Goal: Task Accomplishment & Management: Manage account settings

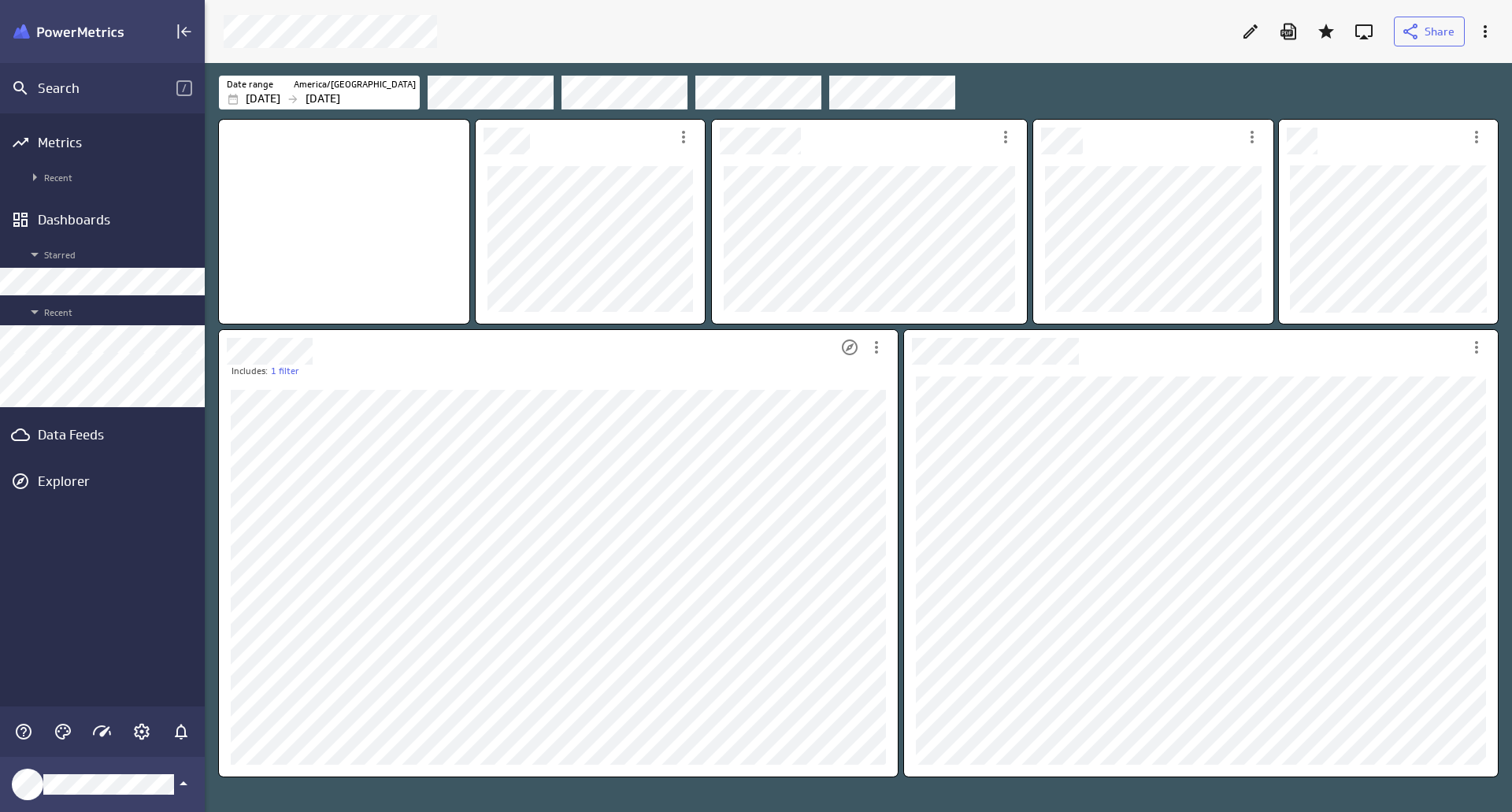
scroll to position [836, 1331]
click at [122, 222] on div "Dashboards" at bounding box center [102, 219] width 129 height 17
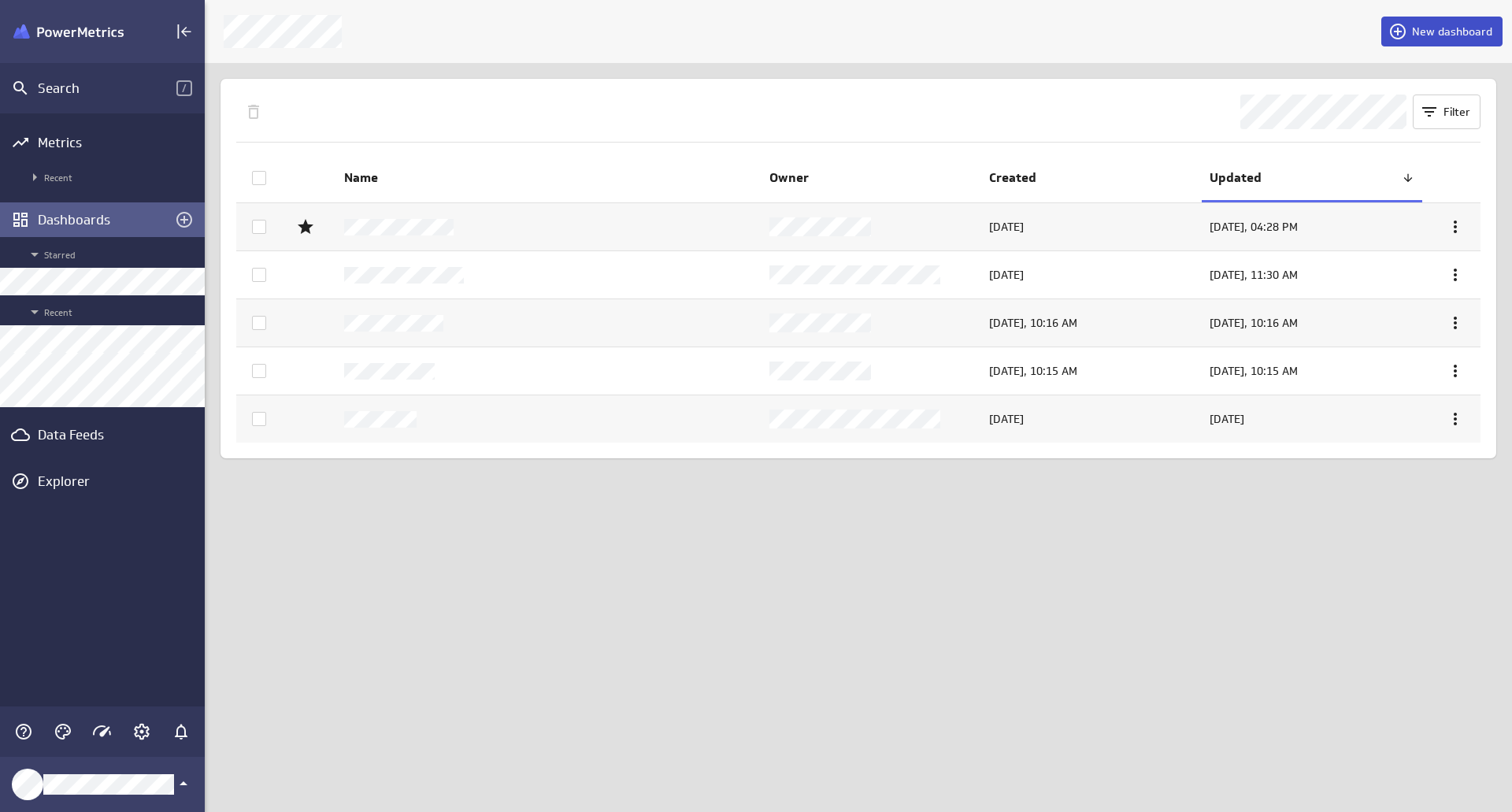
click at [1441, 33] on span "New dashboard" at bounding box center [1451, 31] width 80 height 14
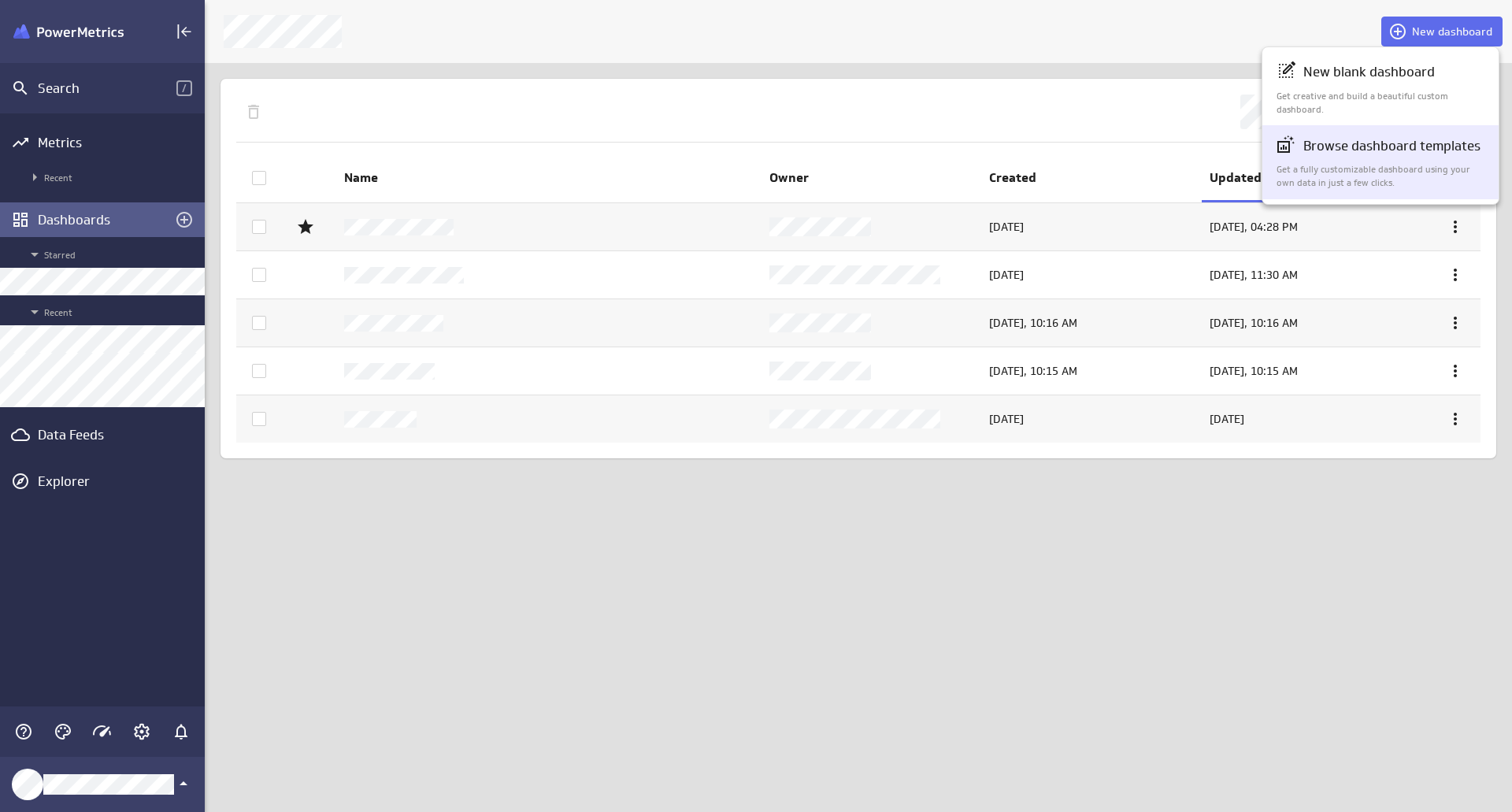
click at [1406, 151] on p "Browse dashboard templates" at bounding box center [1391, 146] width 177 height 20
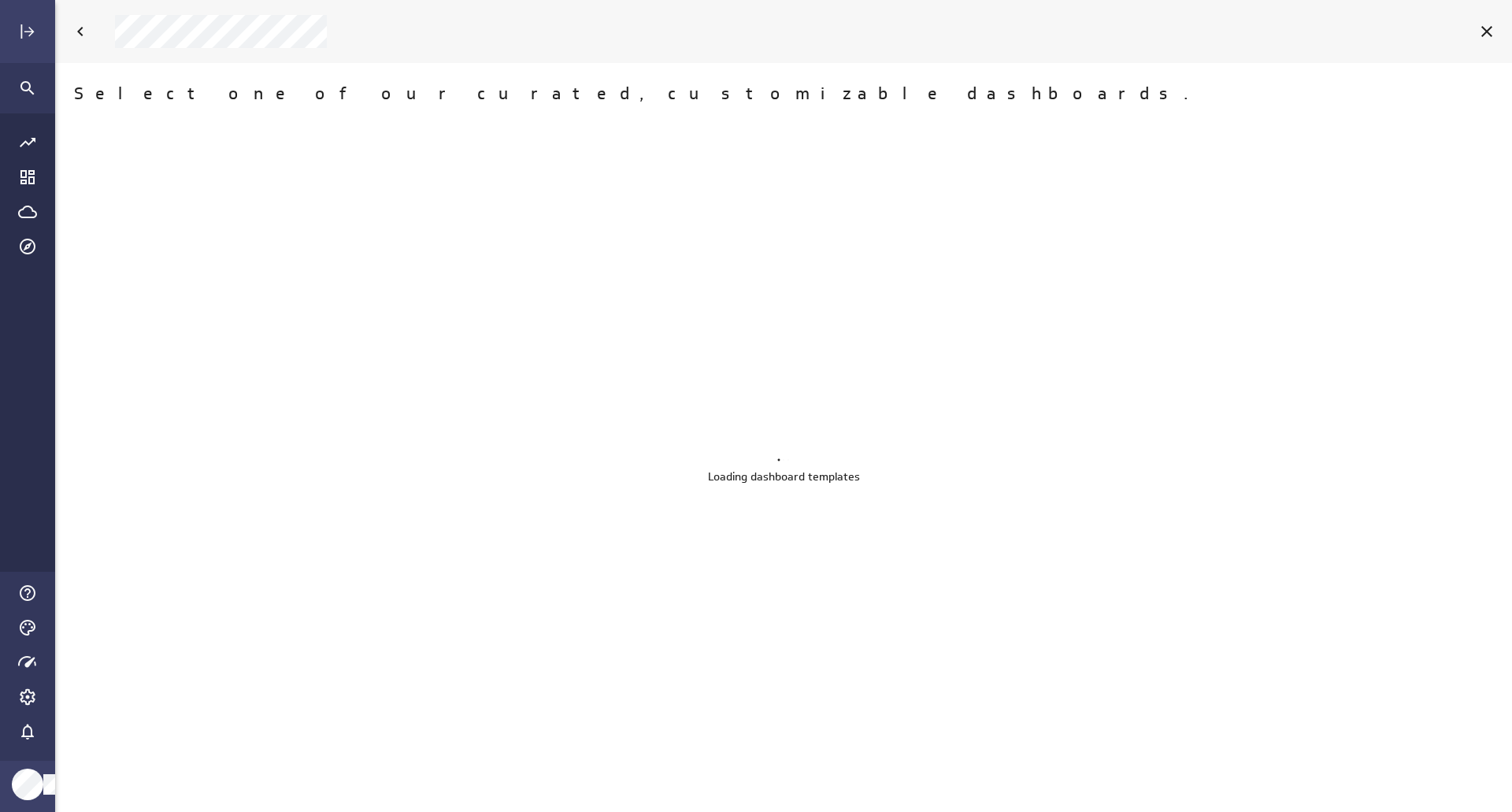
scroll to position [836, 1481]
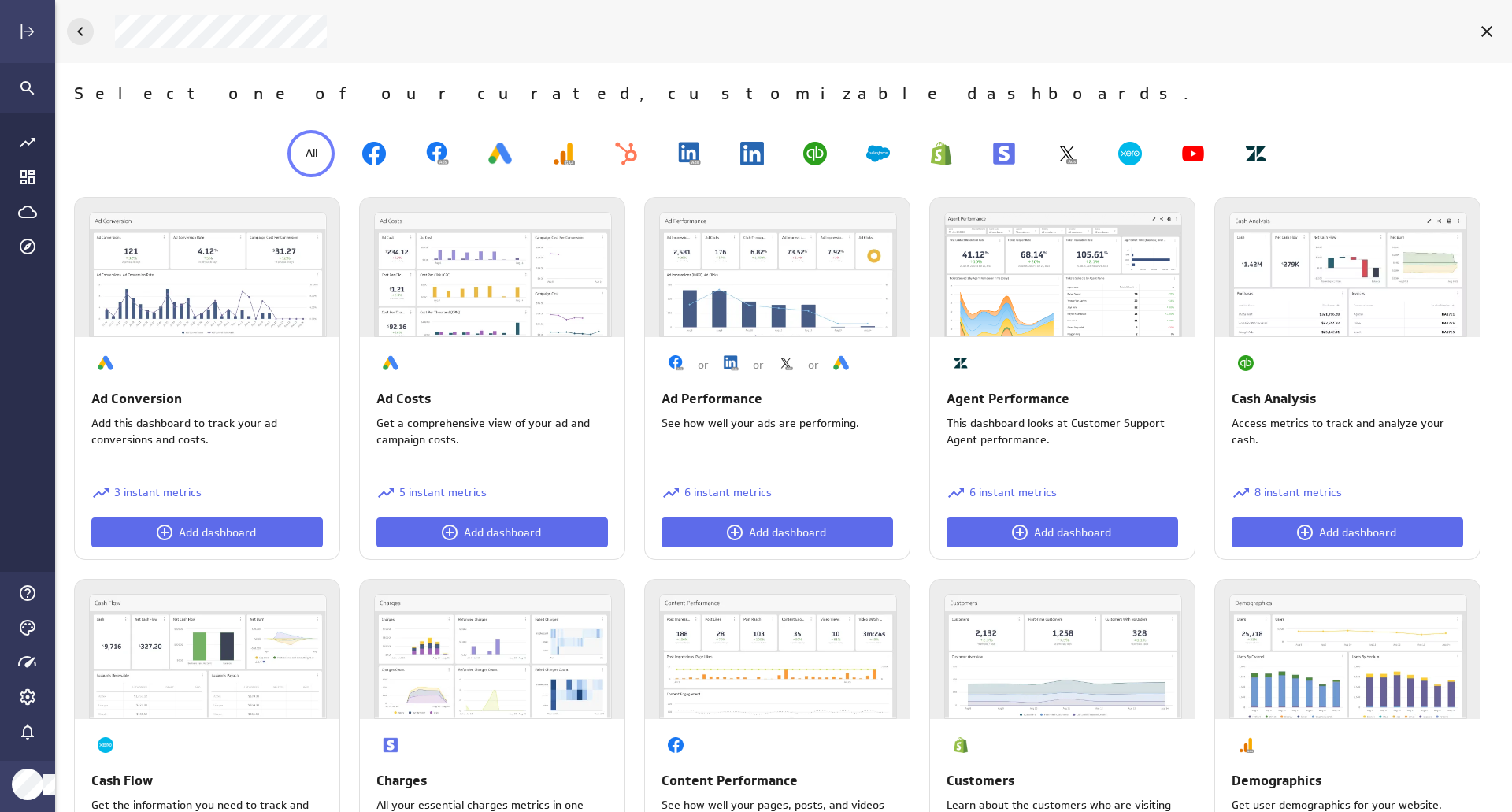
click at [88, 30] on icon "Back" at bounding box center [80, 31] width 19 height 19
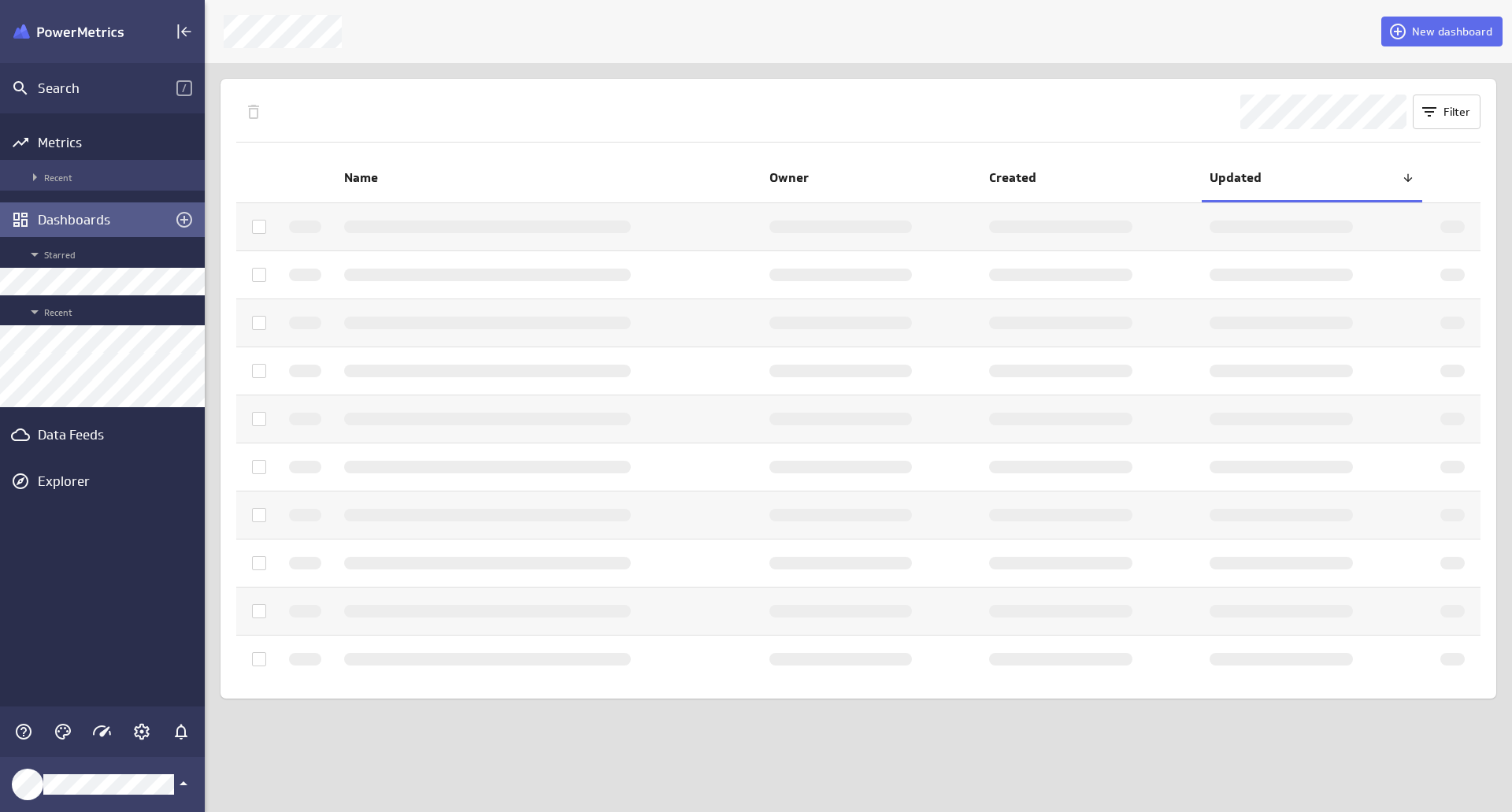
scroll to position [8, 8]
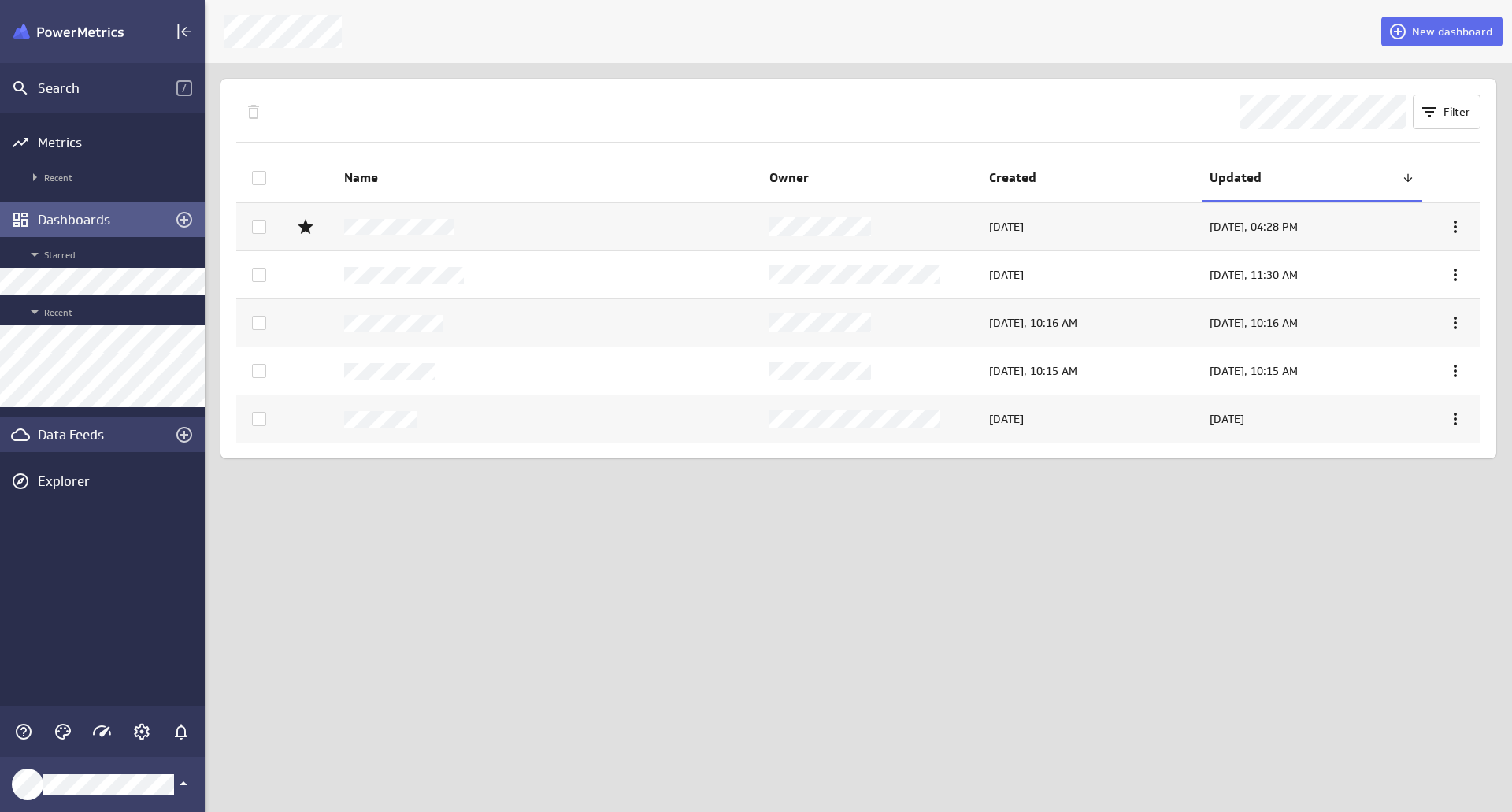
click at [114, 435] on div "Data Feeds" at bounding box center [102, 434] width 129 height 17
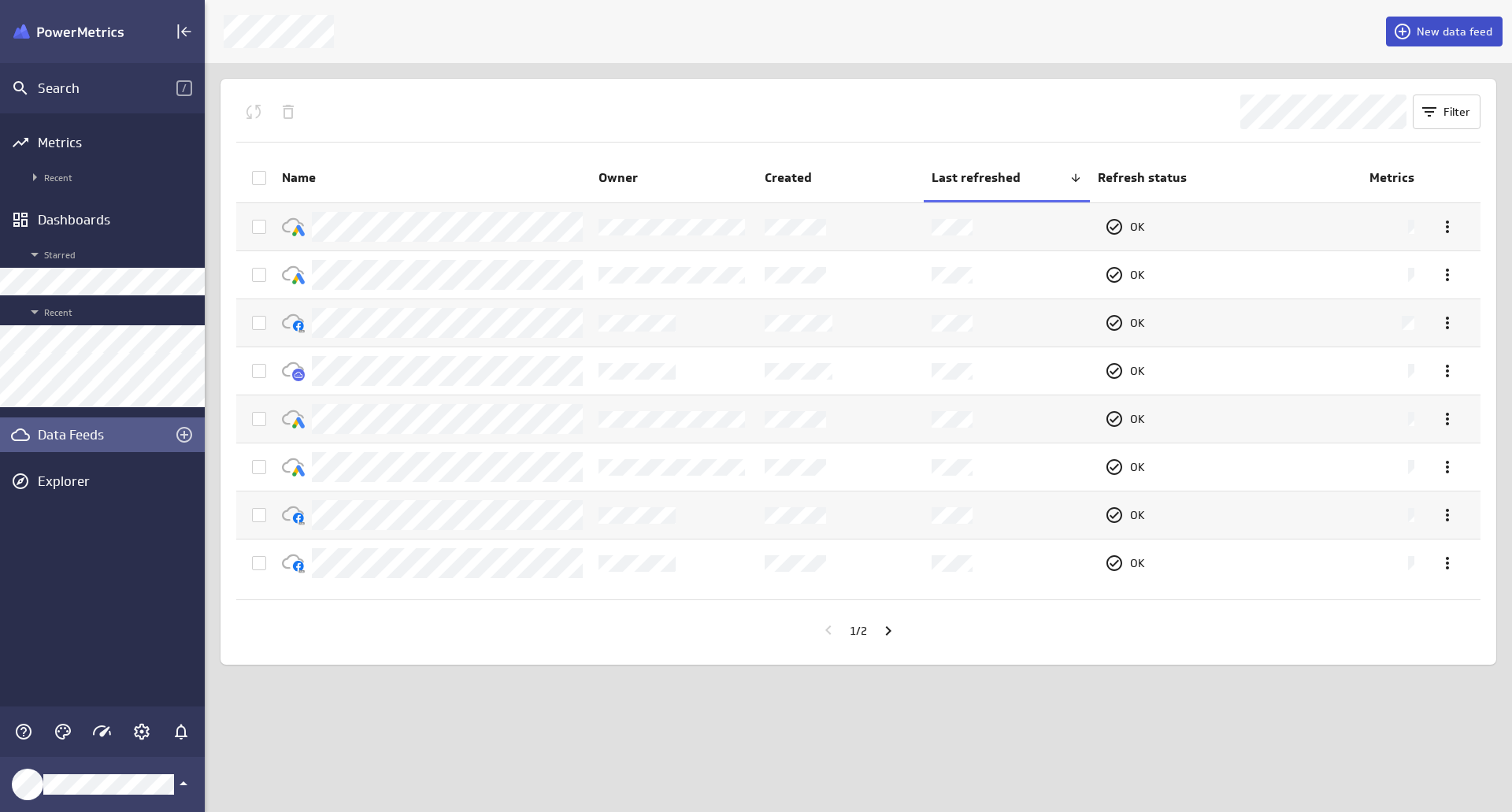
click at [1435, 36] on span "New data feed" at bounding box center [1455, 31] width 75 height 14
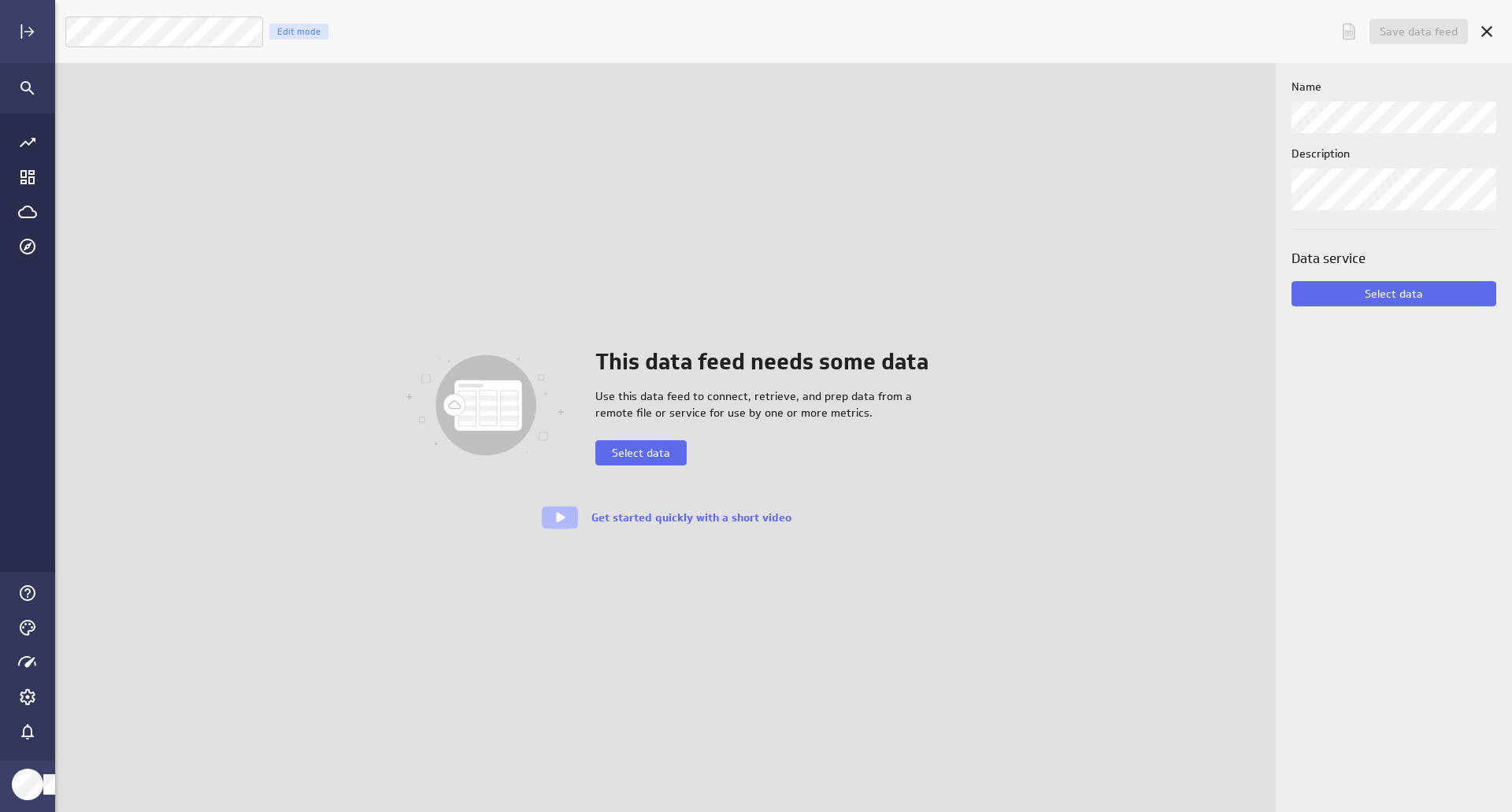
scroll to position [836, 1481]
click at [1478, 36] on icon at bounding box center [1487, 31] width 19 height 19
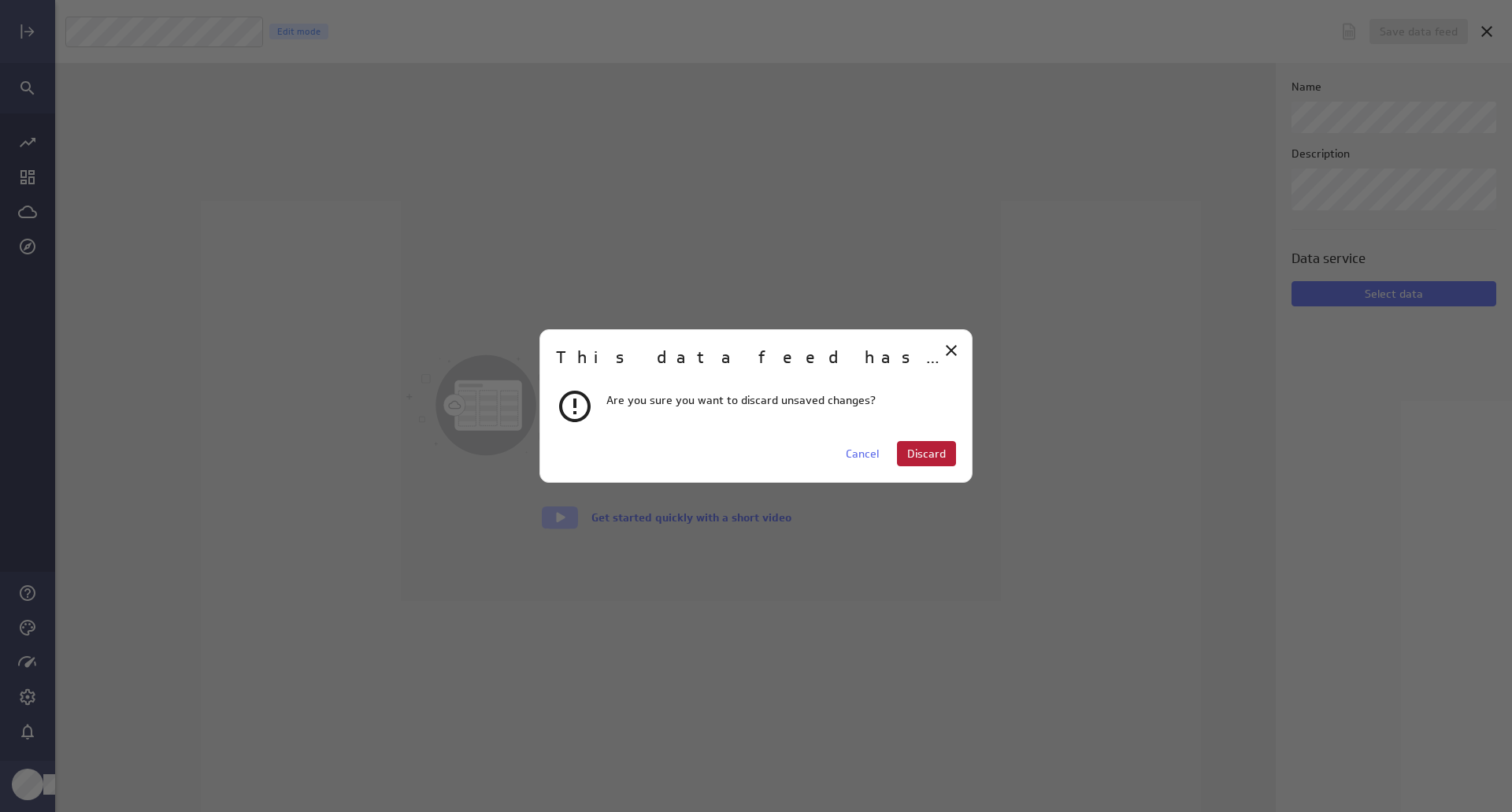
click at [922, 459] on span "Discard" at bounding box center [926, 453] width 39 height 14
click at [936, 450] on span "Discard" at bounding box center [926, 453] width 39 height 14
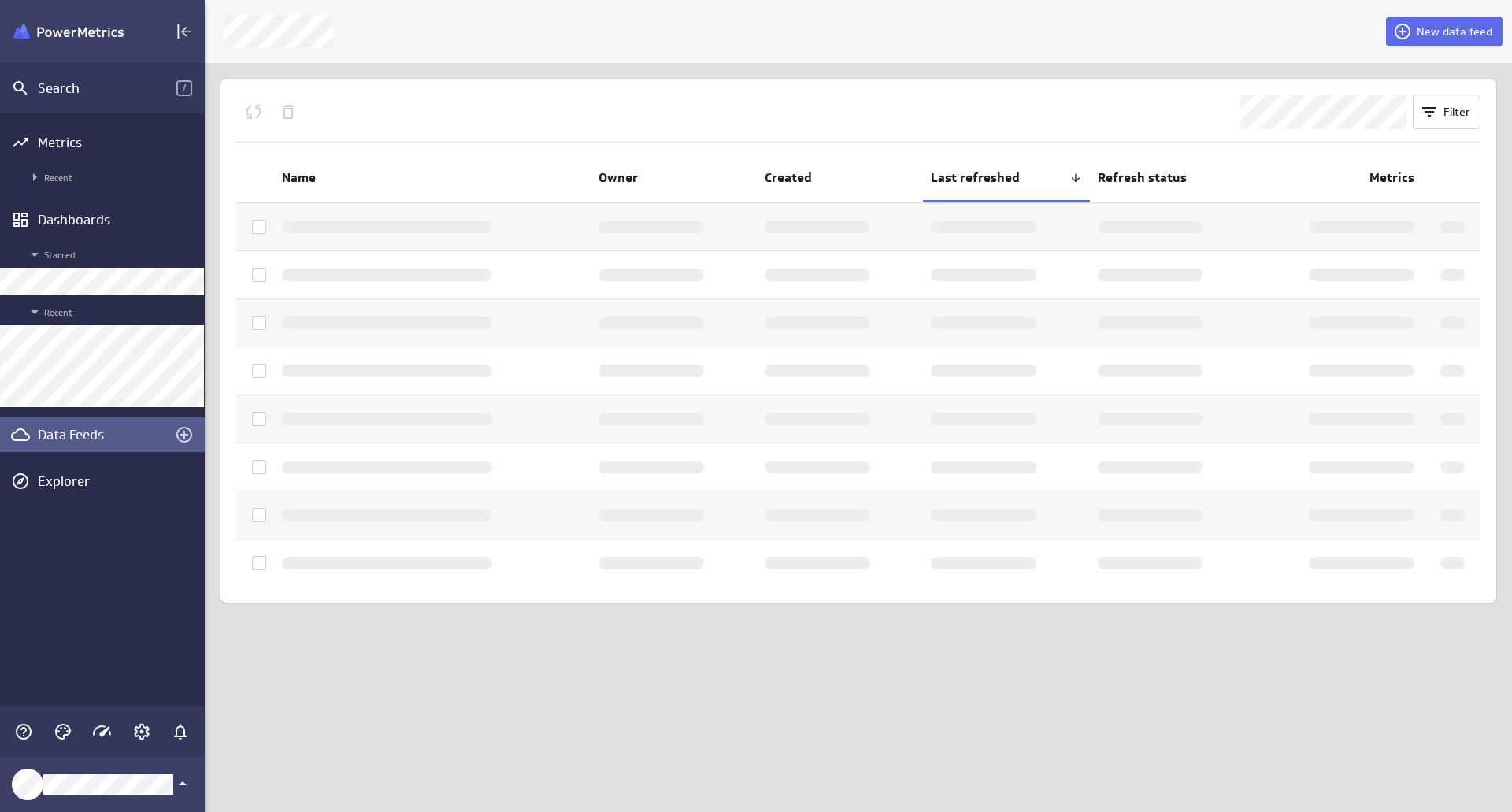
scroll to position [8, 8]
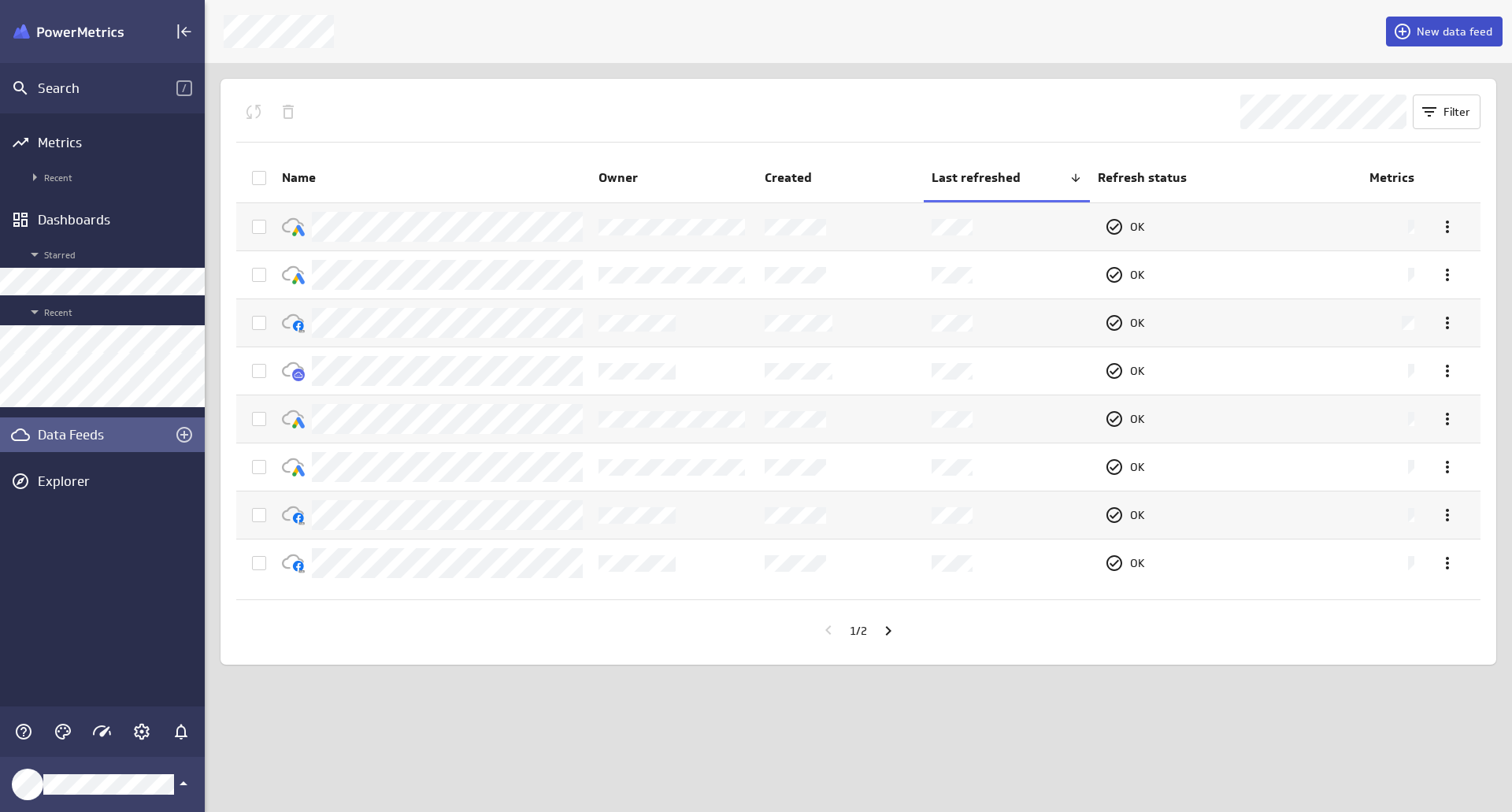
click at [1445, 31] on span "New data feed" at bounding box center [1455, 31] width 75 height 14
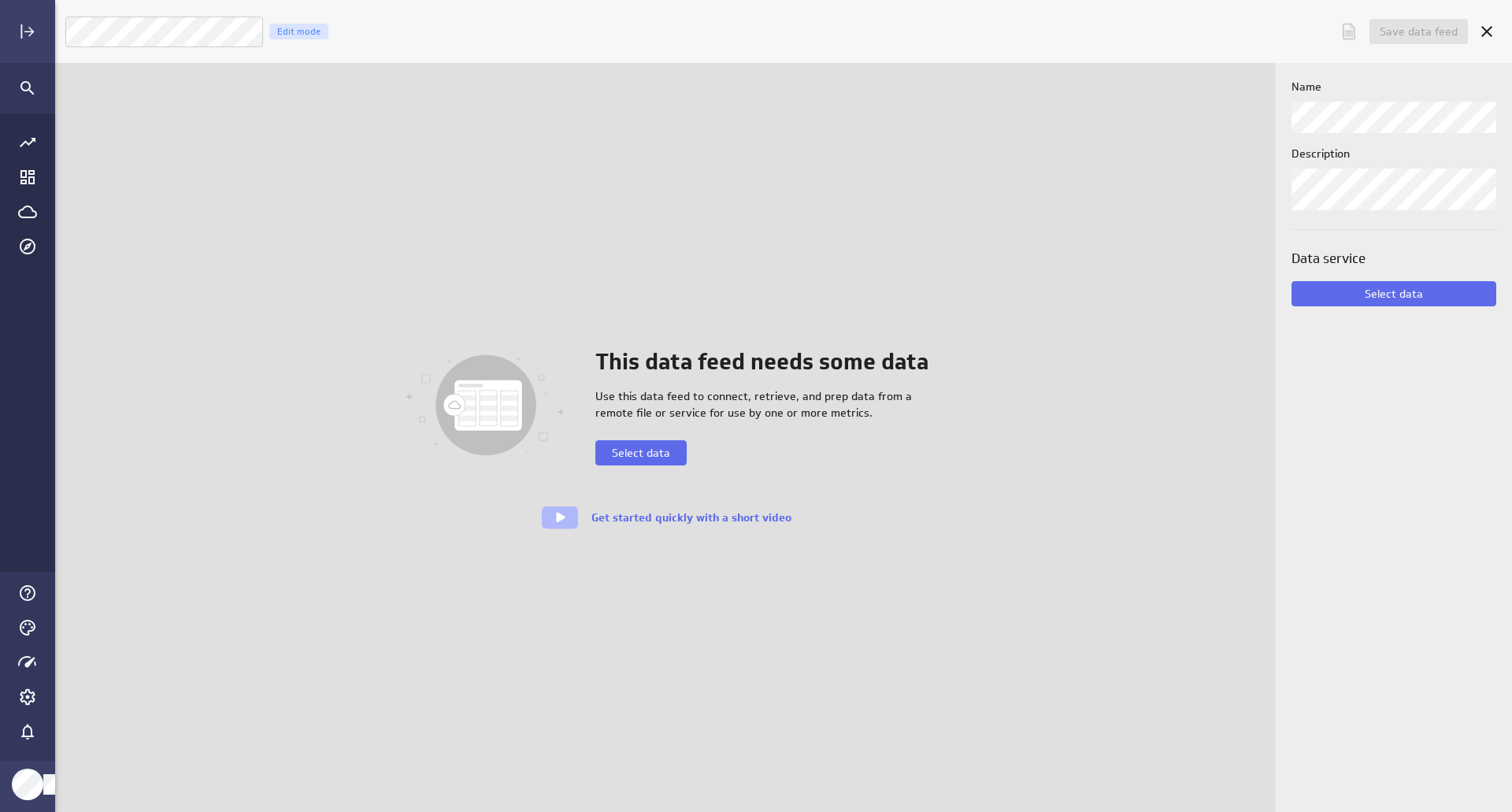
scroll to position [836, 1481]
click at [658, 453] on span "Select data" at bounding box center [641, 452] width 58 height 14
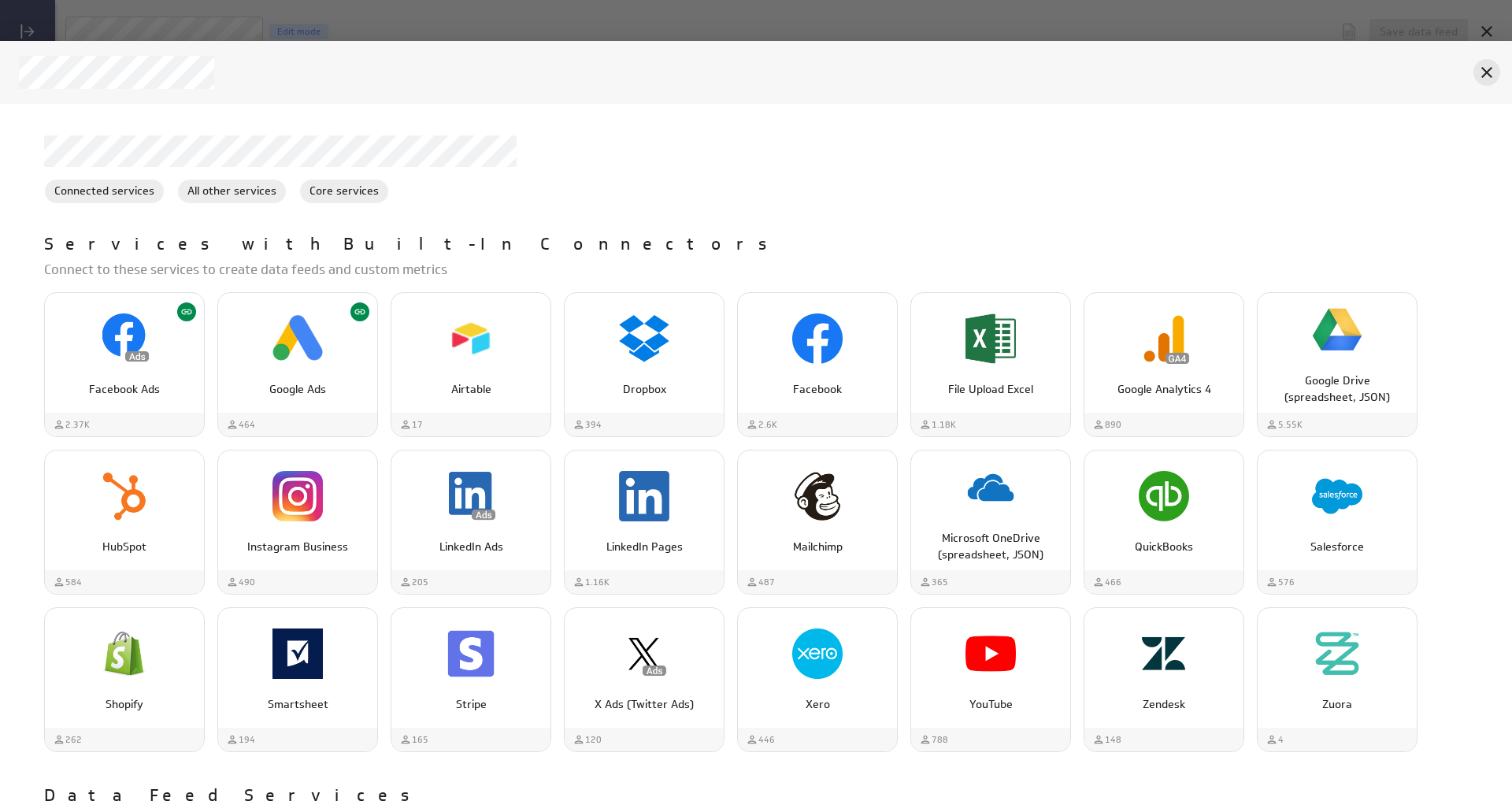
click at [1489, 84] on div "Cancel" at bounding box center [1487, 73] width 26 height 26
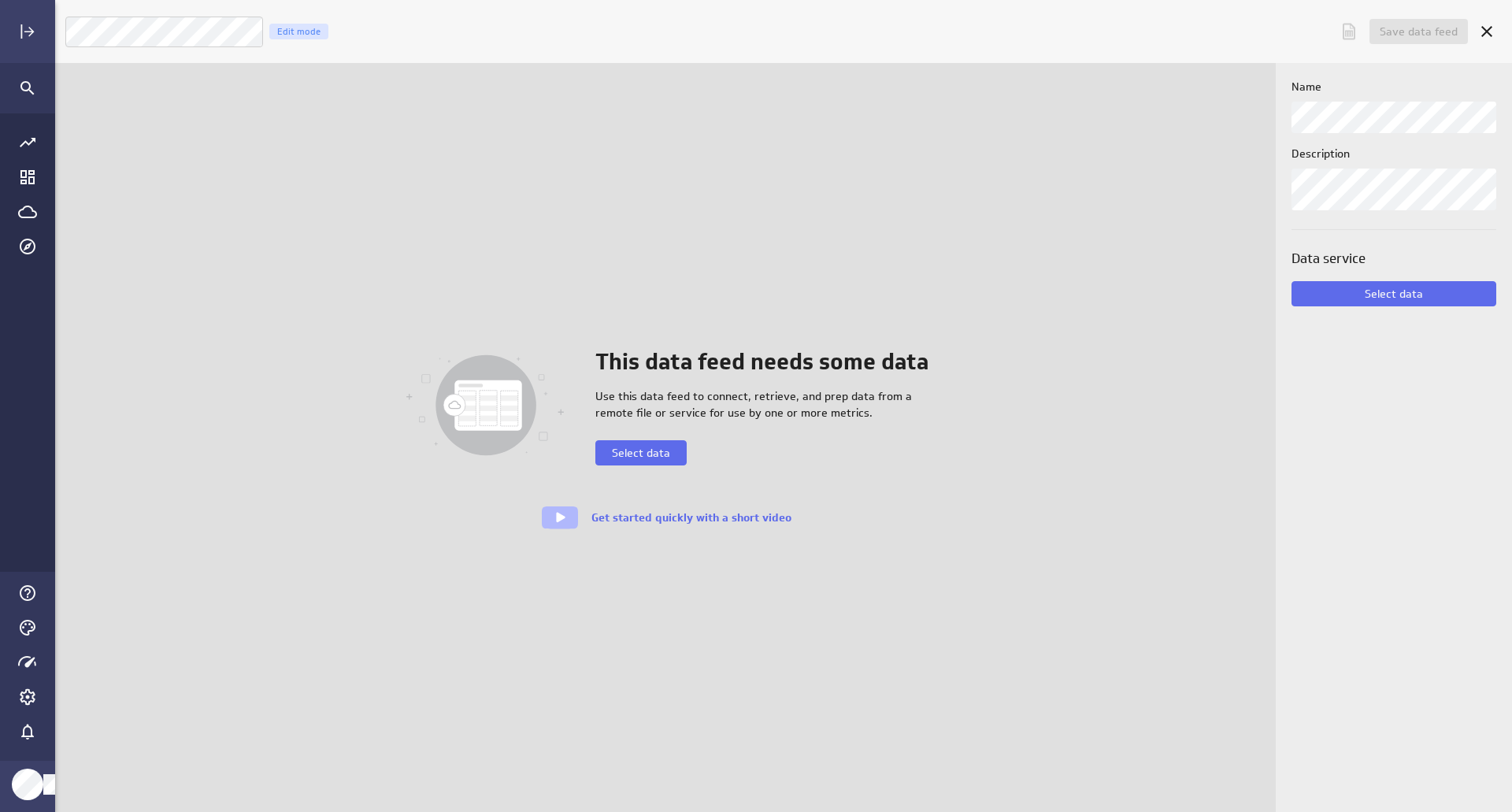
click at [12, 28] on div "Main Menu" at bounding box center [27, 31] width 35 height 35
click at [20, 29] on icon "Expand" at bounding box center [27, 31] width 19 height 19
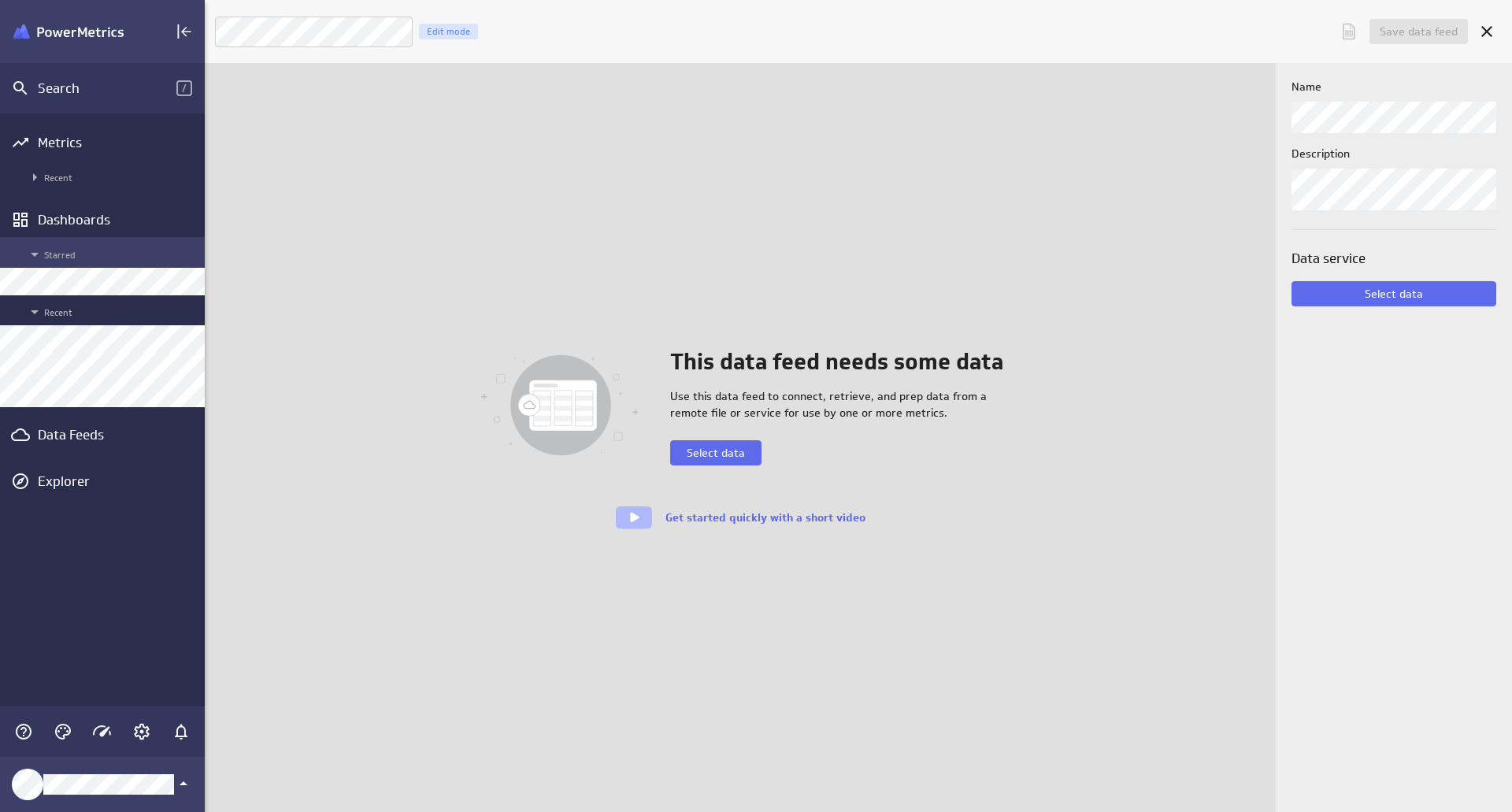
scroll to position [8, 8]
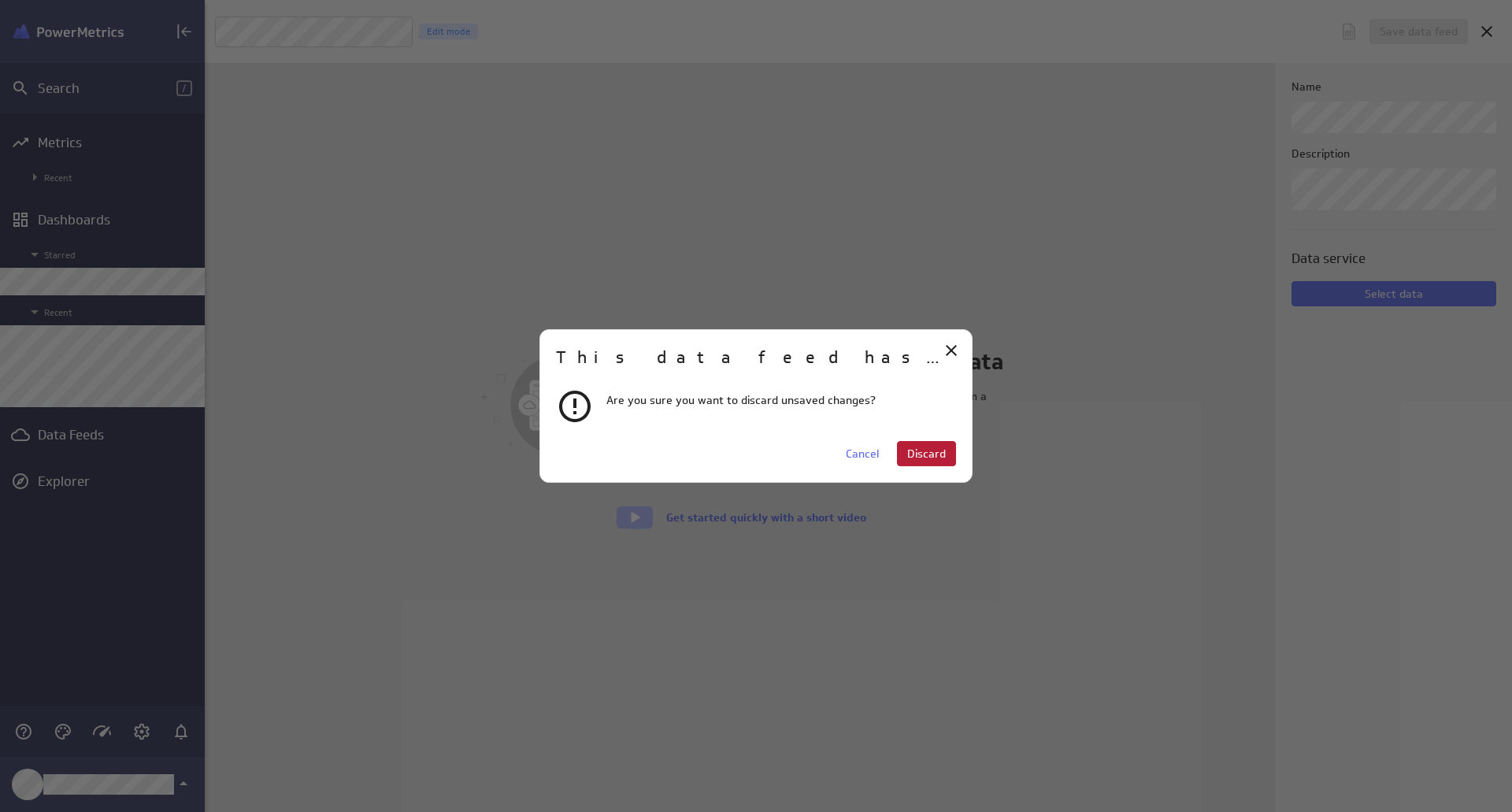
click at [927, 450] on span "Discard" at bounding box center [926, 453] width 39 height 14
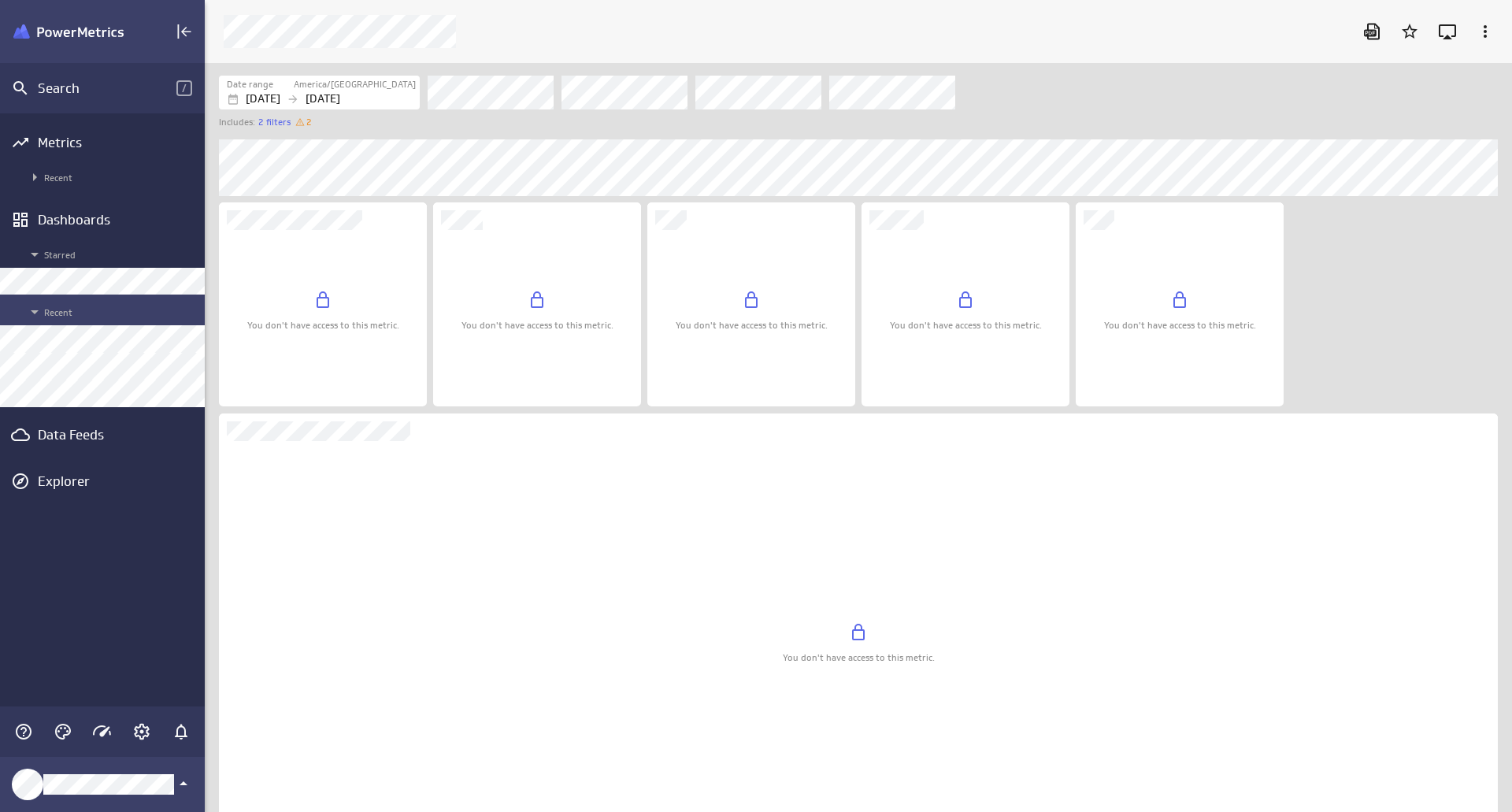
scroll to position [773, 1331]
click at [300, 124] on icon at bounding box center [300, 122] width 12 height 12
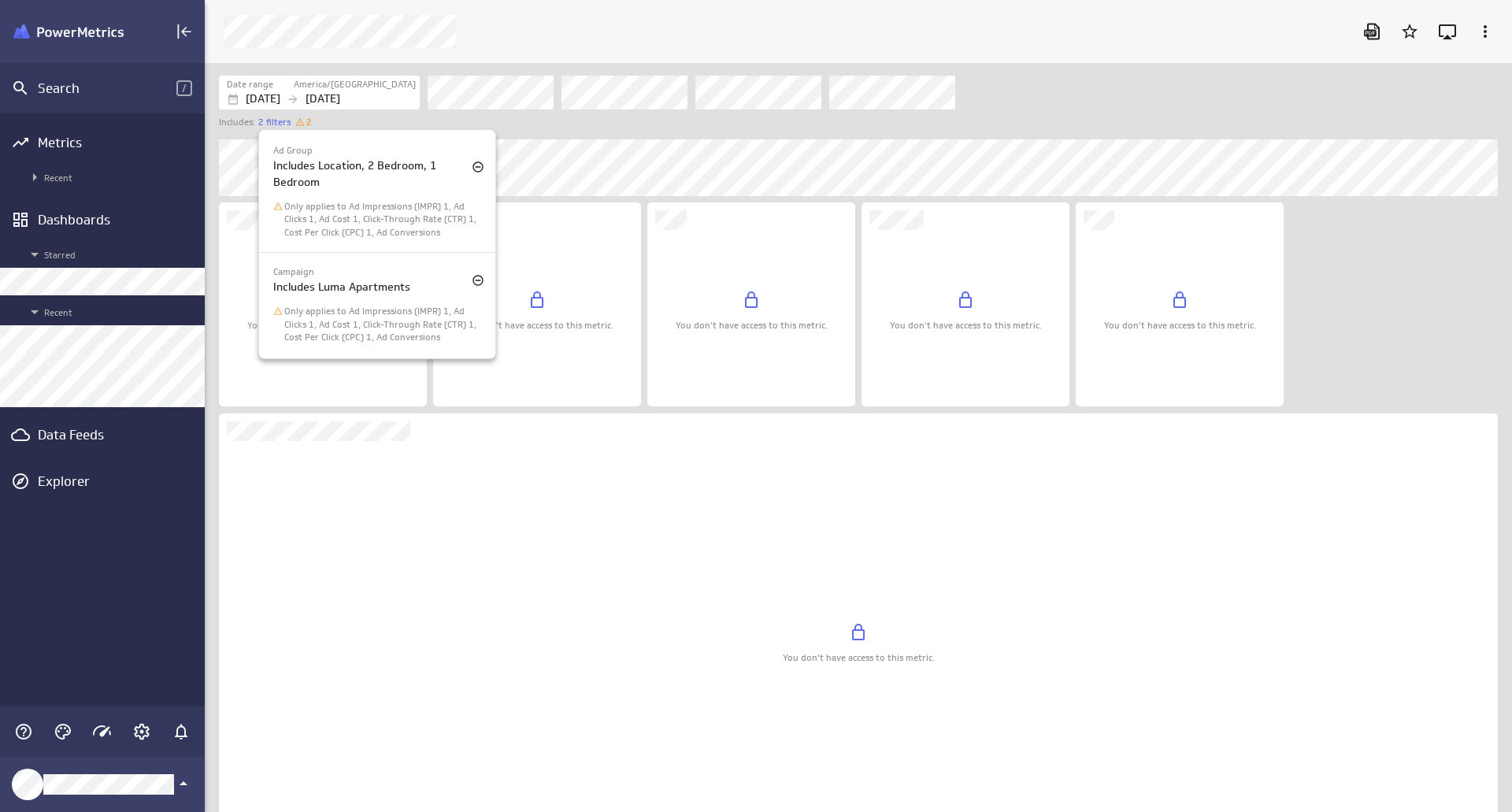
click at [605, 127] on div at bounding box center [756, 406] width 1512 height 812
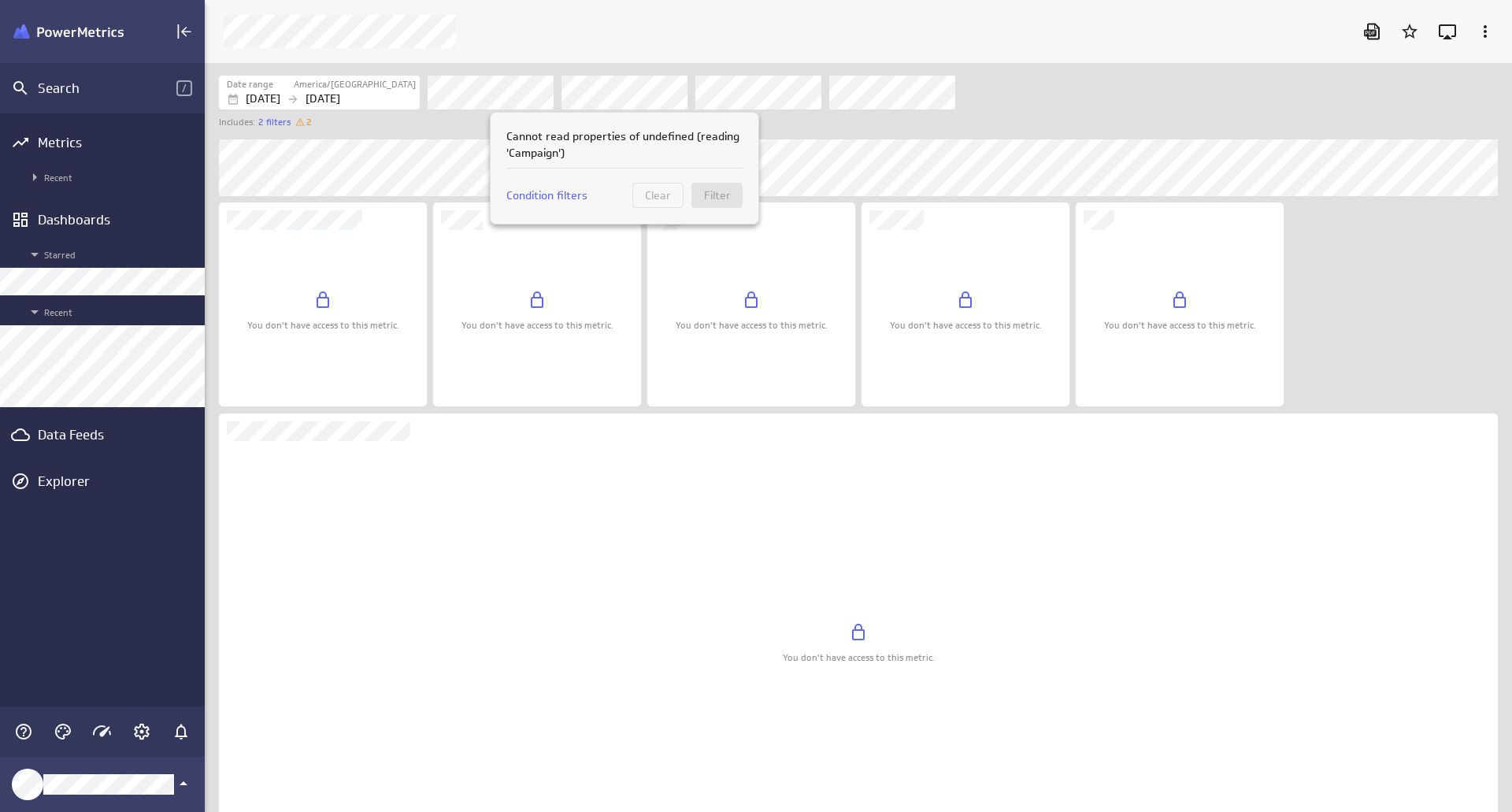
click at [784, 127] on div at bounding box center [756, 406] width 1512 height 812
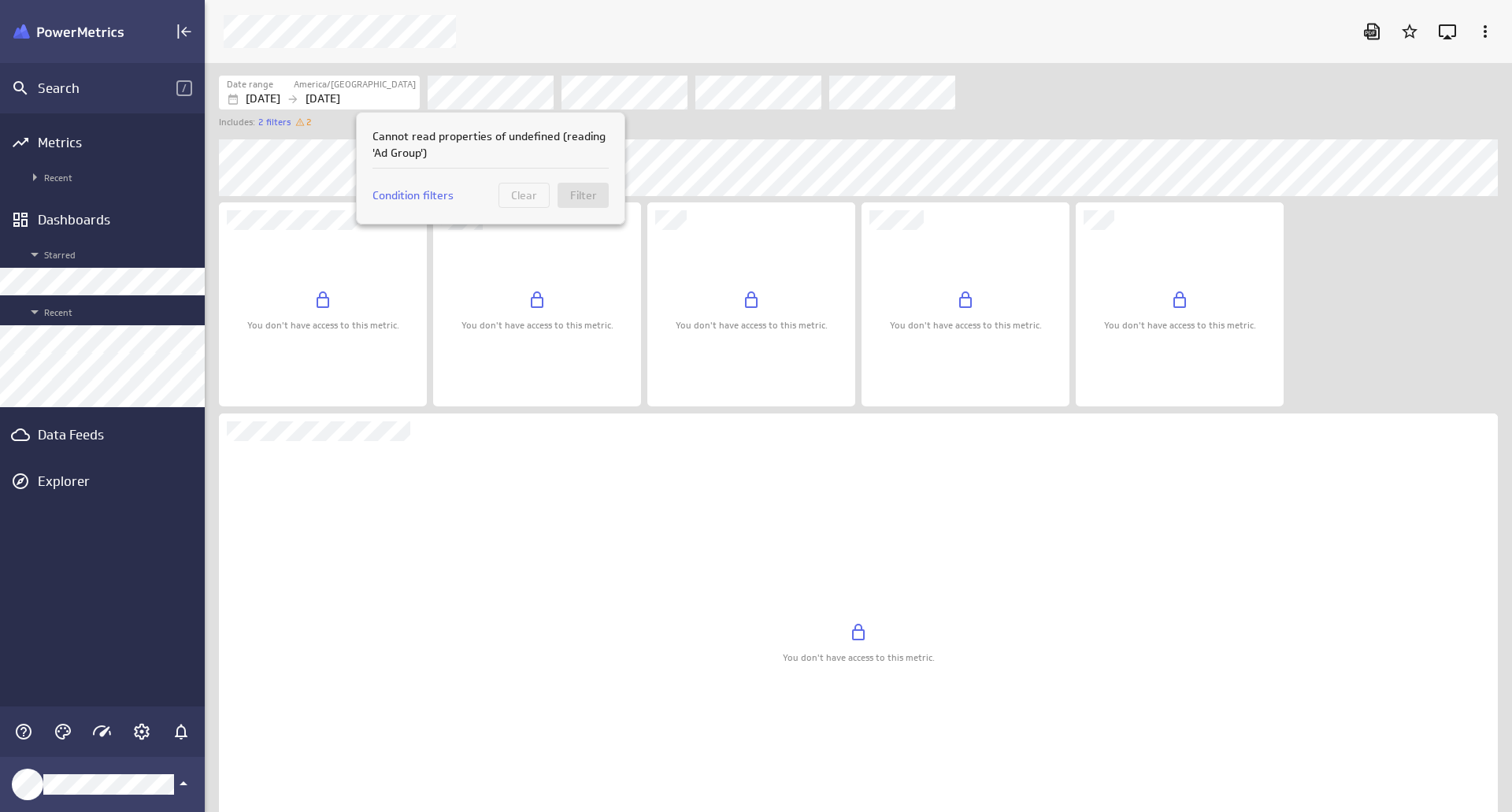
click at [686, 130] on div at bounding box center [756, 406] width 1512 height 812
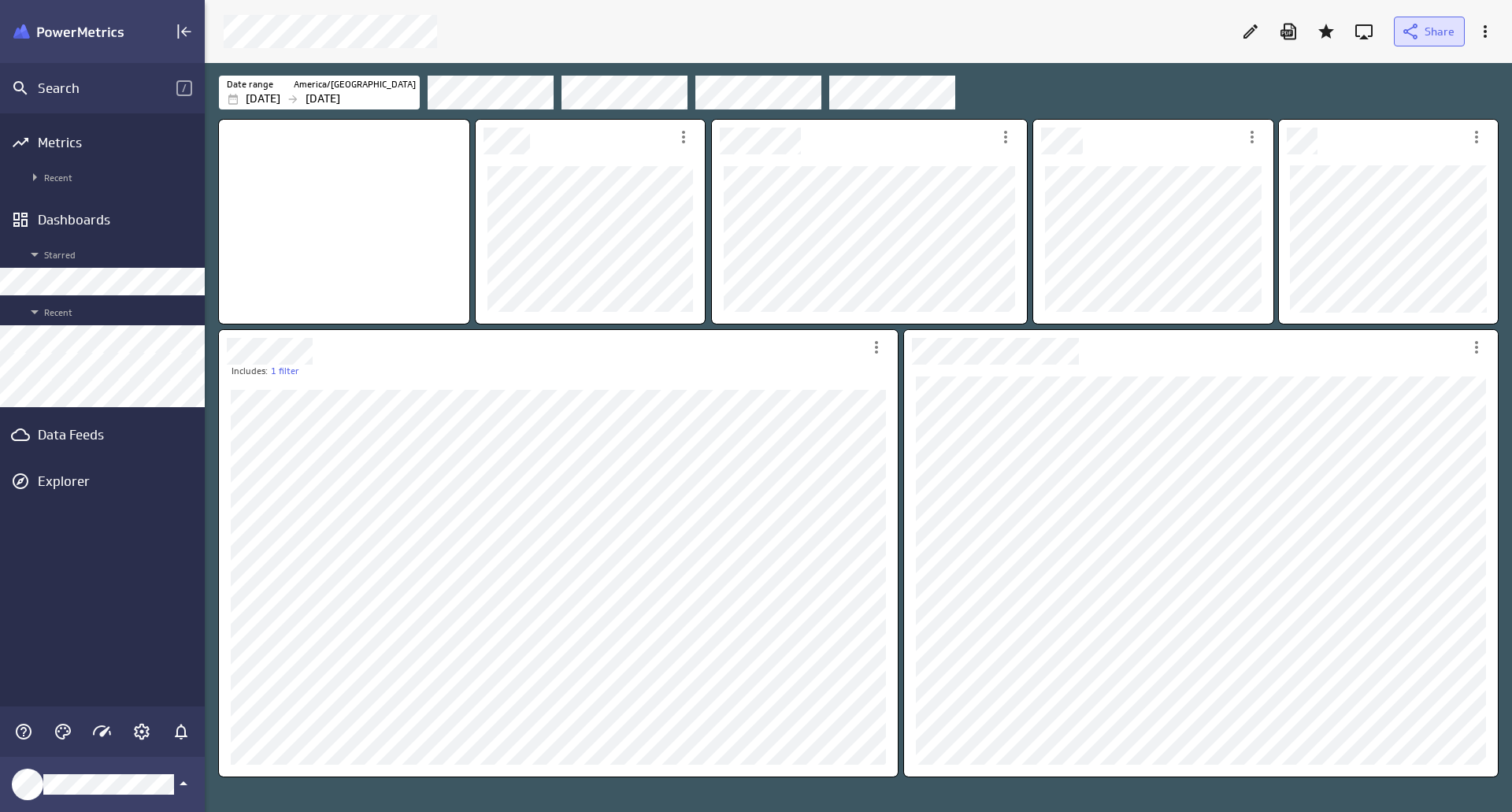
click at [1415, 34] on icon at bounding box center [1410, 31] width 19 height 19
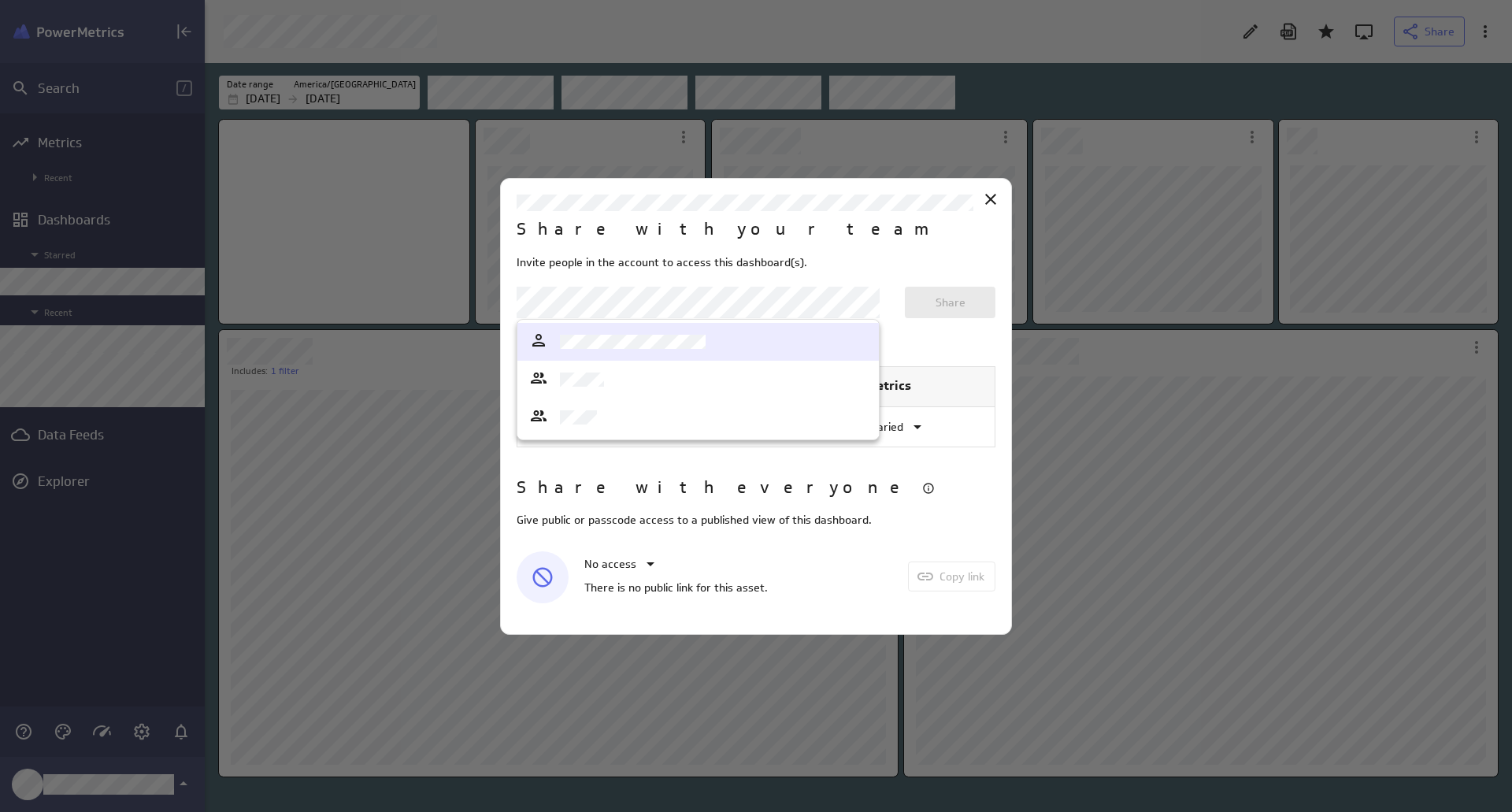
click at [736, 302] on body "Search / Metrics Recent Dashboards Starred Recent Data Feeds Explorer Share Dat…" at bounding box center [756, 406] width 1512 height 812
click at [716, 348] on div at bounding box center [698, 341] width 338 height 22
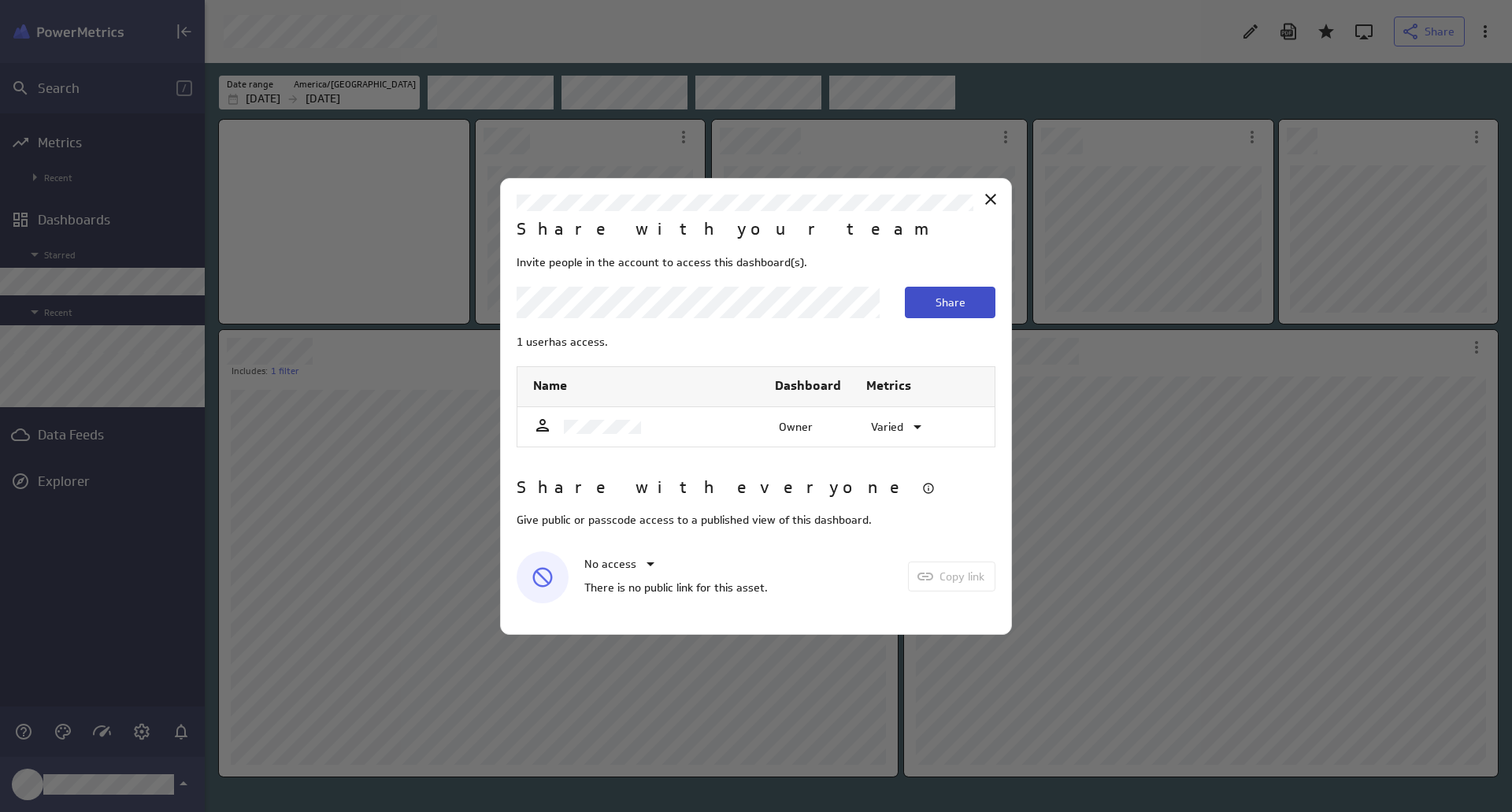
click at [971, 309] on button "Share" at bounding box center [950, 301] width 90 height 31
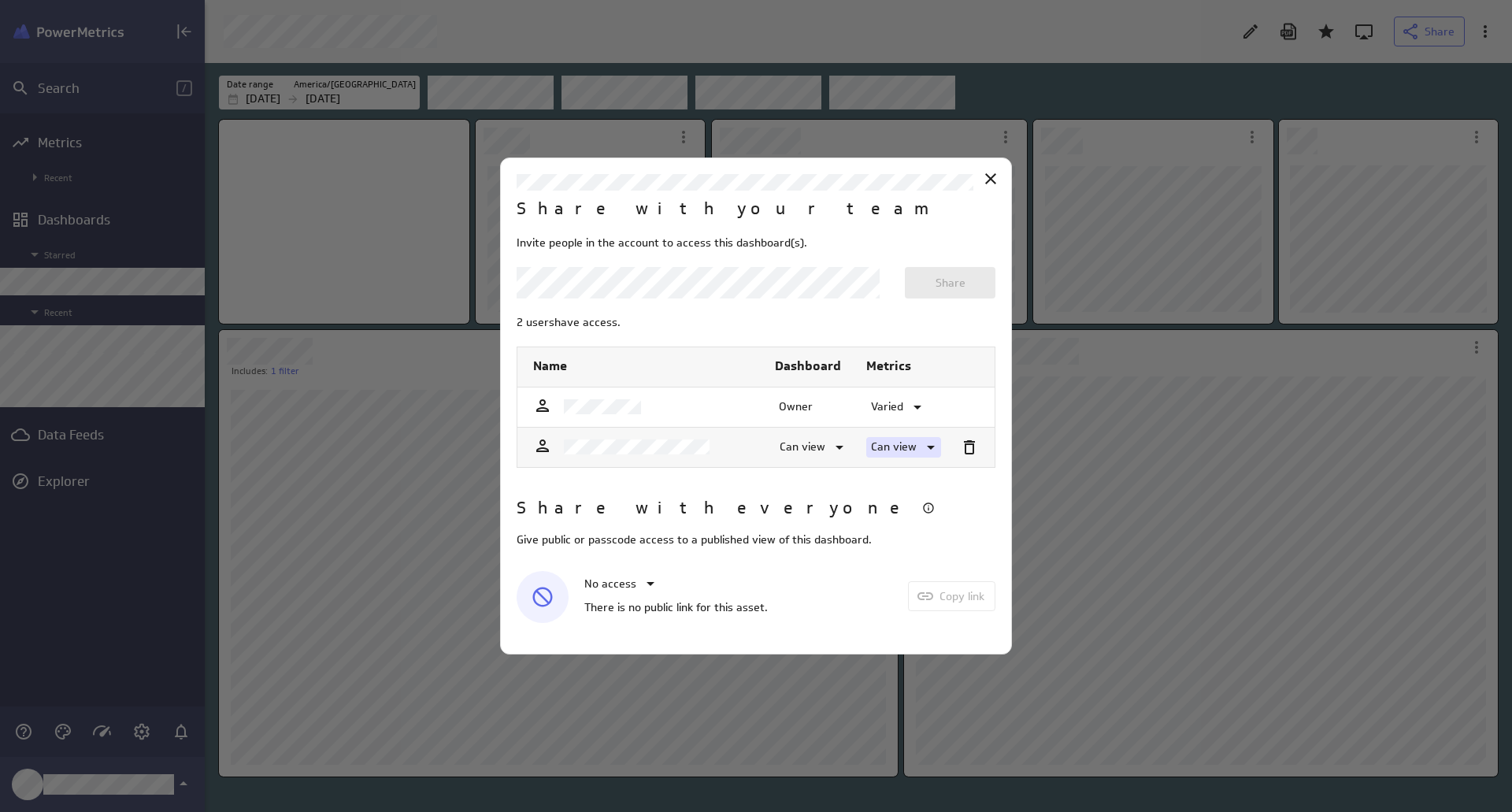
click at [910, 439] on p "Can view" at bounding box center [893, 447] width 45 height 17
click at [922, 478] on p "Can edit" at bounding box center [902, 481] width 41 height 17
click at [830, 447] on icon at bounding box center [839, 447] width 19 height 19
click at [830, 481] on p "Can edit" at bounding box center [810, 481] width 41 height 17
click at [984, 182] on icon "Close" at bounding box center [990, 179] width 19 height 19
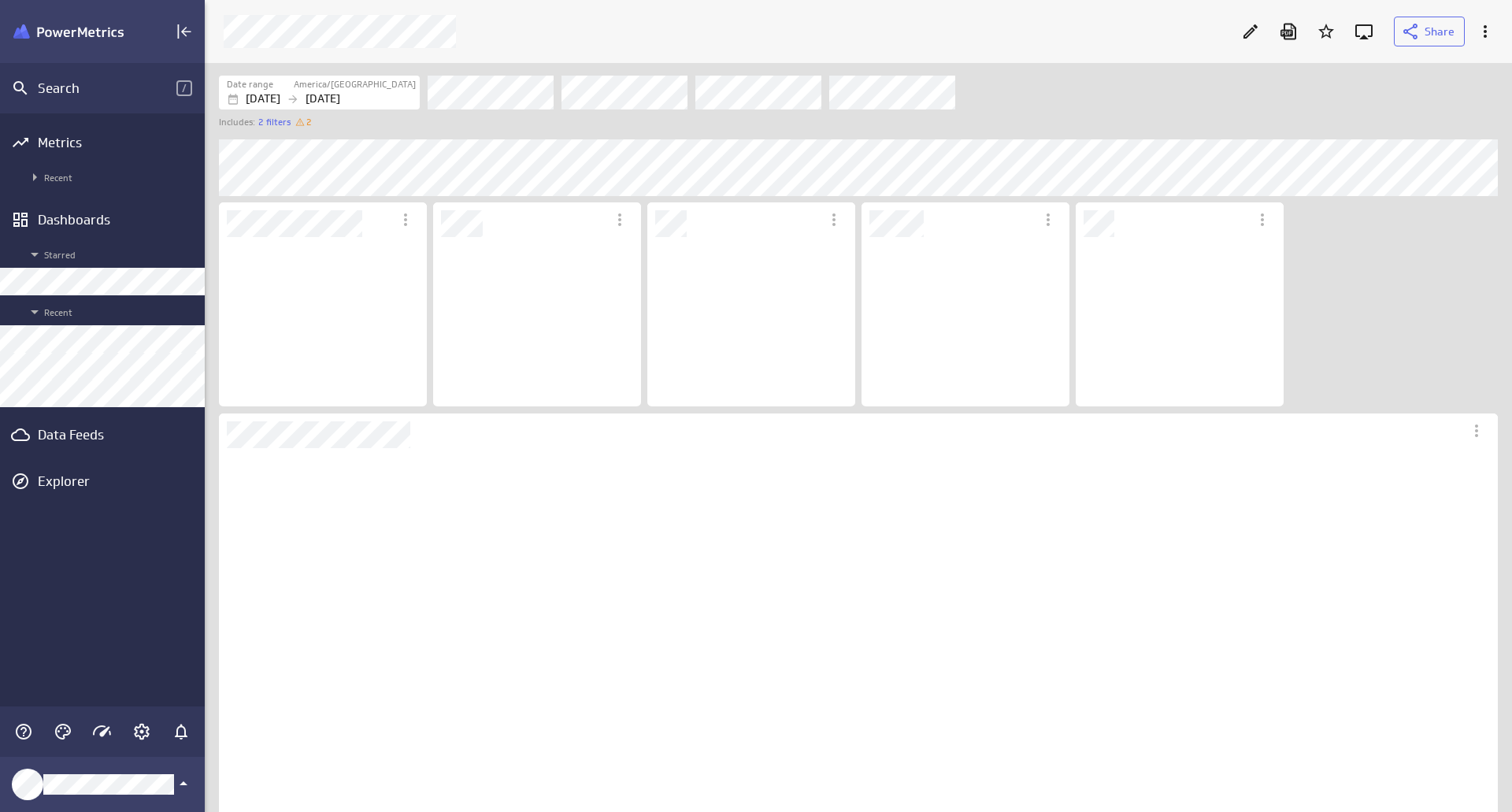
scroll to position [8, 8]
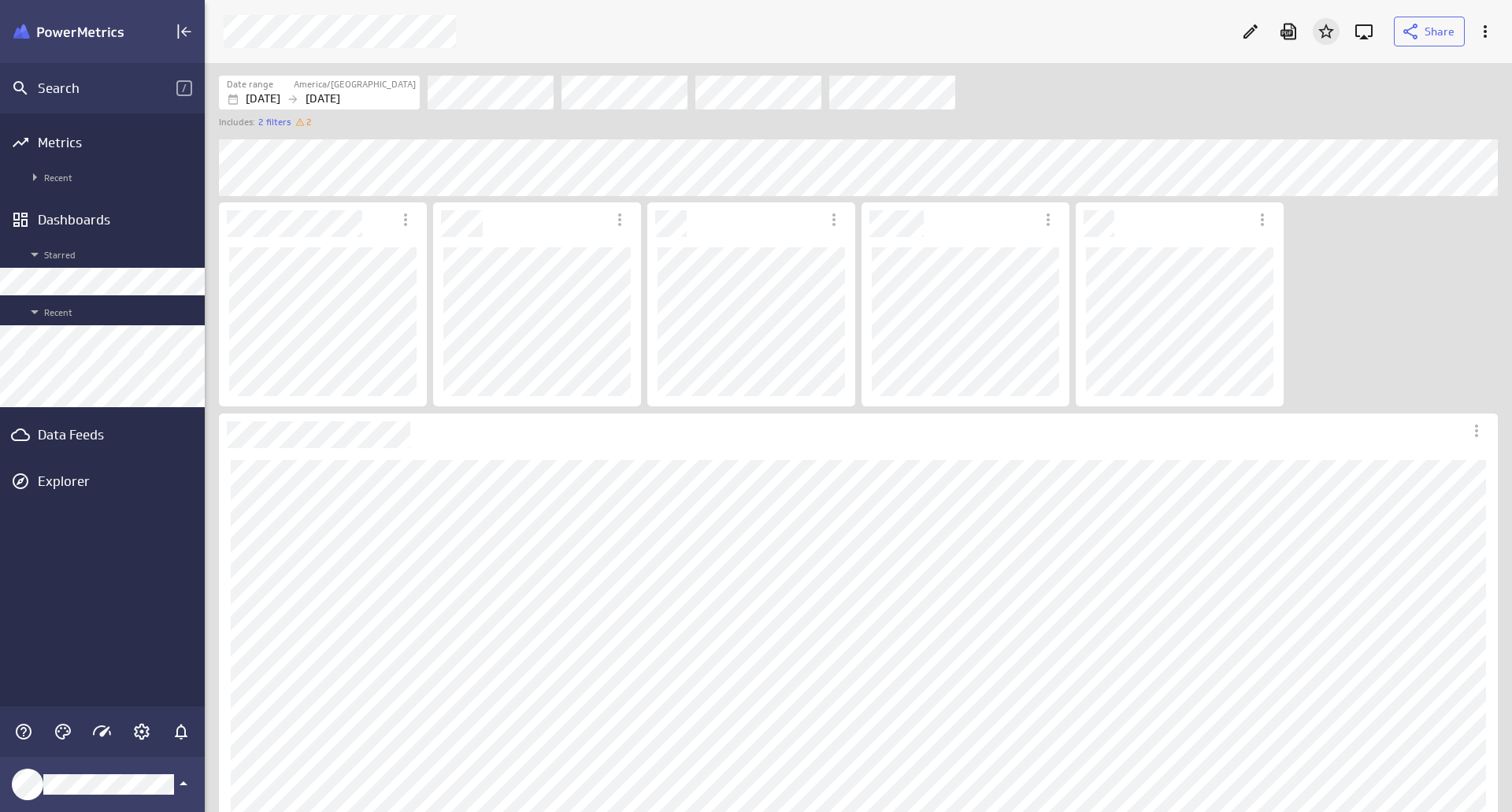
click at [1321, 35] on icon "Add to Starred" at bounding box center [1325, 31] width 19 height 19
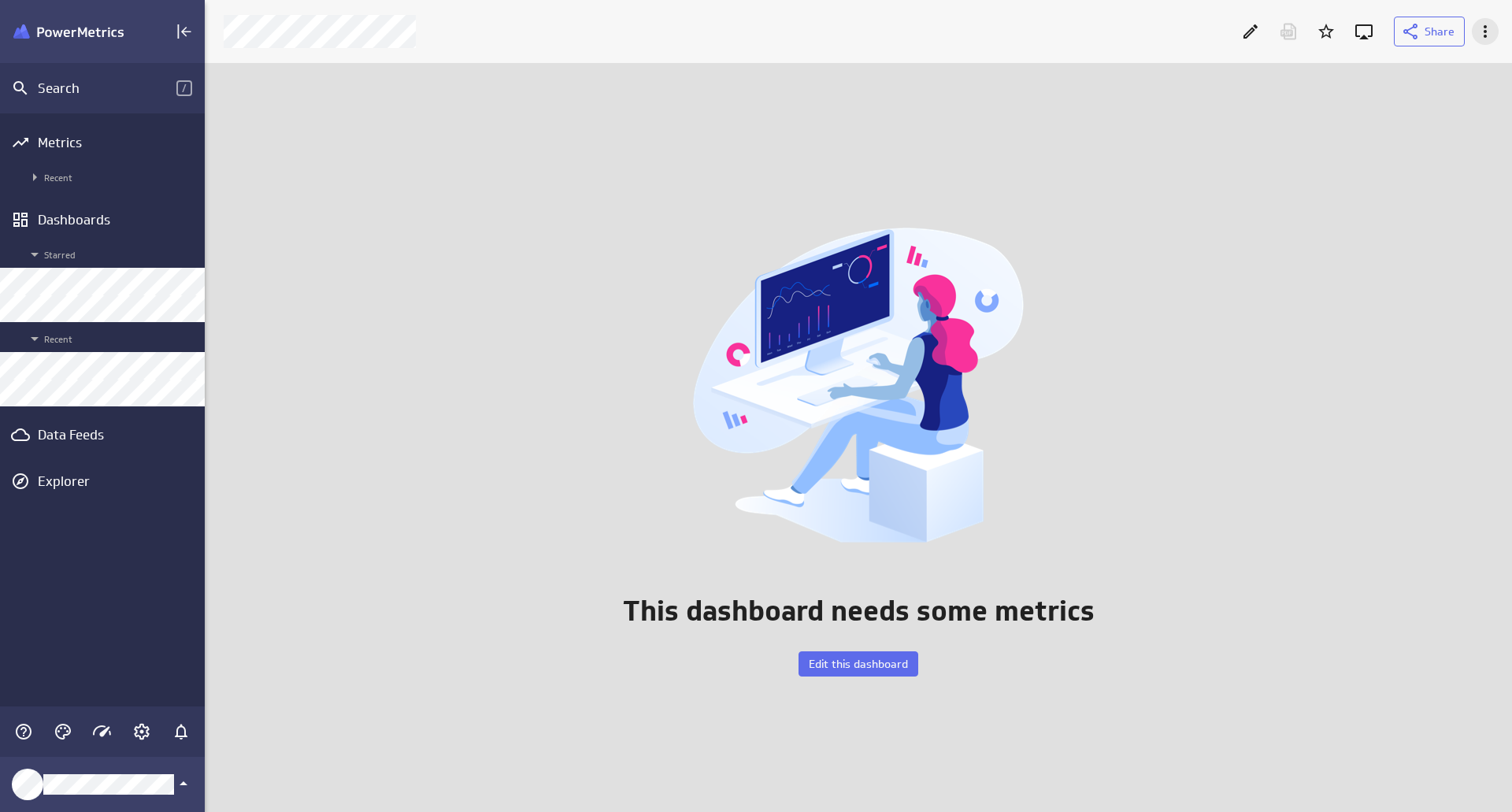
click at [1484, 23] on icon "More actions" at bounding box center [1485, 31] width 19 height 19
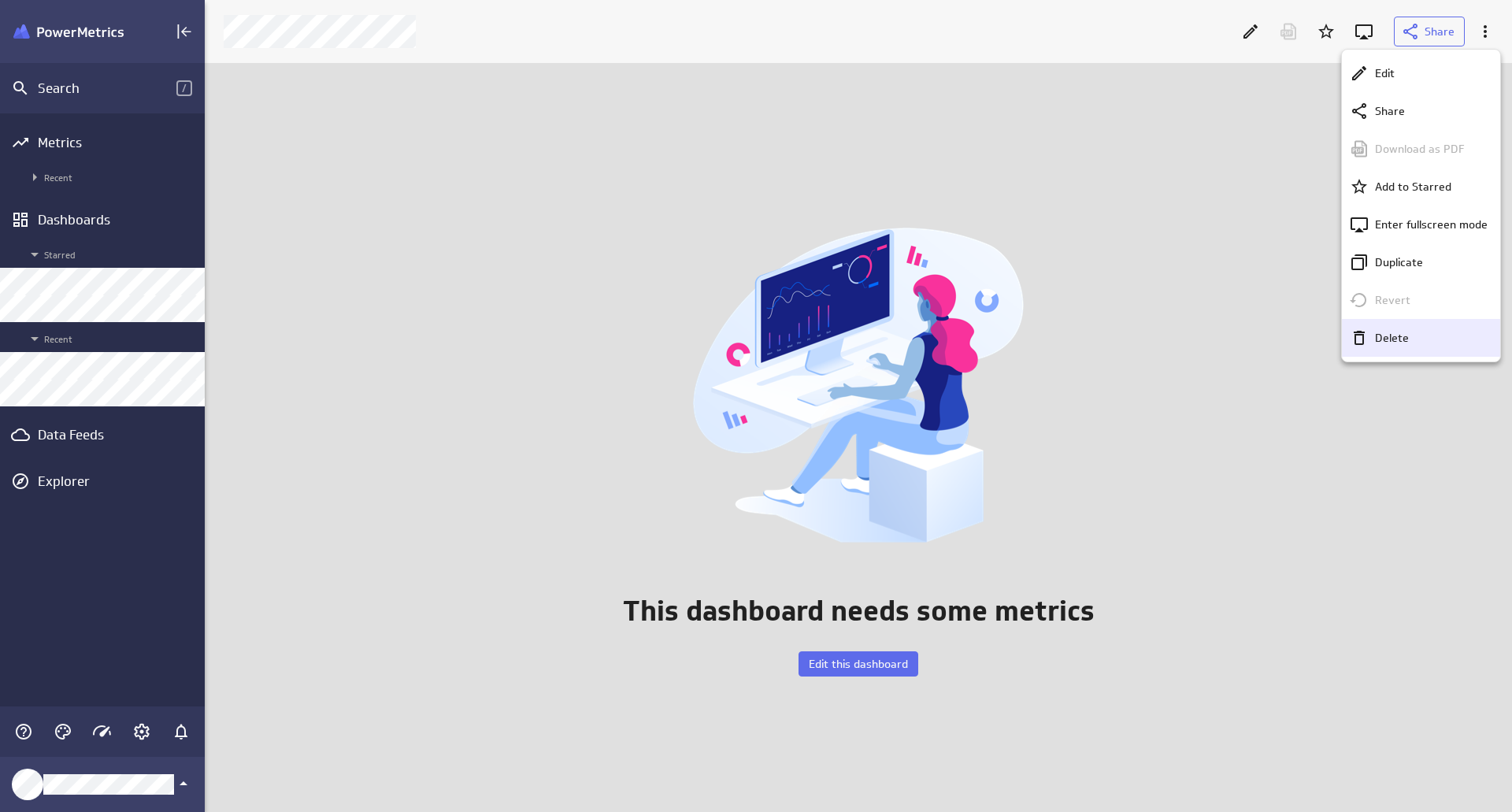
click at [1398, 329] on div "Delete" at bounding box center [1421, 337] width 158 height 38
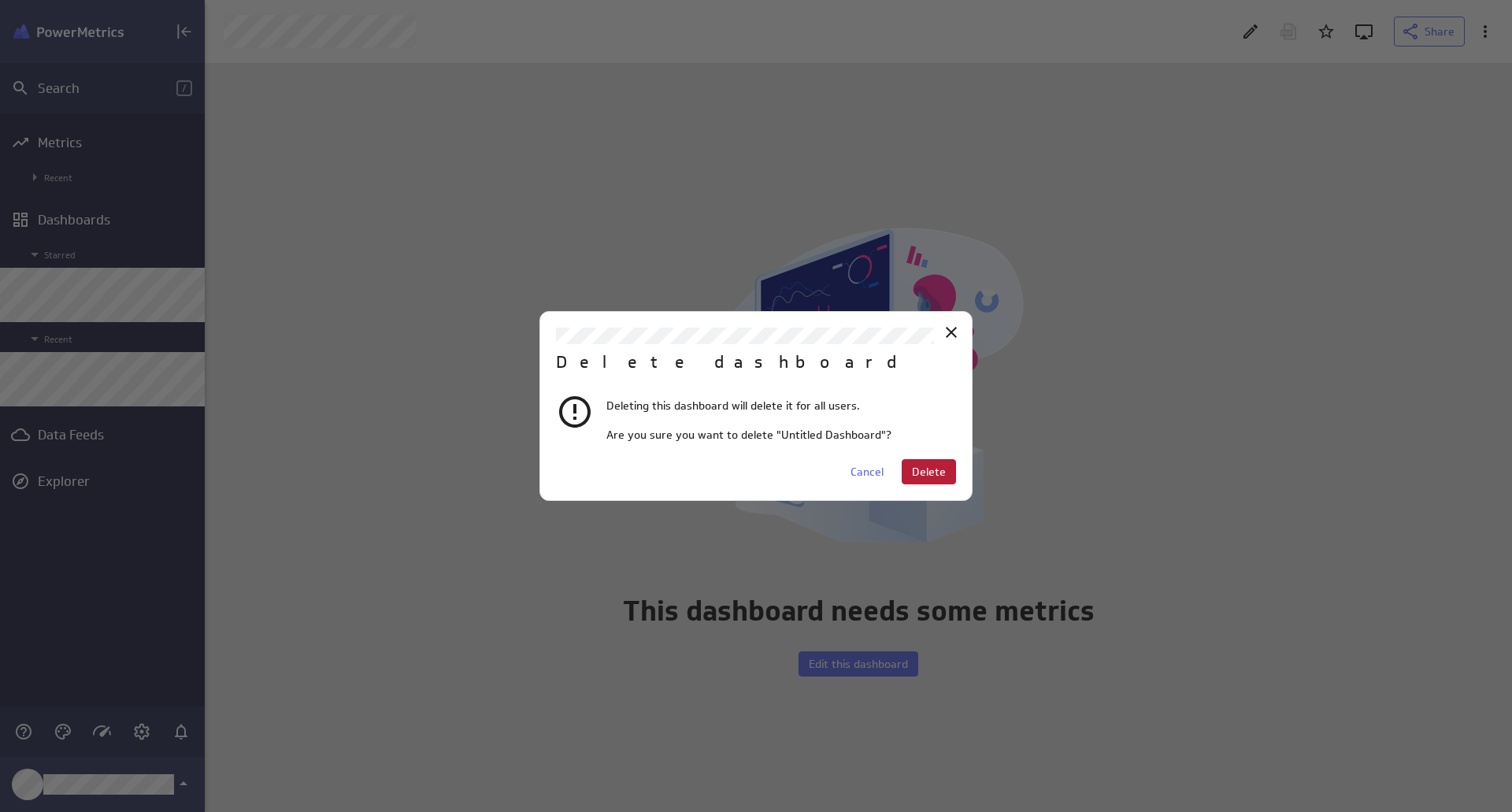
click at [931, 471] on span "Delete" at bounding box center [929, 471] width 34 height 14
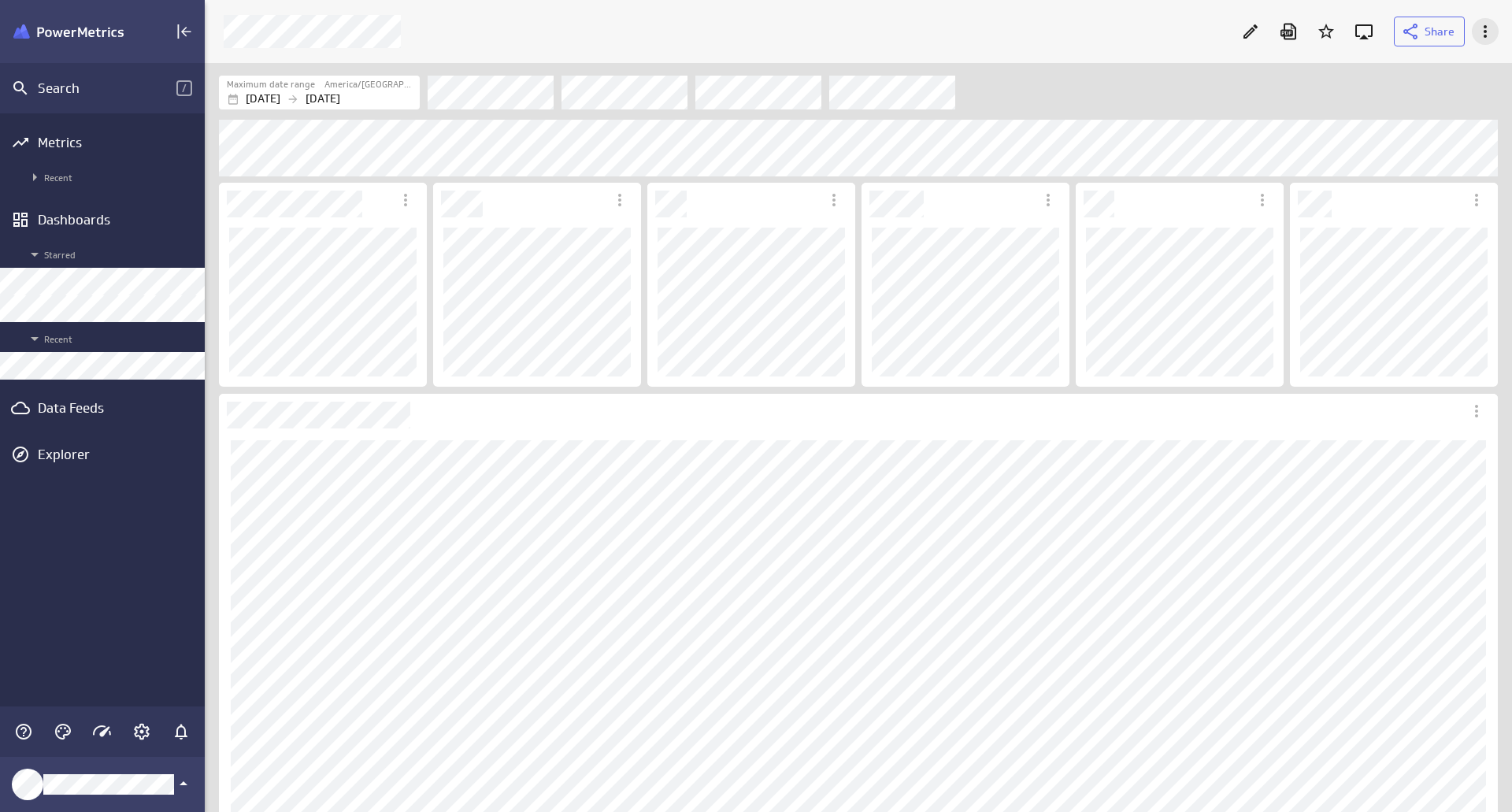
click at [1483, 30] on icon "More actions" at bounding box center [1485, 31] width 19 height 19
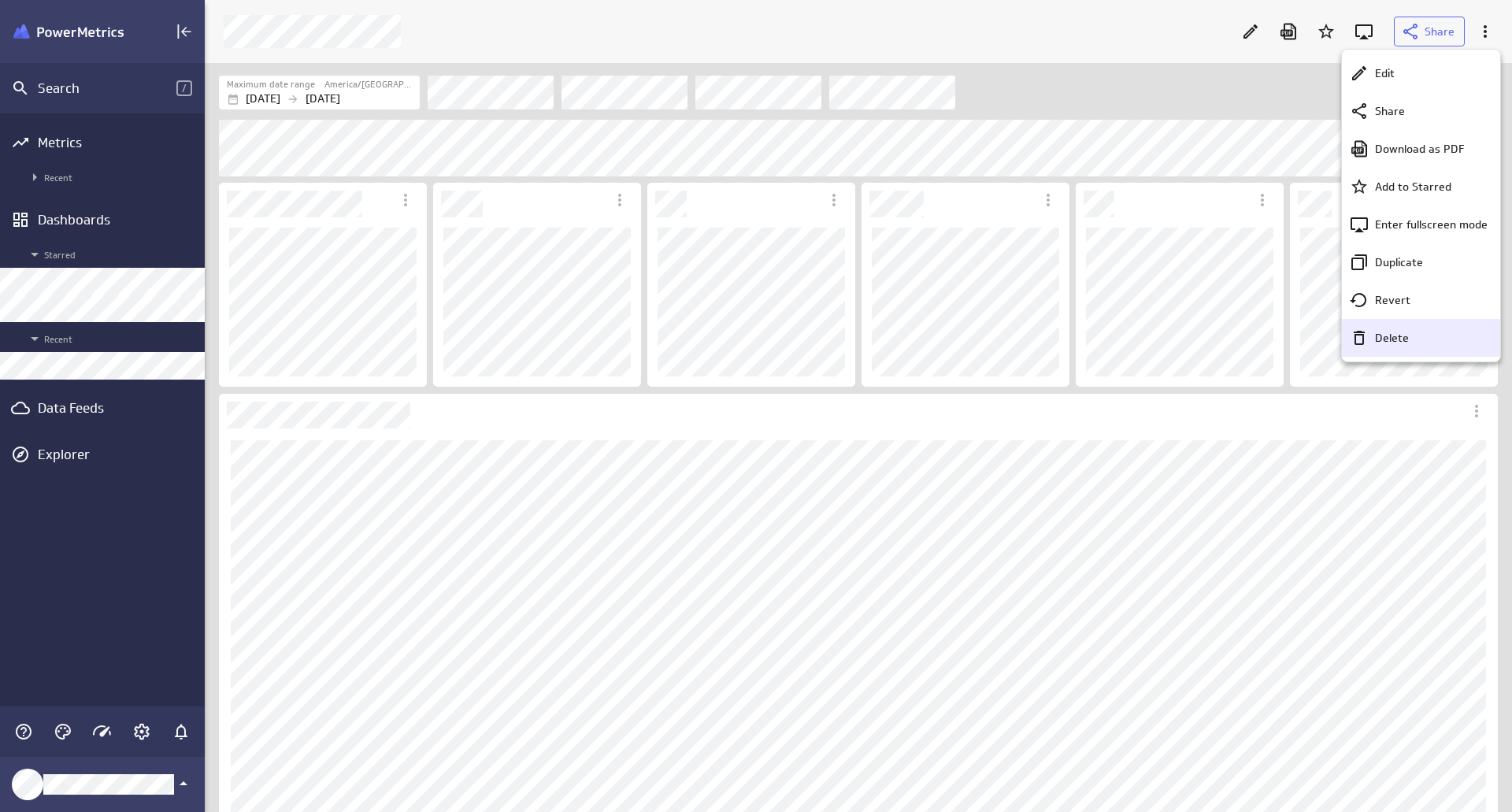
click at [1391, 333] on p "Delete" at bounding box center [1391, 338] width 34 height 17
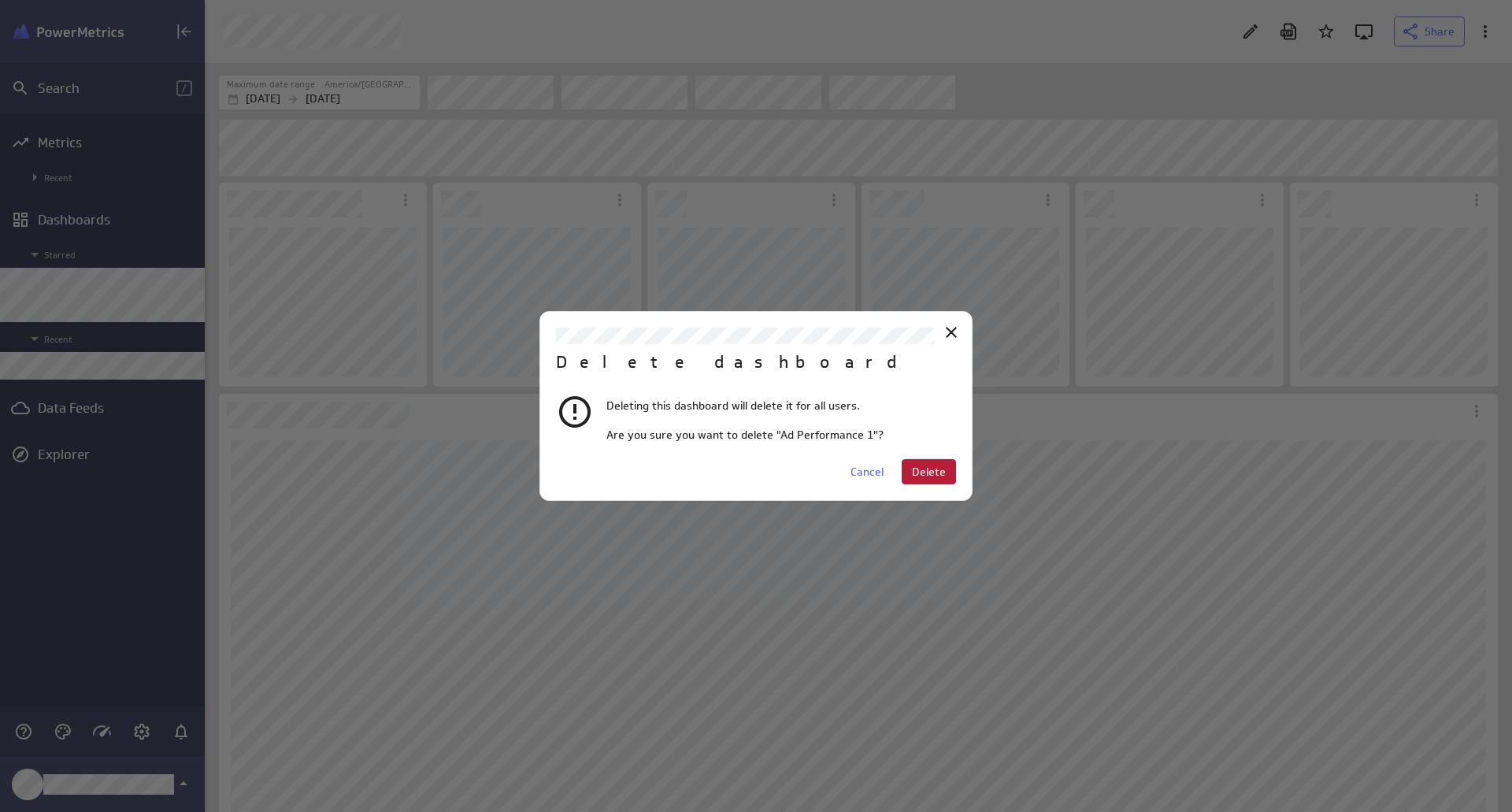
click at [922, 472] on span "Delete" at bounding box center [929, 471] width 34 height 14
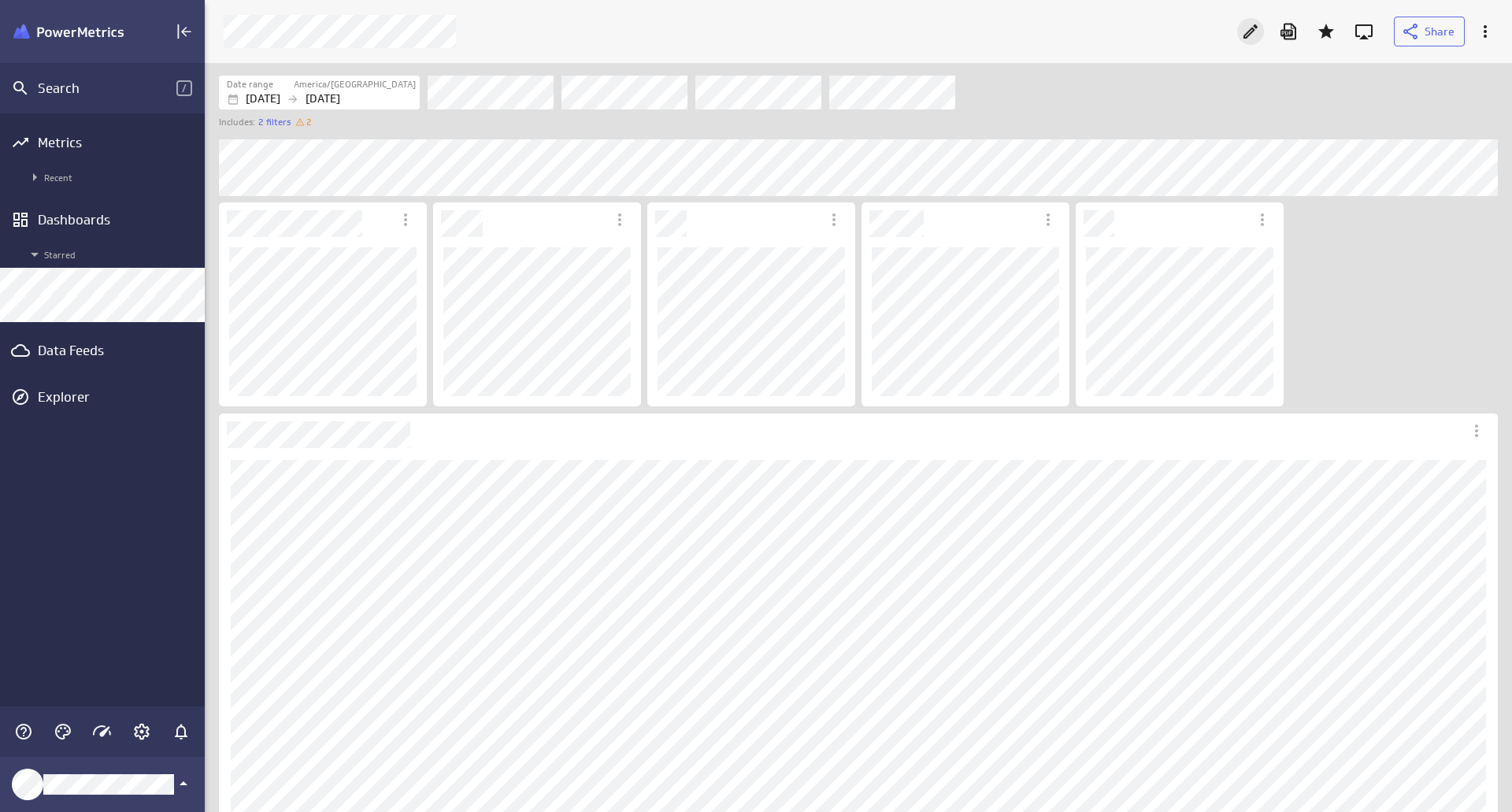
click at [1254, 32] on icon "Edit" at bounding box center [1250, 31] width 19 height 19
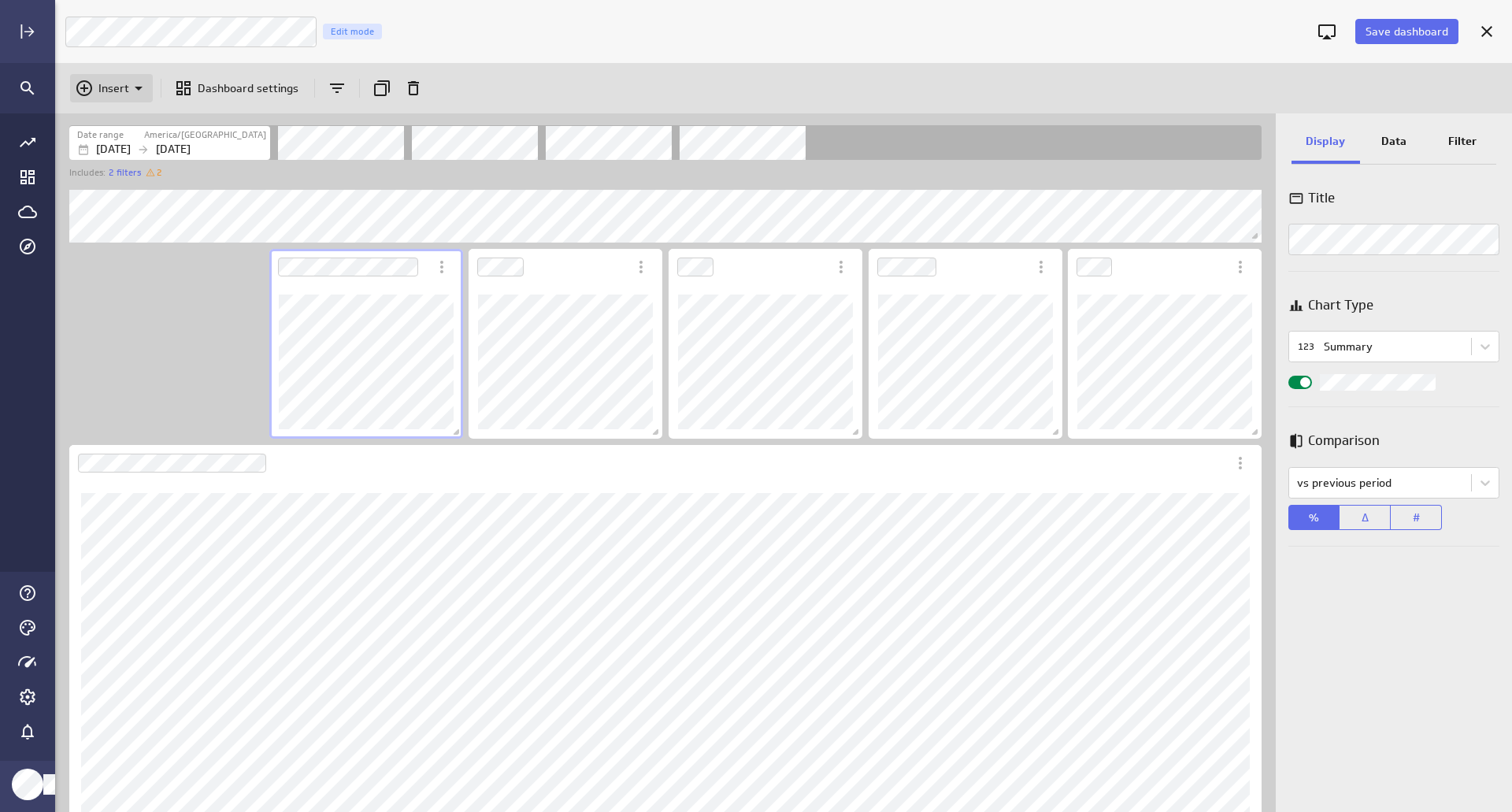
click at [127, 87] on p "Insert" at bounding box center [113, 89] width 31 height 17
click at [118, 156] on p "Image" at bounding box center [119, 165] width 31 height 17
drag, startPoint x: 1382, startPoint y: 23, endPoint x: 1376, endPoint y: 38, distance: 16.2
click at [1383, 24] on button "Save dashboard" at bounding box center [1406, 31] width 103 height 25
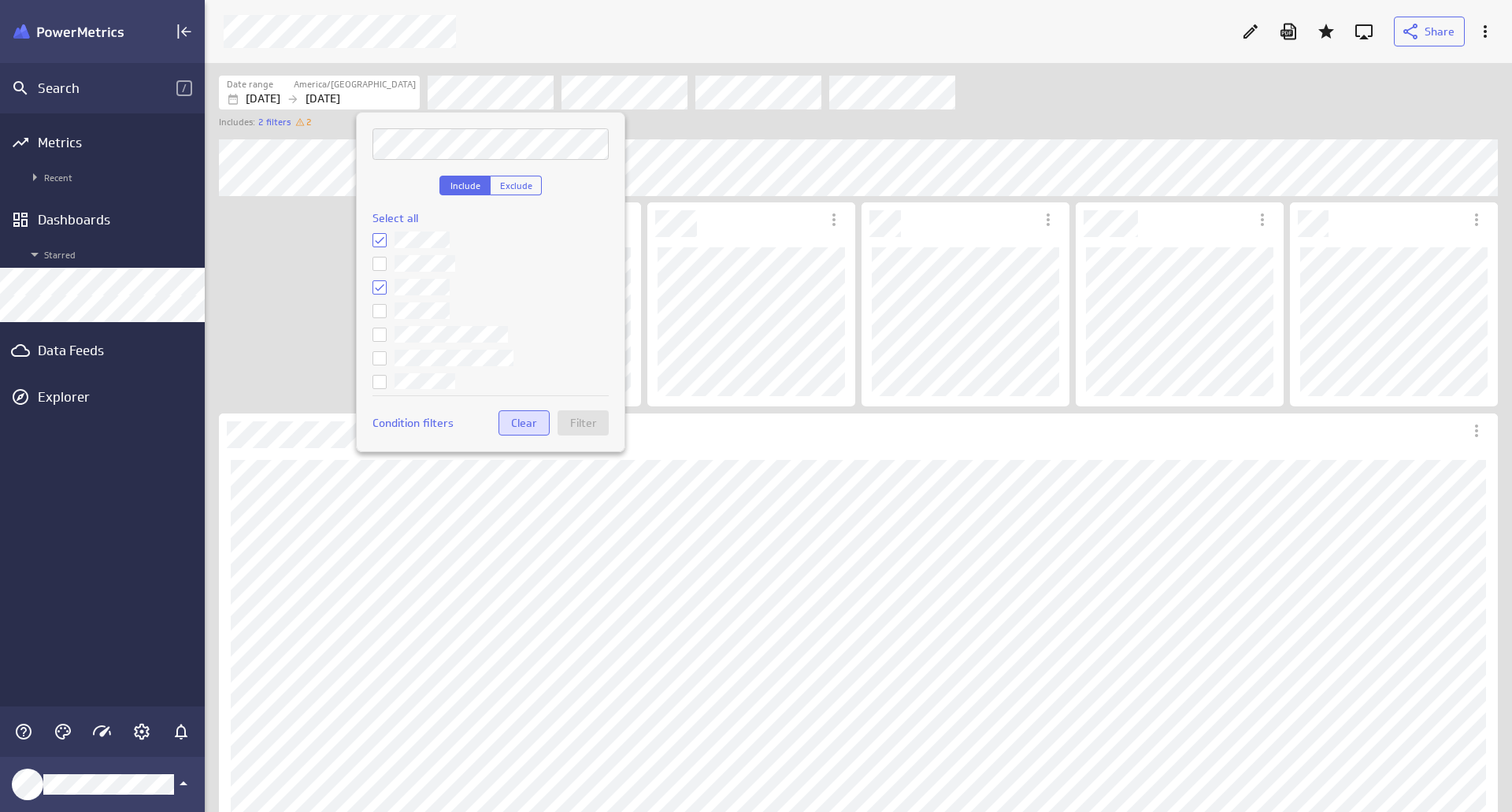
click at [521, 426] on span "Clear" at bounding box center [524, 422] width 26 height 14
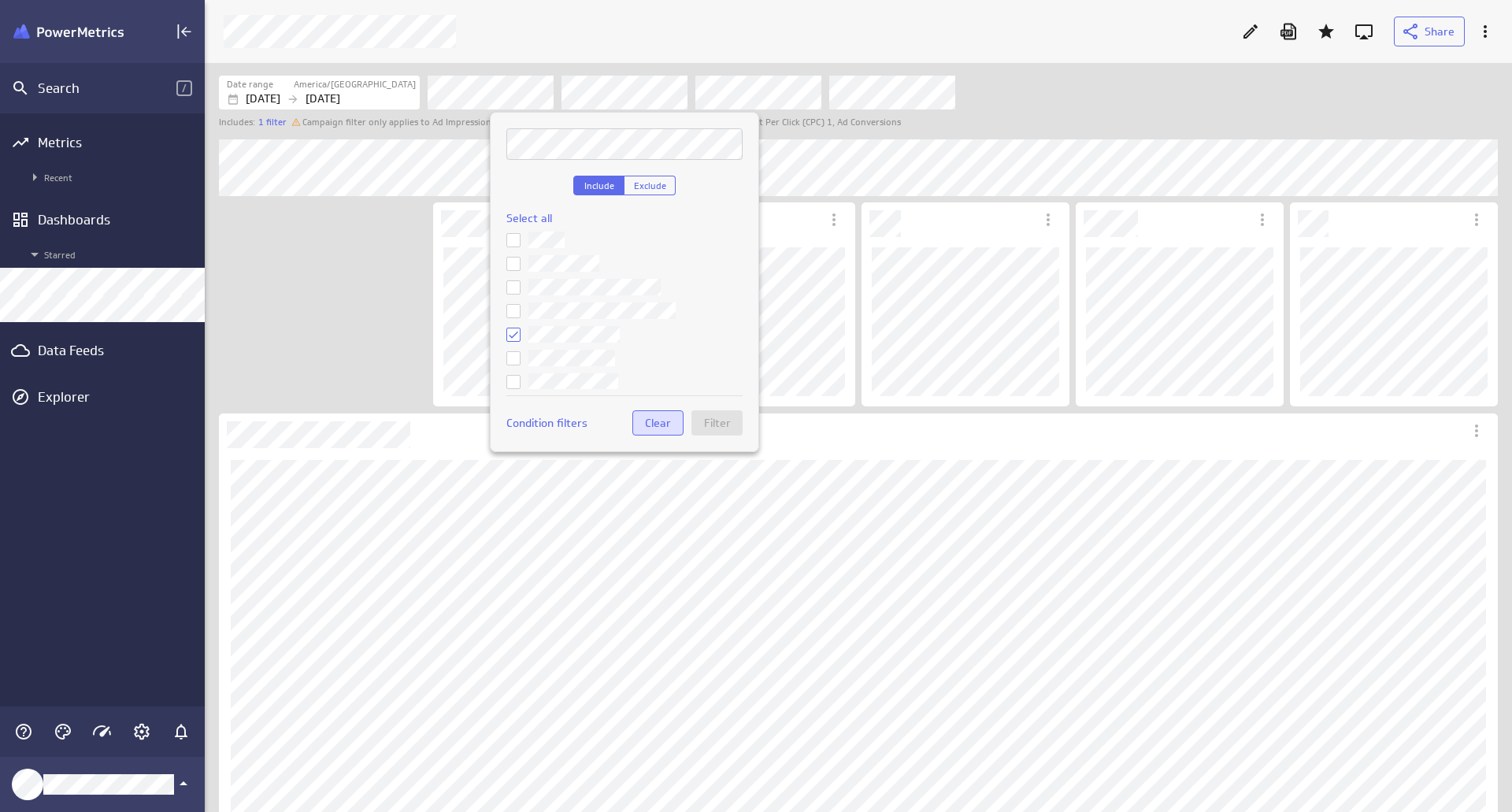
click at [656, 422] on span "Clear" at bounding box center [658, 422] width 26 height 14
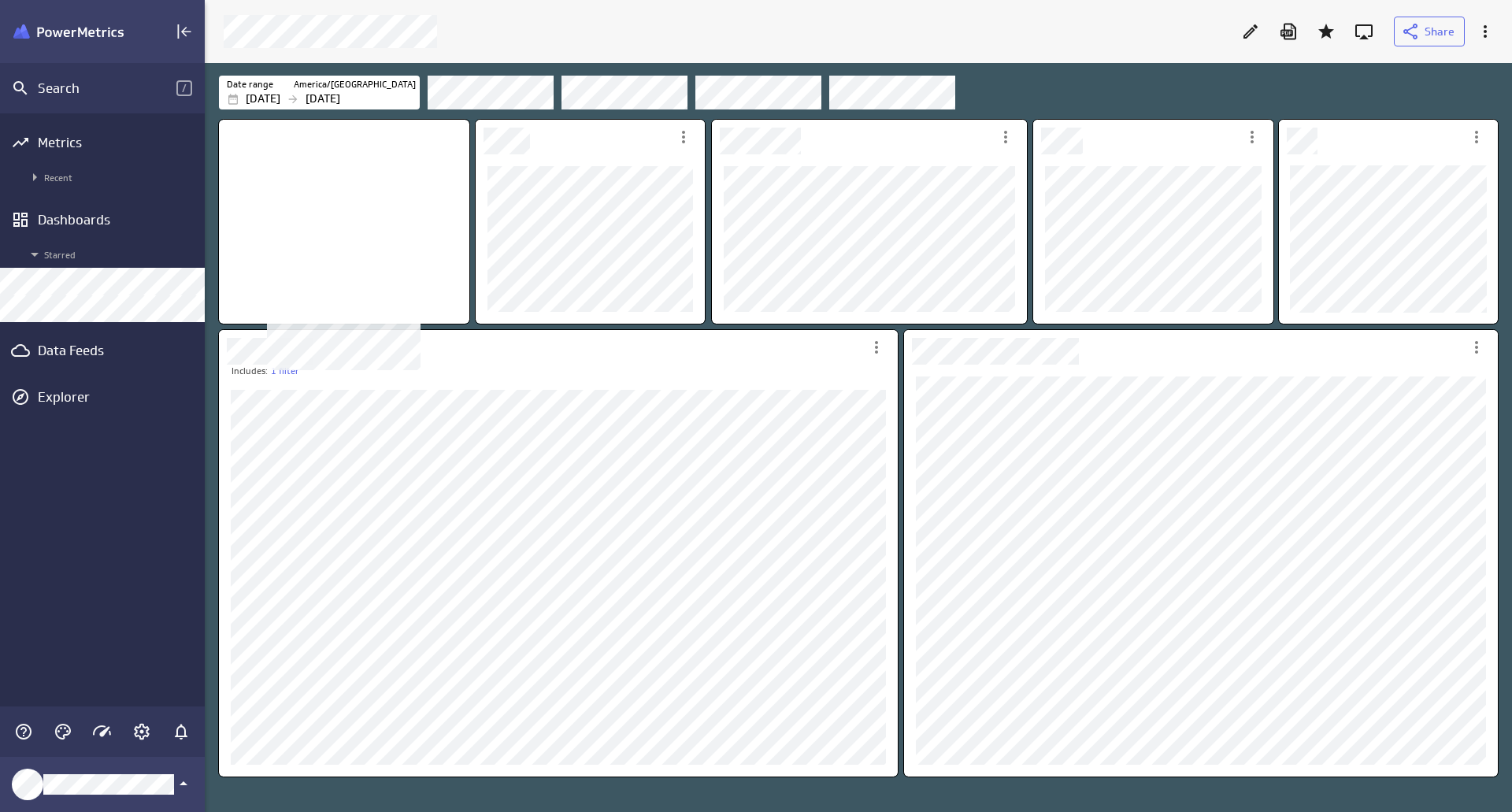
click at [349, 264] on div "No description available" at bounding box center [344, 221] width 251 height 203
click at [1259, 37] on icon "Edit" at bounding box center [1250, 31] width 19 height 19
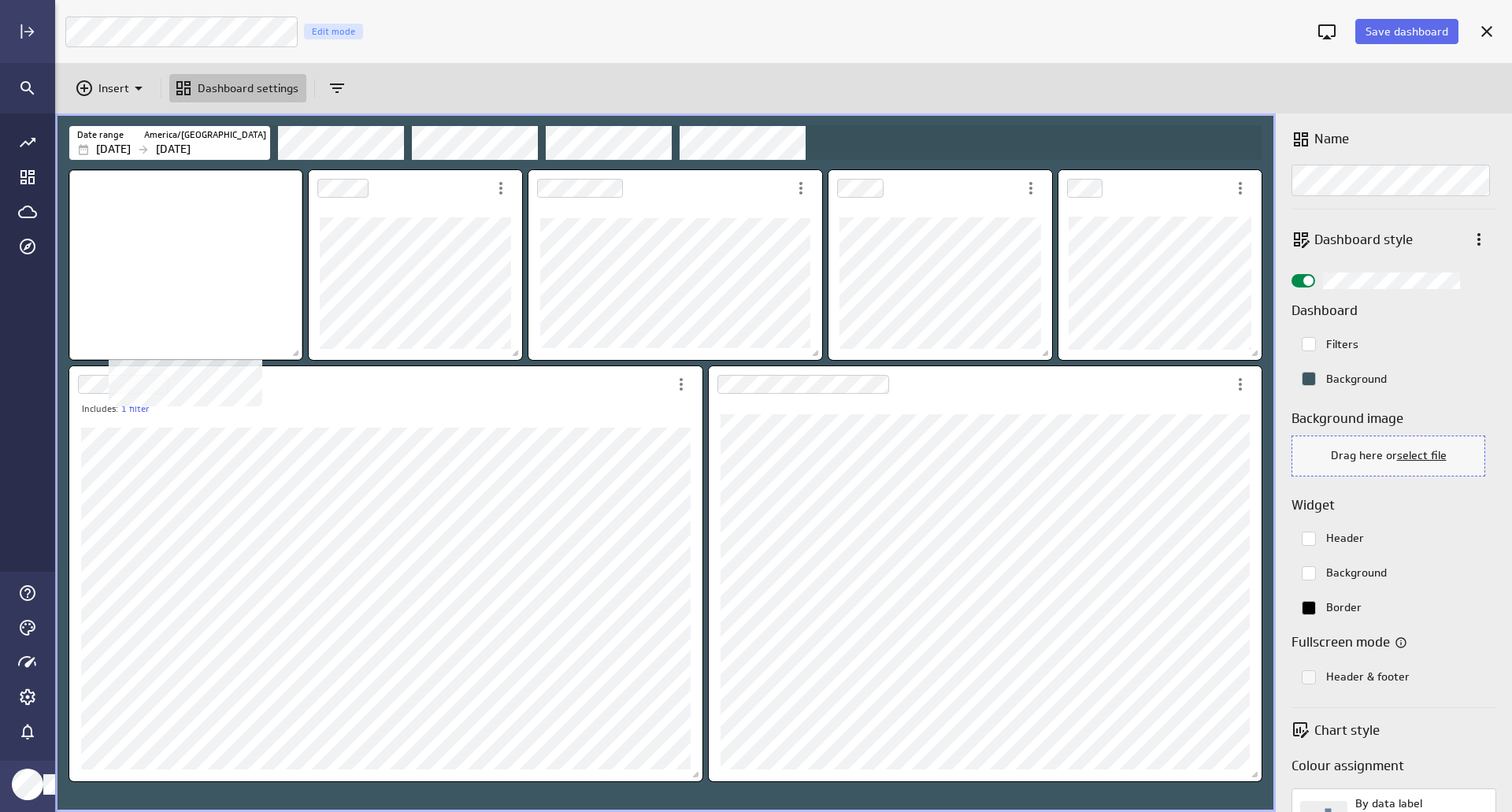
click at [289, 322] on div "No description available" at bounding box center [186, 265] width 233 height 189
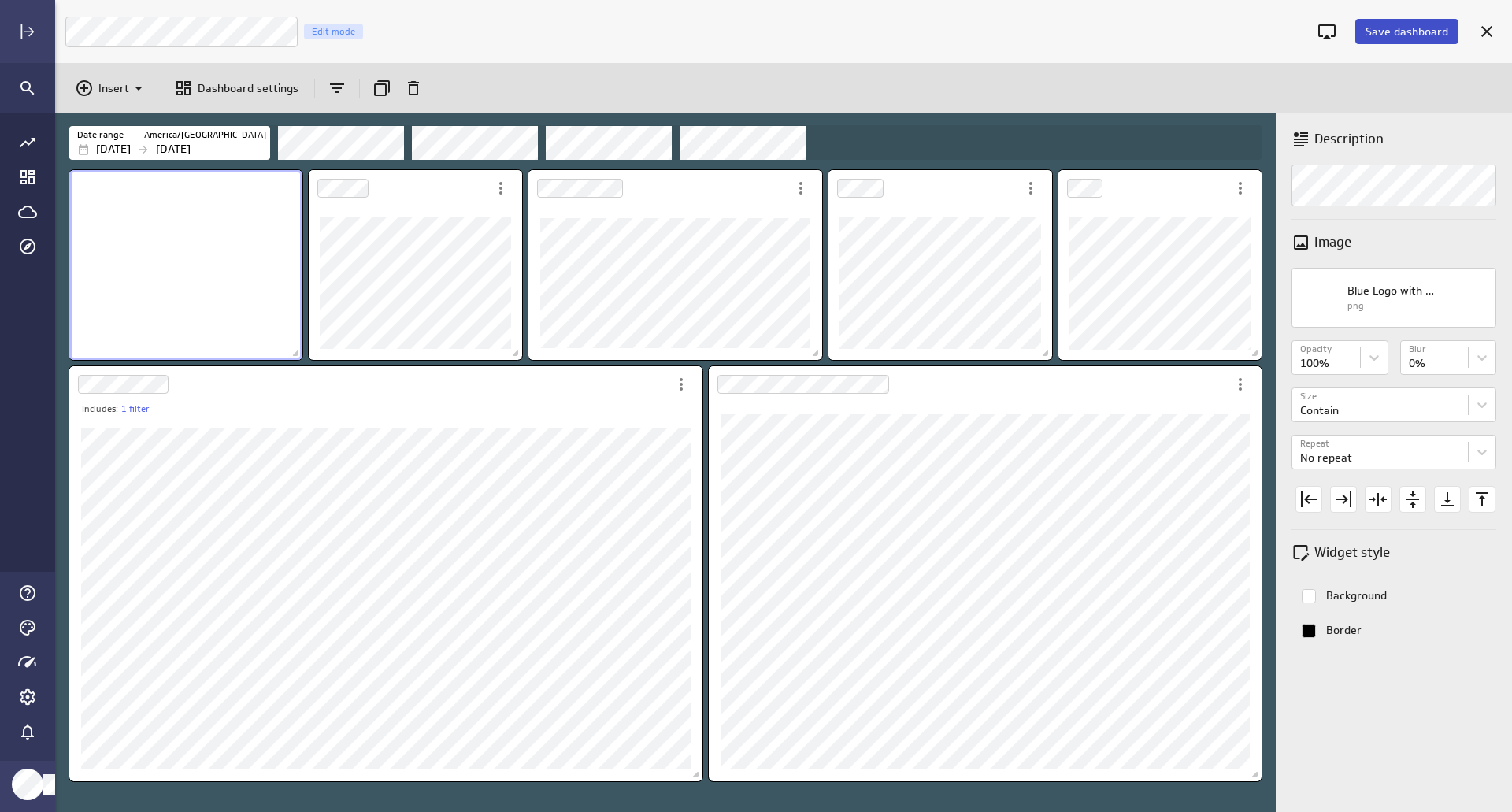
click at [1390, 36] on span "Save dashboard" at bounding box center [1406, 31] width 83 height 14
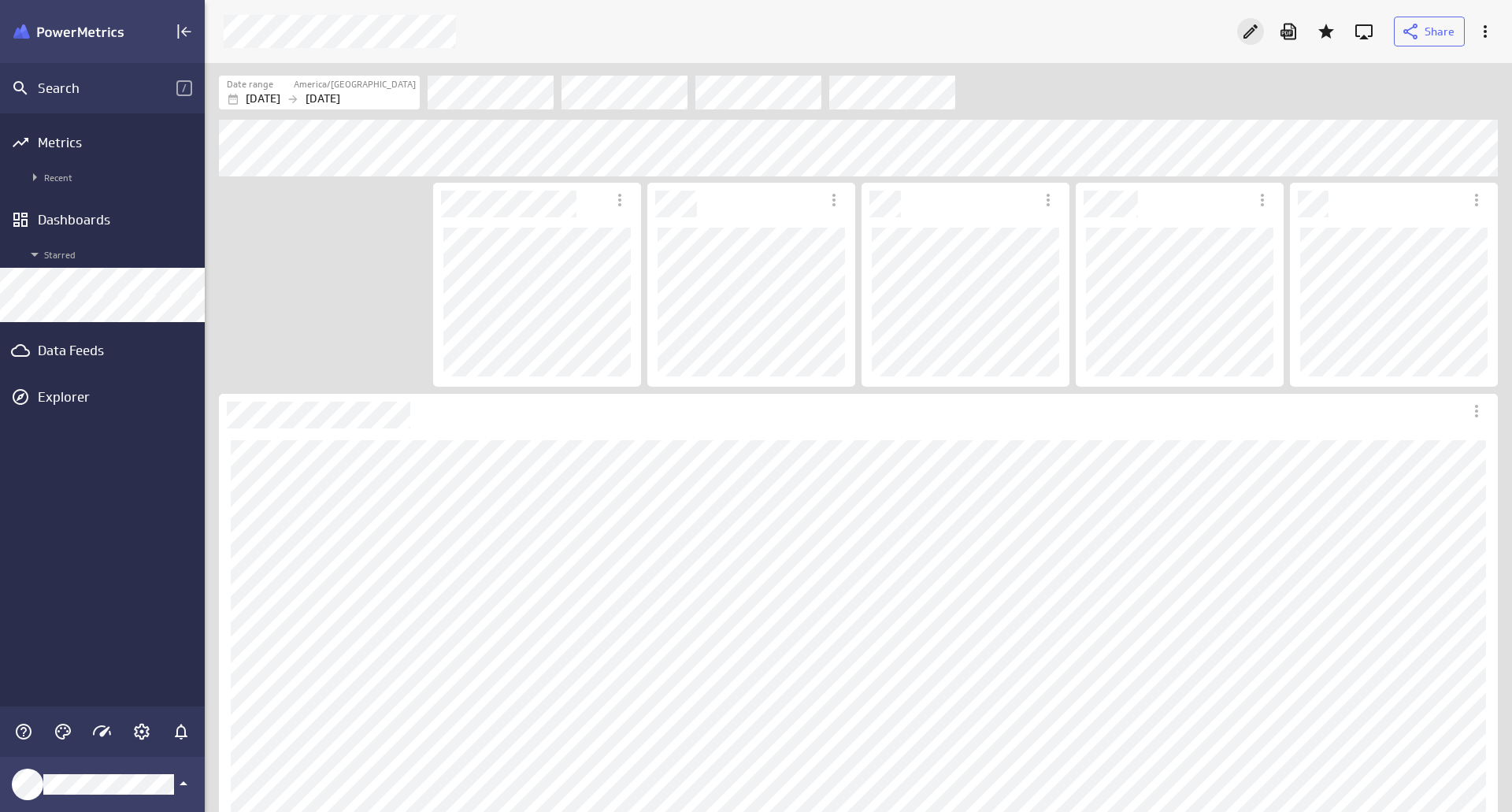
click at [1244, 31] on icon "Edit" at bounding box center [1250, 31] width 19 height 19
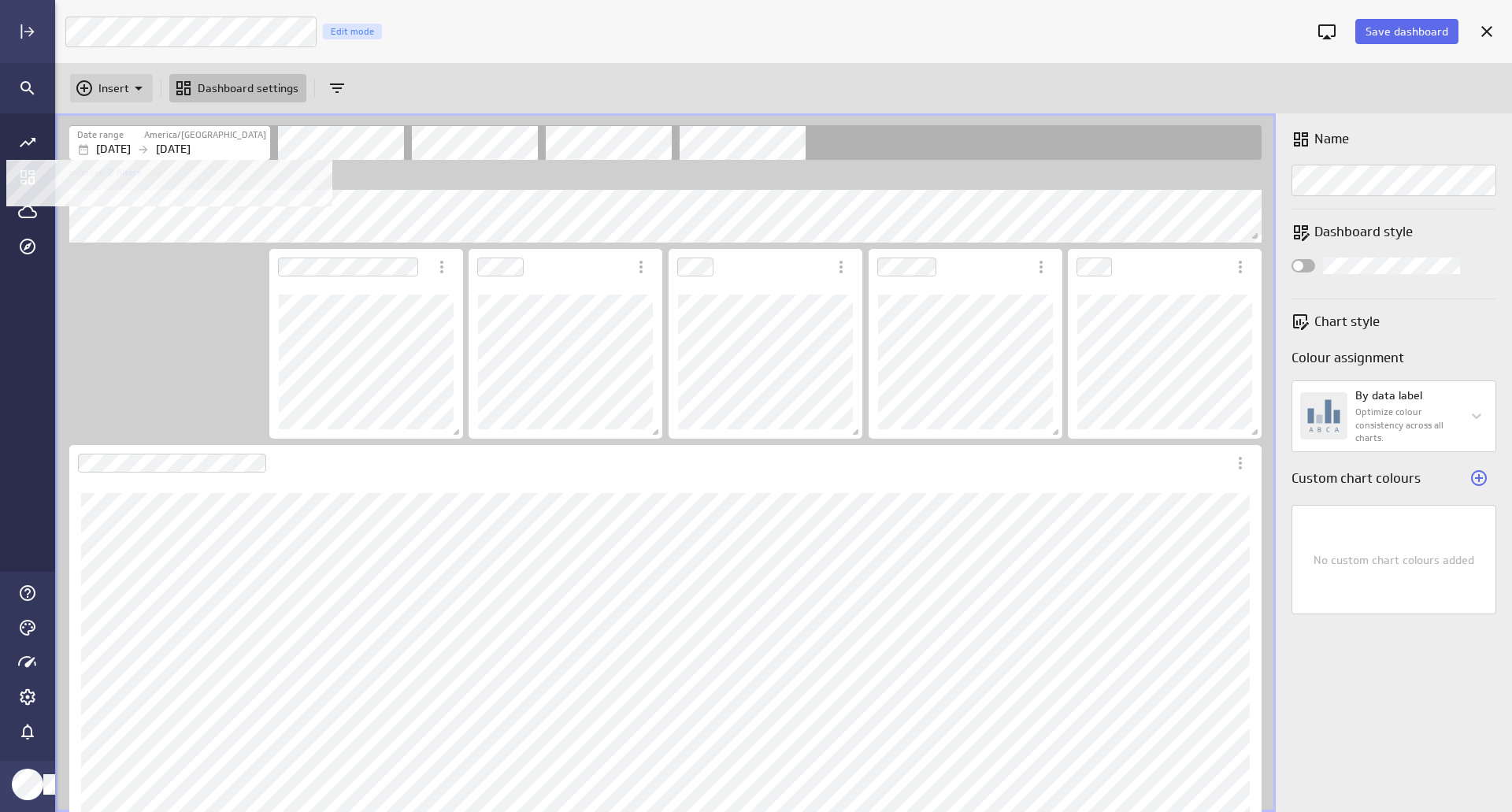
click at [129, 87] on icon "Insert" at bounding box center [138, 89] width 19 height 19
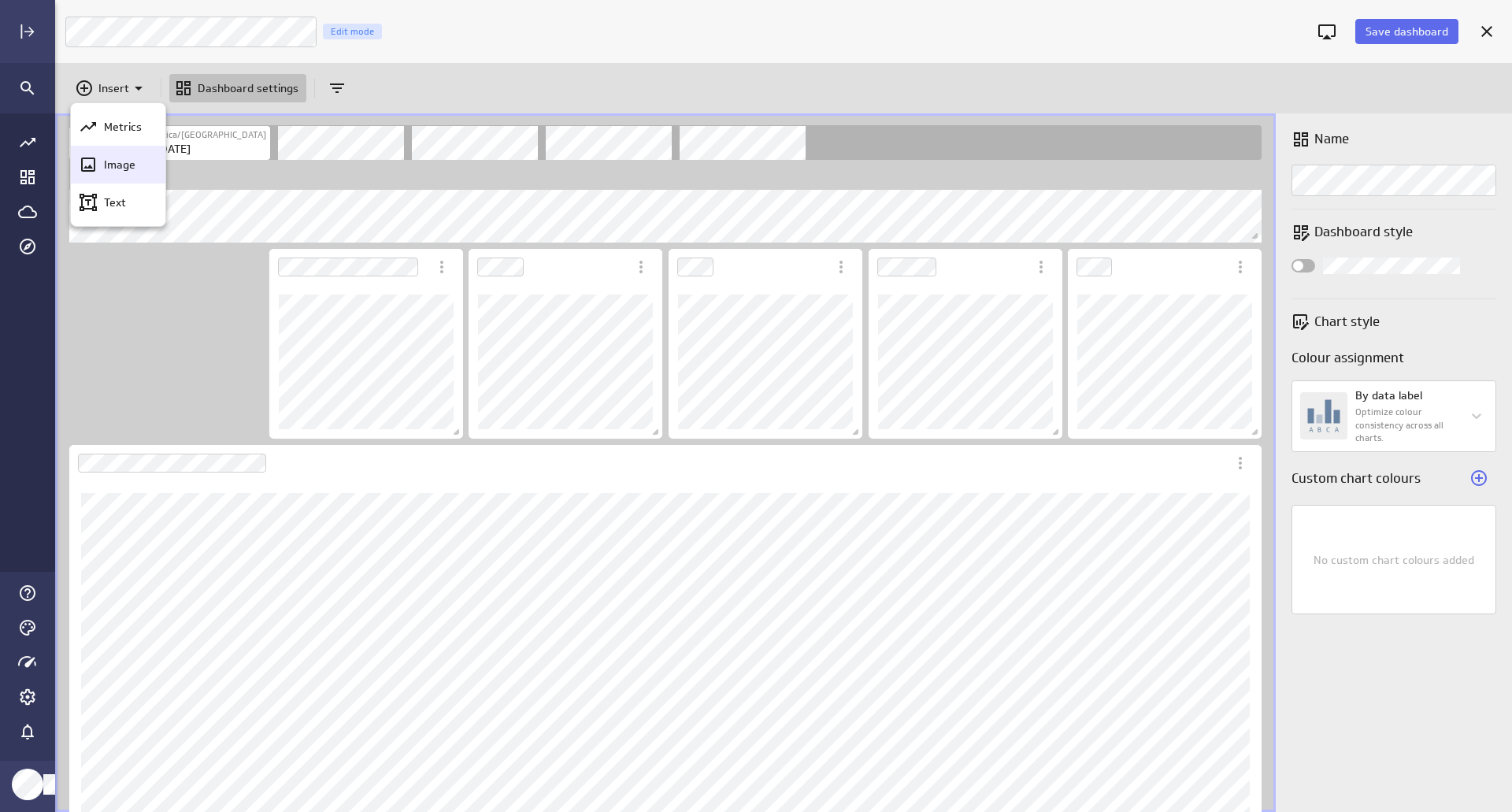
click at [118, 168] on p "Image" at bounding box center [119, 165] width 31 height 17
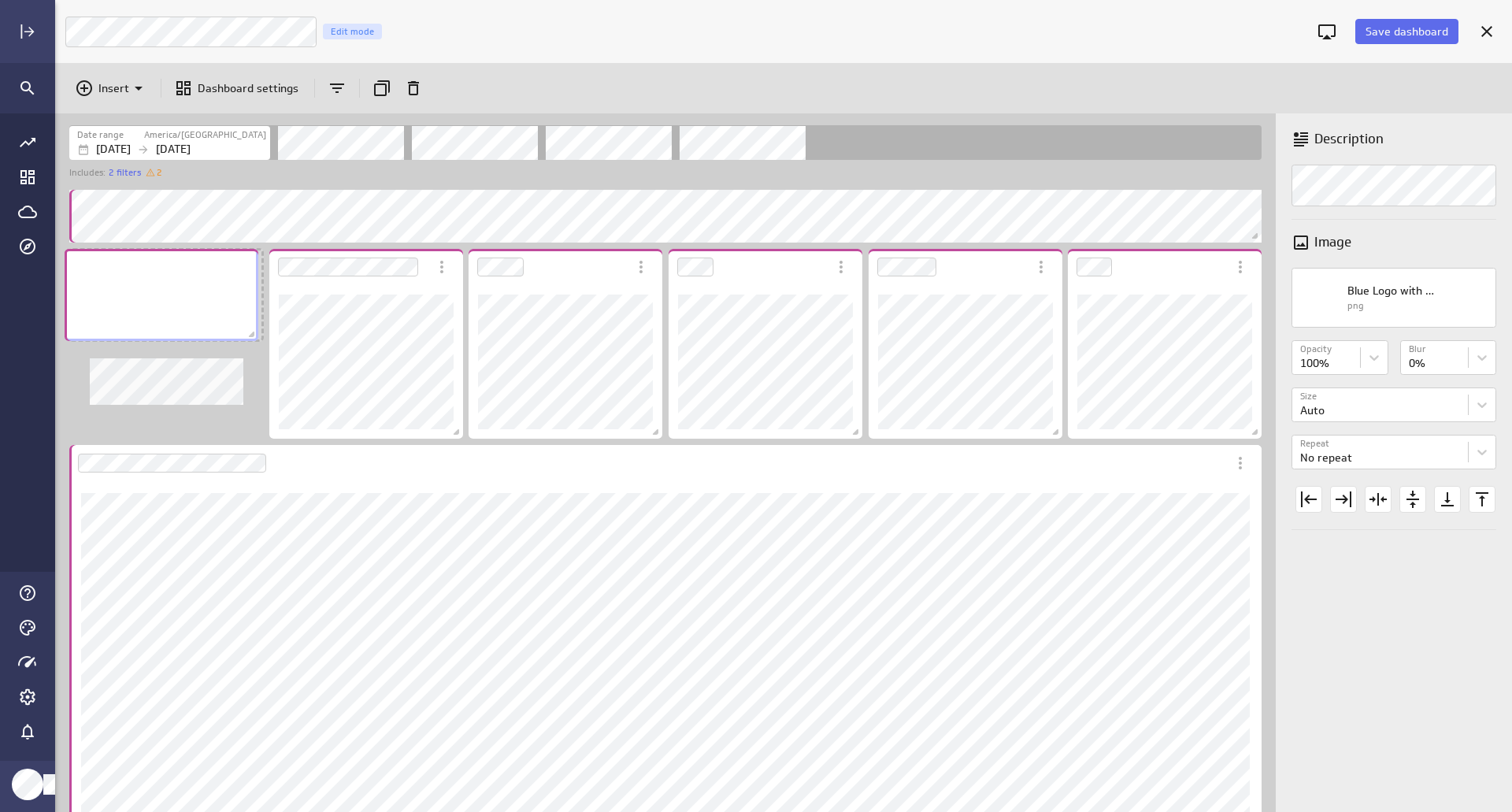
drag, startPoint x: 214, startPoint y: 756, endPoint x: 206, endPoint y: 290, distance: 466.1
click at [206, 290] on div "No description available" at bounding box center [162, 295] width 194 height 92
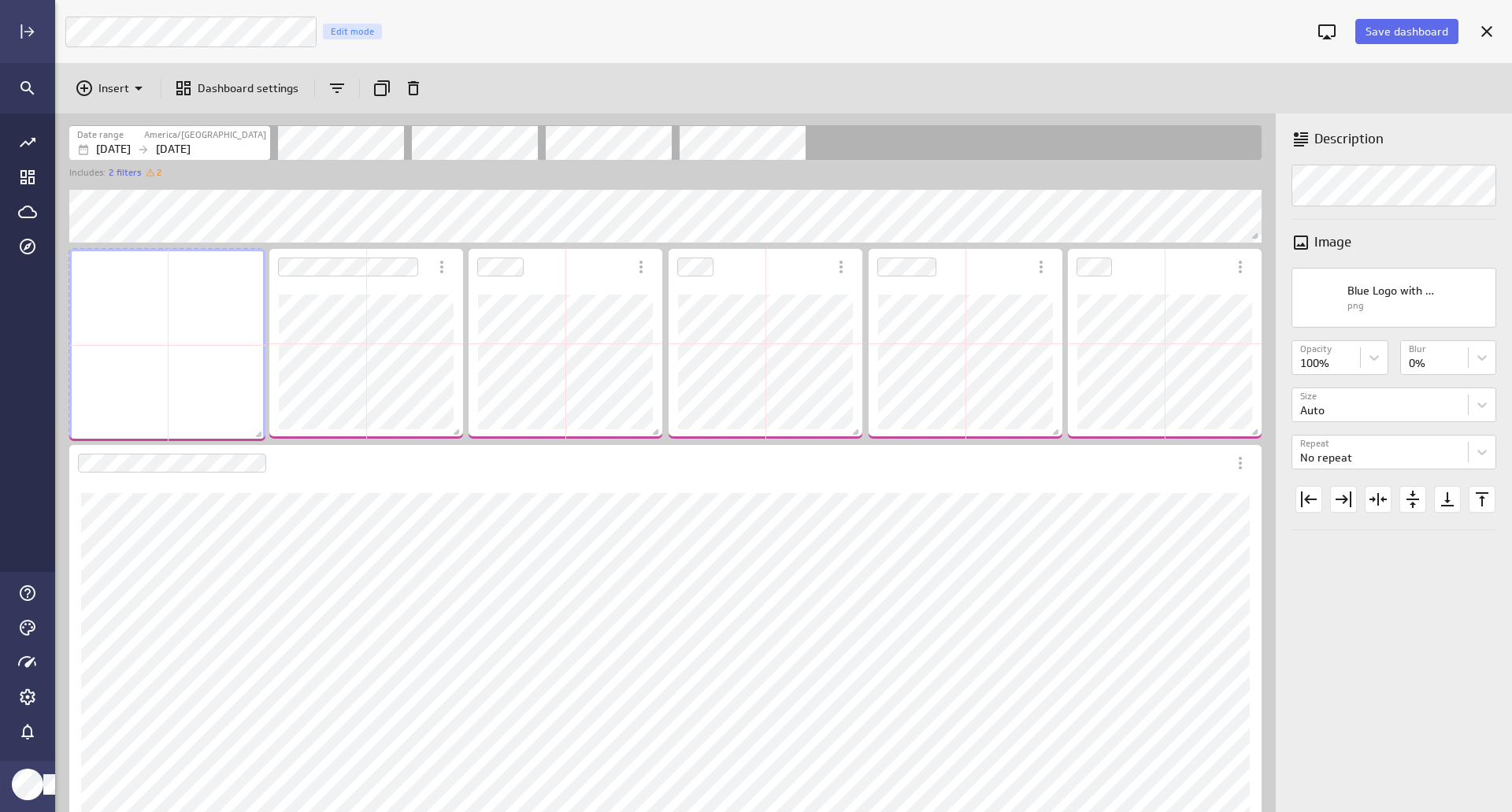
drag, startPoint x: 256, startPoint y: 337, endPoint x: 259, endPoint y: 437, distance: 100.0
click at [259, 437] on span "Dashboard content with 12 widgets" at bounding box center [260, 436] width 16 height 16
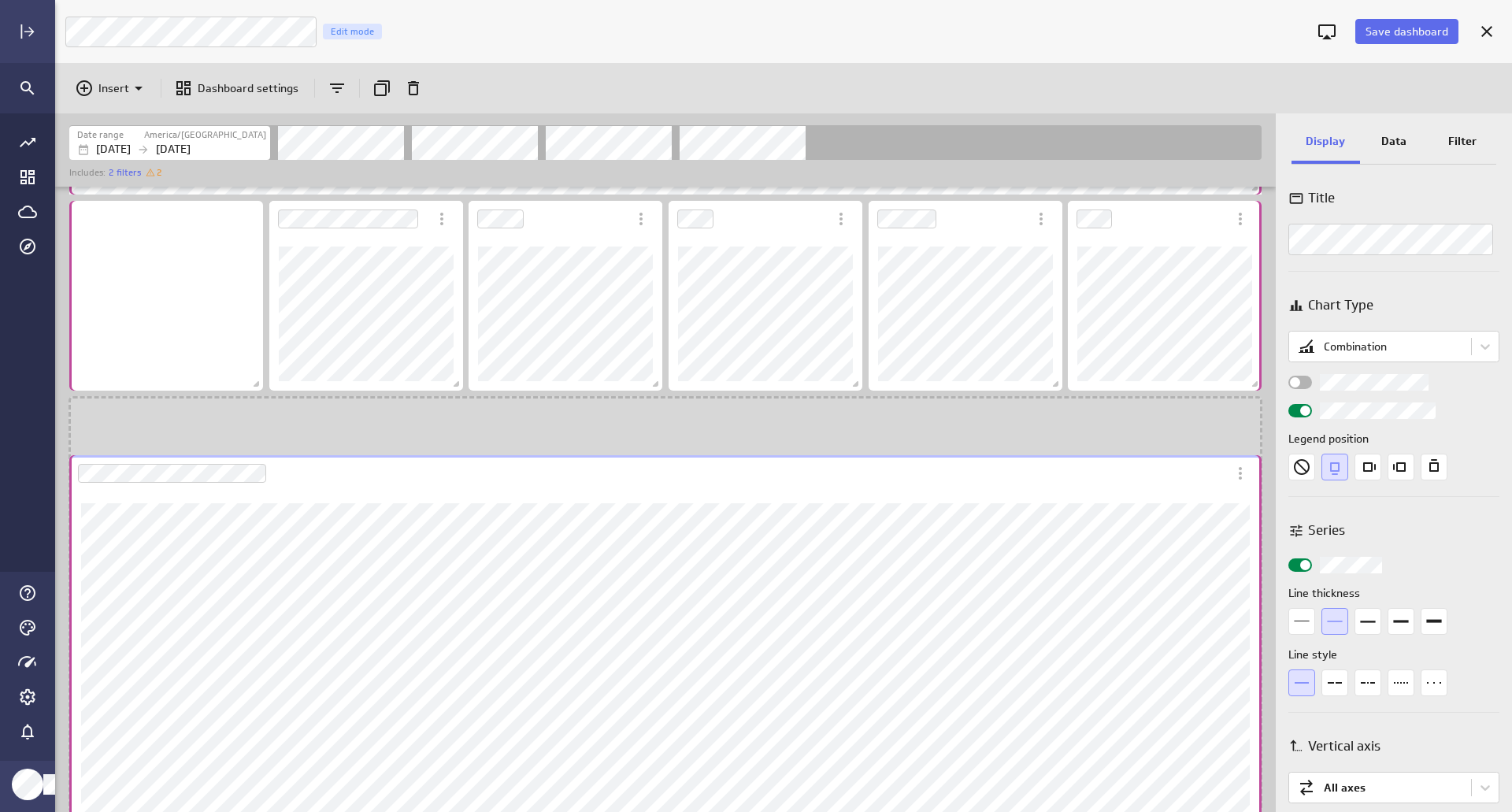
click at [338, 475] on div "Dashboard Widget" at bounding box center [648, 473] width 1158 height 36
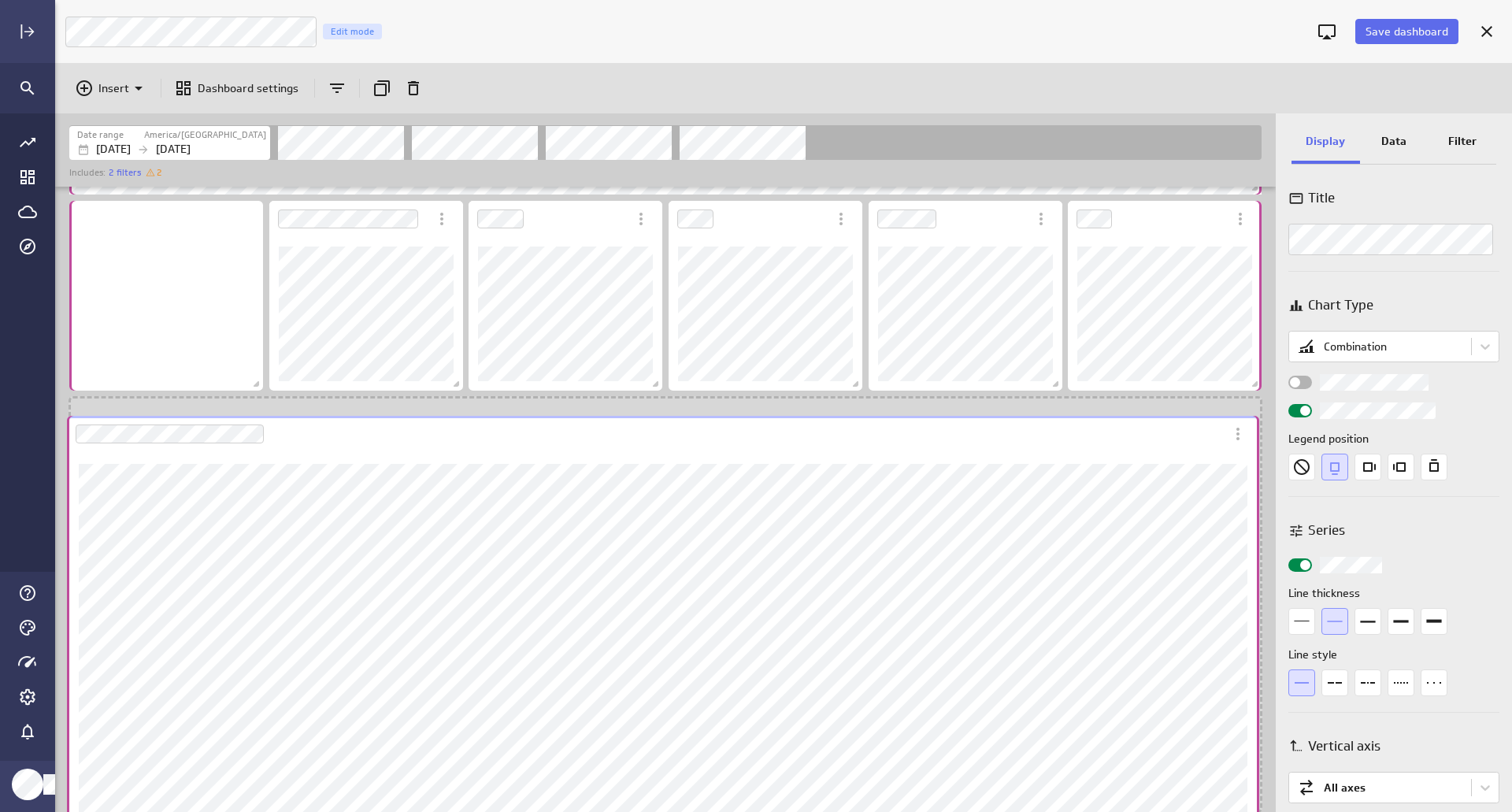
drag, startPoint x: 343, startPoint y: 424, endPoint x: 341, endPoint y: 443, distance: 19.1
click at [341, 443] on div "Dashboard Widget" at bounding box center [645, 433] width 1158 height 36
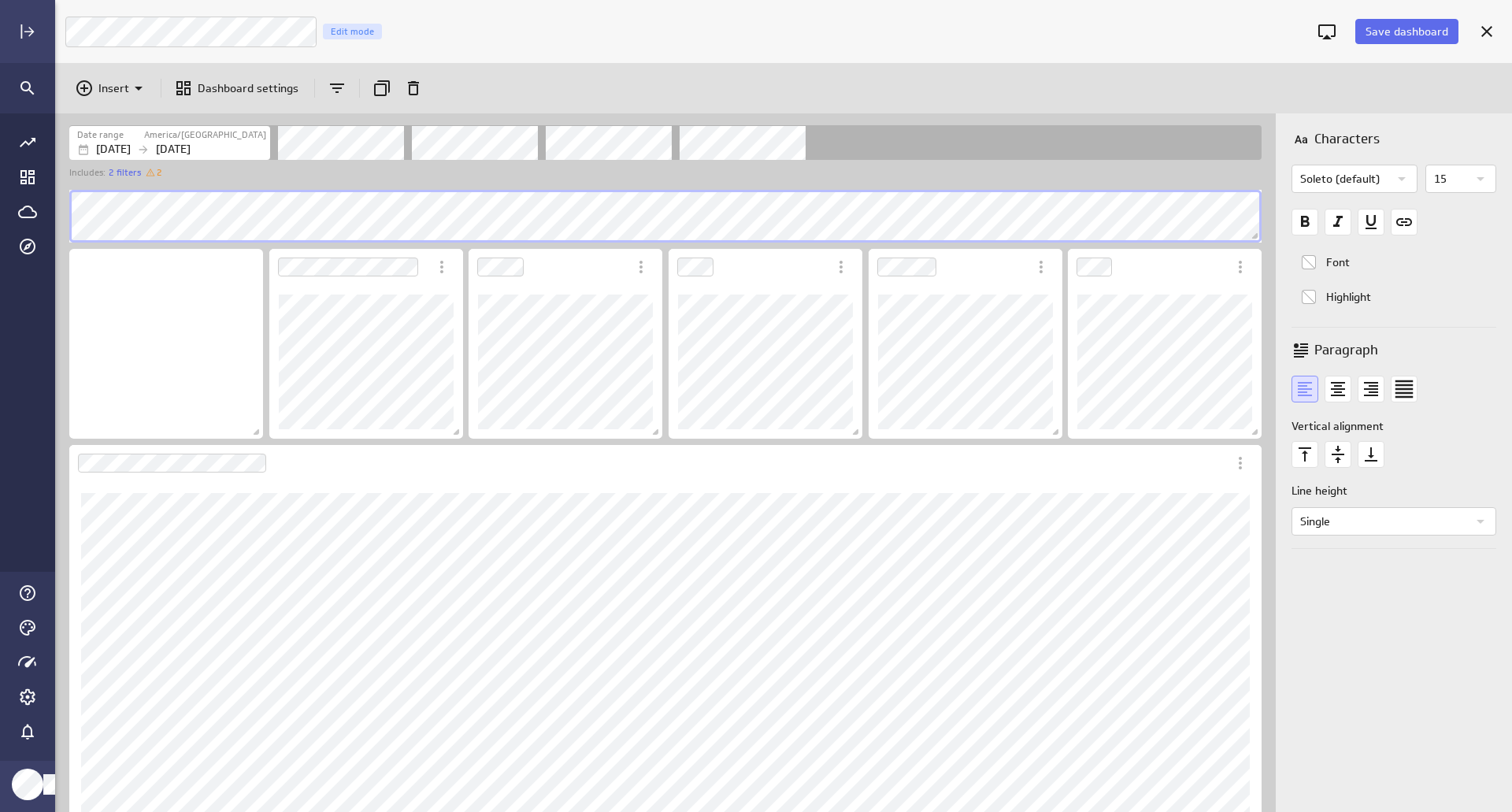
click at [57, 214] on div "Includes: Normal range" at bounding box center [665, 499] width 1220 height 625
click at [1335, 391] on icon "text Center" at bounding box center [1338, 389] width 26 height 26
click at [1471, 176] on icon "Widget Properties" at bounding box center [1480, 179] width 19 height 19
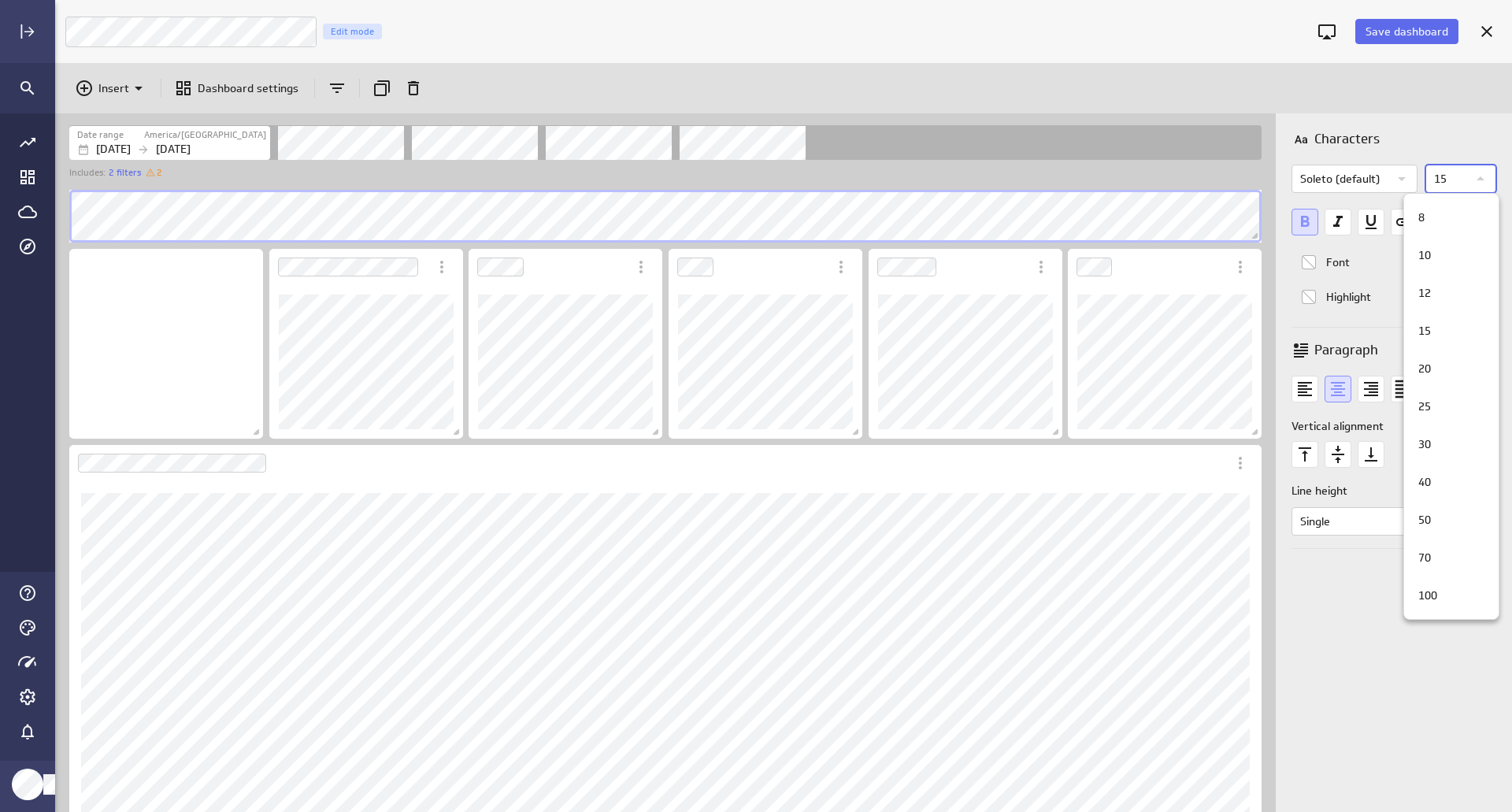
click at [1338, 471] on div at bounding box center [756, 406] width 1512 height 812
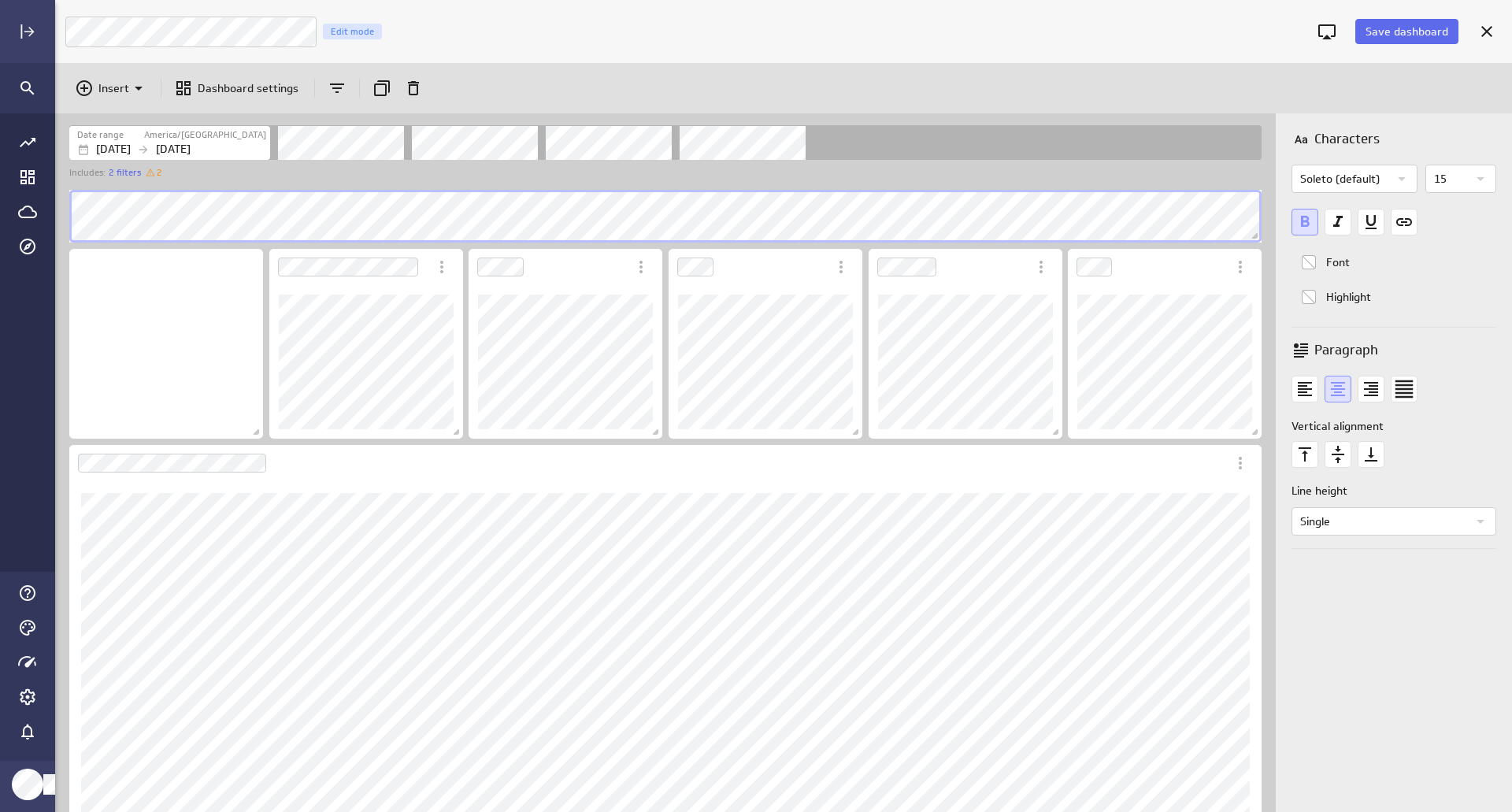
click at [1335, 460] on div at bounding box center [756, 406] width 1512 height 812
click at [1333, 452] on icon "text Middle" at bounding box center [1338, 454] width 26 height 26
click at [1054, 164] on div "Date range America/Toronto Aug 04 2025 Aug 10 2025 Includes: 2 filters 2" at bounding box center [665, 150] width 1220 height 73
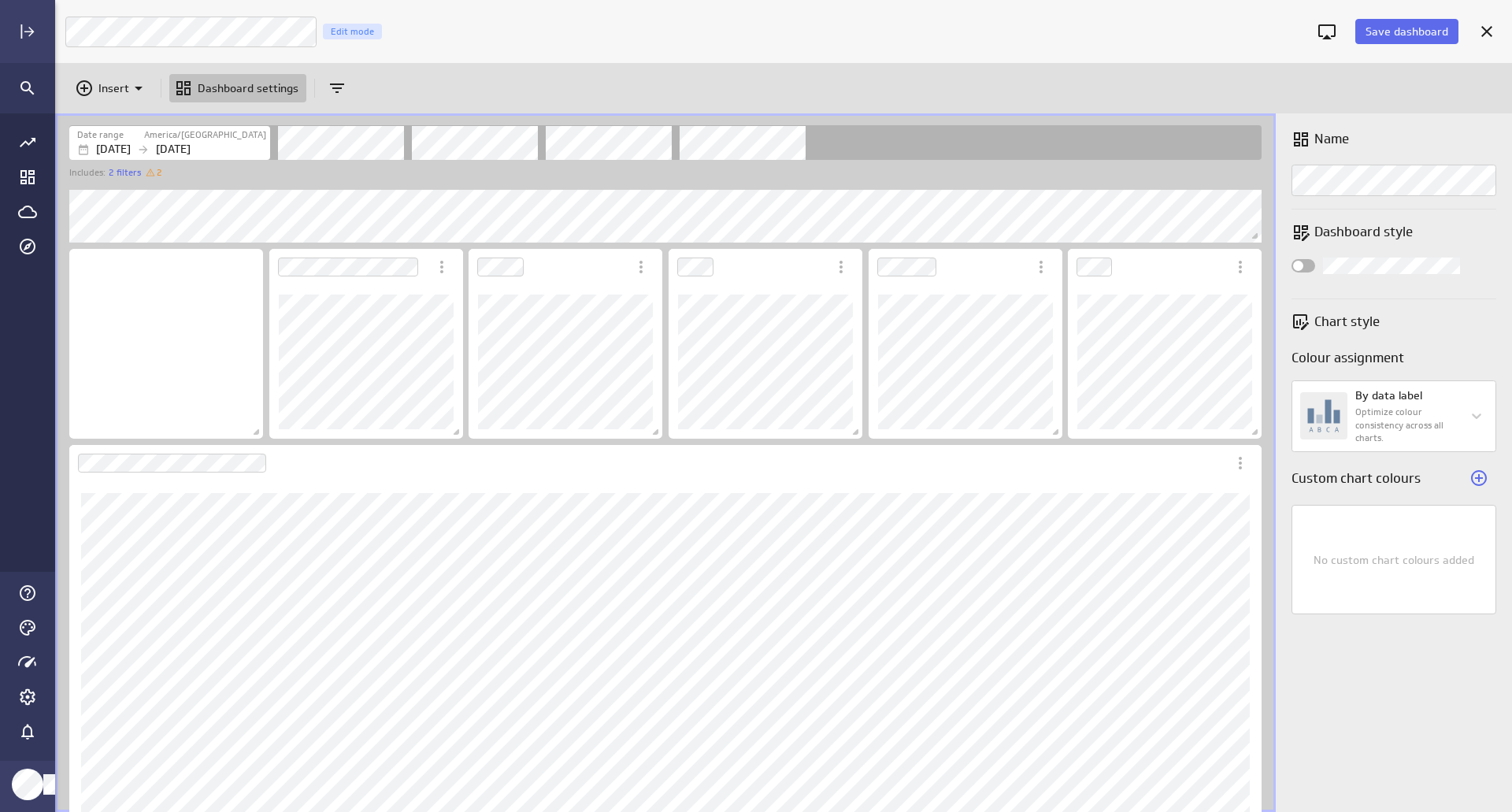
click at [1111, 93] on div "Insert Dashboard settings" at bounding box center [784, 88] width 1456 height 50
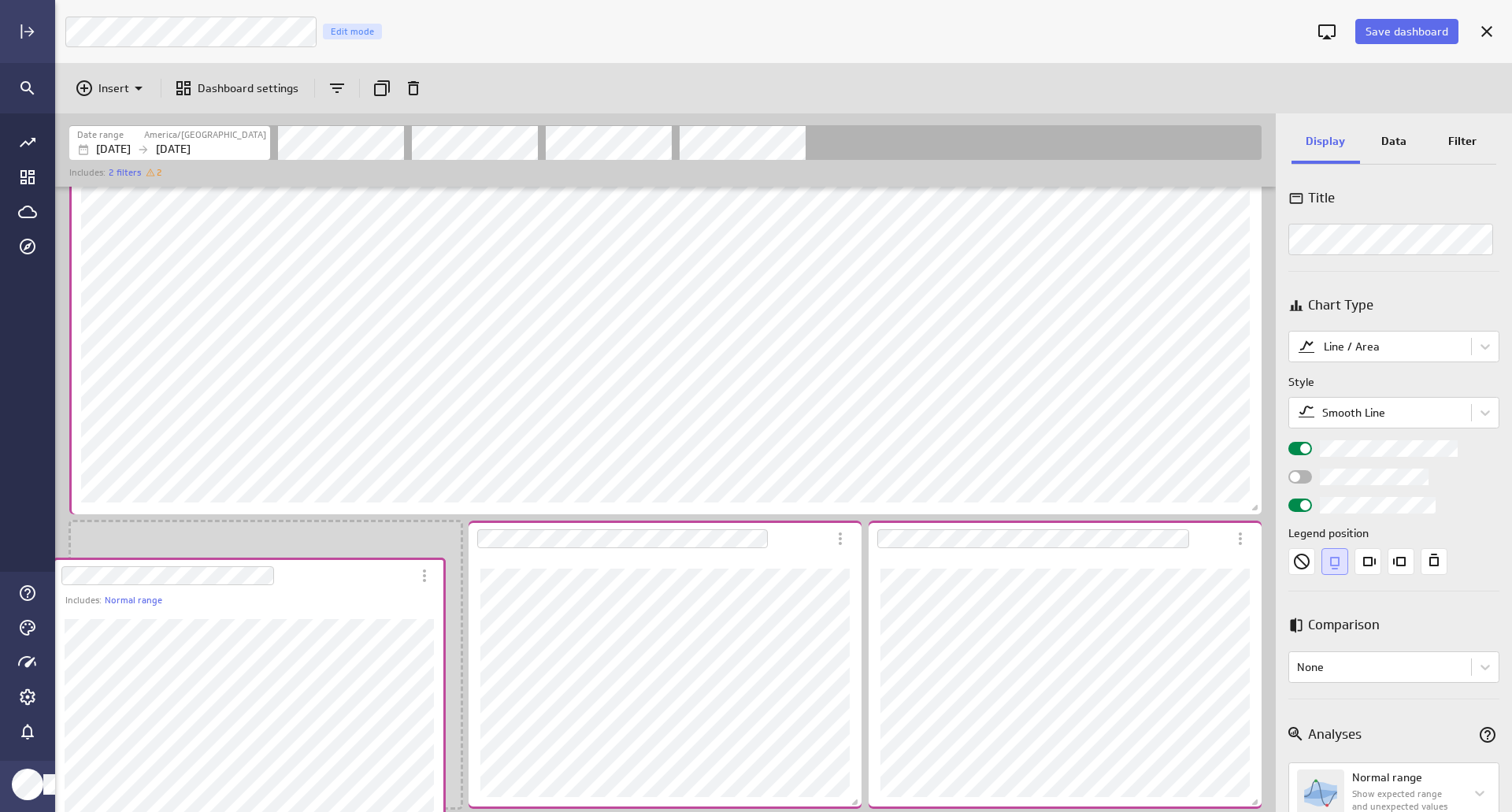
drag, startPoint x: 333, startPoint y: 560, endPoint x: 328, endPoint y: 587, distance: 27.5
click at [317, 592] on div "Dashboard Widget" at bounding box center [232, 576] width 358 height 36
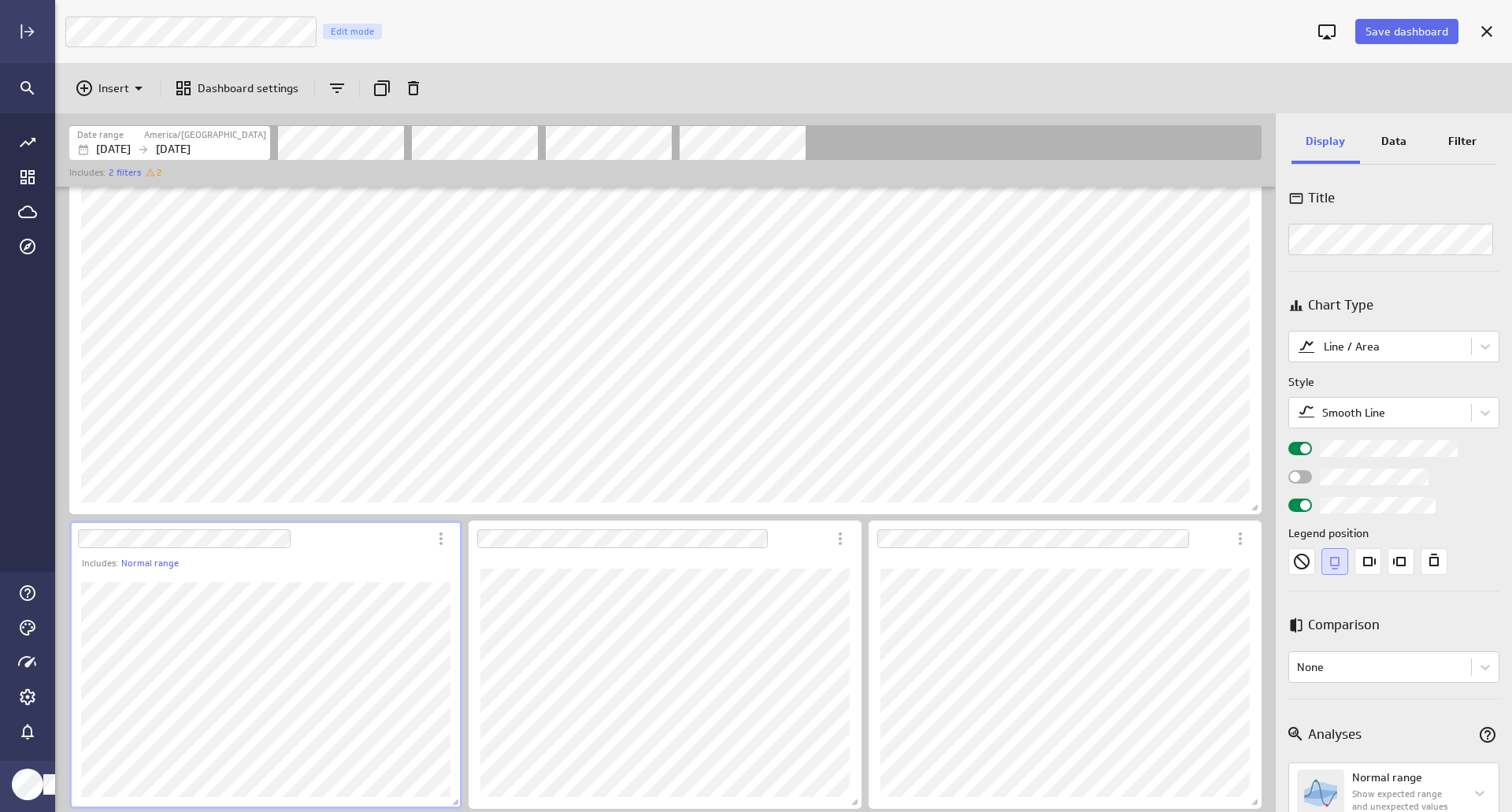
click at [333, 669] on div "Includes: Normal range" at bounding box center [266, 682] width 393 height 252
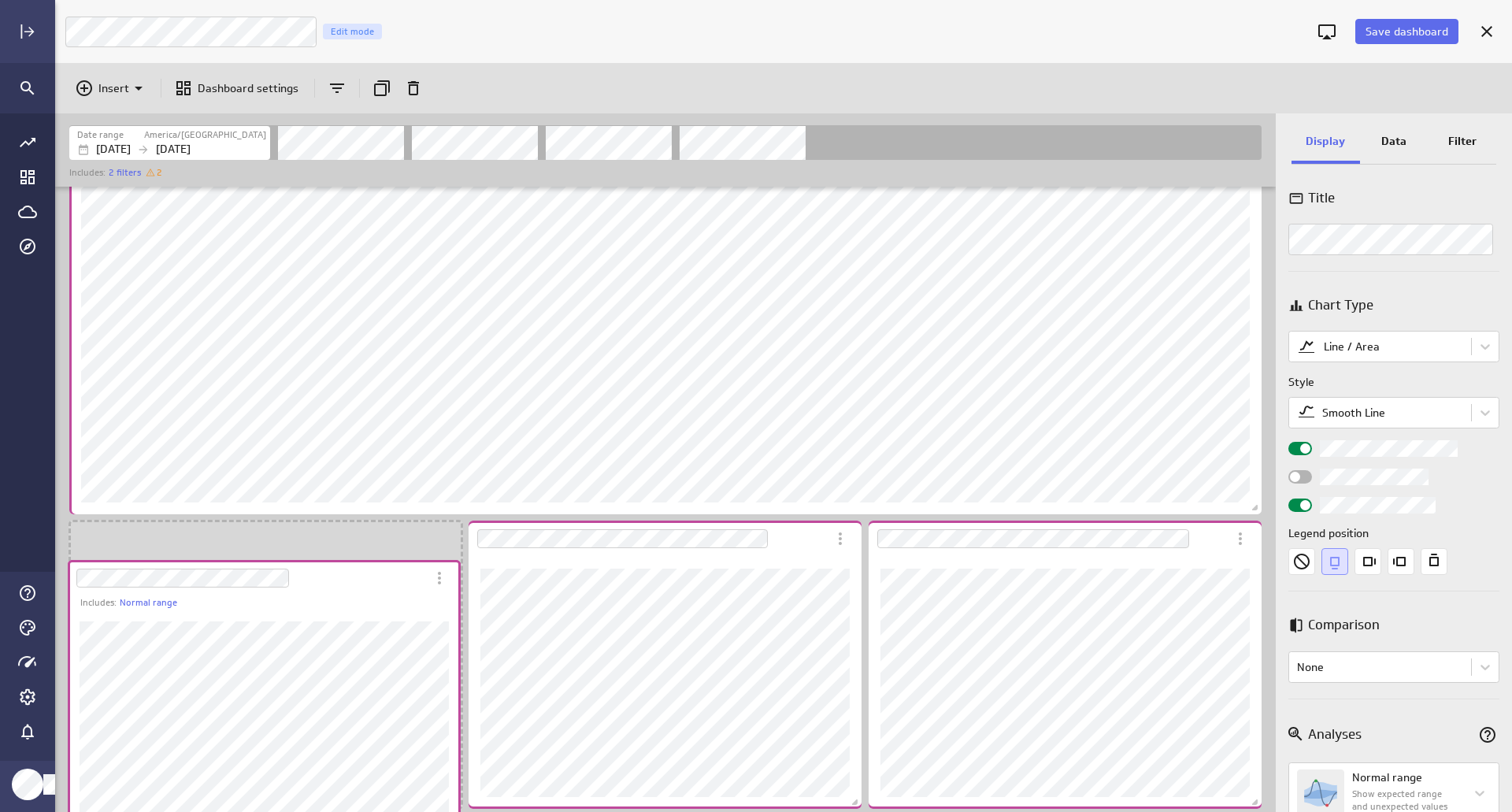
scroll to position [1426, 1223]
drag, startPoint x: 344, startPoint y: 555, endPoint x: 342, endPoint y: 595, distance: 40.0
click at [342, 595] on div "Dashboard Widget" at bounding box center [247, 577] width 358 height 36
drag, startPoint x: 357, startPoint y: 554, endPoint x: 354, endPoint y: 611, distance: 57.1
click at [354, 611] on div "Dashboard Widget" at bounding box center [246, 595] width 358 height 36
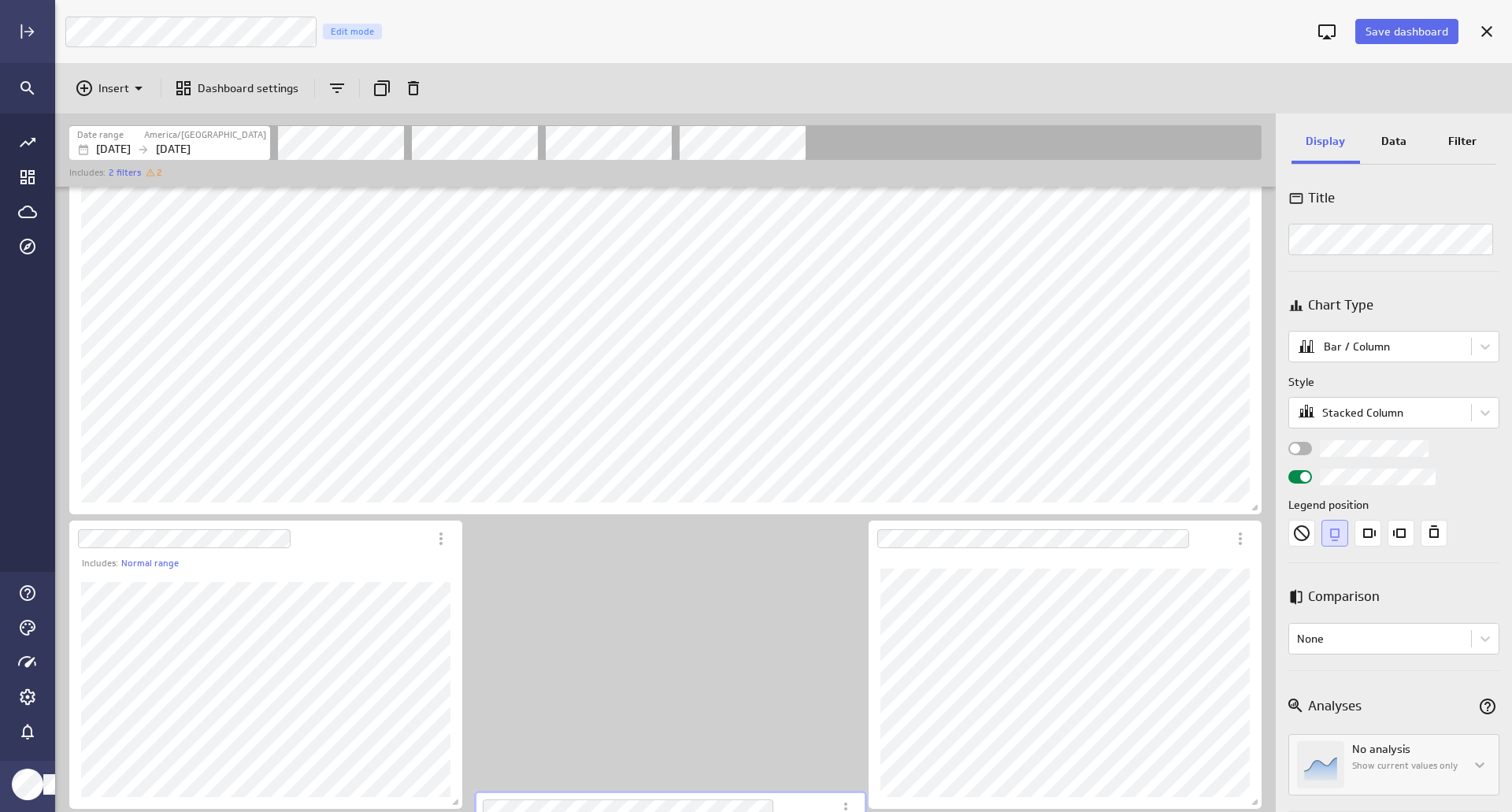
click at [662, 811] on html "Save dashboard Google Ad Performance Edit mode Insert Dashboard settings Date r…" at bounding box center [756, 406] width 1512 height 812
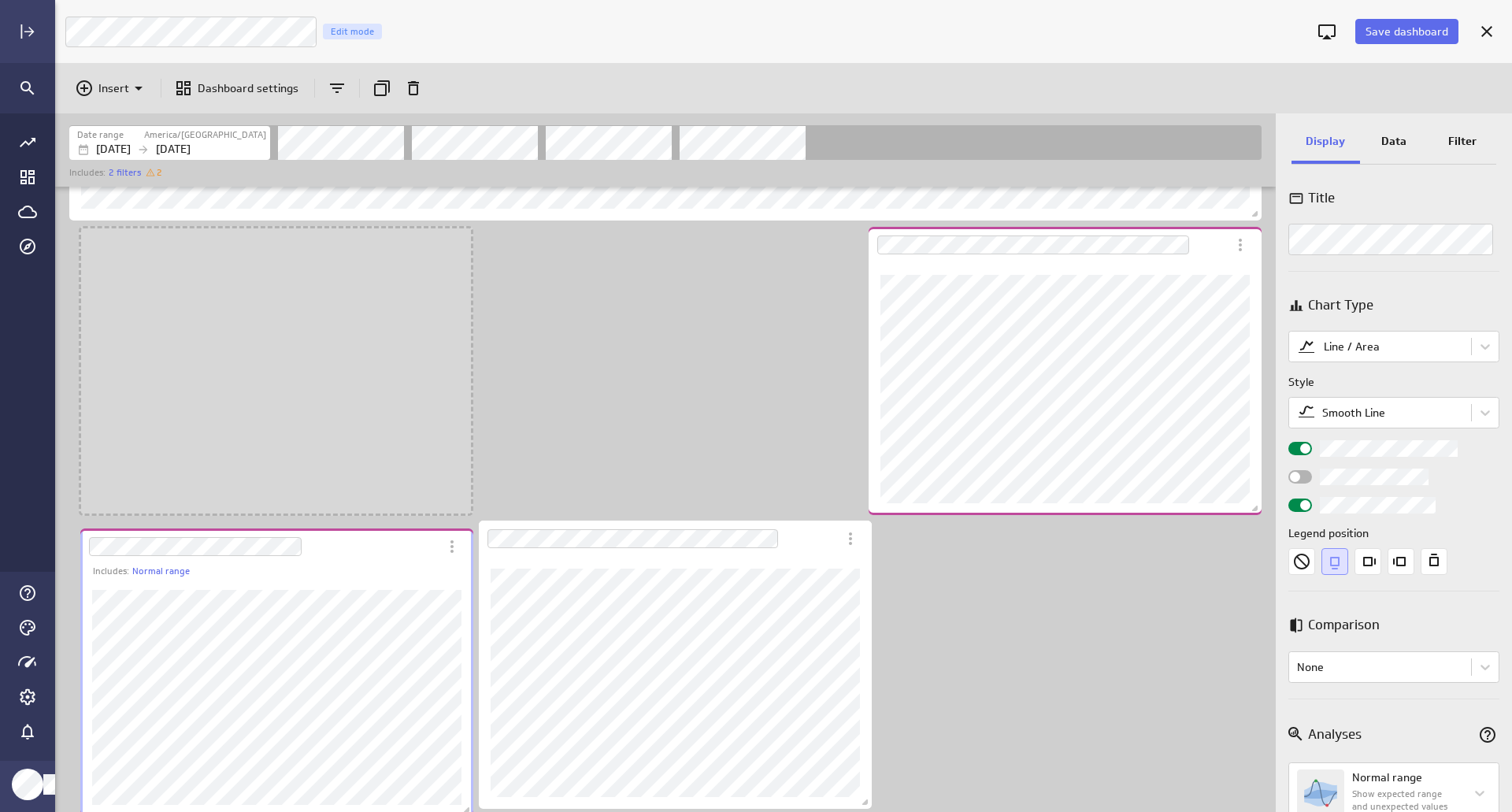
scroll to position [1757, 1223]
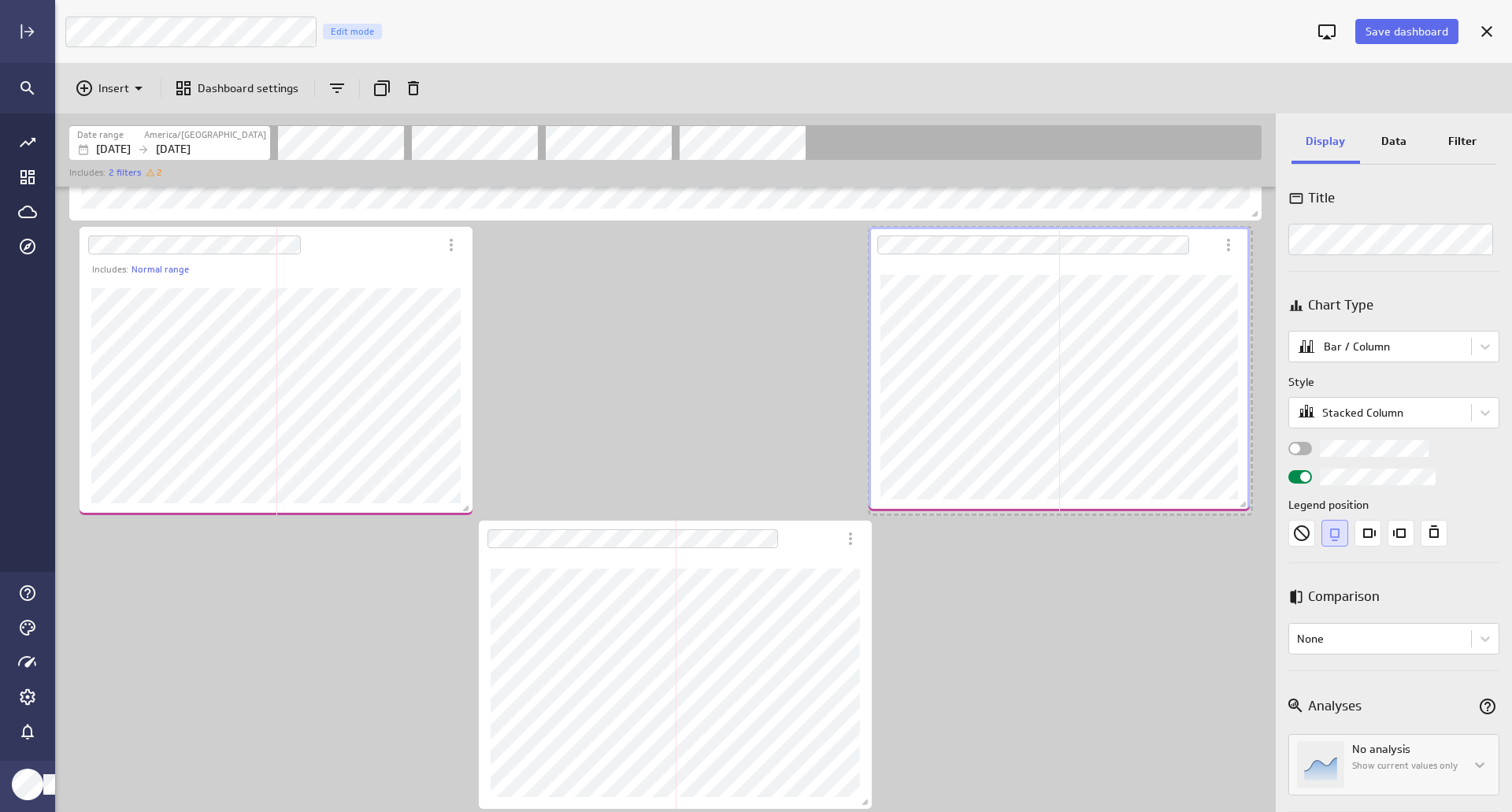
drag, startPoint x: 1259, startPoint y: 514, endPoint x: 1246, endPoint y: 511, distance: 13.3
click at [1246, 511] on span "Dashboard content with 12 widgets" at bounding box center [1244, 506] width 16 height 16
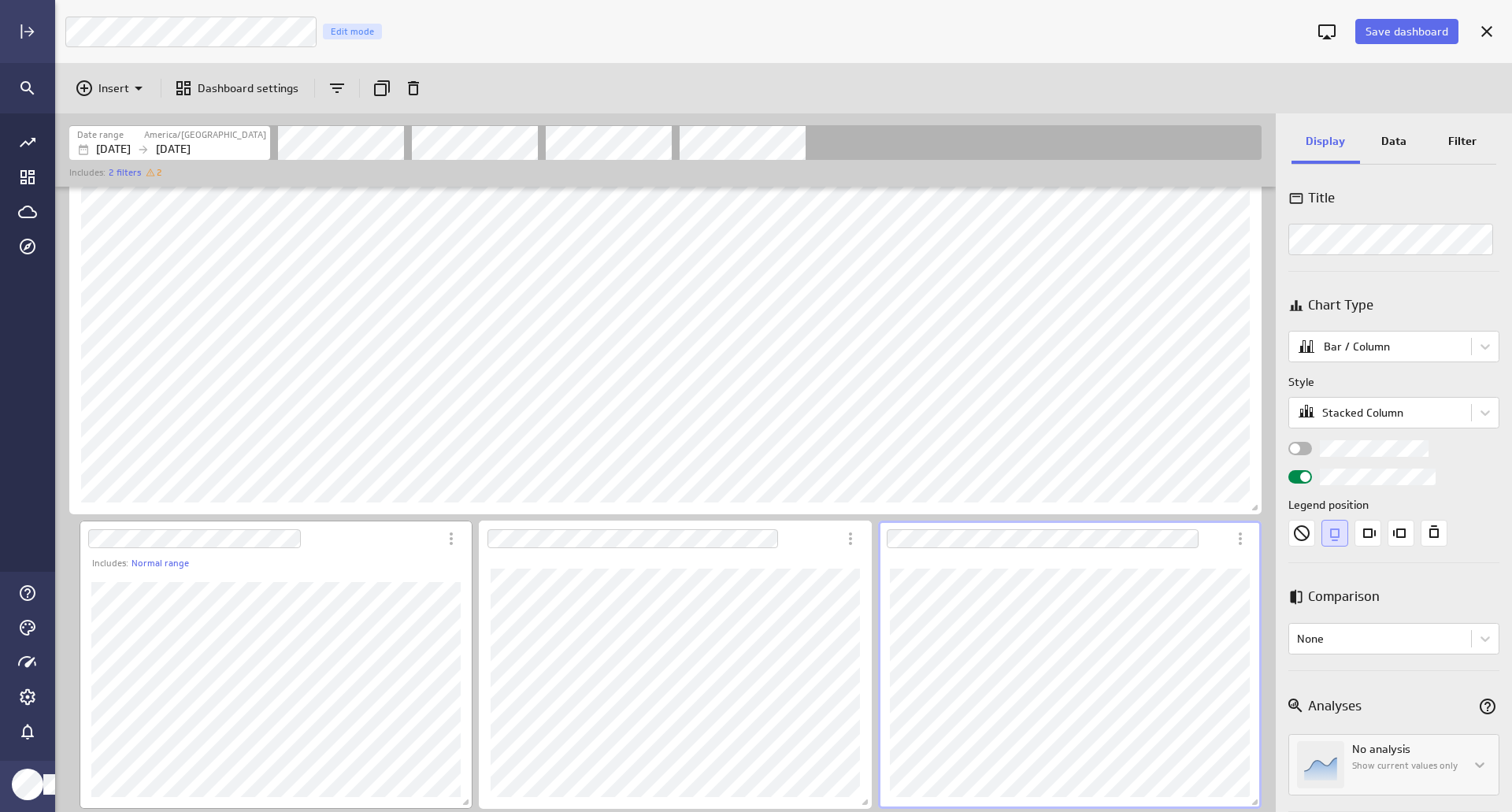
drag, startPoint x: 358, startPoint y: 566, endPoint x: 337, endPoint y: 562, distance: 21.4
click at [337, 562] on div "Includes: Normal range" at bounding box center [283, 563] width 381 height 13
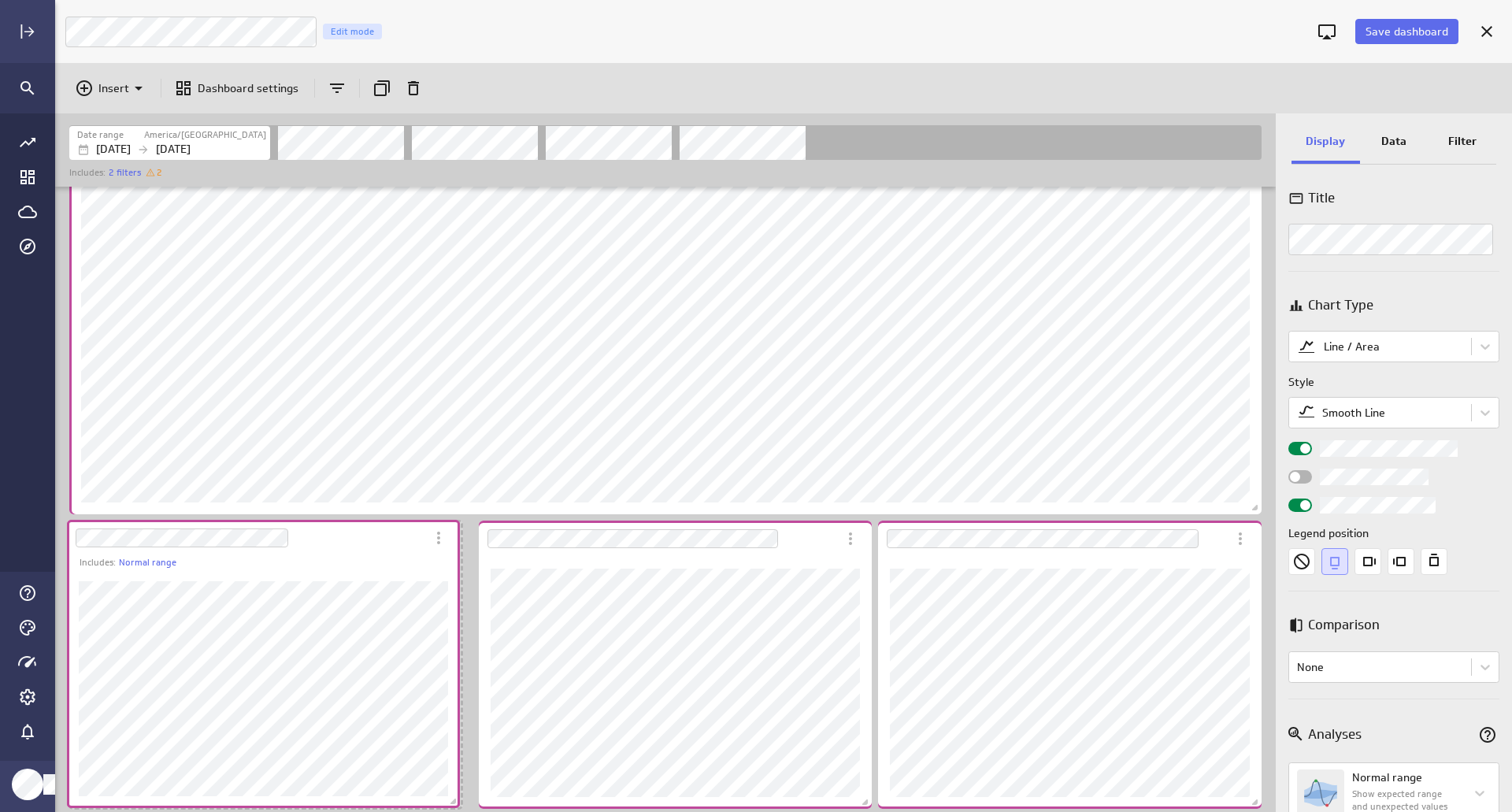
click at [354, 543] on div "Dashboard Widget" at bounding box center [246, 538] width 358 height 36
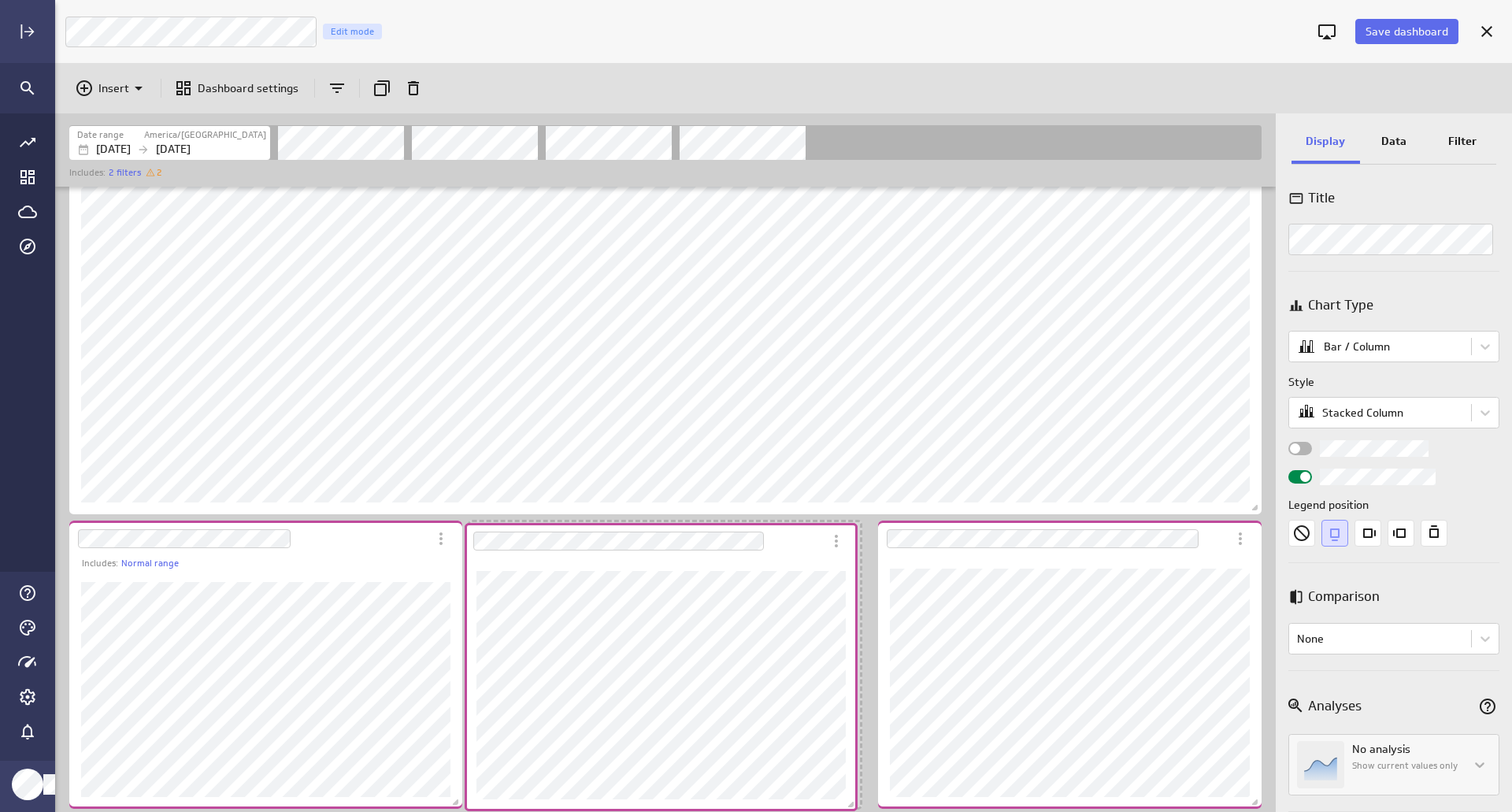
drag, startPoint x: 813, startPoint y: 536, endPoint x: 799, endPoint y: 539, distance: 14.3
click at [799, 539] on div "Dashboard Widget" at bounding box center [643, 541] width 358 height 36
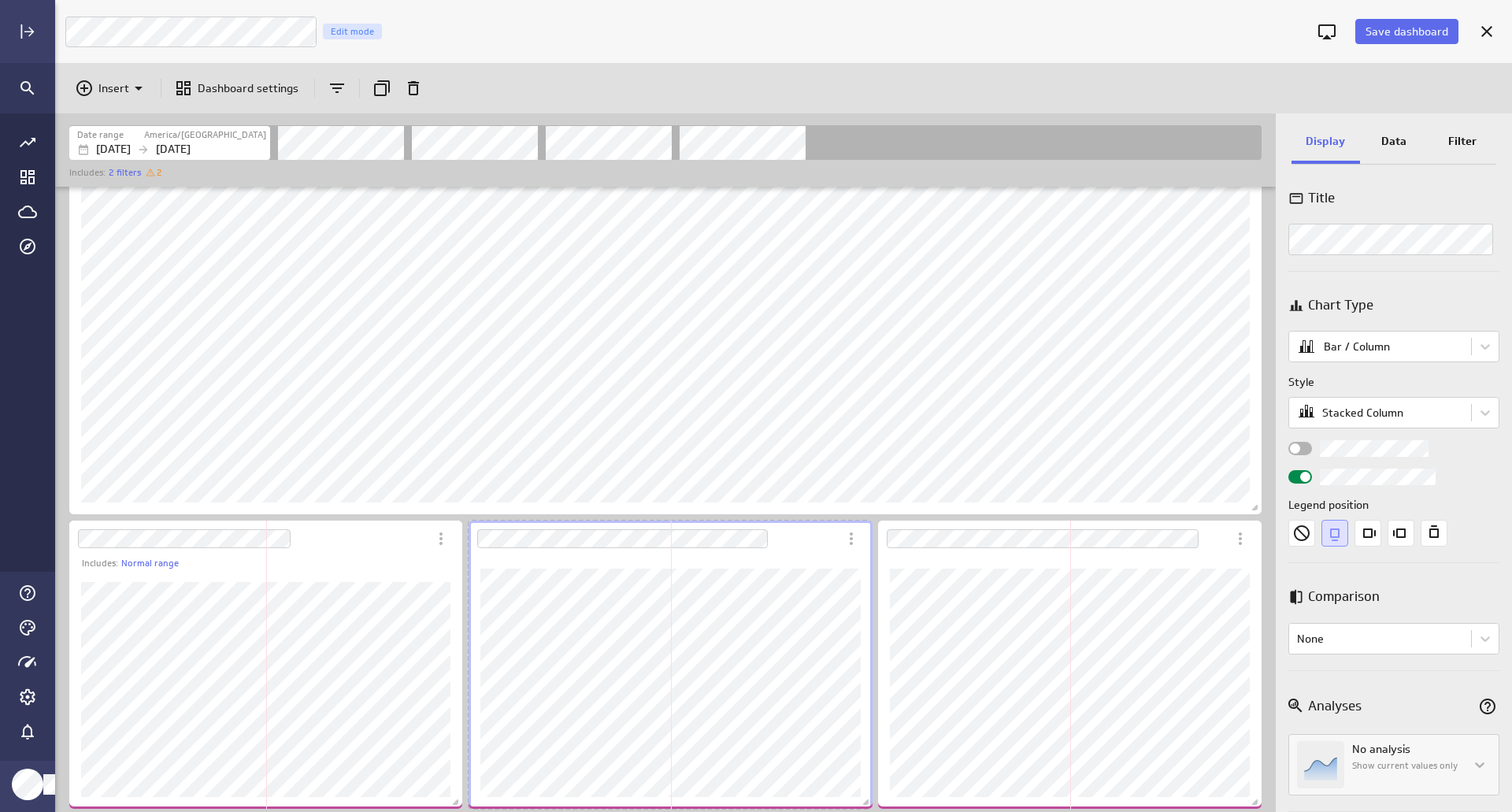
drag, startPoint x: 855, startPoint y: 801, endPoint x: 867, endPoint y: 801, distance: 12.0
click at [867, 801] on span "Dashboard content with 12 widgets" at bounding box center [868, 804] width 16 height 16
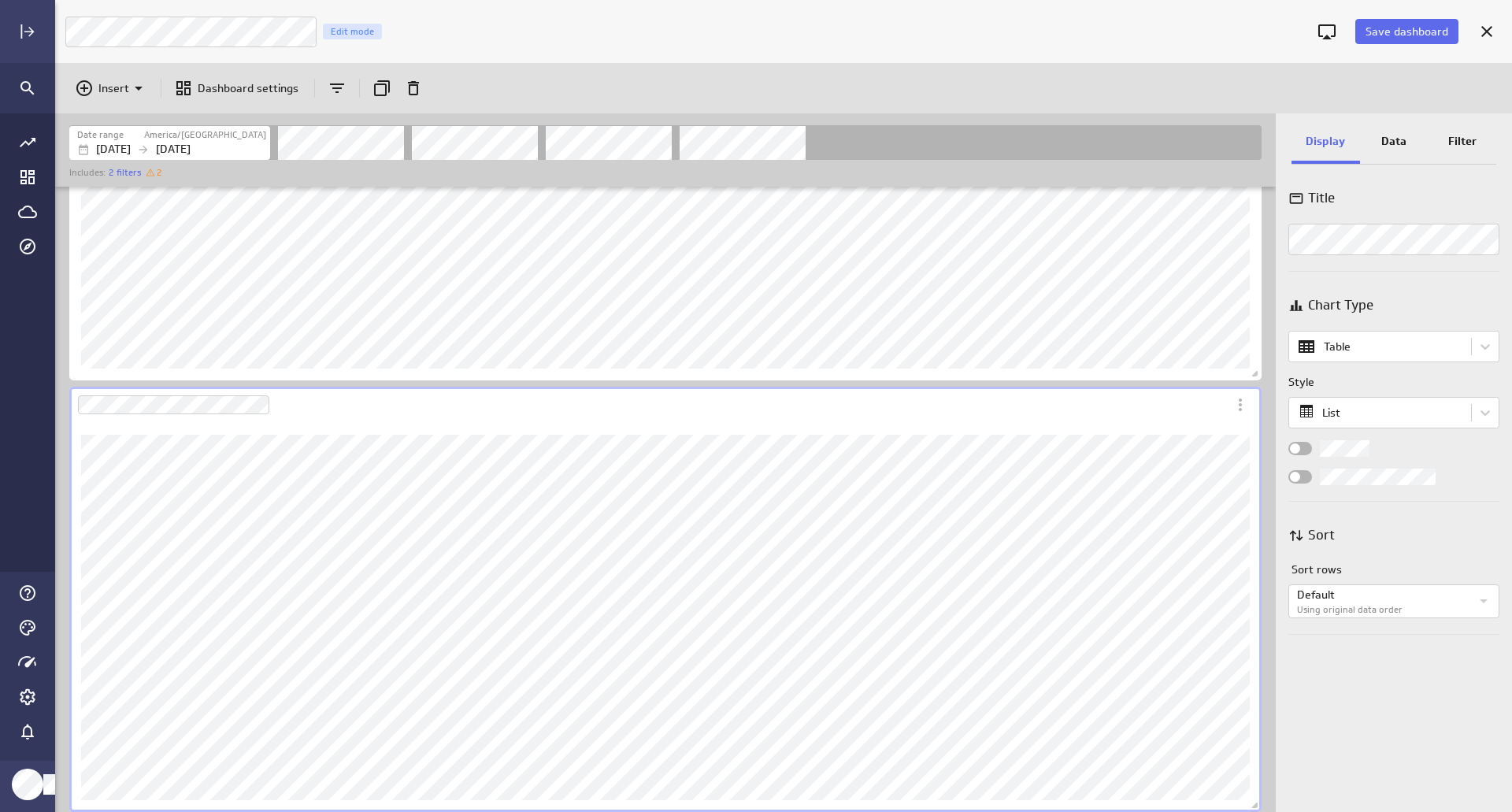
click at [1392, 128] on div "Data" at bounding box center [1393, 142] width 69 height 42
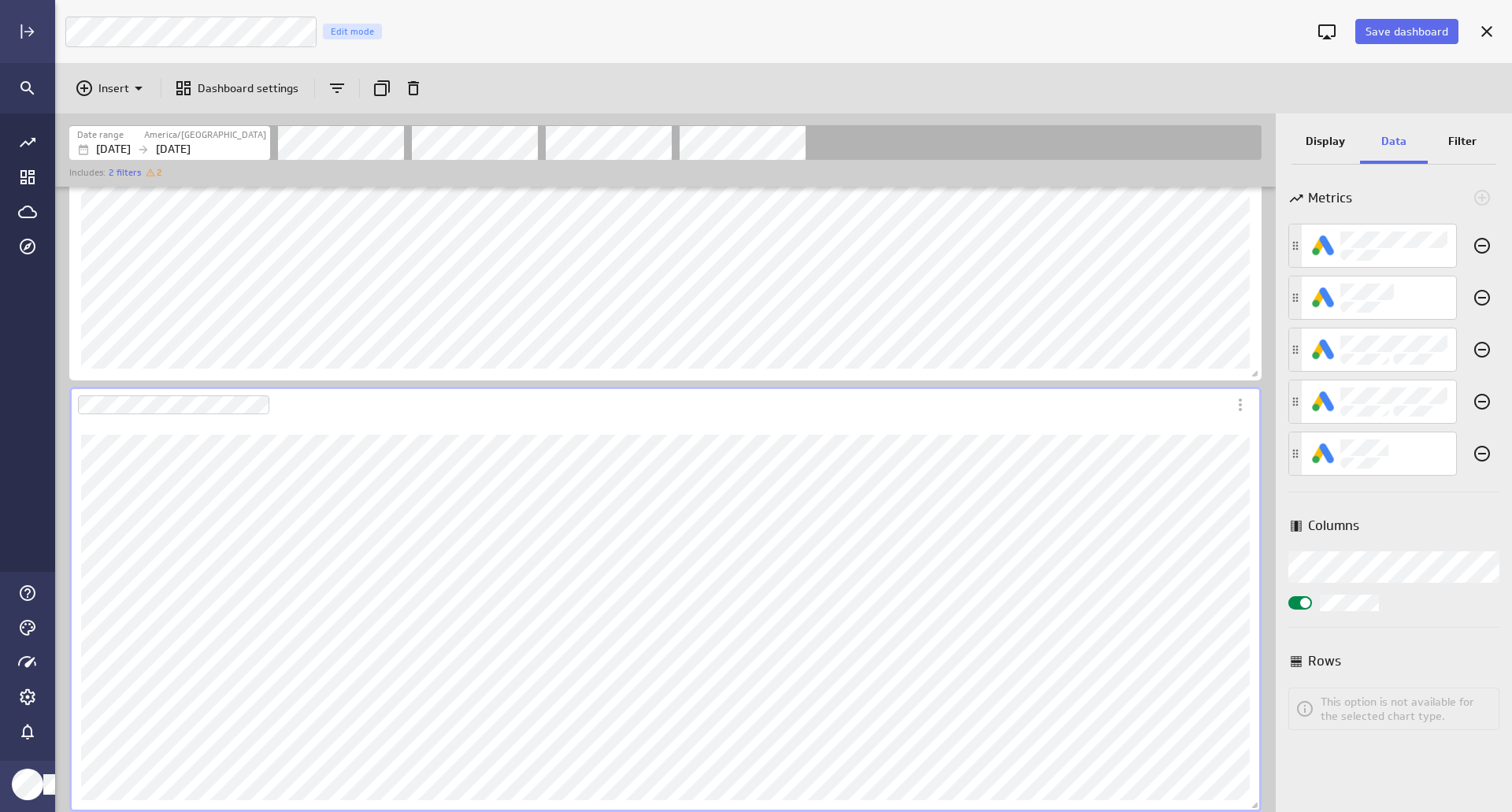
click at [1461, 140] on p "Filter" at bounding box center [1462, 141] width 28 height 17
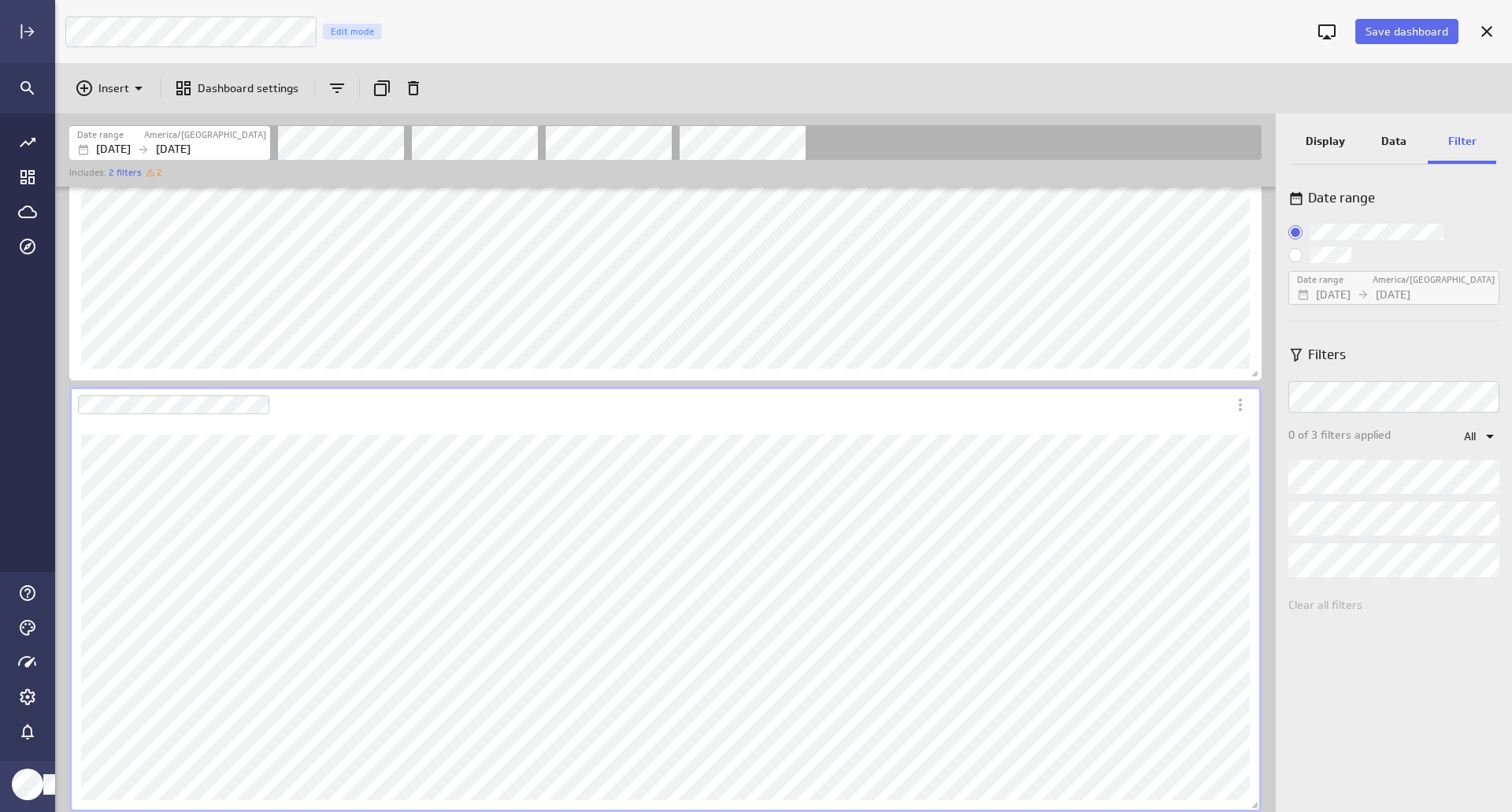
click at [1383, 596] on div "0 of 3 filters applied All Clear all filters" at bounding box center [1393, 500] width 211 height 239
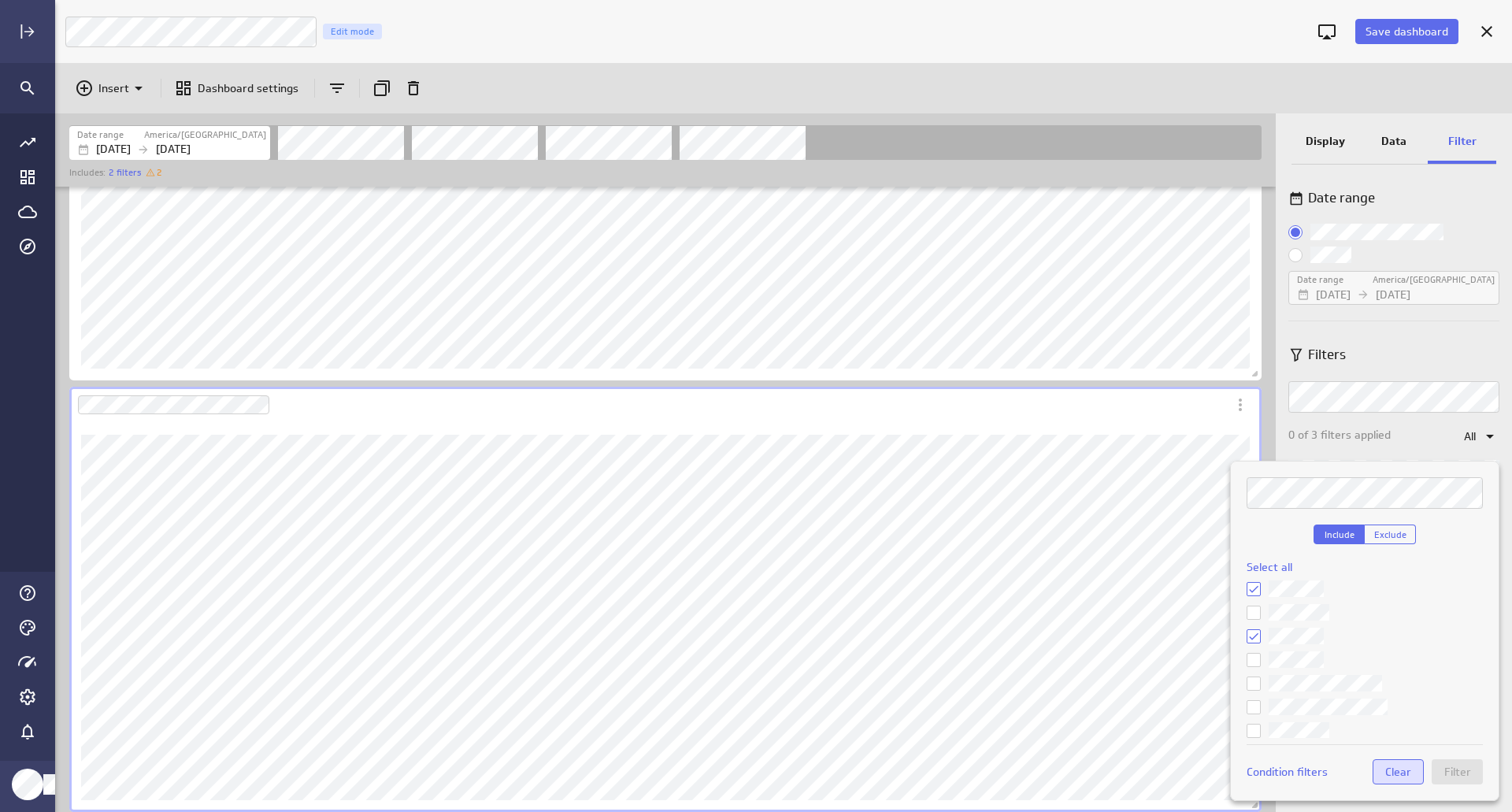
click at [1397, 763] on button "Clear" at bounding box center [1398, 771] width 51 height 25
click at [1386, 764] on button "Clear" at bounding box center [1398, 771] width 51 height 25
click at [1402, 767] on span "Clear" at bounding box center [1398, 771] width 26 height 14
click at [1255, 682] on icon at bounding box center [1253, 683] width 12 height 12
click at [0, 0] on input "checkbox" at bounding box center [0, 0] width 0 height 0
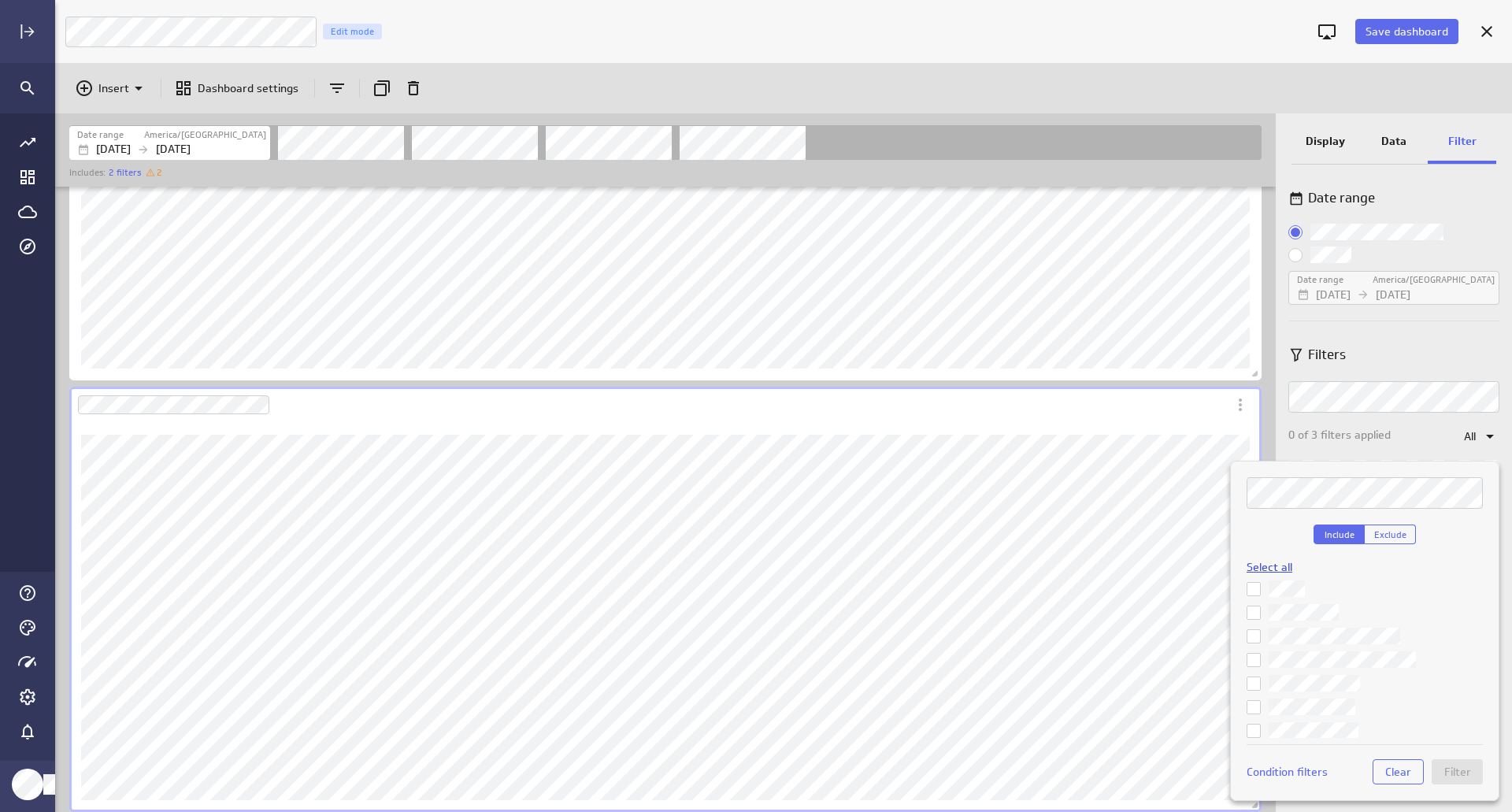
click at [1276, 568] on span "Select all" at bounding box center [1269, 566] width 45 height 14
click at [1459, 771] on span "Filter" at bounding box center [1457, 771] width 26 height 14
click at [1394, 771] on span "Clear" at bounding box center [1398, 771] width 26 height 14
click at [333, 129] on div at bounding box center [756, 406] width 1512 height 812
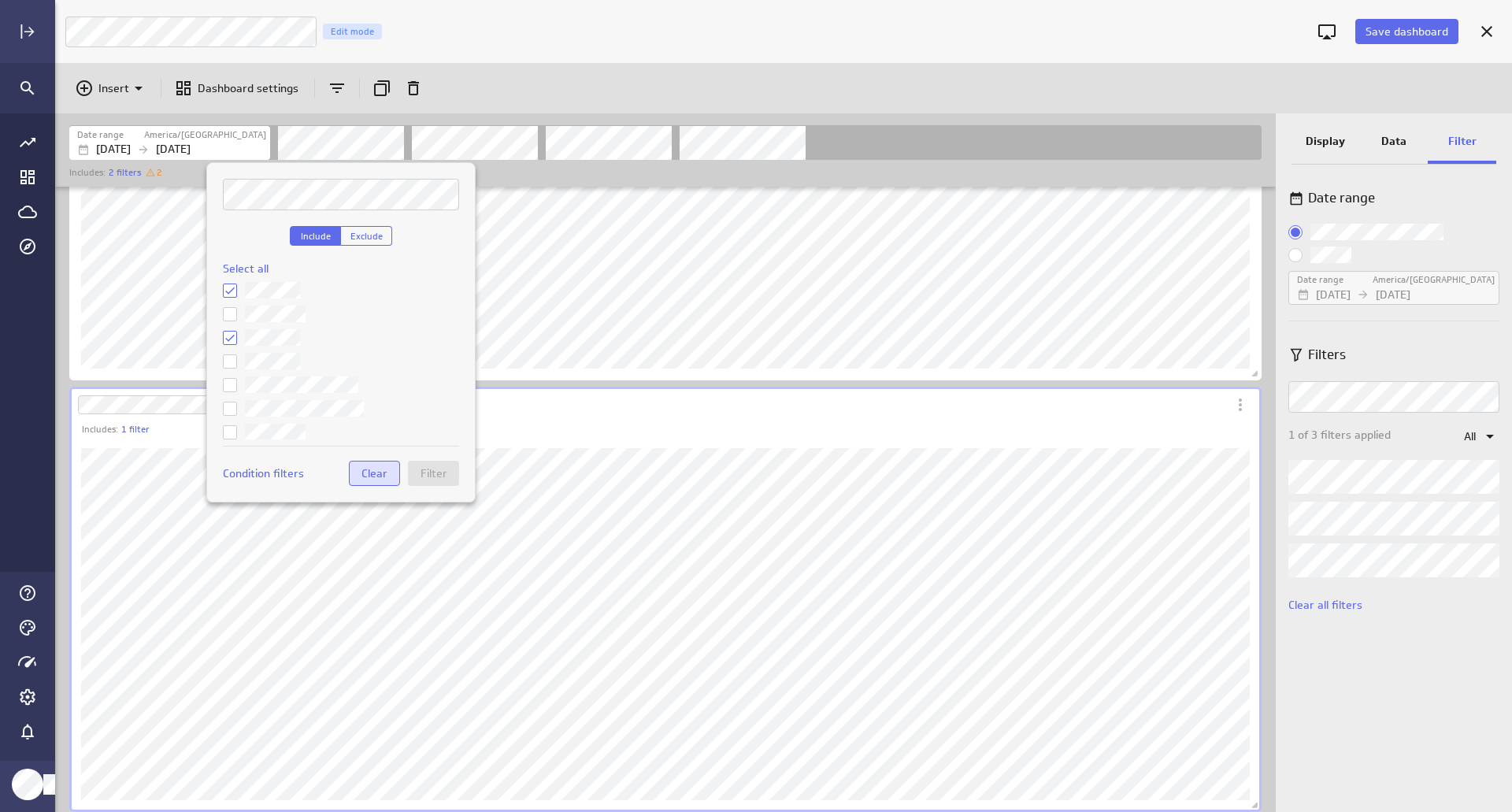
click at [368, 477] on span "Clear" at bounding box center [375, 473] width 26 height 14
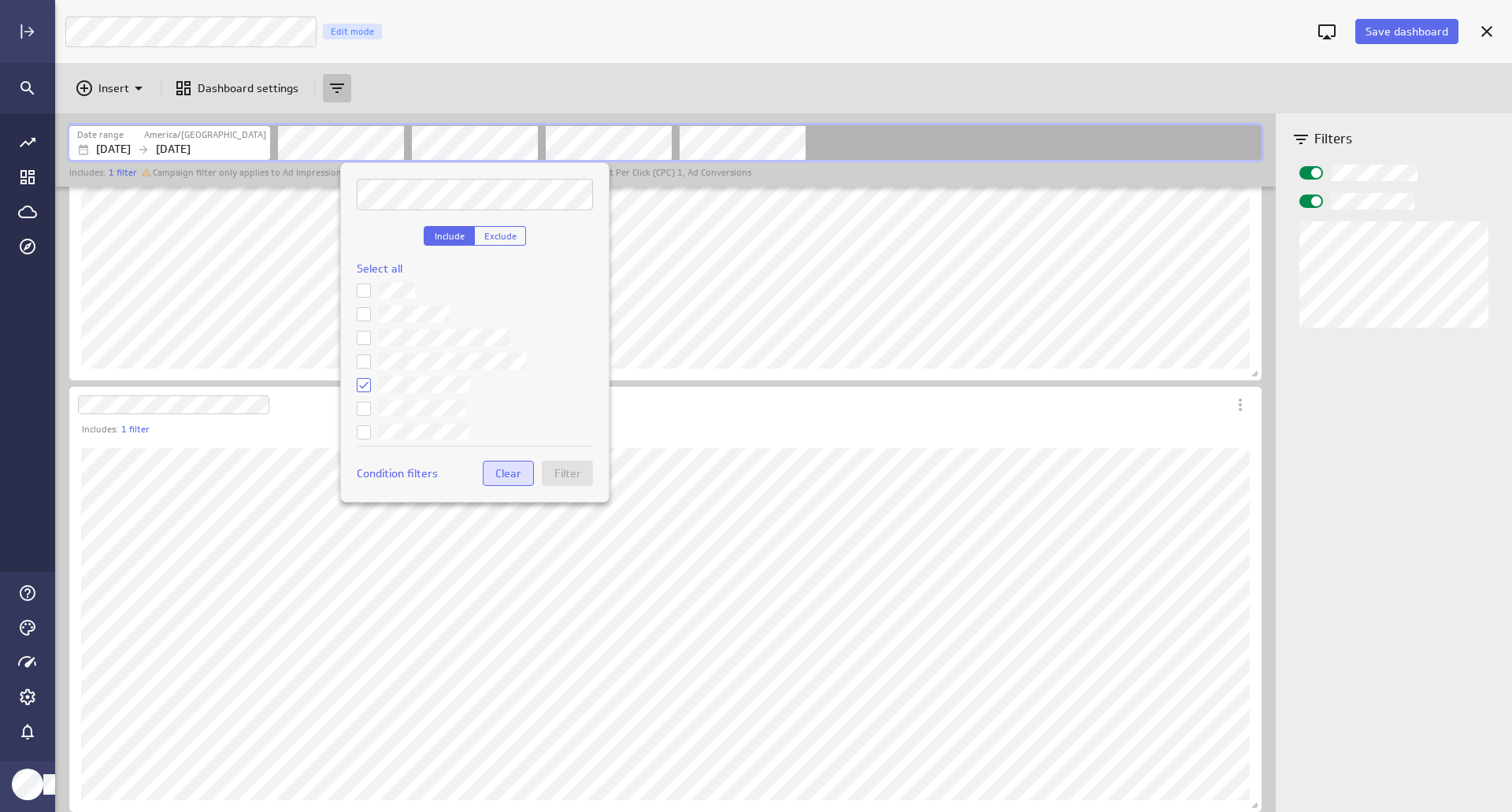
click at [508, 474] on span "Clear" at bounding box center [509, 473] width 26 height 14
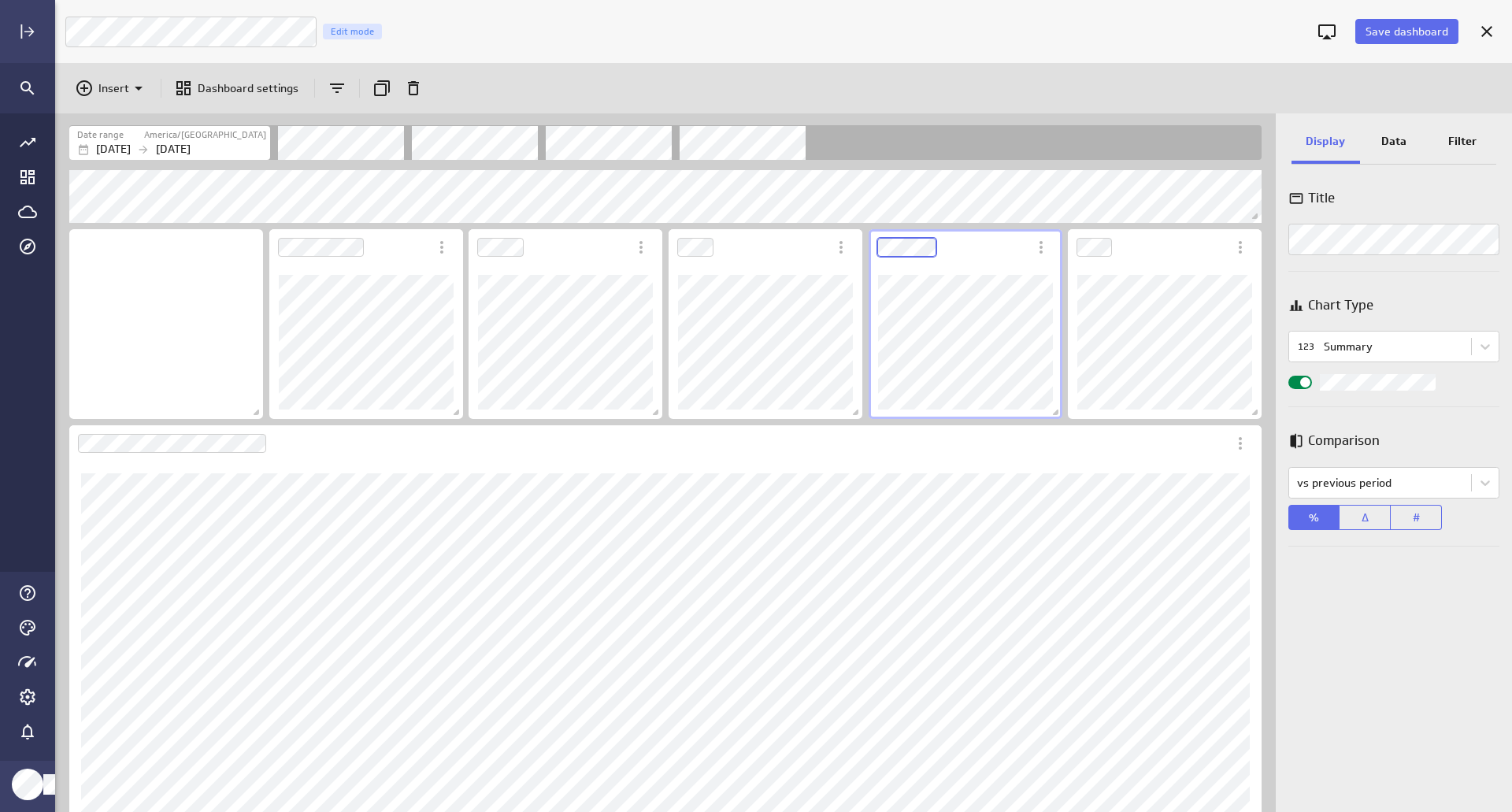
click at [868, 247] on div "Dashboard content with 12 widgets" at bounding box center [965, 324] width 200 height 196
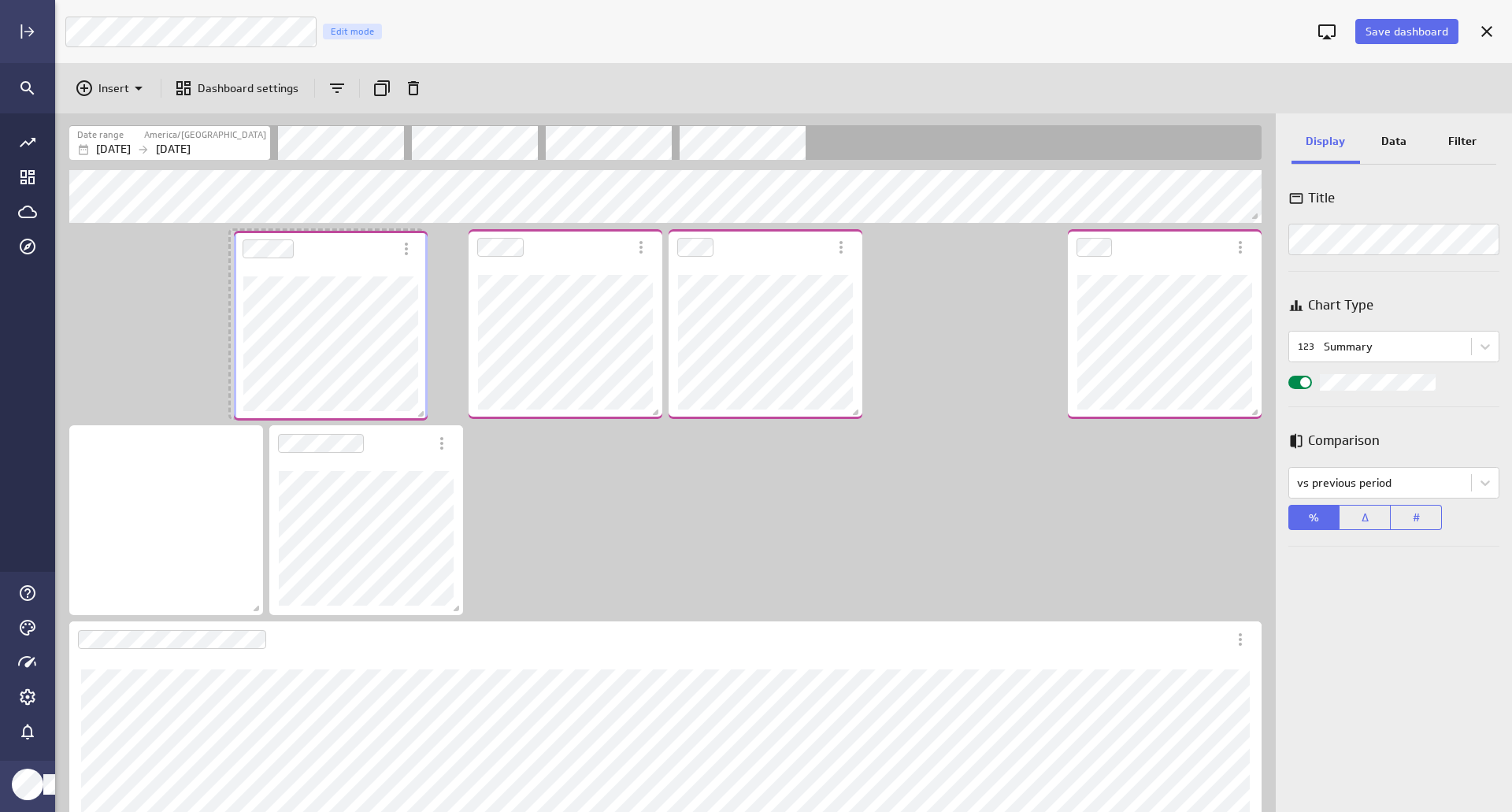
scroll to position [8, 8]
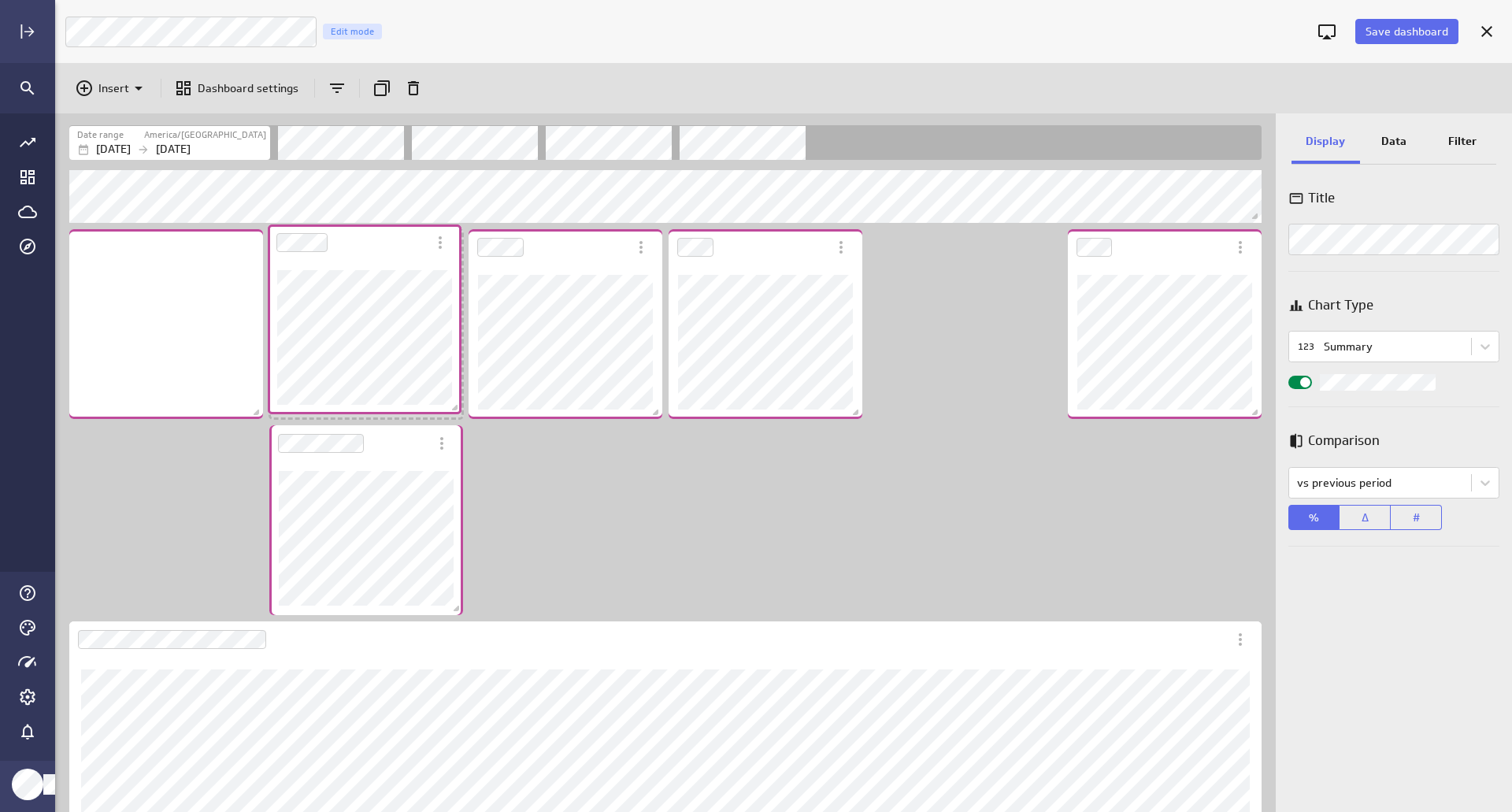
drag, startPoint x: 904, startPoint y: 267, endPoint x: 364, endPoint y: 263, distance: 540.0
click at [364, 263] on div "Dashboard Widget" at bounding box center [365, 337] width 194 height 154
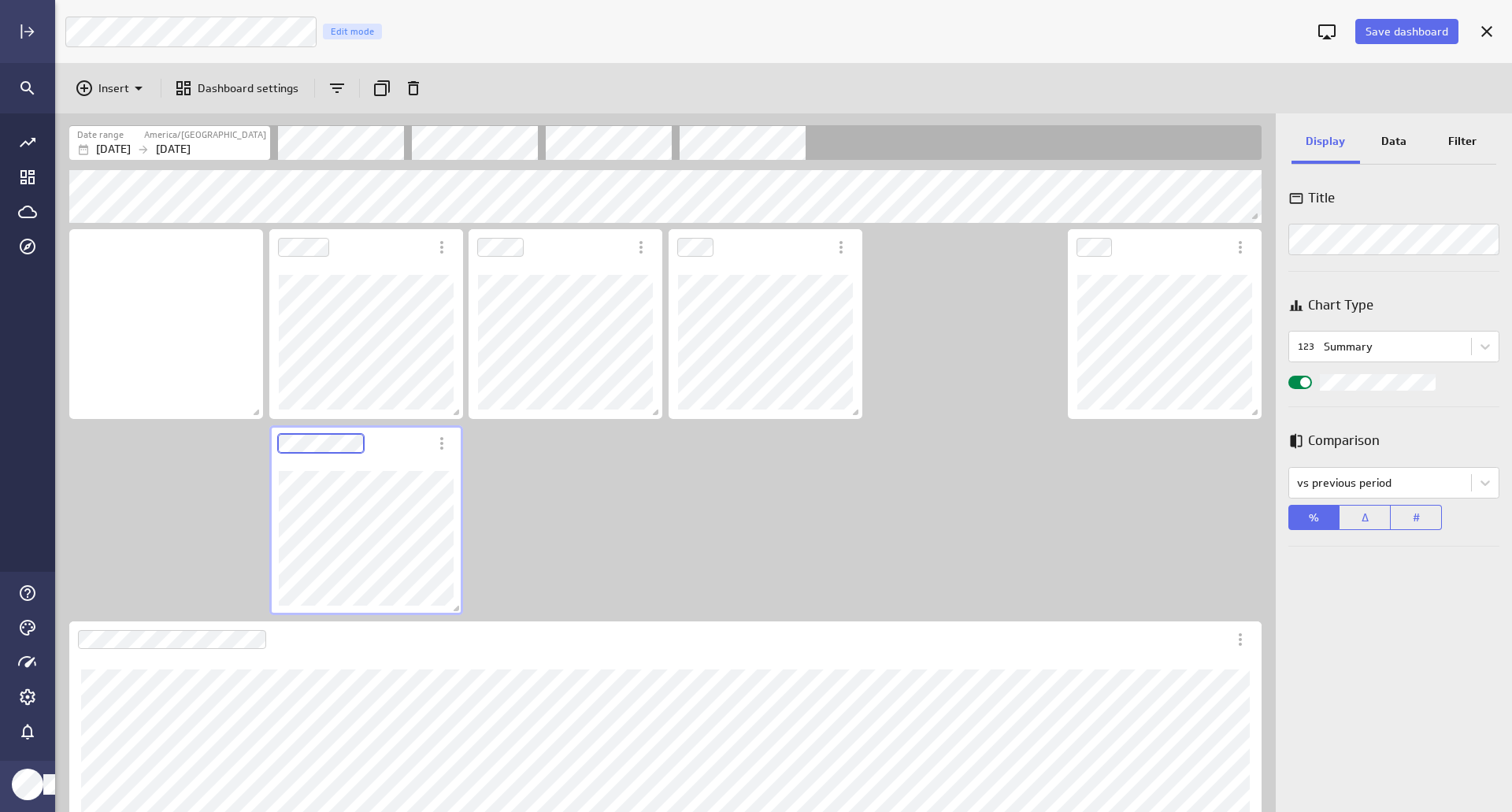
click at [415, 463] on div "Dashboard Widget" at bounding box center [366, 519] width 194 height 189
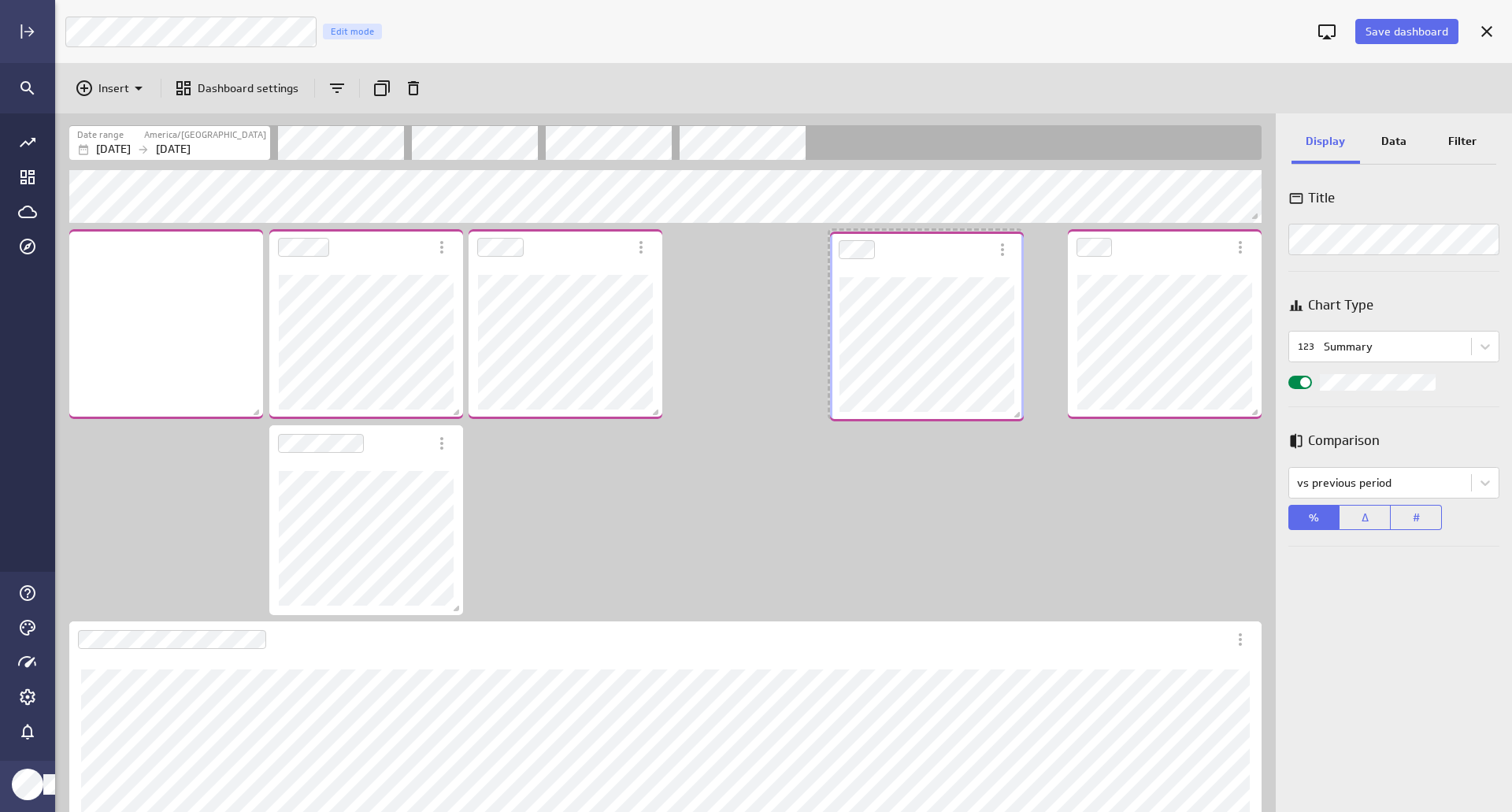
drag, startPoint x: 875, startPoint y: 267, endPoint x: 969, endPoint y: 266, distance: 94.0
click at [969, 266] on div "Dashboard Widget" at bounding box center [909, 250] width 159 height 36
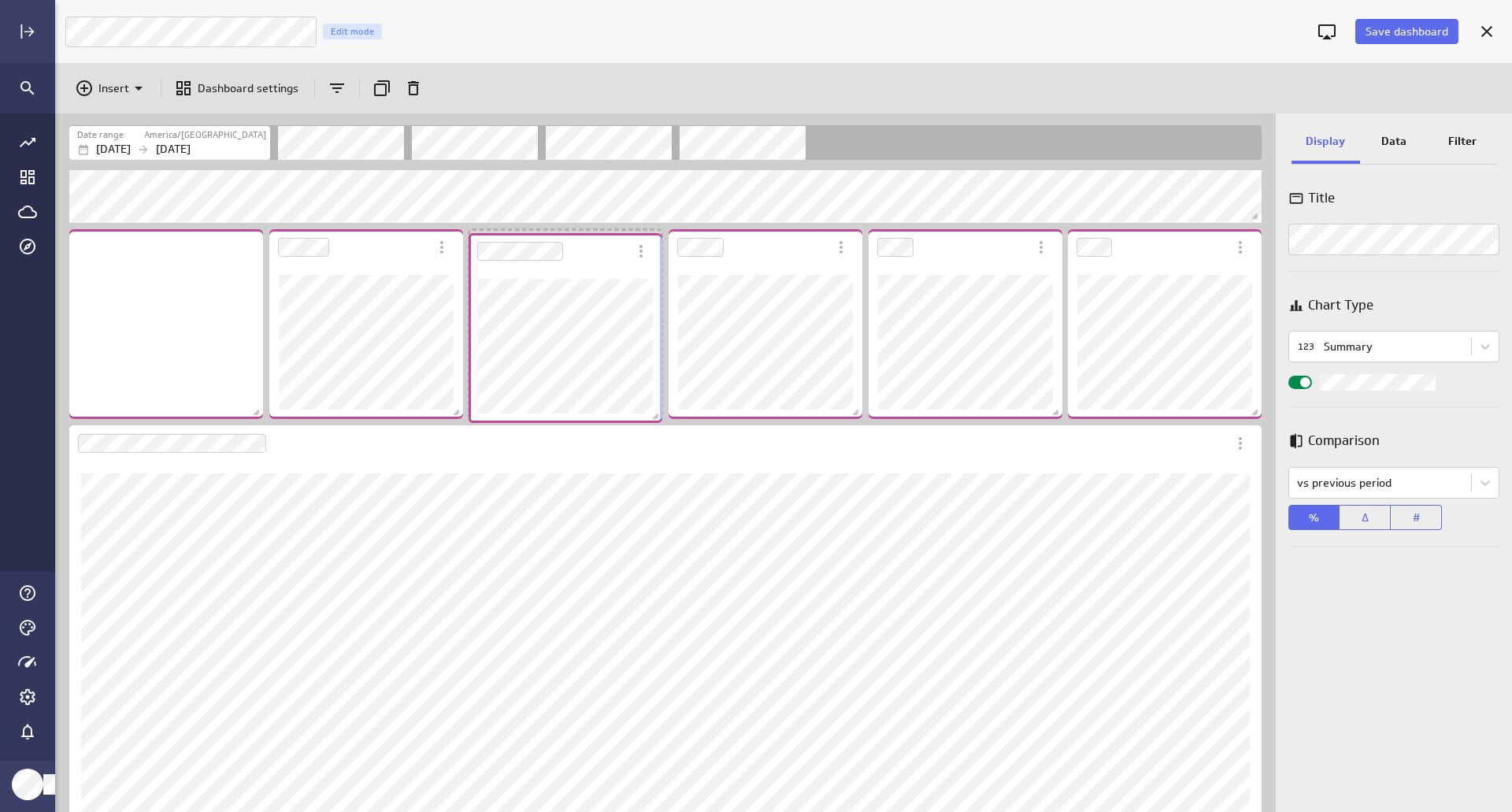
drag, startPoint x: 463, startPoint y: 444, endPoint x: 583, endPoint y: 274, distance: 208.1
click at [583, 274] on div "Dashboard Widget" at bounding box center [565, 346] width 194 height 154
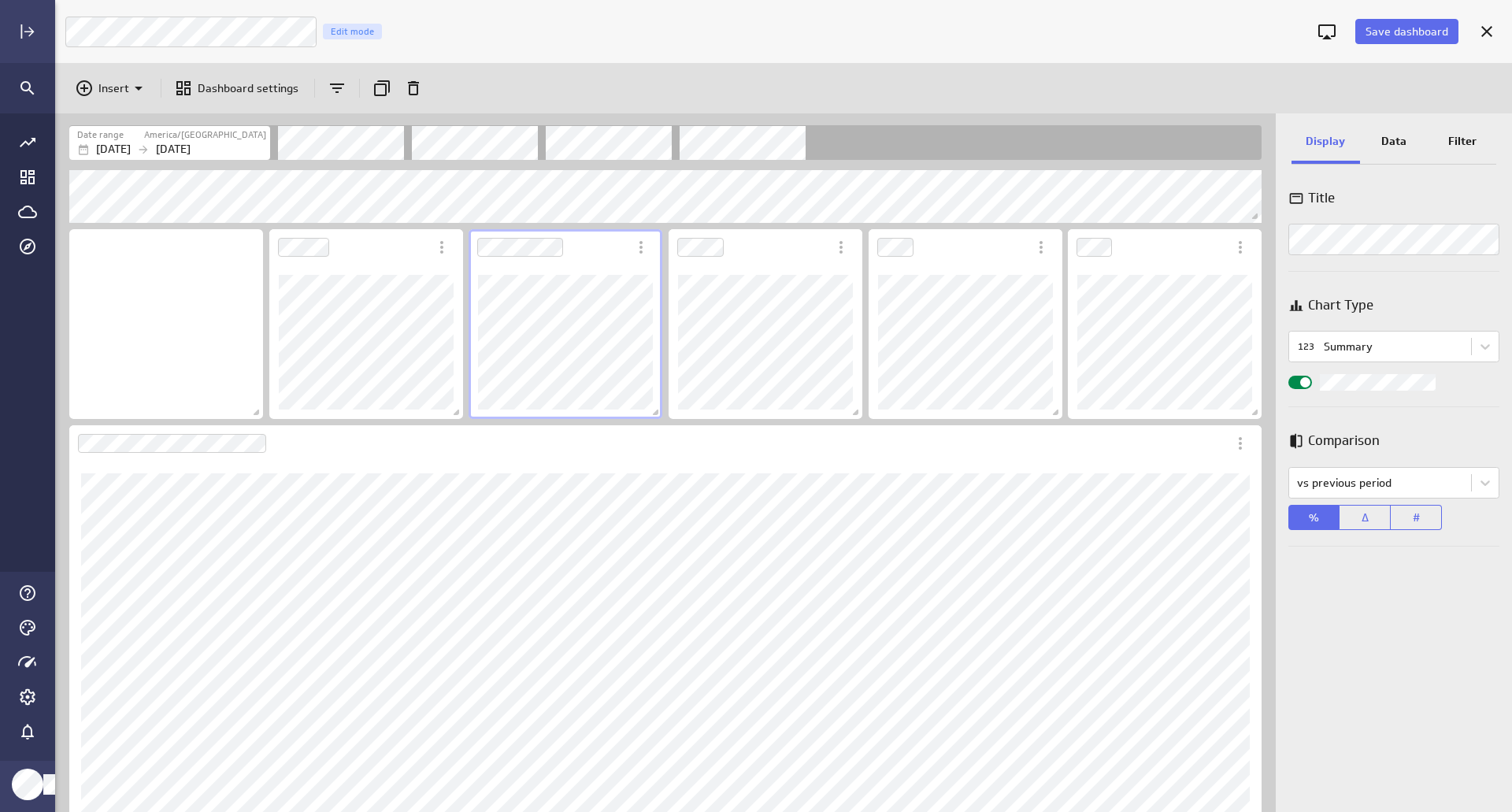
click at [1236, 166] on div "Date range [GEOGRAPHIC_DATA]/[GEOGRAPHIC_DATA] [DATE] [DATE]" at bounding box center [665, 139] width 1220 height 54
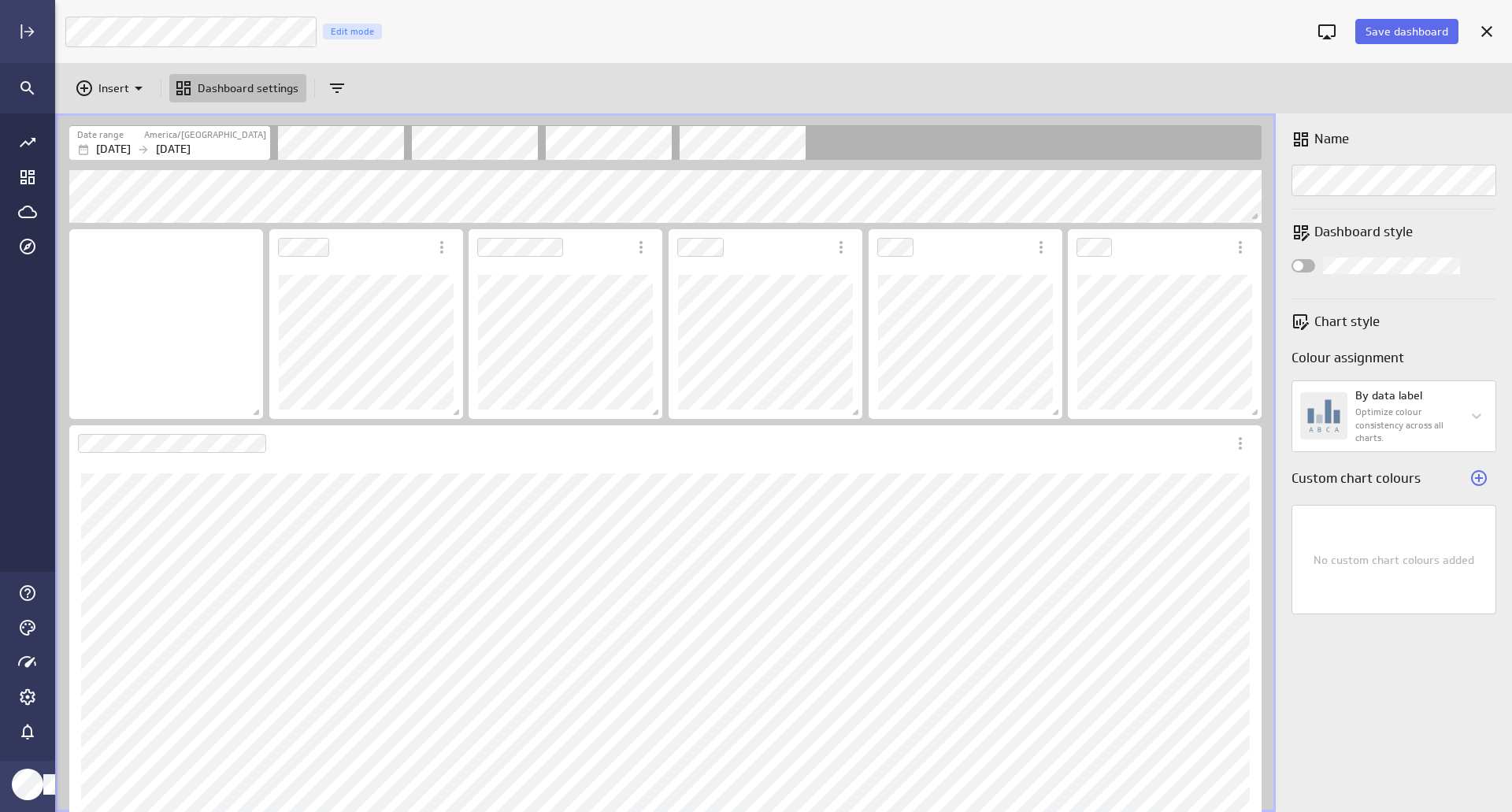
click at [1305, 264] on div "Widget Properties" at bounding box center [1303, 266] width 24 height 13
click at [0, 0] on input "Widget Properties" at bounding box center [0, 0] width 0 height 0
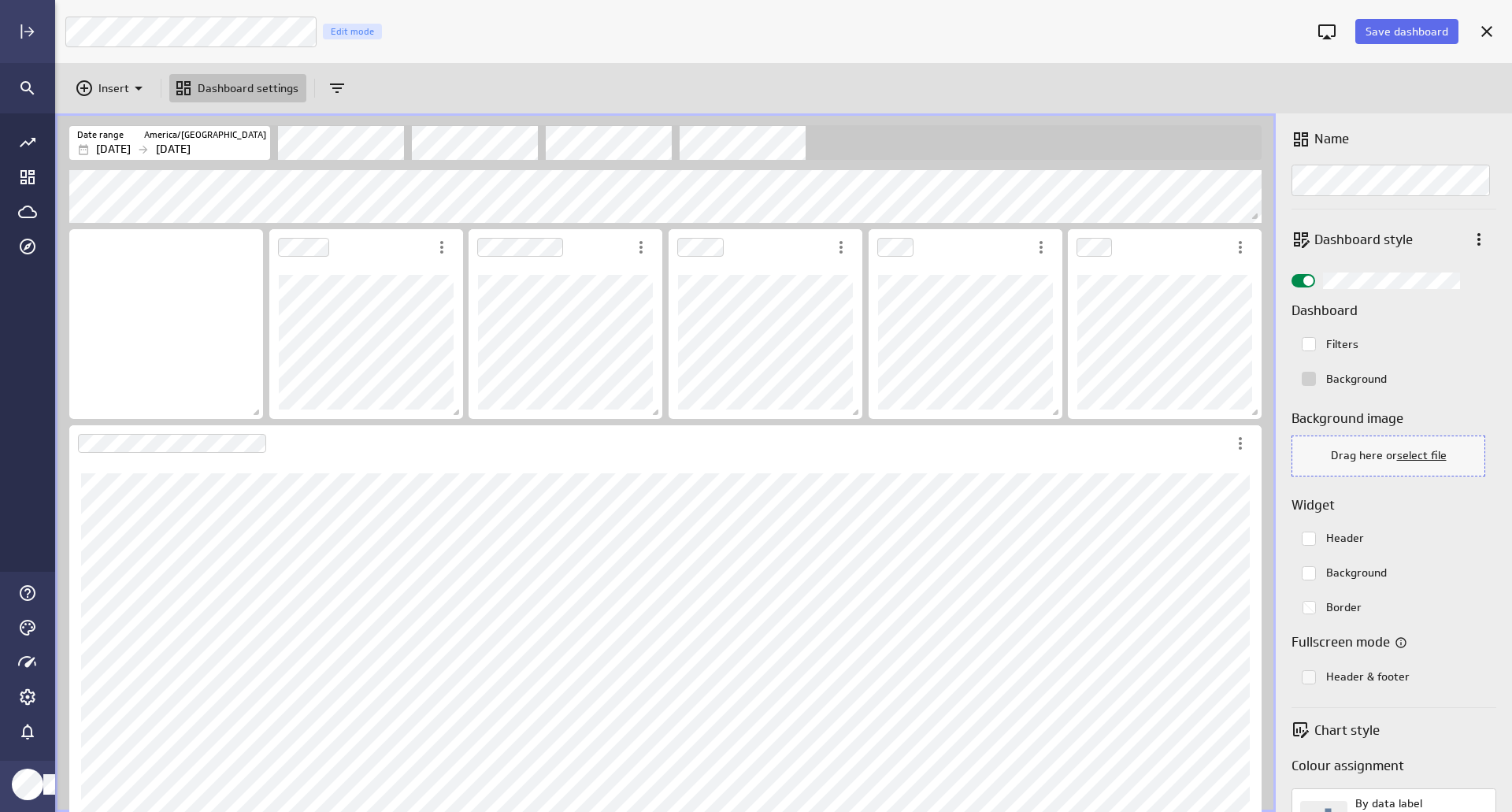
click at [1308, 378] on rect "Colorpicker with the color #cfcfcf selected." at bounding box center [1309, 379] width 13 height 13
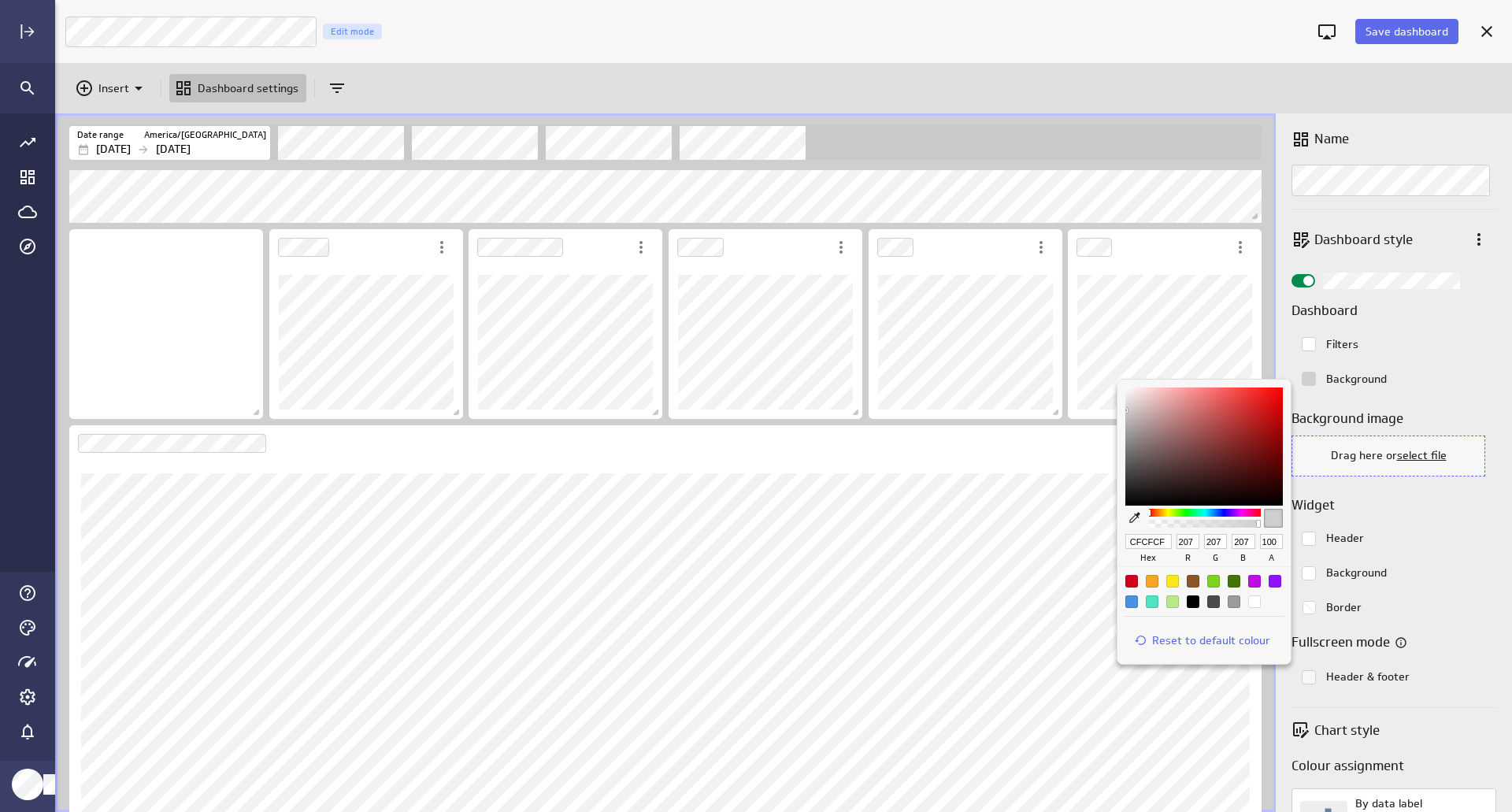
click at [1397, 22] on div at bounding box center [756, 406] width 1512 height 812
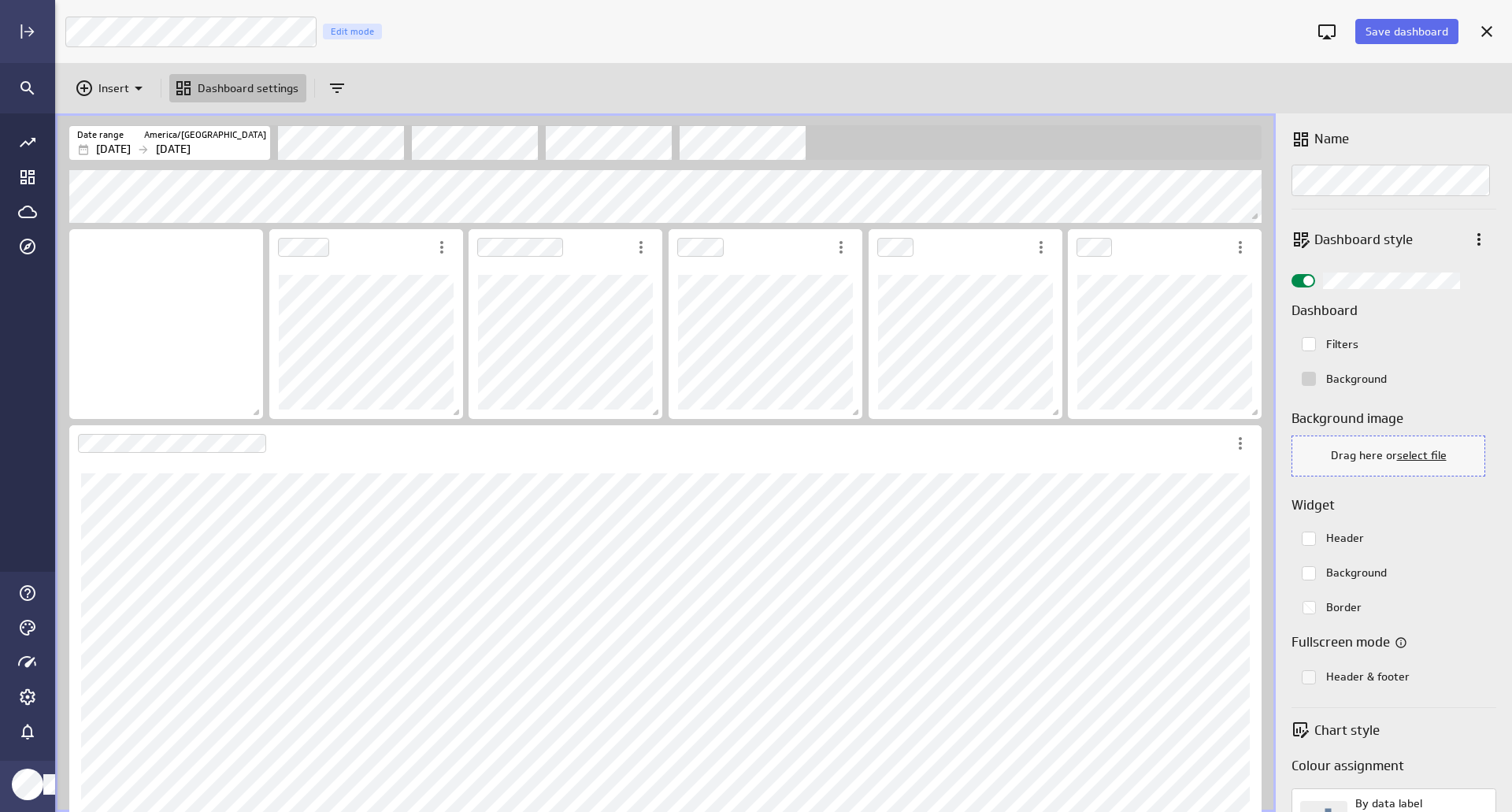
click at [1401, 27] on div at bounding box center [756, 406] width 1512 height 812
click at [1400, 29] on span "Save dashboard" at bounding box center [1406, 31] width 83 height 14
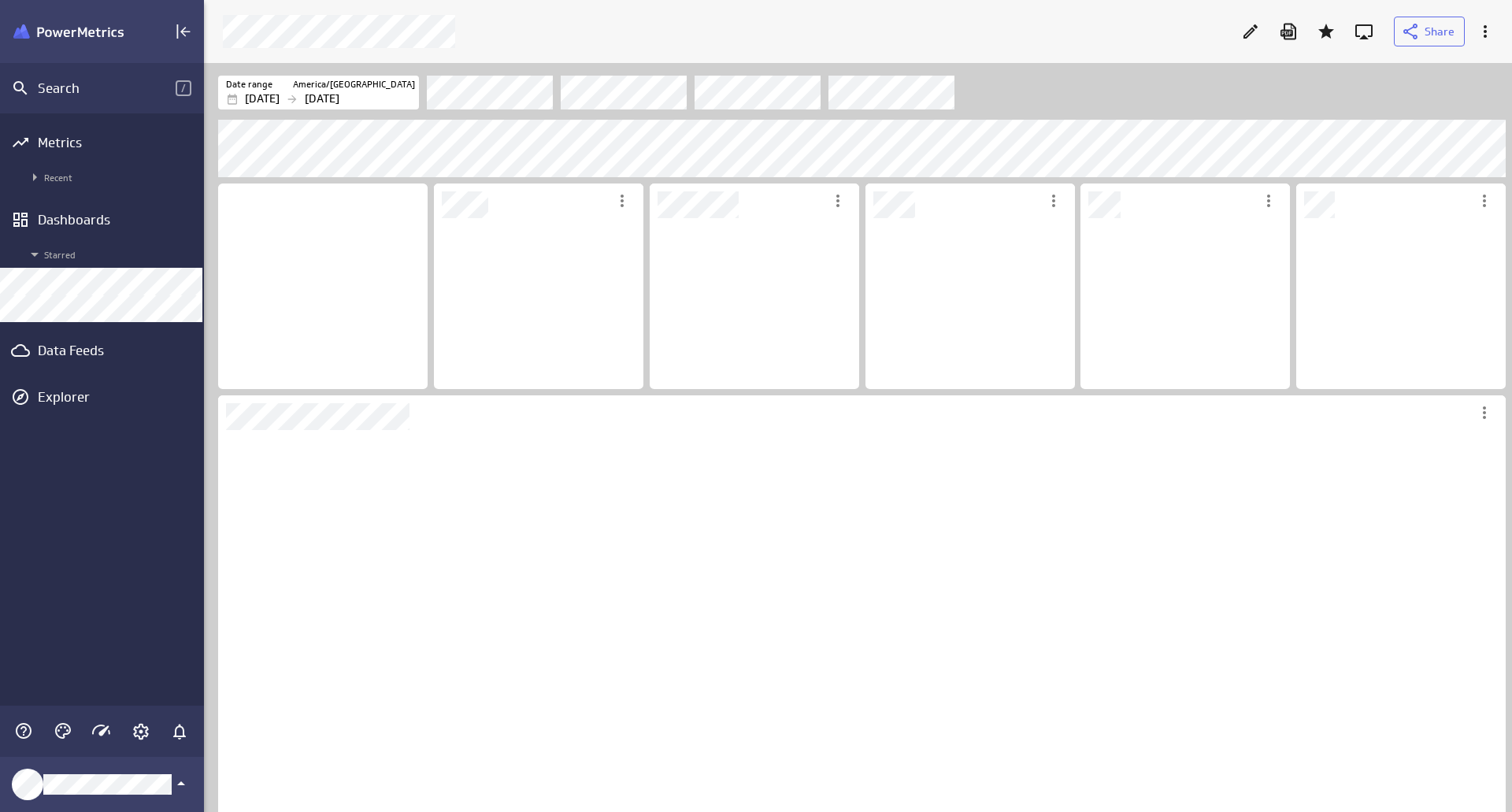
scroll to position [174, 213]
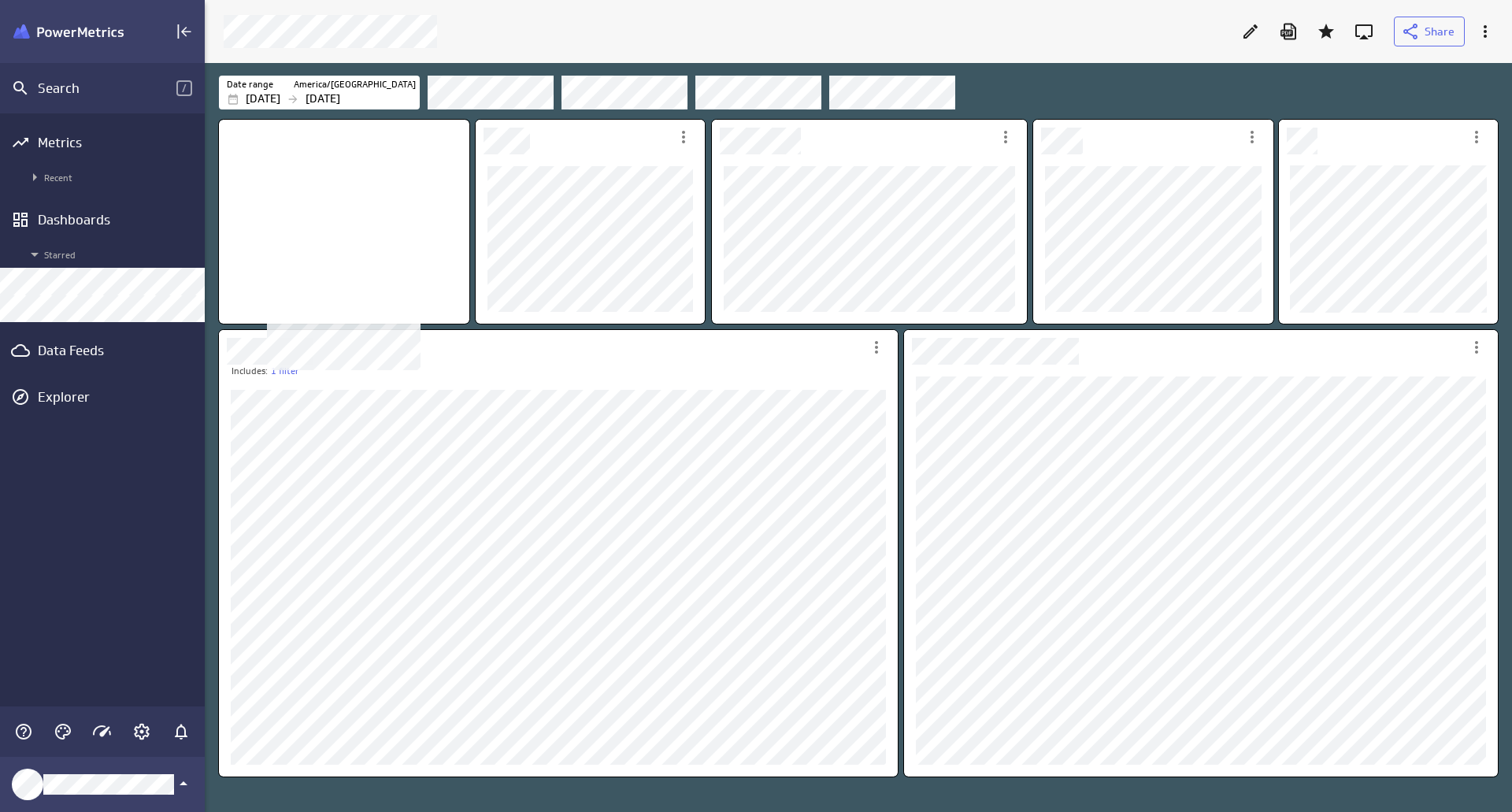
click at [392, 248] on div "No description available" at bounding box center [344, 221] width 251 height 203
click at [1253, 28] on icon "Edit" at bounding box center [1250, 31] width 14 height 14
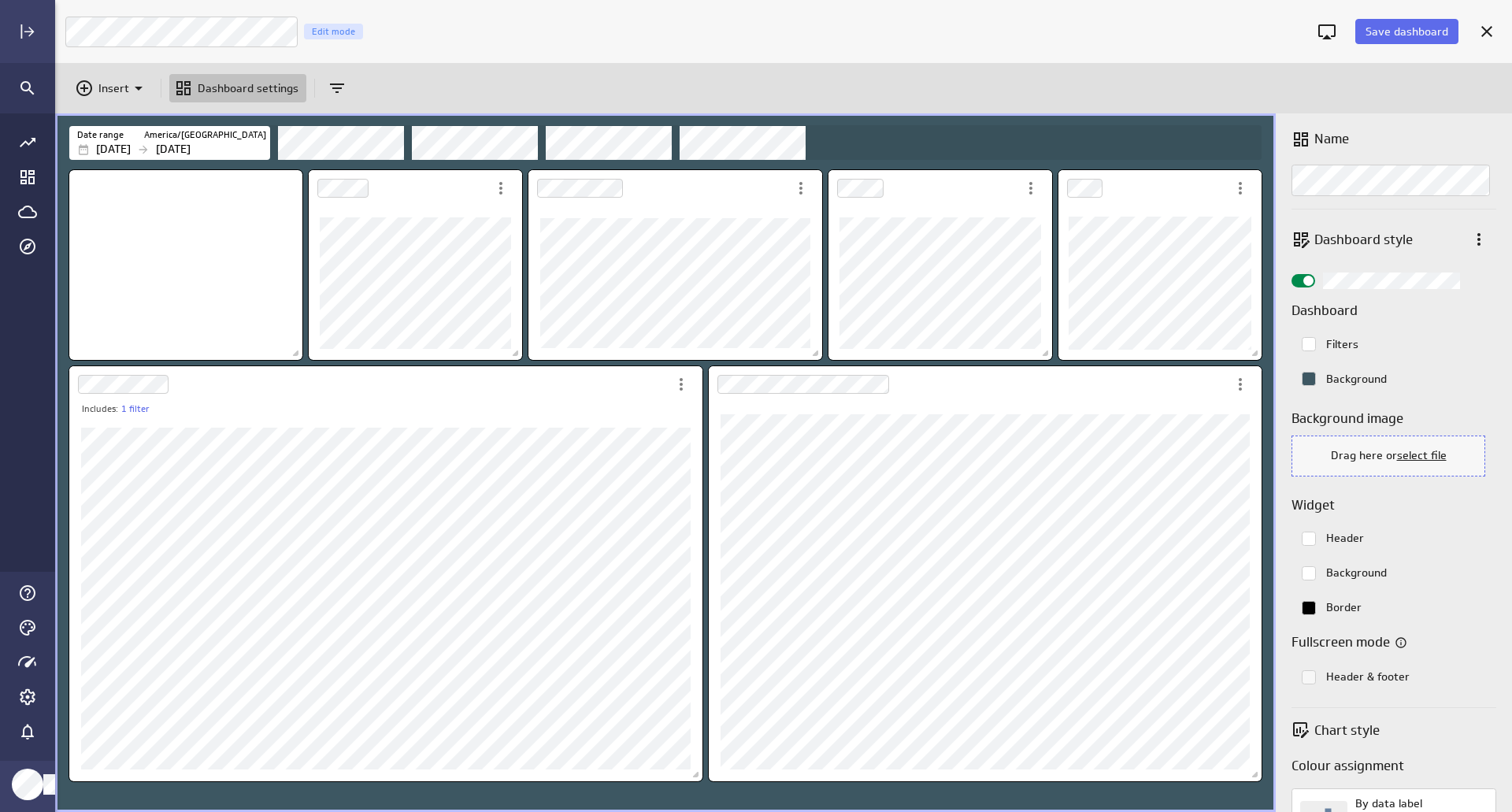
click at [1265, 161] on div "Date range [GEOGRAPHIC_DATA]/[GEOGRAPHIC_DATA] [DATE] [DATE]" at bounding box center [665, 139] width 1220 height 54
click at [1313, 382] on rect "Colorpicker with the color #3d5762FF selected." at bounding box center [1309, 379] width 13 height 13
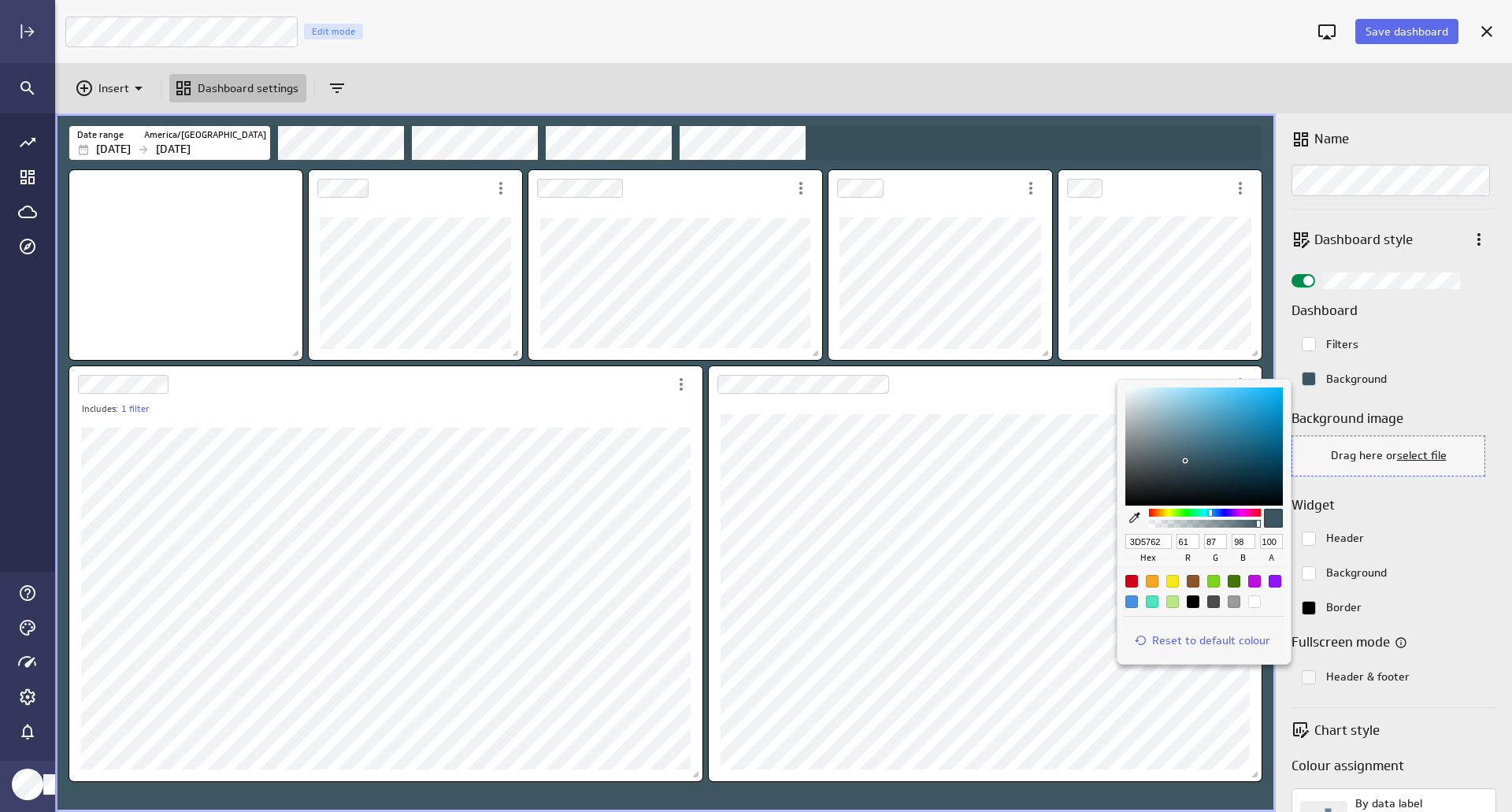
drag, startPoint x: 1154, startPoint y: 542, endPoint x: 1096, endPoint y: 541, distance: 58.0
click at [1097, 542] on div "3D5762 hex 61 r 87 g 98 b 100 a Reset to default colour" at bounding box center [756, 406] width 1512 height 812
drag, startPoint x: 1397, startPoint y: 15, endPoint x: 1394, endPoint y: 24, distance: 9.5
click at [1397, 15] on div at bounding box center [756, 406] width 1512 height 812
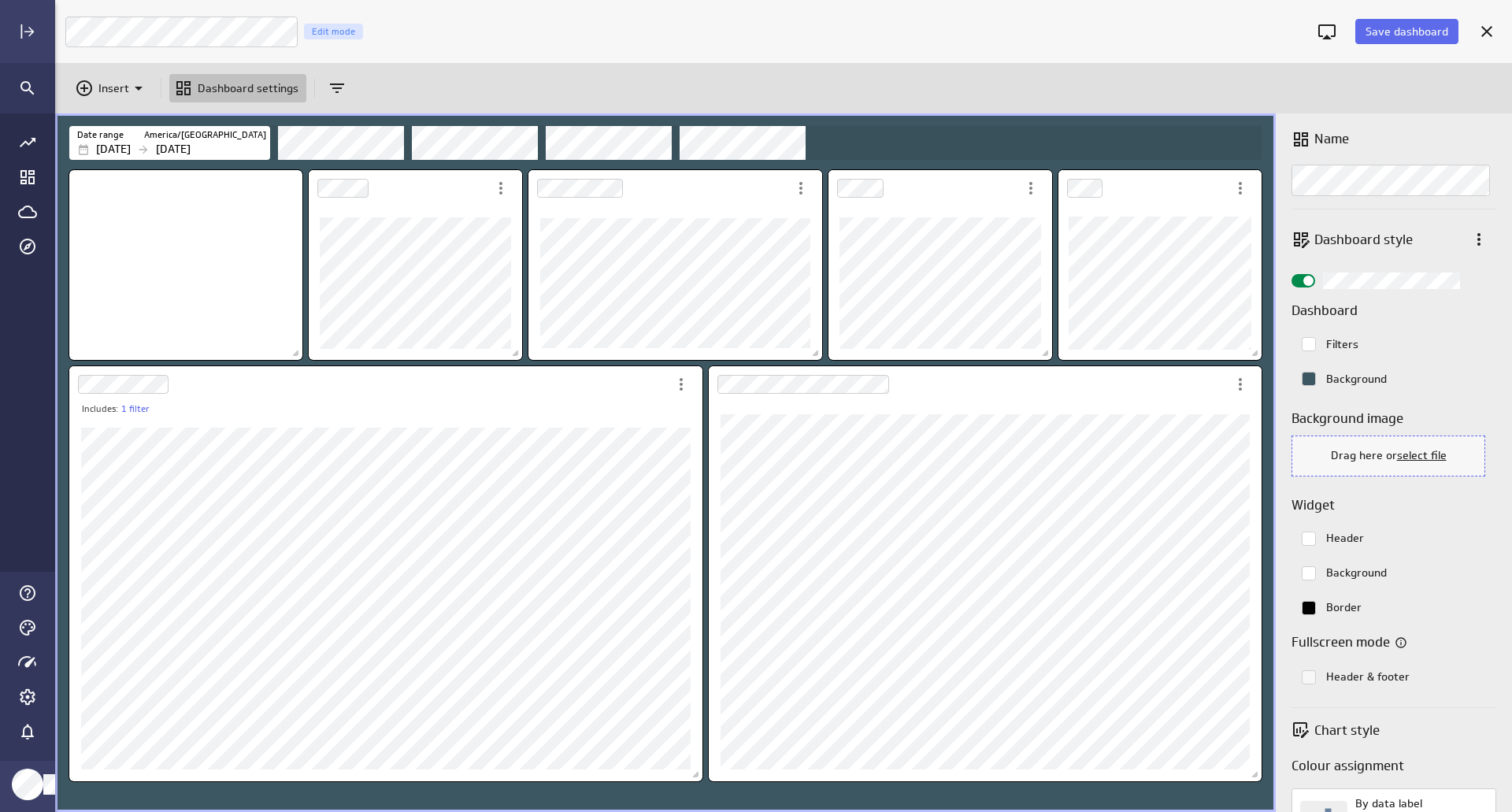
click at [1395, 29] on div at bounding box center [756, 406] width 1512 height 812
click at [1395, 30] on span "Save dashboard" at bounding box center [1406, 31] width 83 height 14
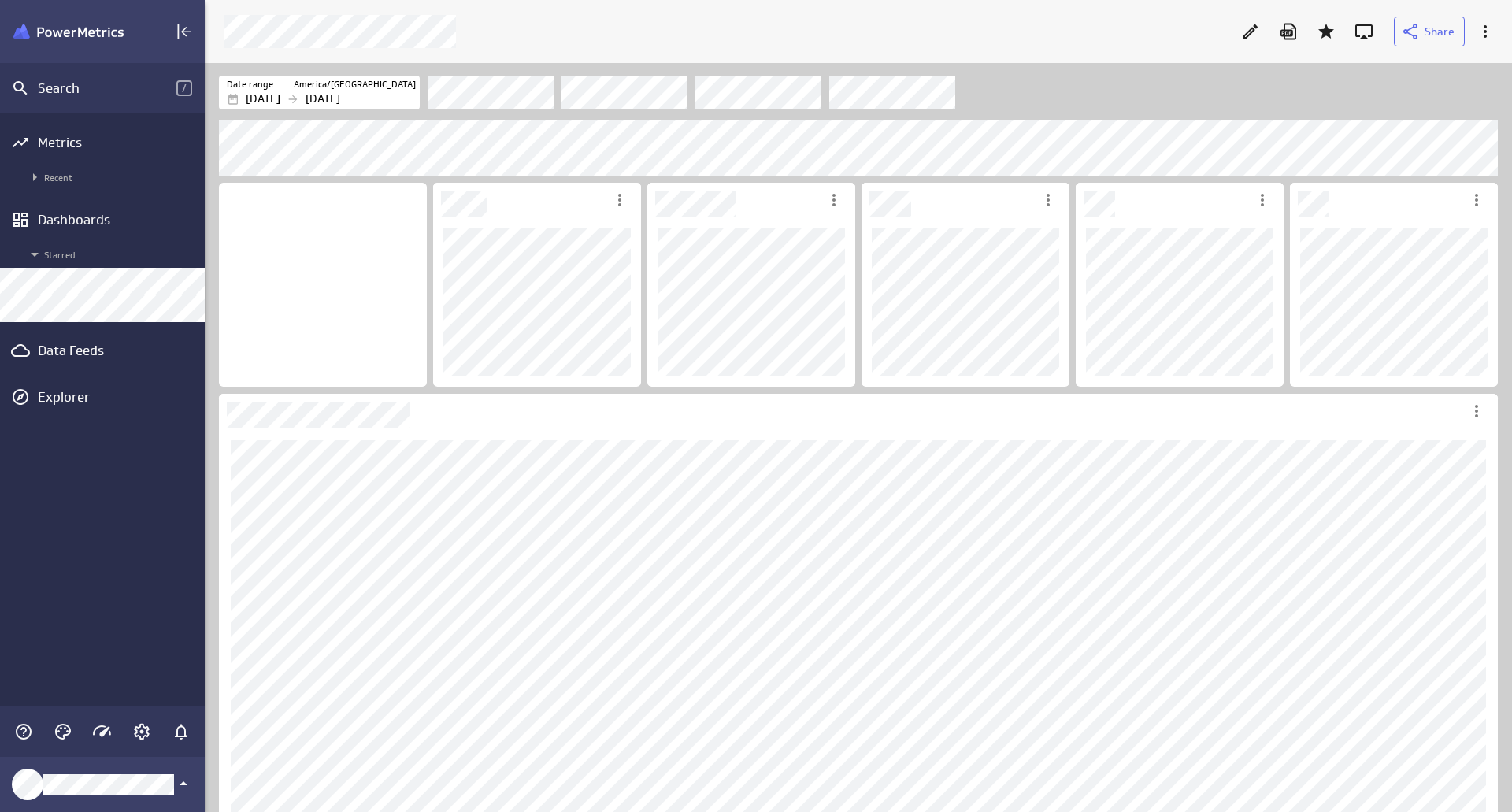
click at [1297, 112] on div "Date range [GEOGRAPHIC_DATA]/[GEOGRAPHIC_DATA] [DATE] [DATE]" at bounding box center [857, 89] width 1307 height 54
click at [1256, 25] on icon "Edit" at bounding box center [1250, 31] width 14 height 14
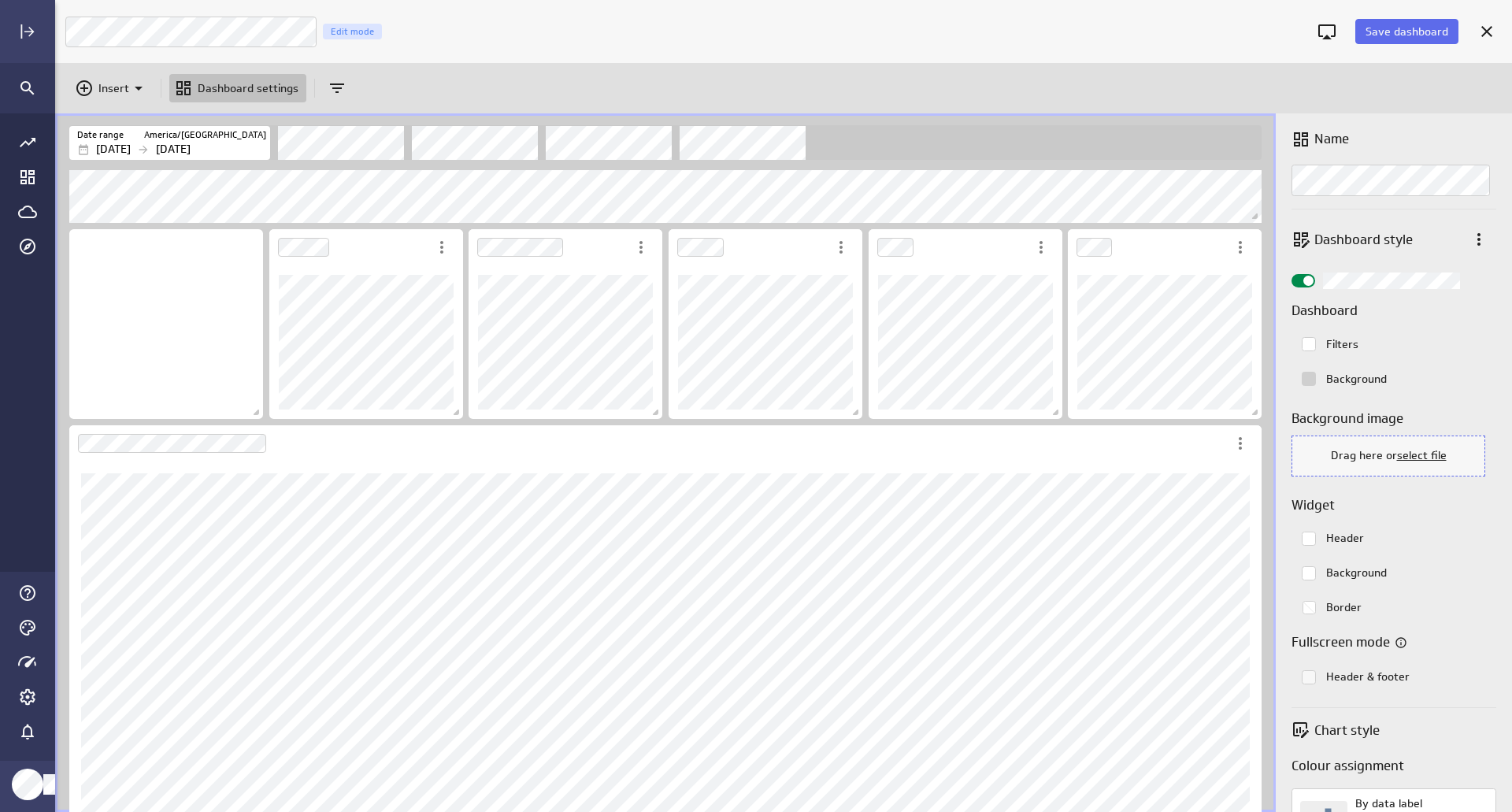
click at [1319, 381] on div "Colorpicker with the color #cfcfcf selected." at bounding box center [1309, 379] width 26 height 26
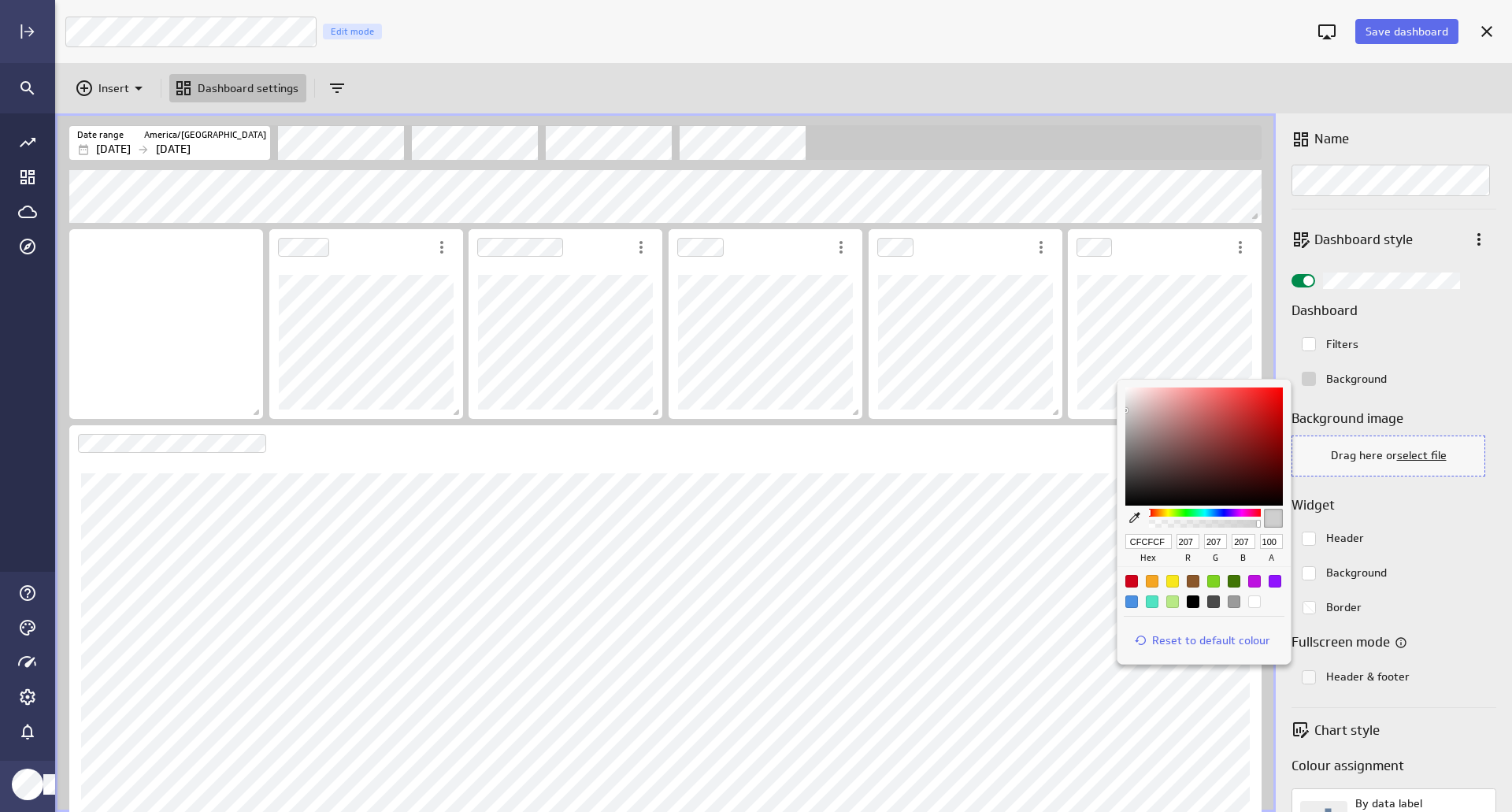
drag, startPoint x: 1168, startPoint y: 544, endPoint x: 1041, endPoint y: 528, distance: 128.0
click at [1038, 539] on div "CFCFCF hex 207 r 207 g 207 b 100 a Reset to default colour" at bounding box center [756, 406] width 1512 height 812
paste input "3D5762"
type input "3D5762"
type input "61"
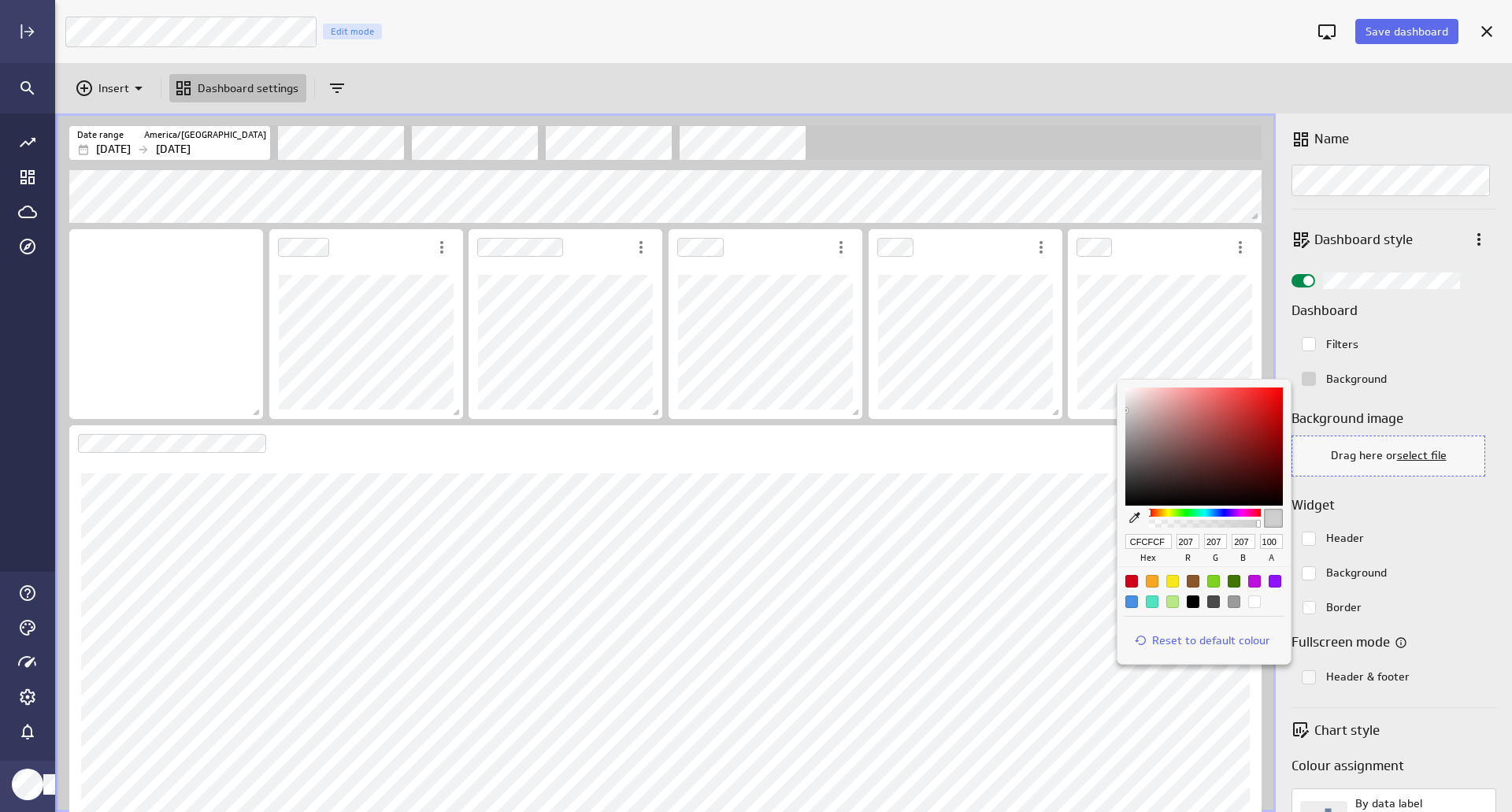
type input "87"
type input "98"
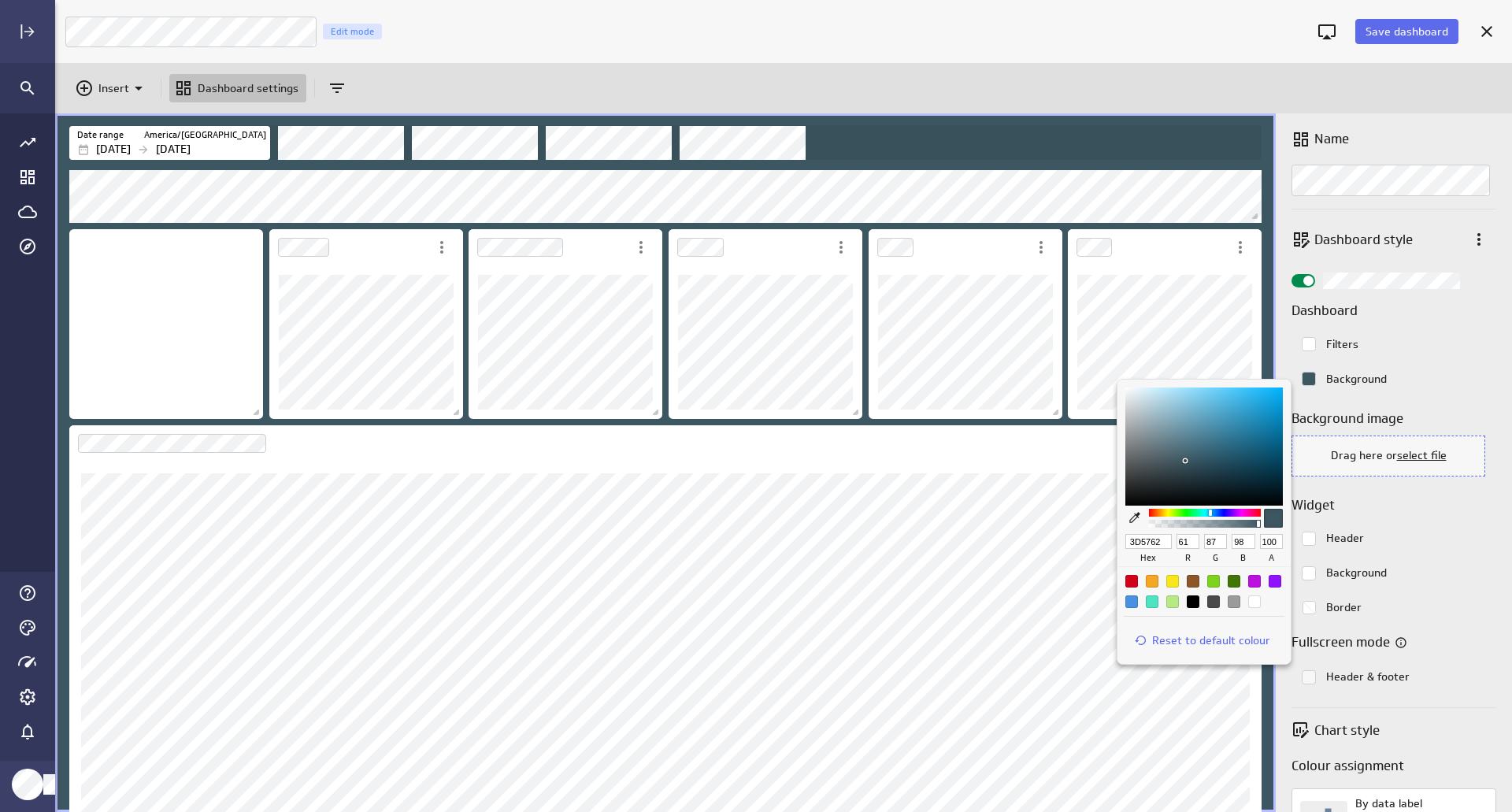
type input "3D5762"
click at [1455, 132] on div at bounding box center [756, 406] width 1512 height 812
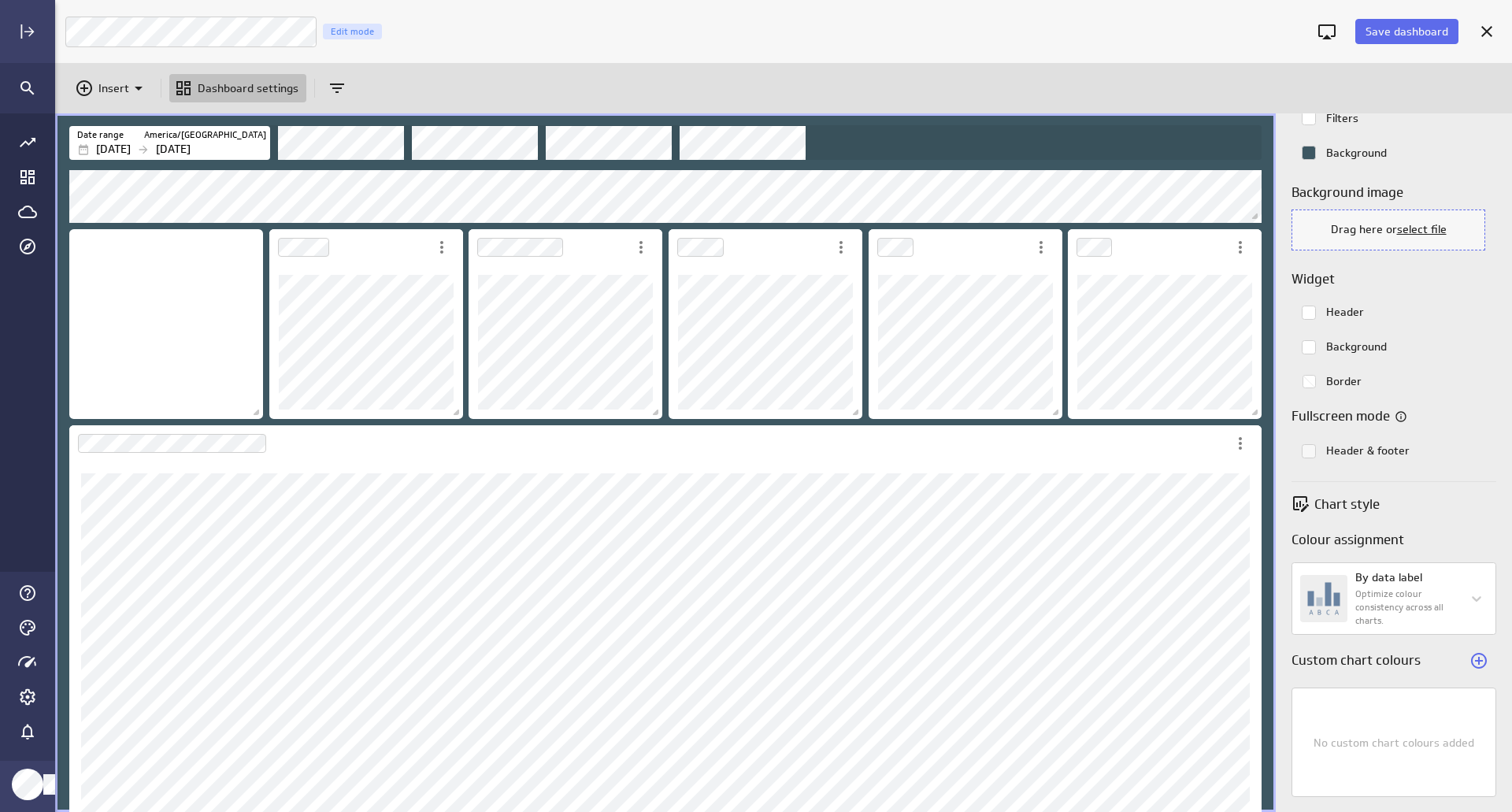
click at [1307, 378] on rect "Colorpicker with the color #FFFFFF00 selected." at bounding box center [1308, 382] width 12 height 12
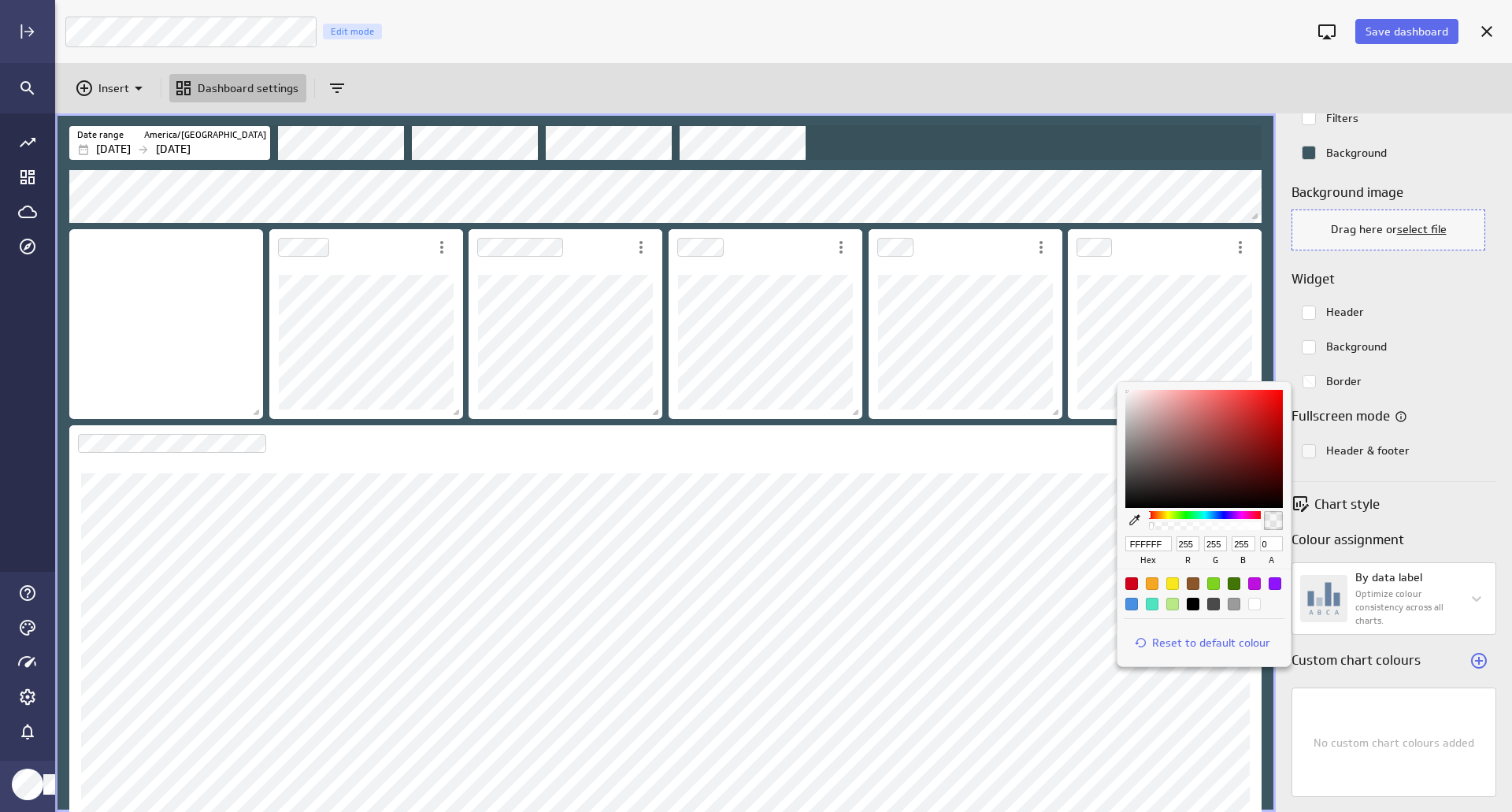
click at [1309, 379] on div at bounding box center [756, 406] width 1512 height 812
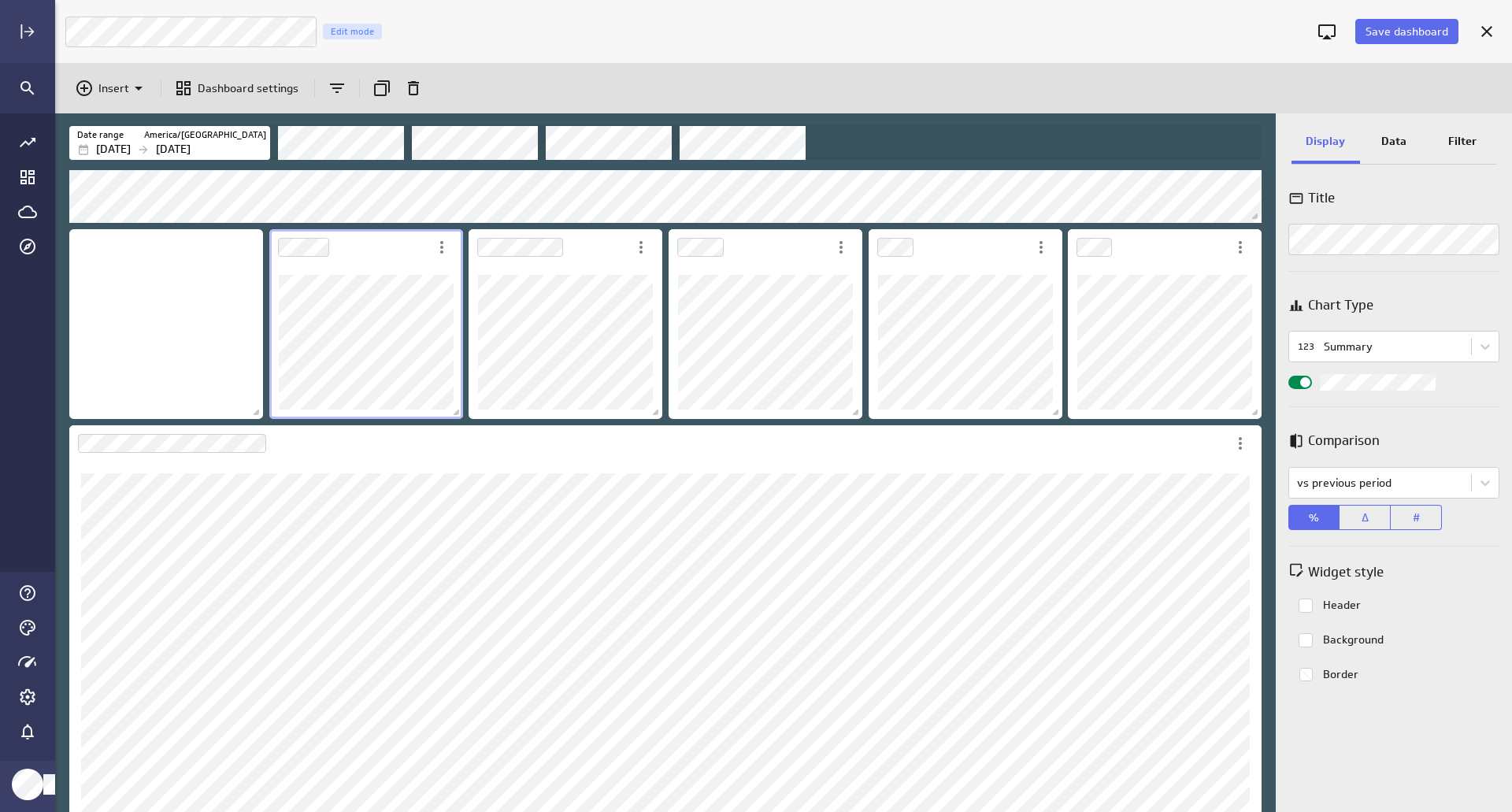
click at [1390, 137] on p "Data" at bounding box center [1393, 141] width 25 height 17
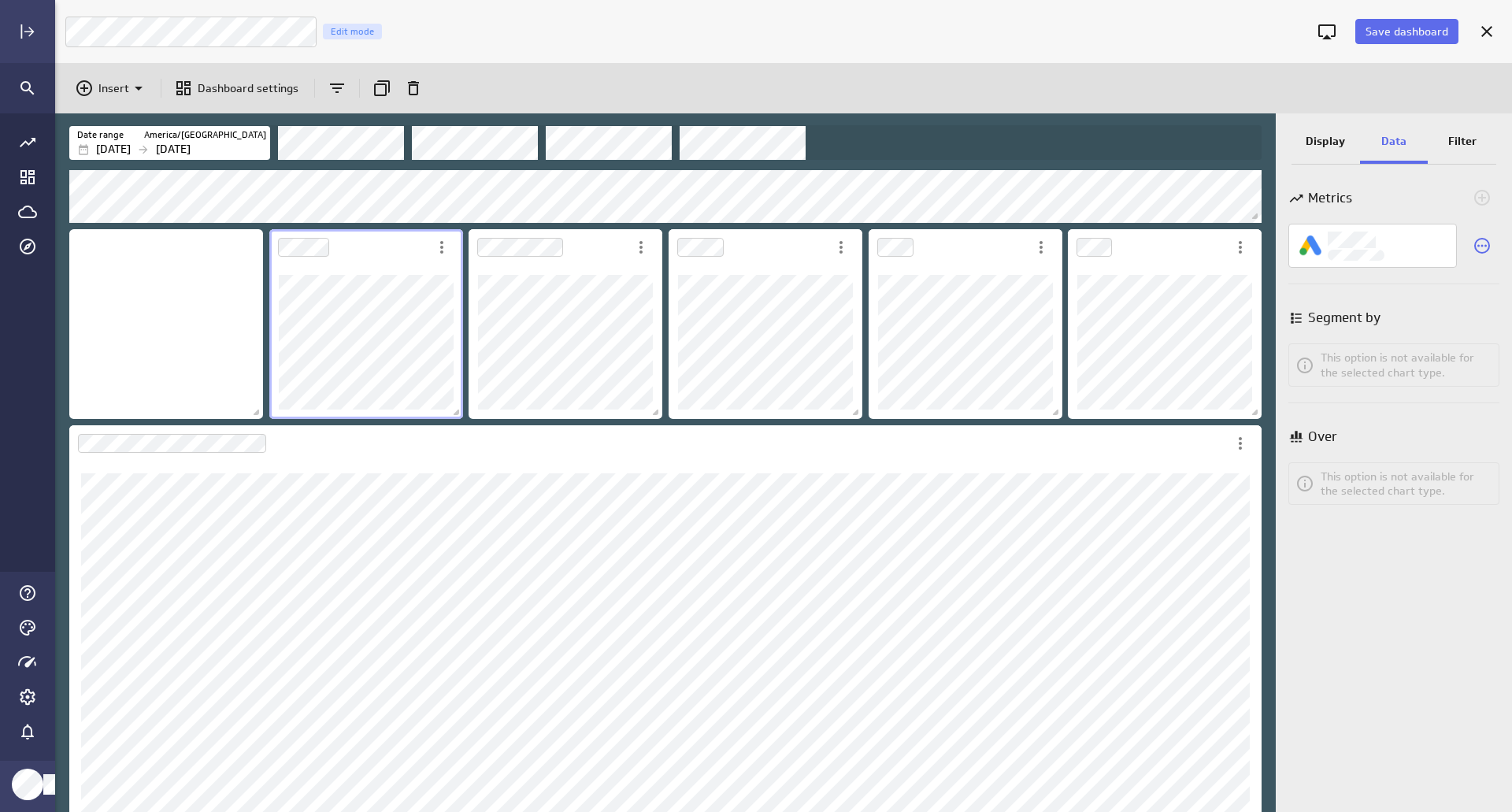
click at [1455, 137] on p "Filter" at bounding box center [1462, 141] width 28 height 17
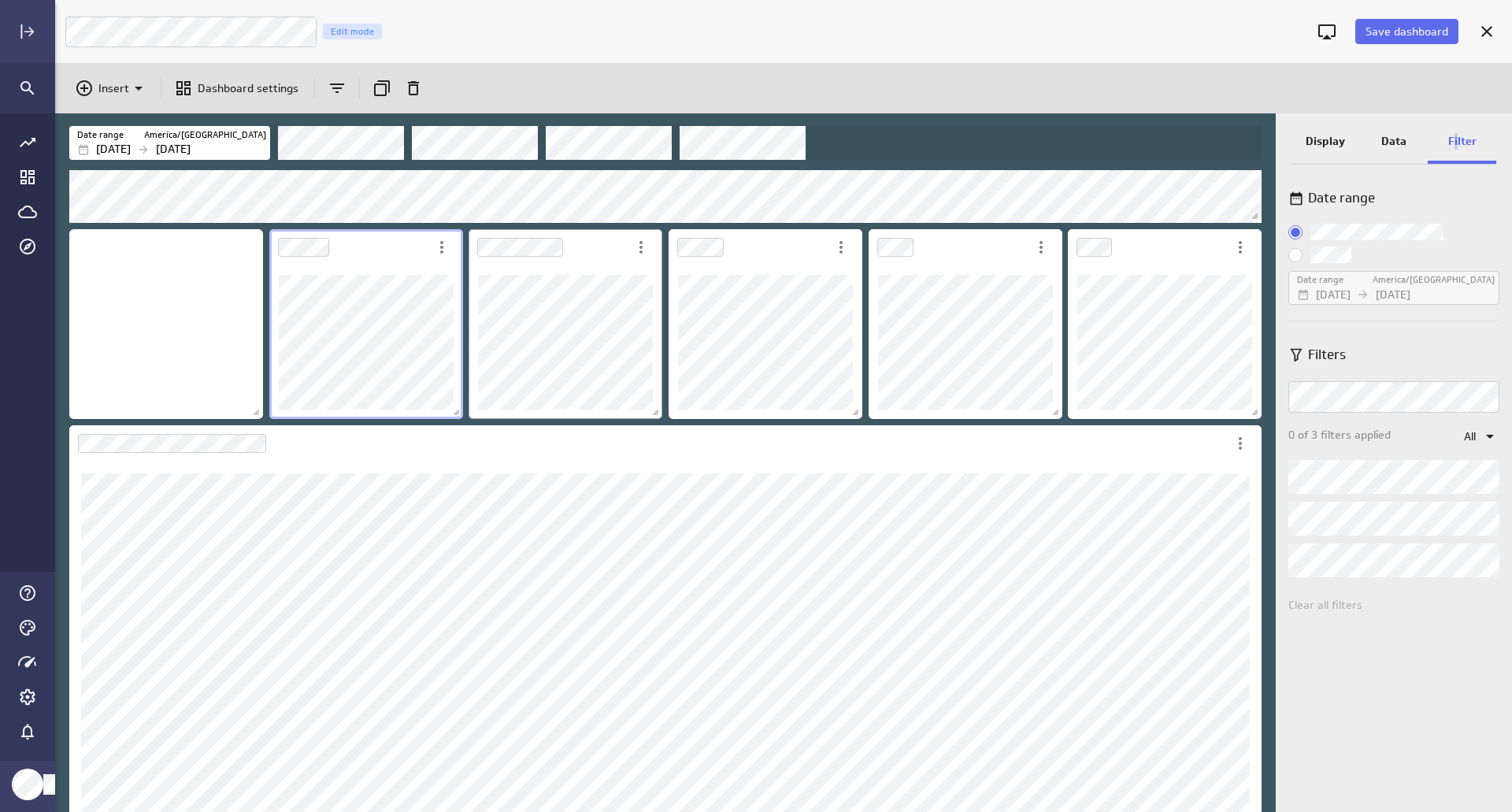
click at [627, 261] on div "Dashboard Widget" at bounding box center [641, 247] width 26 height 35
click at [600, 270] on div at bounding box center [756, 406] width 1512 height 812
click at [1115, 451] on div "Dashboard Widget" at bounding box center [648, 443] width 1158 height 36
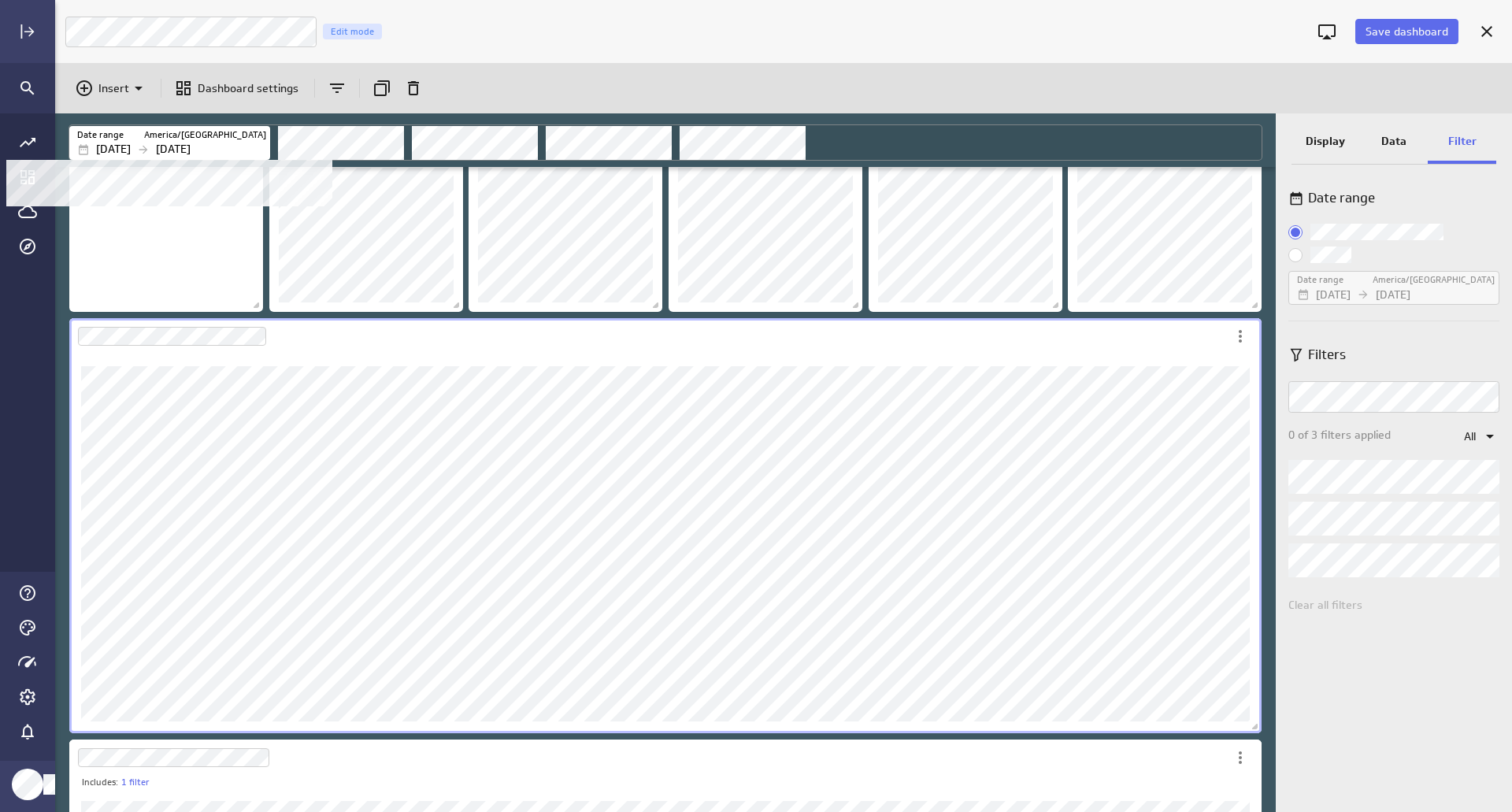
click at [131, 143] on p "[DATE]" at bounding box center [113, 150] width 35 height 17
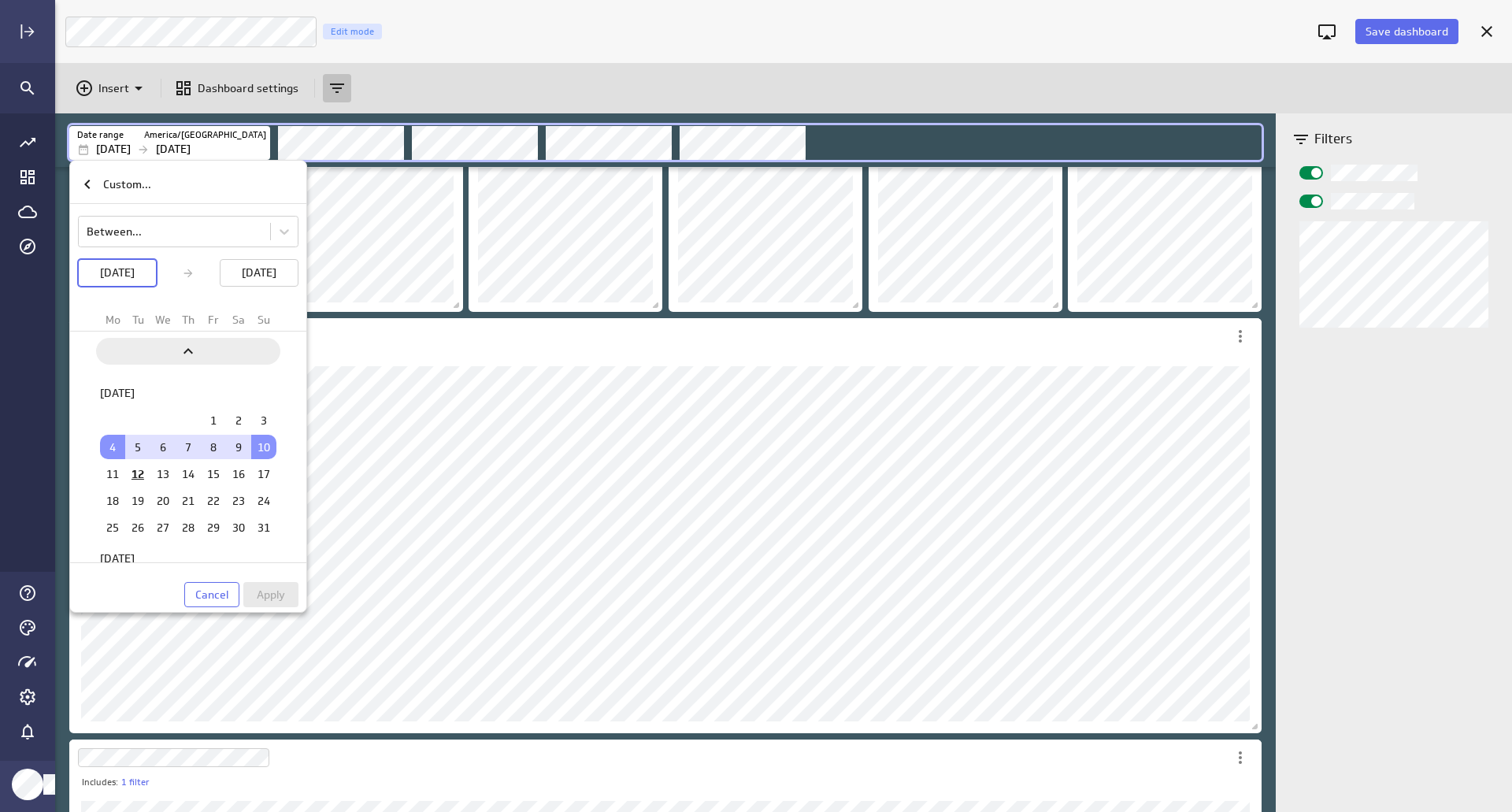
click at [181, 355] on icon "Previous" at bounding box center [188, 351] width 19 height 19
click at [154, 463] on td "1" at bounding box center [163, 464] width 25 height 24
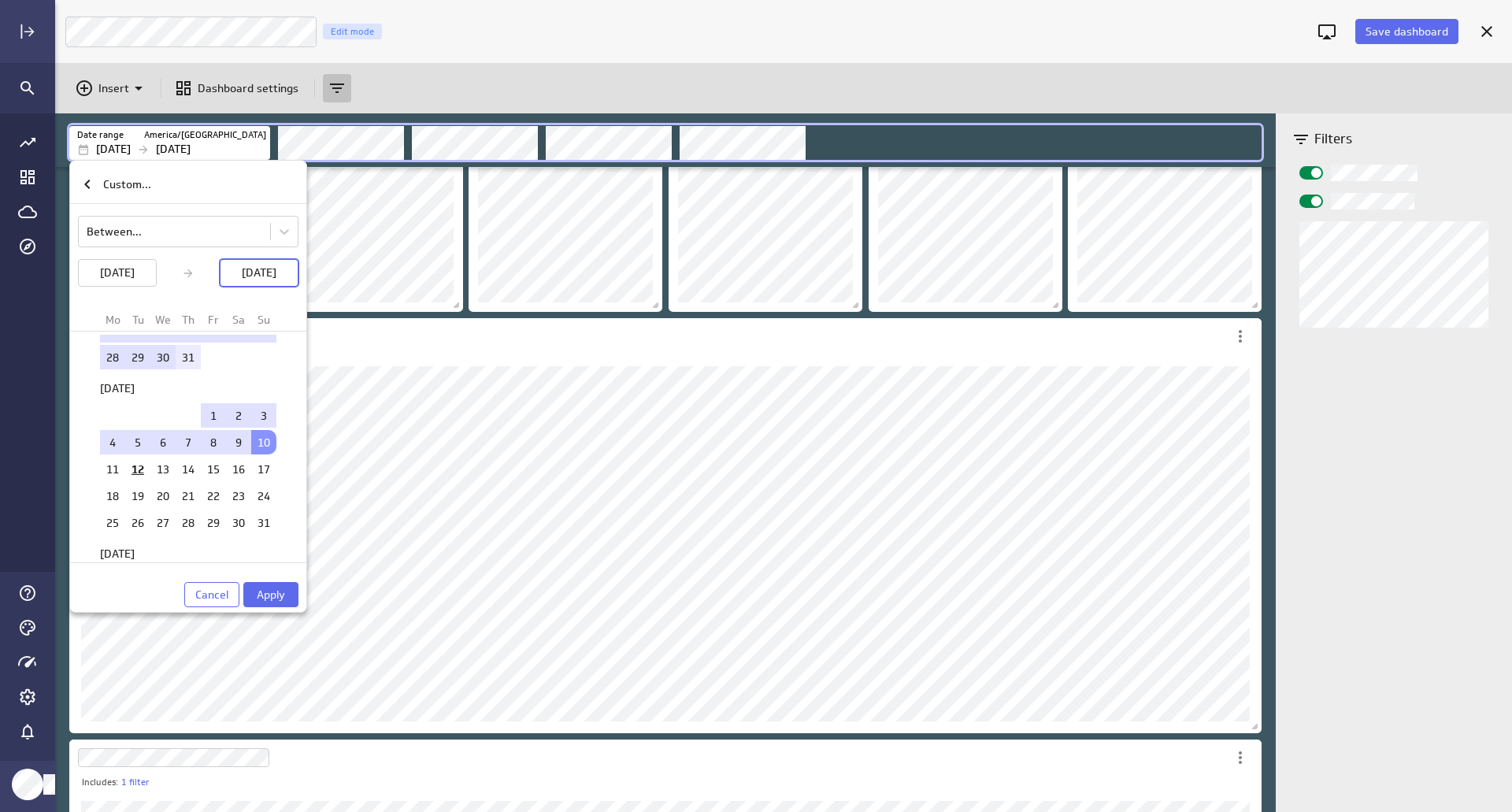
click at [182, 369] on td "31" at bounding box center [187, 357] width 25 height 24
click at [272, 591] on span "Apply" at bounding box center [270, 593] width 28 height 14
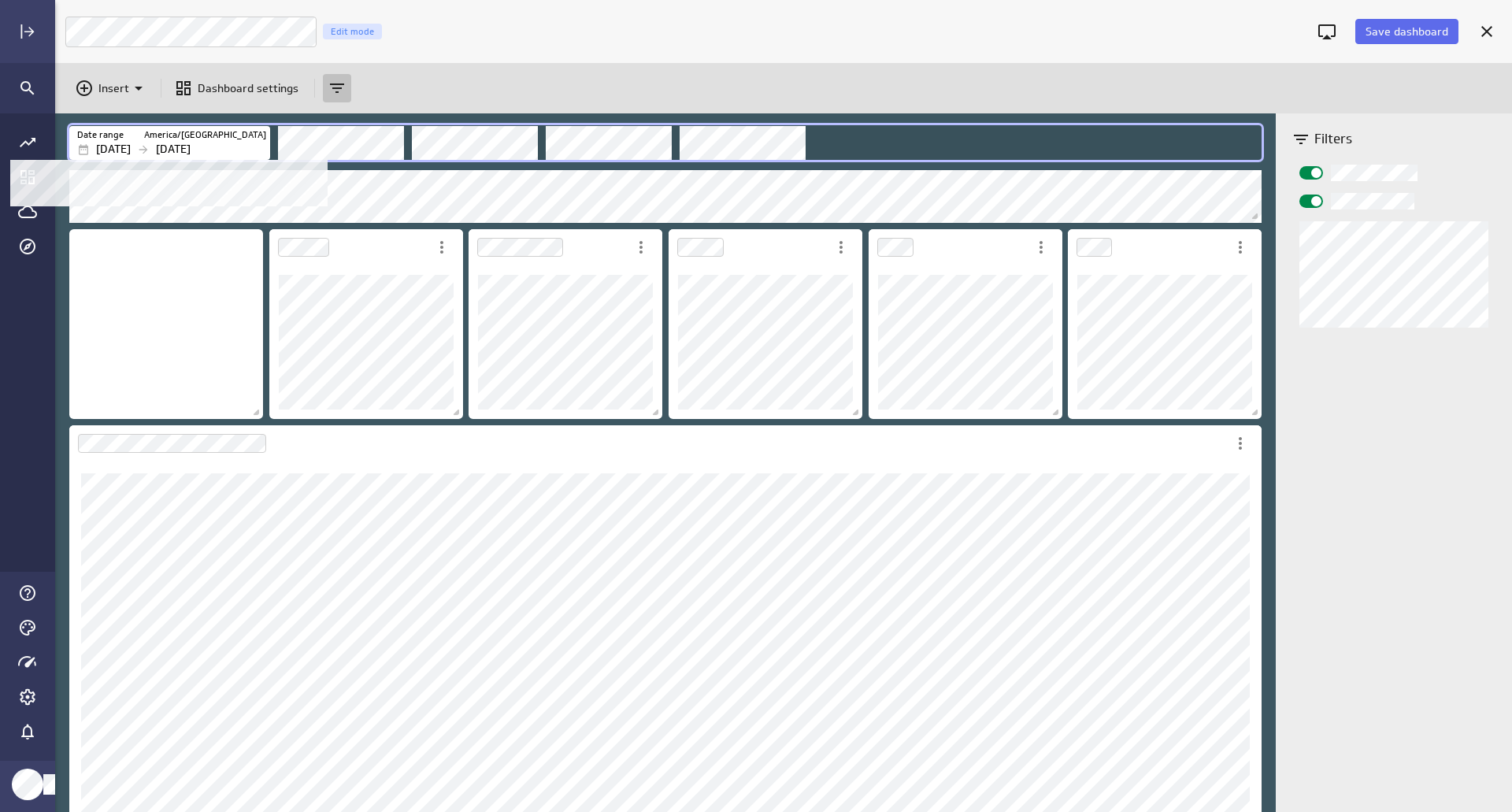
click at [190, 152] on p "[DATE]" at bounding box center [172, 150] width 35 height 17
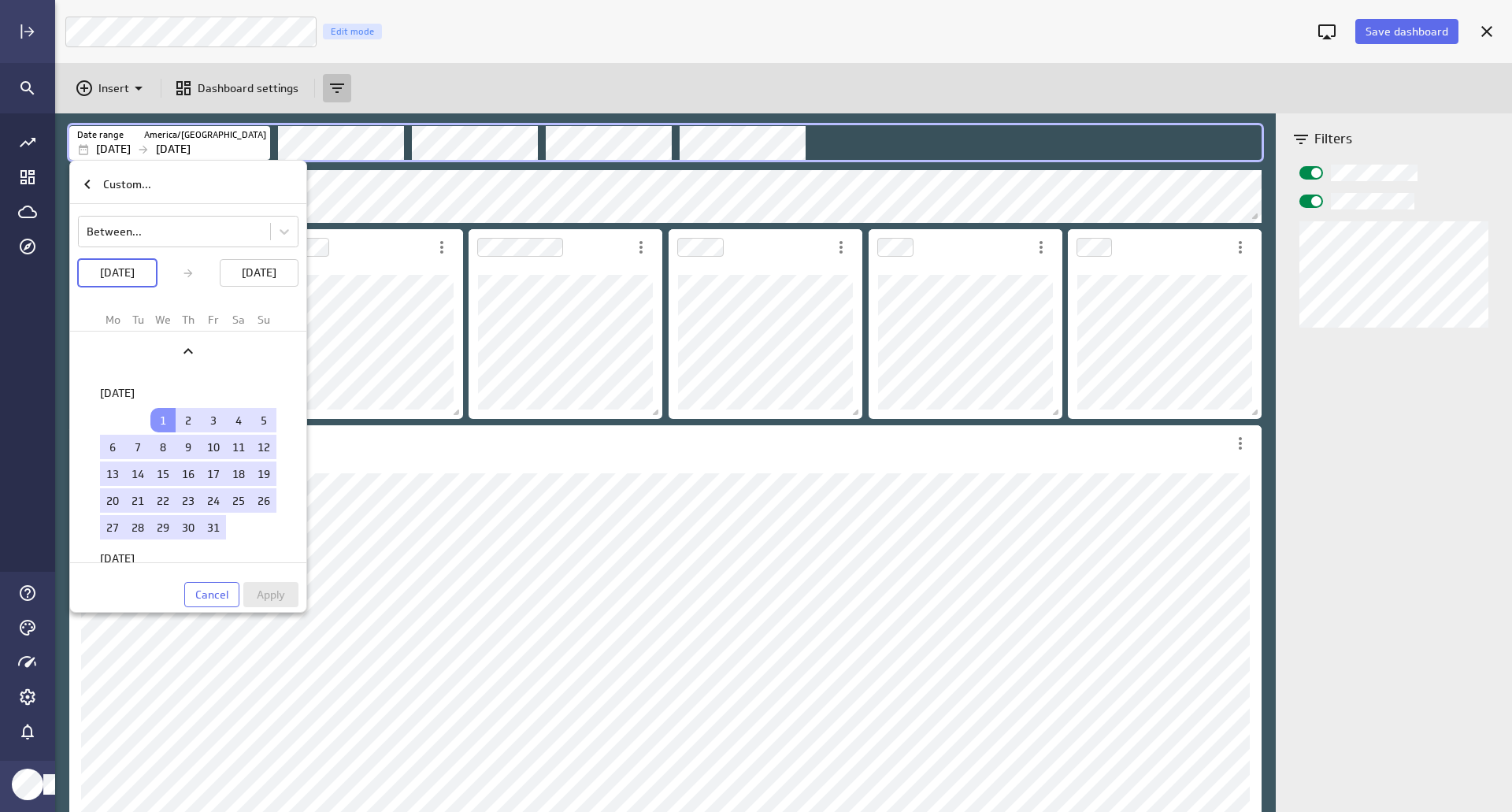
click at [450, 202] on div at bounding box center [756, 406] width 1512 height 812
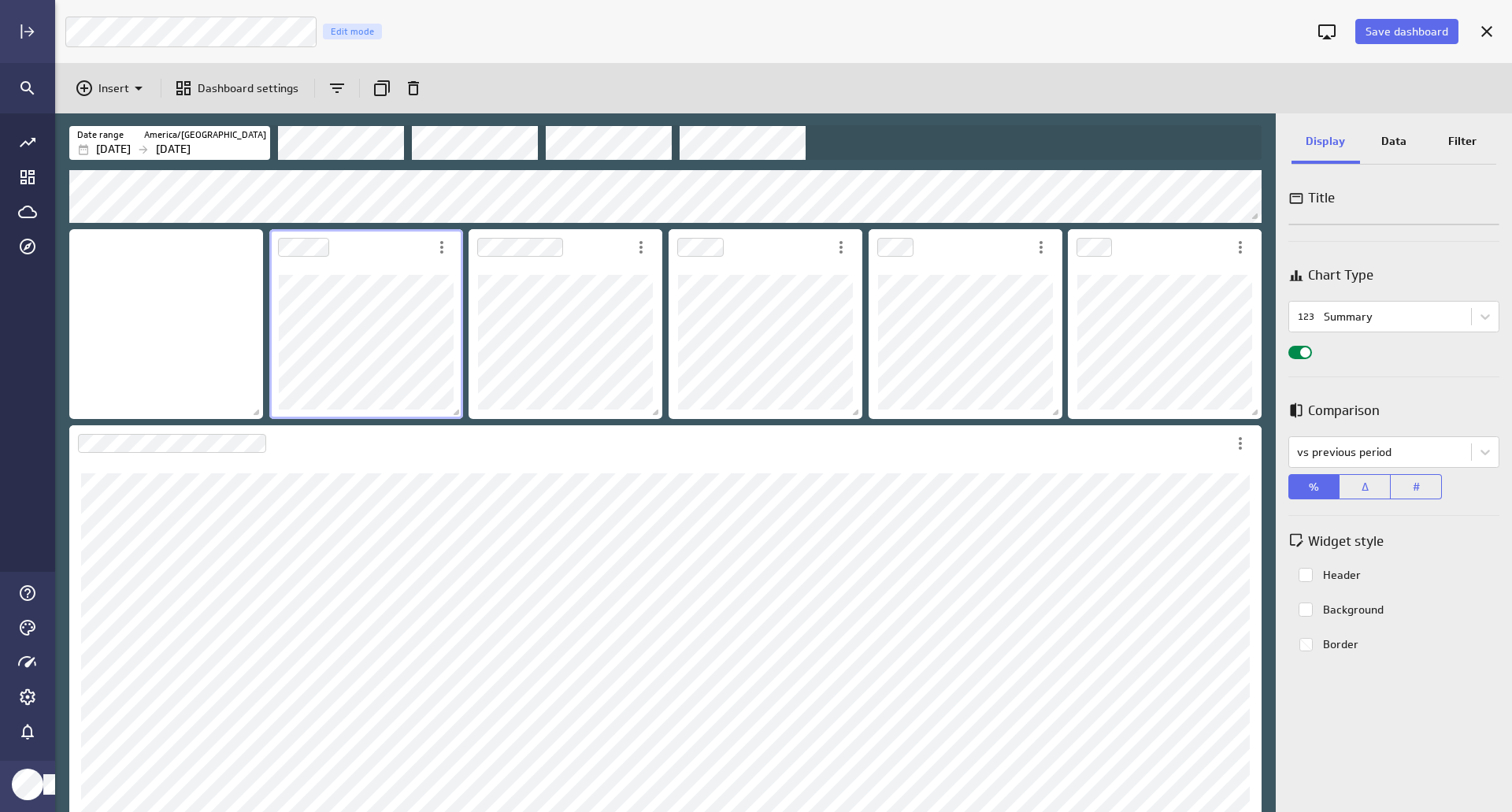
click at [426, 265] on div "Dashboard Widget" at bounding box center [349, 247] width 159 height 36
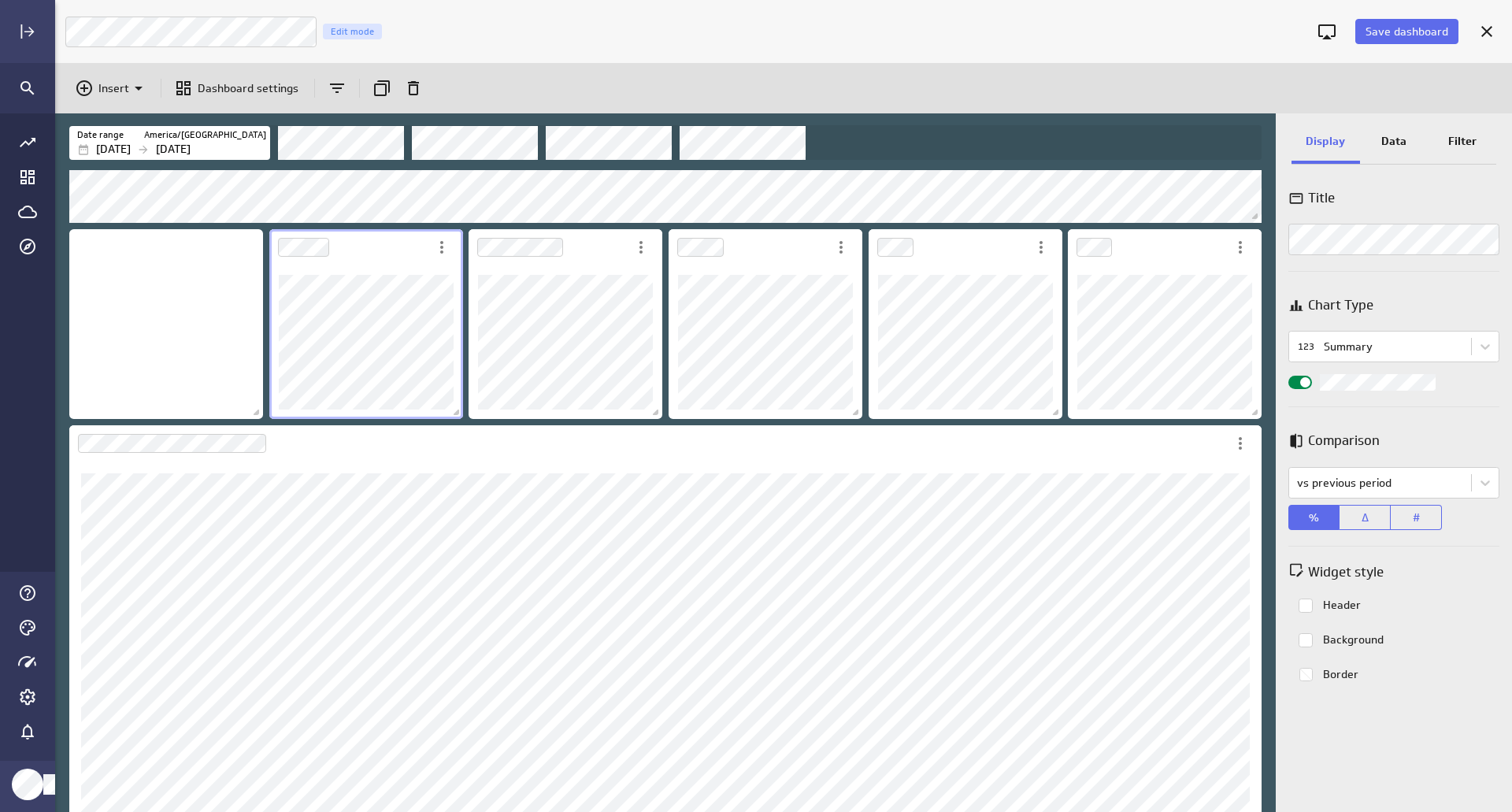
click at [1390, 137] on p "Data" at bounding box center [1393, 141] width 25 height 17
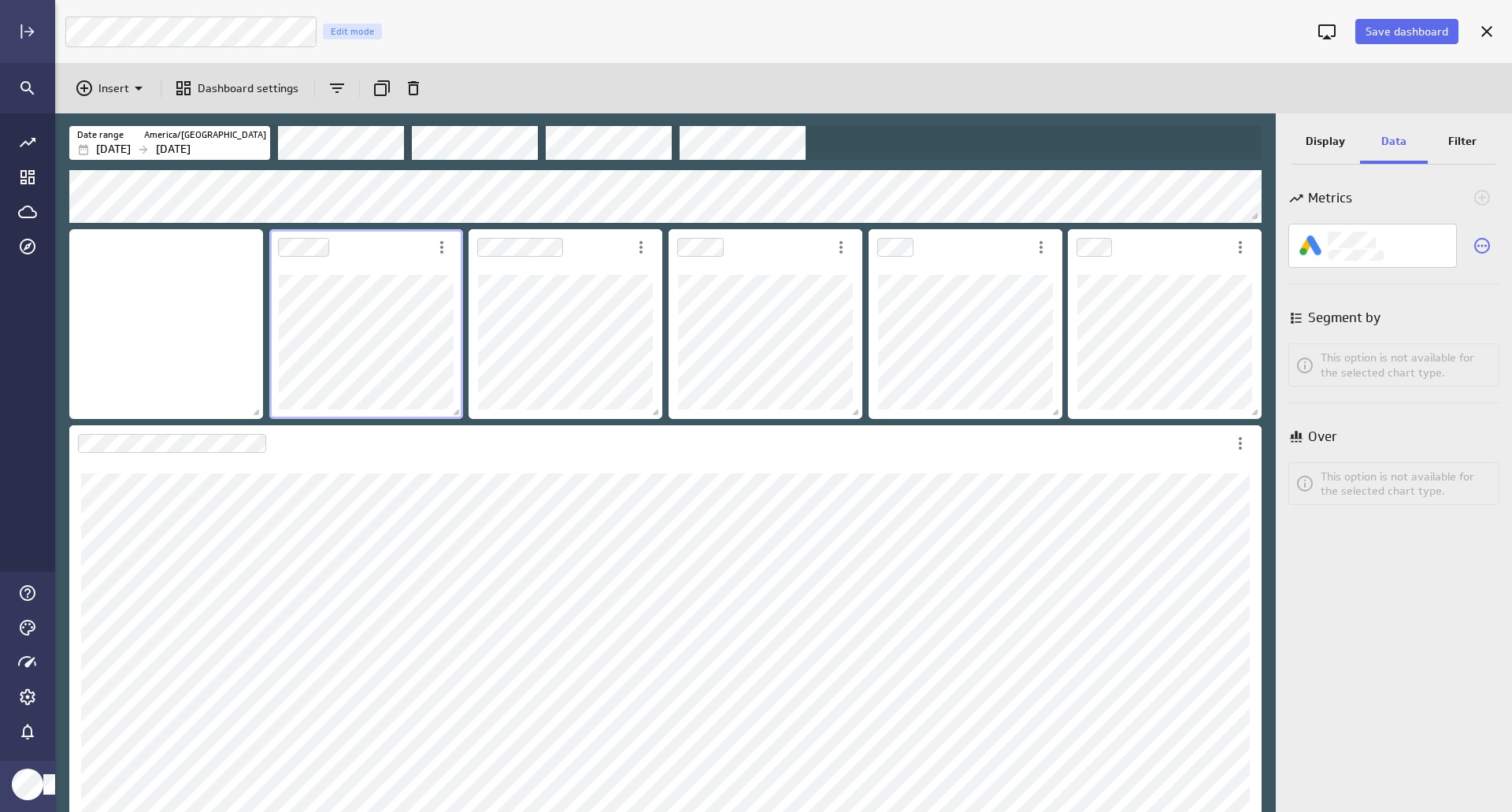
click at [1450, 136] on p "Filter" at bounding box center [1462, 141] width 28 height 17
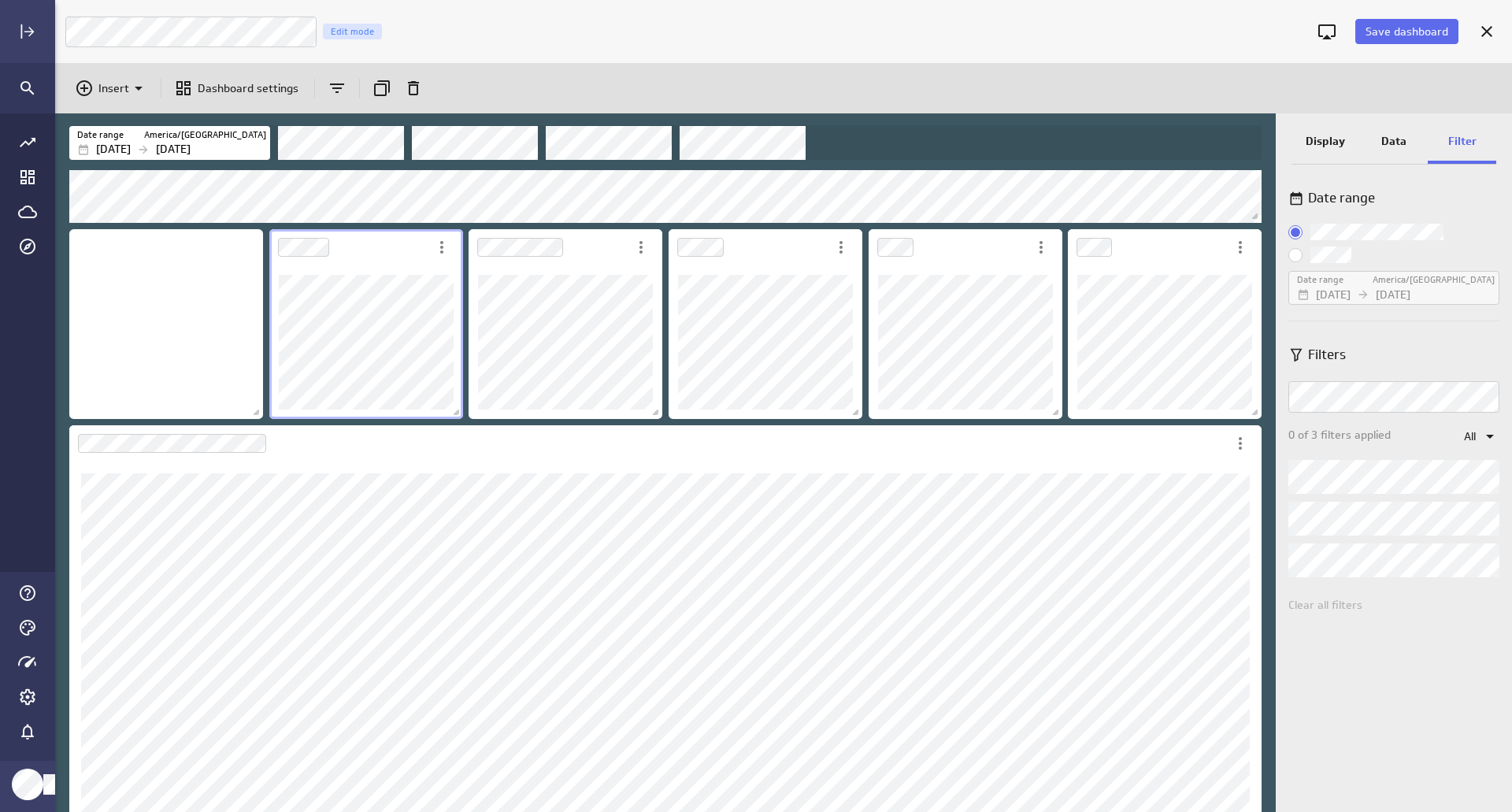
click at [1388, 138] on p "Data" at bounding box center [1393, 141] width 25 height 17
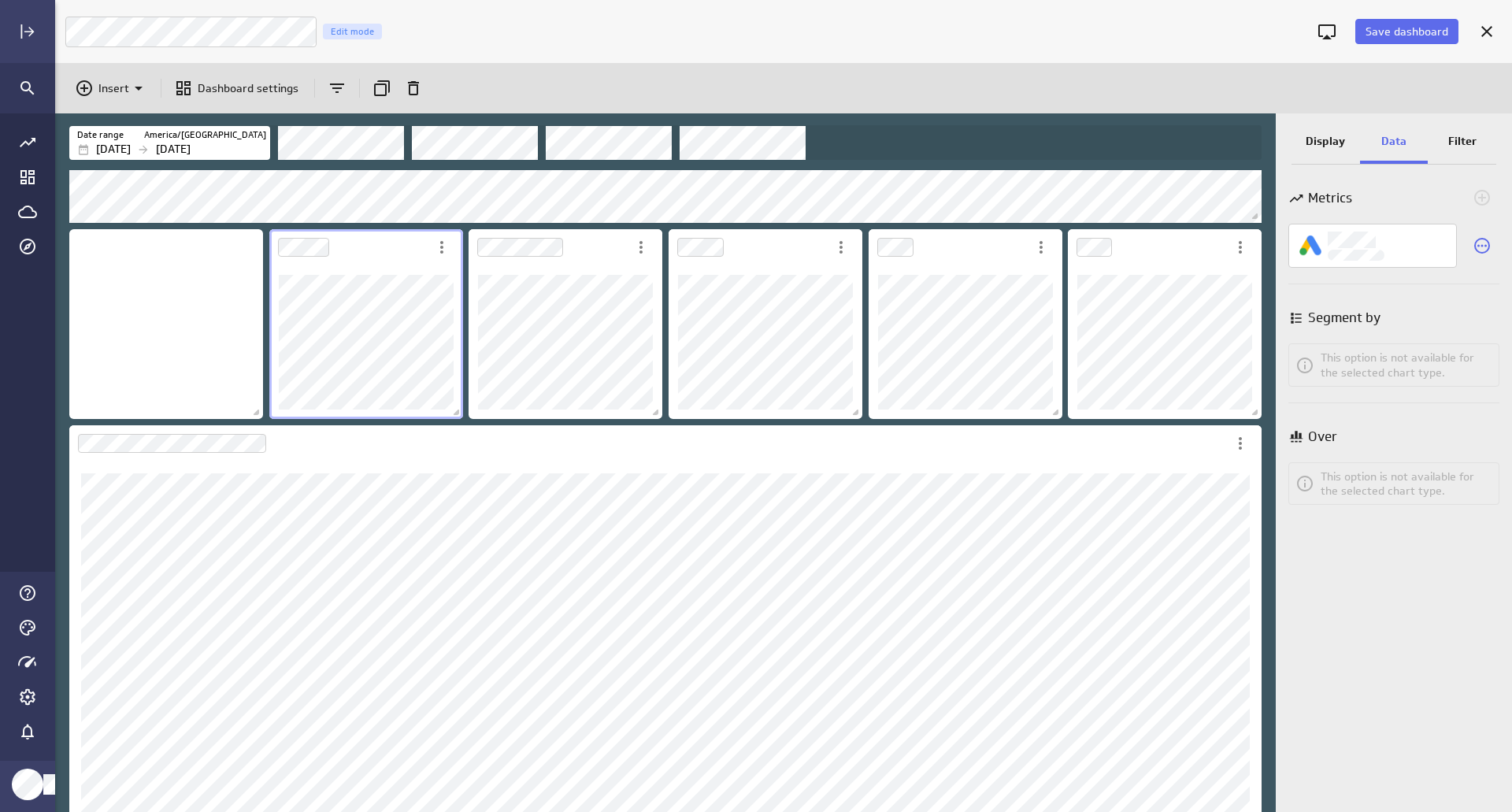
click at [1316, 139] on p "Display" at bounding box center [1325, 141] width 40 height 17
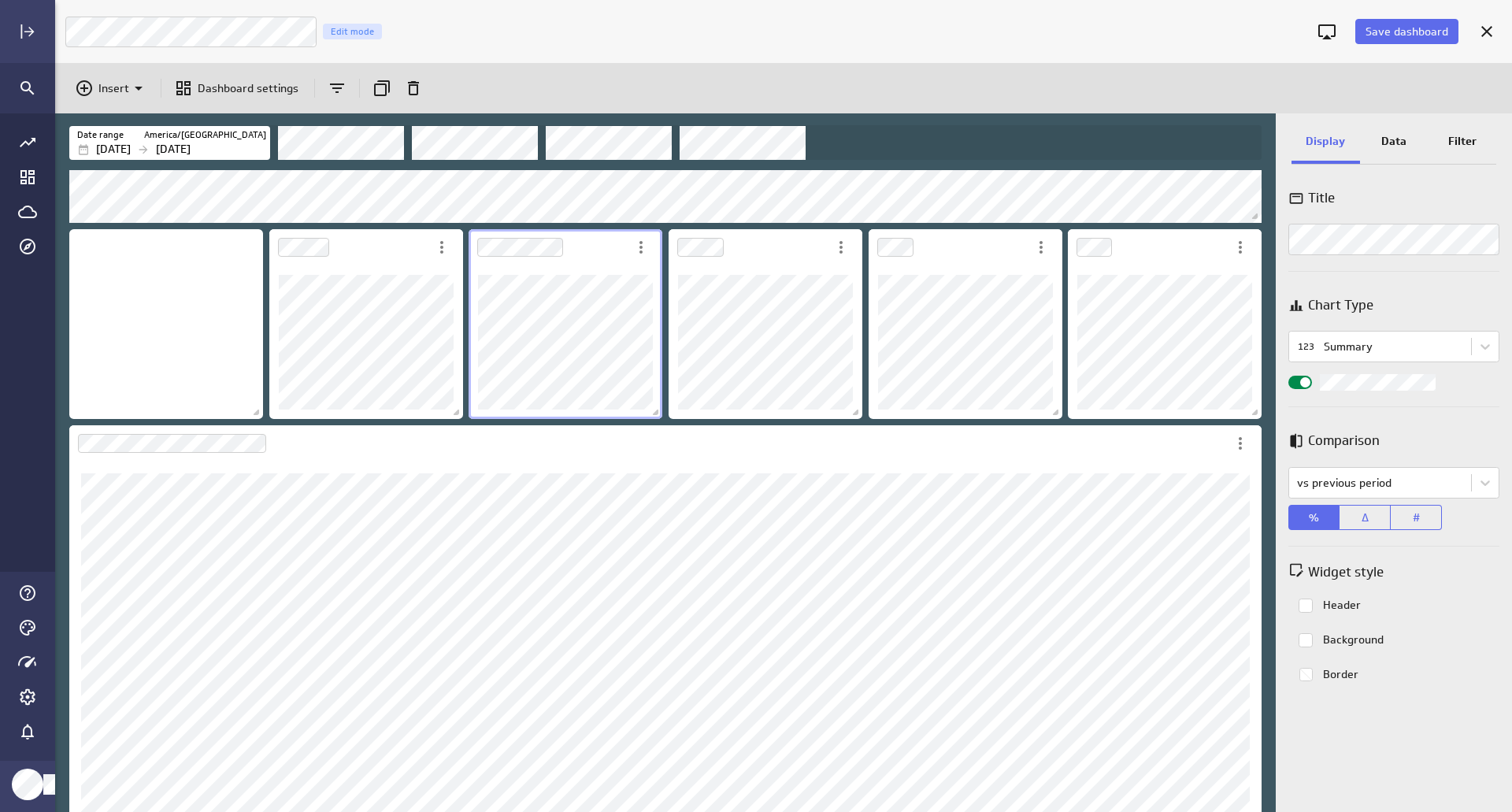
click at [1298, 382] on div "Widget Properties" at bounding box center [1299, 382] width 24 height 13
click at [0, 0] on input "Widget Properties" at bounding box center [0, 0] width 0 height 0
click at [218, 91] on p "Dashboard settings" at bounding box center [248, 89] width 101 height 17
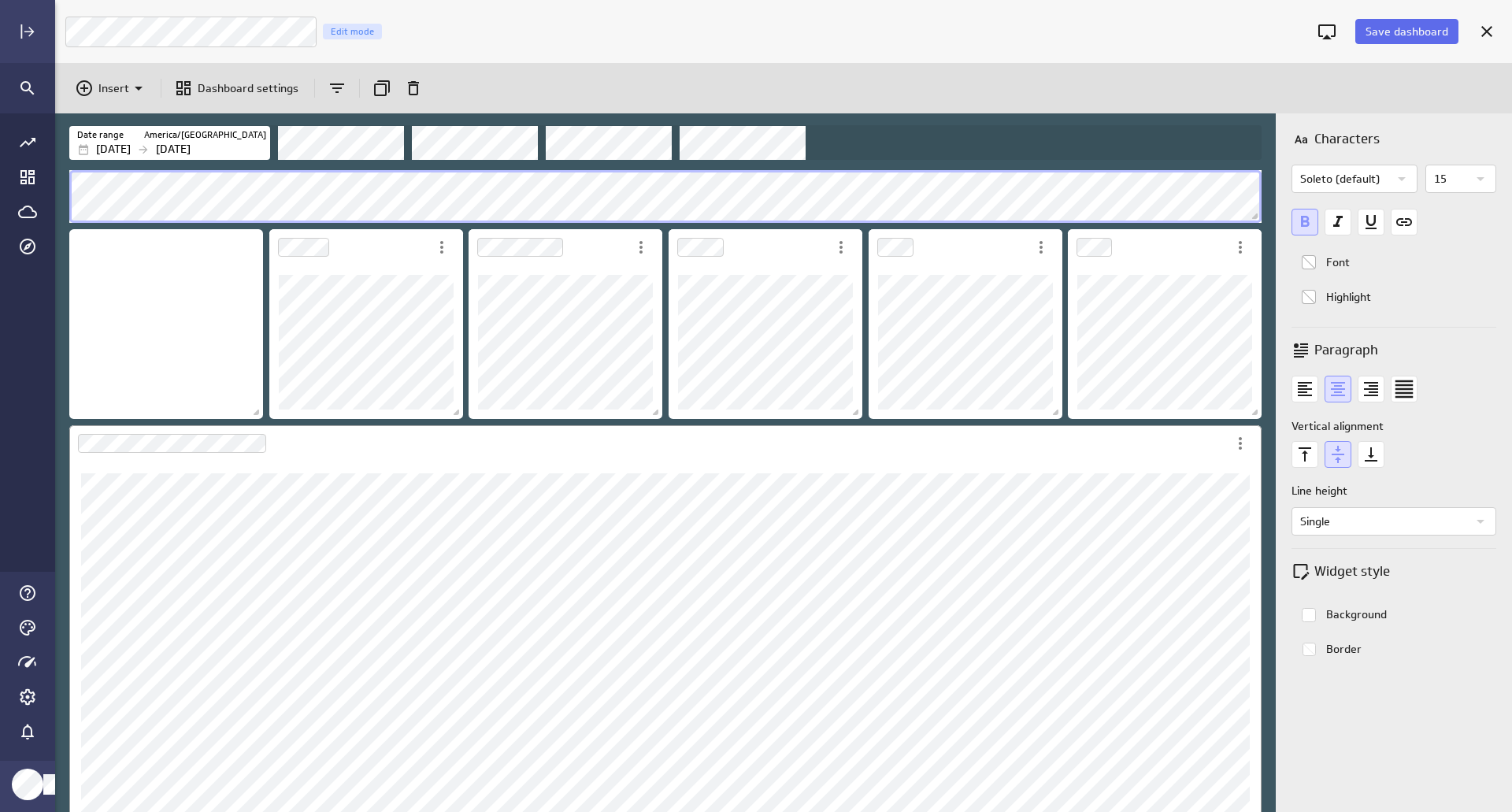
click at [1000, 442] on div "Dashboard Widget" at bounding box center [665, 632] width 1192 height 414
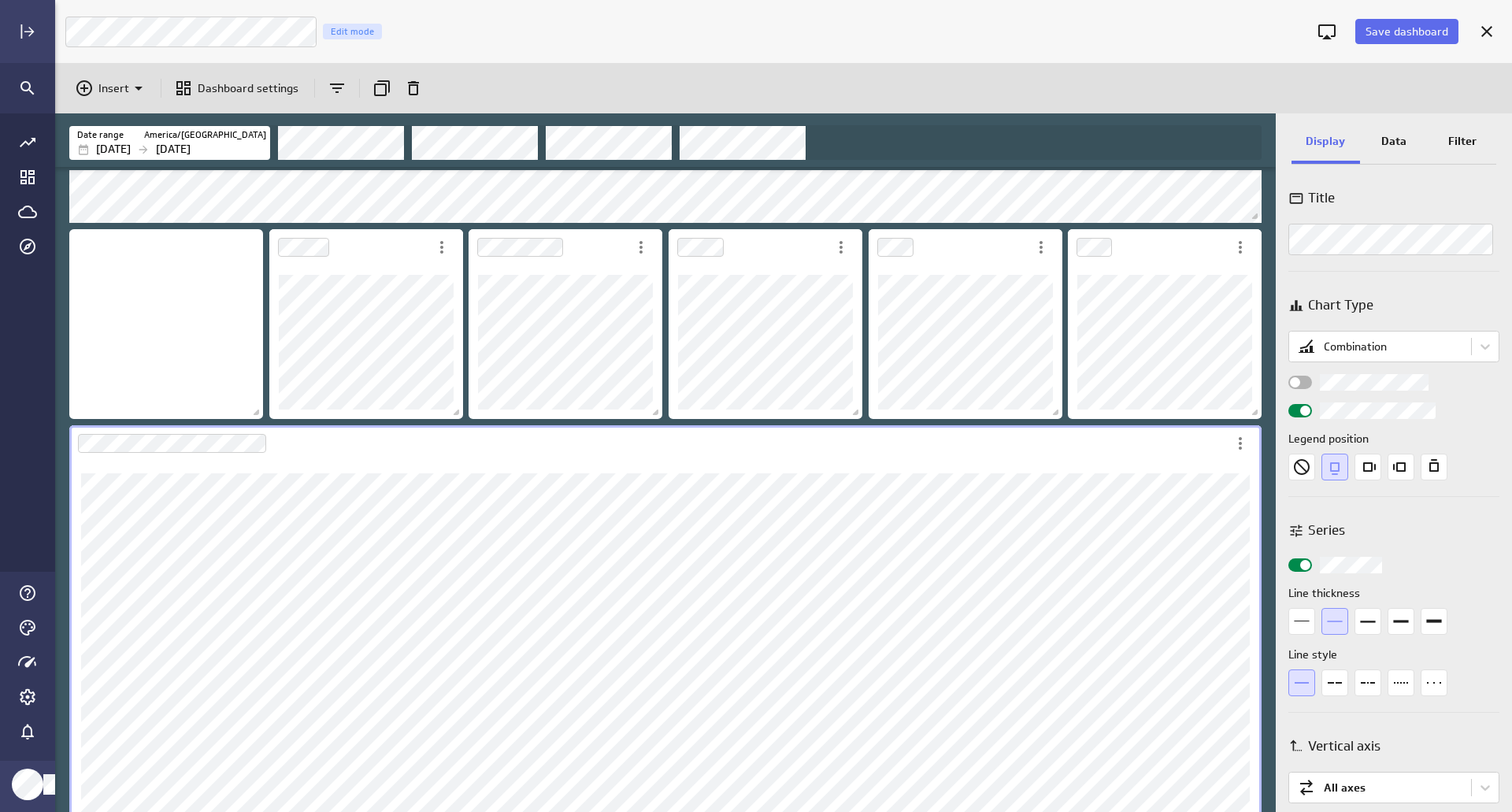
scroll to position [28, 0]
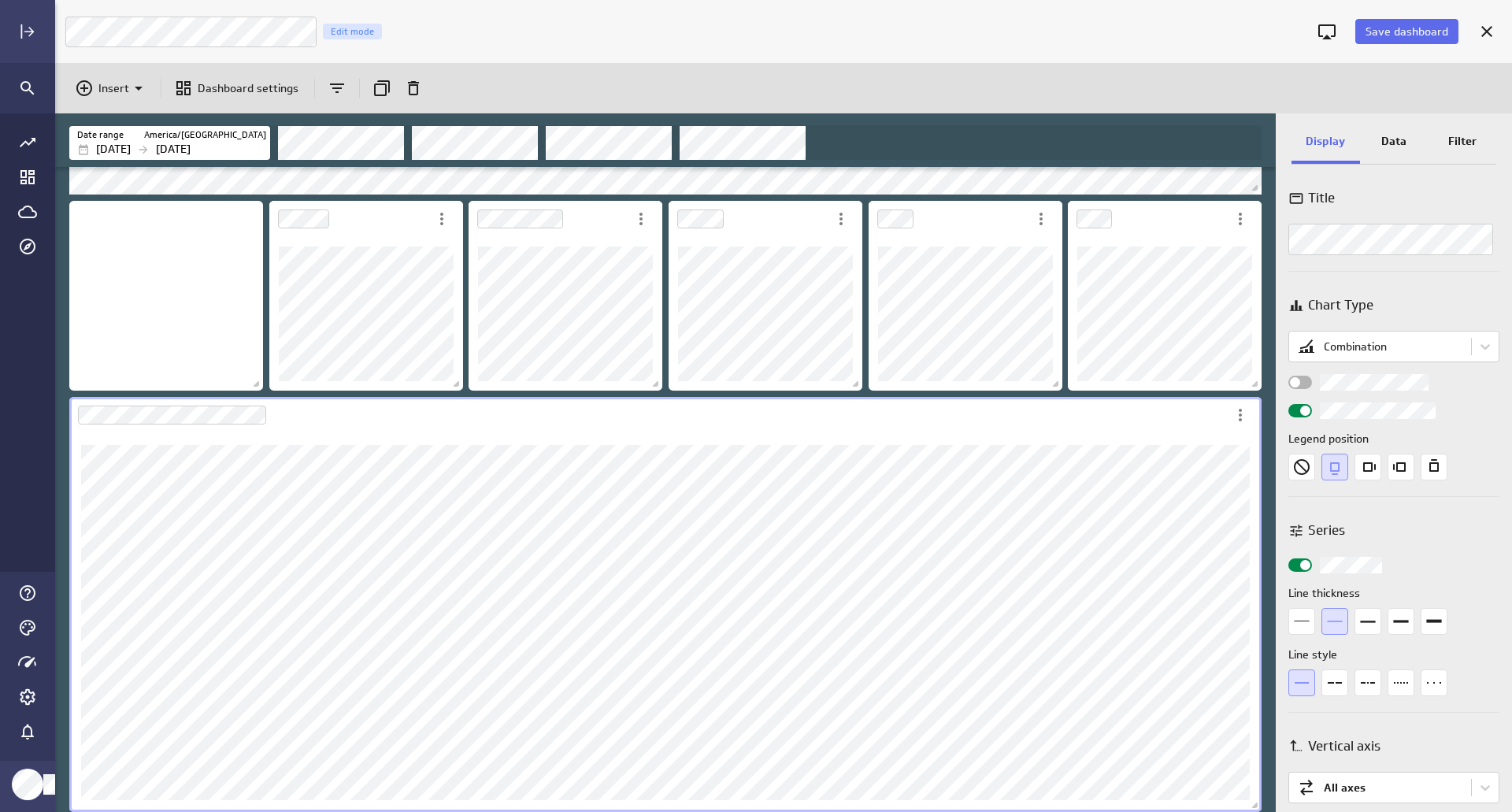
click at [1299, 411] on div "Widget Properties" at bounding box center [1299, 411] width 24 height 13
click at [0, 0] on input "Widget Properties" at bounding box center [0, 0] width 0 height 0
click at [1299, 411] on span "Widget Properties" at bounding box center [1294, 410] width 10 height 10
click at [0, 0] on input "Widget Properties" at bounding box center [0, 0] width 0 height 0
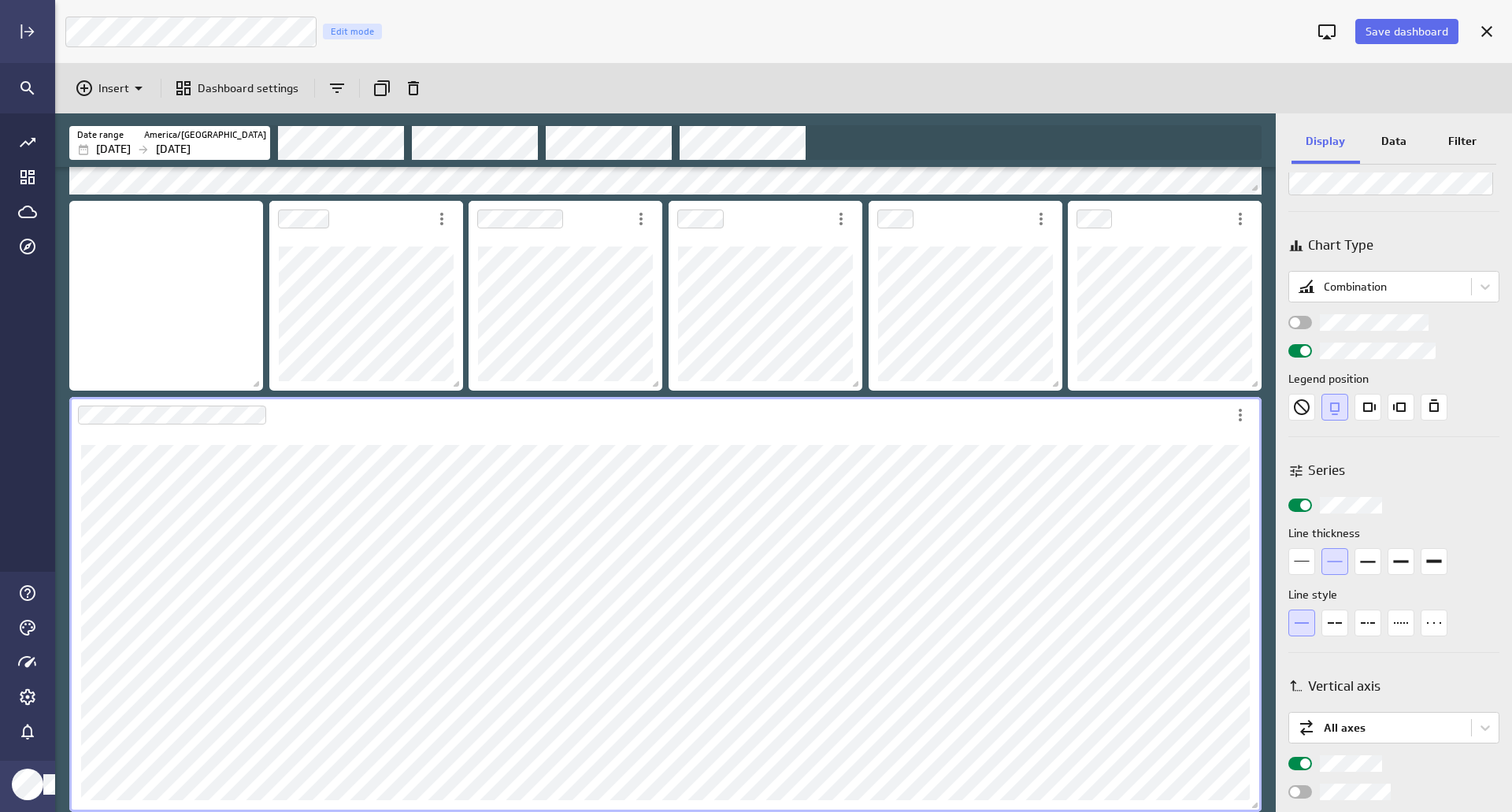
scroll to position [0, 0]
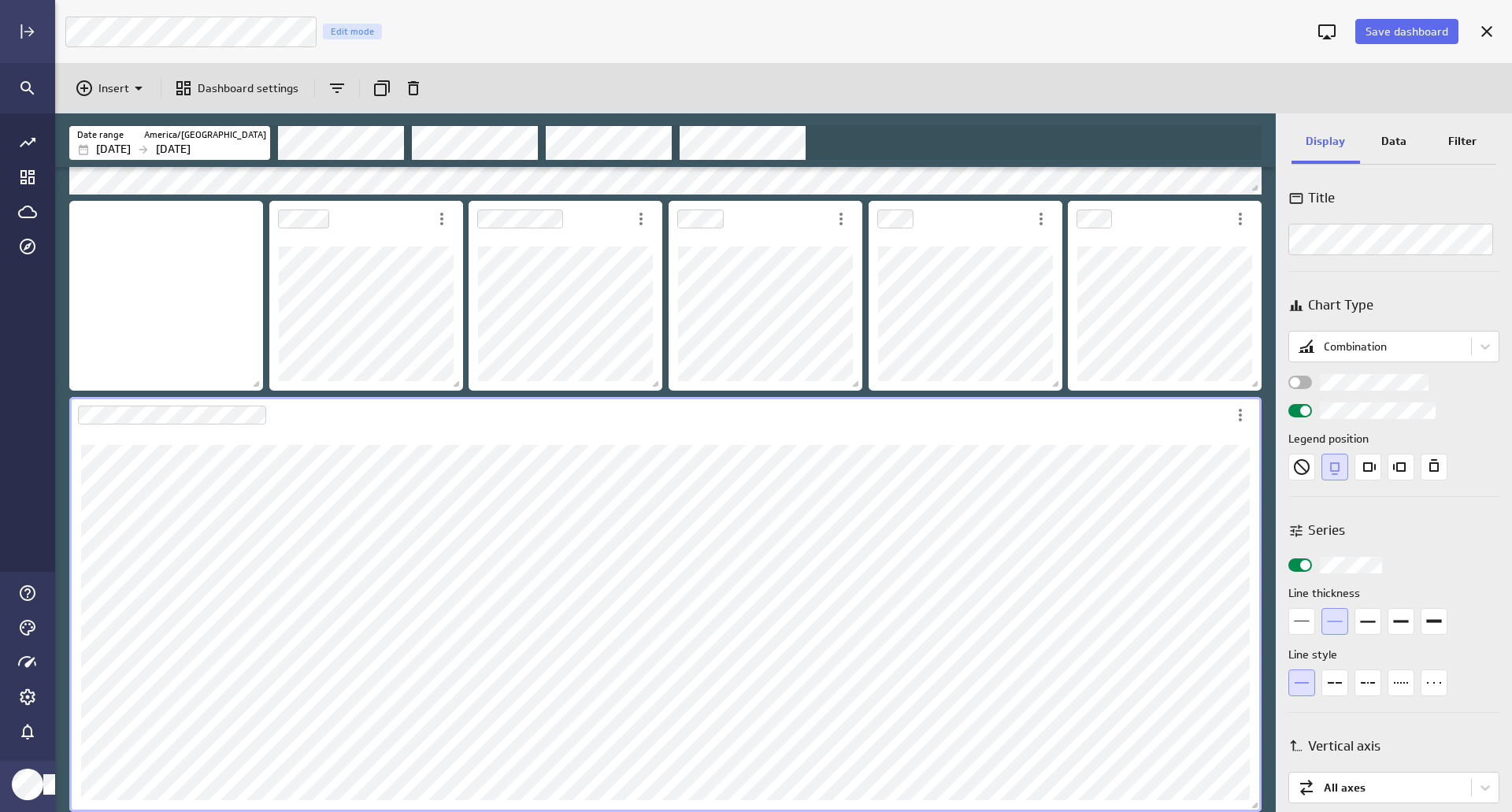
click at [1389, 151] on div "Data" at bounding box center [1393, 142] width 69 height 42
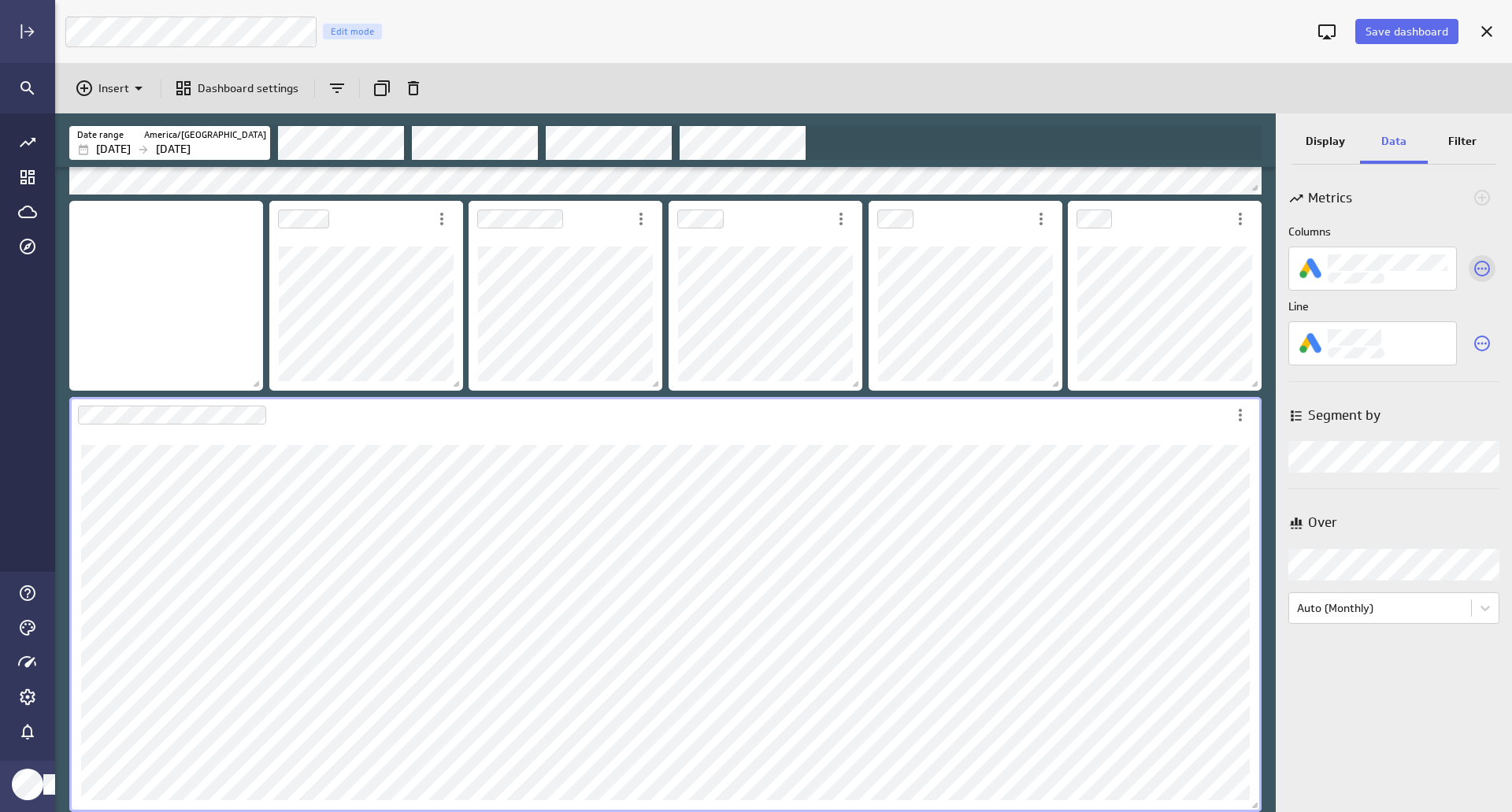
click at [1481, 257] on div "Select a different metric for this visualization" at bounding box center [1482, 268] width 26 height 26
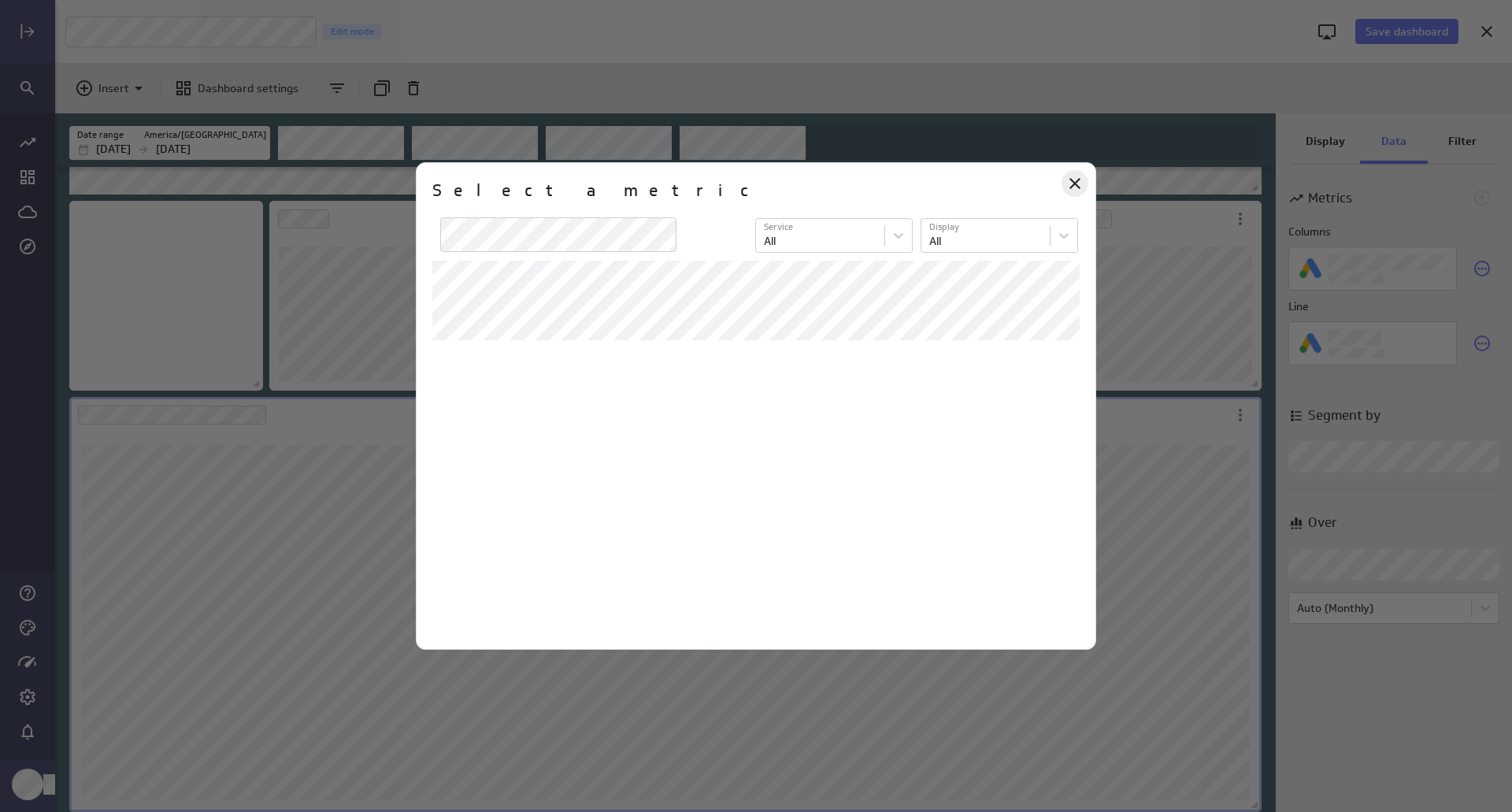
click at [1076, 194] on div at bounding box center [1075, 184] width 26 height 26
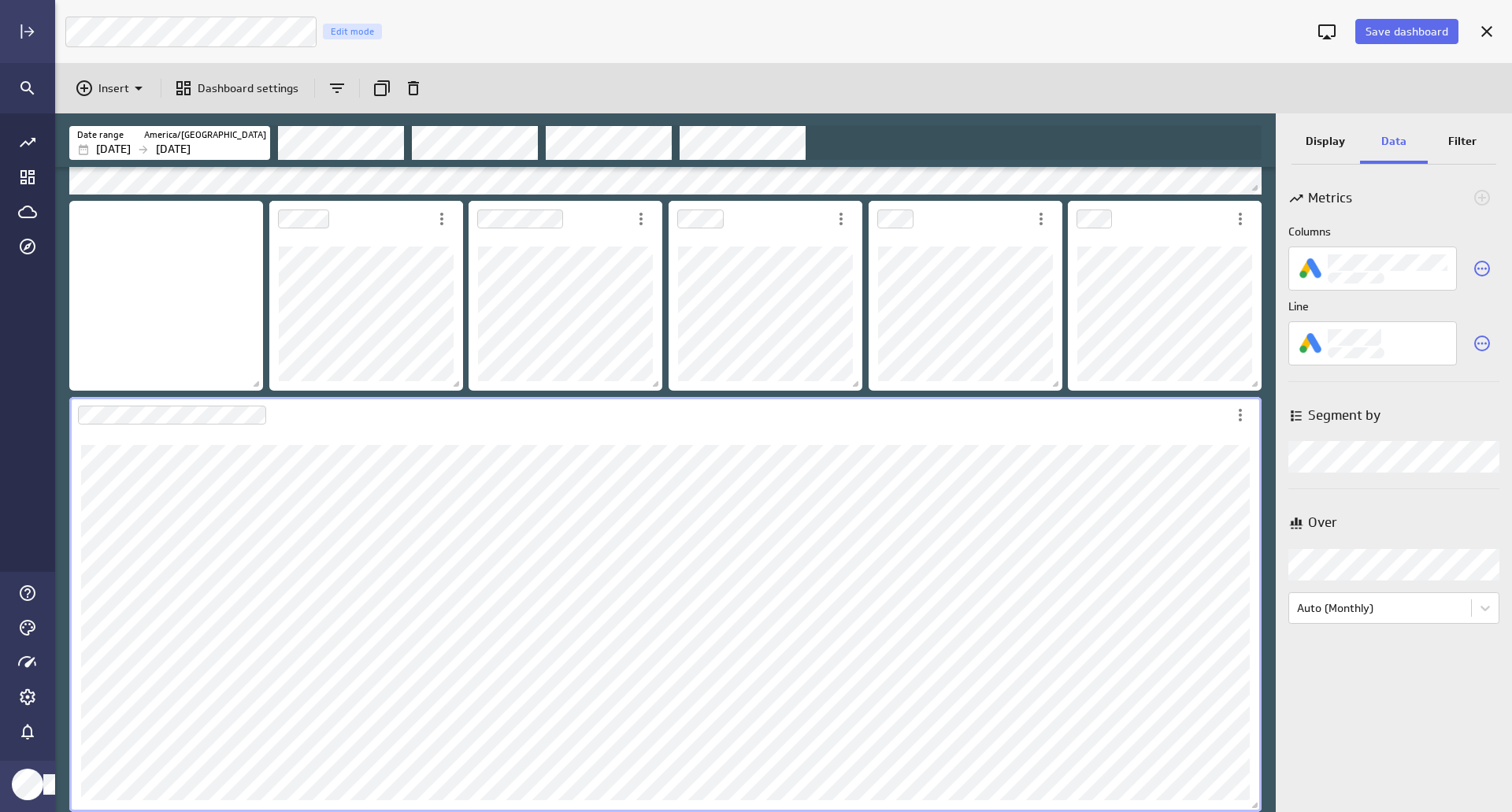
click at [1444, 139] on div "Filter" at bounding box center [1461, 142] width 69 height 42
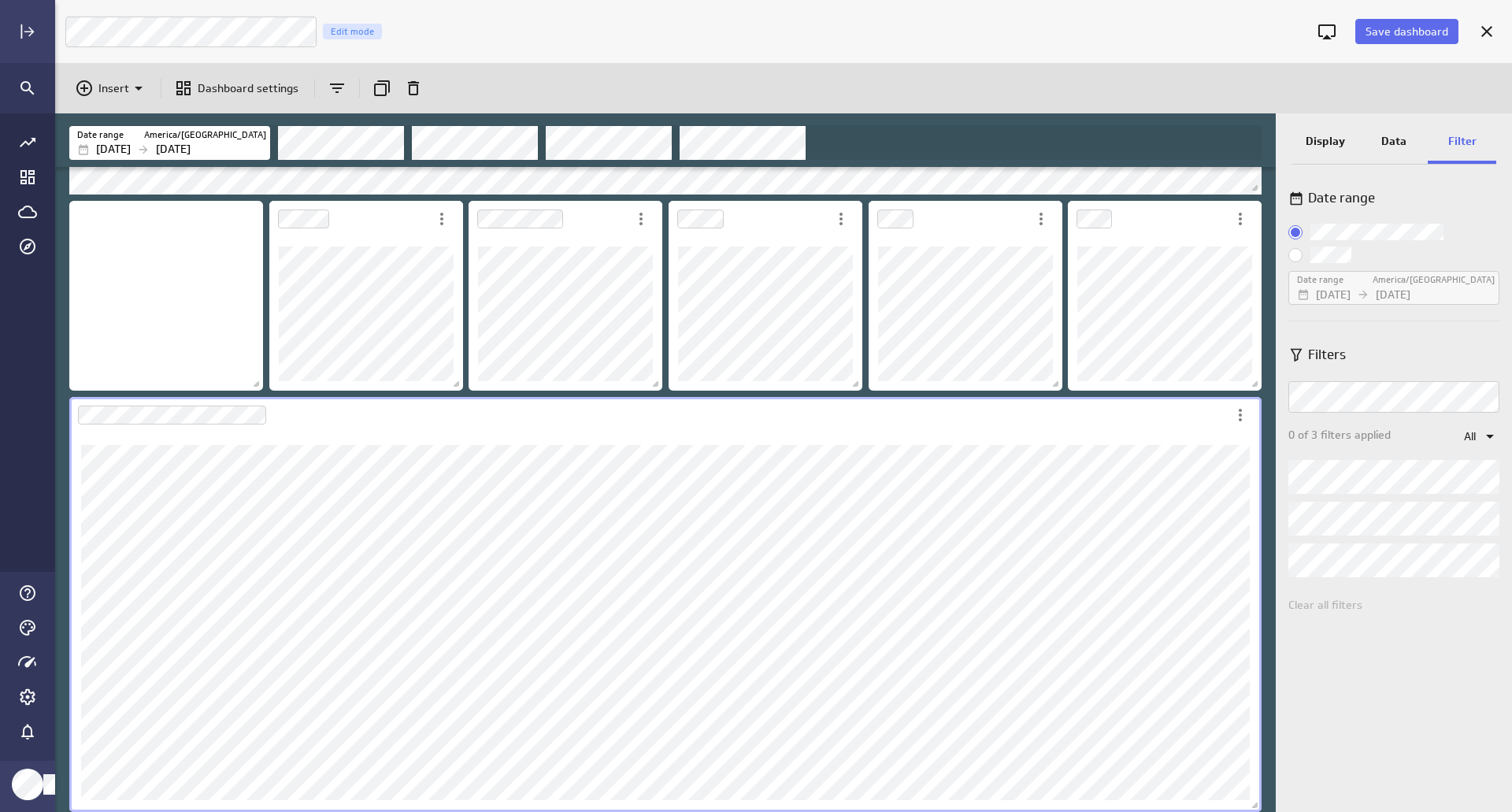
click at [1334, 143] on p "Display" at bounding box center [1325, 141] width 40 height 17
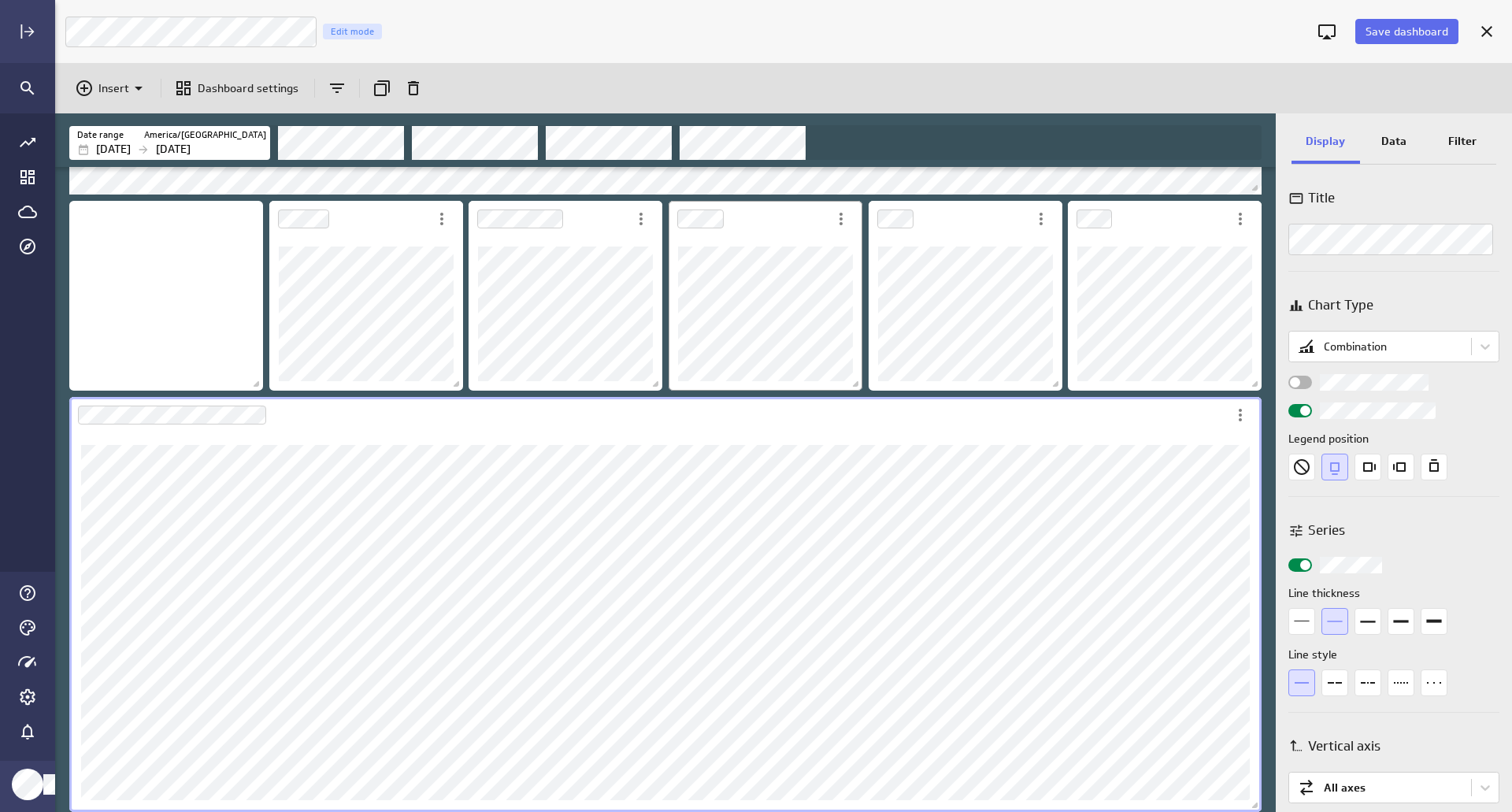
click at [808, 382] on div "Dashboard Widget" at bounding box center [766, 314] width 194 height 154
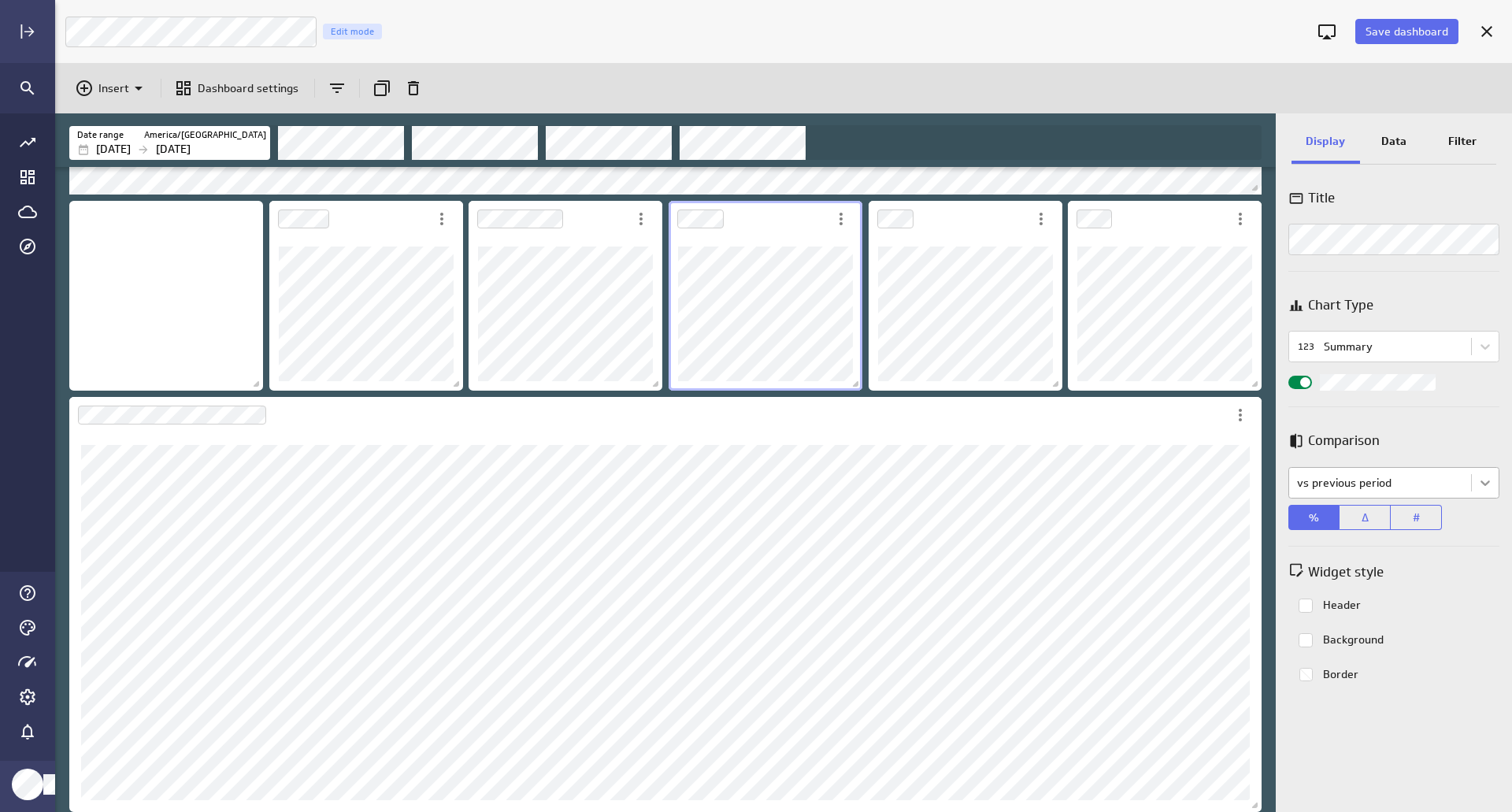
click at [1479, 481] on body "Save dashboard Google Ad Performance Edit mode Insert Dashboard settings Date r…" at bounding box center [756, 406] width 1512 height 812
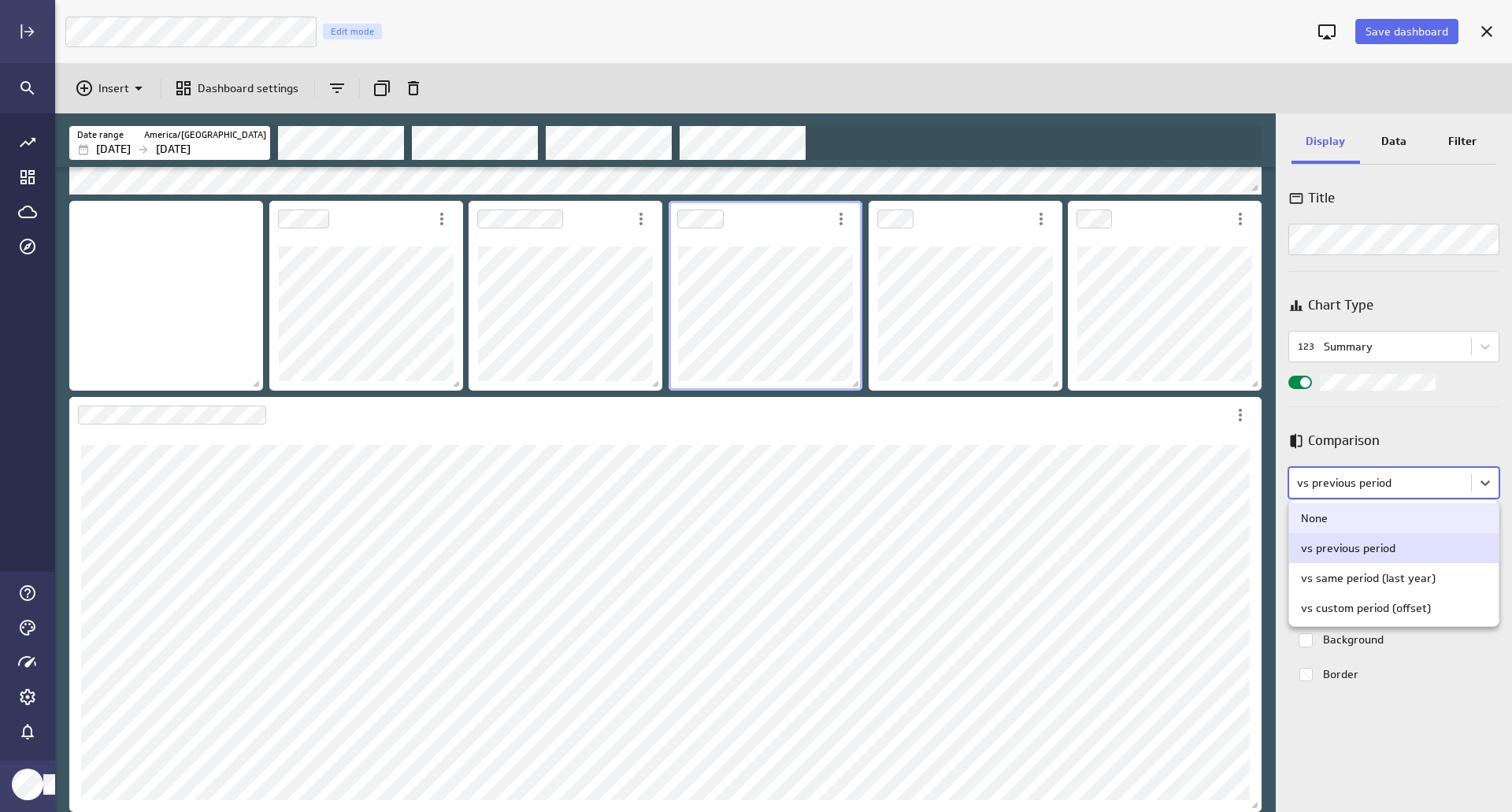
click at [1343, 512] on div "None" at bounding box center [1393, 517] width 186 height 14
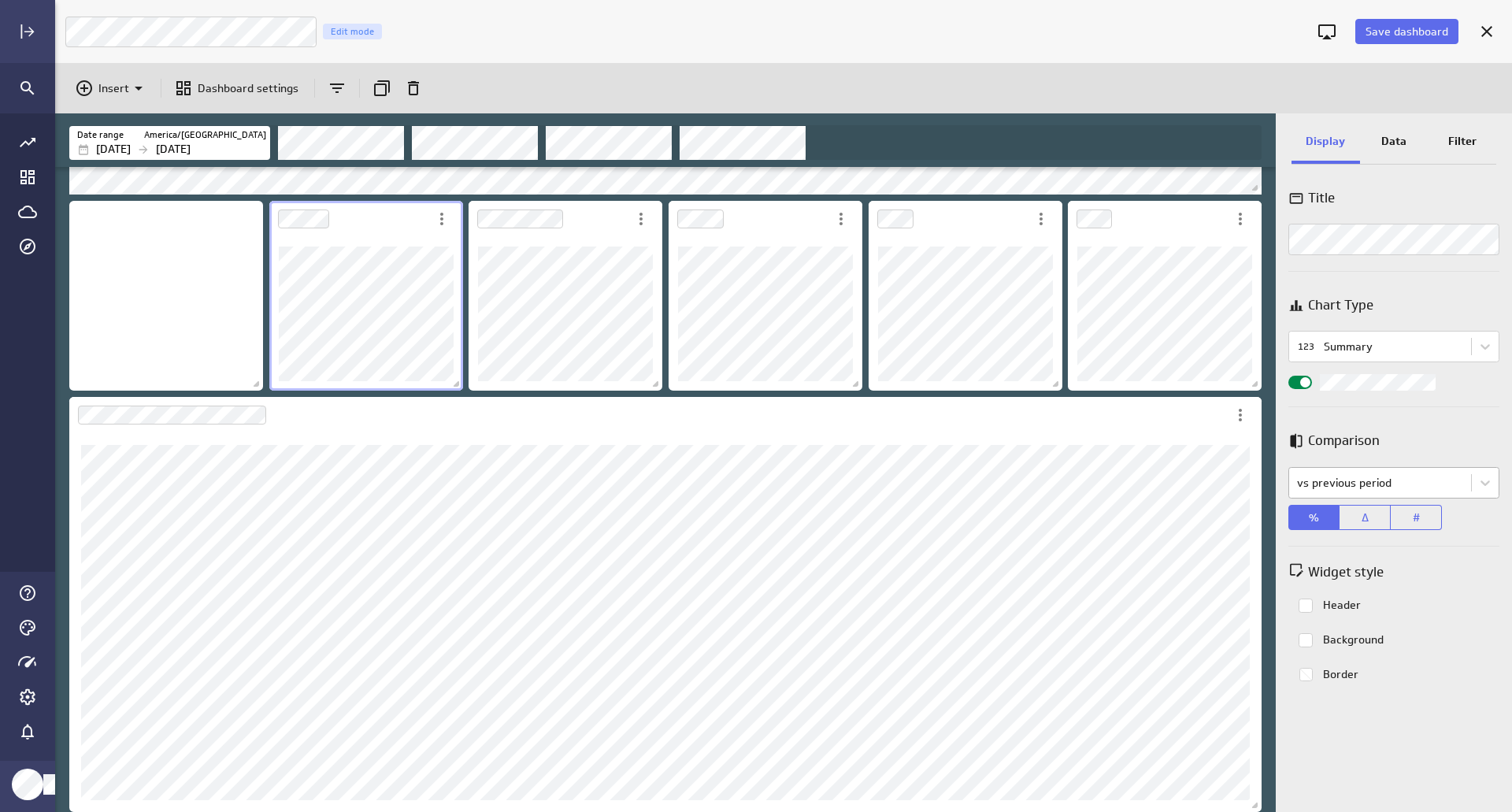
click at [1406, 486] on body "Save dashboard Google Ad Performance Edit mode Insert Dashboard settings Date r…" at bounding box center [756, 406] width 1512 height 812
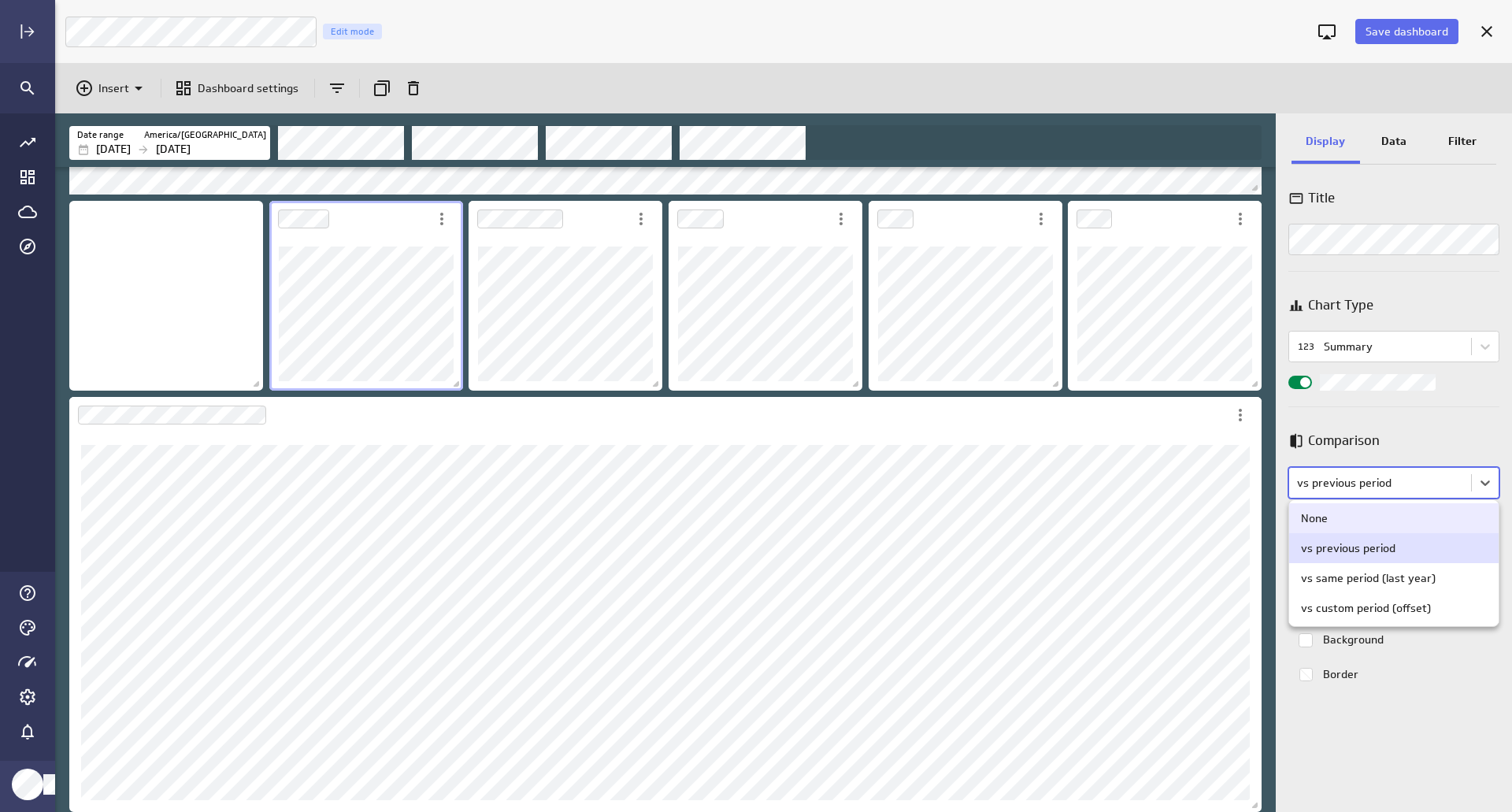
click at [1382, 515] on div "None" at bounding box center [1393, 517] width 186 height 14
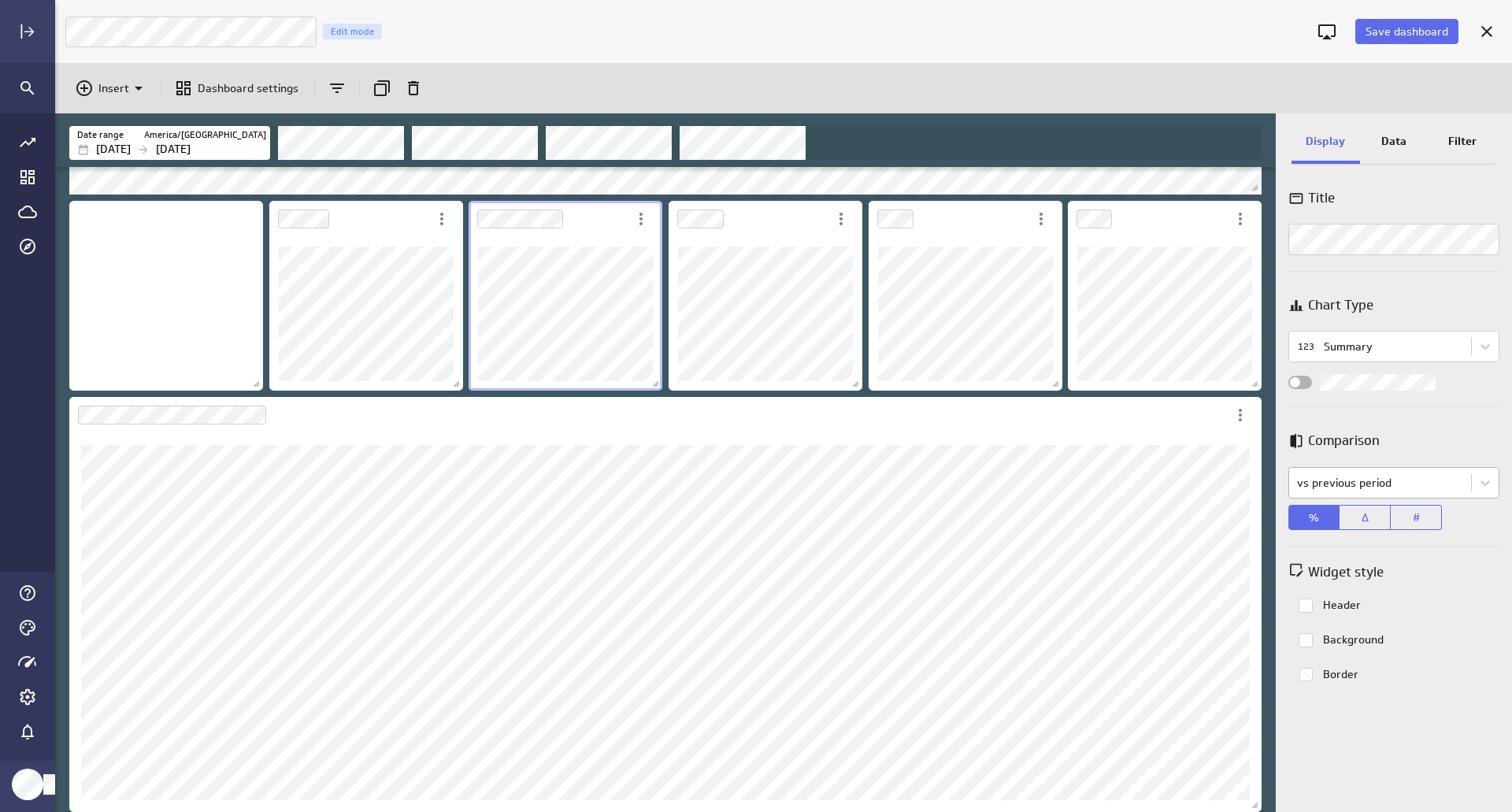
click at [1340, 489] on body "Save dashboard Google Ad Performance Edit mode Insert Dashboard settings Date r…" at bounding box center [756, 406] width 1512 height 812
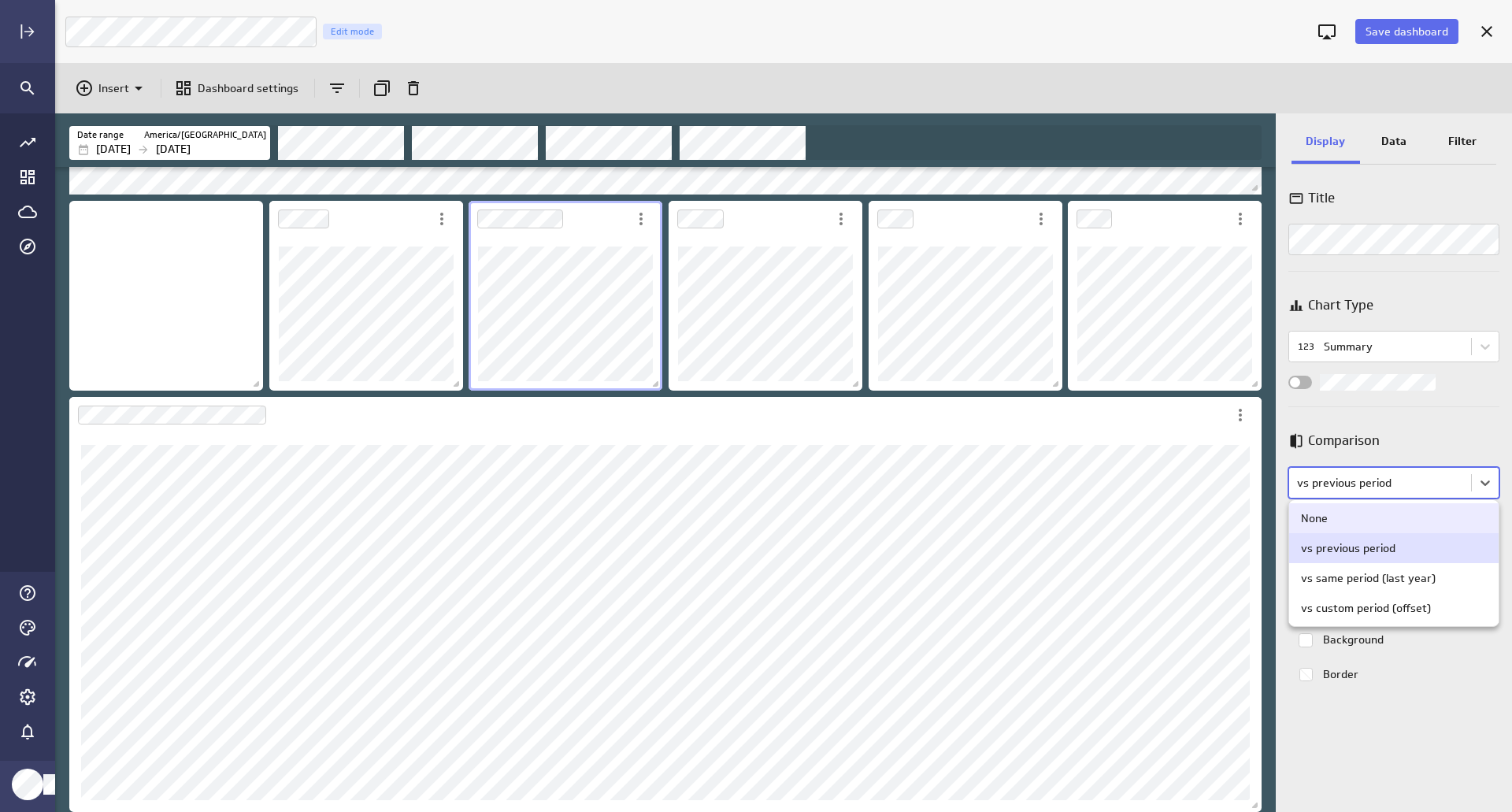
click at [1354, 519] on div "None" at bounding box center [1393, 517] width 186 height 14
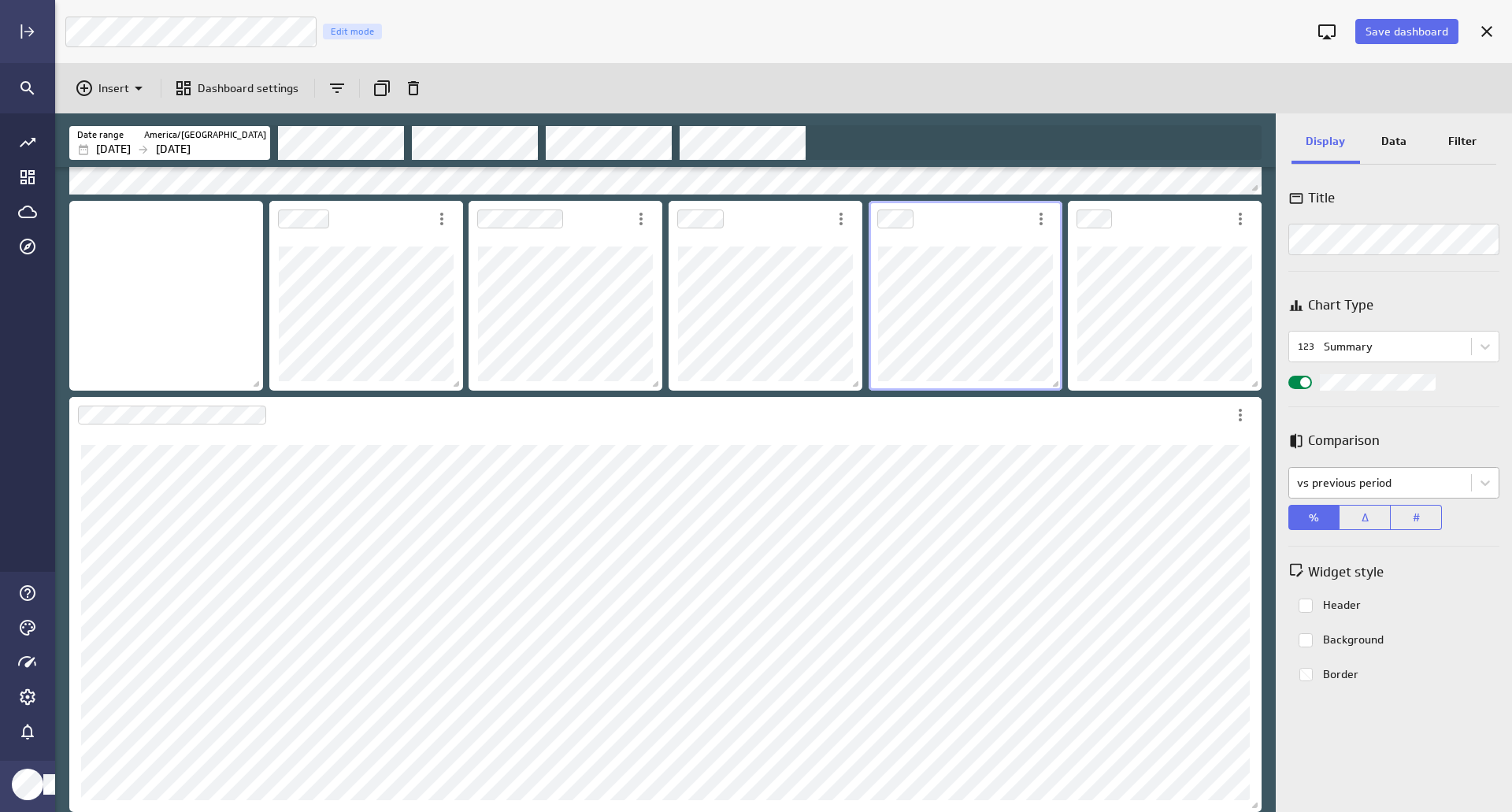
click at [1382, 476] on body "Save dashboard Google Ad Performance Edit mode Insert Dashboard settings Date r…" at bounding box center [756, 406] width 1512 height 812
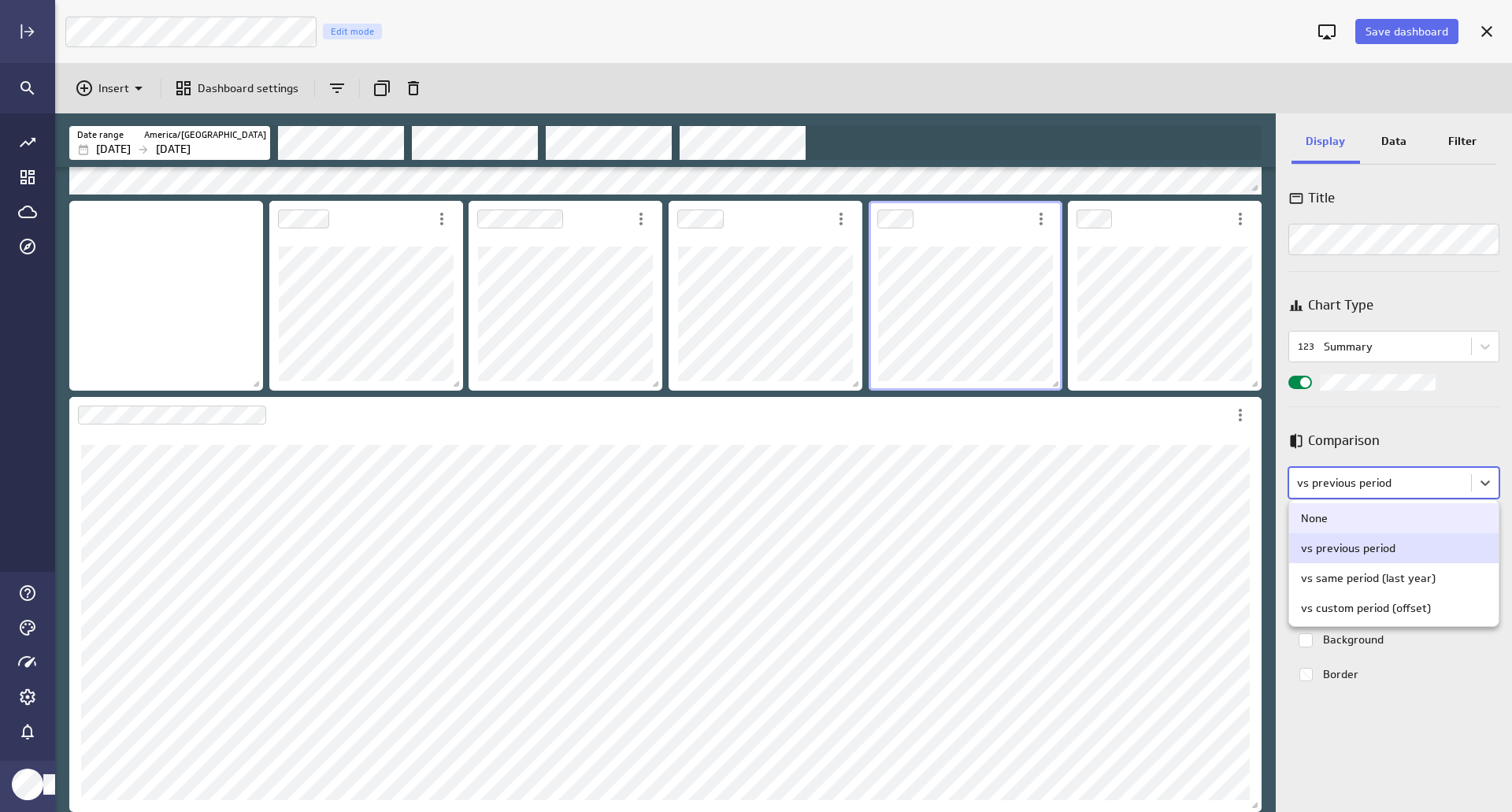
click at [1374, 518] on div "None" at bounding box center [1393, 517] width 186 height 14
click at [1378, 467] on body "Save dashboard Google Ad Performance Edit mode Insert Dashboard settings Date r…" at bounding box center [756, 406] width 1512 height 812
click at [1373, 511] on div "None" at bounding box center [1393, 517] width 186 height 14
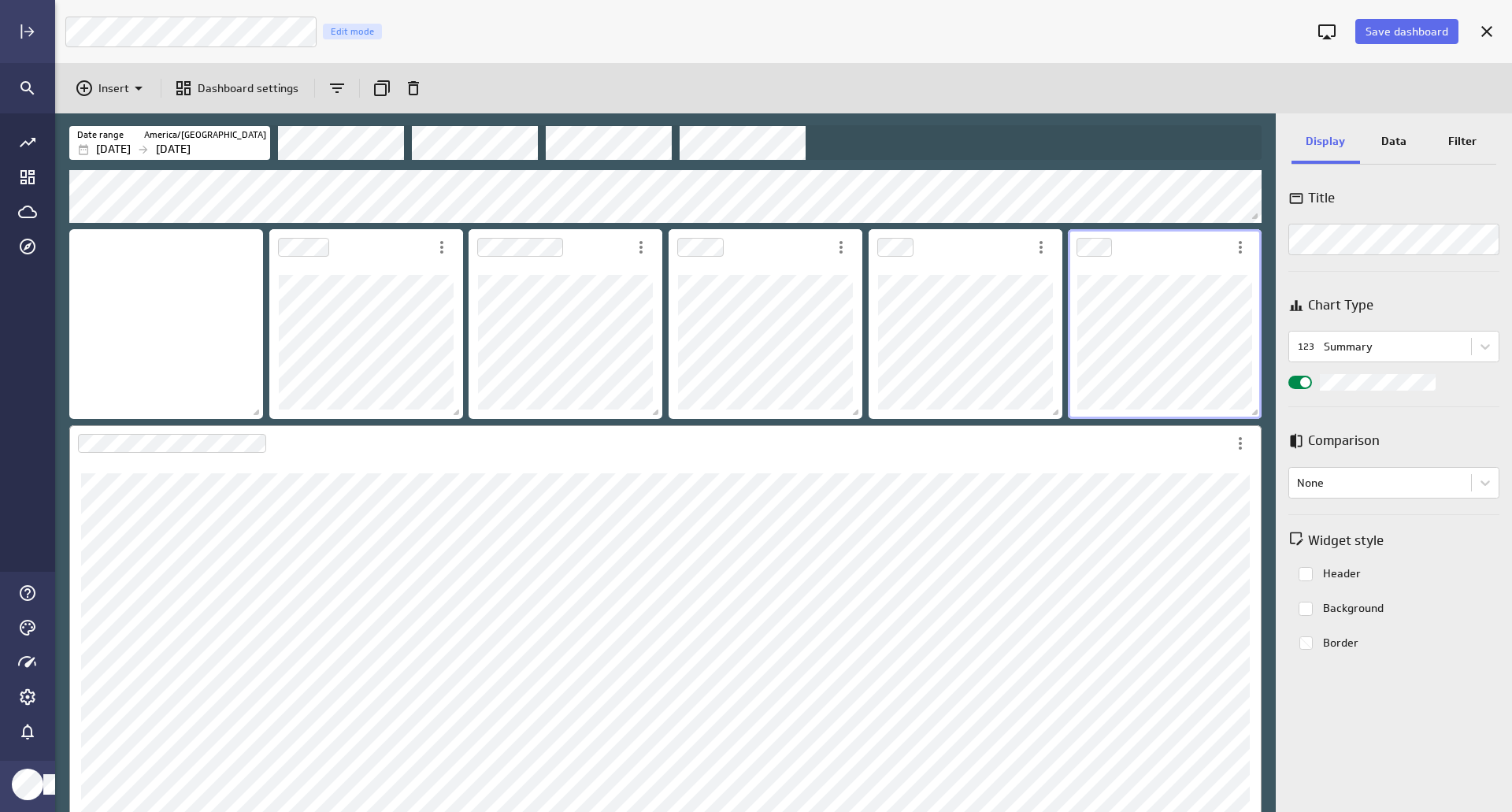
click at [616, 453] on div "Dashboard Widget" at bounding box center [665, 632] width 1192 height 414
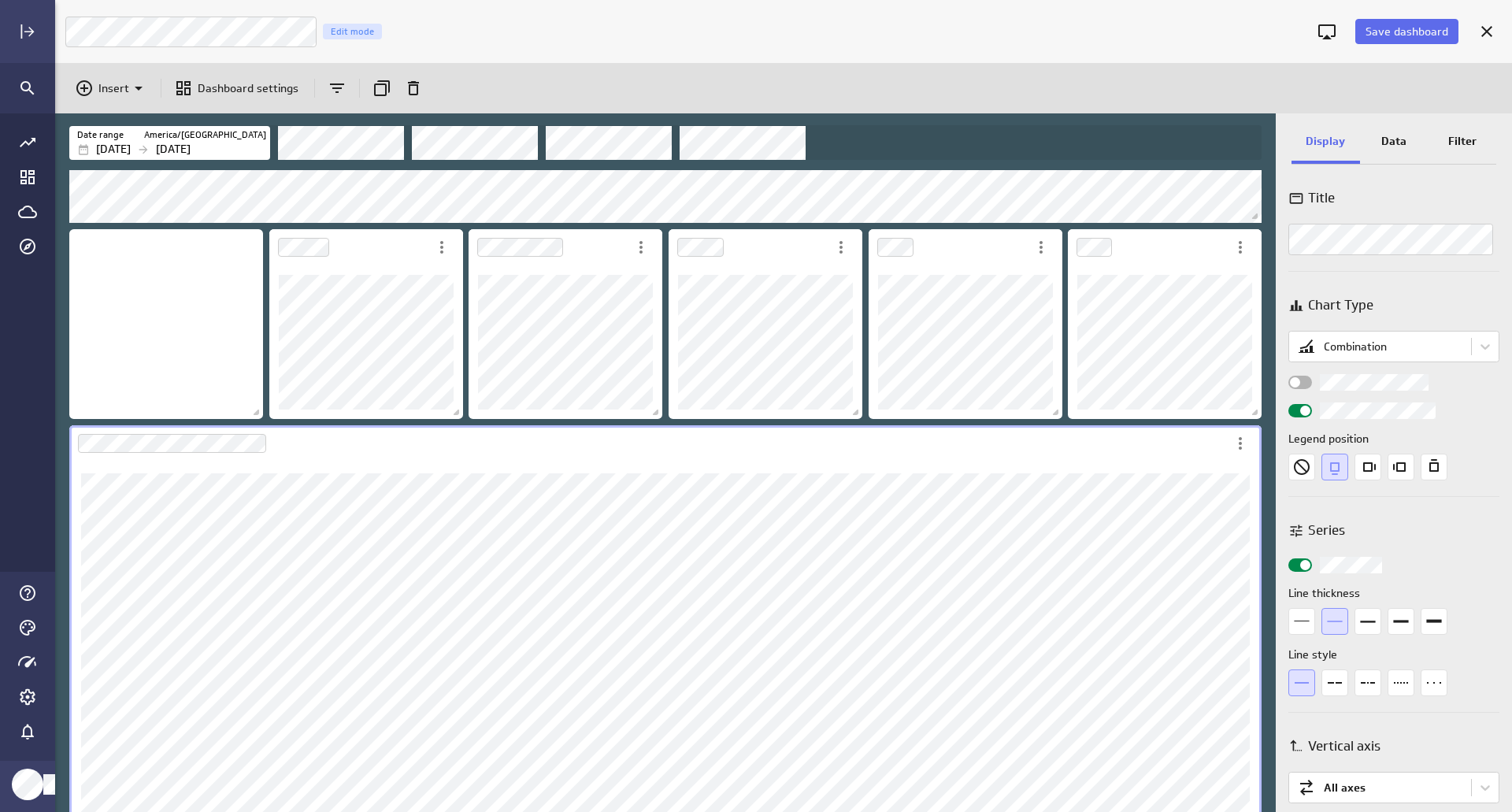
click at [1081, 460] on div "Dashboard Widget" at bounding box center [648, 443] width 1158 height 36
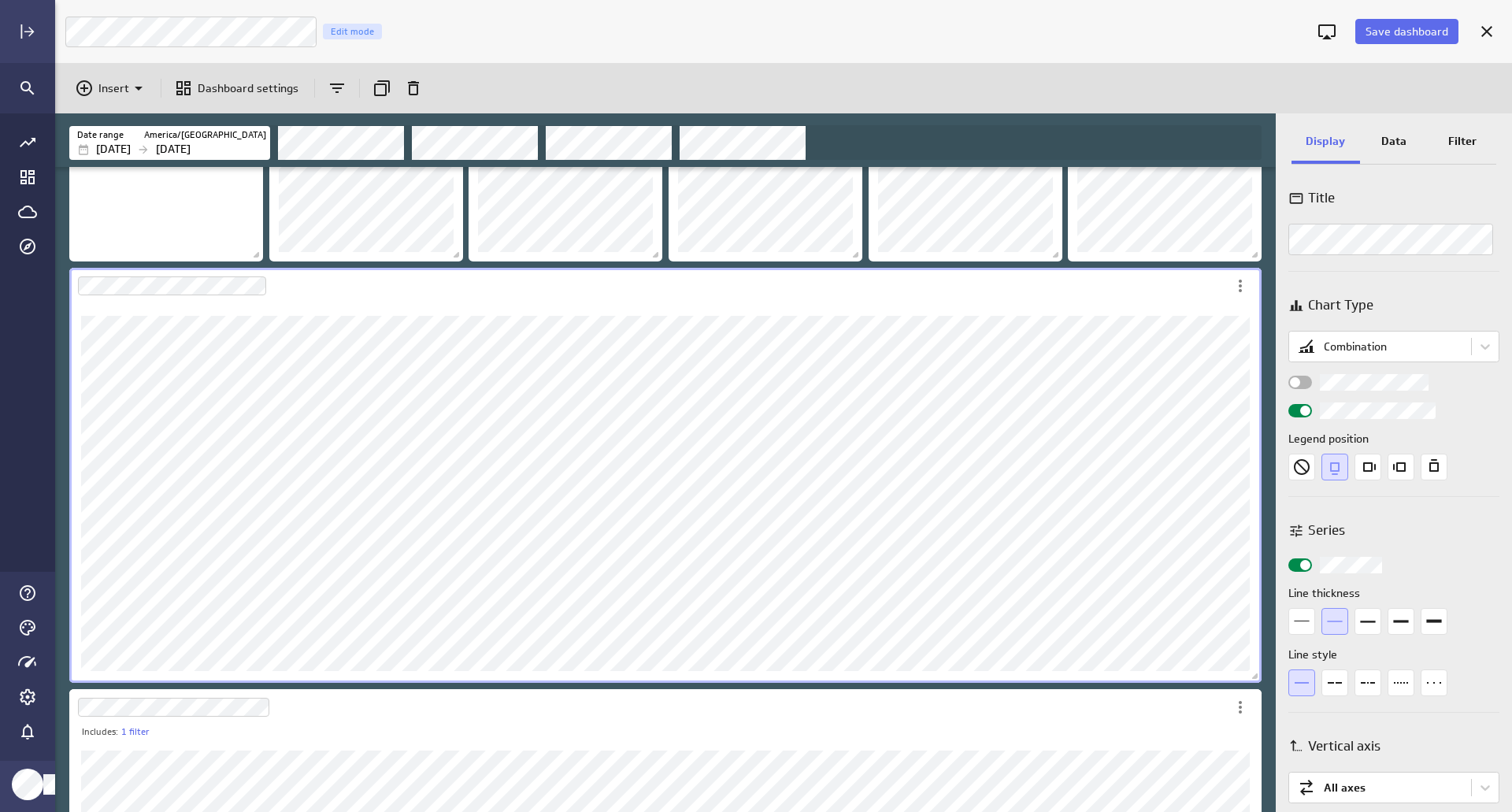
scroll to position [79, 0]
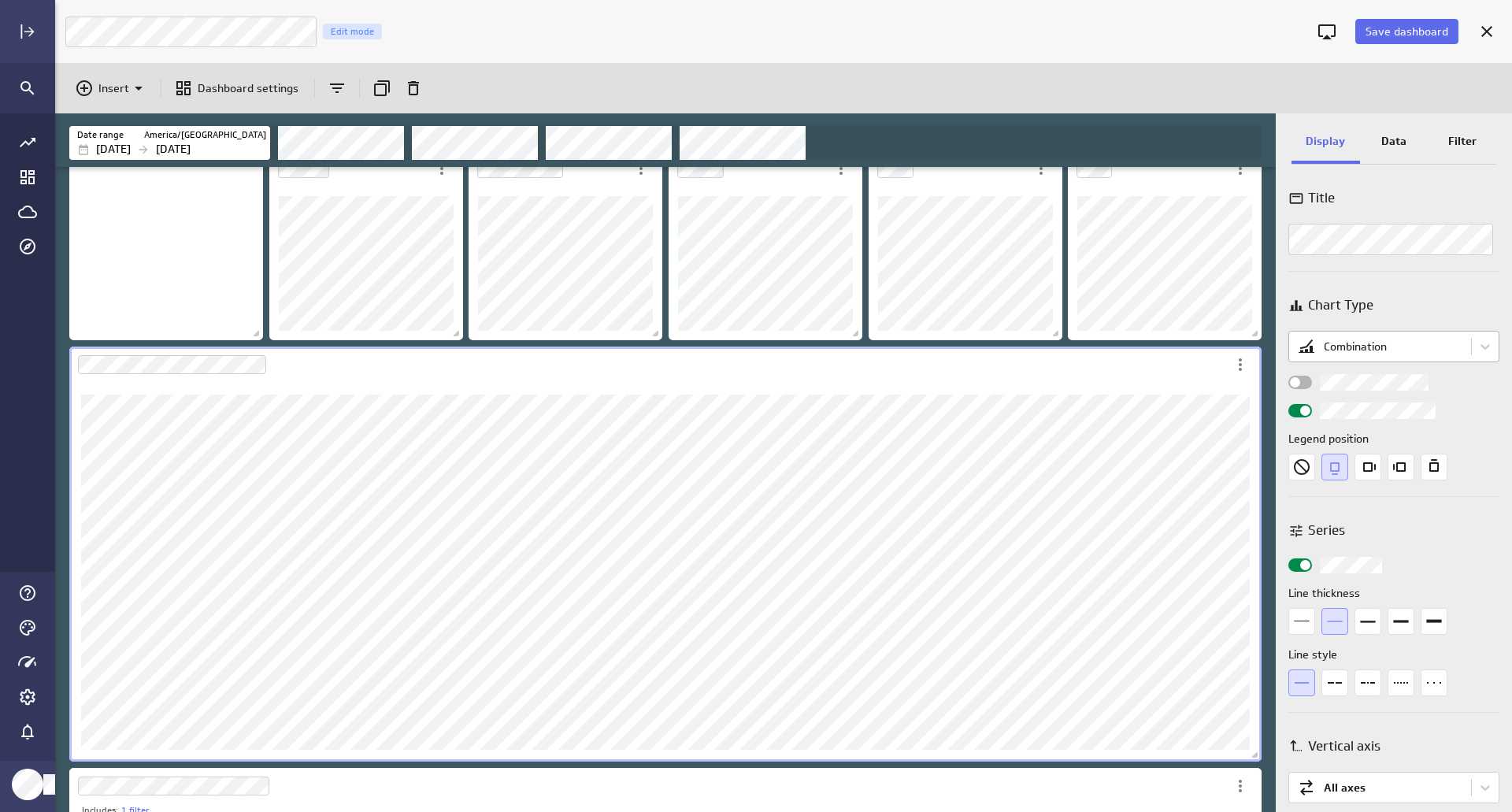
click at [1395, 343] on body "Save dashboard Google Ad Performance Edit mode Insert Dashboard settings Date r…" at bounding box center [756, 406] width 1512 height 812
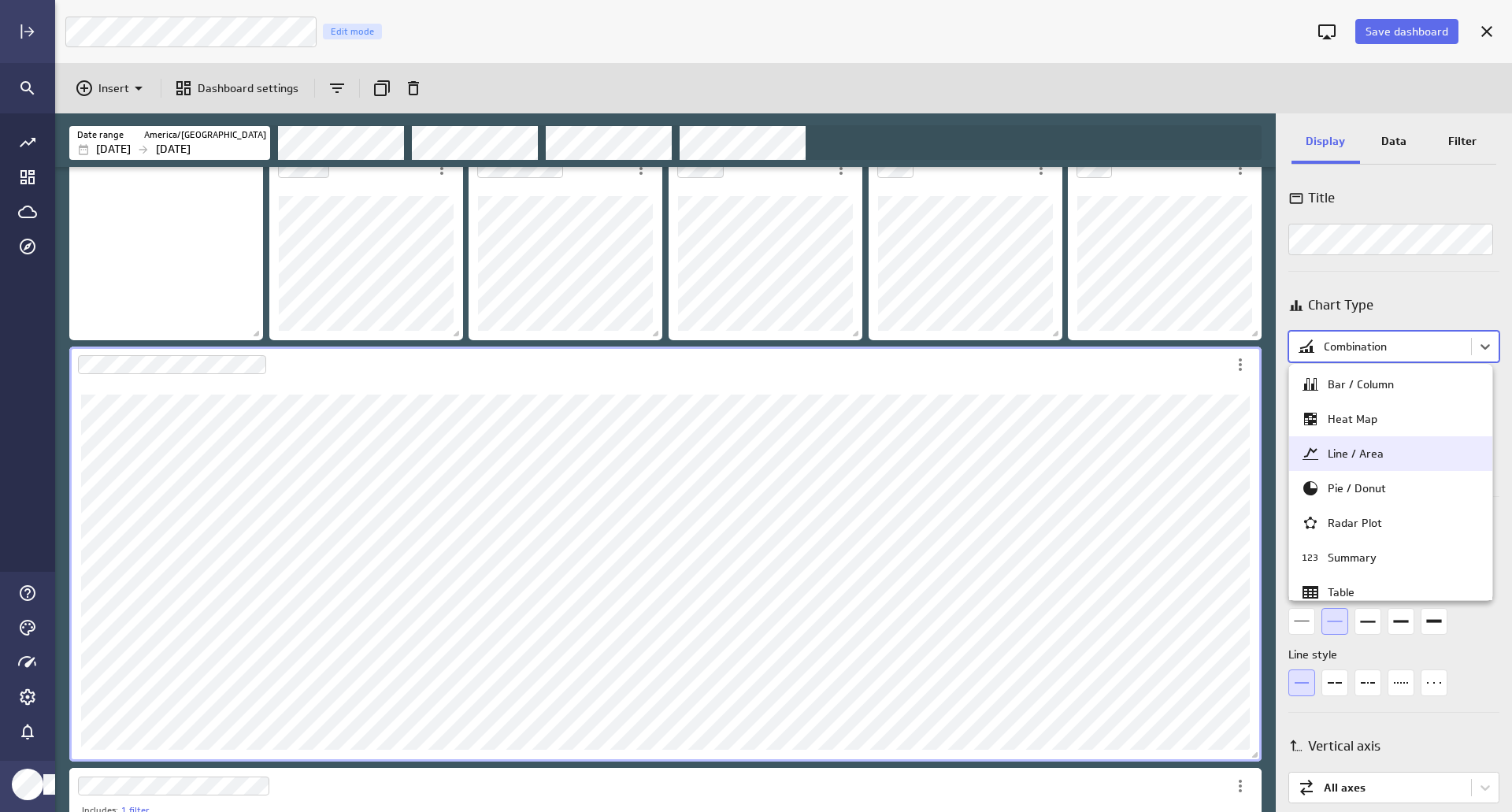
click at [1383, 451] on div "Line / Area" at bounding box center [1390, 453] width 180 height 19
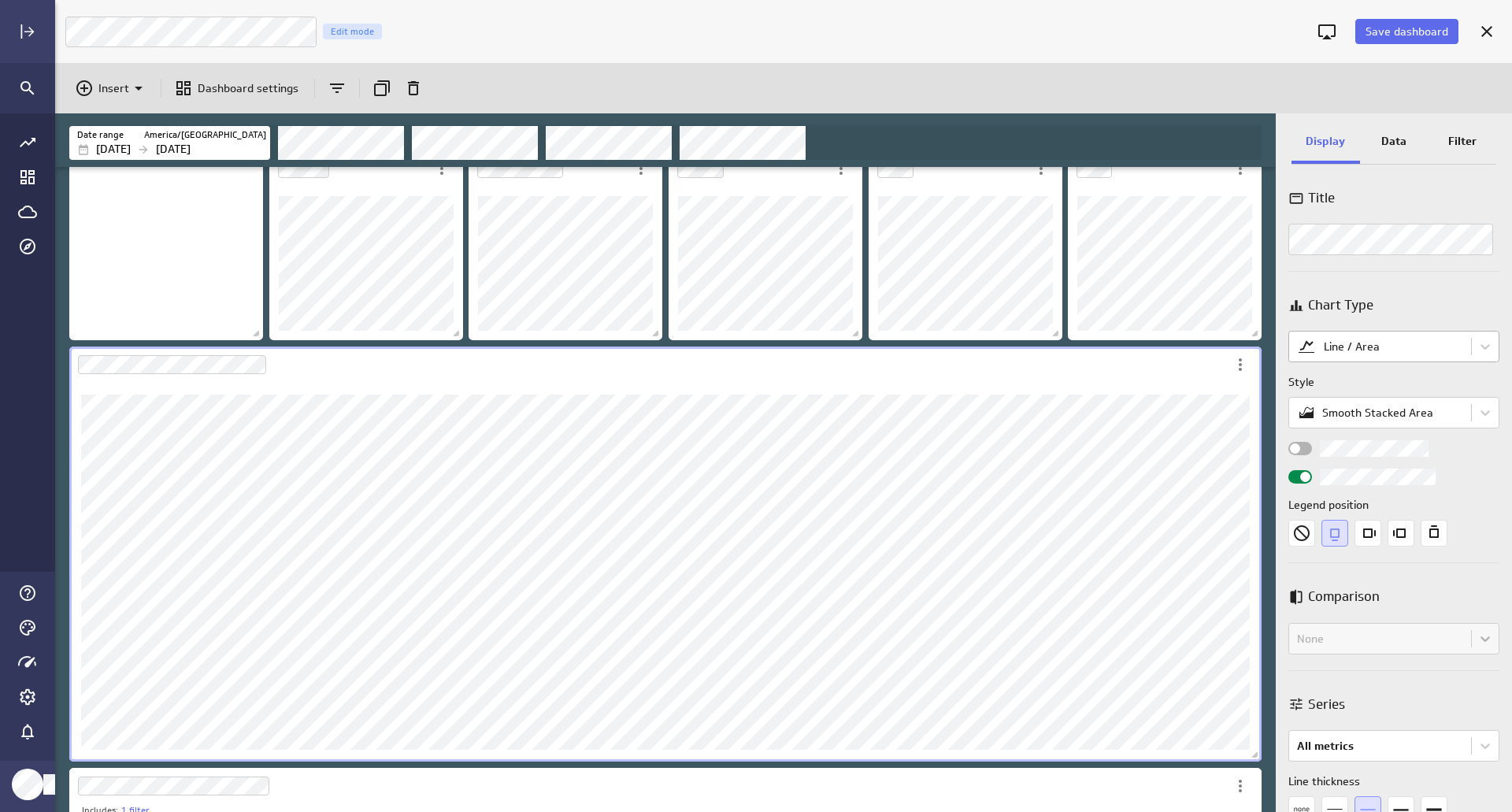
click at [1364, 343] on body "Save dashboard Google Ad Performance Edit mode Insert Dashboard settings Date r…" at bounding box center [756, 406] width 1512 height 812
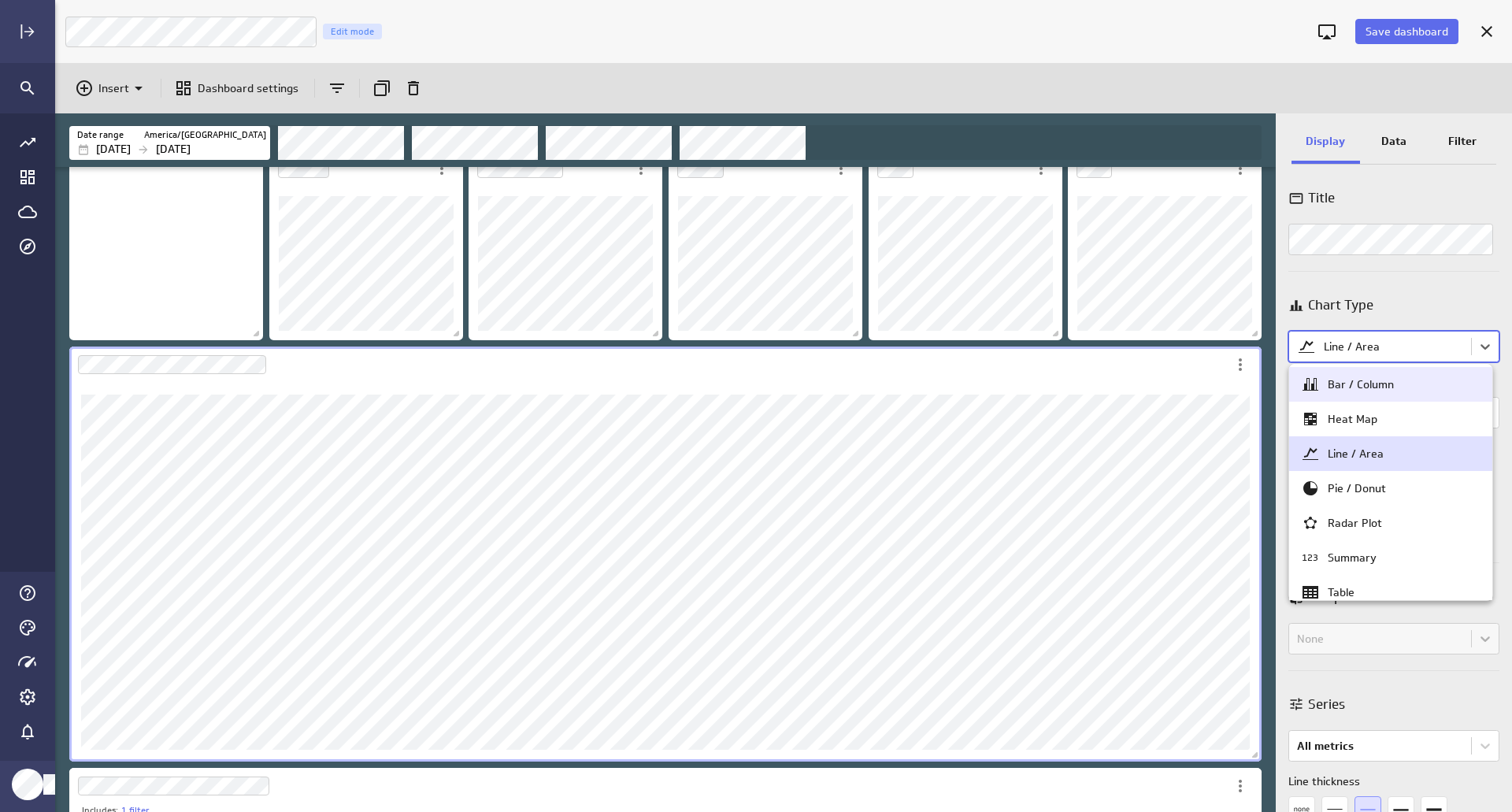
click at [1358, 383] on div "Bar / Column" at bounding box center [1360, 383] width 66 height 14
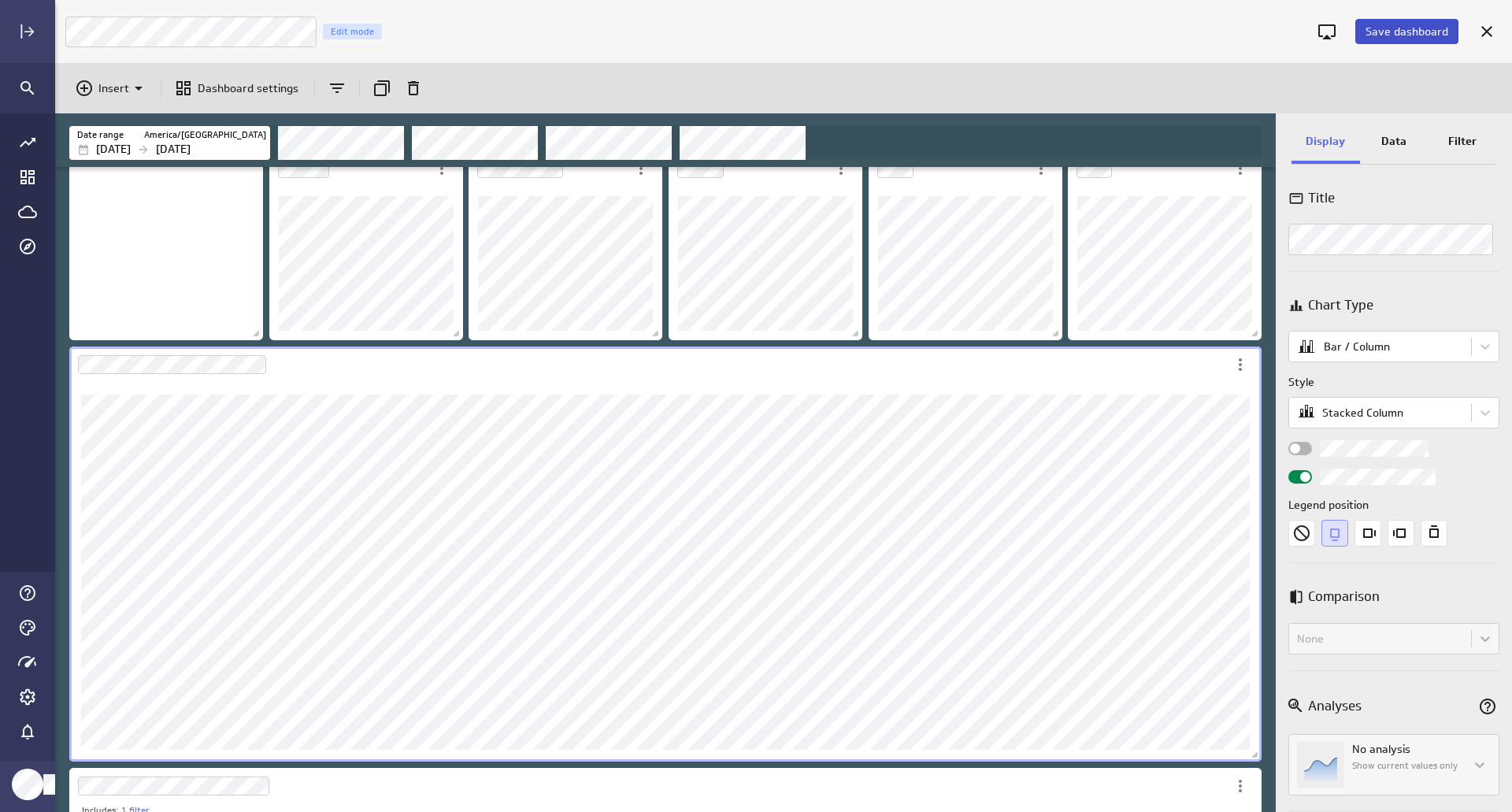
click at [1418, 31] on span "Save dashboard" at bounding box center [1406, 31] width 83 height 14
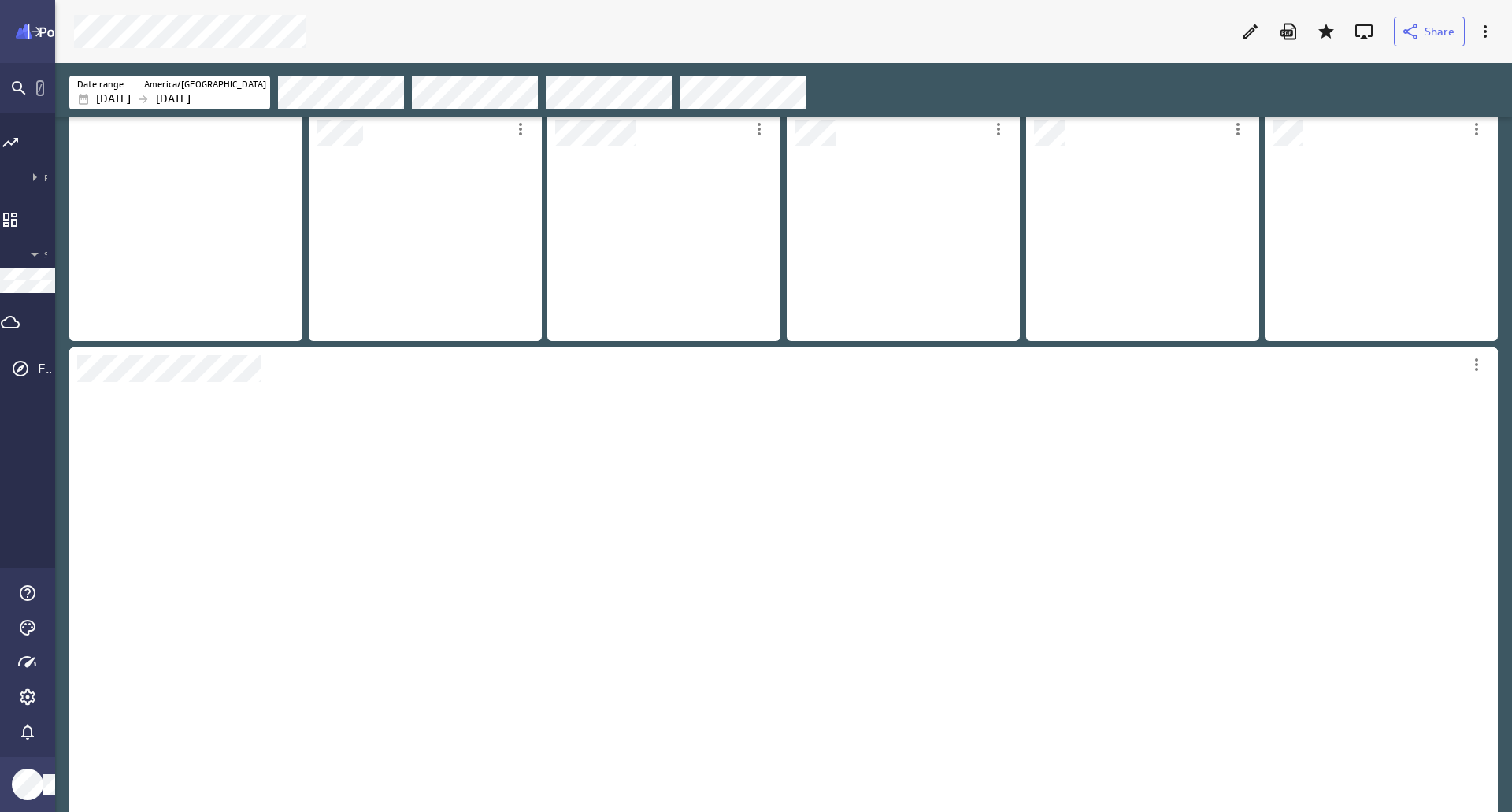
scroll to position [195, 234]
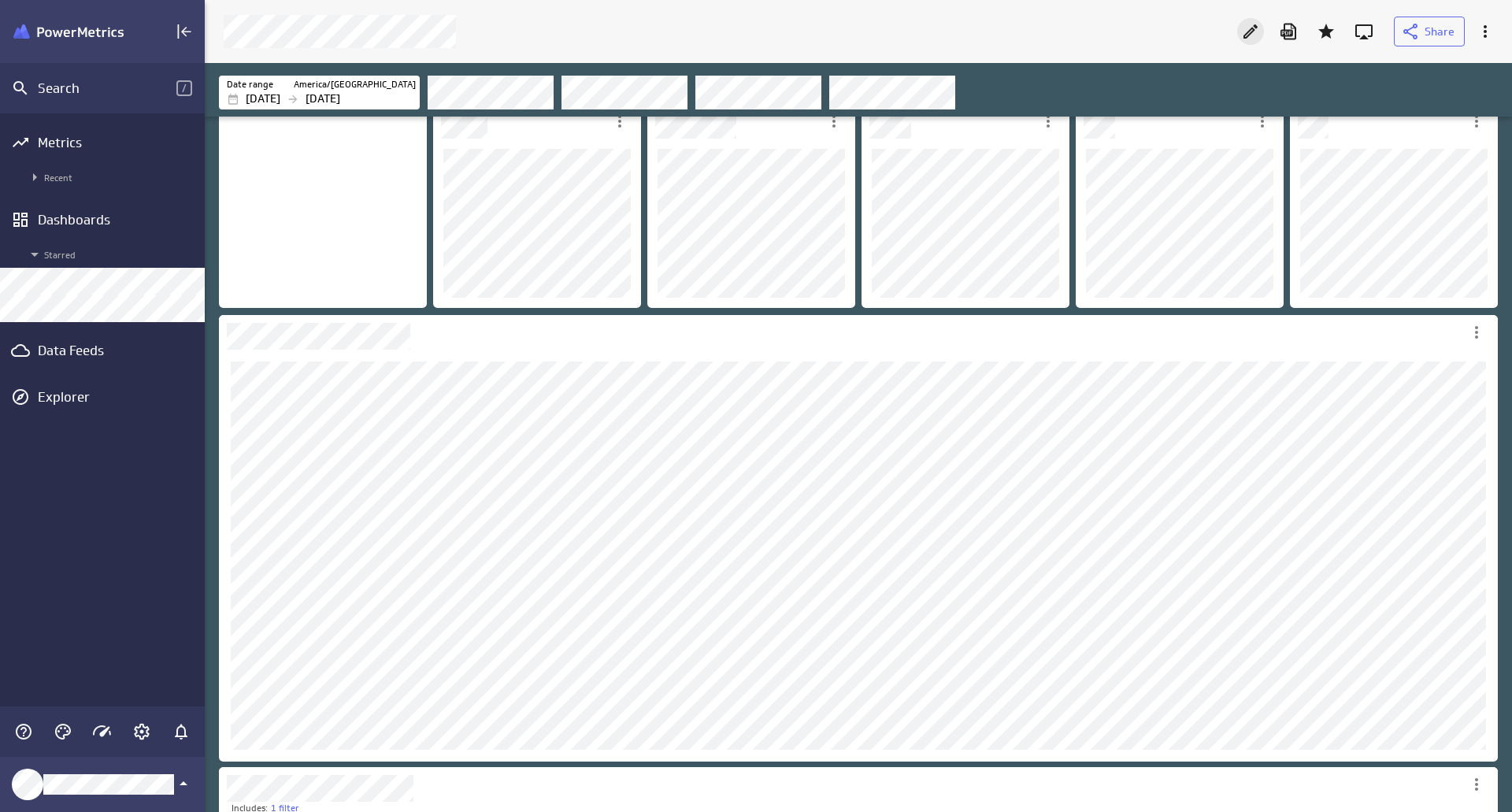
click at [1248, 34] on icon "Edit" at bounding box center [1250, 31] width 19 height 19
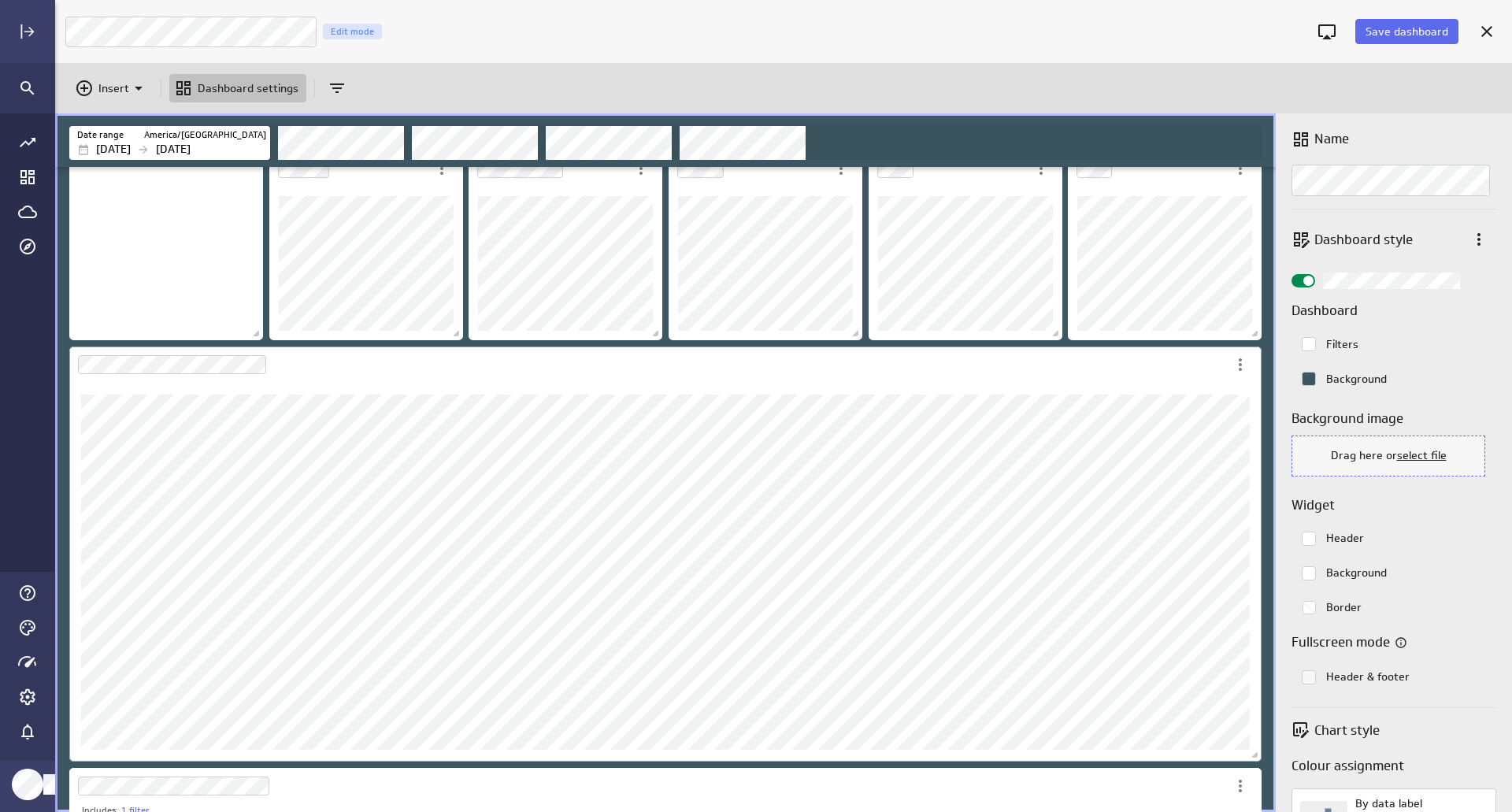
click at [1088, 379] on div "Dashboard Widget" at bounding box center [648, 365] width 1158 height 36
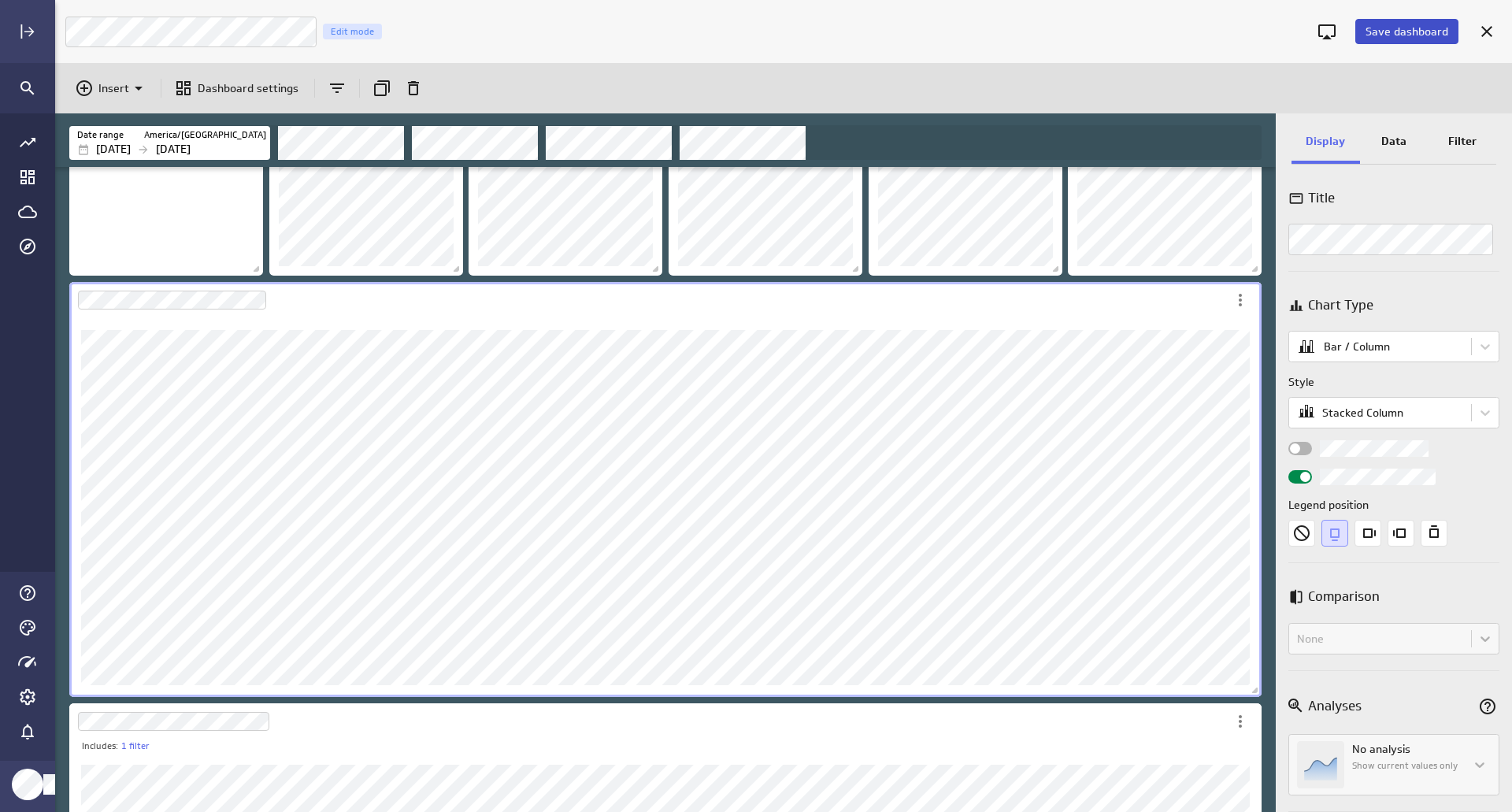
click at [1407, 23] on button "Save dashboard" at bounding box center [1406, 31] width 103 height 25
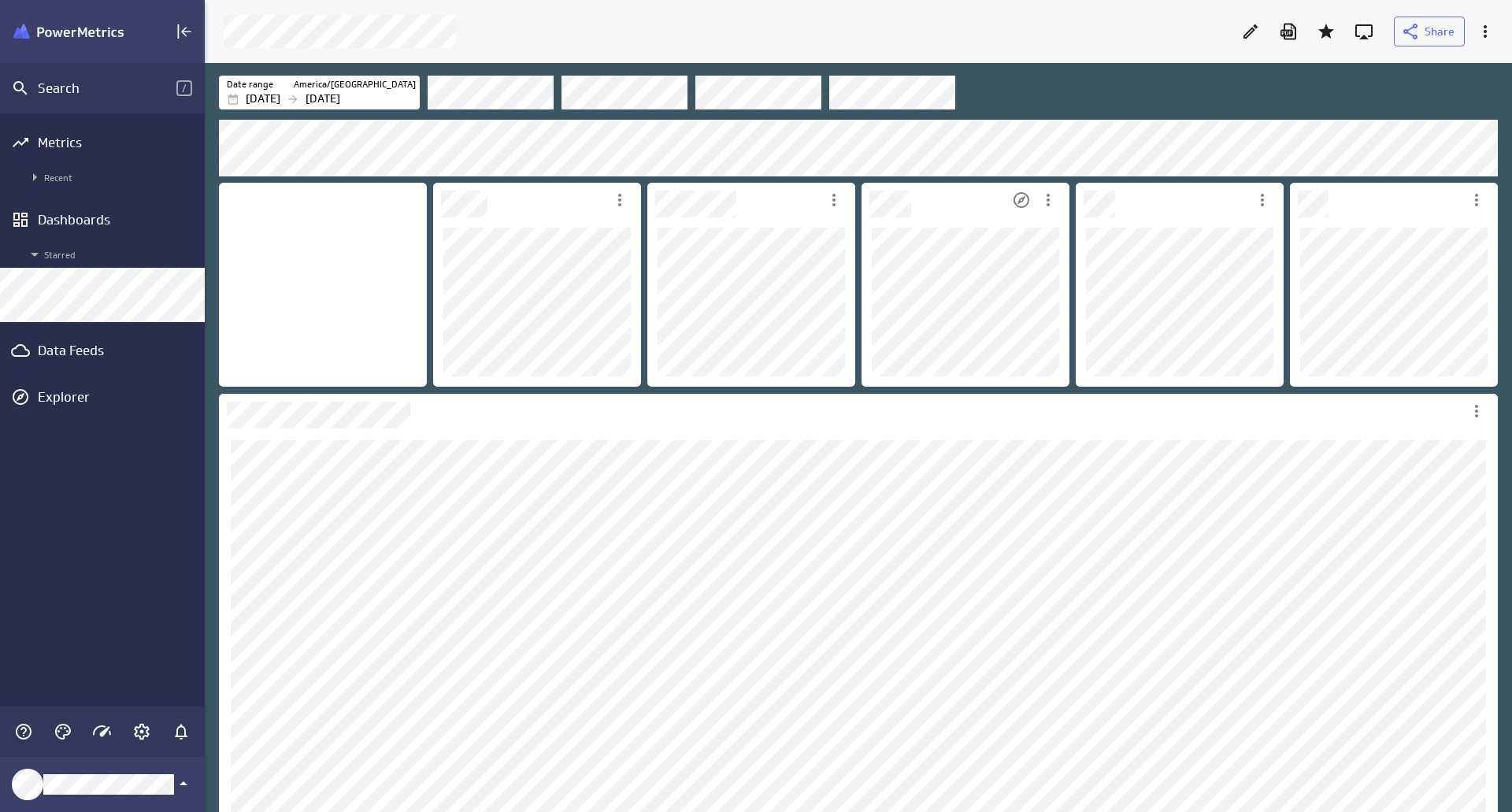
click at [994, 215] on div "Dashboard Widget" at bounding box center [934, 200] width 146 height 35
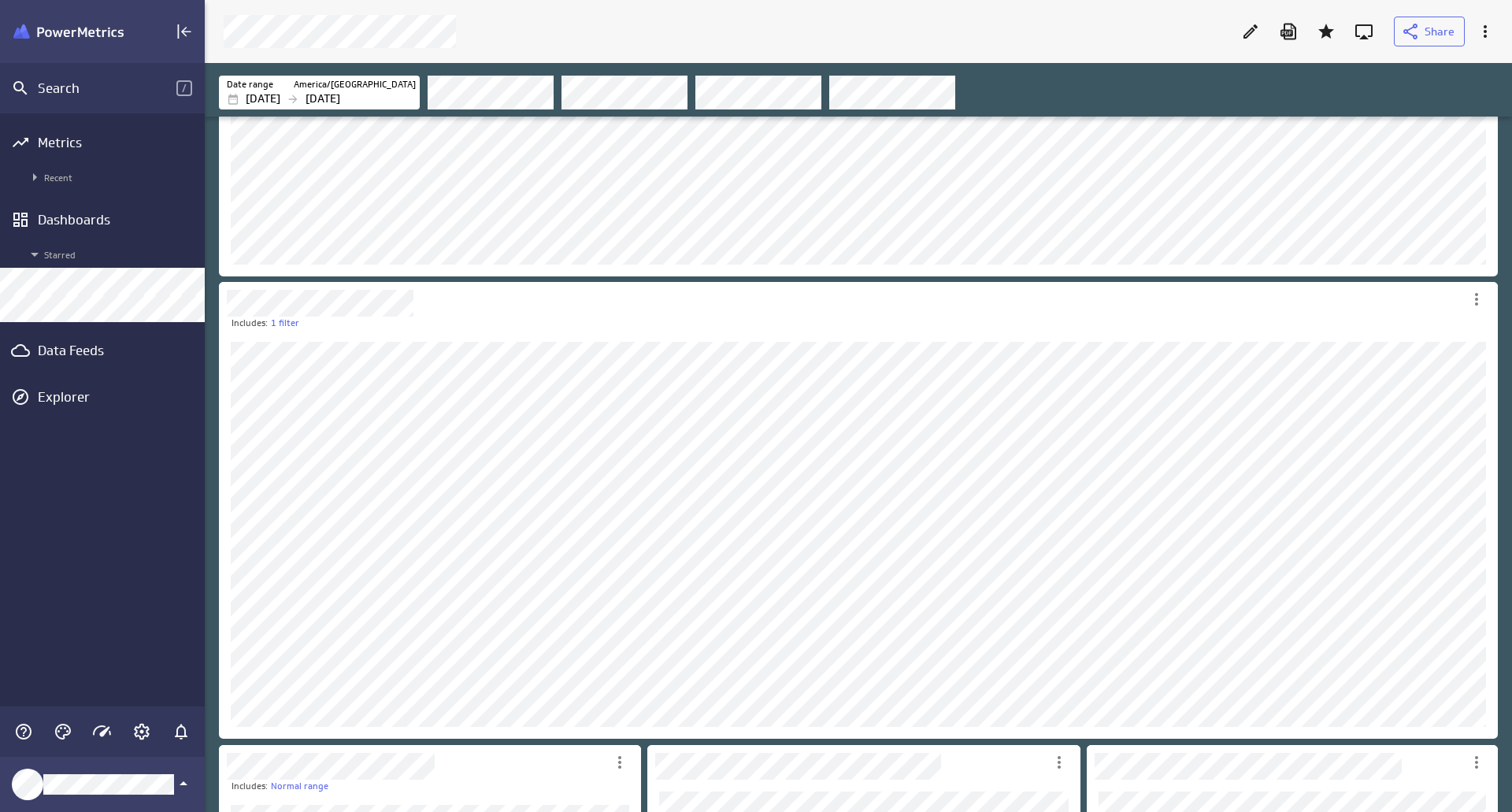
scroll to position [708, 0]
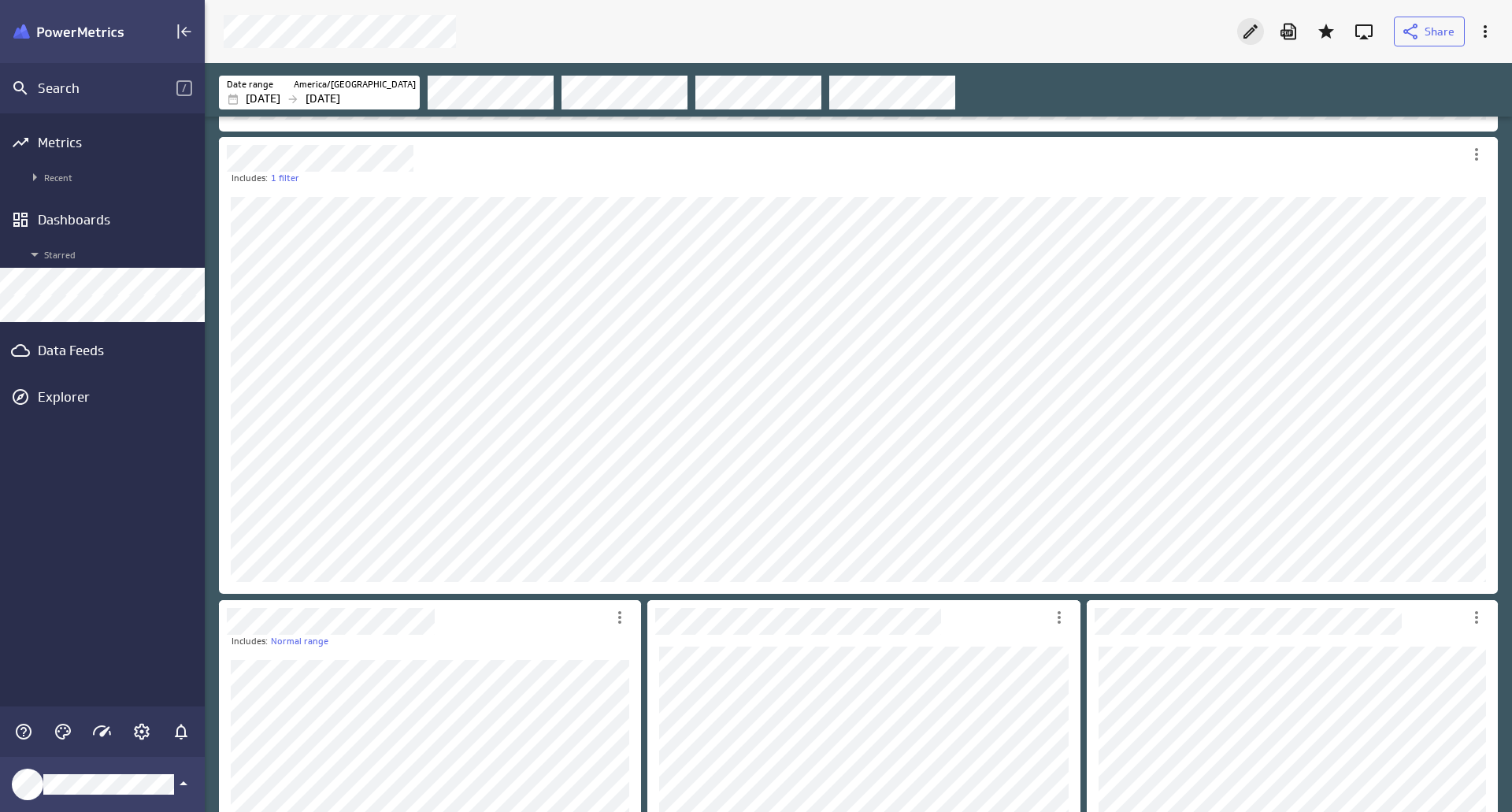
click at [1254, 31] on icon "Edit" at bounding box center [1250, 31] width 19 height 19
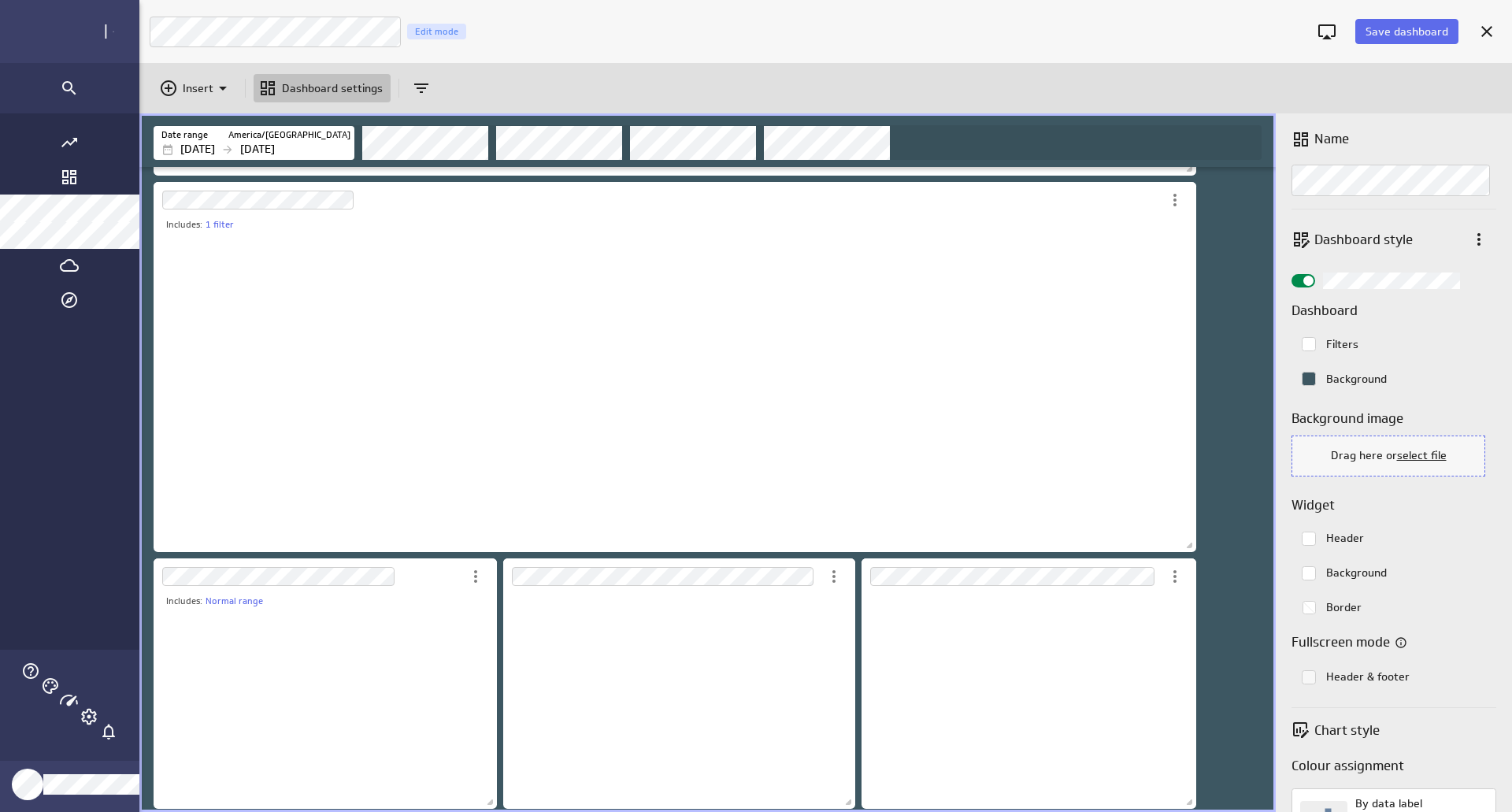
scroll to position [8, 8]
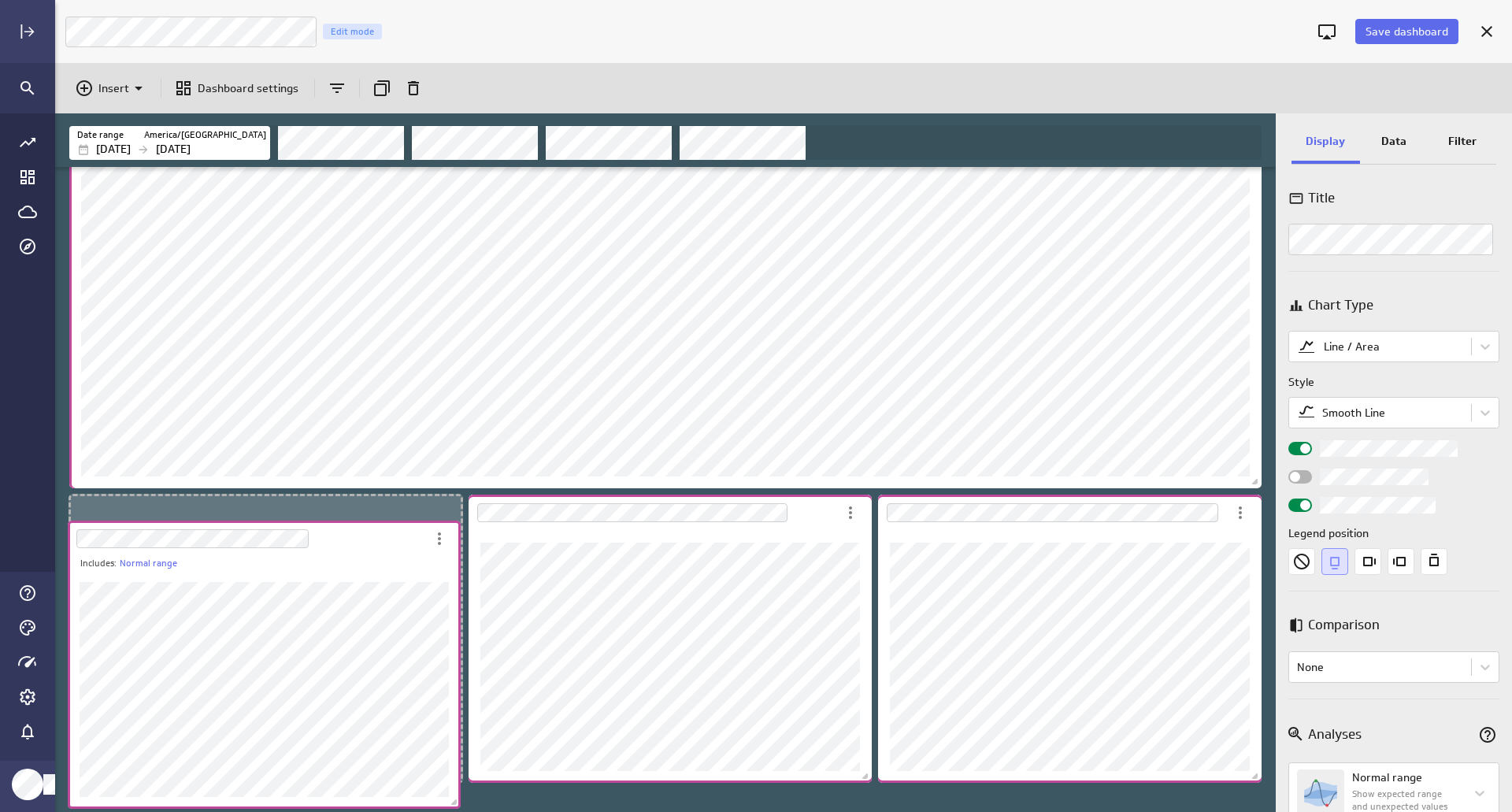
drag, startPoint x: 341, startPoint y: 533, endPoint x: 339, endPoint y: 543, distance: 10.2
click at [339, 552] on div "Dashboard Widget" at bounding box center [247, 538] width 358 height 36
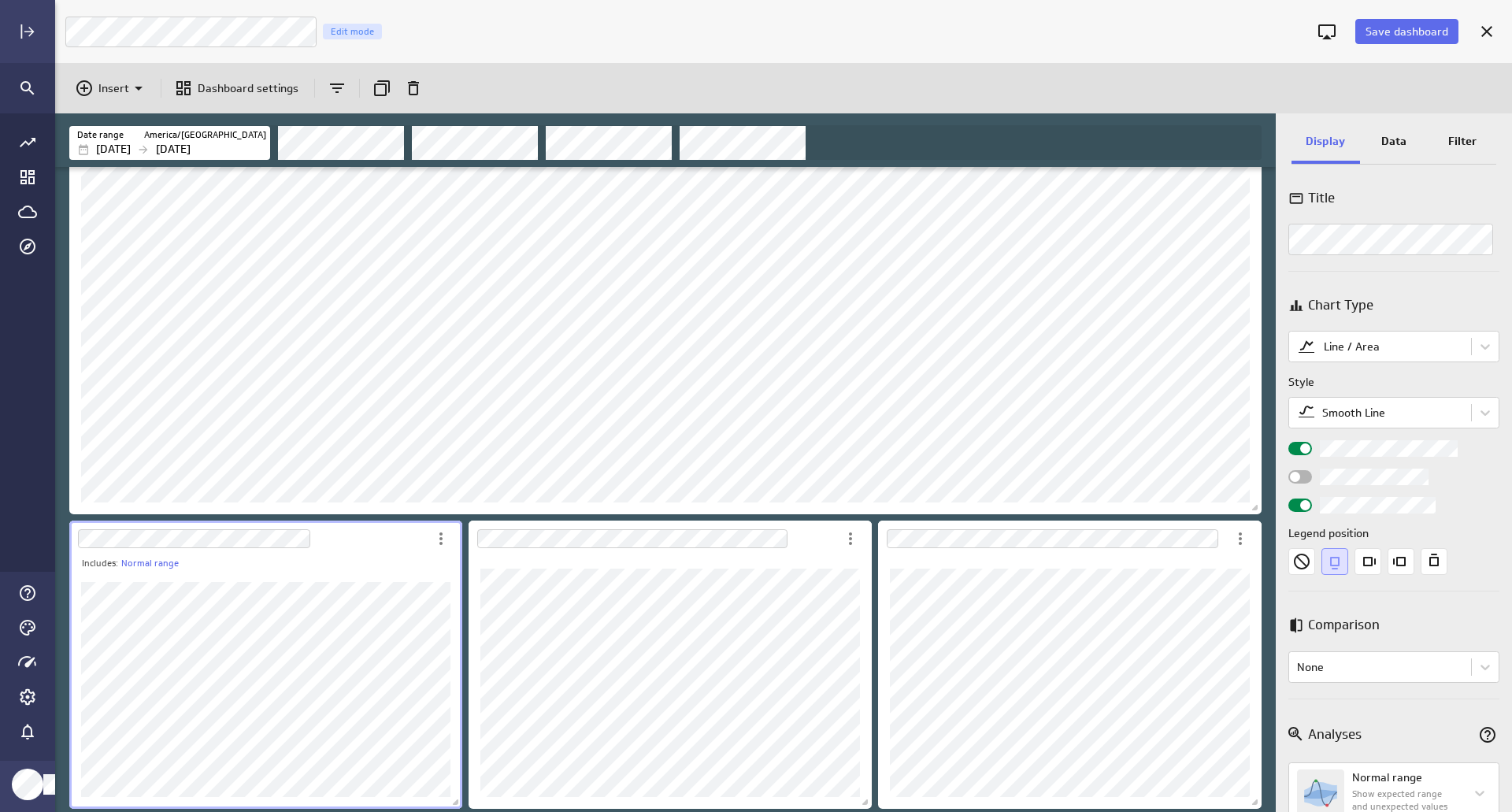
click at [385, 743] on div "Includes: Normal range" at bounding box center [266, 682] width 393 height 252
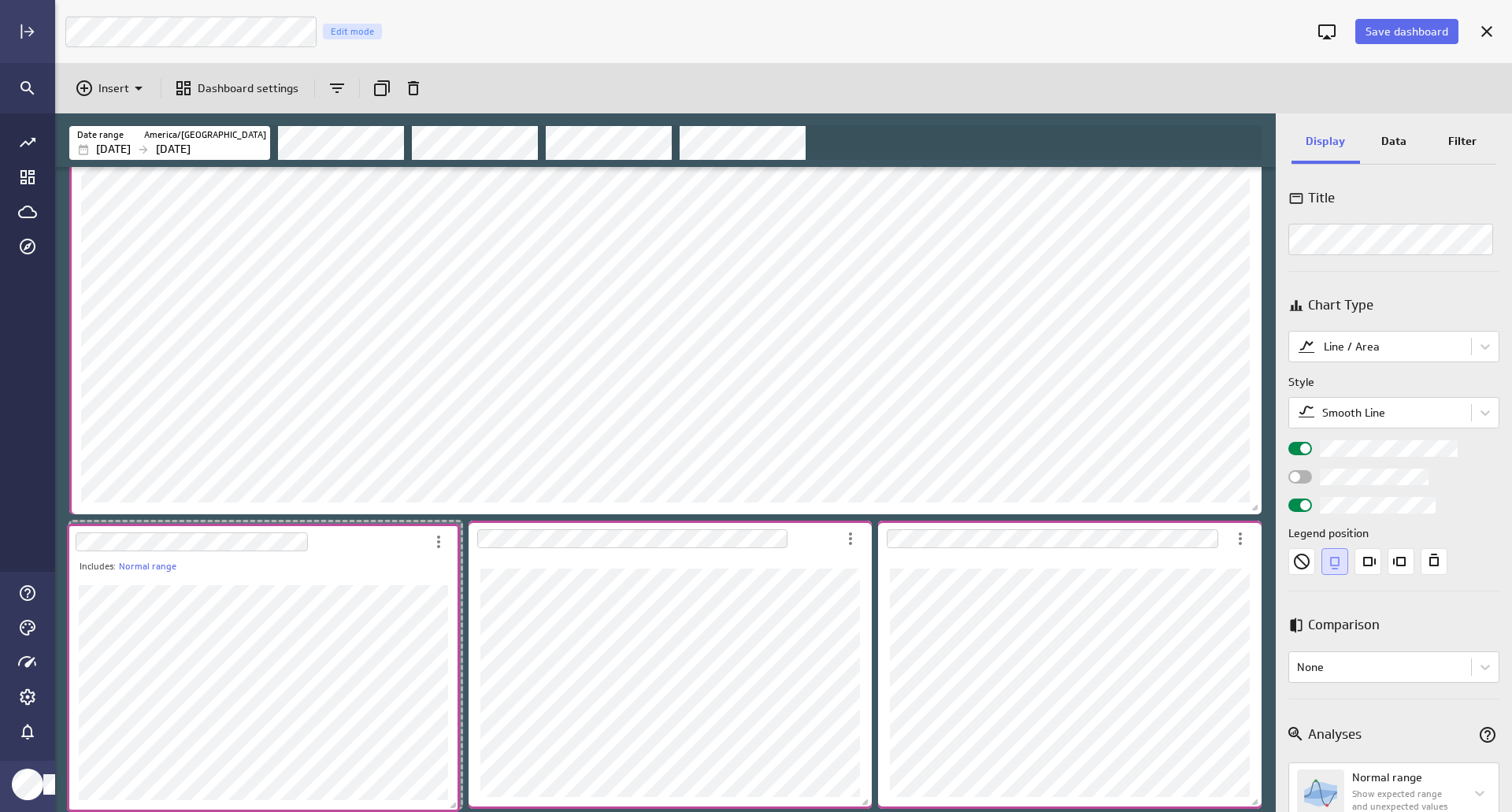
drag, startPoint x: 341, startPoint y: 568, endPoint x: 341, endPoint y: 546, distance: 22.0
click at [341, 546] on div "Dashboard Widget" at bounding box center [246, 542] width 358 height 36
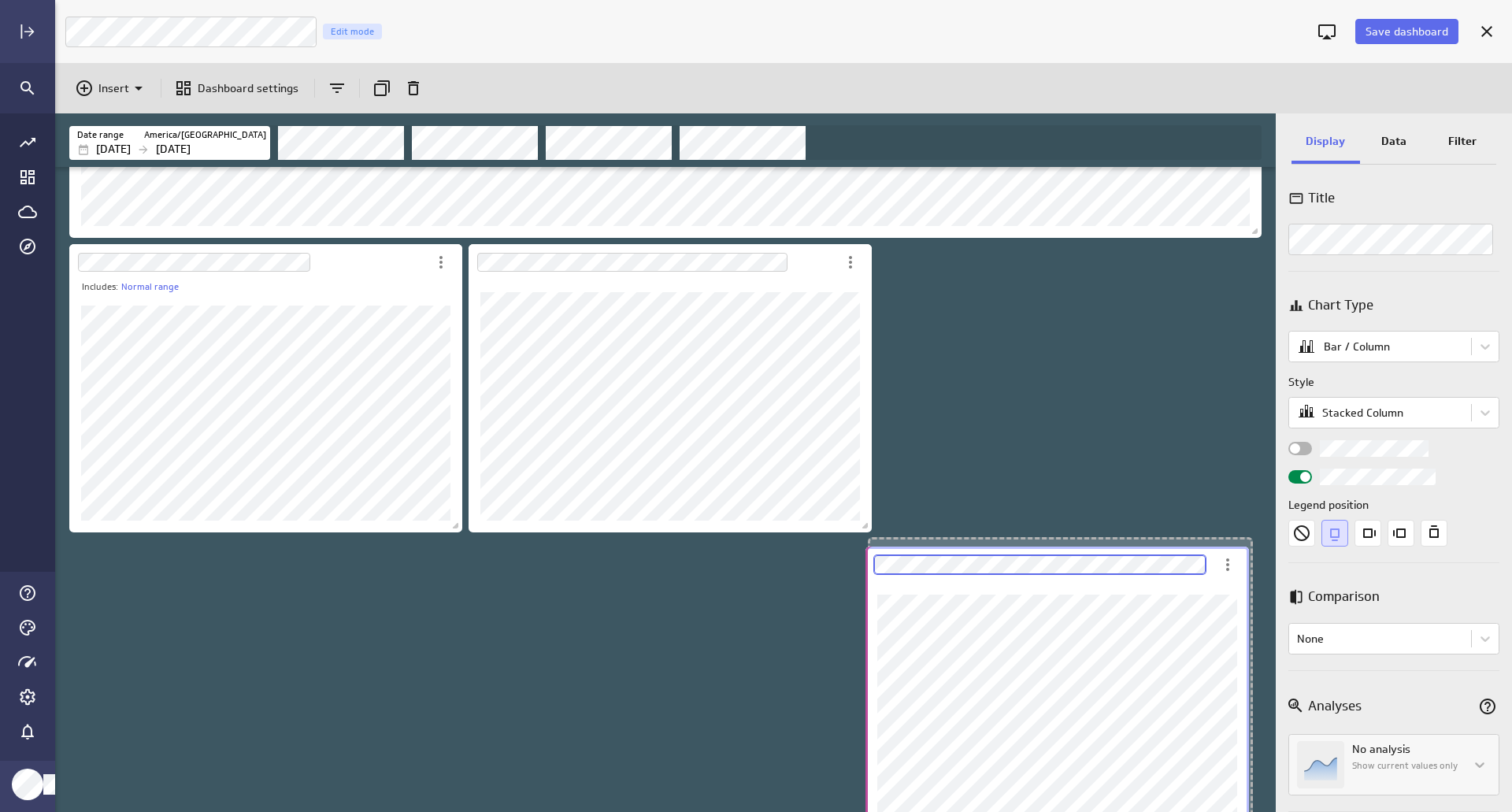
drag, startPoint x: 1073, startPoint y: 560, endPoint x: 1061, endPoint y: 586, distance: 28.6
click at [1061, 586] on div "Dashboard Widget" at bounding box center [1056, 707] width 383 height 252
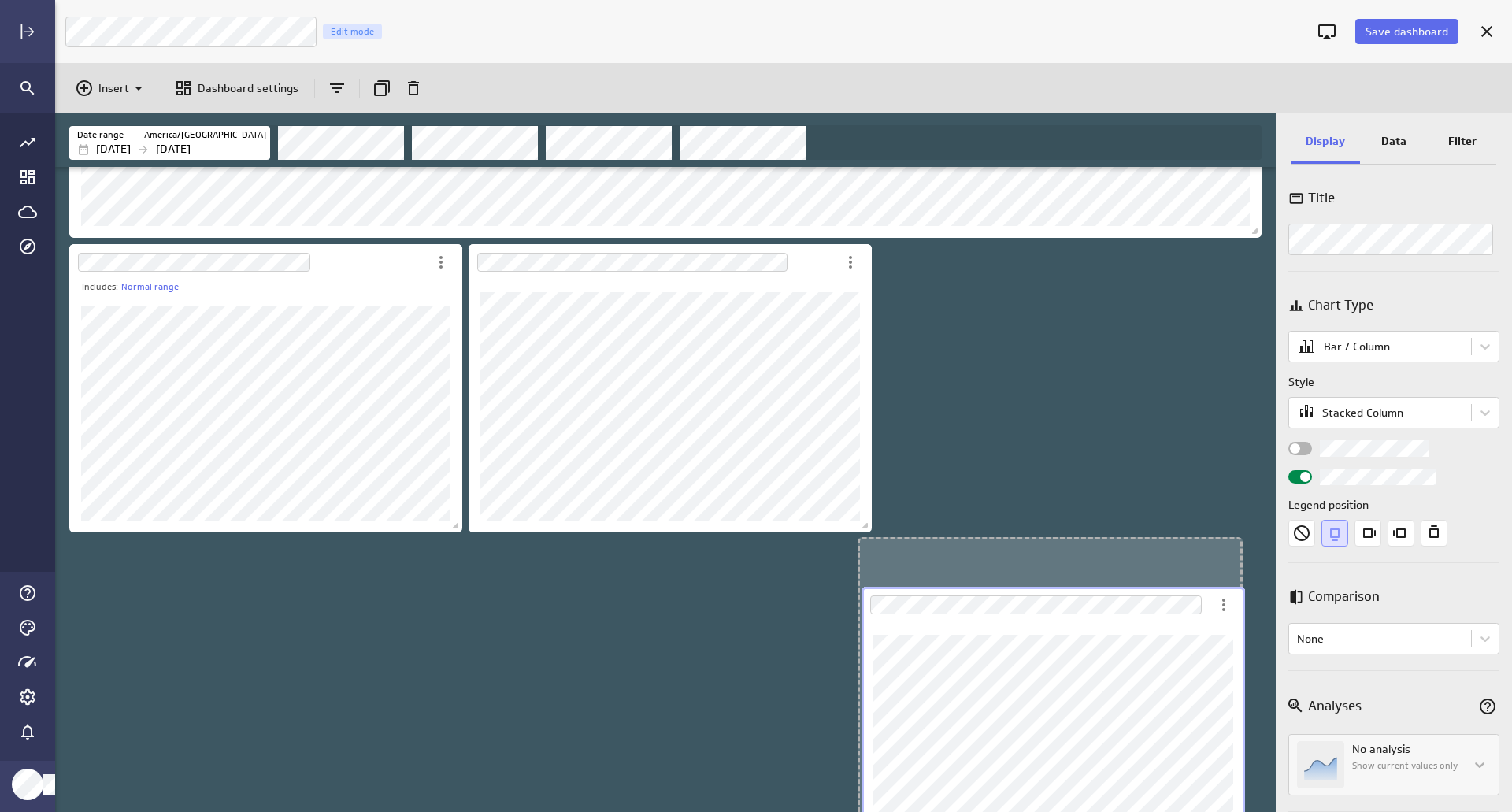
drag, startPoint x: 1053, startPoint y: 580, endPoint x: 1047, endPoint y: 629, distance: 49.4
click at [1047, 629] on div "Dashboard Widget" at bounding box center [1052, 748] width 383 height 252
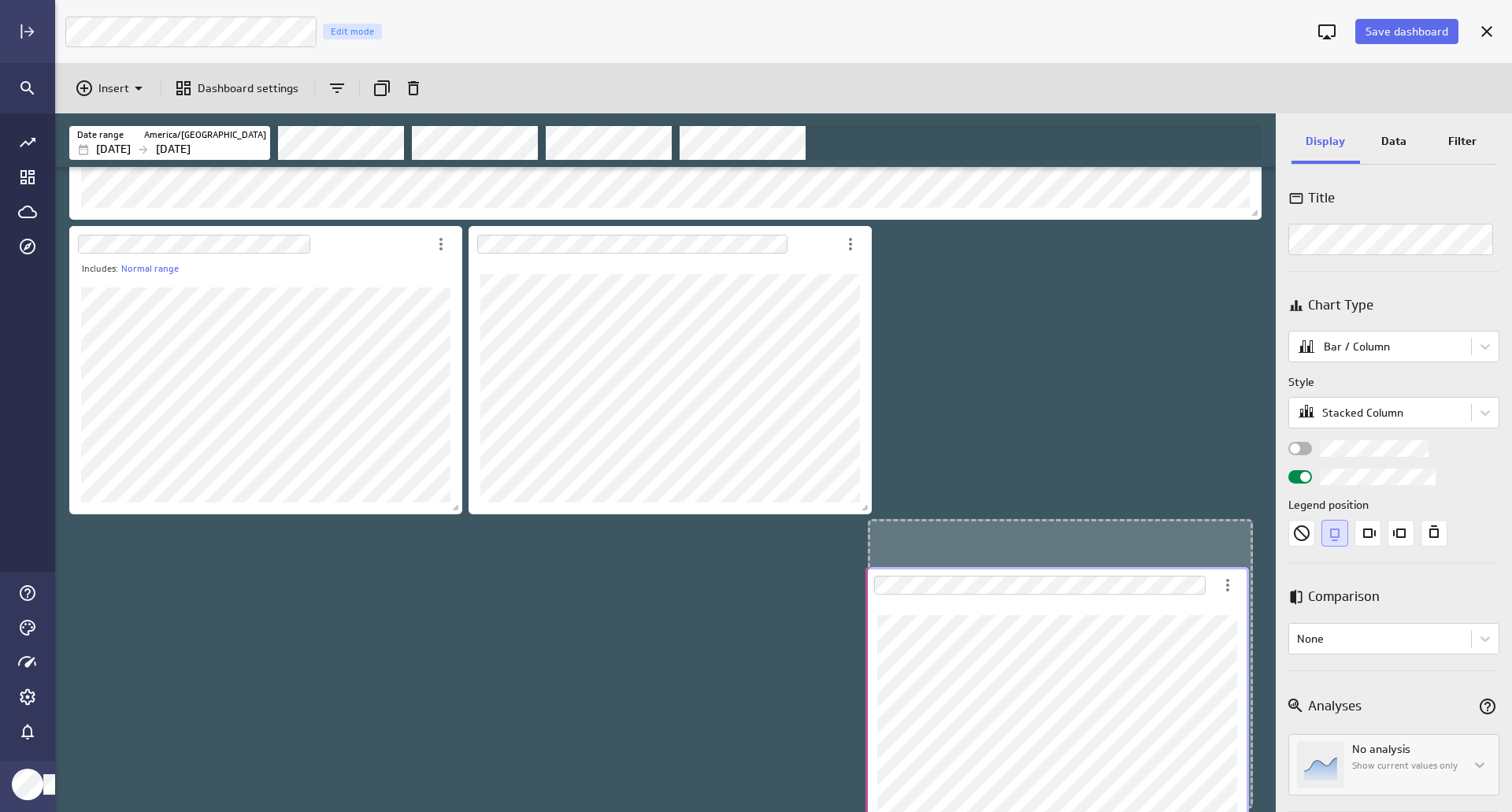
click at [919, 614] on div "Dashboard Widget" at bounding box center [1056, 728] width 383 height 252
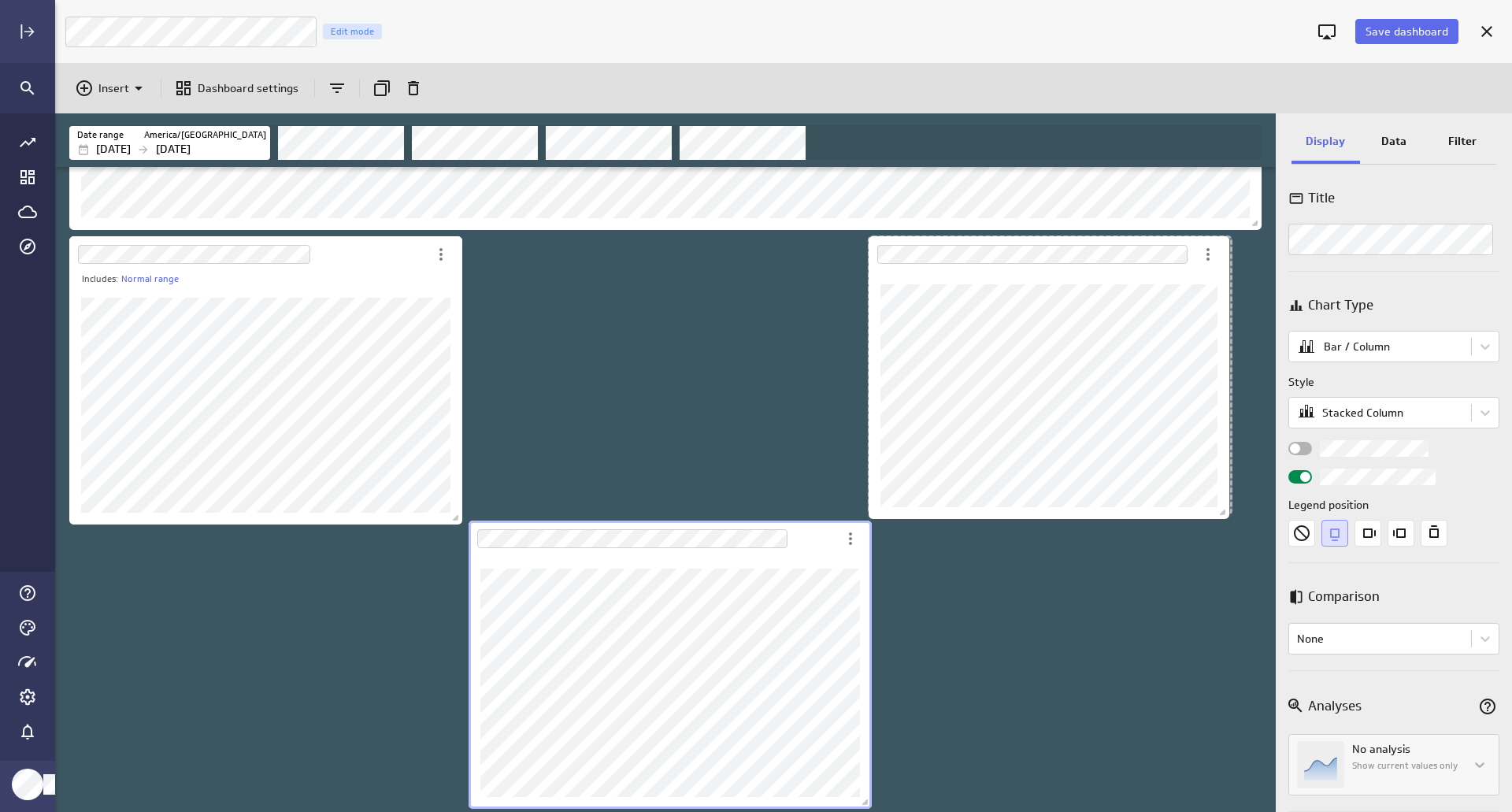
drag, startPoint x: 1244, startPoint y: 511, endPoint x: 1222, endPoint y: 505, distance: 22.8
click at [1222, 506] on span "Dashboard content with 12 widgets" at bounding box center [1224, 513] width 16 height 16
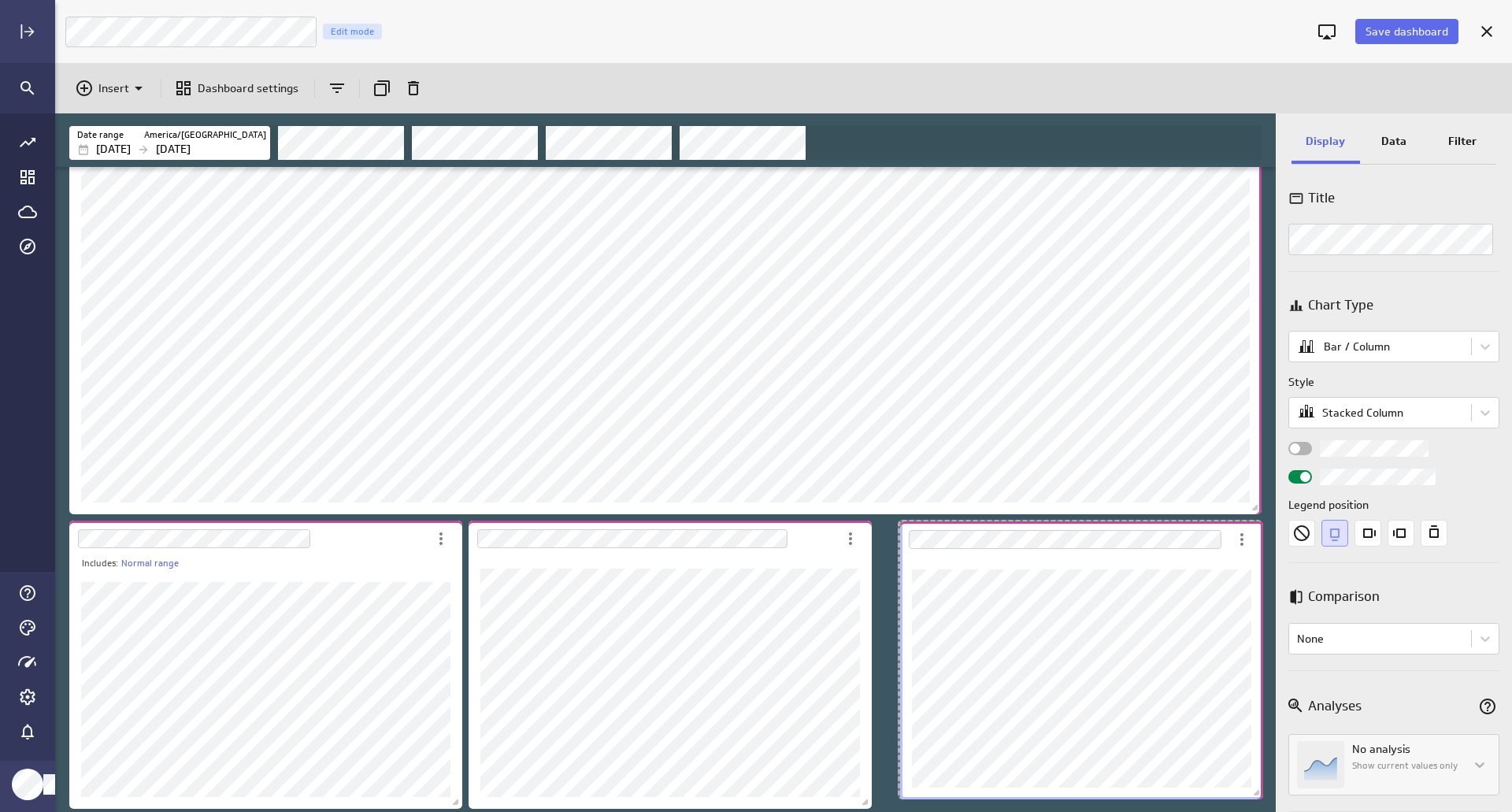
drag, startPoint x: 1146, startPoint y: 283, endPoint x: 1177, endPoint y: 568, distance: 286.7
click at [1177, 568] on div "Dashboard Widget" at bounding box center [1081, 678] width 363 height 242
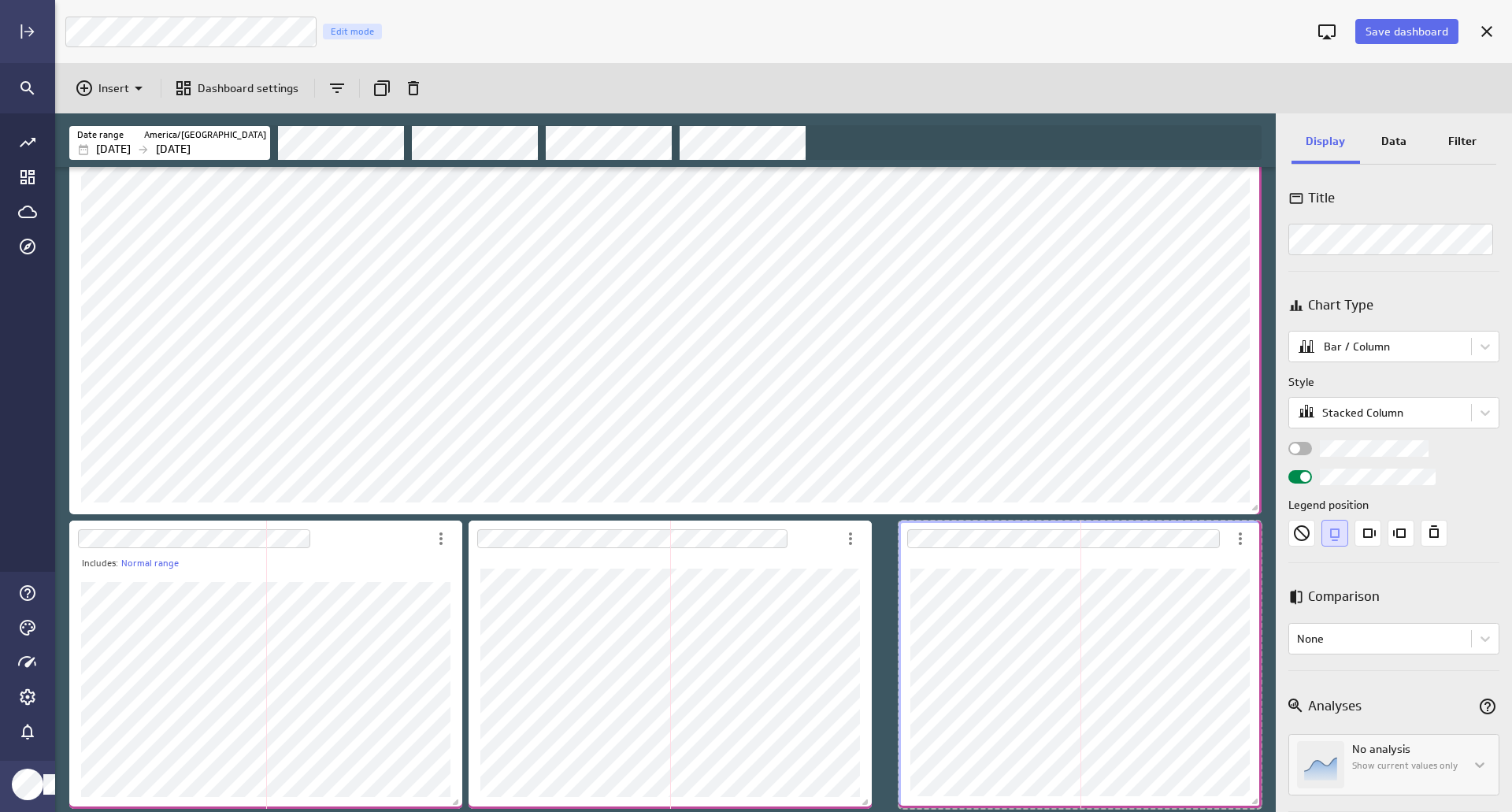
drag, startPoint x: 1259, startPoint y: 791, endPoint x: 1000, endPoint y: 557, distance: 349.1
click at [1270, 798] on div "Includes: 1 filter Includes: Normal range" at bounding box center [665, 489] width 1220 height 644
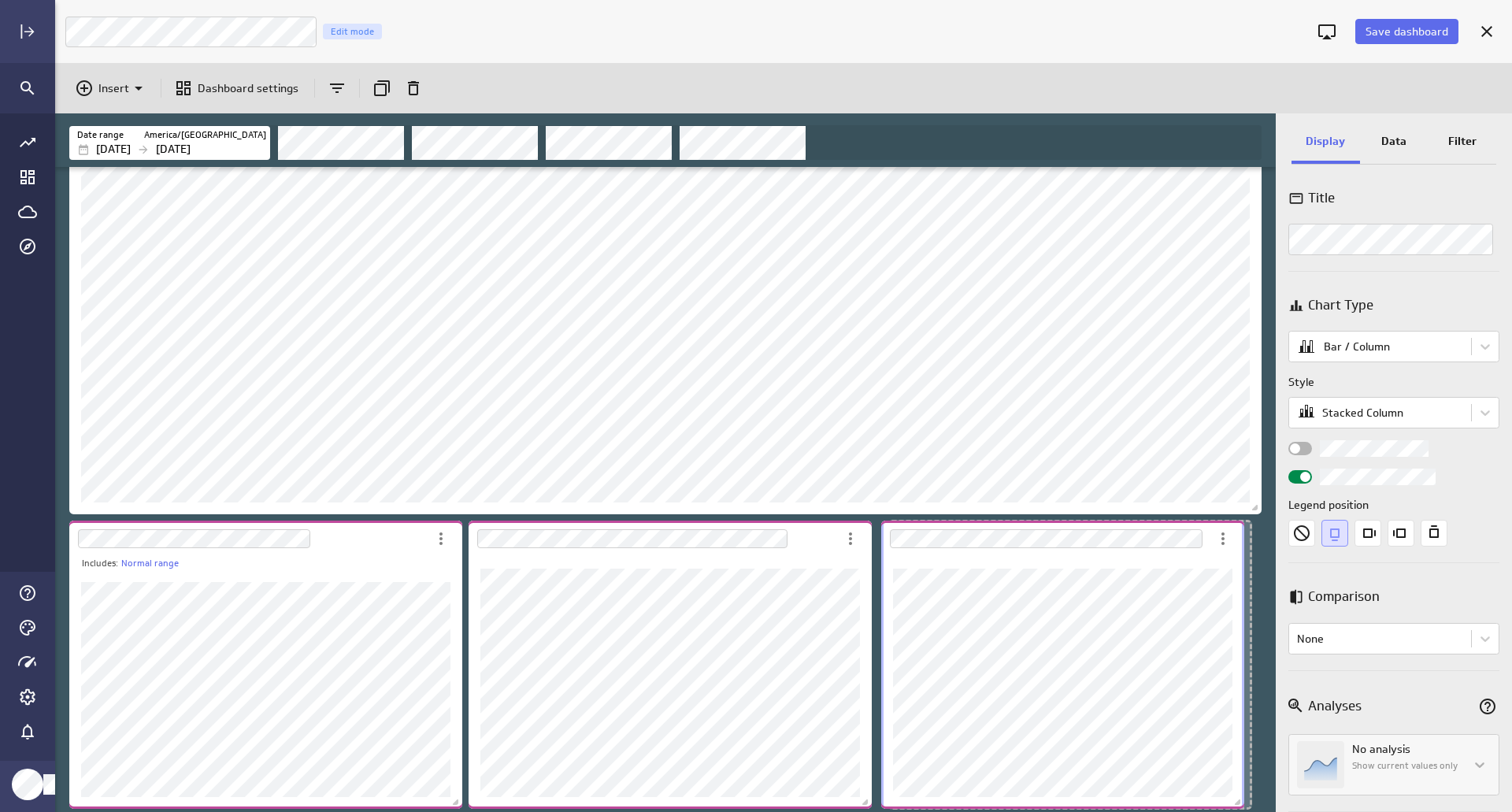
drag, startPoint x: 1029, startPoint y: 561, endPoint x: 1011, endPoint y: 561, distance: 18.0
click at [1011, 561] on div "Dashboard Widget" at bounding box center [1062, 682] width 363 height 252
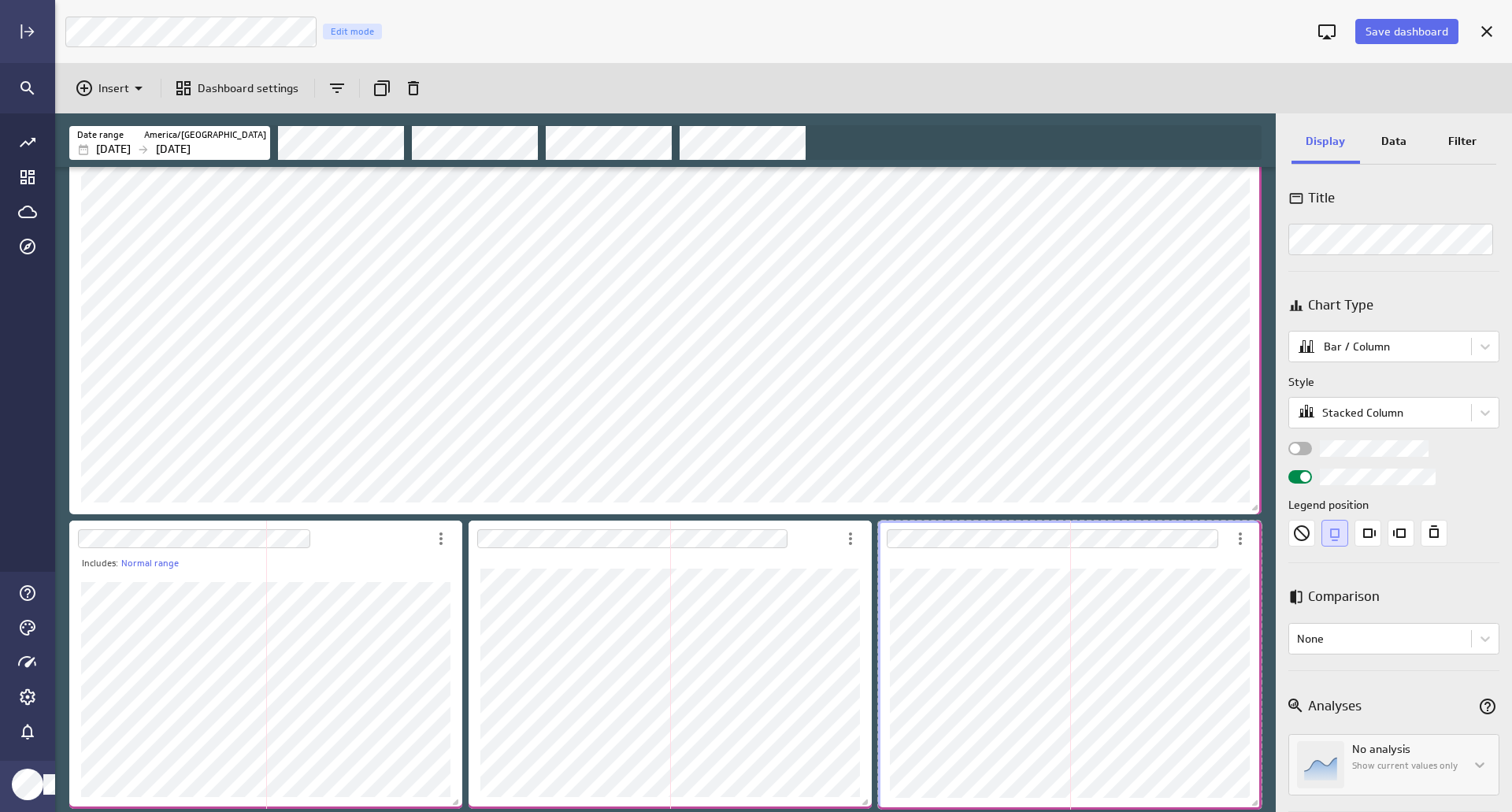
drag, startPoint x: 1238, startPoint y: 807, endPoint x: 1259, endPoint y: 808, distance: 21.0
click at [1259, 808] on span "Dashboard content with 12 widgets" at bounding box center [1256, 804] width 16 height 16
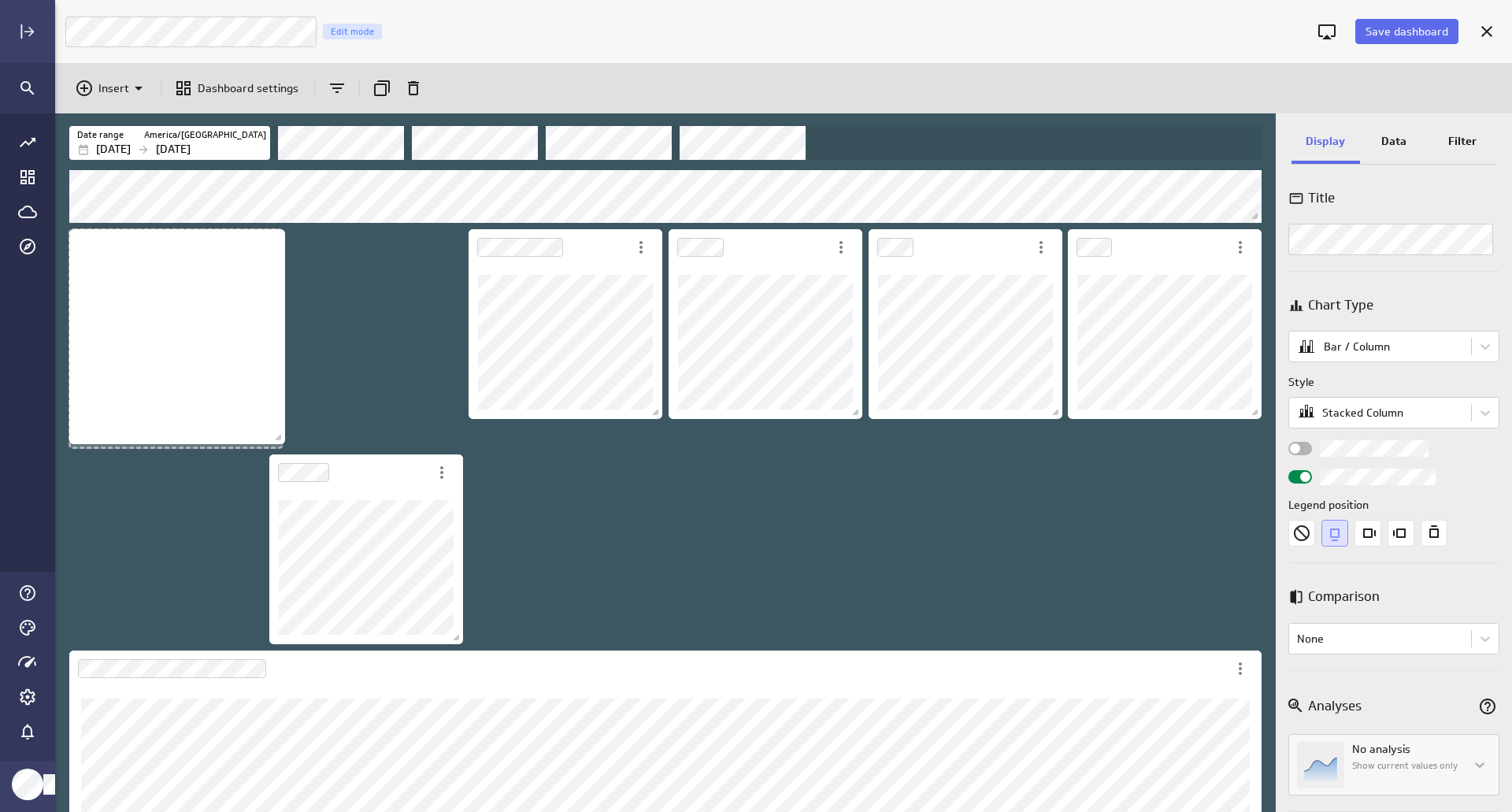
drag, startPoint x: 260, startPoint y: 414, endPoint x: 282, endPoint y: 439, distance: 33.3
click at [282, 439] on span "Dashboard content with 12 widgets" at bounding box center [280, 439] width 16 height 16
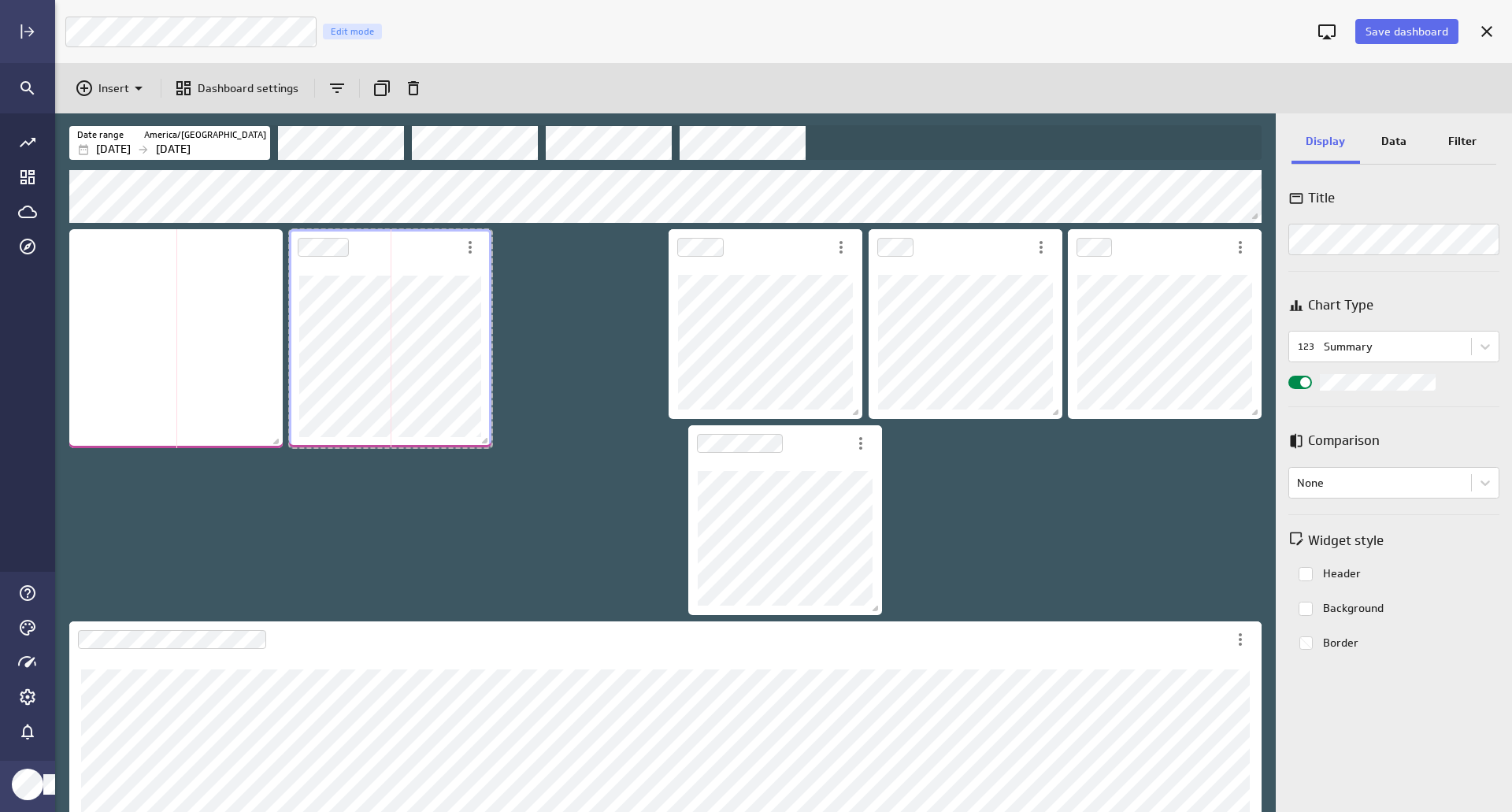
drag, startPoint x: 479, startPoint y: 415, endPoint x: 486, endPoint y: 439, distance: 25.0
click at [486, 439] on span "Dashboard content with 12 widgets" at bounding box center [486, 442] width 16 height 16
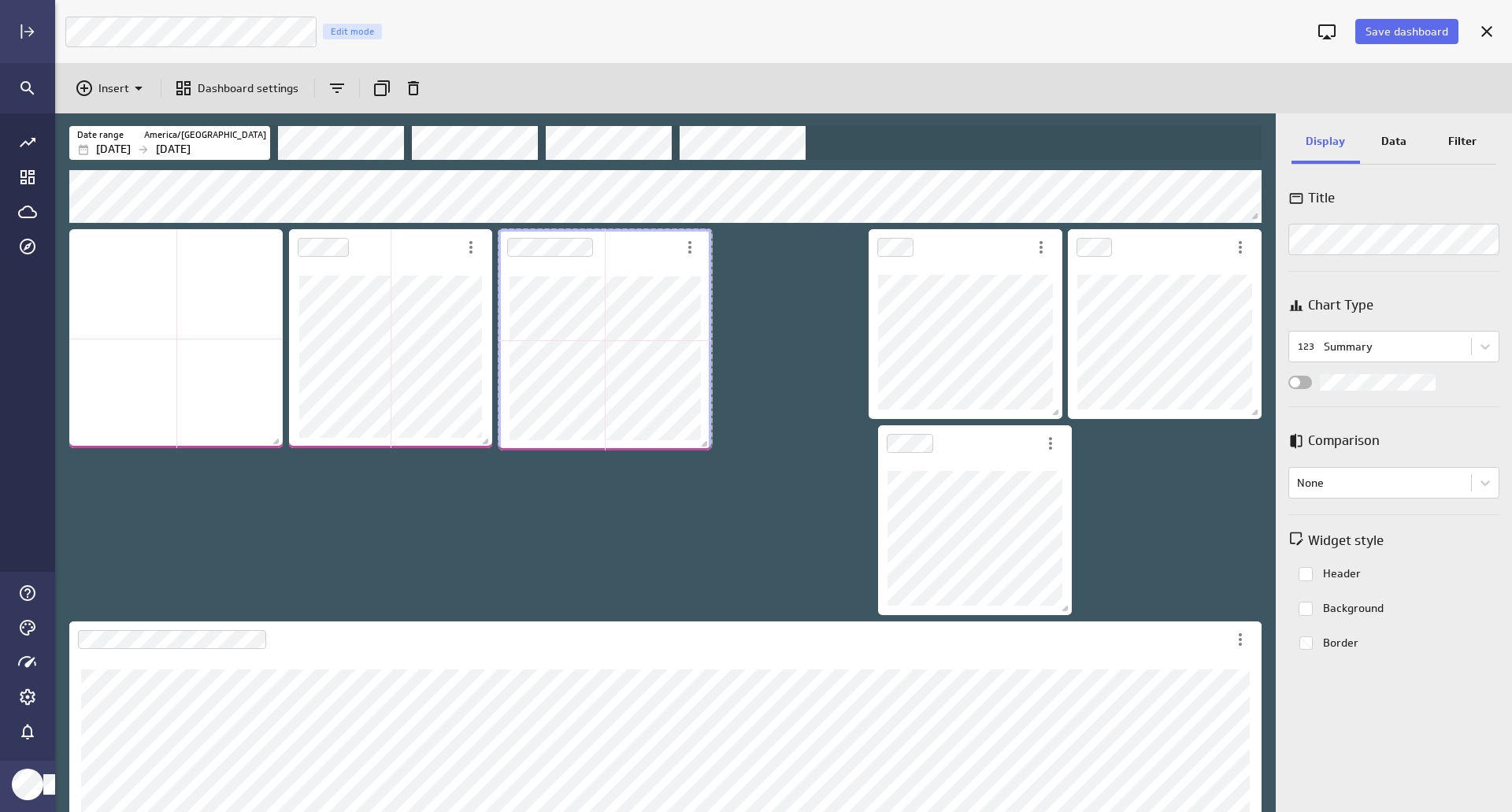
drag, startPoint x: 683, startPoint y: 414, endPoint x: 702, endPoint y: 447, distance: 38.1
click at [702, 447] on span "Dashboard content with 12 widgets" at bounding box center [706, 446] width 16 height 16
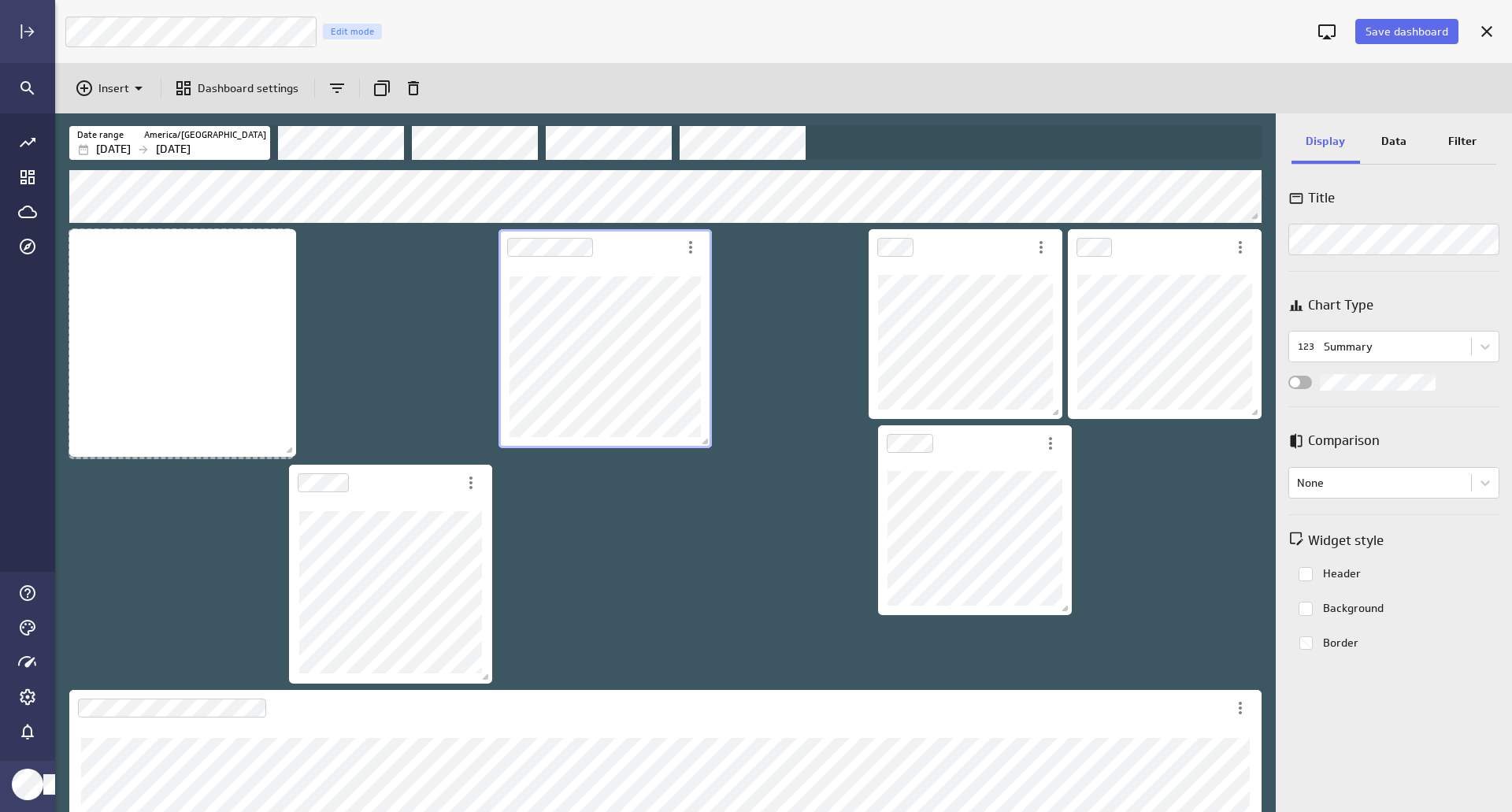
drag, startPoint x: 278, startPoint y: 445, endPoint x: 291, endPoint y: 453, distance: 15.3
click at [291, 453] on span "Dashboard content with 12 widgets" at bounding box center [291, 451] width 16 height 16
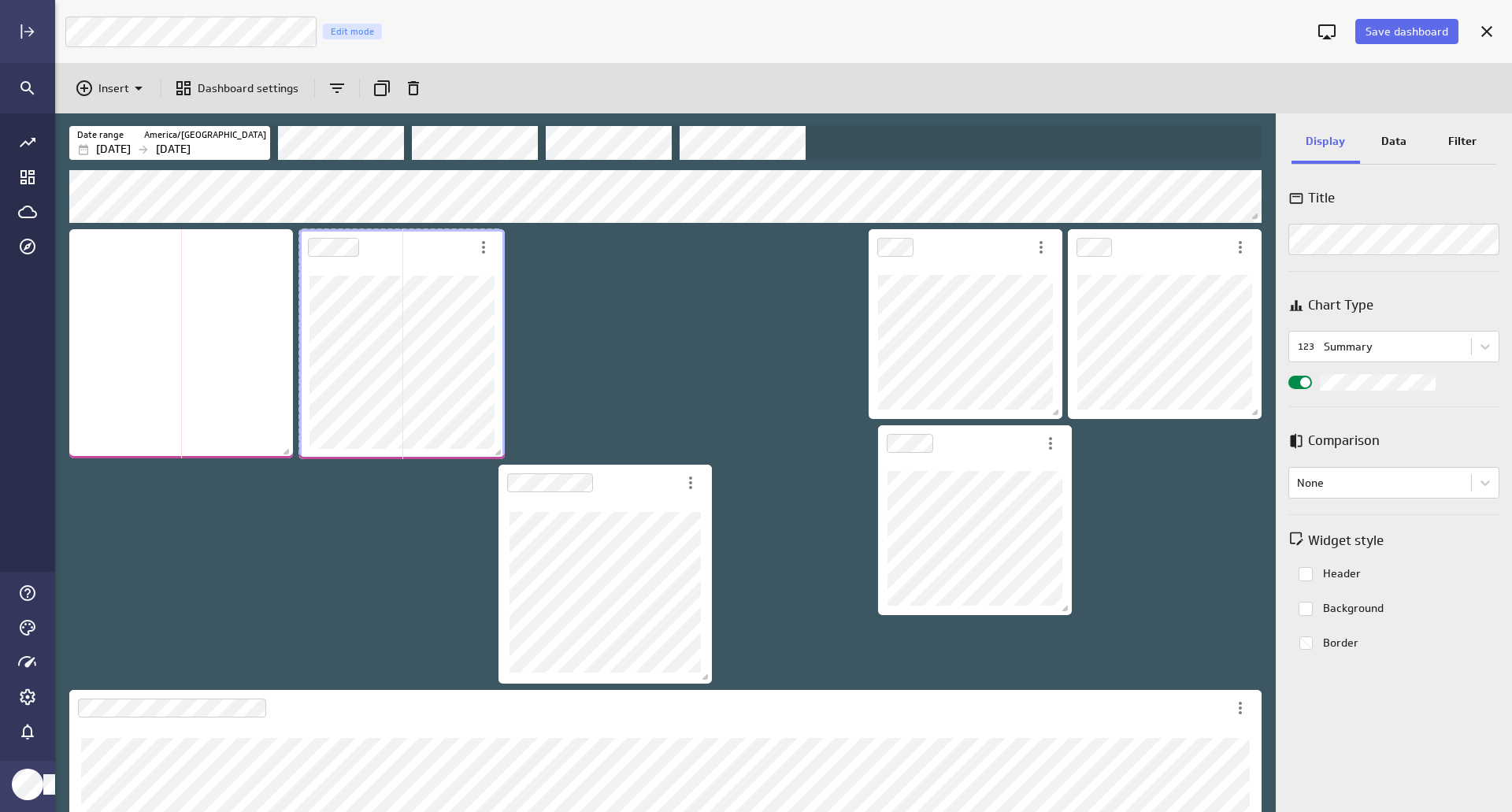
drag, startPoint x: 495, startPoint y: 444, endPoint x: 496, endPoint y: 454, distance: 10.0
click at [496, 454] on span "Dashboard content with 12 widgets" at bounding box center [499, 454] width 16 height 16
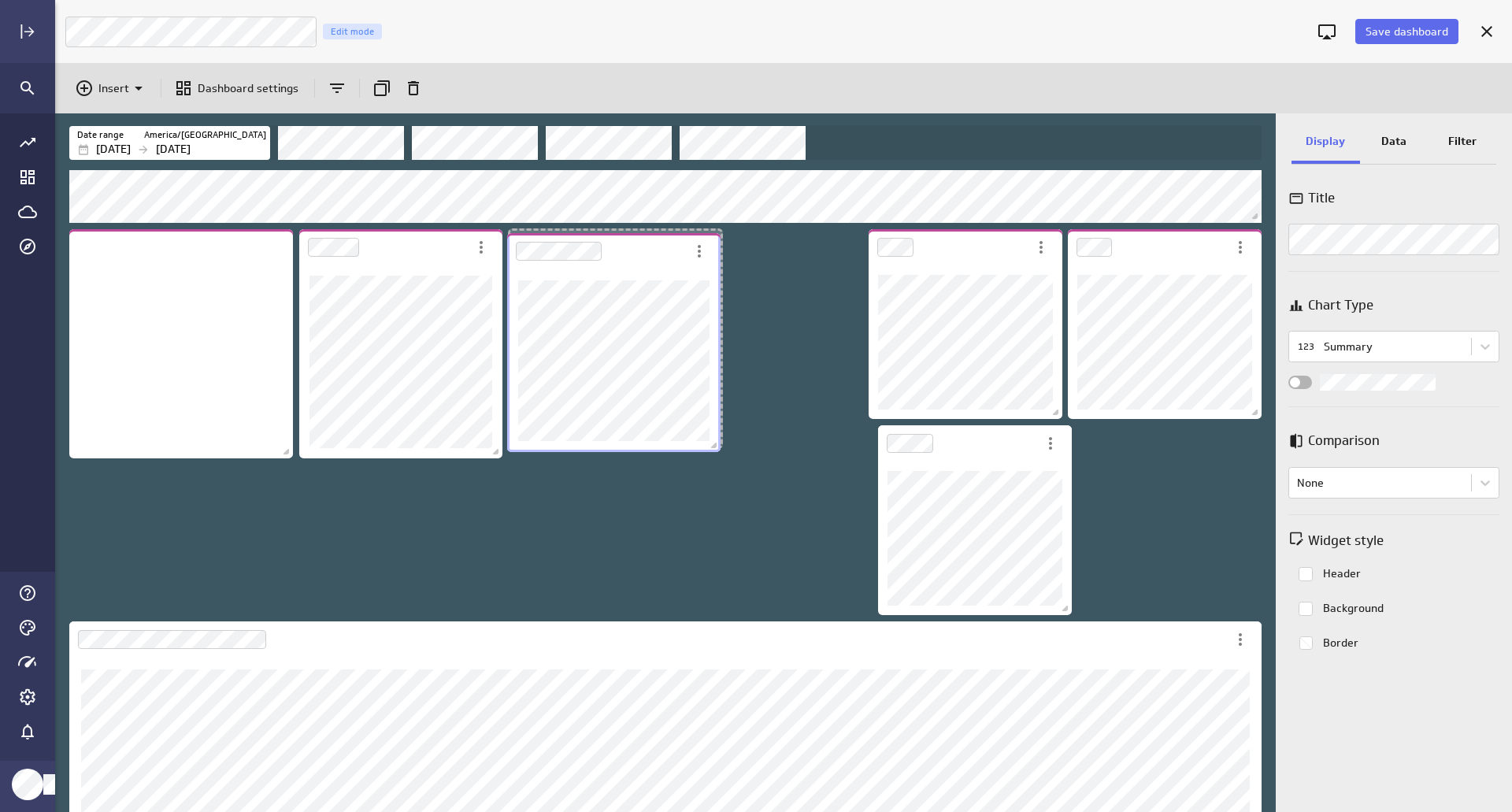
drag, startPoint x: 626, startPoint y: 493, endPoint x: 627, endPoint y: 266, distance: 227.0
click at [628, 263] on div "Dashboard Widget" at bounding box center [596, 251] width 179 height 36
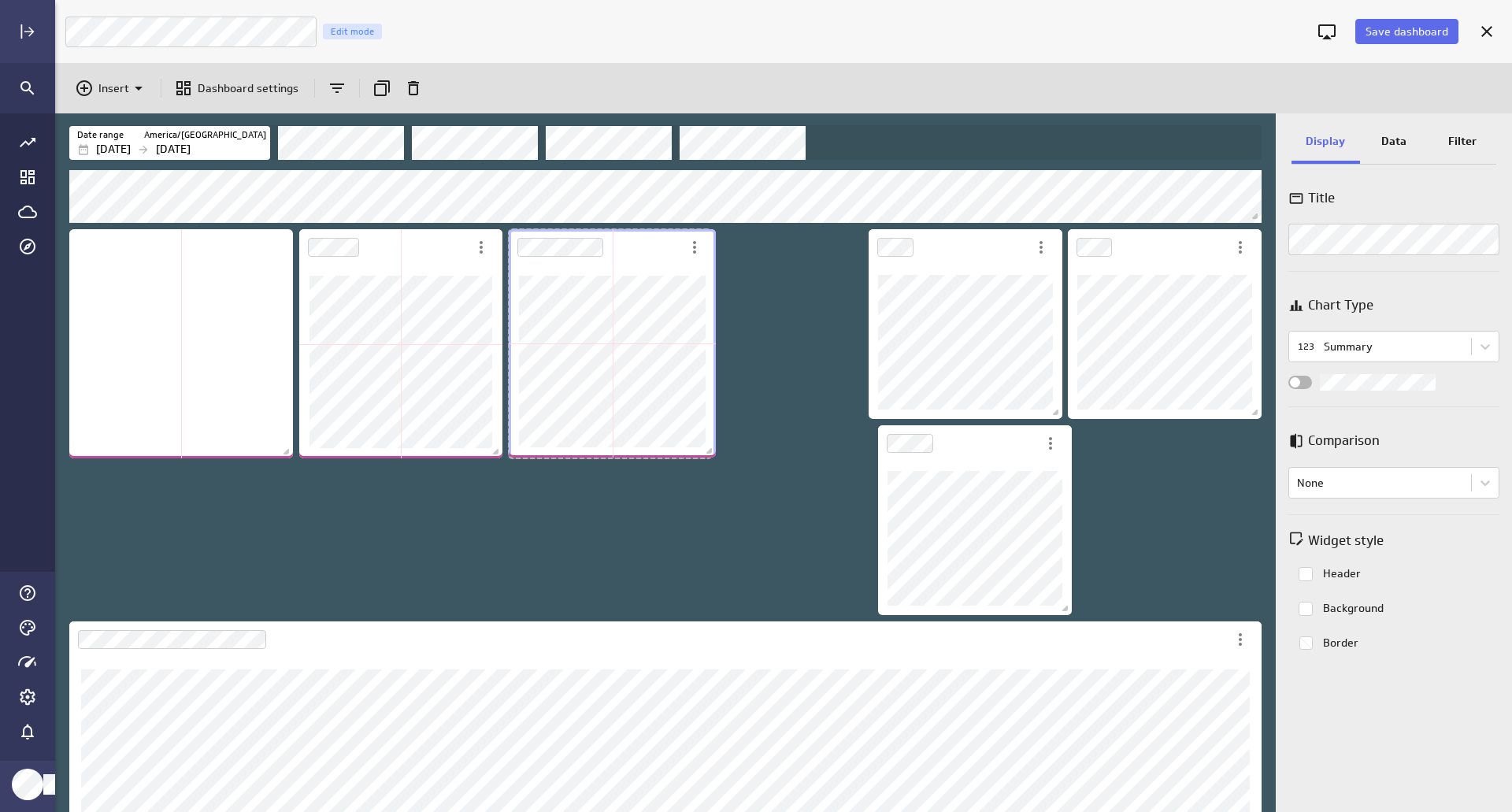
drag, startPoint x: 718, startPoint y: 445, endPoint x: 712, endPoint y: 454, distance: 10.8
click at [712, 454] on span "Dashboard content with 12 widgets" at bounding box center [710, 452] width 16 height 16
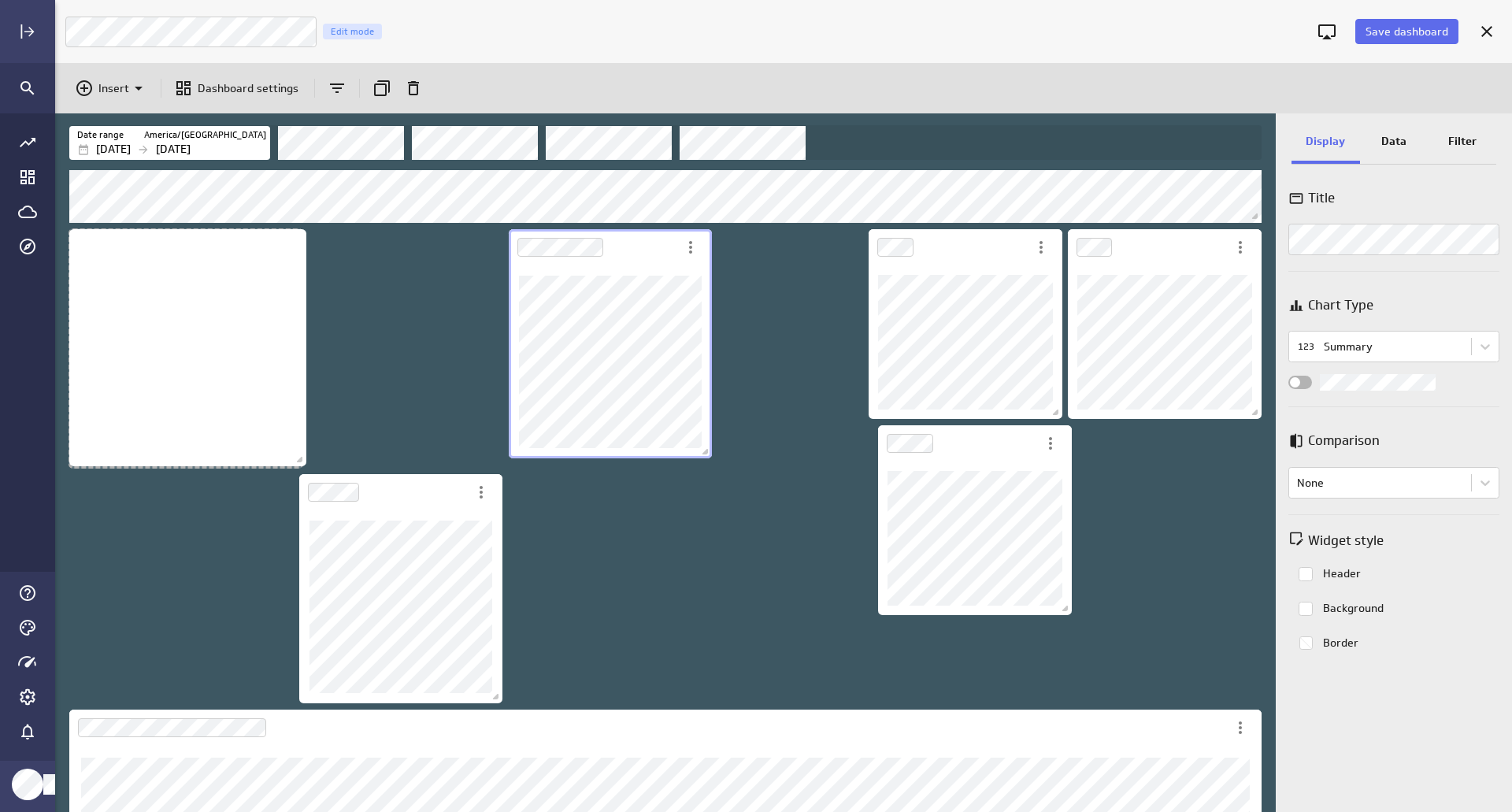
drag, startPoint x: 287, startPoint y: 455, endPoint x: 301, endPoint y: 463, distance: 16.1
click at [301, 463] on span "Dashboard content with 12 widgets" at bounding box center [301, 461] width 16 height 16
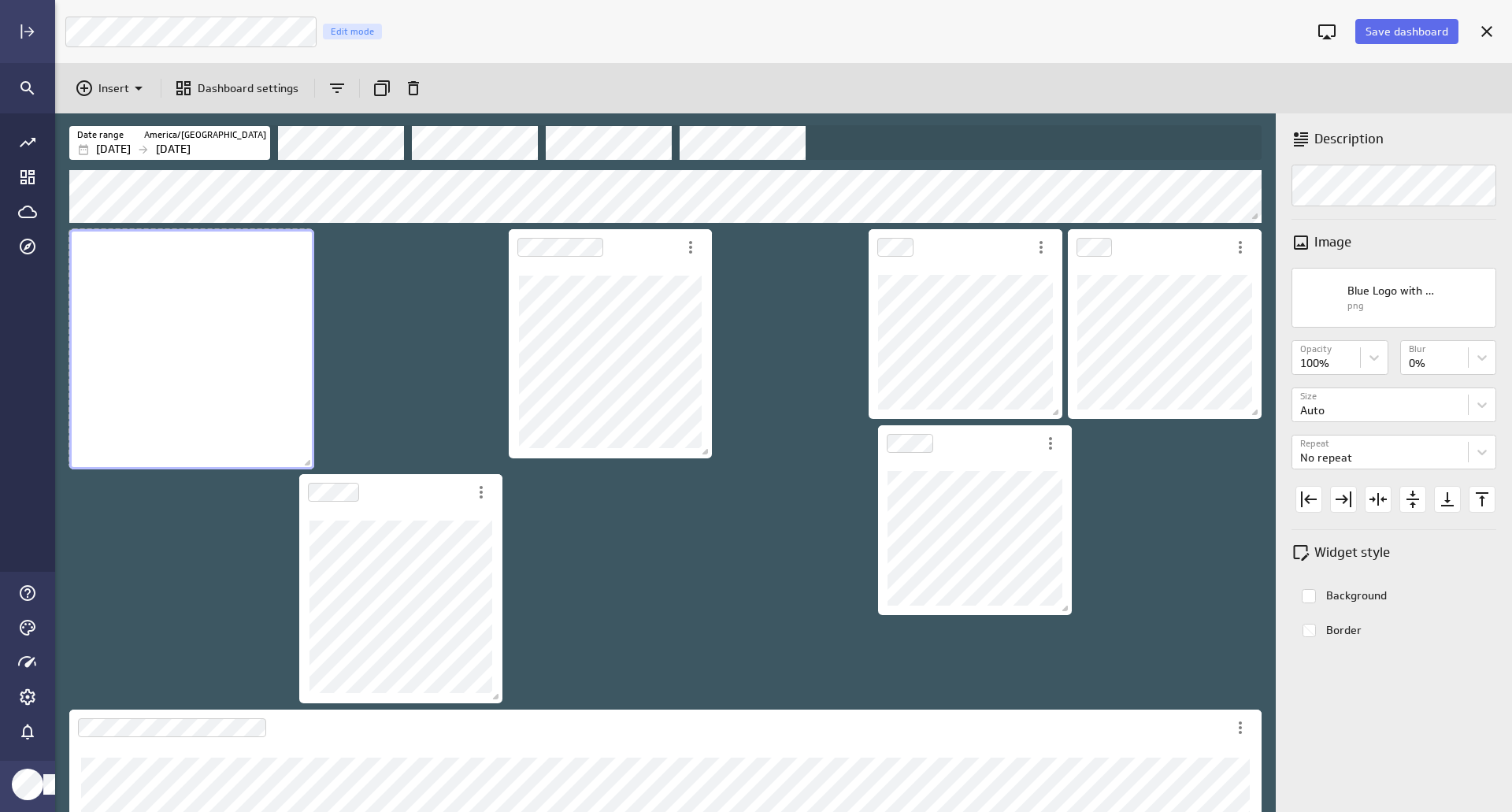
drag, startPoint x: 300, startPoint y: 463, endPoint x: 314, endPoint y: 467, distance: 14.6
click at [311, 465] on span "Dashboard content with 12 widgets" at bounding box center [309, 464] width 16 height 16
click at [249, 439] on div "No description available" at bounding box center [191, 348] width 243 height 238
click at [1395, 410] on body "Save dashboard Google Ad Performance Edit mode Insert Dashboard settings Date r…" at bounding box center [756, 406] width 1512 height 812
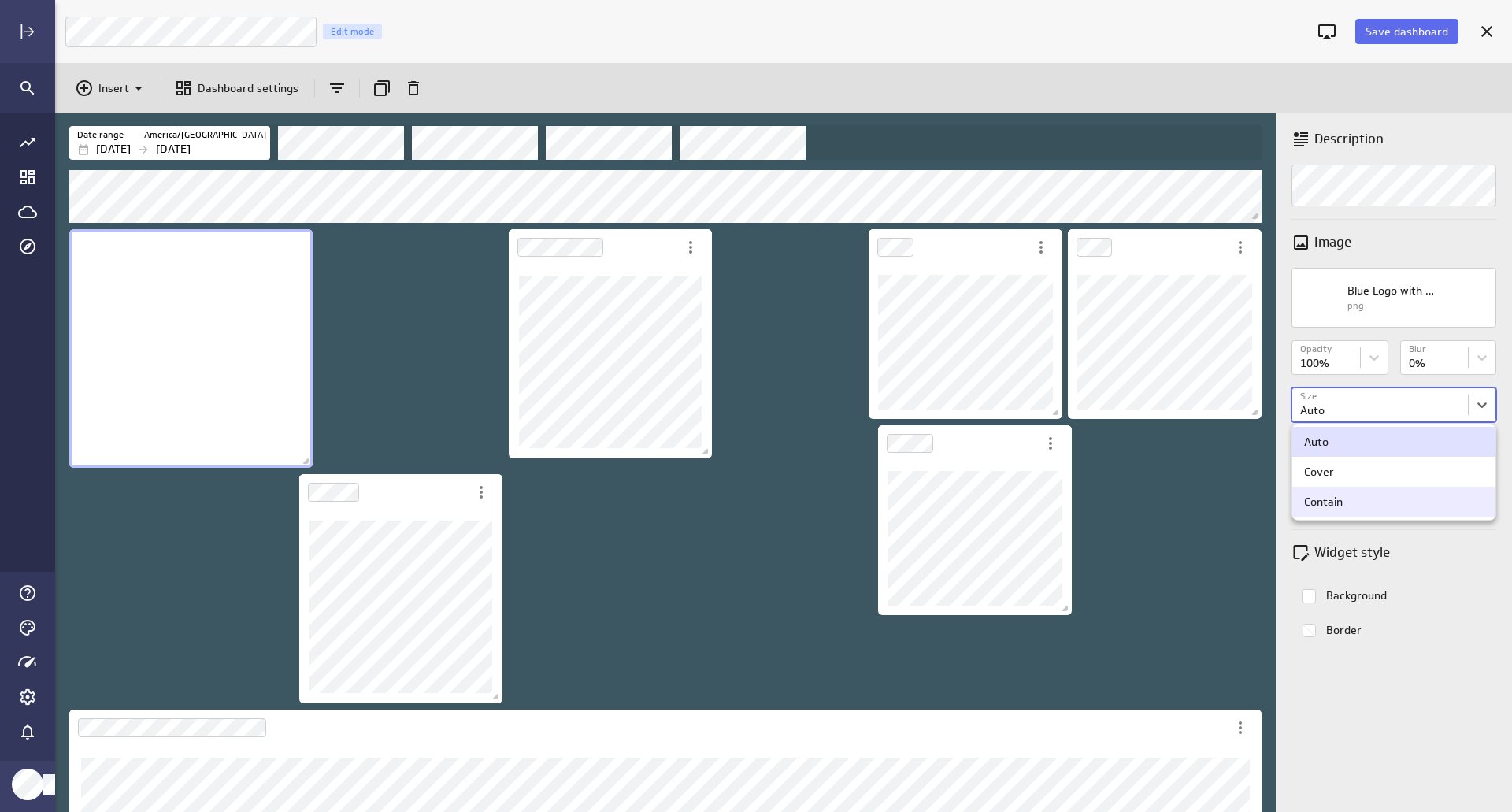
click at [1364, 499] on div "Contain" at bounding box center [1393, 501] width 180 height 14
click at [1358, 412] on body "Save dashboard Google Ad Performance Edit mode Insert Dashboard settings Date r…" at bounding box center [756, 406] width 1512 height 812
click at [1354, 466] on div "Cover" at bounding box center [1393, 471] width 180 height 14
click at [1349, 394] on body "Save dashboard Google Ad Performance Edit mode Insert Dashboard settings Date r…" at bounding box center [756, 406] width 1512 height 812
click at [1341, 494] on div "Contain" at bounding box center [1393, 501] width 203 height 30
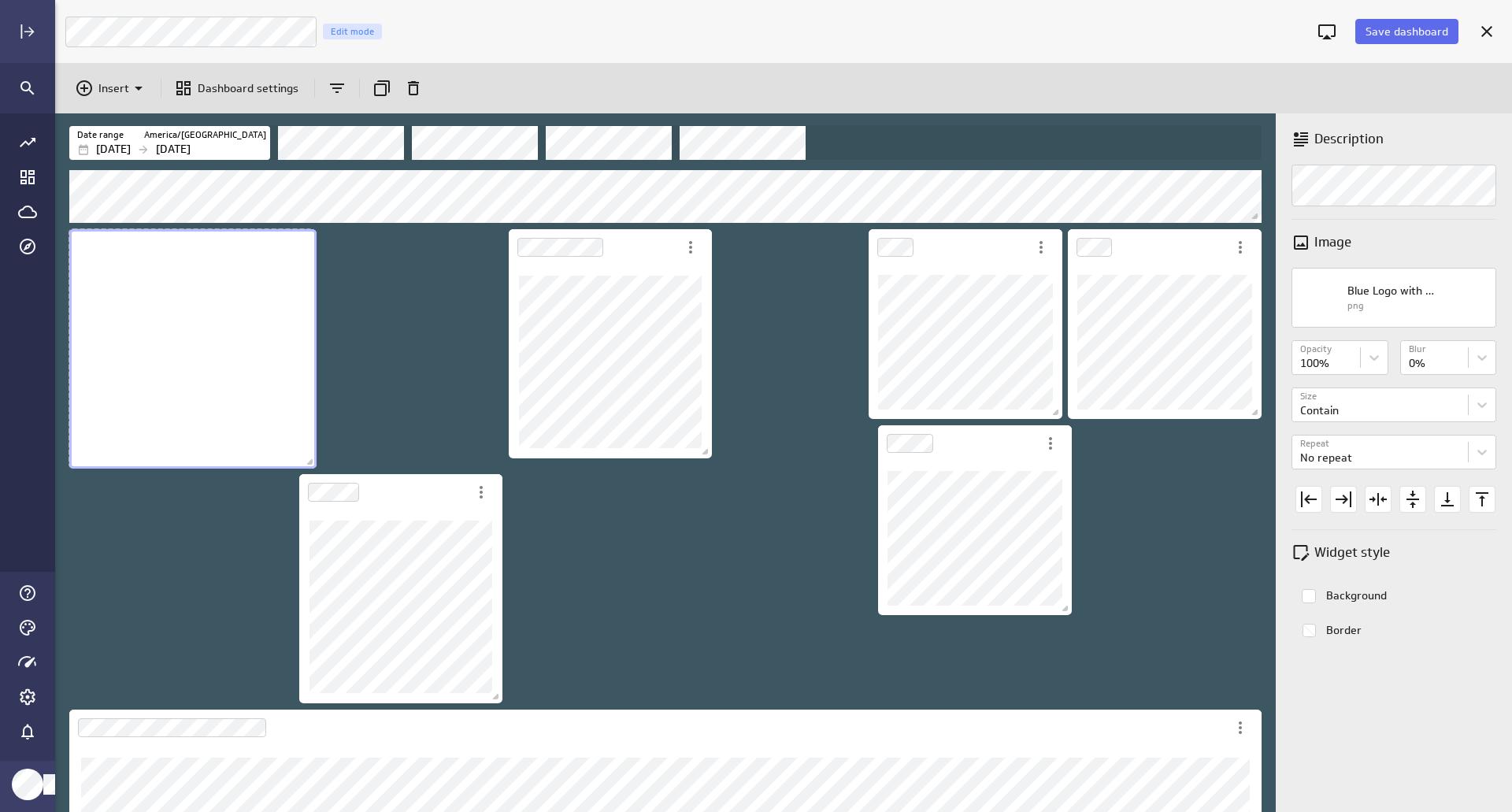
click at [314, 465] on span "Dashboard content with 12 widgets" at bounding box center [312, 463] width 16 height 16
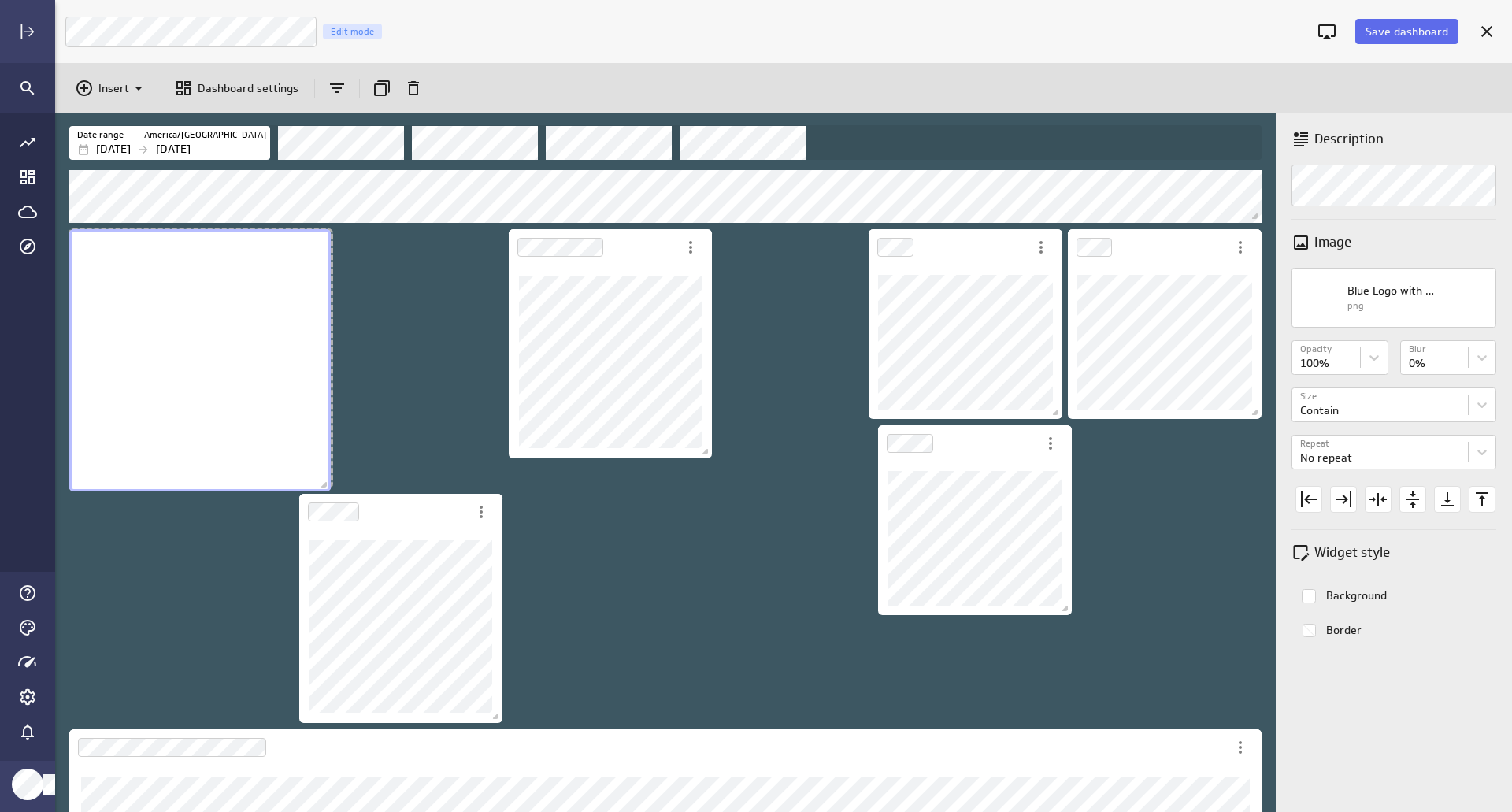
drag, startPoint x: 306, startPoint y: 466, endPoint x: 324, endPoint y: 490, distance: 30.0
click at [324, 490] on span "Dashboard content with 12 widgets" at bounding box center [326, 486] width 16 height 16
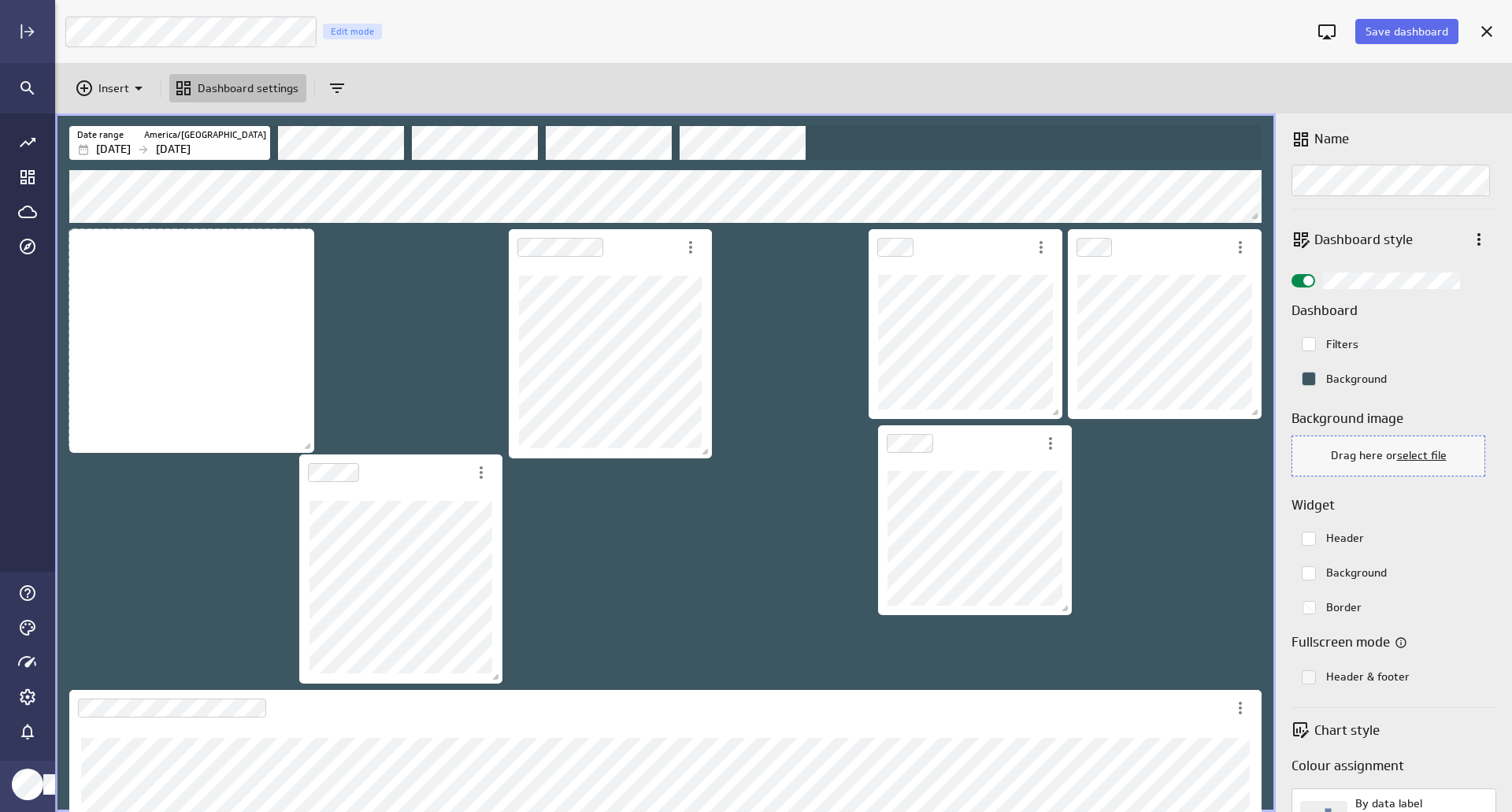
drag, startPoint x: 329, startPoint y: 484, endPoint x: 311, endPoint y: 449, distance: 39.4
click at [311, 449] on span "Dashboard content with 12 widgets" at bounding box center [309, 447] width 16 height 16
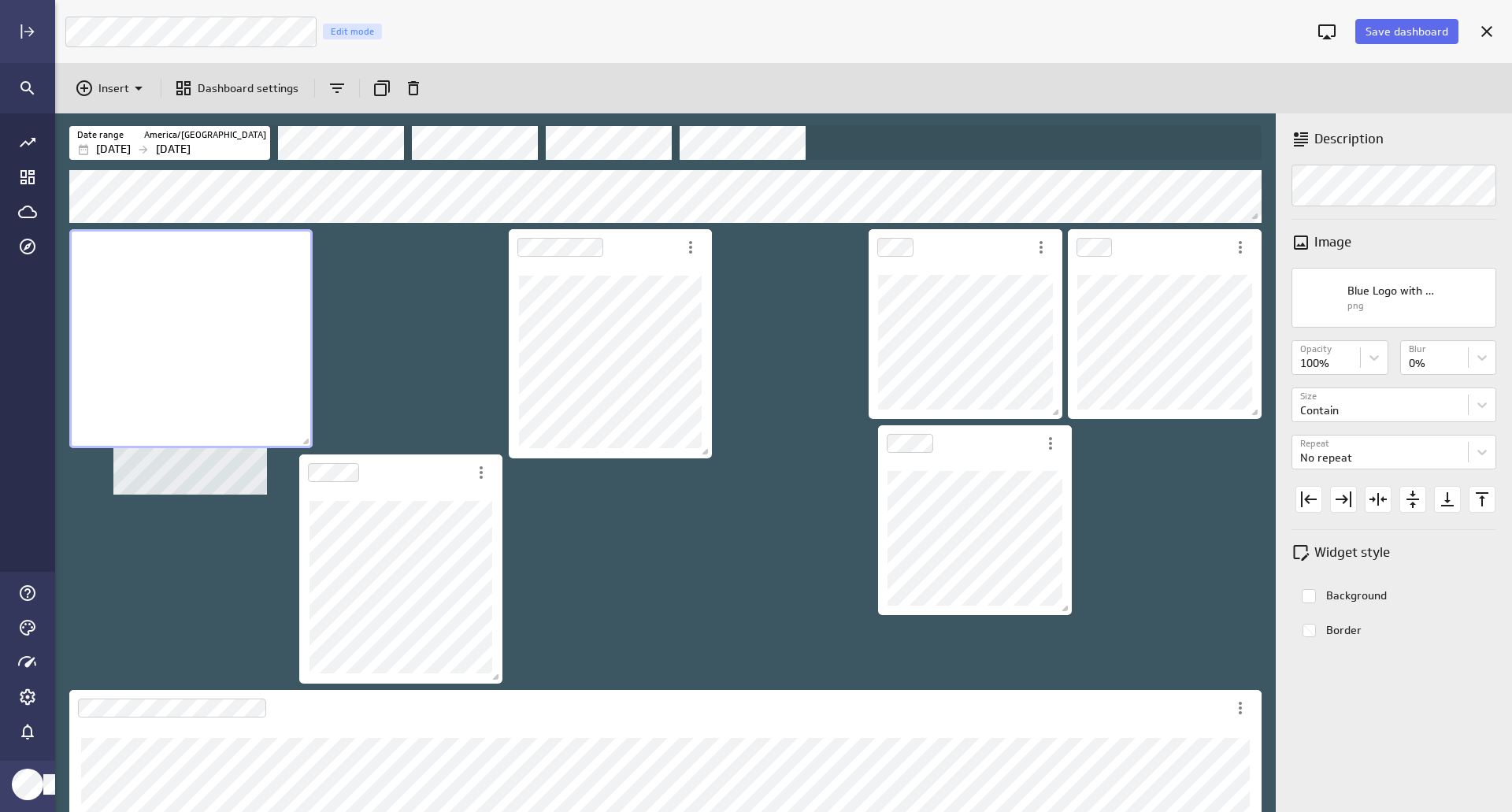
click at [251, 391] on div "No description available" at bounding box center [191, 338] width 243 height 219
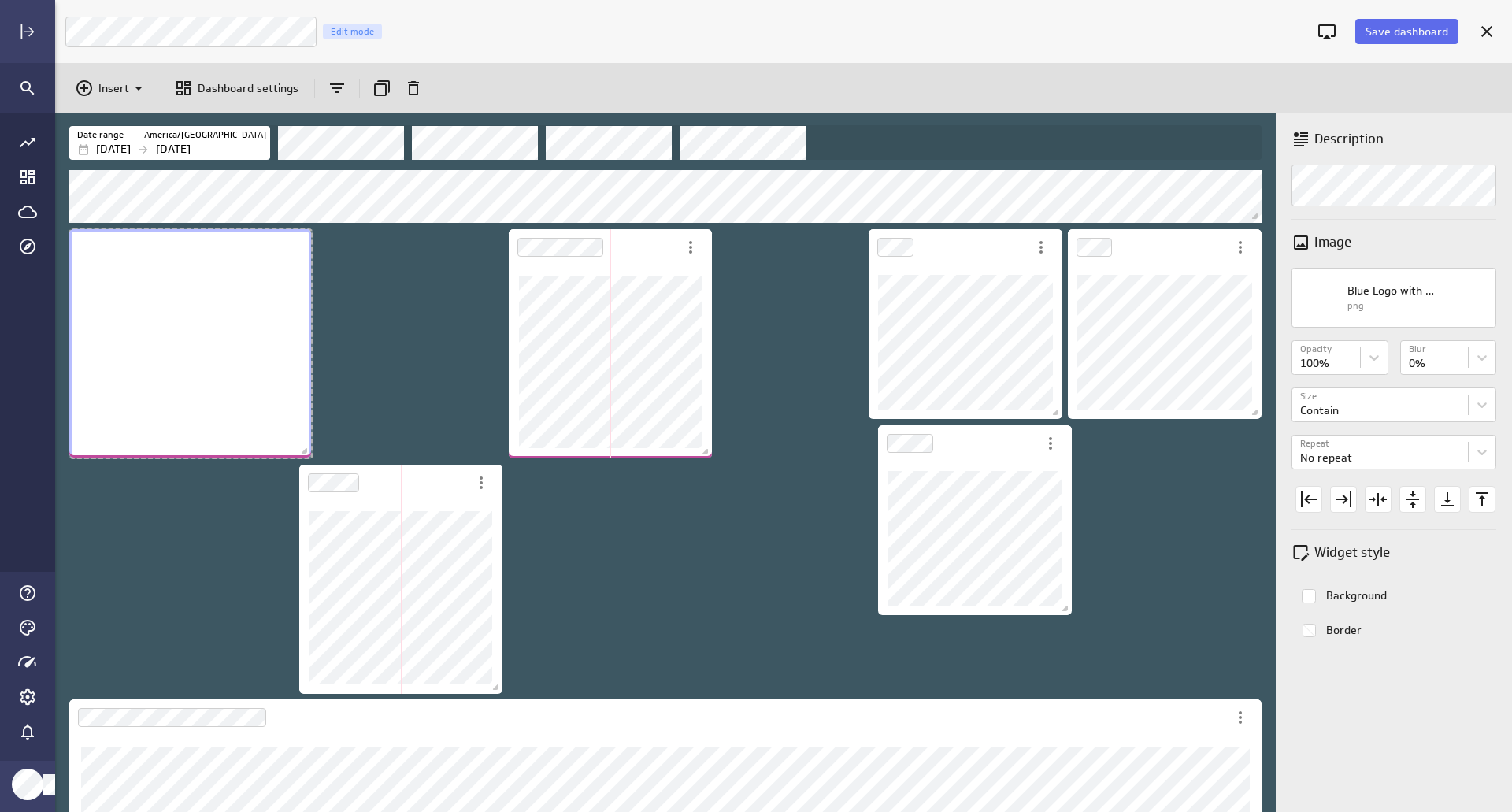
click at [303, 458] on span "Dashboard content with 12 widgets" at bounding box center [306, 452] width 16 height 16
click at [1411, 498] on icon "Align vertical center" at bounding box center [1412, 499] width 12 height 17
click at [275, 390] on div "No description available" at bounding box center [191, 343] width 243 height 229
click at [1414, 457] on body "Save dashboard Google Ad Performance Edit mode Insert Dashboard settings Date r…" at bounding box center [756, 406] width 1512 height 812
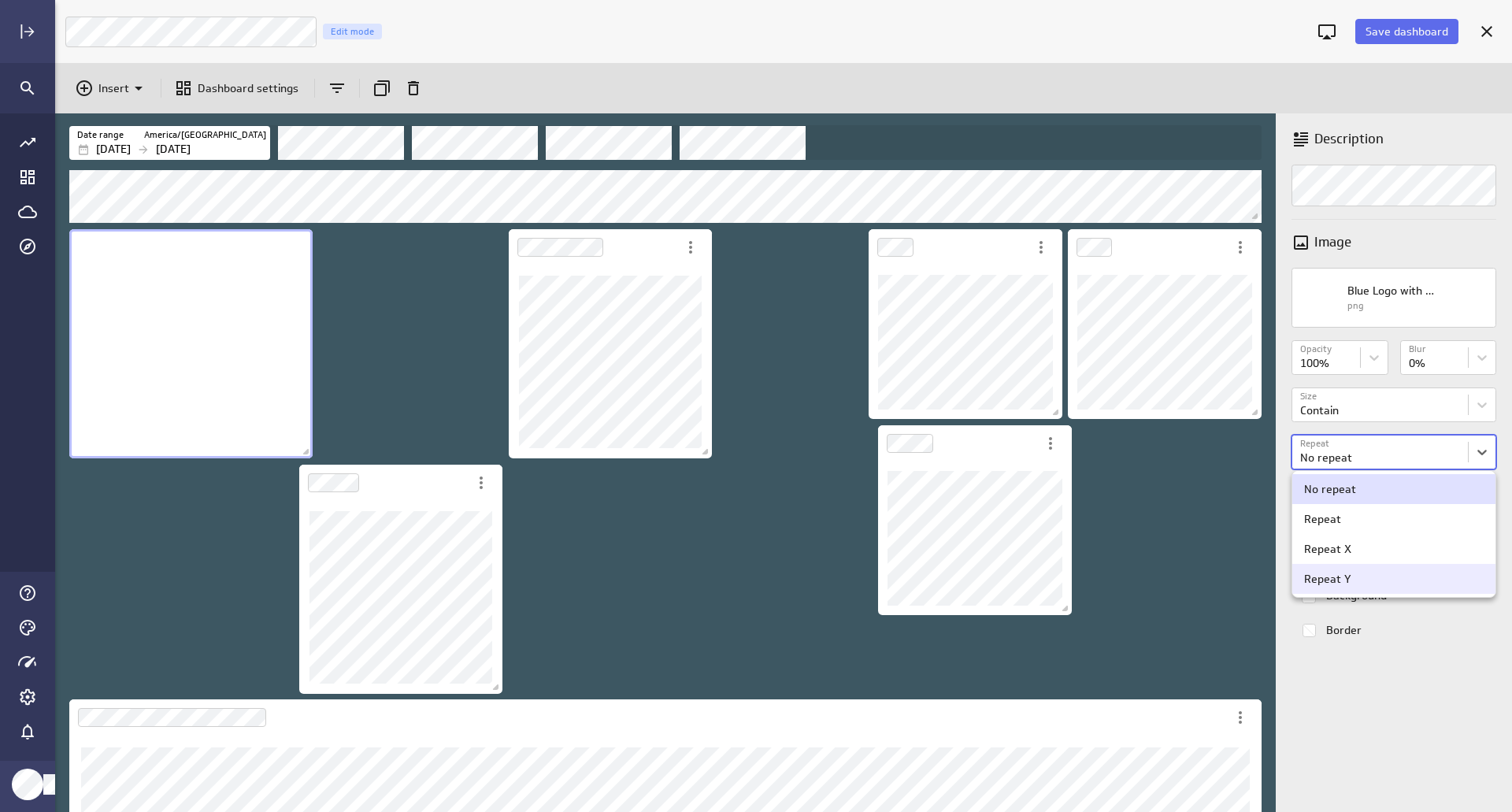
click at [1465, 682] on div at bounding box center [756, 406] width 1512 height 812
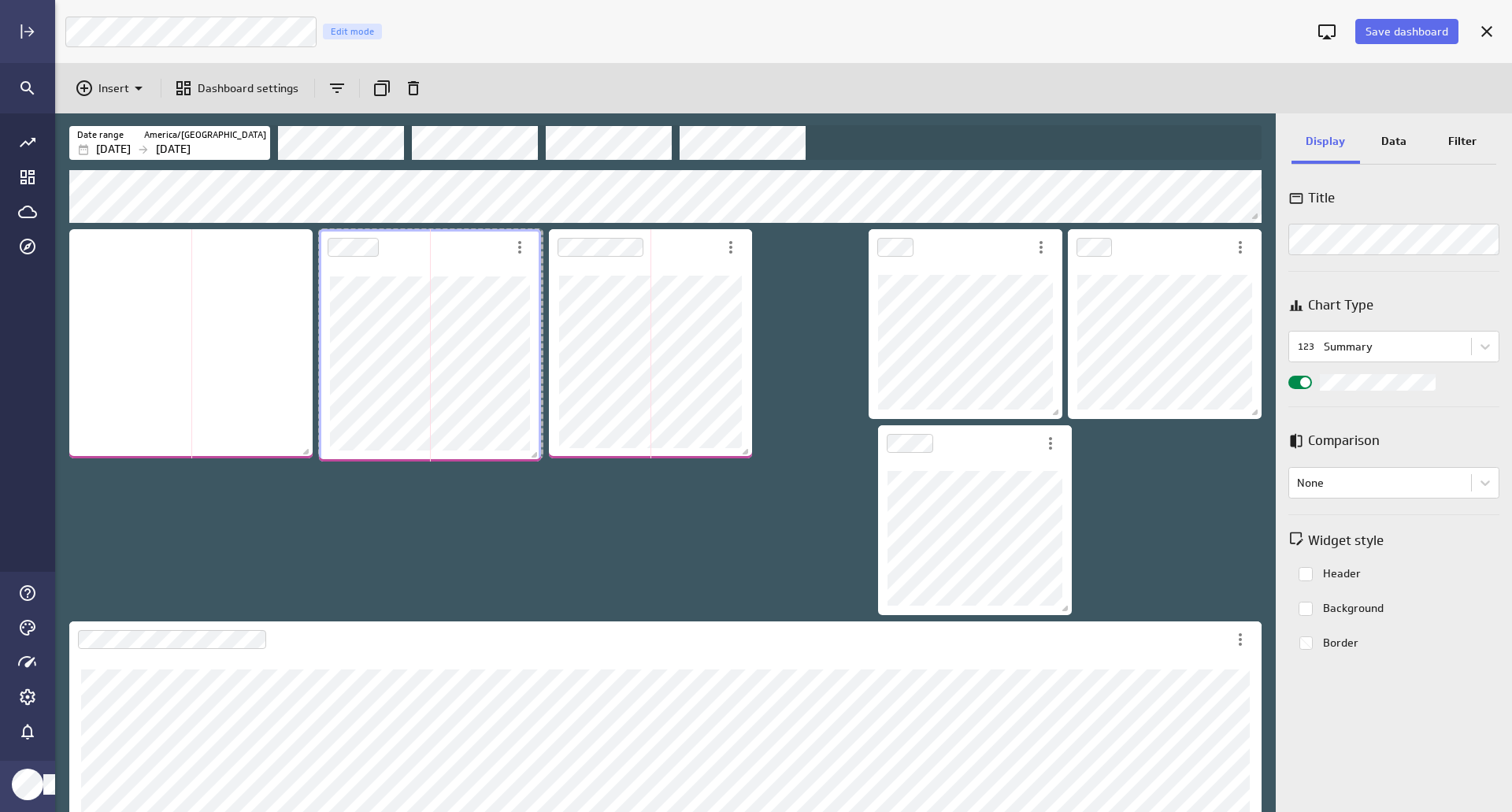
drag, startPoint x: 523, startPoint y: 456, endPoint x: 546, endPoint y: 458, distance: 23.1
click at [543, 458] on span "Dashboard content with 12 widgets" at bounding box center [536, 456] width 16 height 16
drag, startPoint x: 534, startPoint y: 456, endPoint x: 518, endPoint y: 457, distance: 16.0
click at [518, 457] on span "Dashboard content with 12 widgets" at bounding box center [522, 454] width 16 height 16
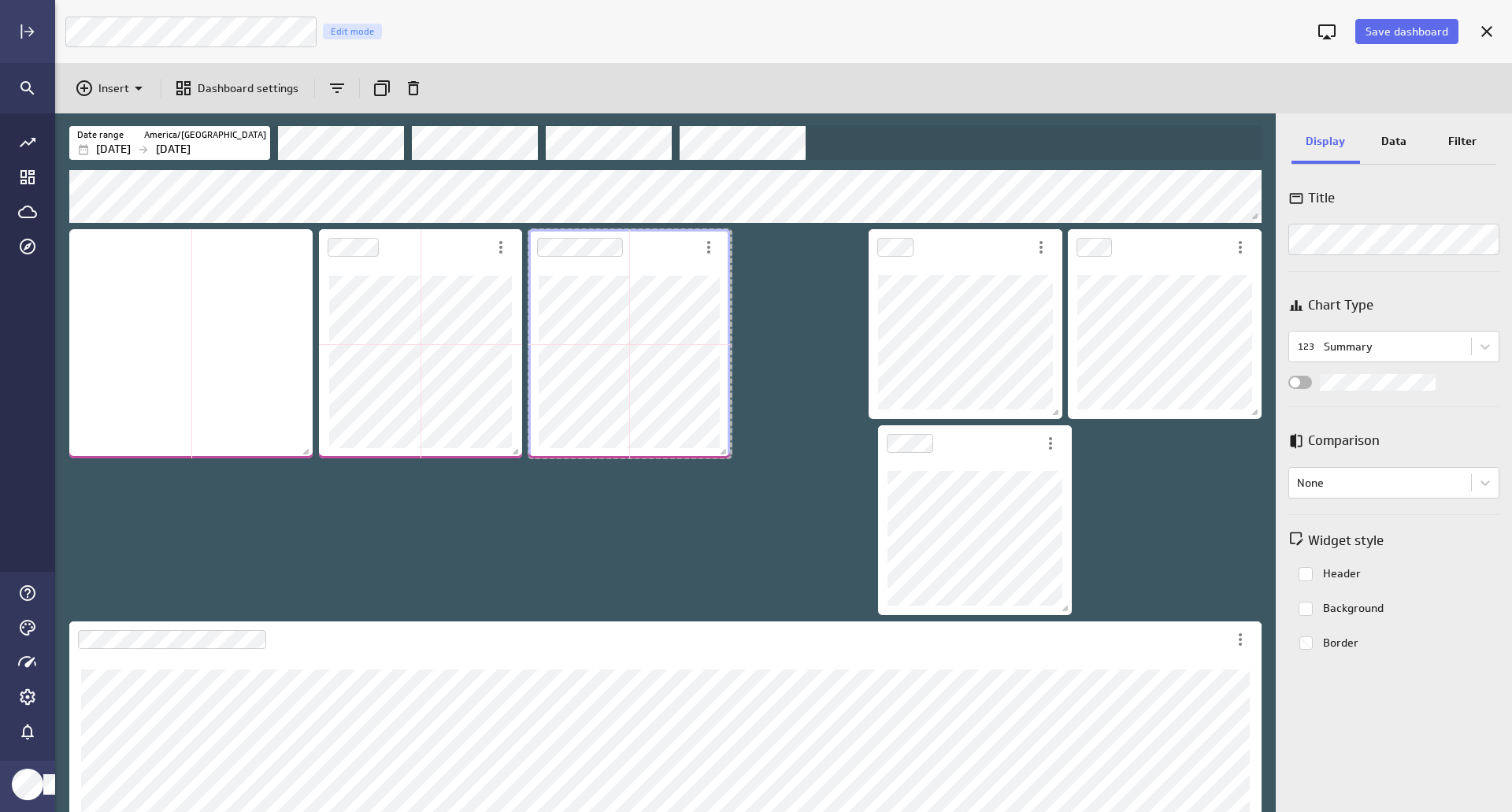
click at [726, 455] on span "Dashboard content with 12 widgets" at bounding box center [724, 453] width 16 height 16
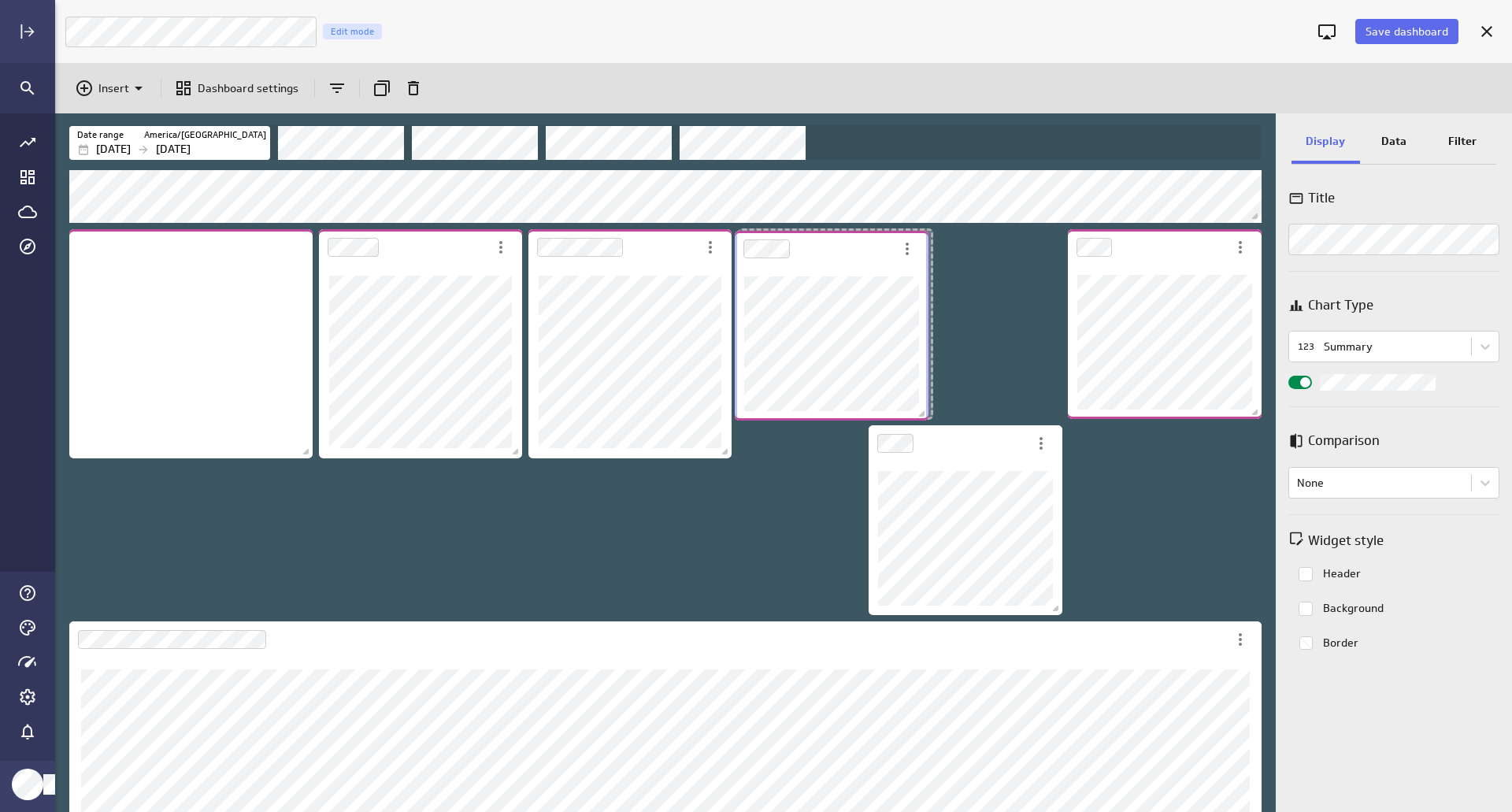
drag, startPoint x: 999, startPoint y: 463, endPoint x: 855, endPoint y: 268, distance: 242.4
click at [855, 268] on div "Dashboard Widget" at bounding box center [832, 343] width 194 height 154
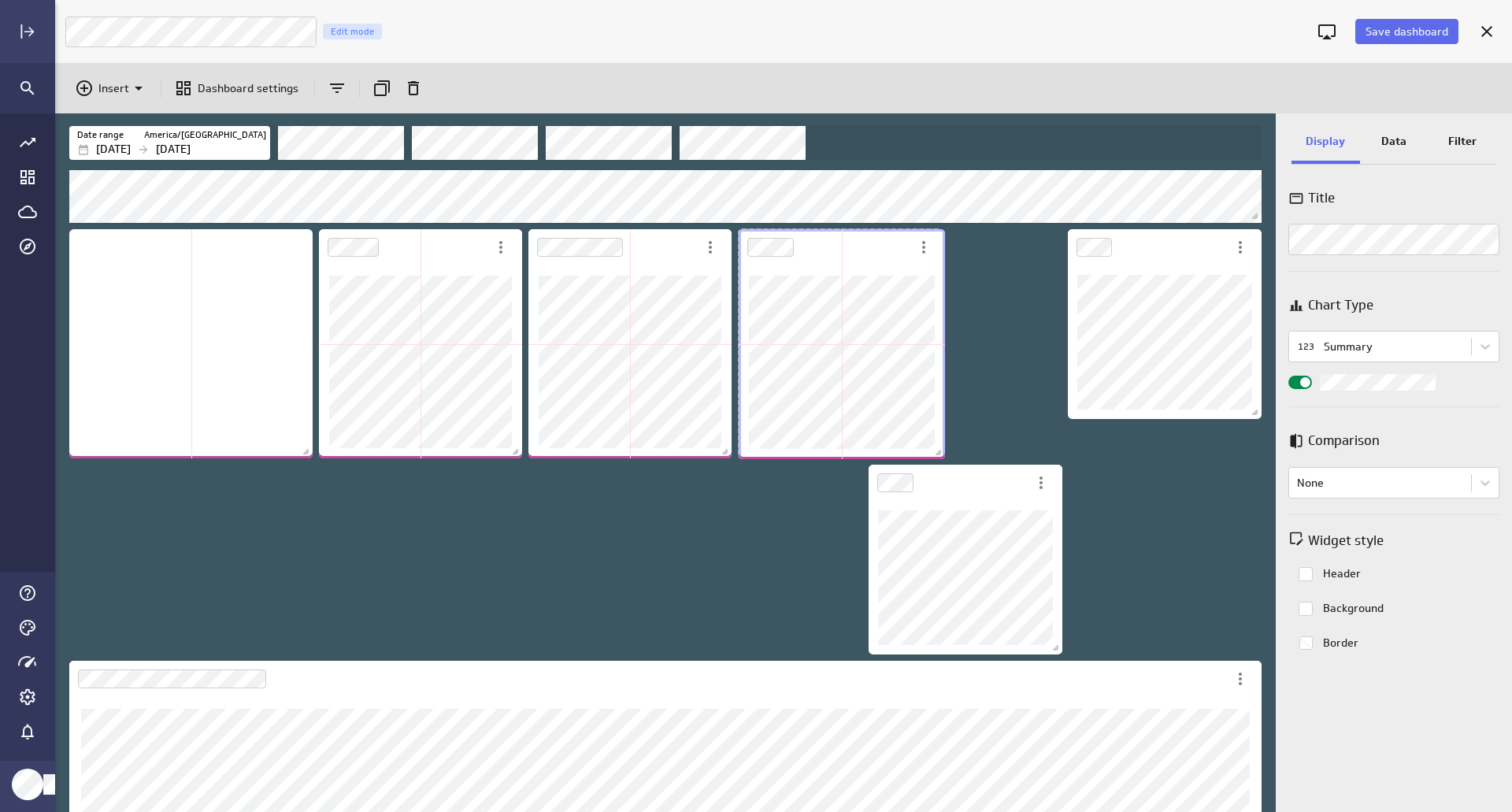
drag, startPoint x: 928, startPoint y: 414, endPoint x: 941, endPoint y: 454, distance: 42.1
click at [941, 454] on span "Dashboard content with 12 widgets" at bounding box center [940, 454] width 16 height 16
drag, startPoint x: 517, startPoint y: 453, endPoint x: 506, endPoint y: 453, distance: 11.0
click at [506, 453] on span "Dashboard content with 12 widgets" at bounding box center [508, 453] width 16 height 16
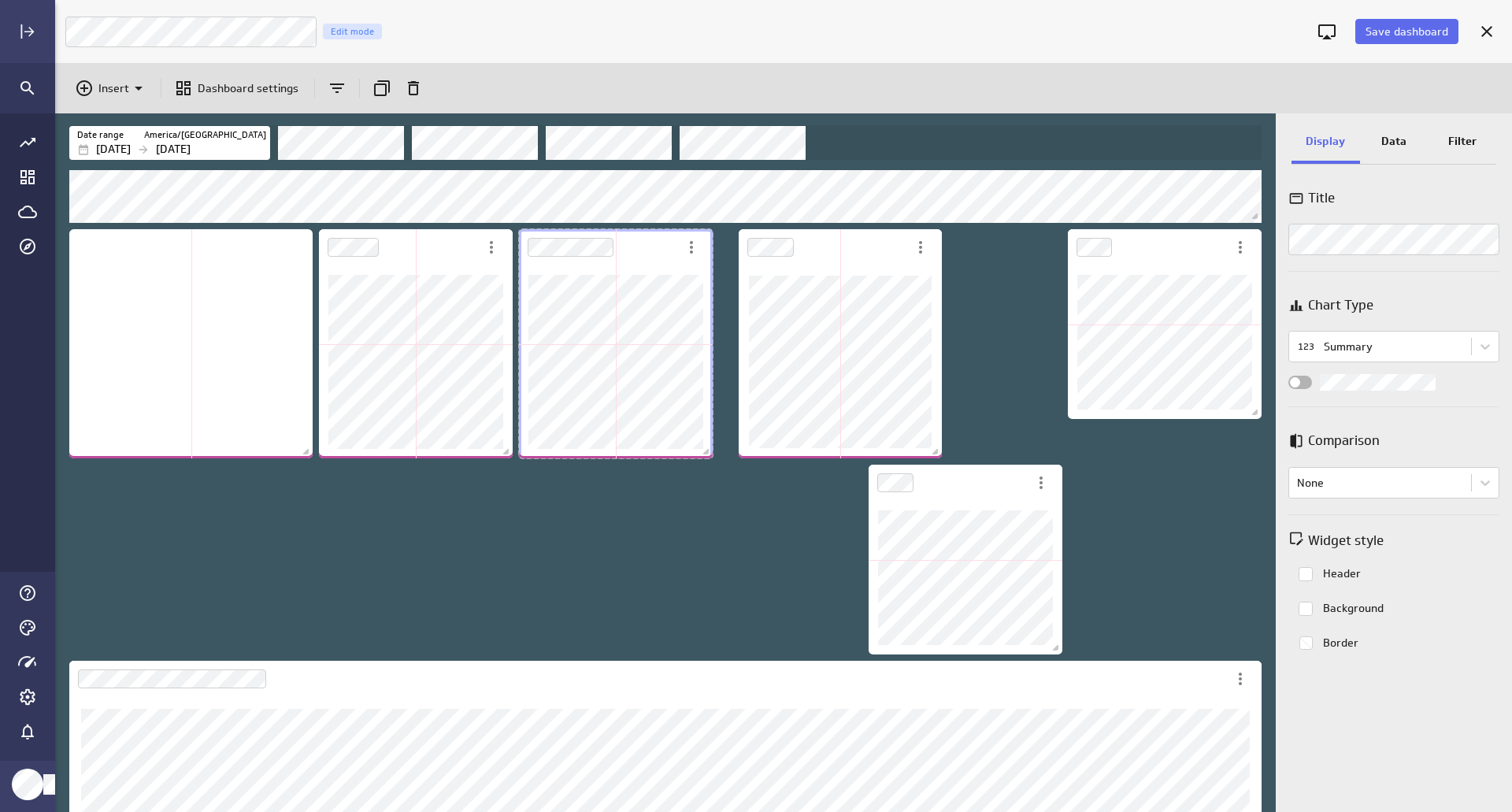
drag, startPoint x: 717, startPoint y: 453, endPoint x: 704, endPoint y: 453, distance: 13.0
click at [704, 453] on span "Dashboard content with 12 widgets" at bounding box center [707, 453] width 16 height 16
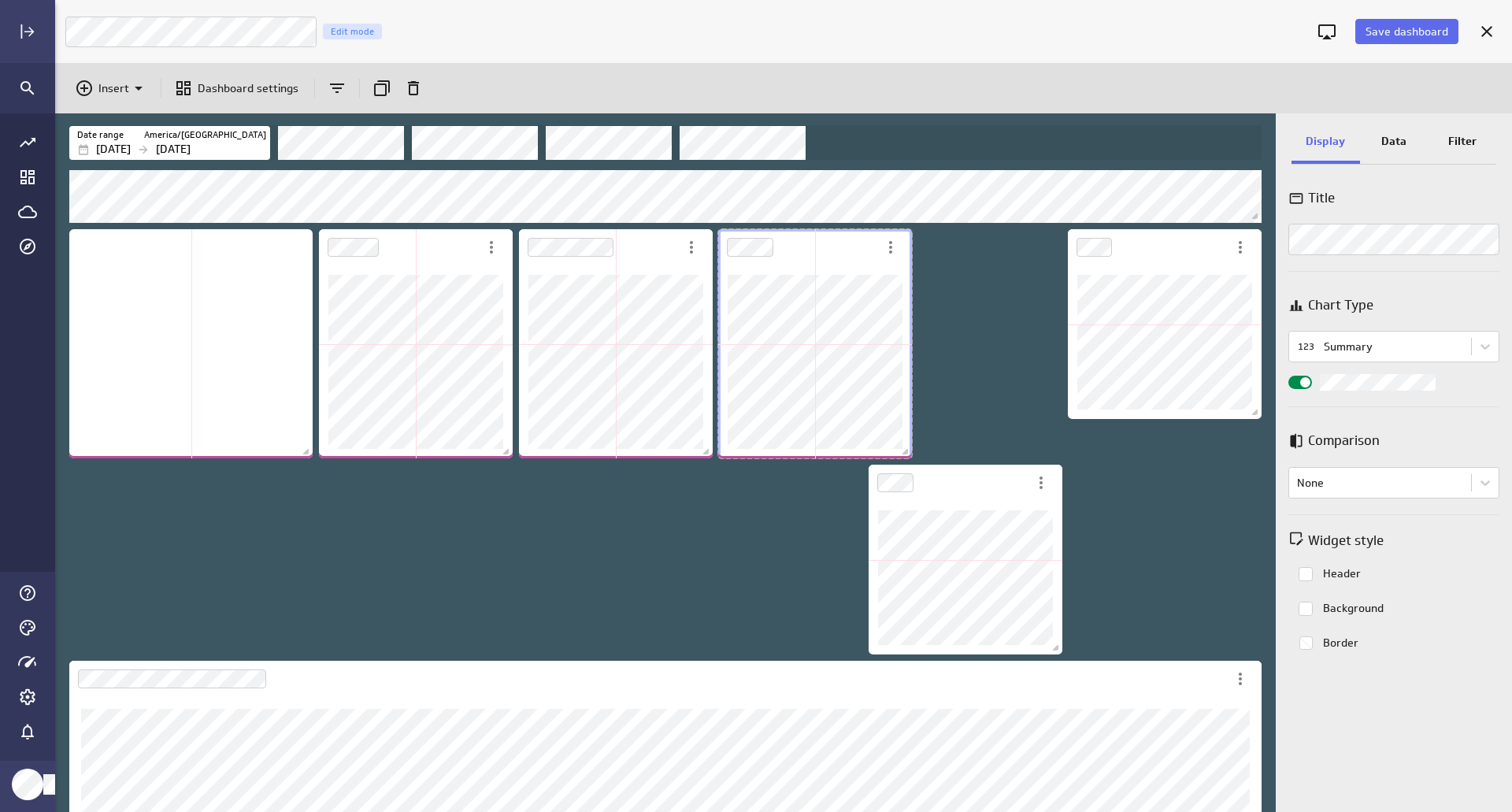
drag, startPoint x: 915, startPoint y: 456, endPoint x: 902, endPoint y: 456, distance: 13.0
click at [902, 456] on span "Dashboard content with 12 widgets" at bounding box center [906, 453] width 16 height 16
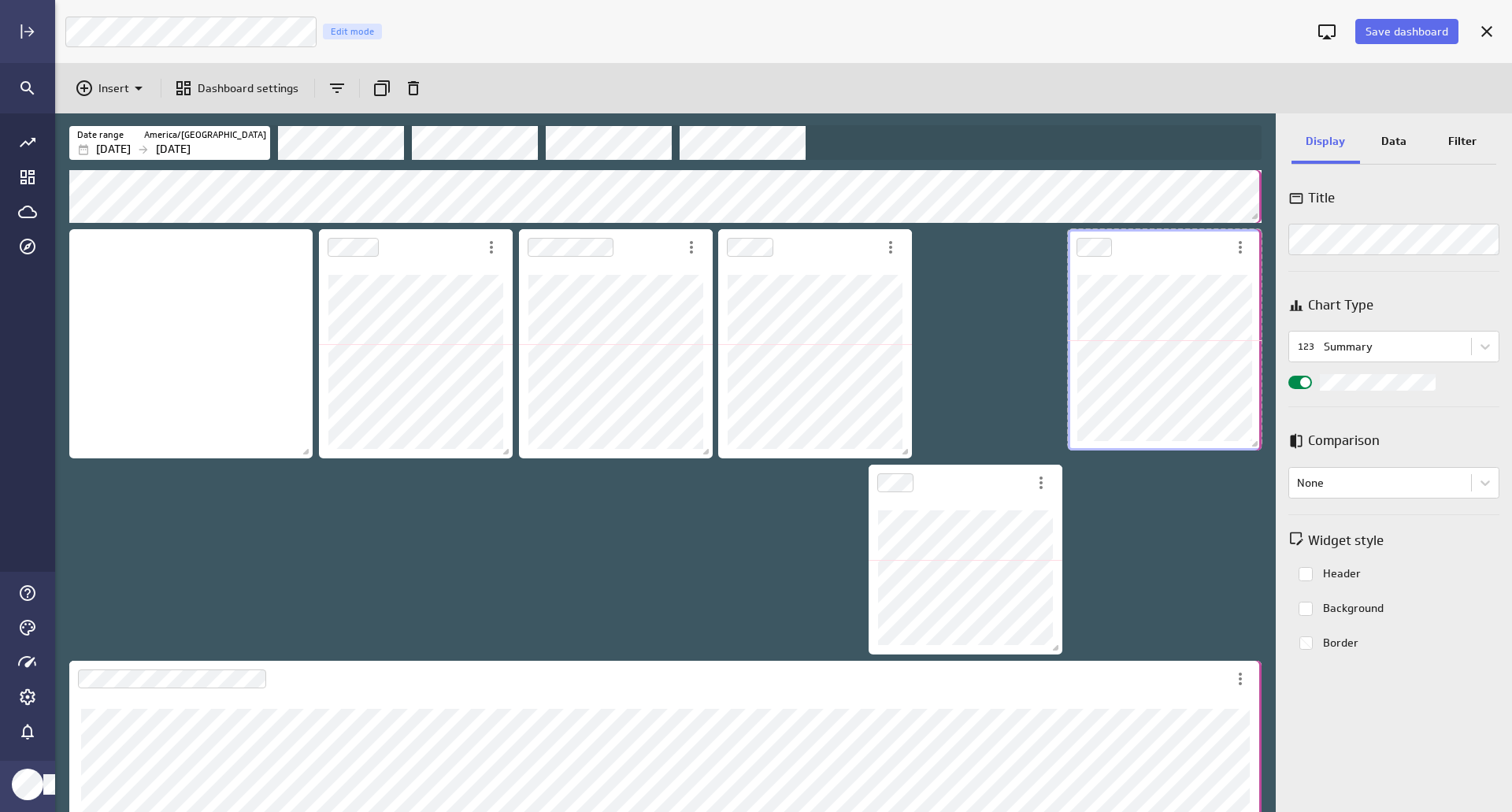
drag, startPoint x: 1260, startPoint y: 414, endPoint x: 1114, endPoint y: 479, distance: 159.8
click at [1224, 448] on div "Dashboard content with 12 widgets" at bounding box center [1164, 340] width 200 height 228
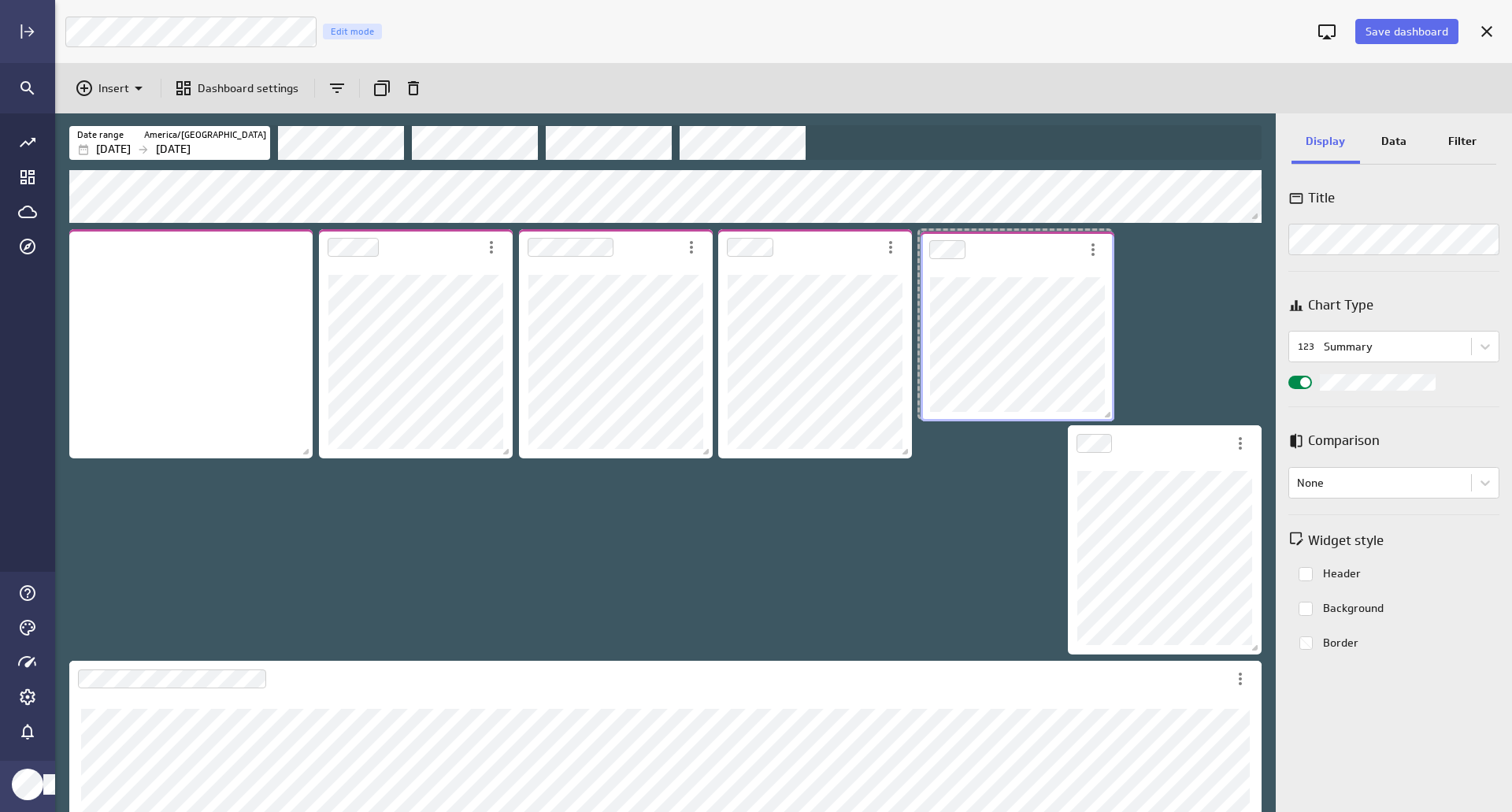
drag, startPoint x: 1023, startPoint y: 467, endPoint x: 1056, endPoint y: 272, distance: 197.8
click at [1056, 272] on div "Dashboard Widget" at bounding box center [1017, 344] width 194 height 154
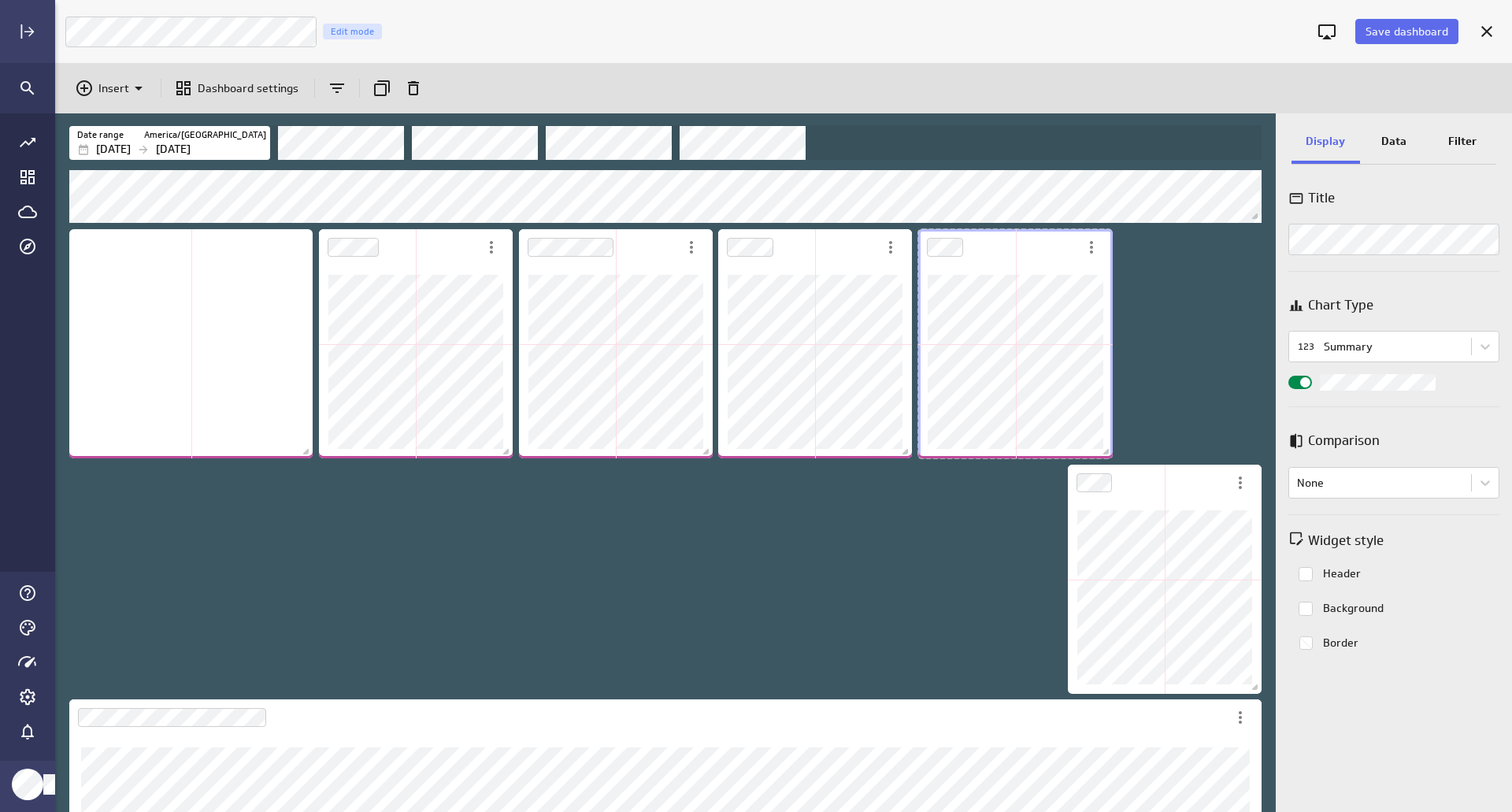
drag, startPoint x: 1105, startPoint y: 414, endPoint x: 1106, endPoint y: 453, distance: 39.0
click at [1106, 453] on span "Dashboard content with 12 widgets" at bounding box center [1108, 453] width 16 height 16
drag, startPoint x: 306, startPoint y: 453, endPoint x: 289, endPoint y: 452, distance: 17.0
click at [289, 452] on span "Dashboard content with 12 widgets" at bounding box center [290, 452] width 16 height 16
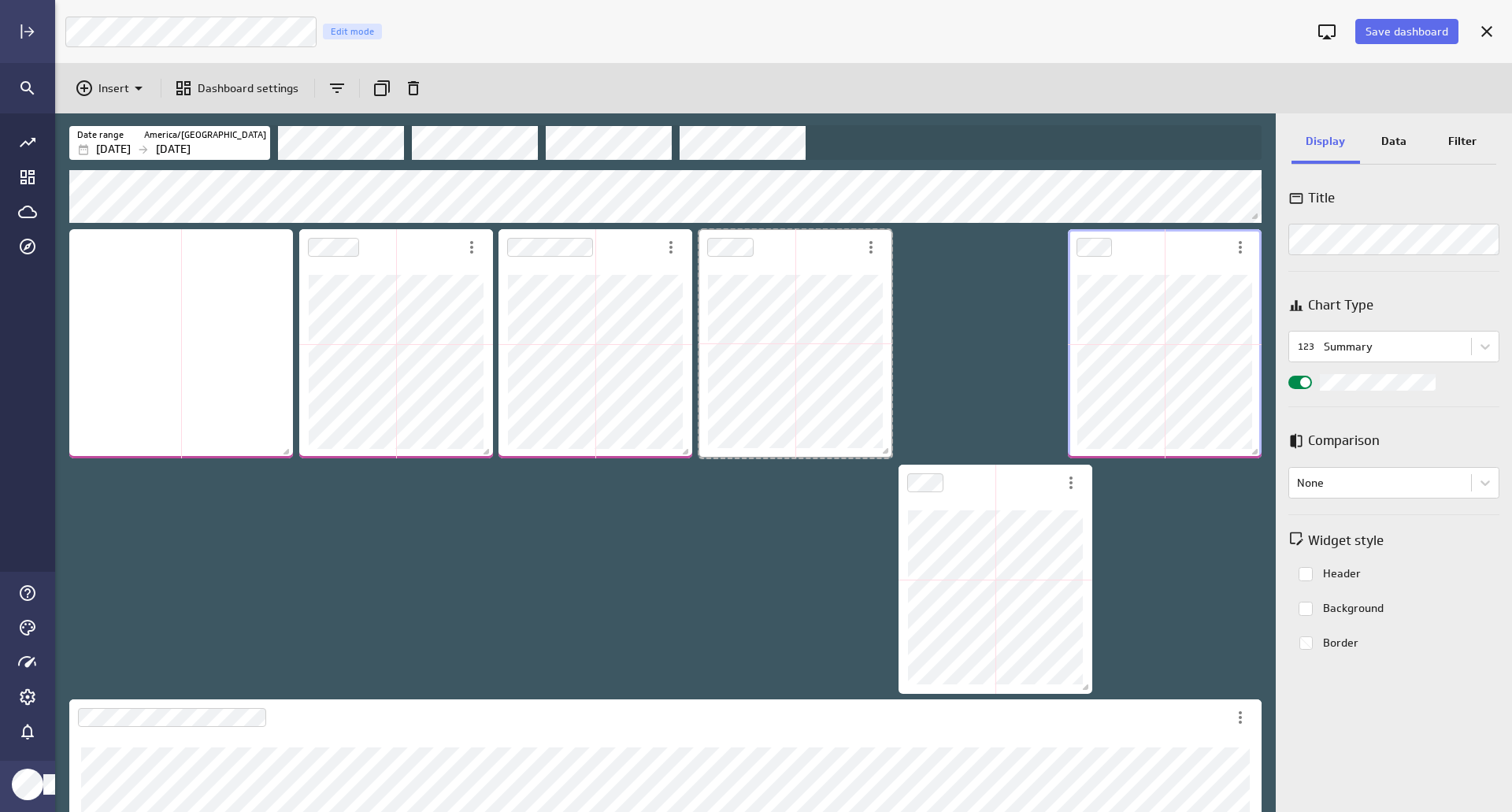
drag, startPoint x: 886, startPoint y: 453, endPoint x: 871, endPoint y: 452, distance: 15.0
click at [871, 452] on div "Dashboard content with 12 widgets" at bounding box center [795, 343] width 200 height 235
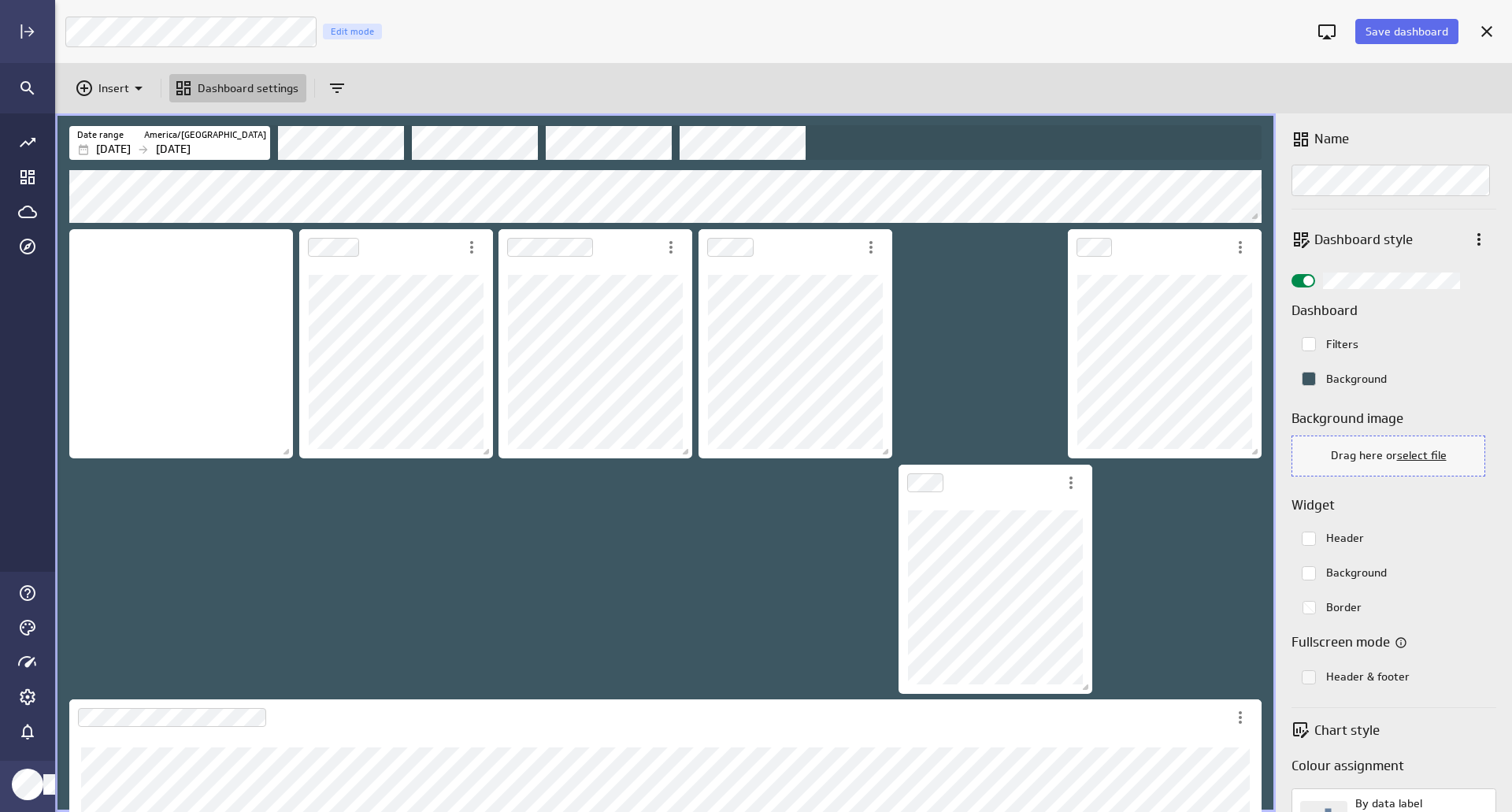
drag, startPoint x: 886, startPoint y: 453, endPoint x: 869, endPoint y: 459, distance: 18.0
click at [874, 453] on div "Dashboard content with 12 widgets" at bounding box center [795, 344] width 200 height 235
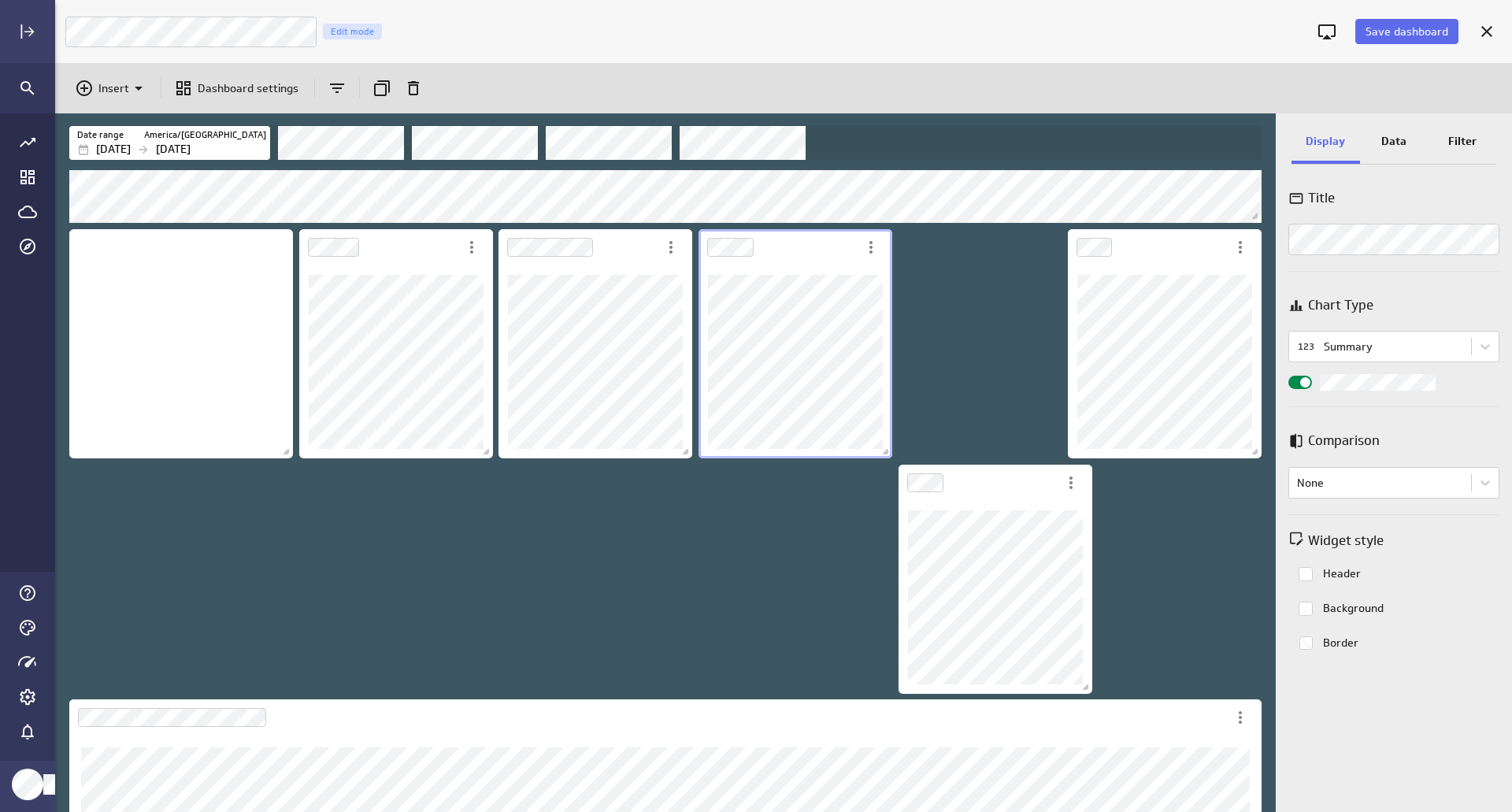
drag, startPoint x: 888, startPoint y: 456, endPoint x: 874, endPoint y: 456, distance: 14.0
click at [874, 456] on div "Dashboard content with 12 widgets" at bounding box center [795, 344] width 200 height 235
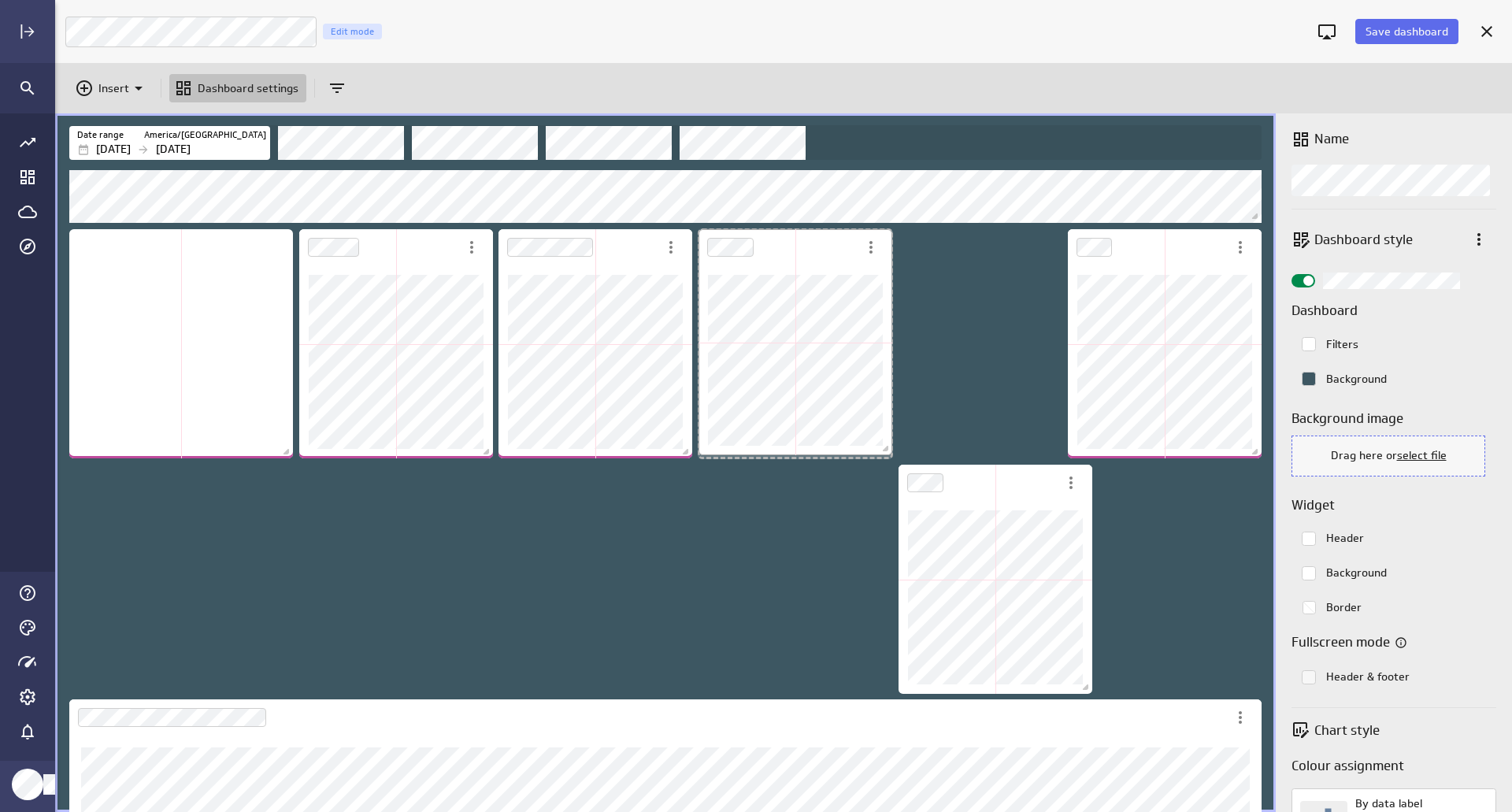
scroll to position [836, 1481]
click at [869, 457] on div "Dashboard content with 12 widgets" at bounding box center [795, 344] width 200 height 236
drag, startPoint x: 889, startPoint y: 453, endPoint x: 869, endPoint y: 454, distance: 20.0
click at [869, 454] on div "Dashboard content with 12 widgets" at bounding box center [795, 344] width 200 height 236
drag, startPoint x: 288, startPoint y: 458, endPoint x: 277, endPoint y: 455, distance: 11.4
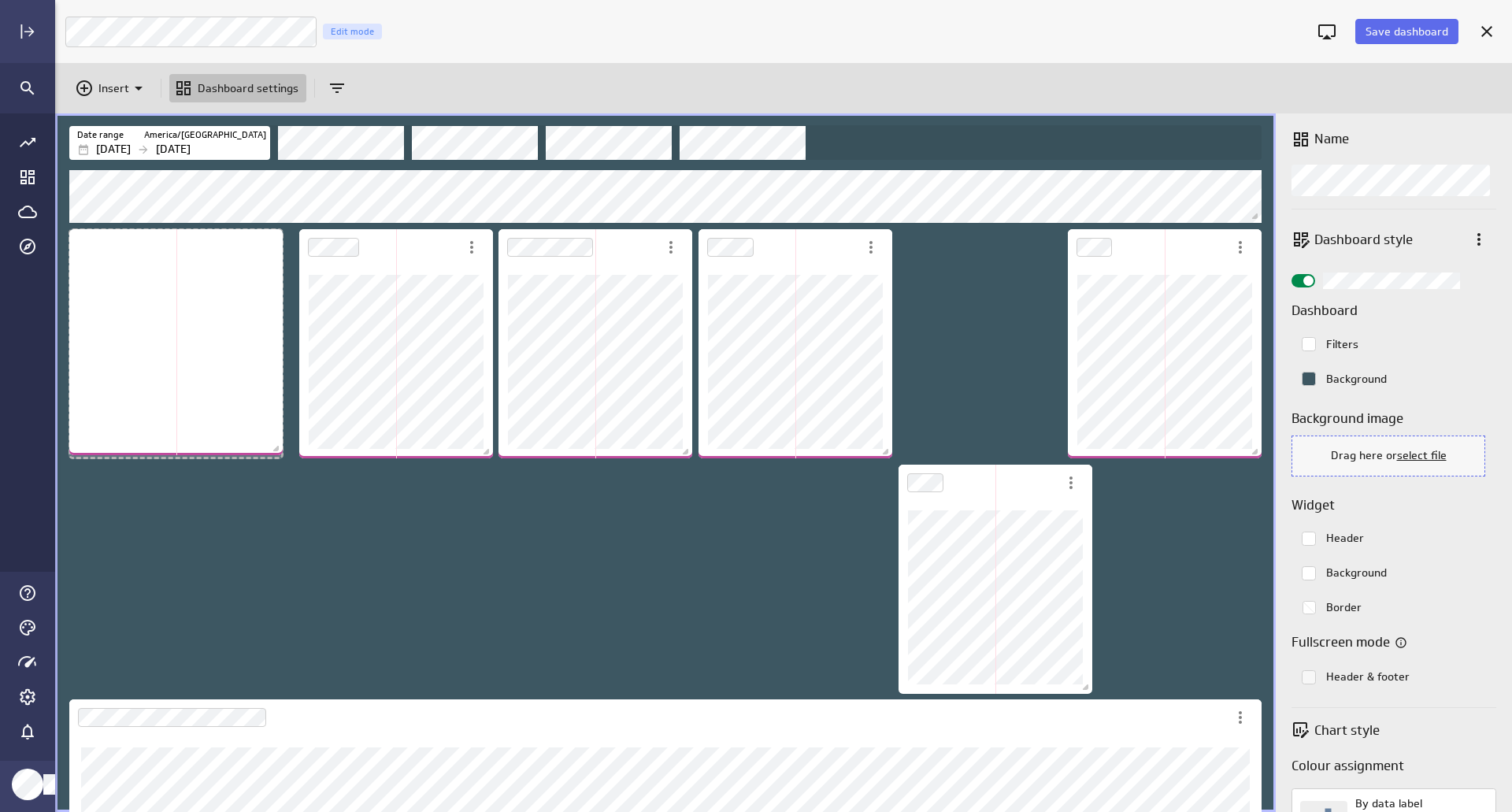
click at [277, 455] on span "Dashboard content with 12 widgets" at bounding box center [278, 450] width 16 height 16
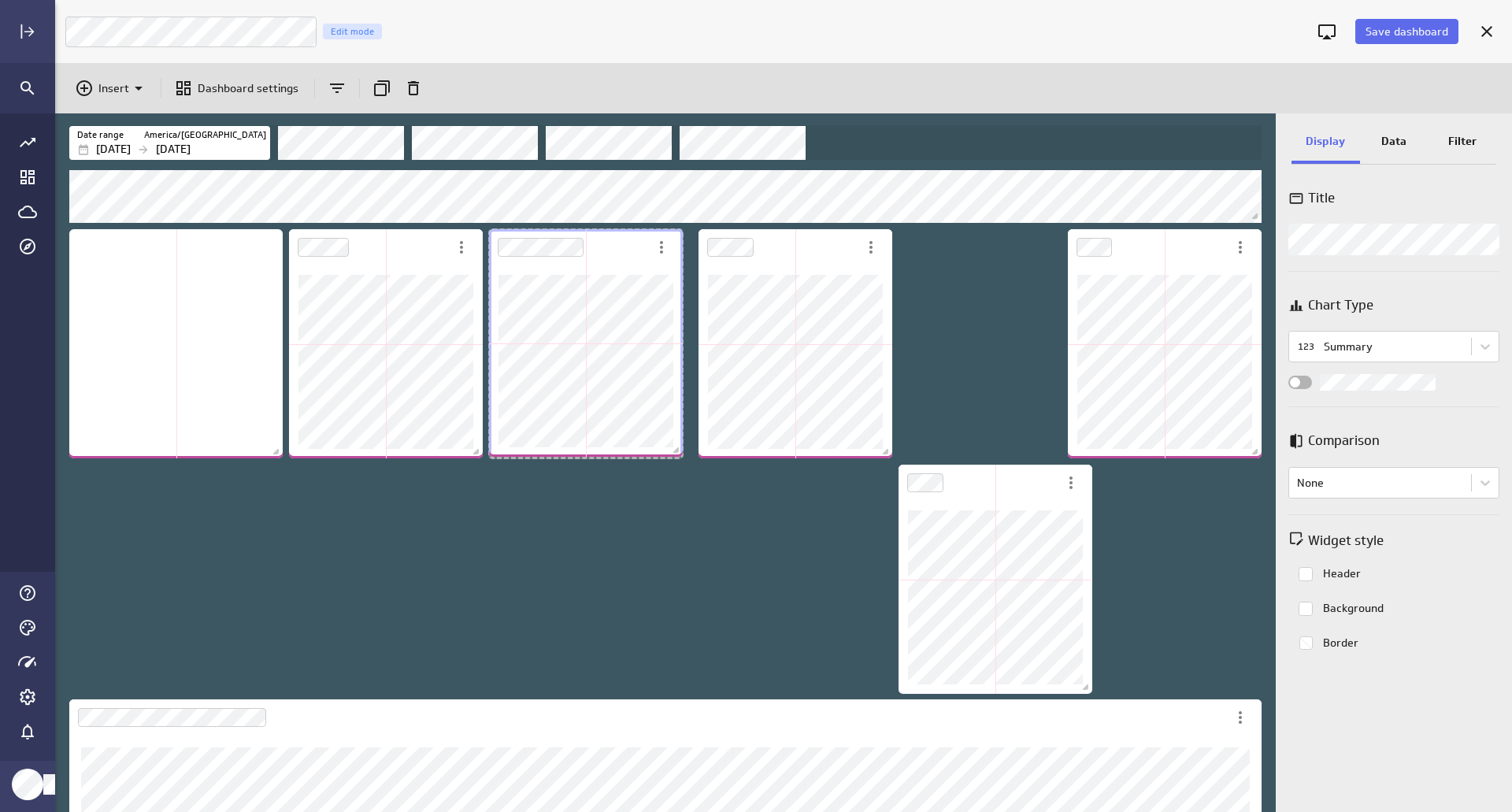
drag, startPoint x: 674, startPoint y: 454, endPoint x: 663, endPoint y: 453, distance: 11.0
click at [663, 453] on div "Dashboard content with 12 widgets" at bounding box center [586, 343] width 200 height 234
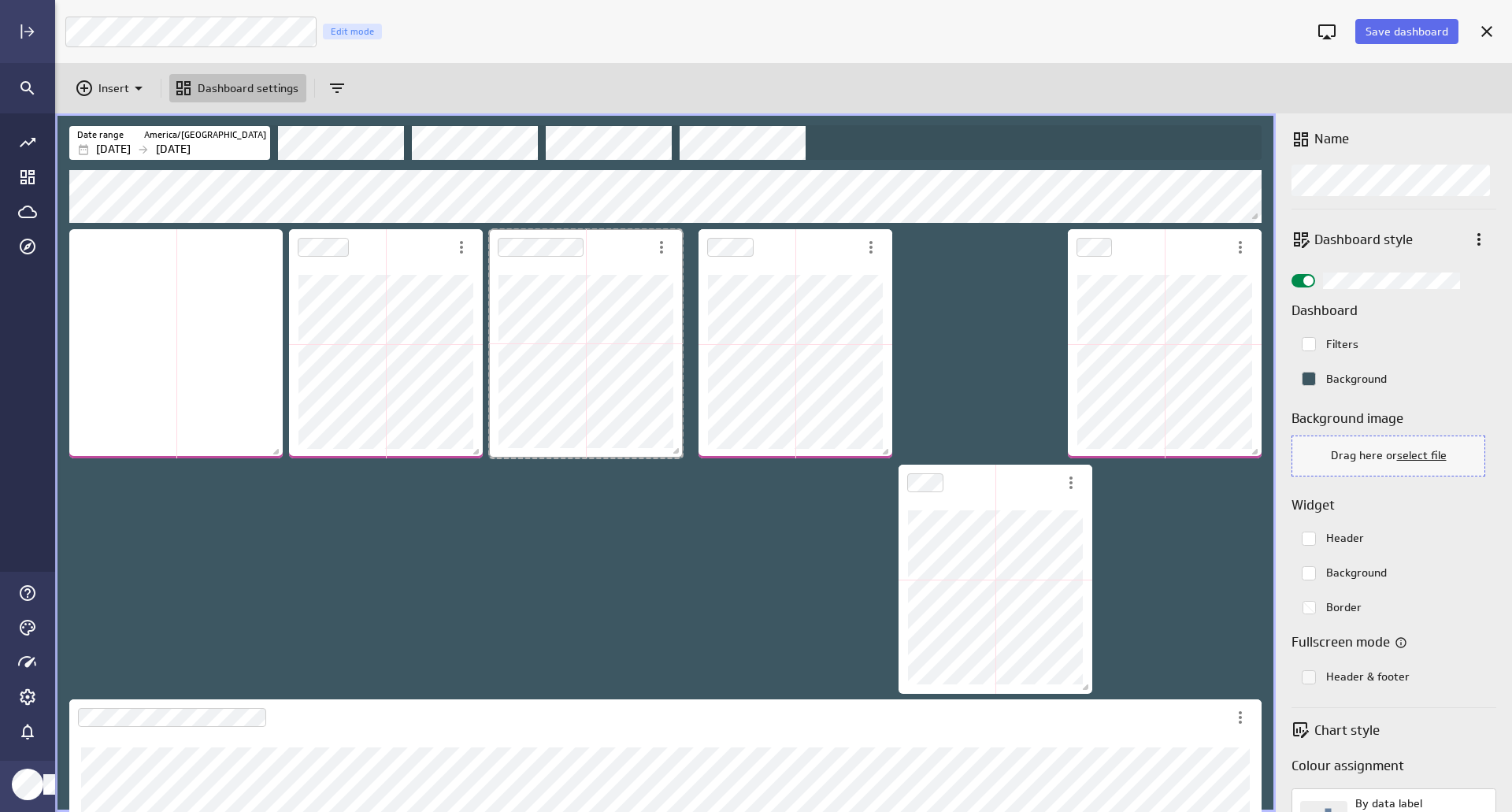
drag, startPoint x: 677, startPoint y: 455, endPoint x: 657, endPoint y: 455, distance: 20.0
click at [657, 455] on div "Dashboard content with 12 widgets" at bounding box center [586, 343] width 200 height 235
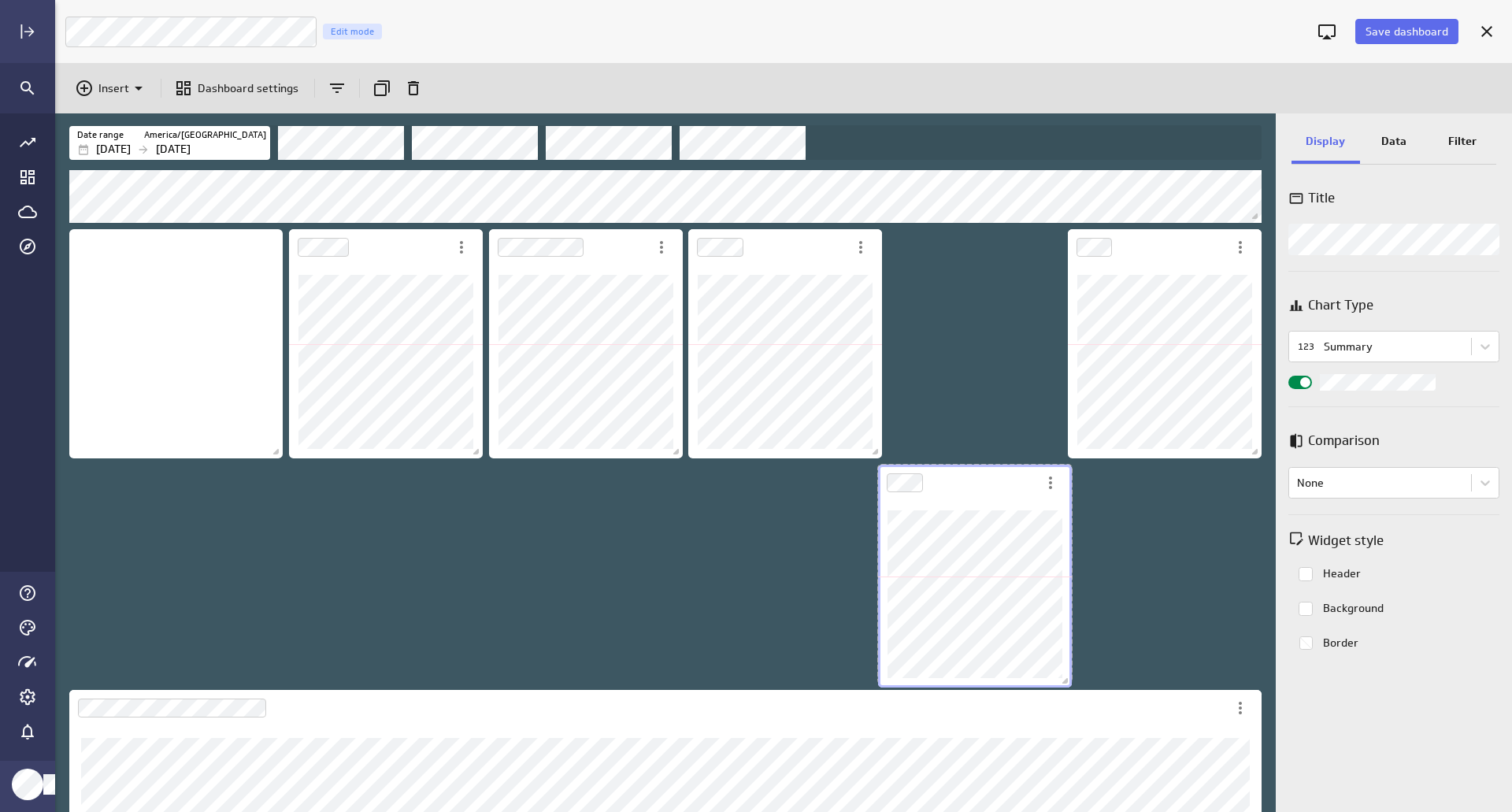
scroll to position [8, 8]
drag, startPoint x: 1065, startPoint y: 690, endPoint x: 1054, endPoint y: 683, distance: 13.0
click at [1054, 683] on div "Dashboard content with 12 widgets" at bounding box center [975, 576] width 200 height 229
drag, startPoint x: 1066, startPoint y: 679, endPoint x: 1053, endPoint y: 677, distance: 13.2
click at [1053, 677] on div "Dashboard content with 12 widgets" at bounding box center [975, 573] width 200 height 223
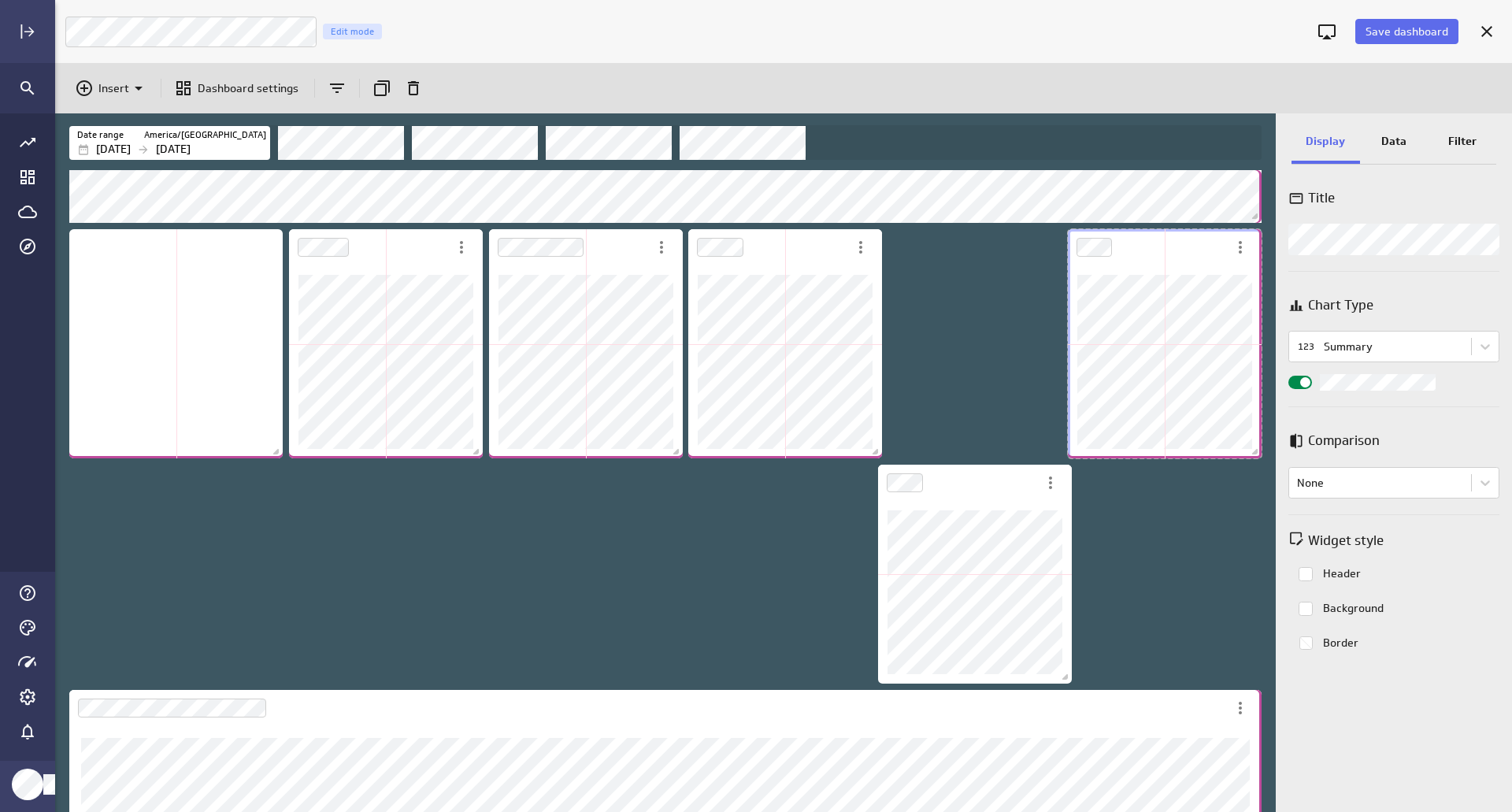
drag, startPoint x: 1257, startPoint y: 455, endPoint x: 1244, endPoint y: 455, distance: 13.0
click at [1244, 455] on div "Dashboard content with 12 widgets" at bounding box center [1164, 344] width 200 height 235
drag, startPoint x: 476, startPoint y: 455, endPoint x: 450, endPoint y: 454, distance: 26.0
click at [463, 455] on div "Dashboard content with 12 widgets" at bounding box center [385, 343] width 200 height 235
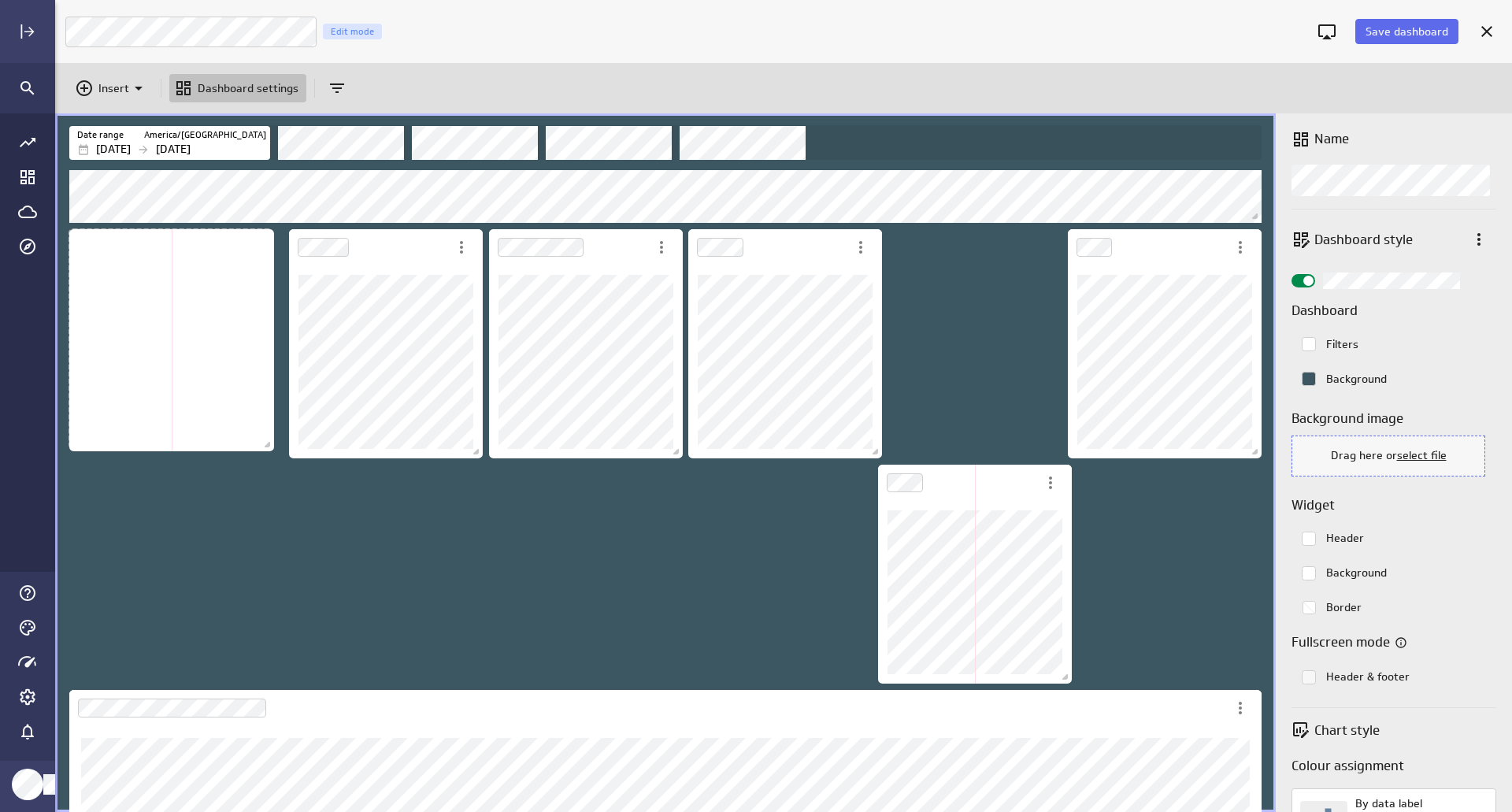
drag, startPoint x: 276, startPoint y: 453, endPoint x: 268, endPoint y: 446, distance: 10.6
click at [268, 446] on span "Dashboard content with 12 widgets" at bounding box center [268, 447] width 16 height 16
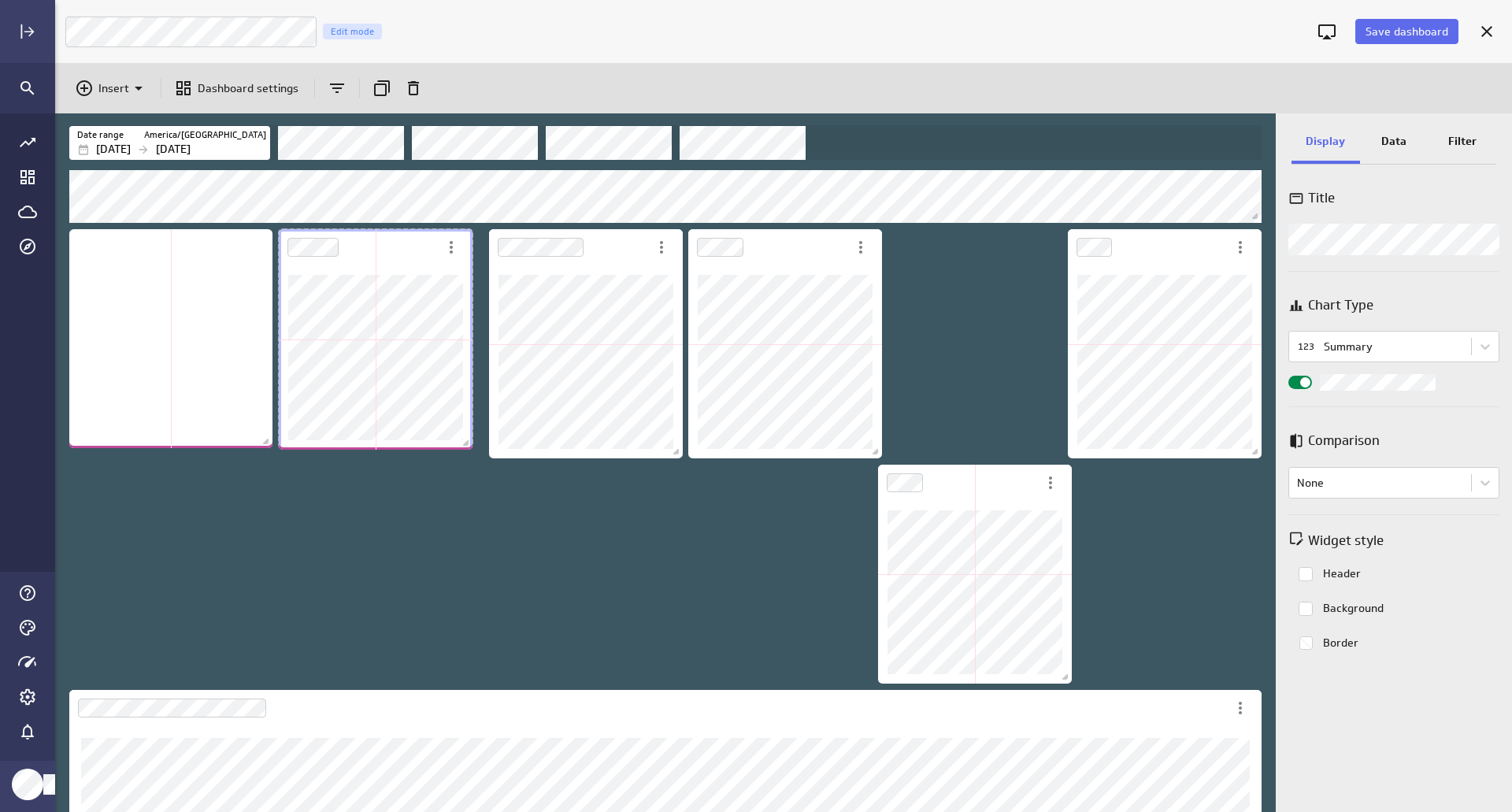
drag, startPoint x: 465, startPoint y: 456, endPoint x: 461, endPoint y: 447, distance: 9.8
click at [461, 447] on span "Dashboard content with 12 widgets" at bounding box center [467, 445] width 16 height 16
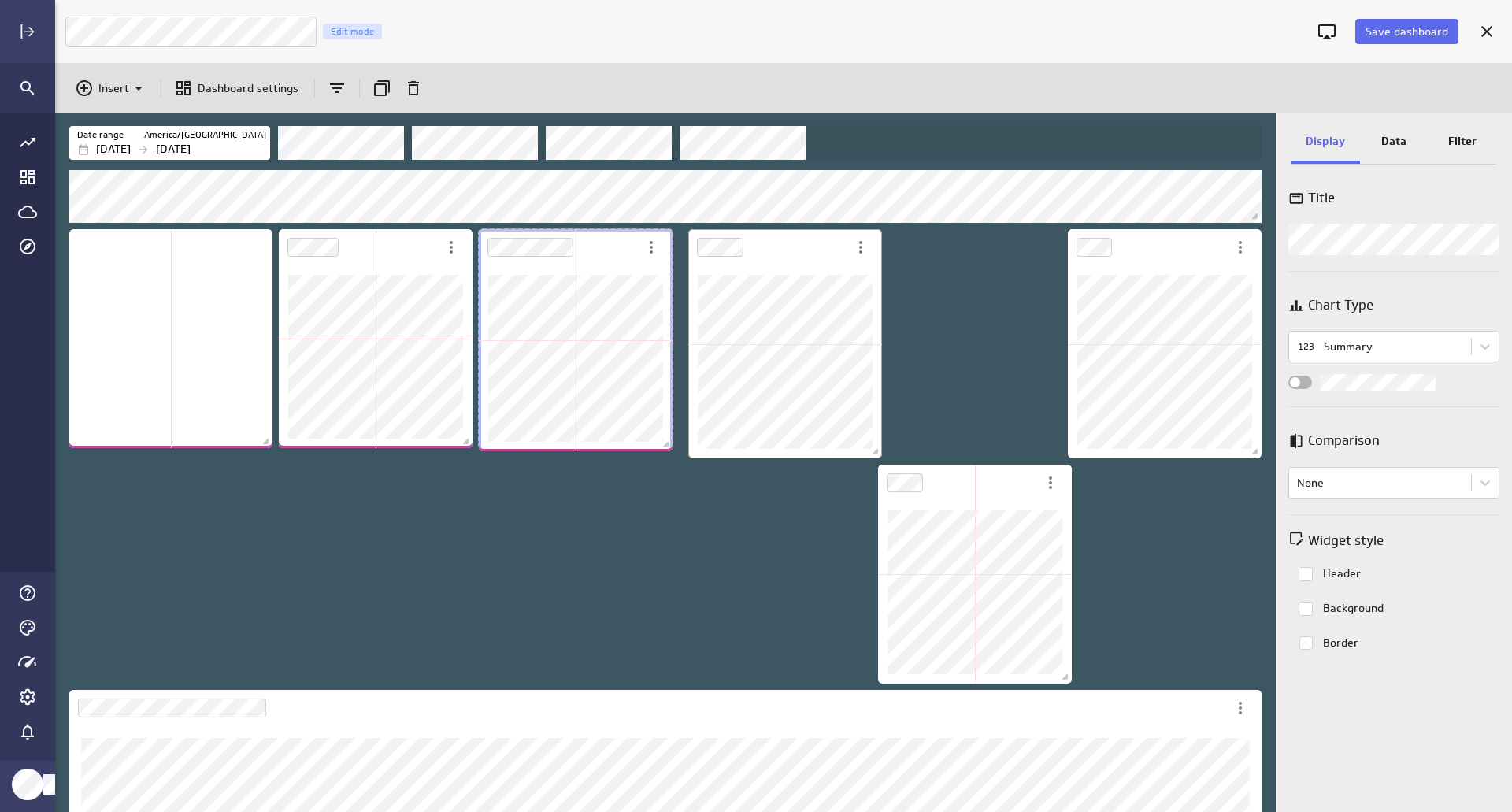
drag, startPoint x: 665, startPoint y: 457, endPoint x: 736, endPoint y: 443, distance: 72.4
click at [659, 449] on div "Dashboard content with 12 widgets" at bounding box center [576, 340] width 200 height 228
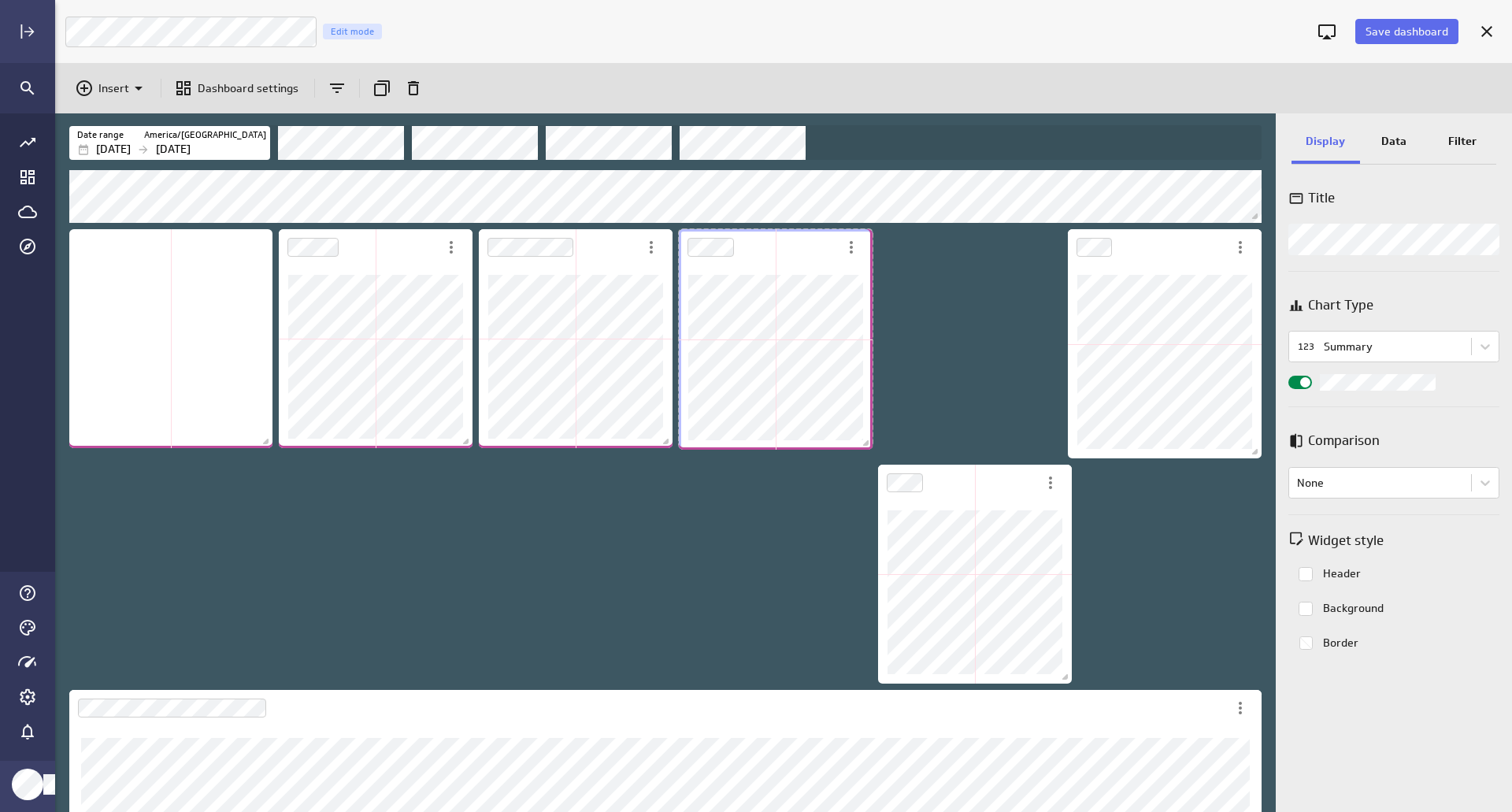
drag, startPoint x: 866, startPoint y: 453, endPoint x: 855, endPoint y: 444, distance: 14.2
click at [855, 444] on div "Dashboard content with 12 widgets" at bounding box center [775, 339] width 200 height 227
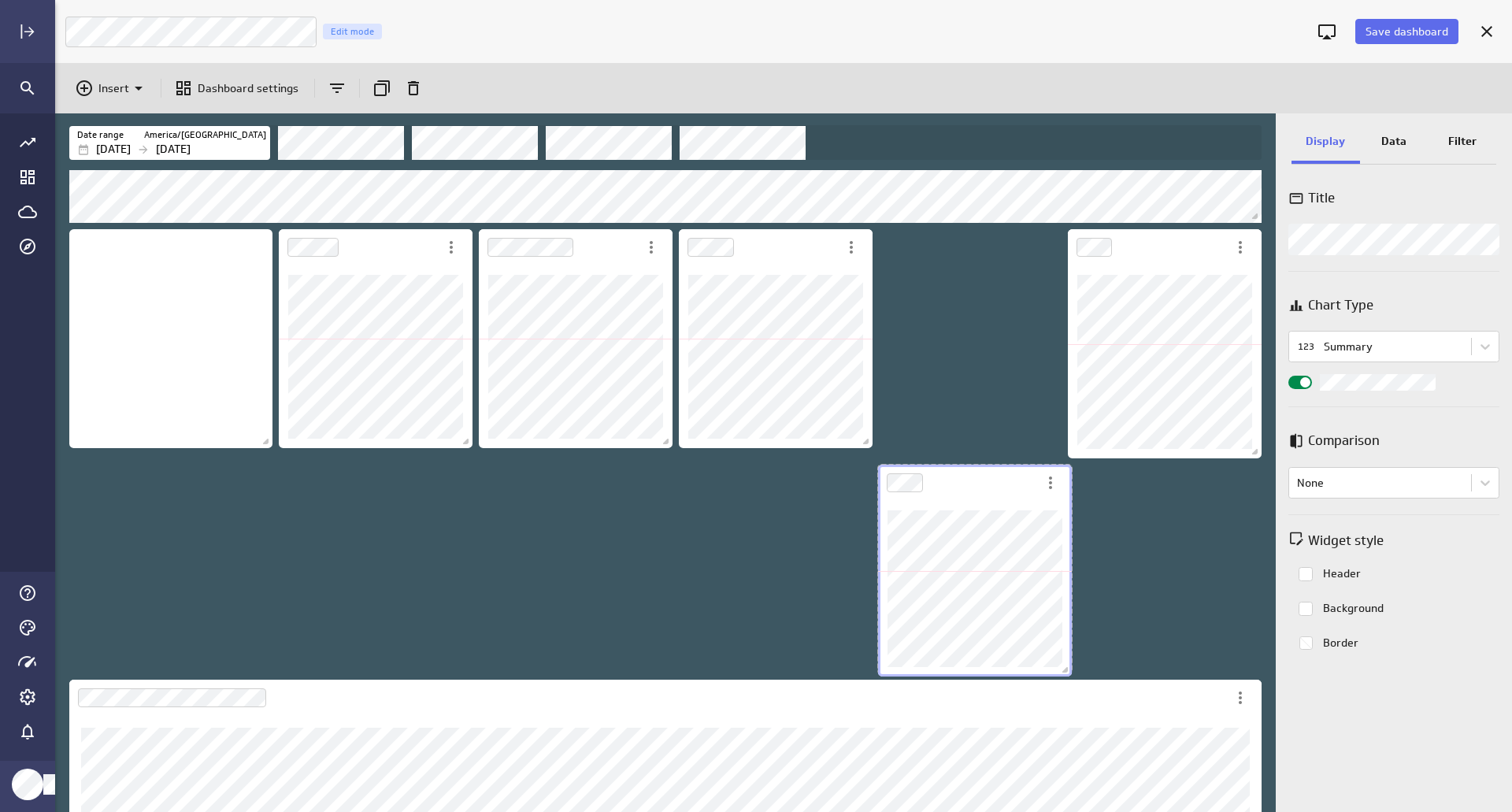
drag, startPoint x: 1068, startPoint y: 680, endPoint x: 1062, endPoint y: 674, distance: 8.5
click at [1062, 674] on span "Dashboard content with 12 widgets" at bounding box center [1066, 672] width 16 height 16
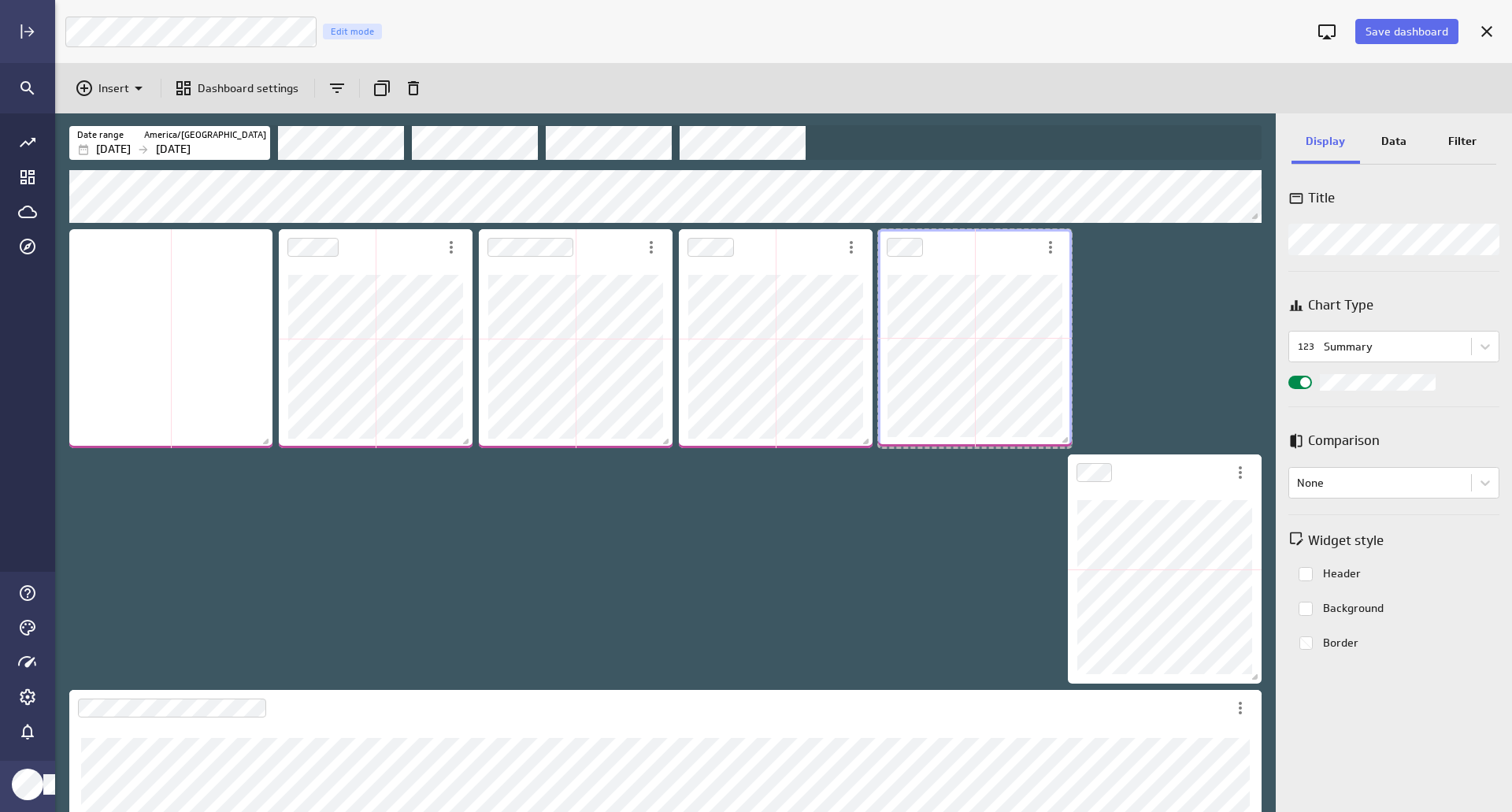
scroll to position [1690, 1223]
drag, startPoint x: 1066, startPoint y: 434, endPoint x: 1064, endPoint y: 466, distance: 32.1
click at [1058, 444] on div "Dashboard content with 12 widgets" at bounding box center [975, 338] width 200 height 224
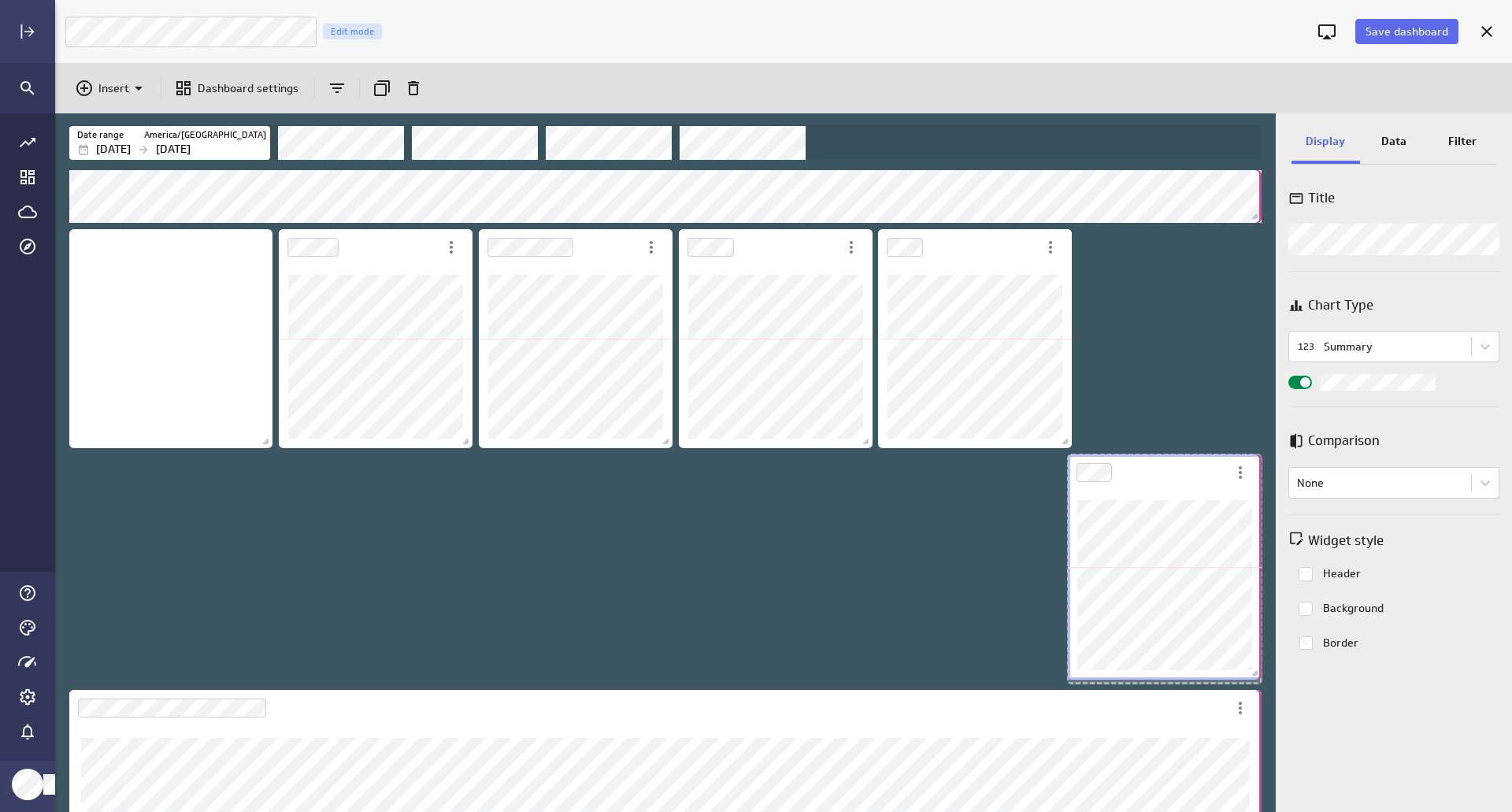
drag, startPoint x: 1259, startPoint y: 682, endPoint x: 1246, endPoint y: 678, distance: 13.6
click at [1246, 678] on div "Dashboard content with 12 widgets" at bounding box center [1164, 567] width 200 height 232
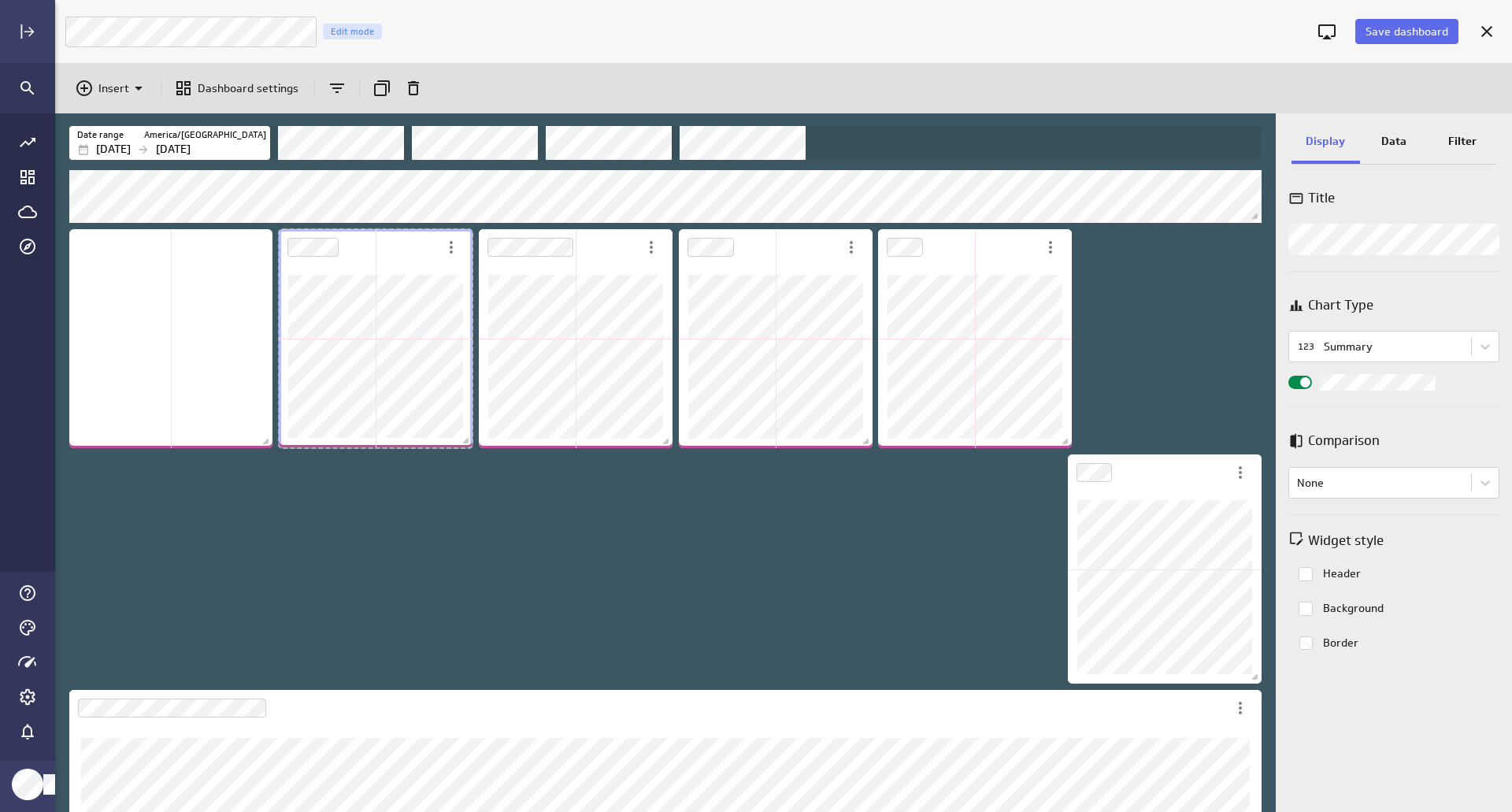
drag, startPoint x: 464, startPoint y: 445, endPoint x: 368, endPoint y: 462, distance: 97.5
click at [442, 445] on div "Dashboard content with 12 widgets" at bounding box center [376, 338] width 200 height 224
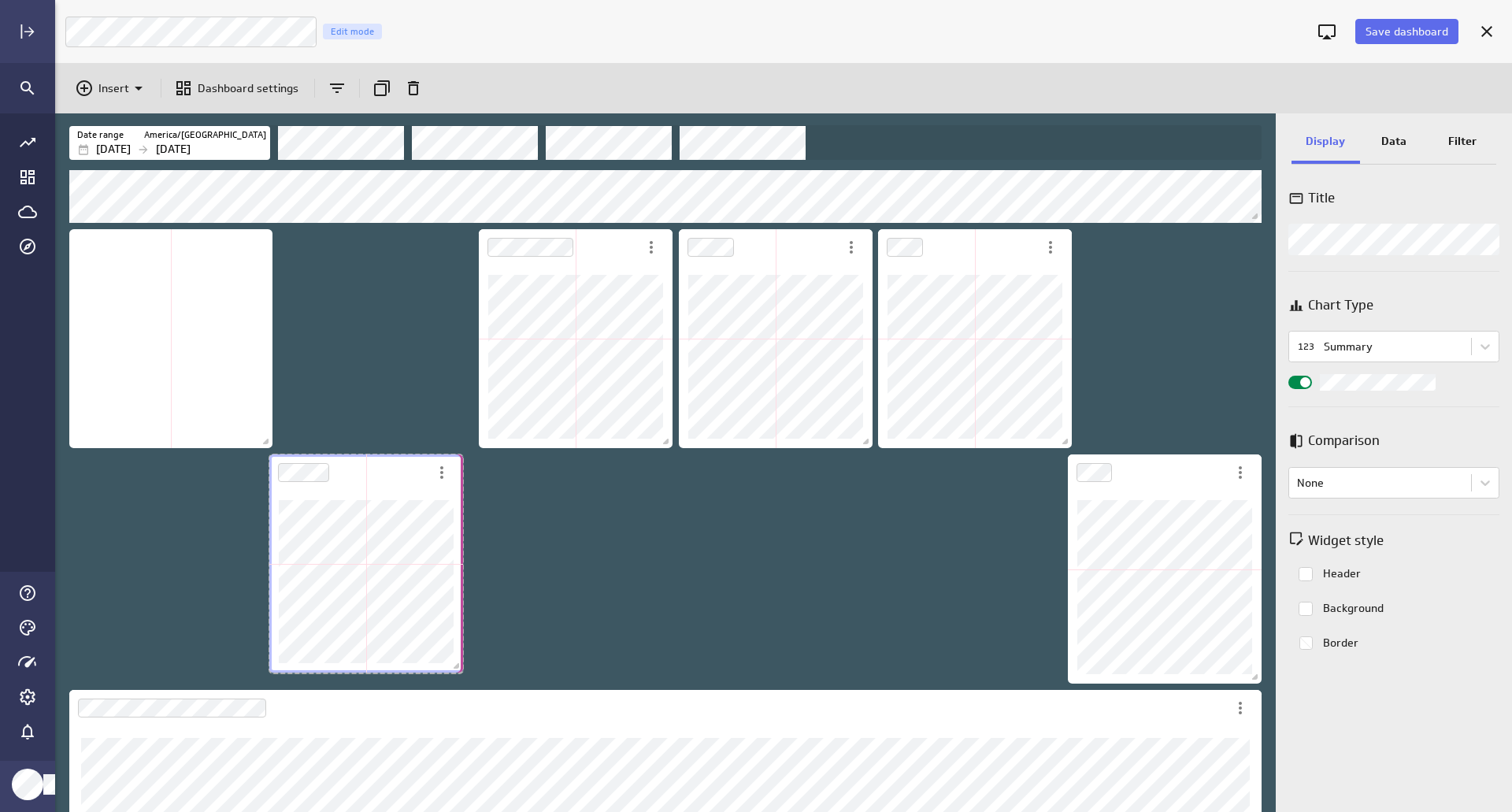
drag, startPoint x: 459, startPoint y: 674, endPoint x: 443, endPoint y: 674, distance: 16.0
click at [443, 674] on div "Dashboard content with 12 widgets" at bounding box center [366, 563] width 200 height 224
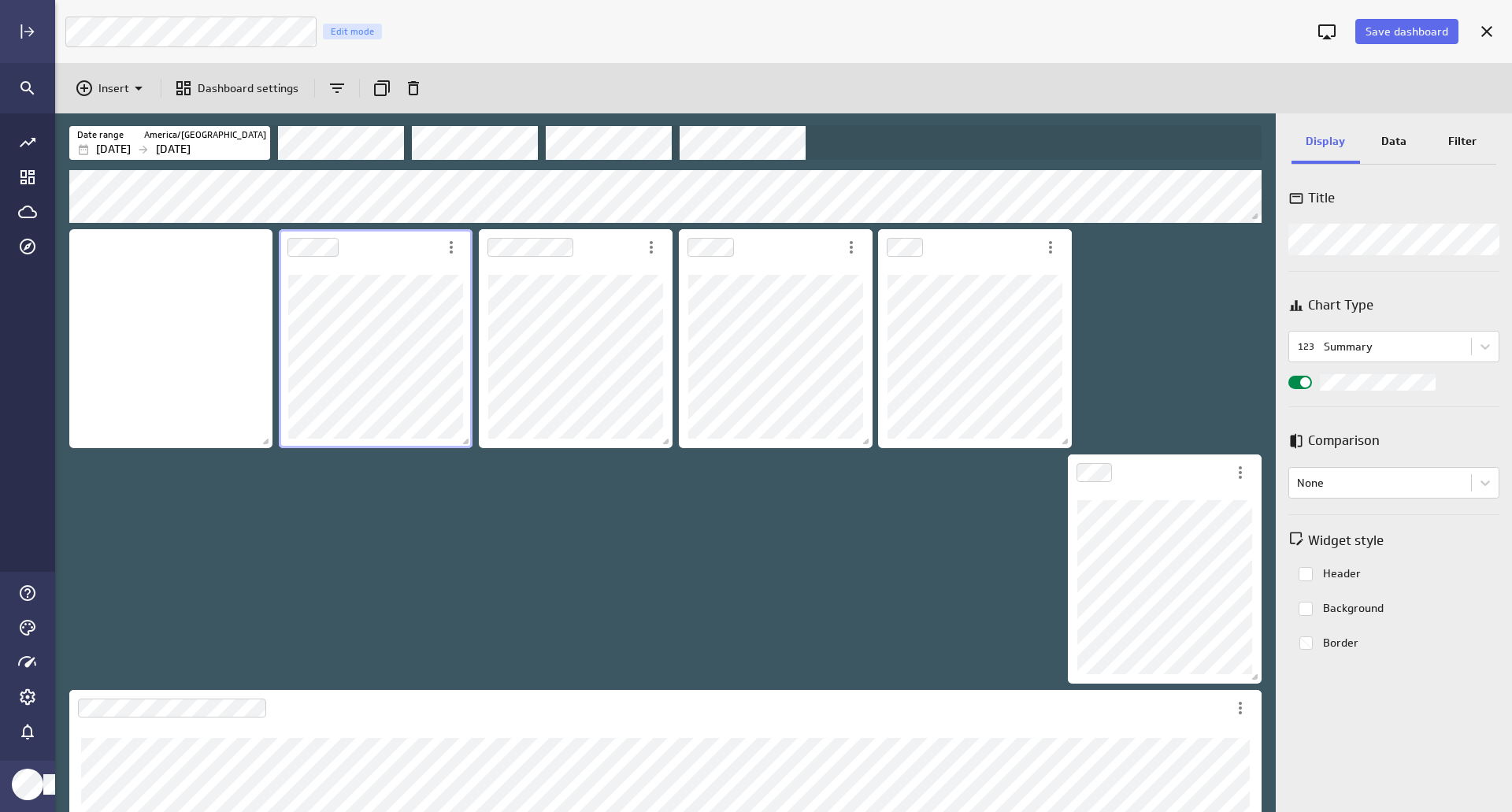
drag, startPoint x: 870, startPoint y: 444, endPoint x: 854, endPoint y: 445, distance: 16.0
click at [854, 445] on div "Dashboard content with 12 widgets" at bounding box center [775, 339] width 200 height 227
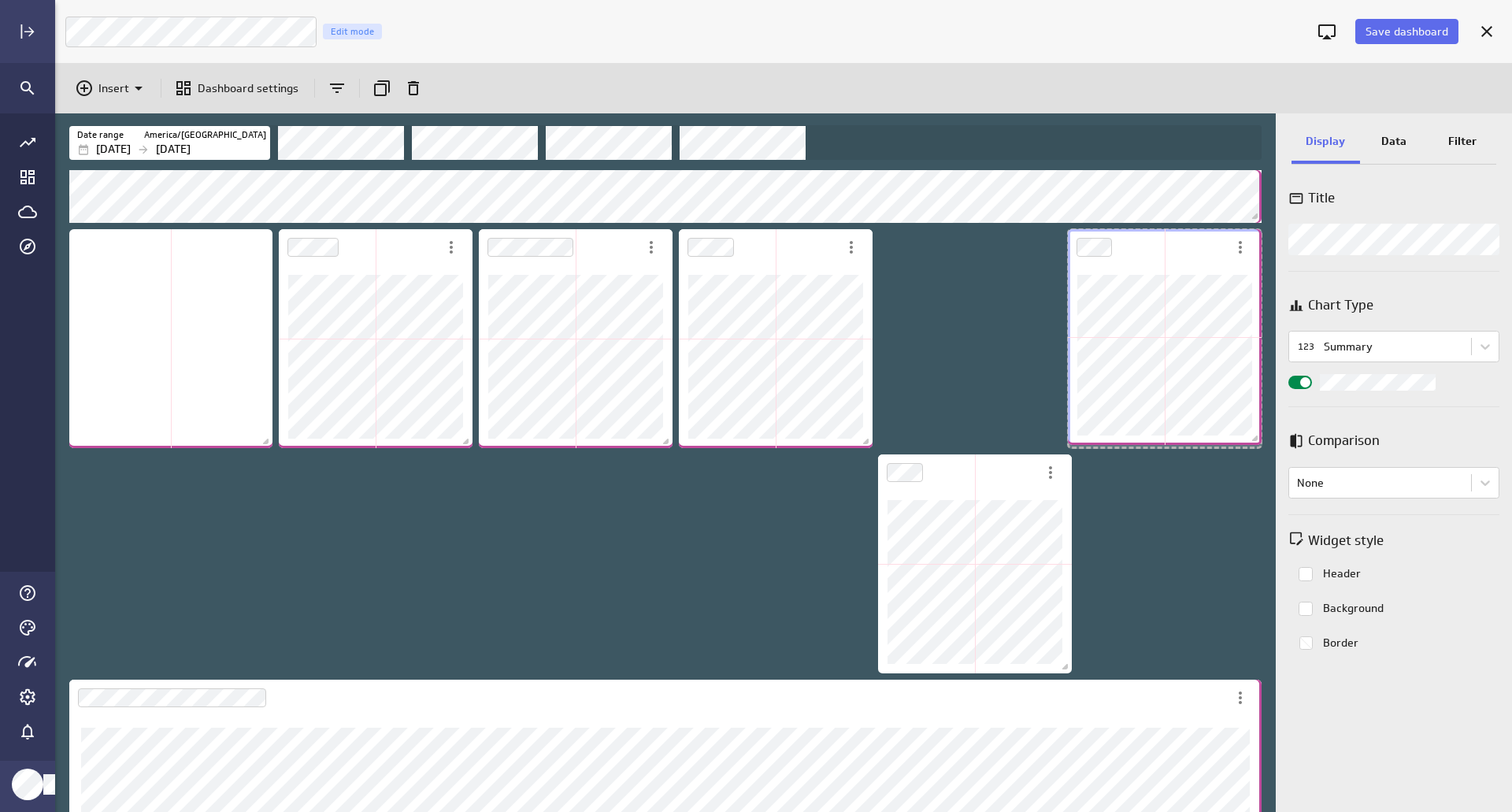
scroll to position [0, 0]
drag, startPoint x: 1258, startPoint y: 457, endPoint x: 1135, endPoint y: 447, distance: 123.4
click at [1135, 447] on div "Dashboard content with 12 widgets" at bounding box center [1164, 339] width 200 height 226
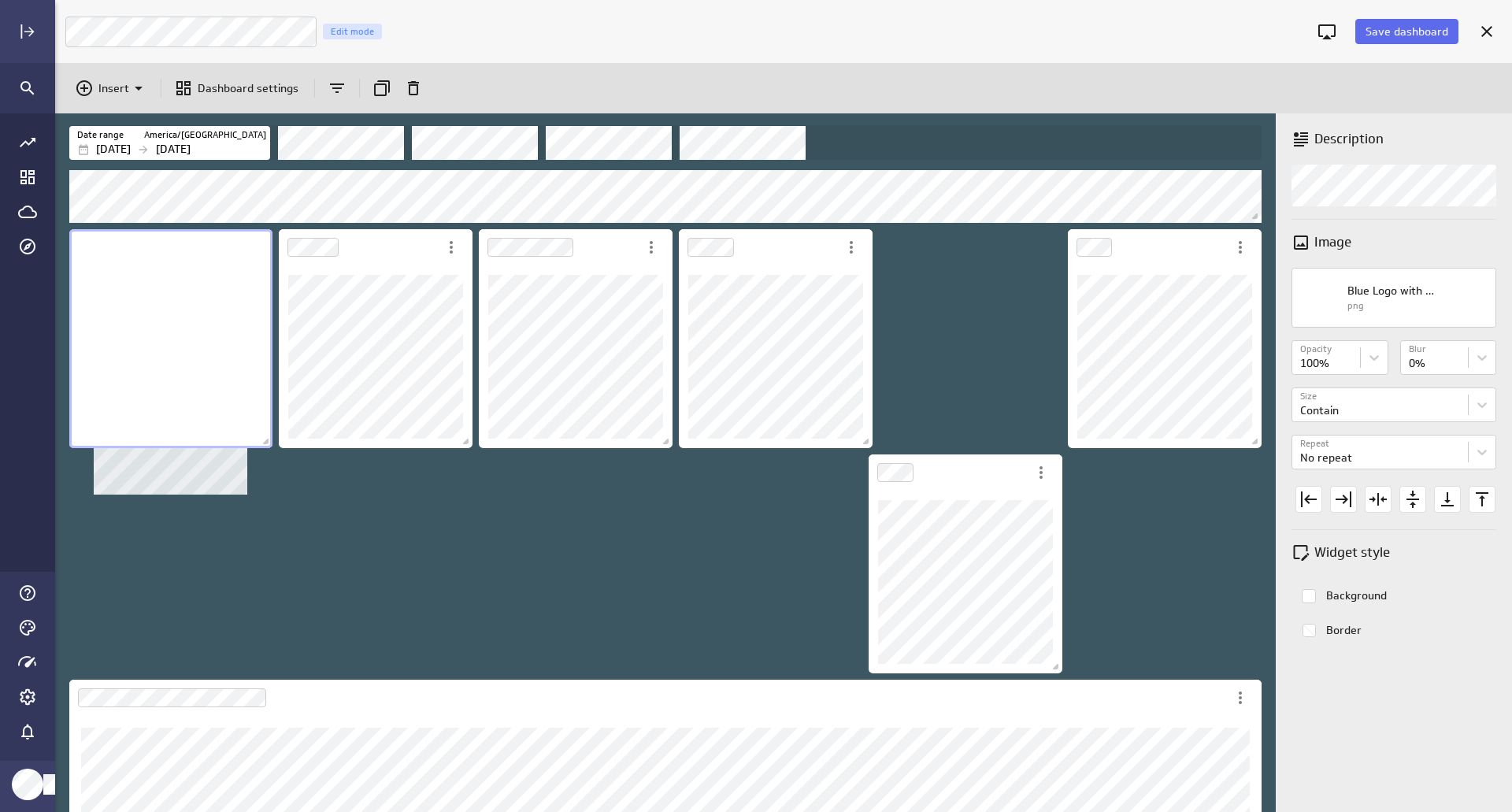
drag, startPoint x: 258, startPoint y: 437, endPoint x: 265, endPoint y: 443, distance: 9.2
click at [259, 438] on div "No description available" at bounding box center [171, 338] width 203 height 219
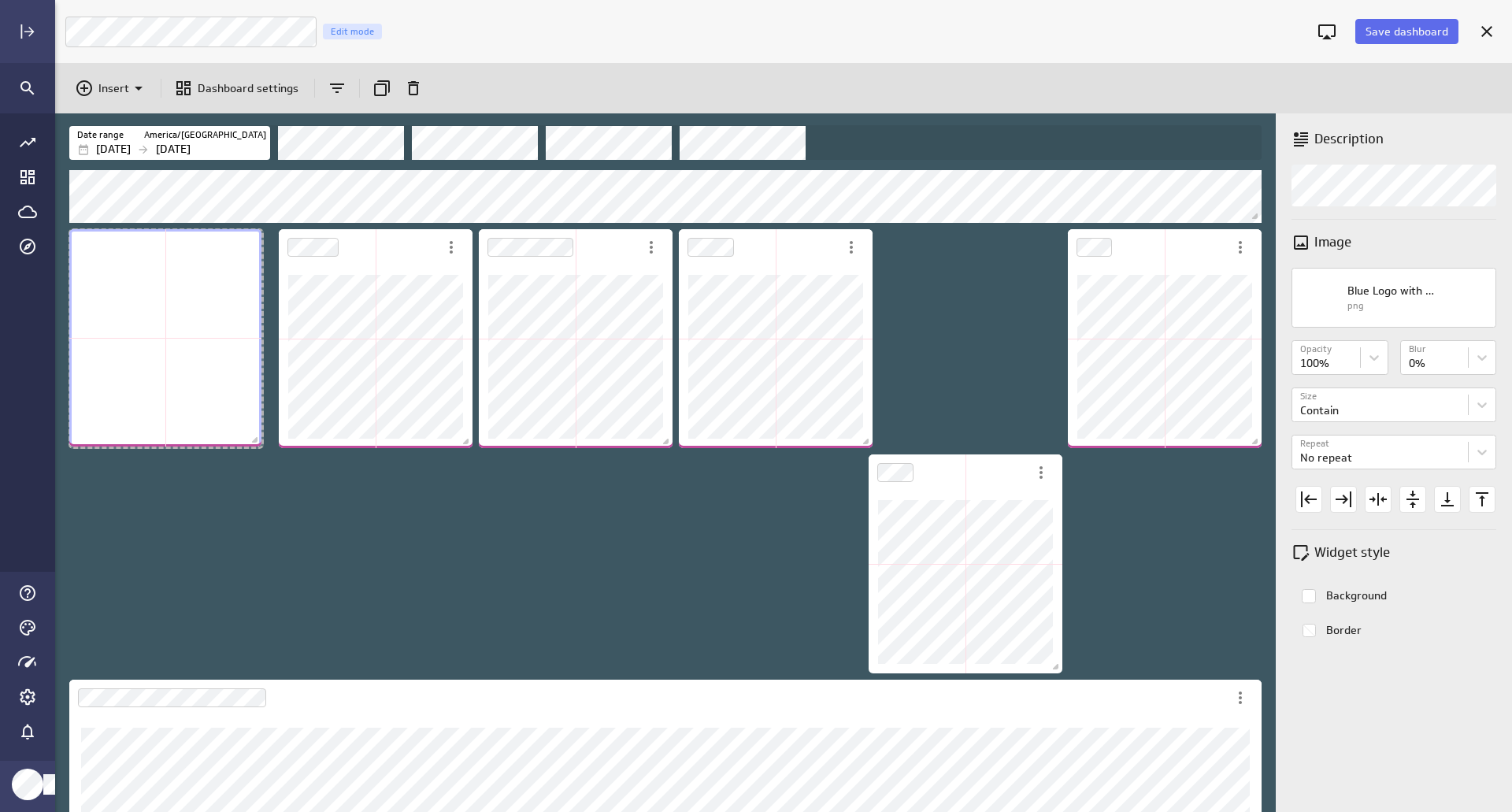
drag, startPoint x: 267, startPoint y: 444, endPoint x: 256, endPoint y: 442, distance: 11.2
click at [256, 442] on span "Dashboard content with 12 widgets" at bounding box center [256, 441] width 16 height 16
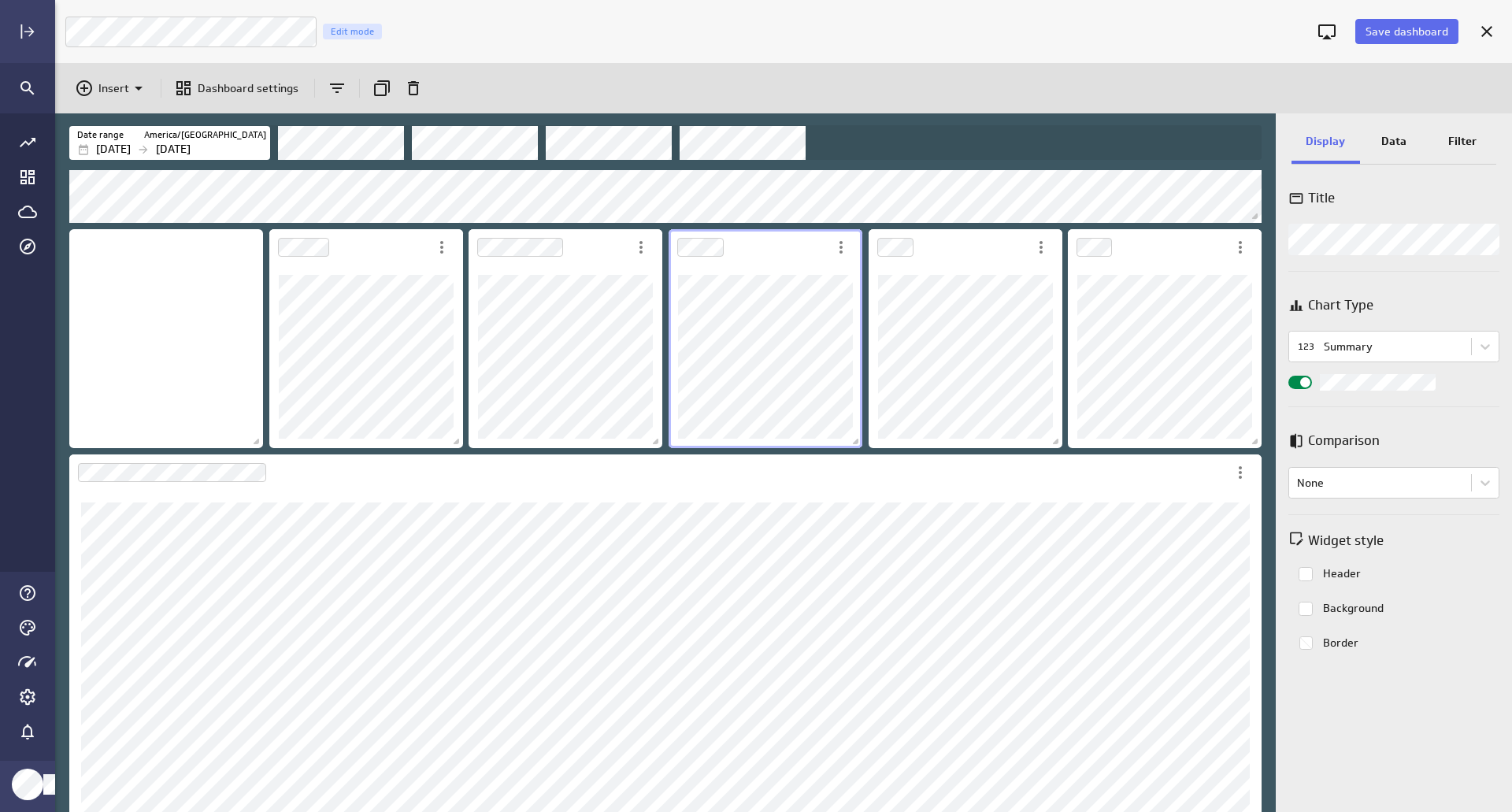
click at [1268, 155] on div "Date range [GEOGRAPHIC_DATA]/[GEOGRAPHIC_DATA] [DATE] [DATE]" at bounding box center [665, 139] width 1220 height 54
click at [38, 24] on div "Expand" at bounding box center [27, 31] width 26 height 26
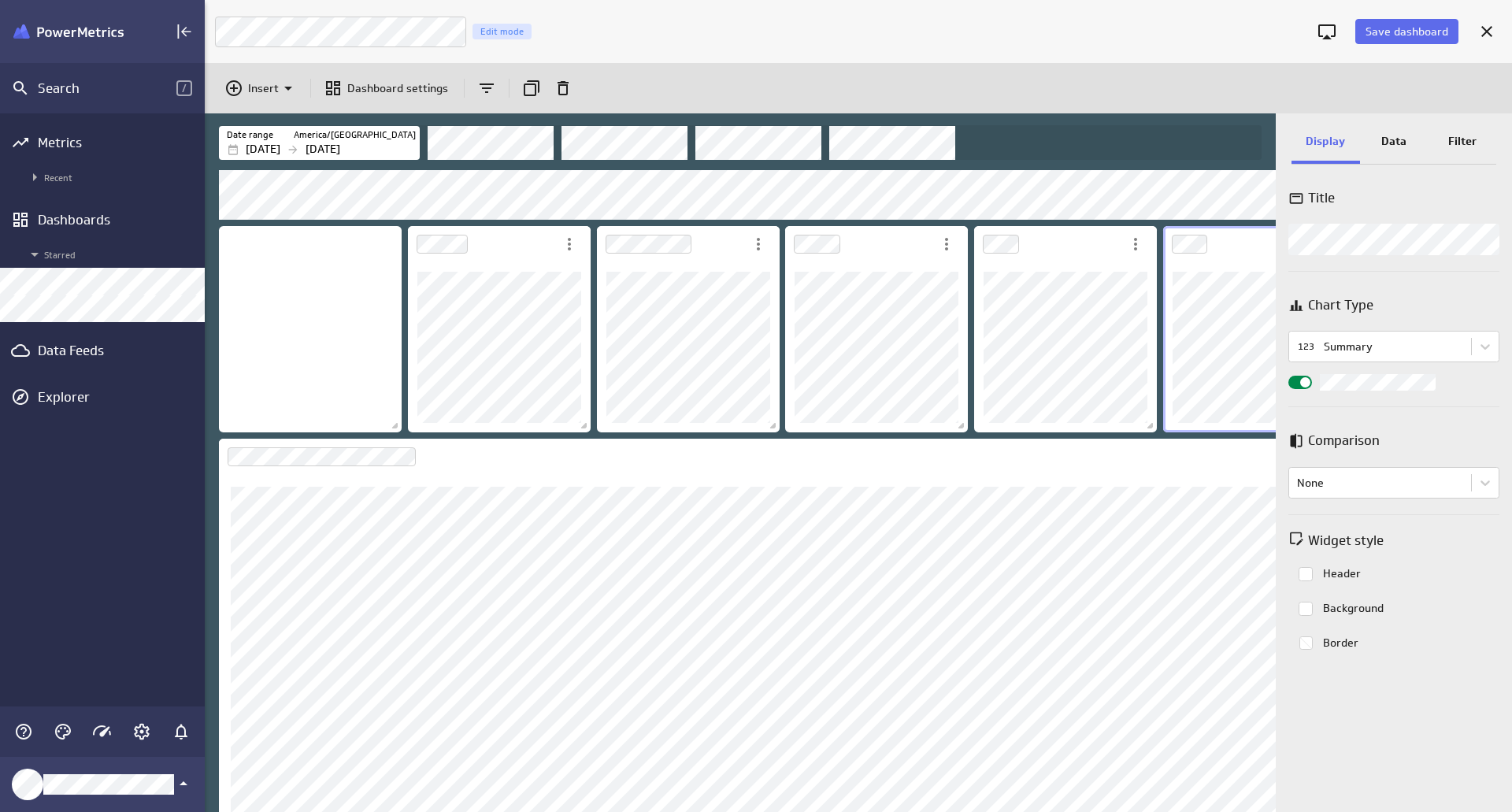
scroll to position [59, 1066]
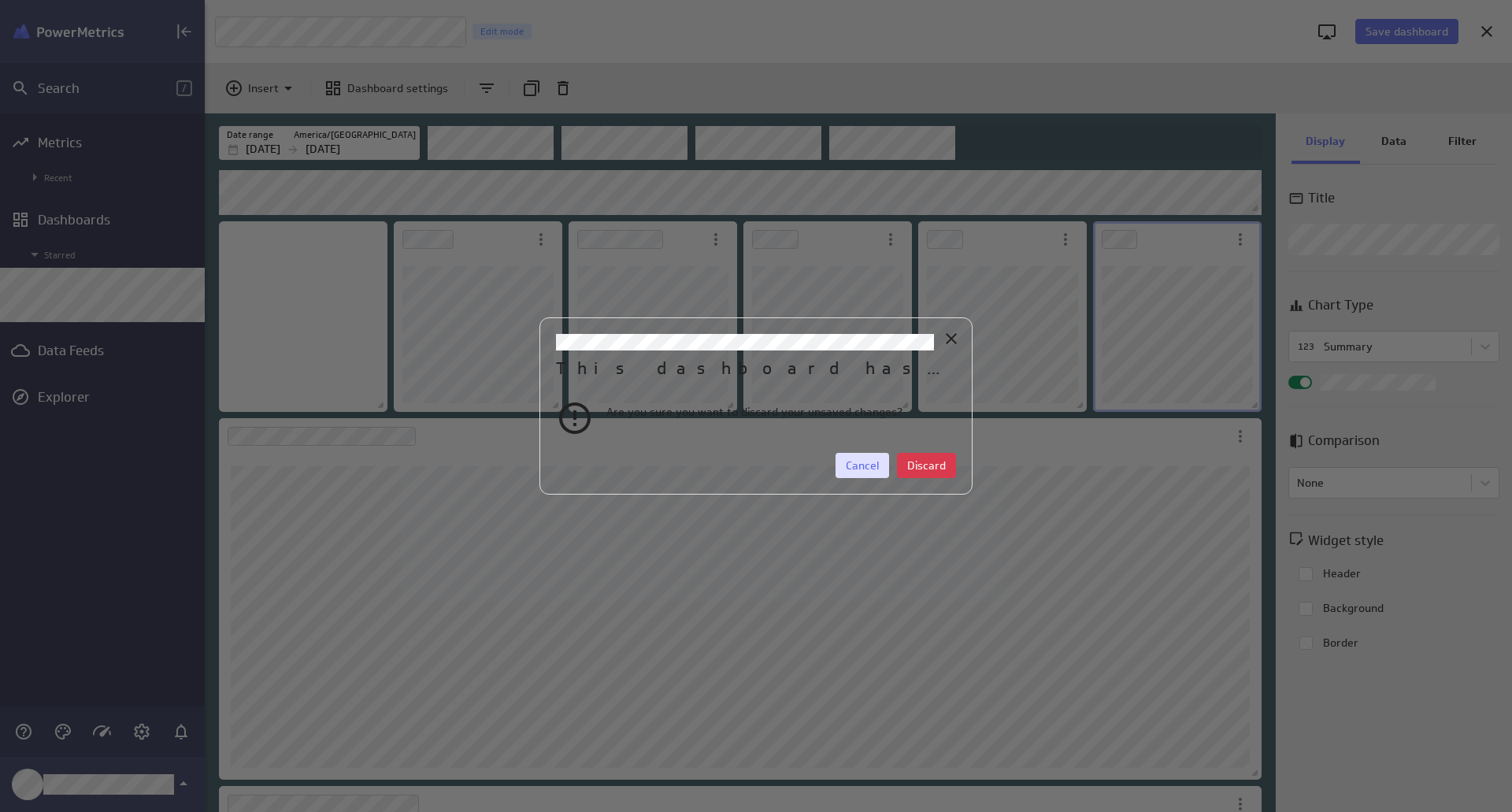
click at [854, 458] on span "Cancel" at bounding box center [862, 464] width 33 height 14
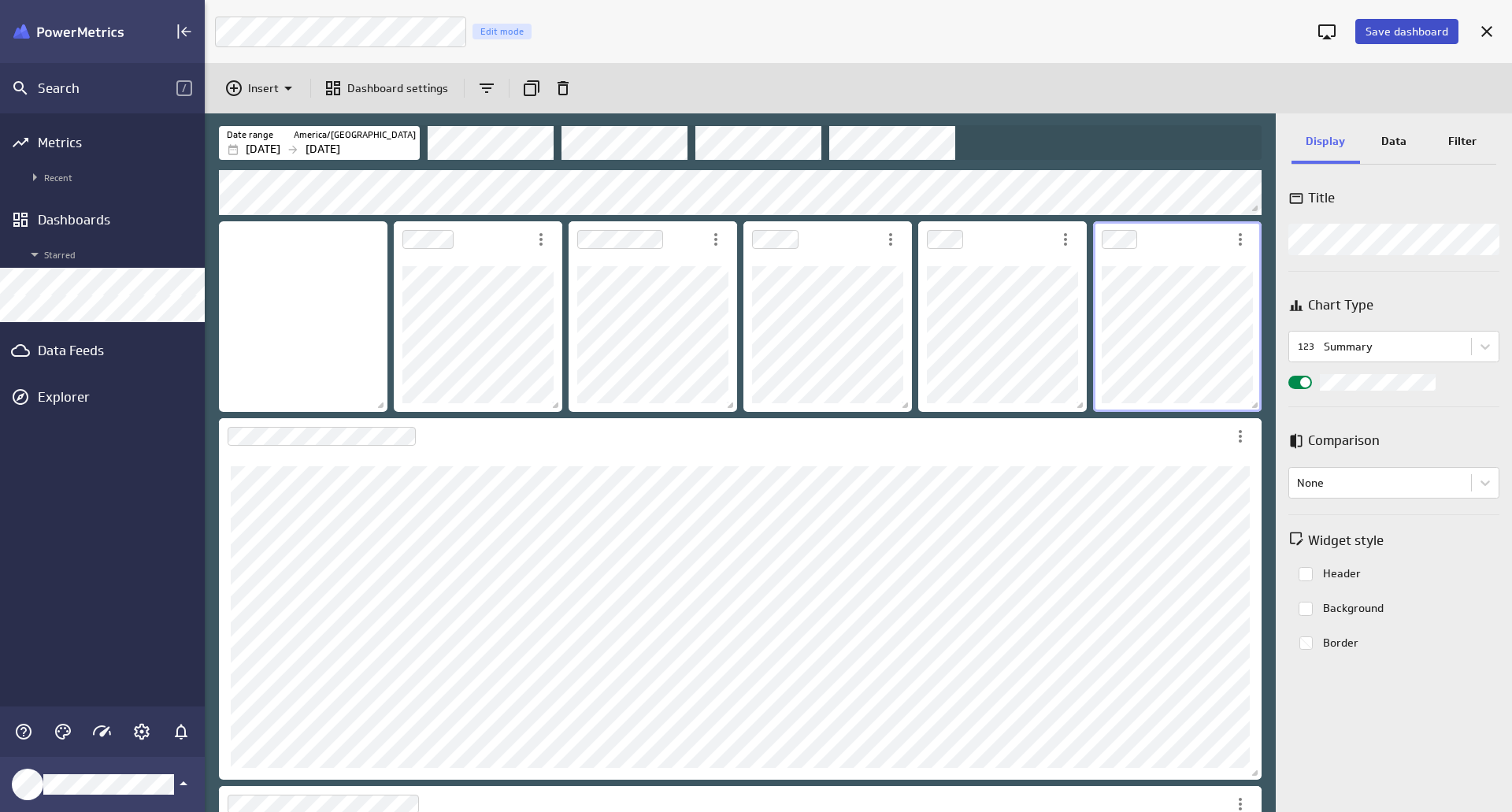
click at [1397, 25] on span "Save dashboard" at bounding box center [1406, 31] width 83 height 14
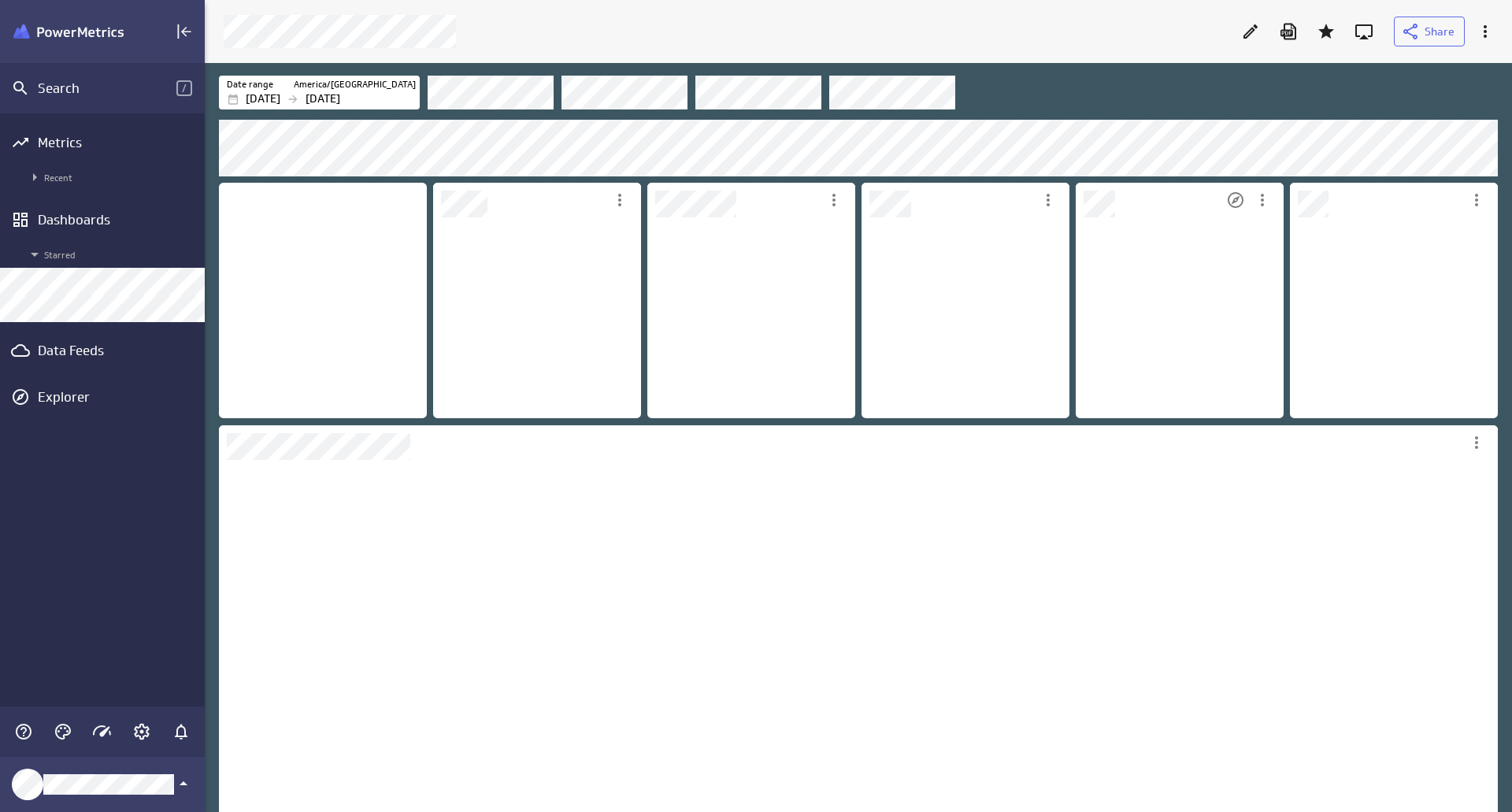
scroll to position [203, 211]
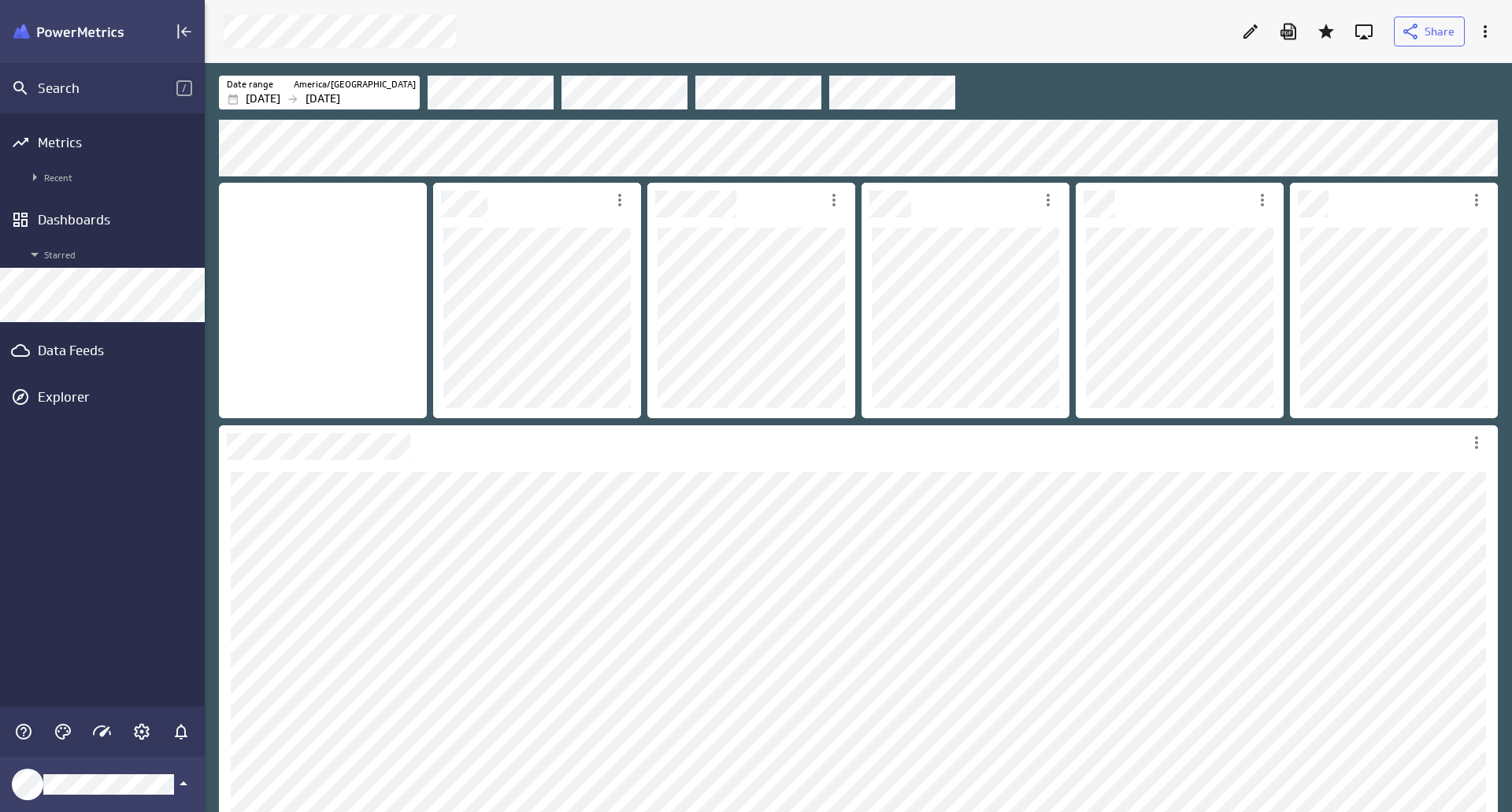
click at [380, 89] on label "America/[GEOGRAPHIC_DATA]" at bounding box center [355, 85] width 122 height 13
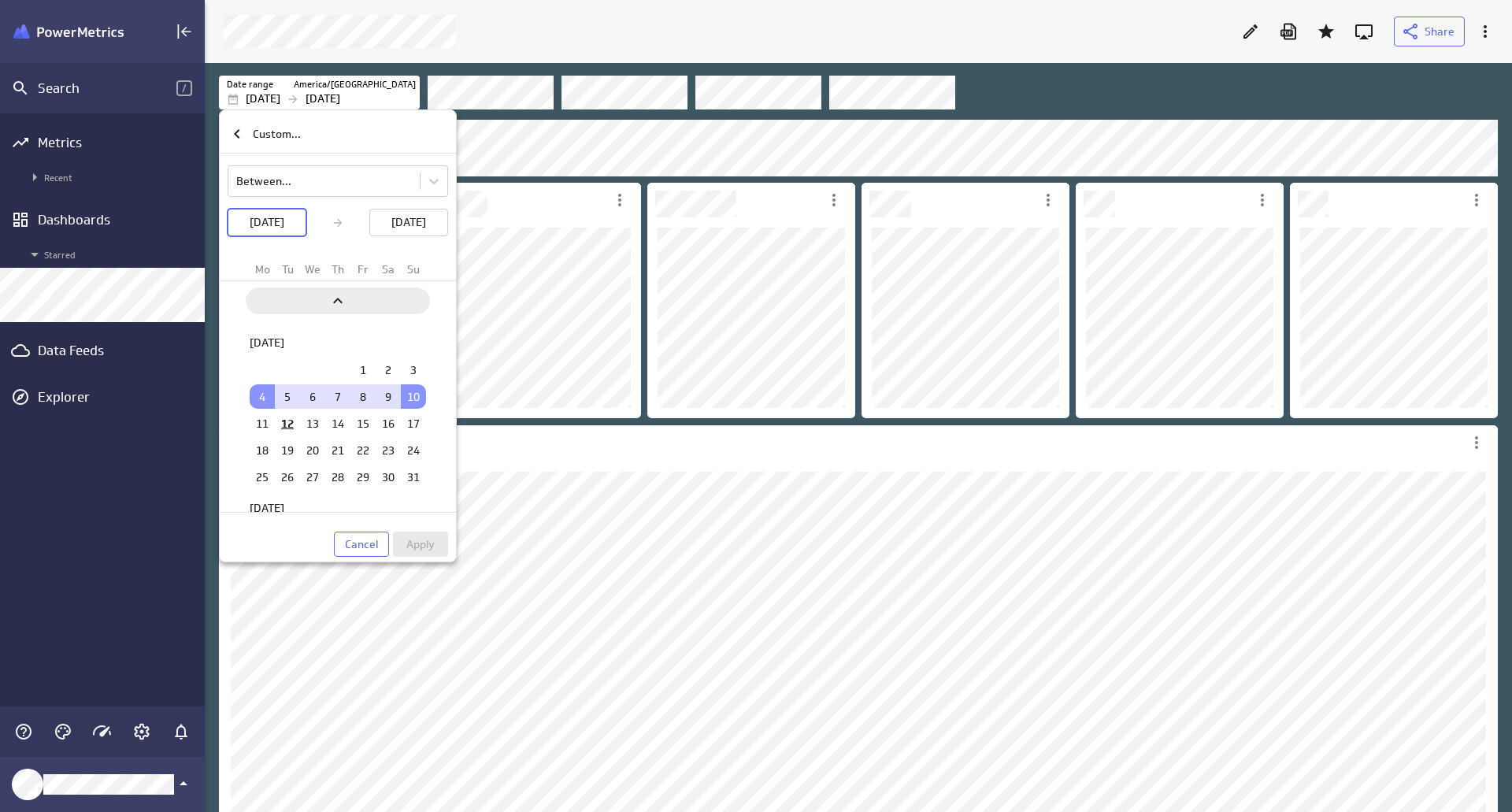
click at [339, 300] on icon "Previous" at bounding box center [338, 300] width 9 height 6
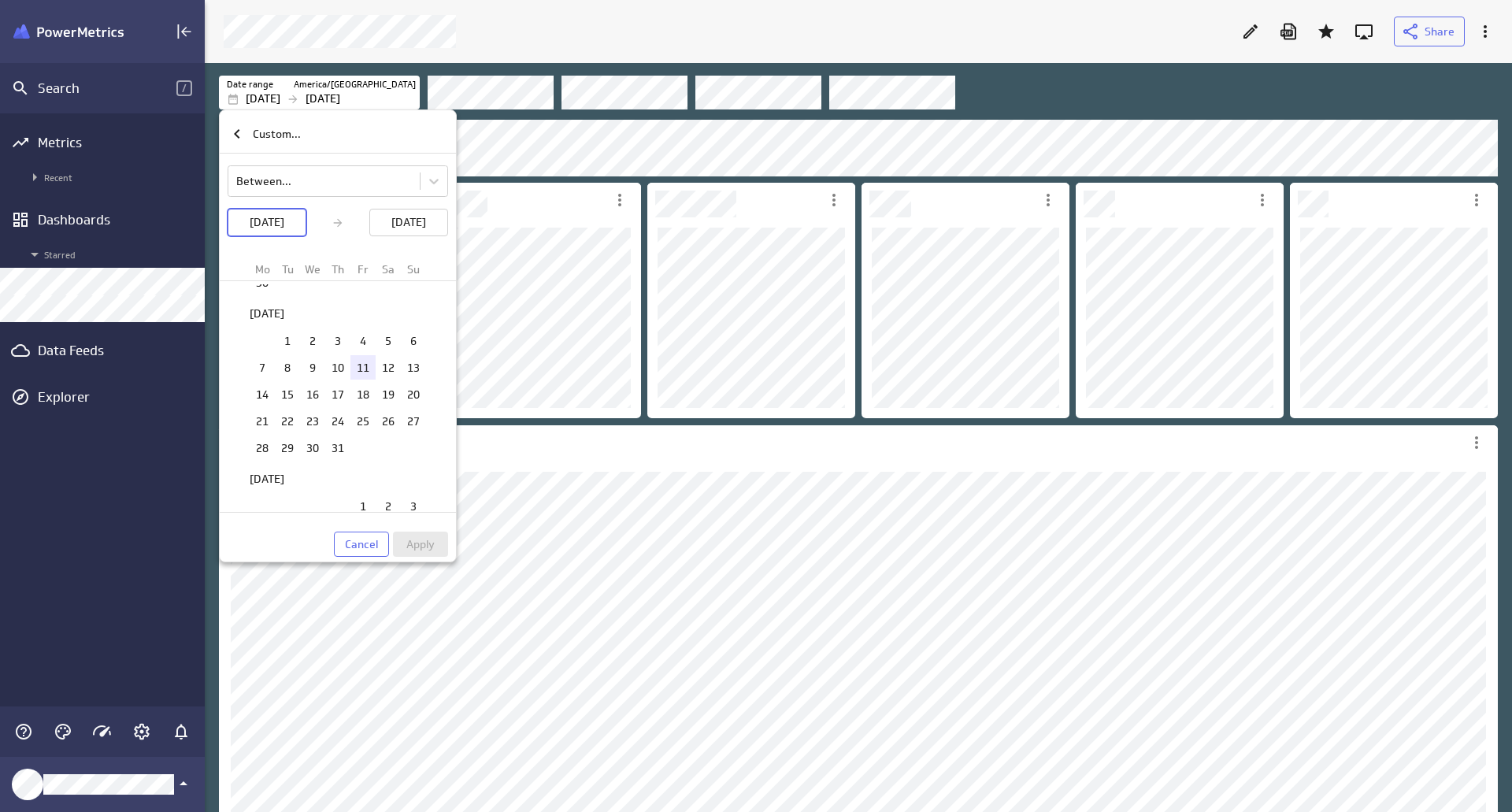
scroll to position [1939, 0]
click at [280, 366] on td "1" at bounding box center [287, 357] width 25 height 24
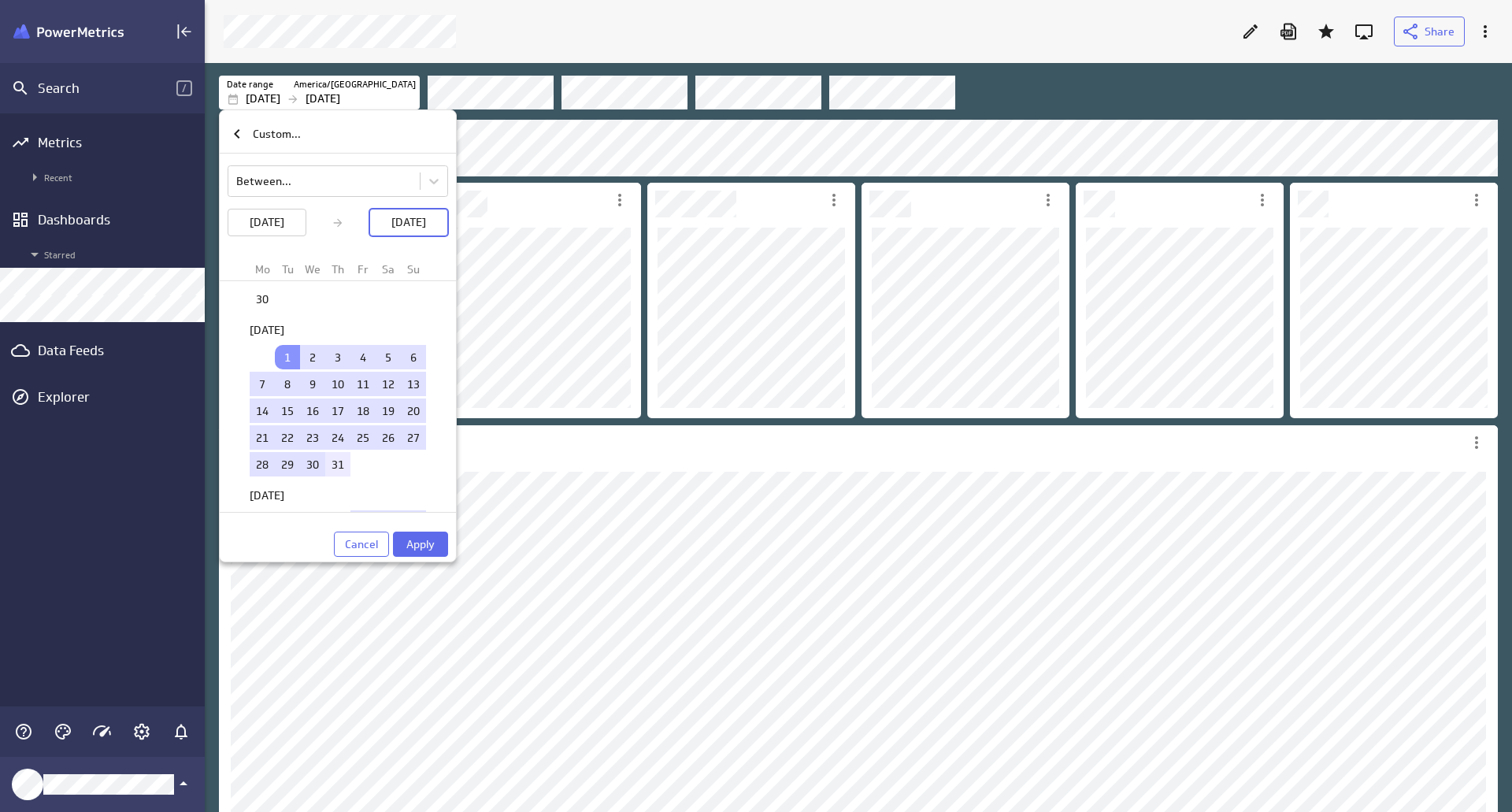
click at [338, 472] on td "31" at bounding box center [337, 464] width 25 height 24
drag, startPoint x: 417, startPoint y: 544, endPoint x: 756, endPoint y: 425, distance: 359.3
click at [418, 544] on span "Apply" at bounding box center [420, 544] width 28 height 14
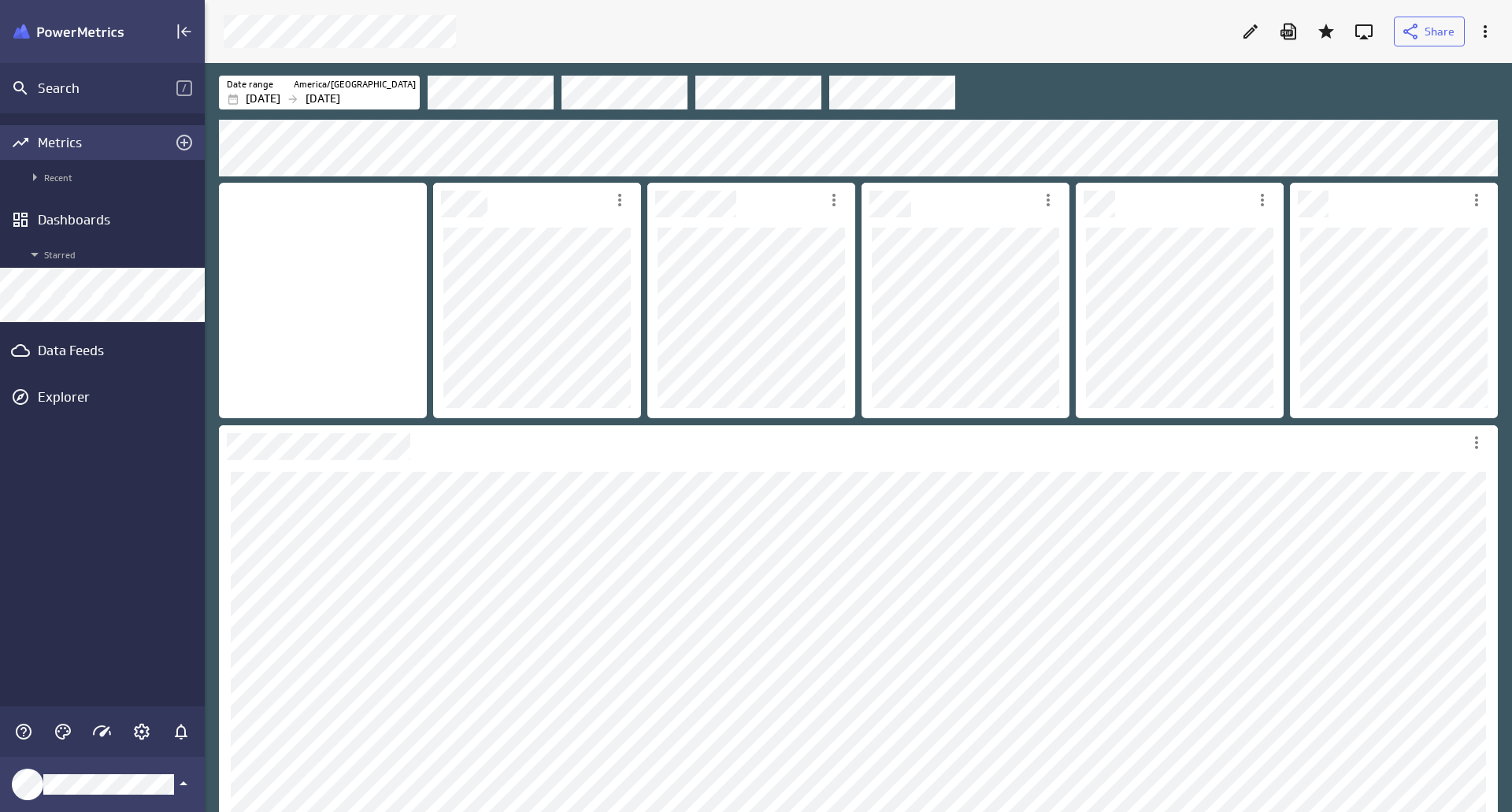
click at [116, 151] on div "Metrics" at bounding box center [102, 142] width 204 height 35
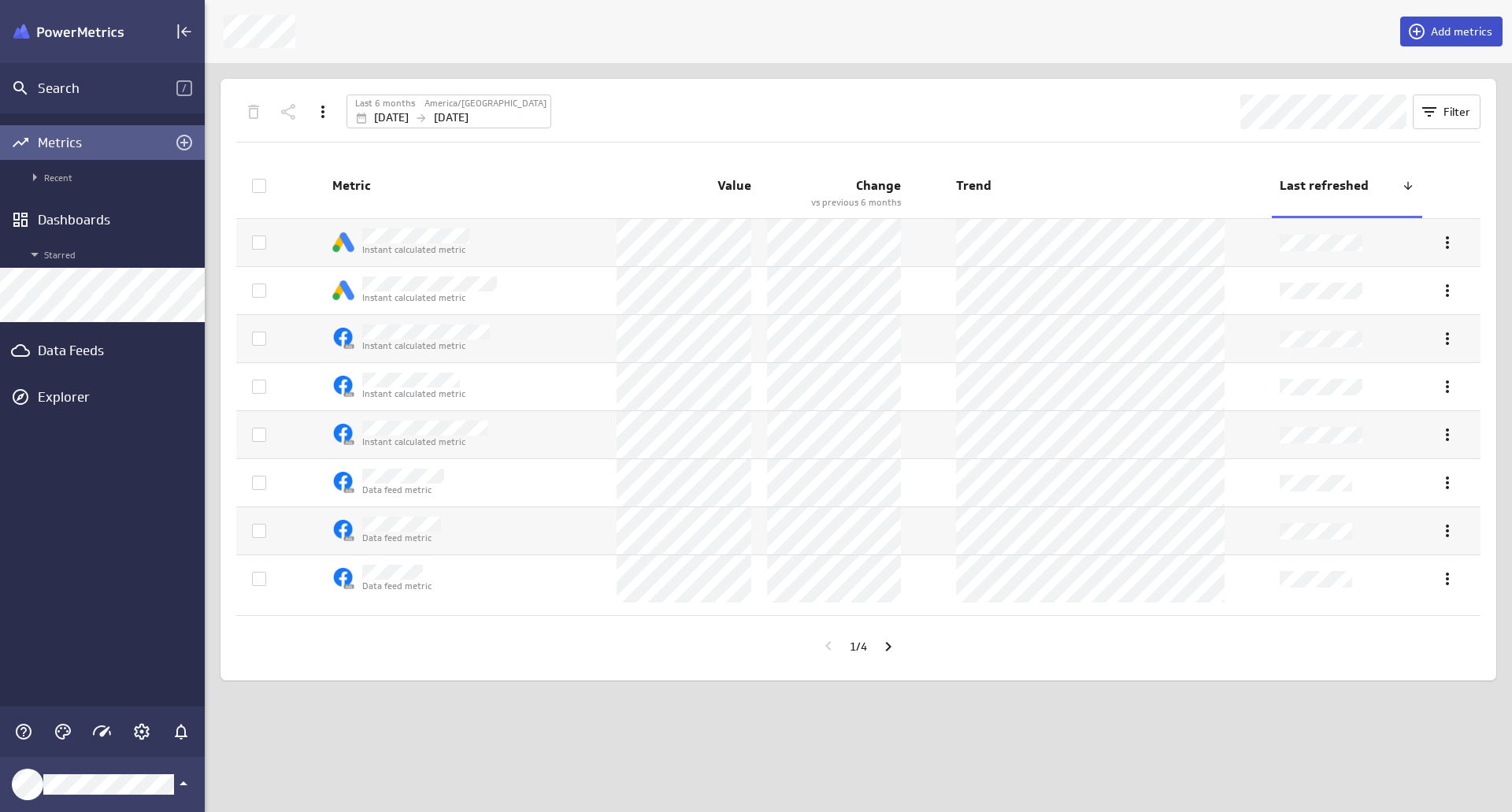
click at [1451, 35] on span "Add metrics" at bounding box center [1461, 31] width 61 height 14
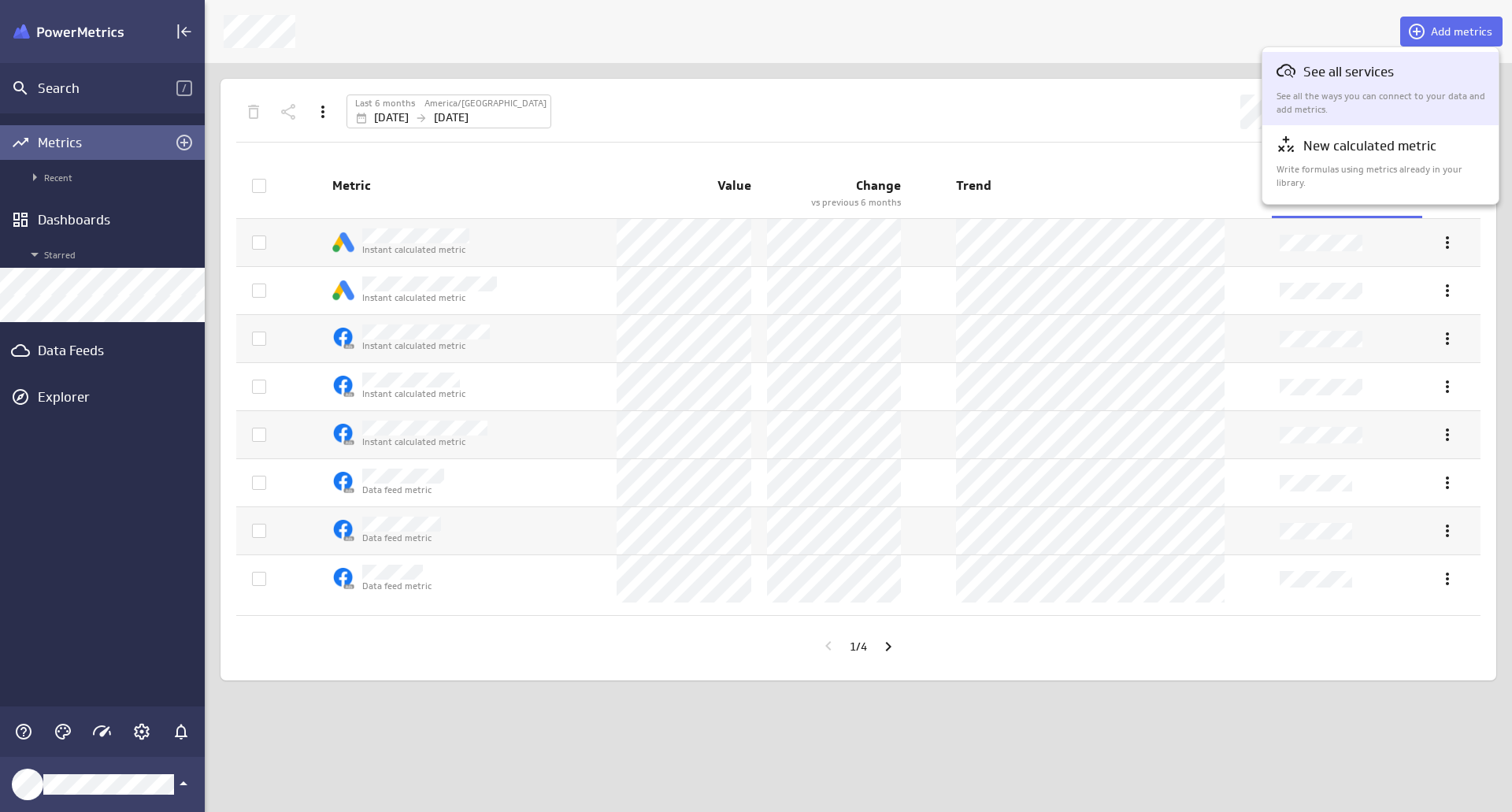
click at [1429, 74] on div "See all services" at bounding box center [1381, 72] width 209 height 22
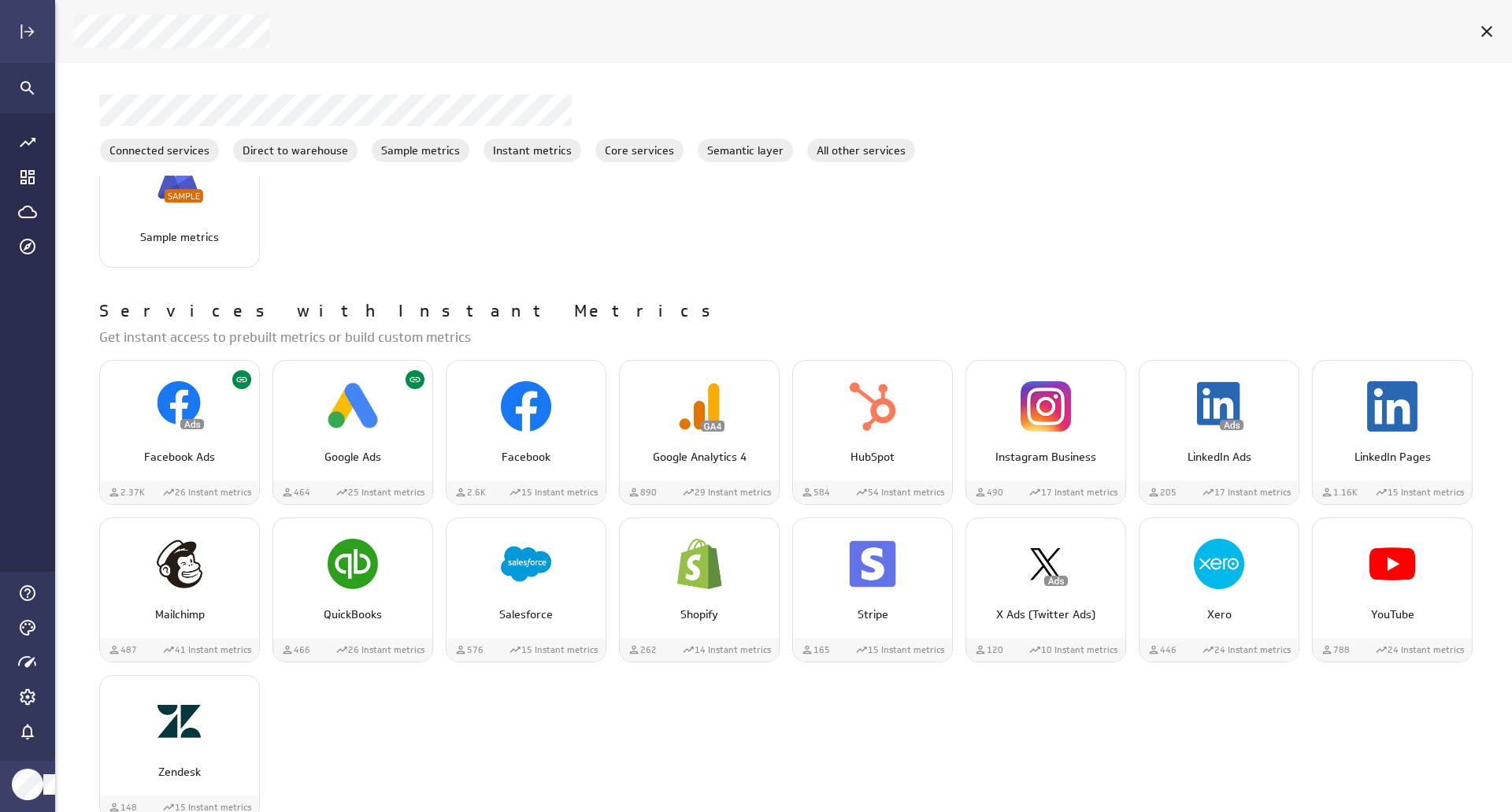
scroll to position [551, 0]
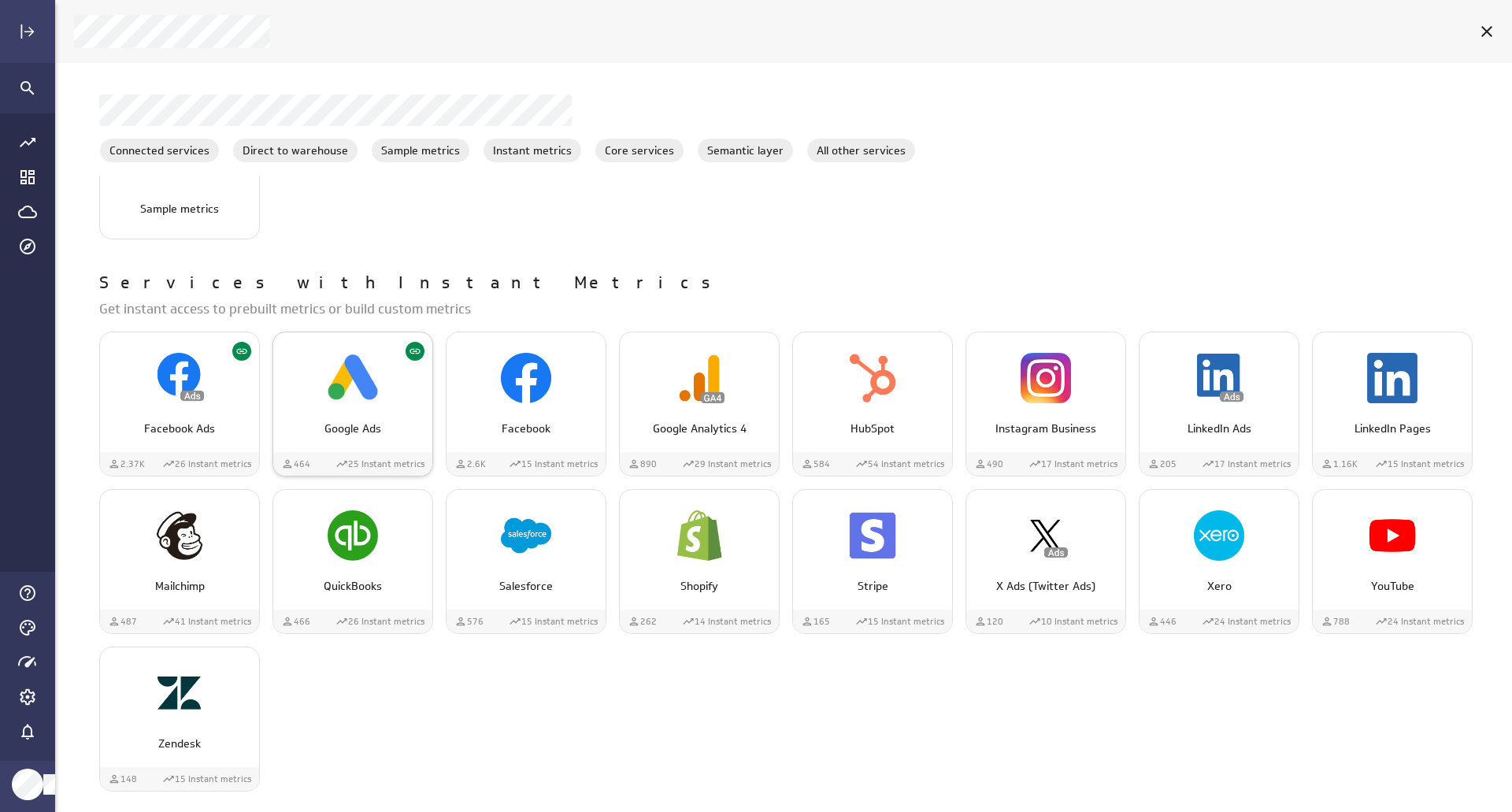
click at [421, 401] on div "Google Ads" at bounding box center [352, 378] width 159 height 60
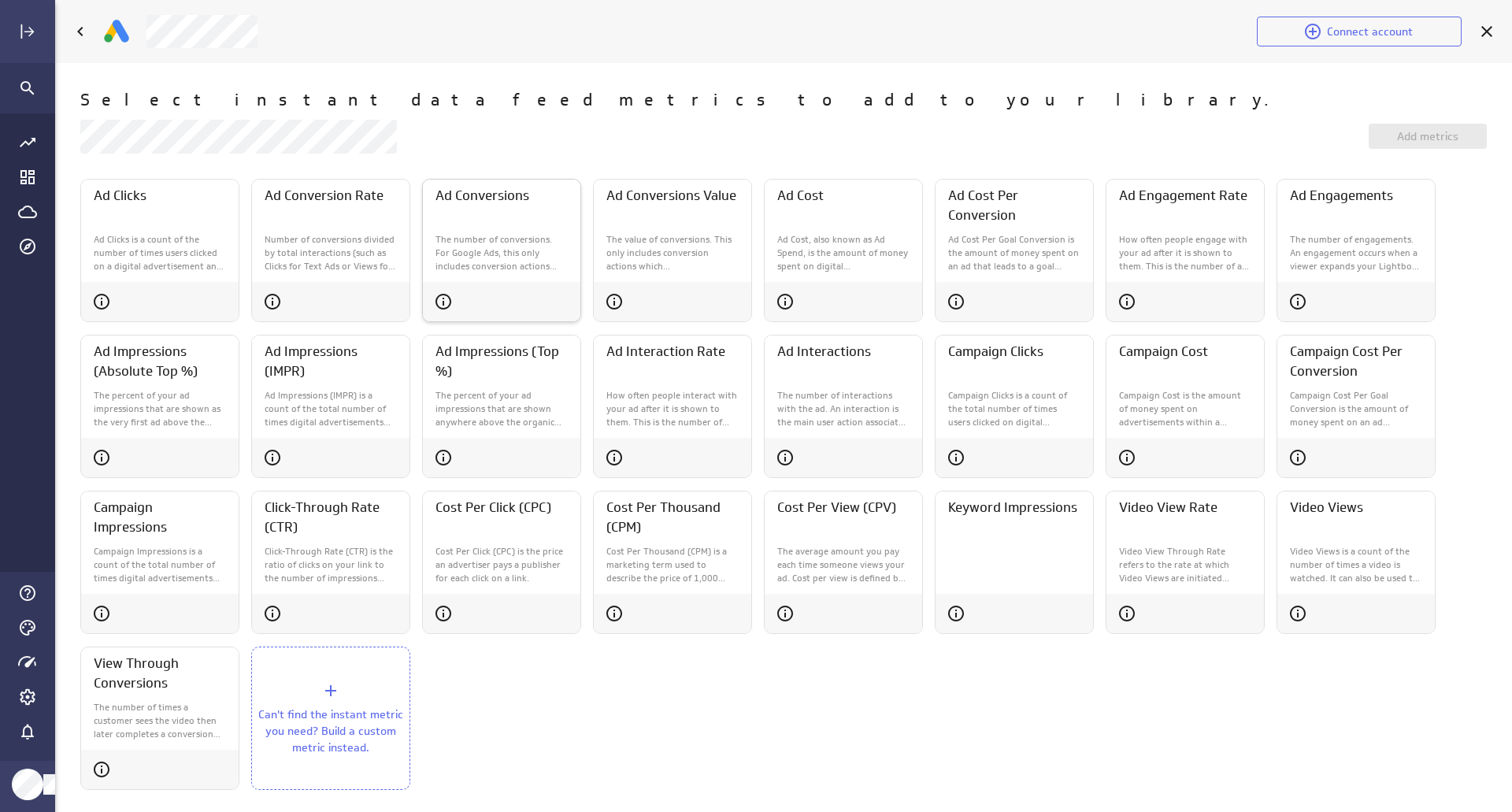
click at [521, 264] on p "The number of conversions. For Google Ads, this only includes conversion action…" at bounding box center [501, 252] width 132 height 40
click at [1395, 134] on span "Add metrics (1)" at bounding box center [1427, 136] width 79 height 14
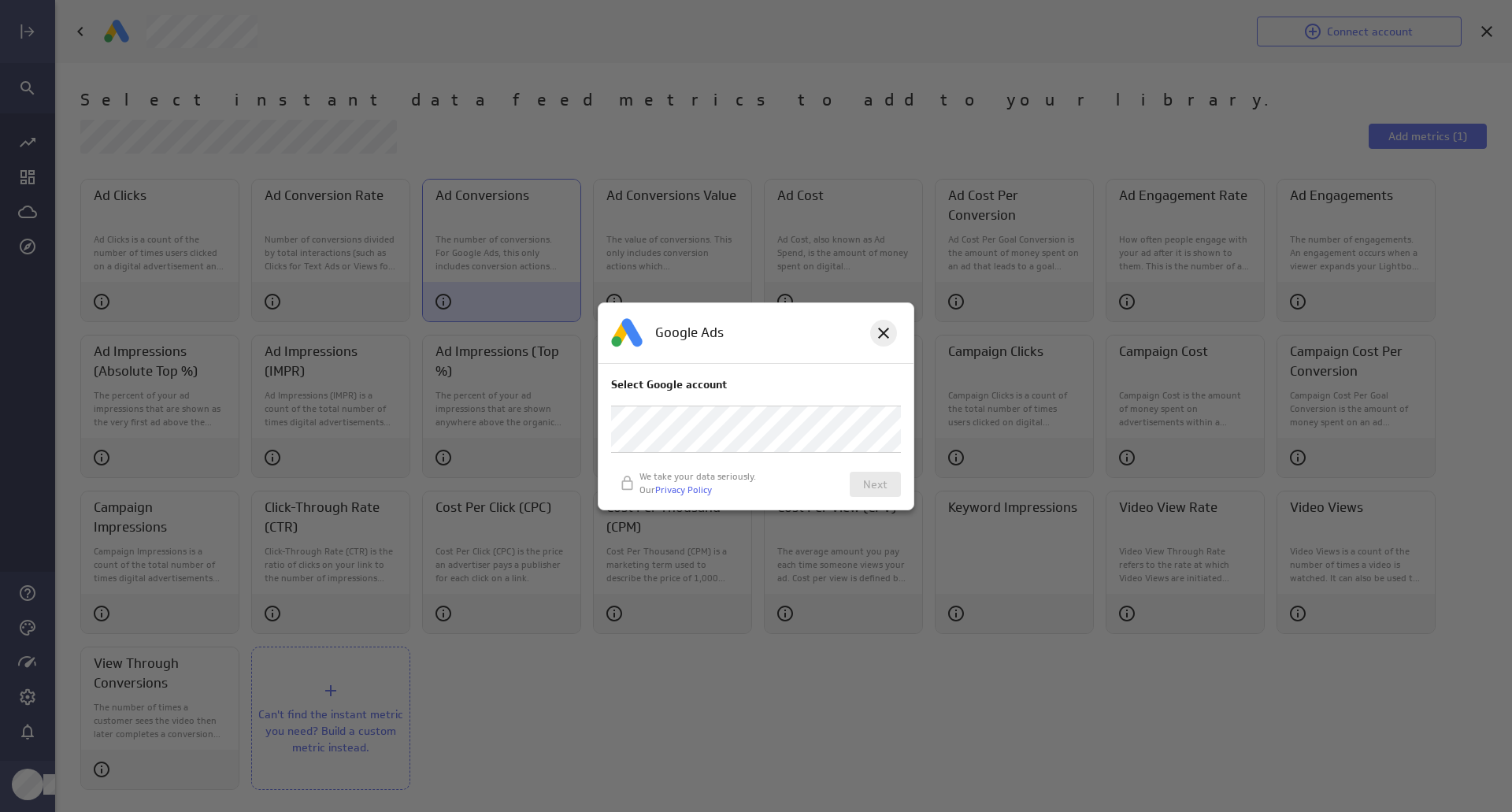
click at [891, 329] on icon at bounding box center [884, 333] width 19 height 19
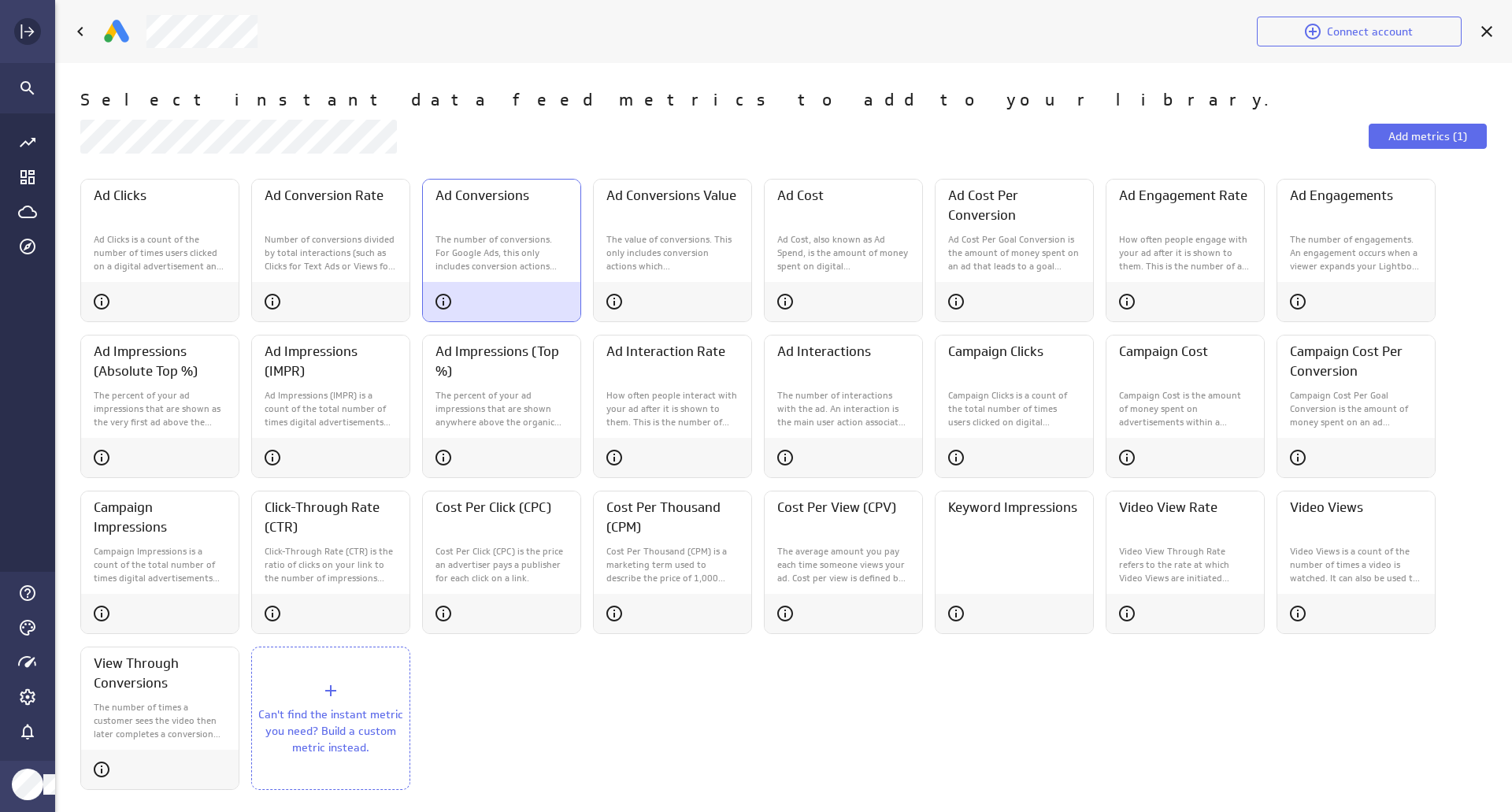
click at [24, 34] on icon "Expand" at bounding box center [27, 31] width 19 height 19
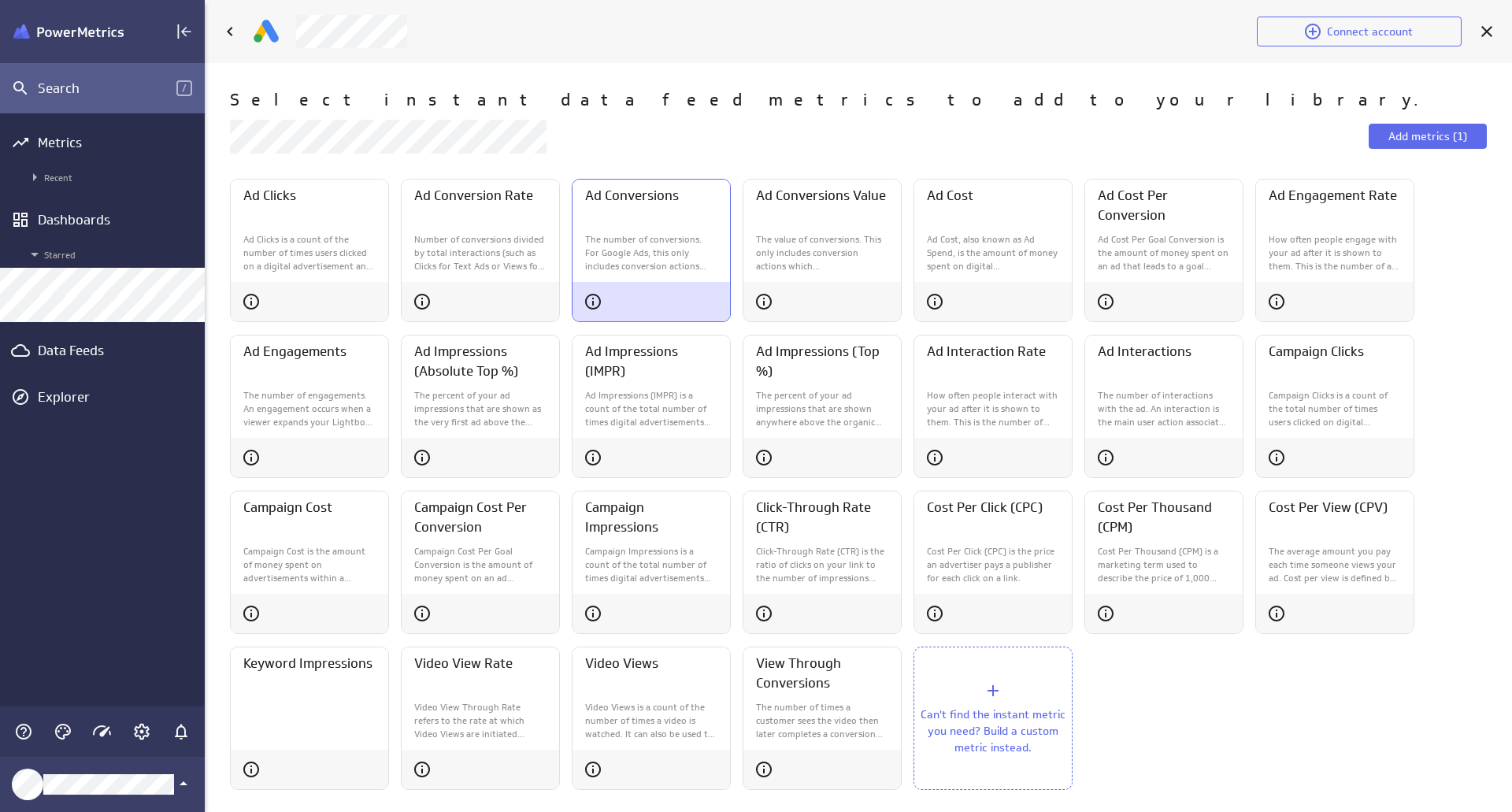
scroll to position [8, 8]
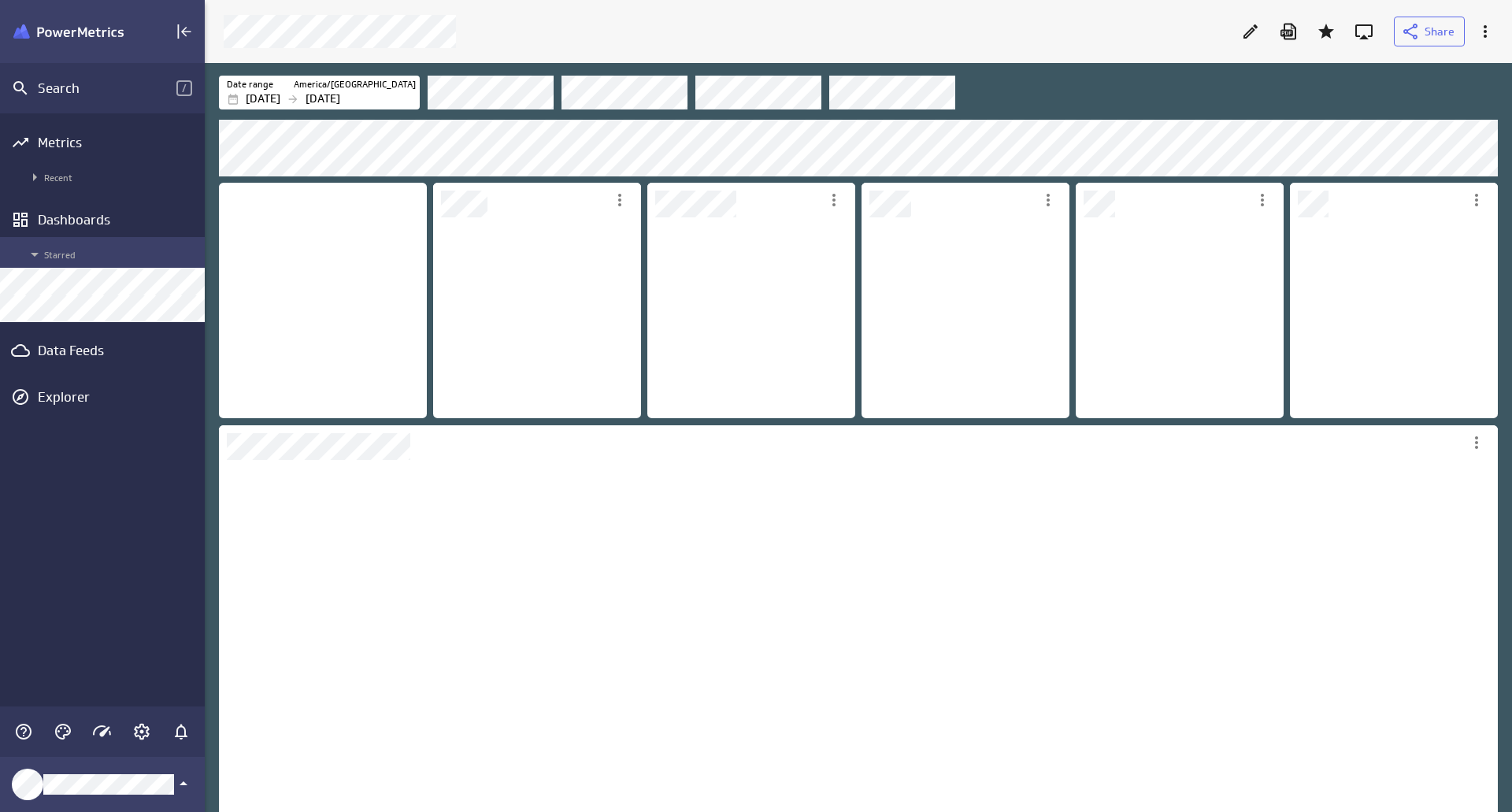
scroll to position [203, 211]
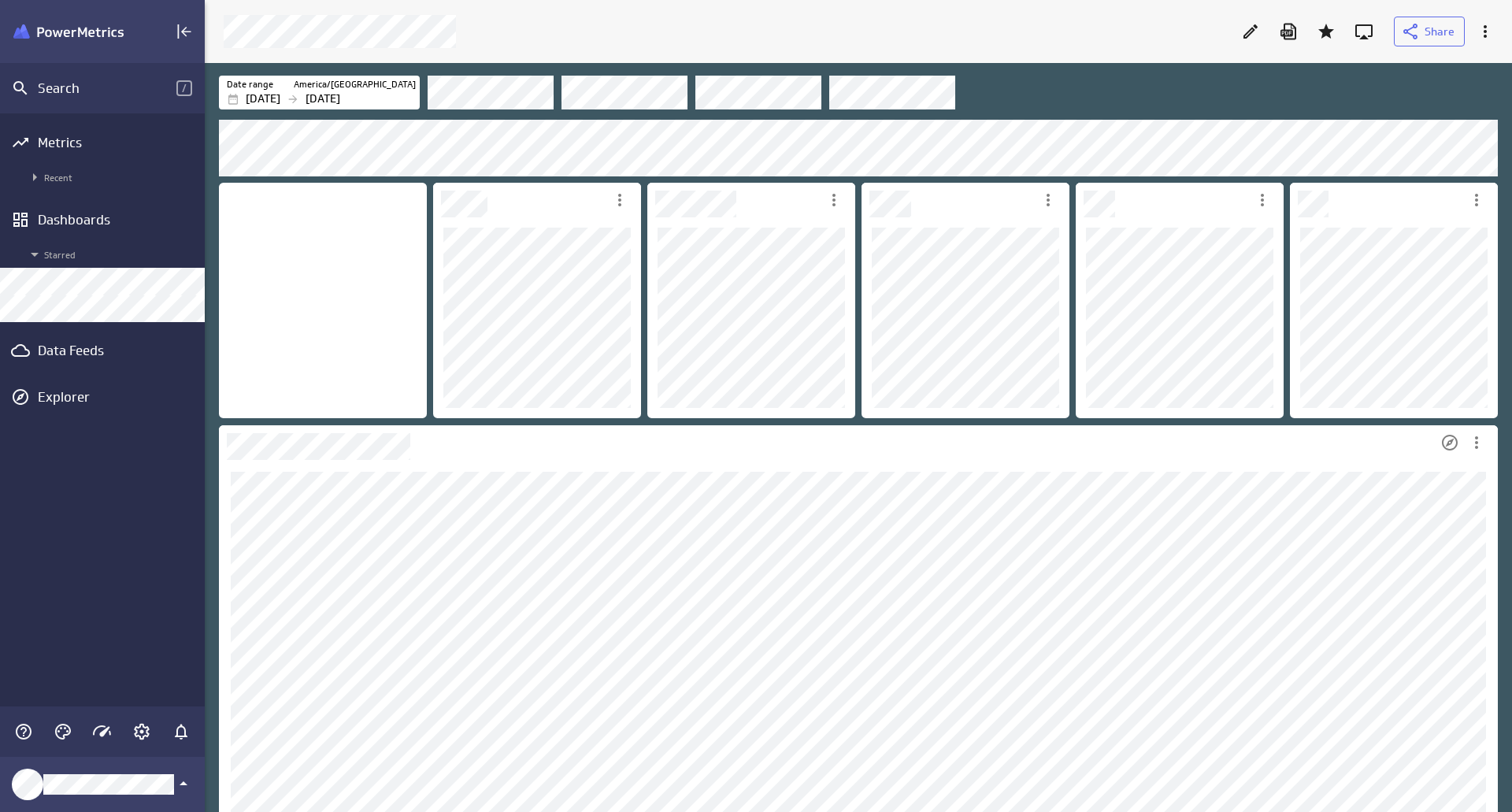
click at [837, 448] on div "Dashboard Widget" at bounding box center [827, 442] width 1217 height 35
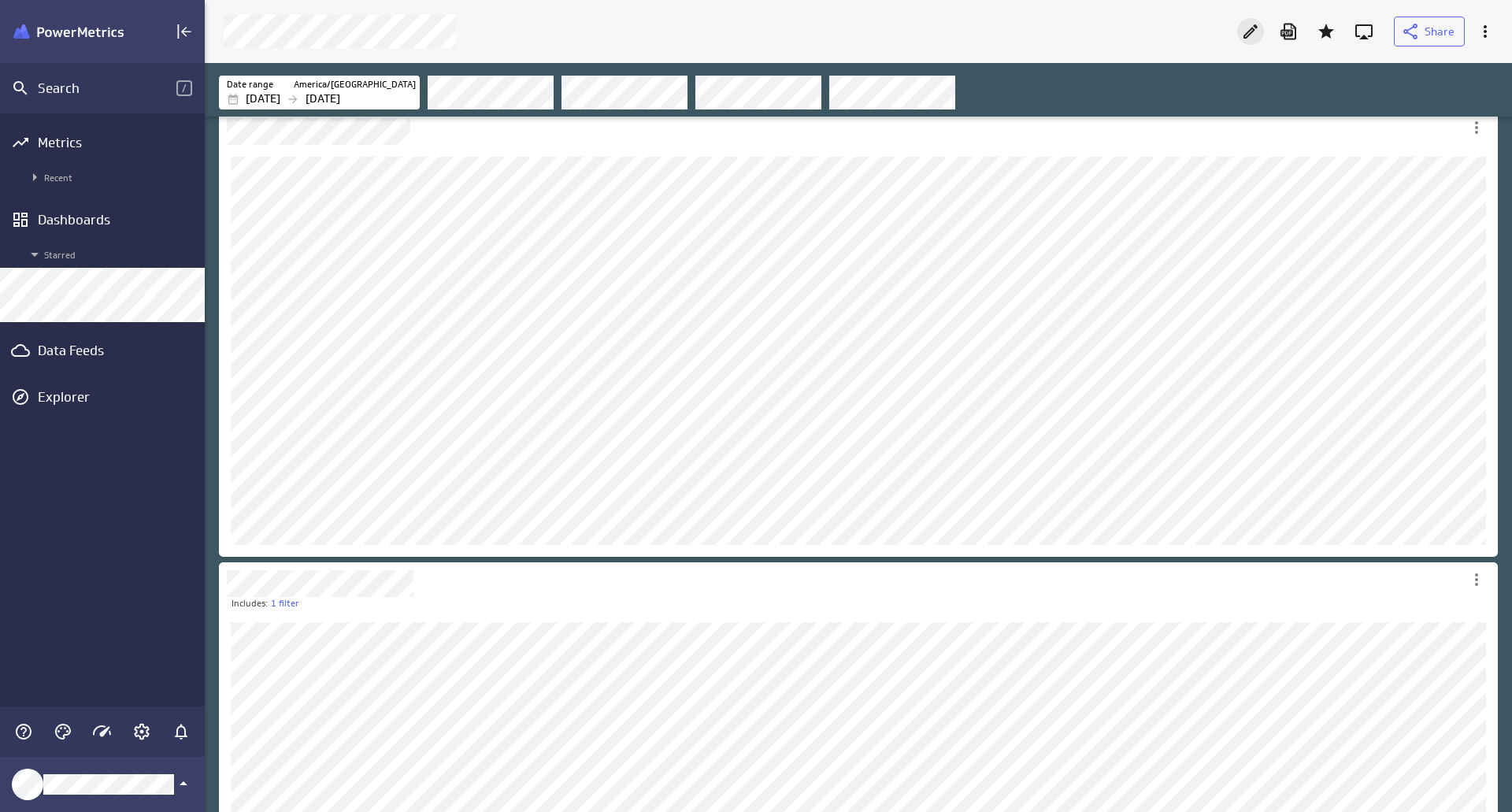
click at [1248, 35] on icon "Edit" at bounding box center [1250, 31] width 19 height 19
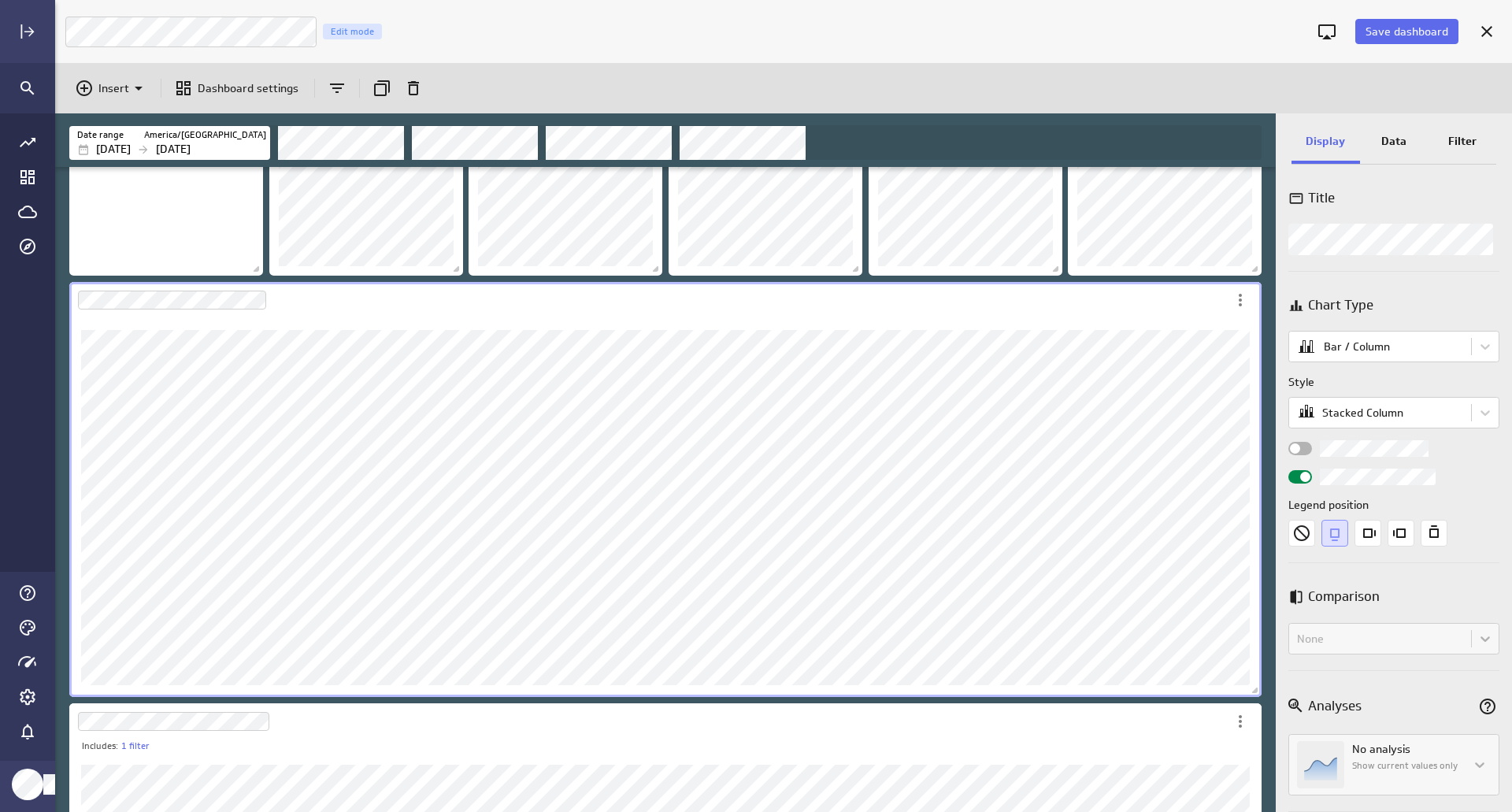
click at [1412, 146] on div "Data" at bounding box center [1393, 142] width 69 height 42
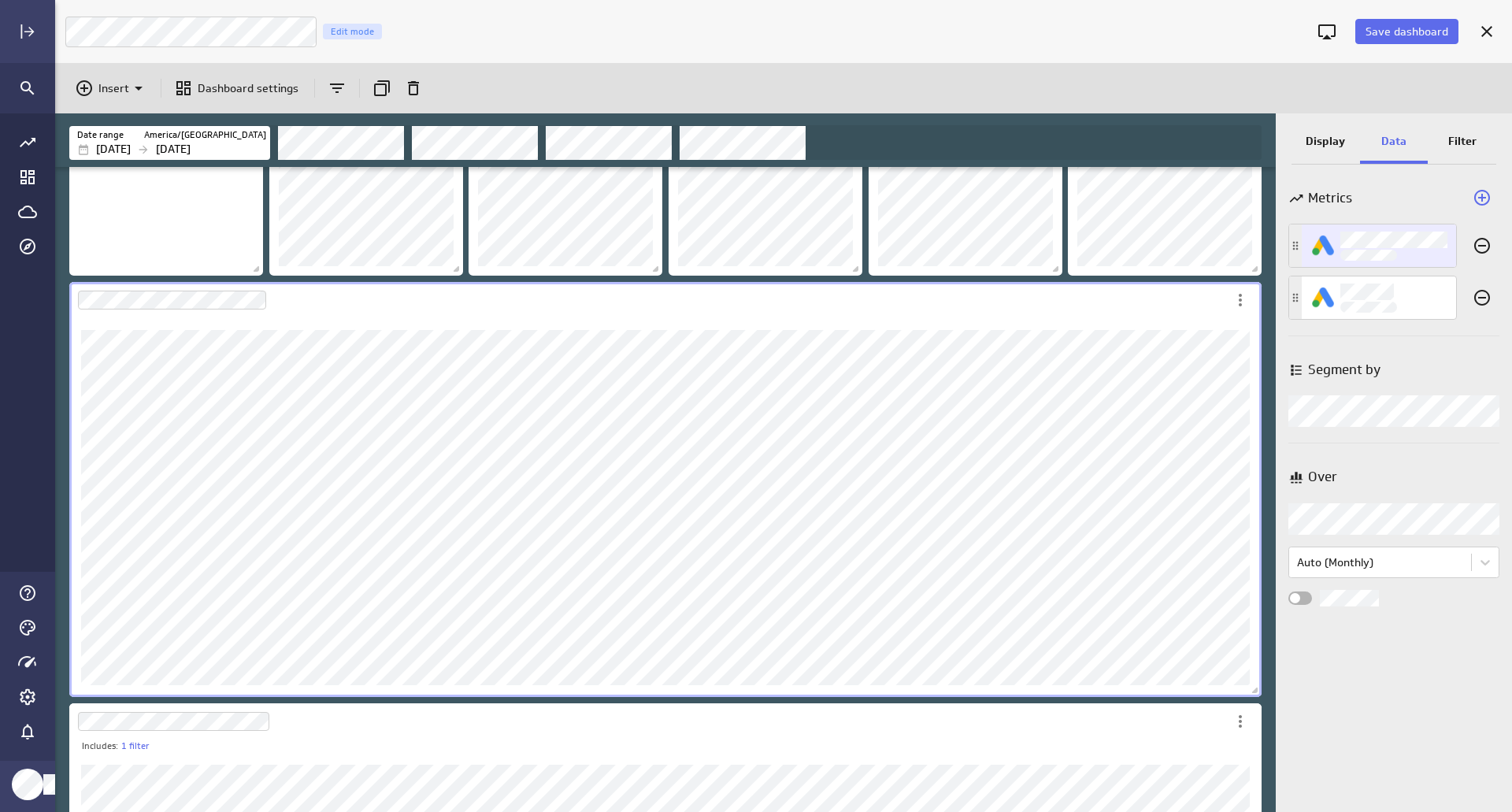
click at [1422, 252] on div "Ad Impressions (IMPR) 1" at bounding box center [1393, 246] width 107 height 30
click at [1417, 206] on div at bounding box center [756, 406] width 1512 height 812
click at [1425, 302] on div "Filter" at bounding box center [1435, 293] width 103 height 42
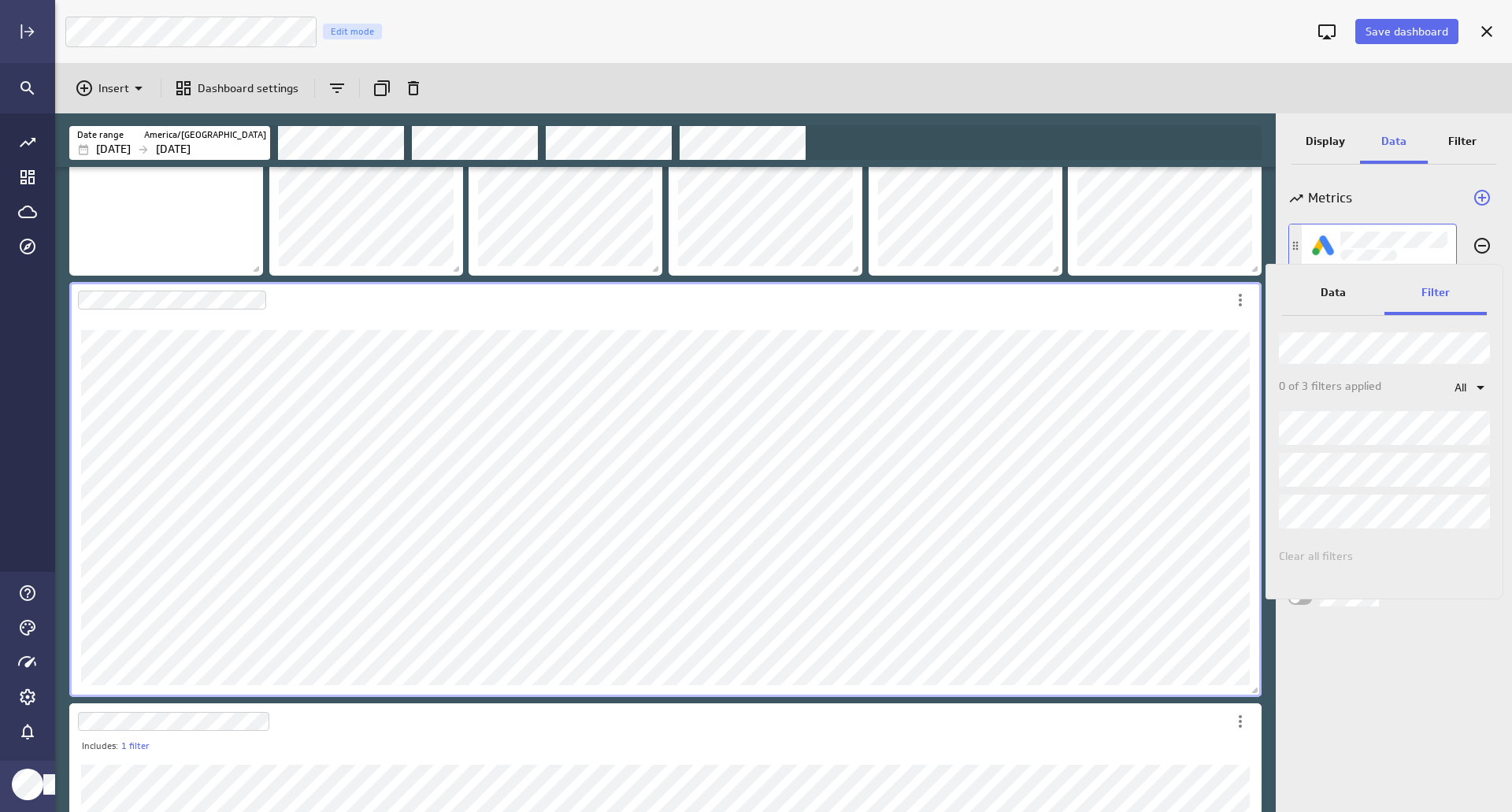
click at [1332, 295] on p "Data" at bounding box center [1333, 293] width 25 height 17
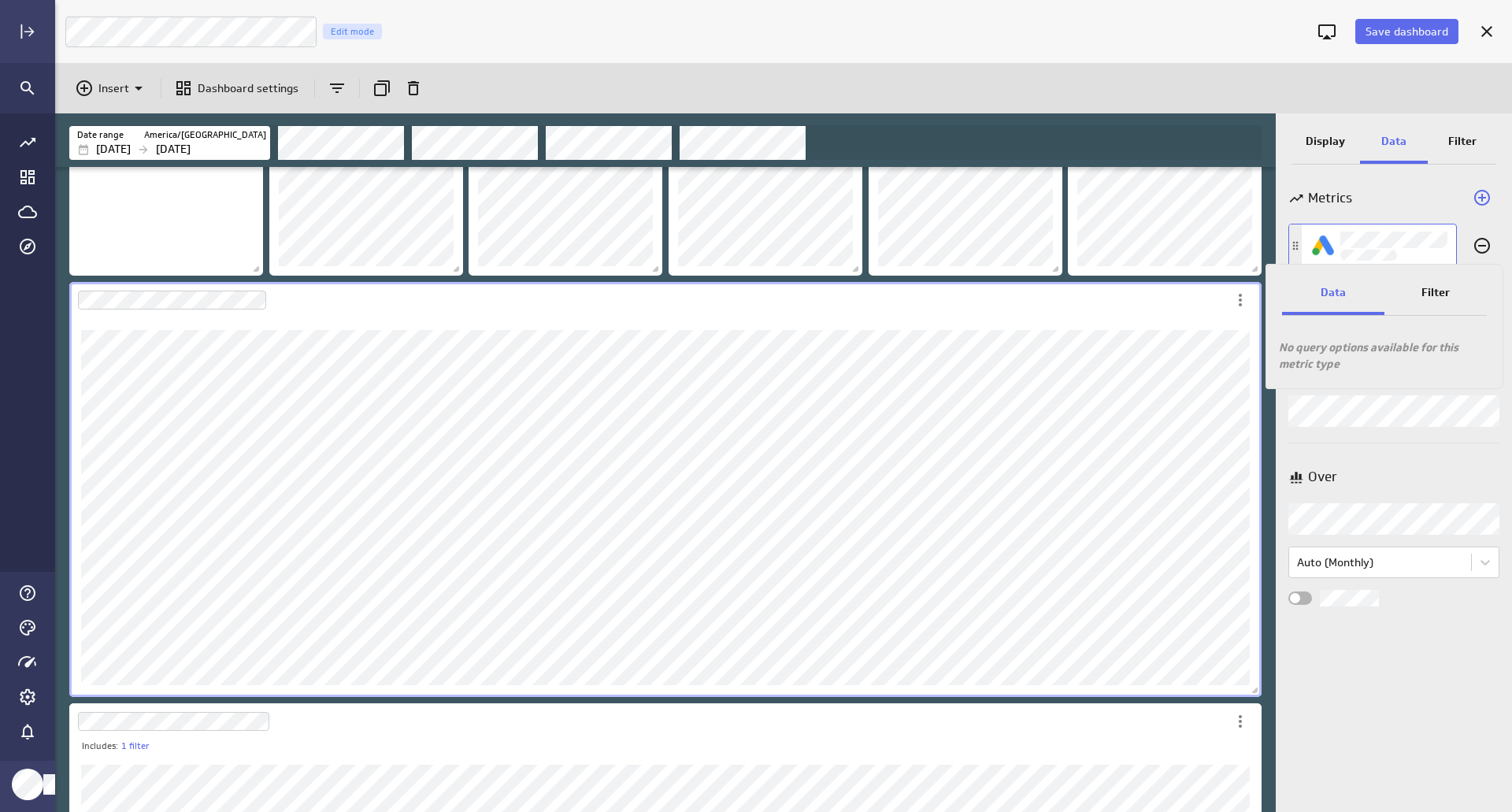
click at [1392, 184] on div at bounding box center [756, 406] width 1512 height 812
click at [1472, 137] on p "Filter" at bounding box center [1462, 141] width 28 height 17
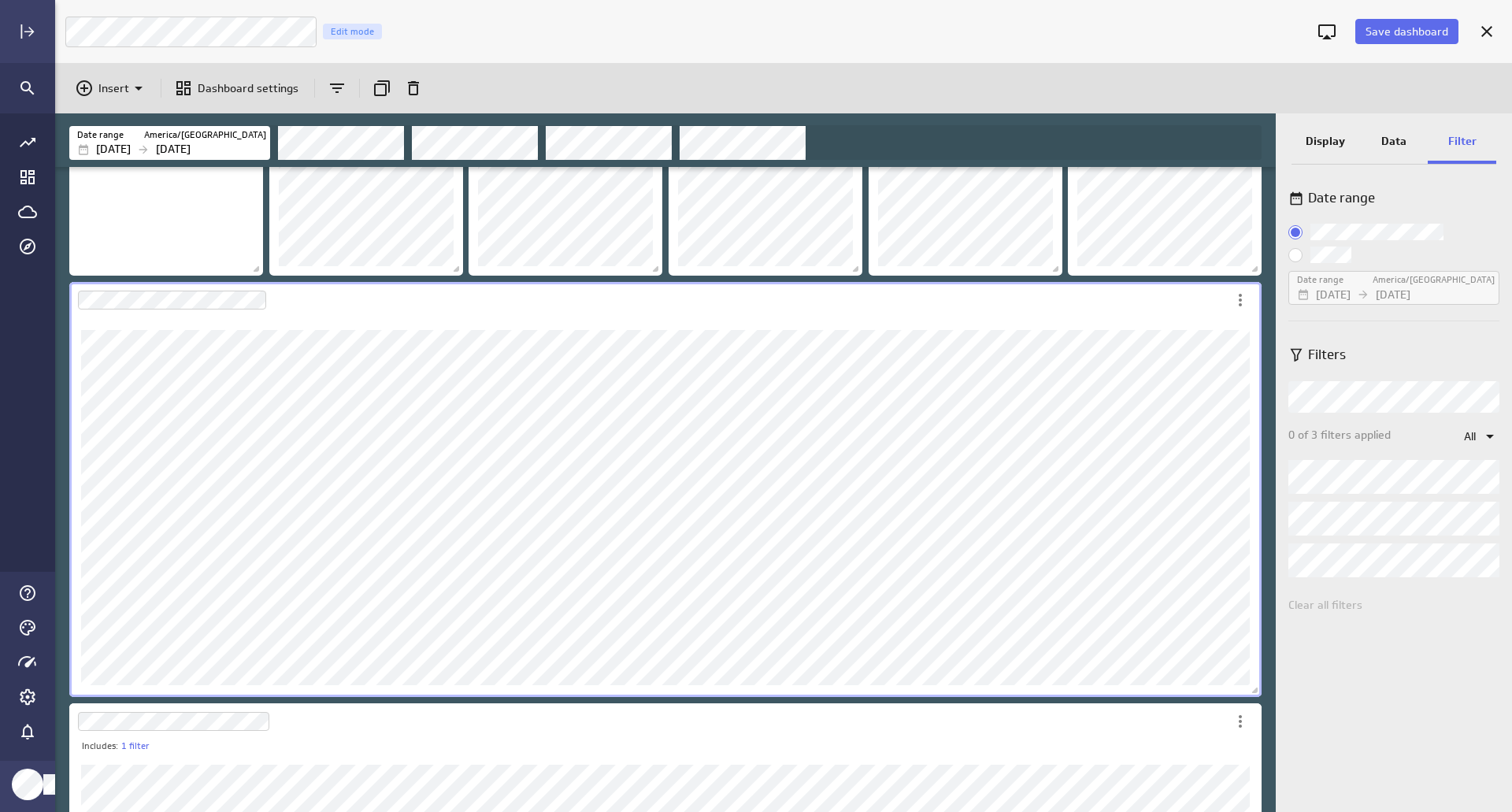
click at [1409, 140] on div "Data" at bounding box center [1393, 142] width 69 height 42
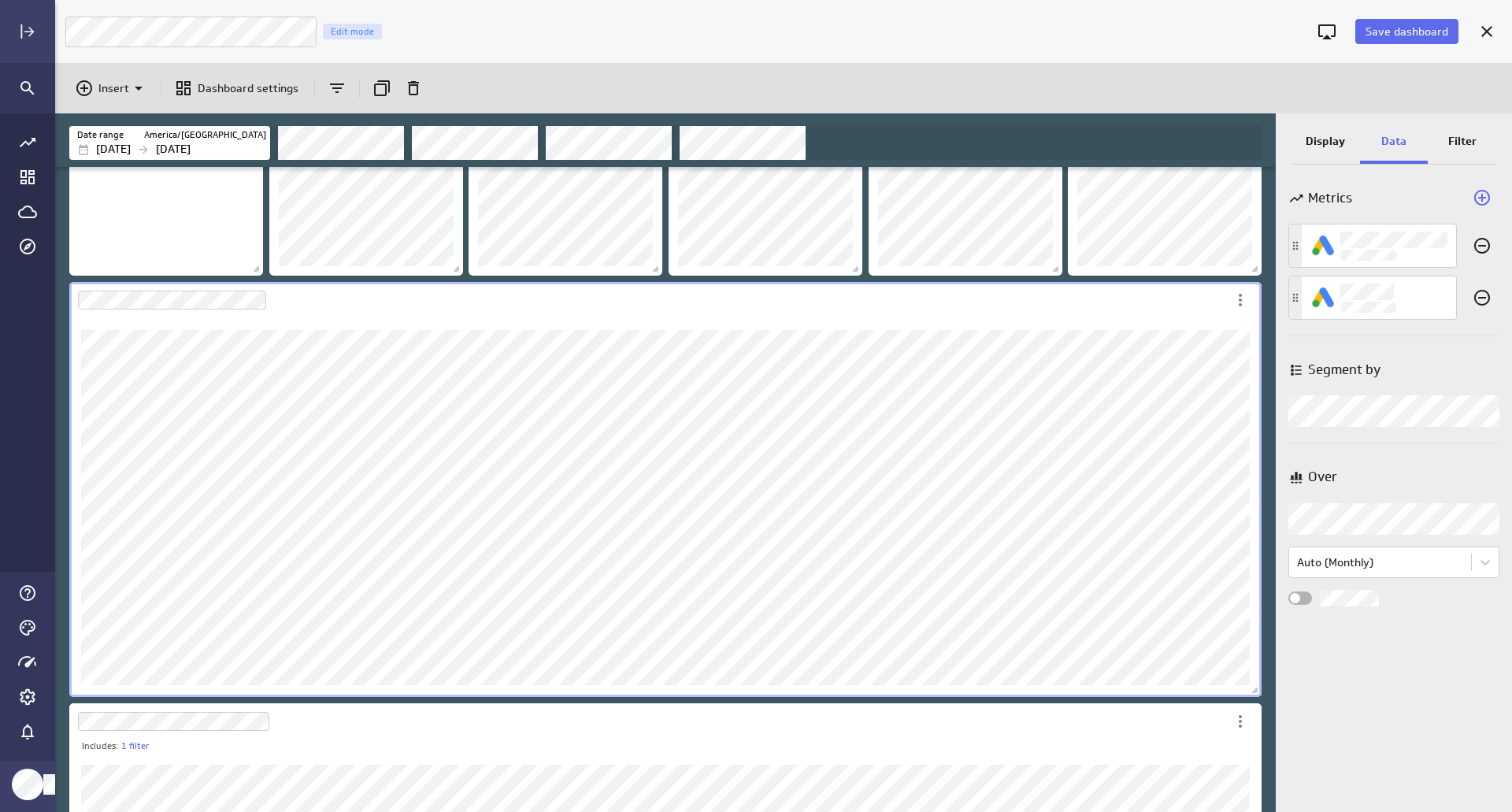
click at [1303, 141] on div "Display" at bounding box center [1325, 142] width 69 height 42
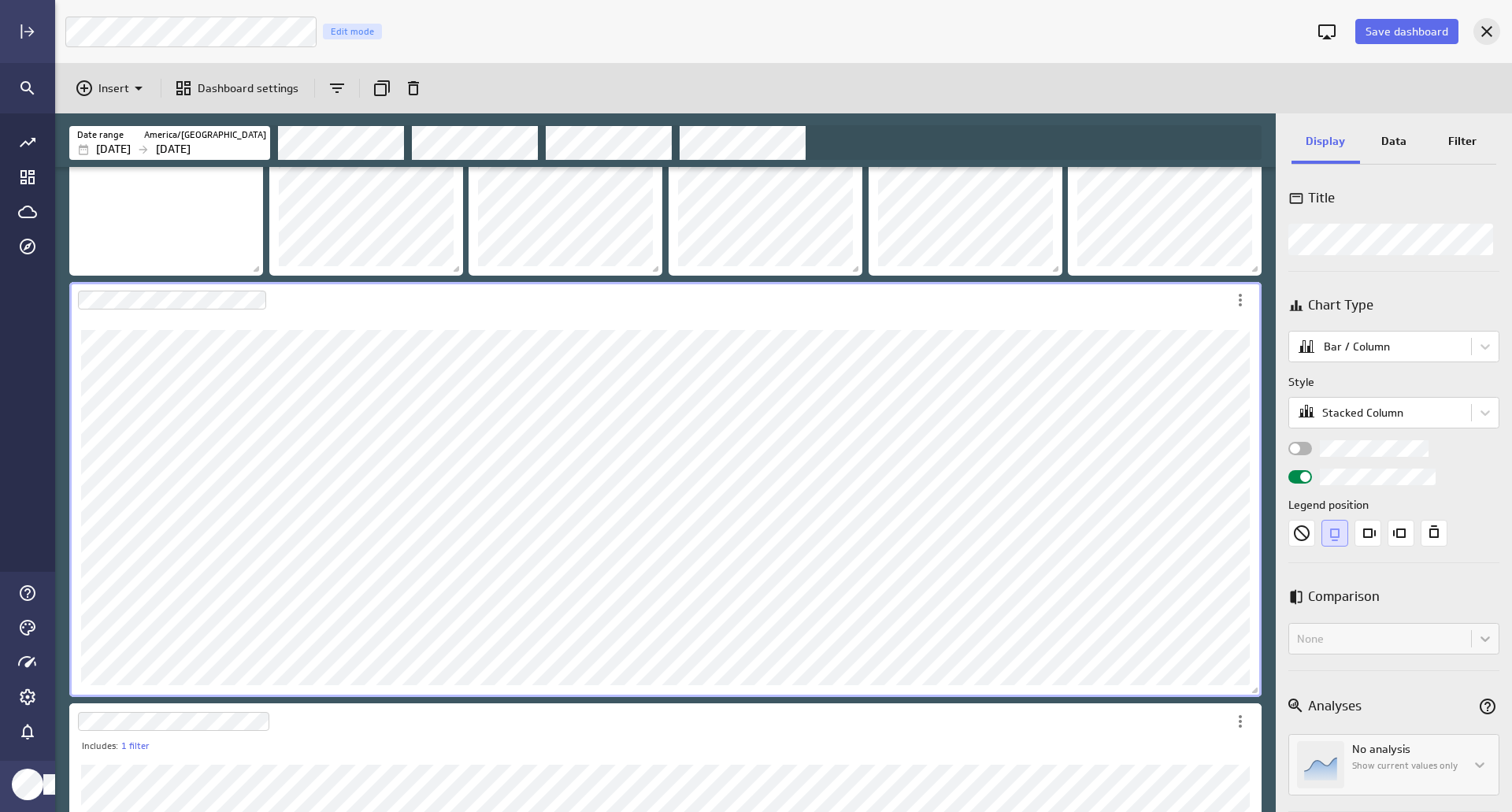
click at [1482, 30] on icon "Cancel" at bounding box center [1487, 31] width 19 height 19
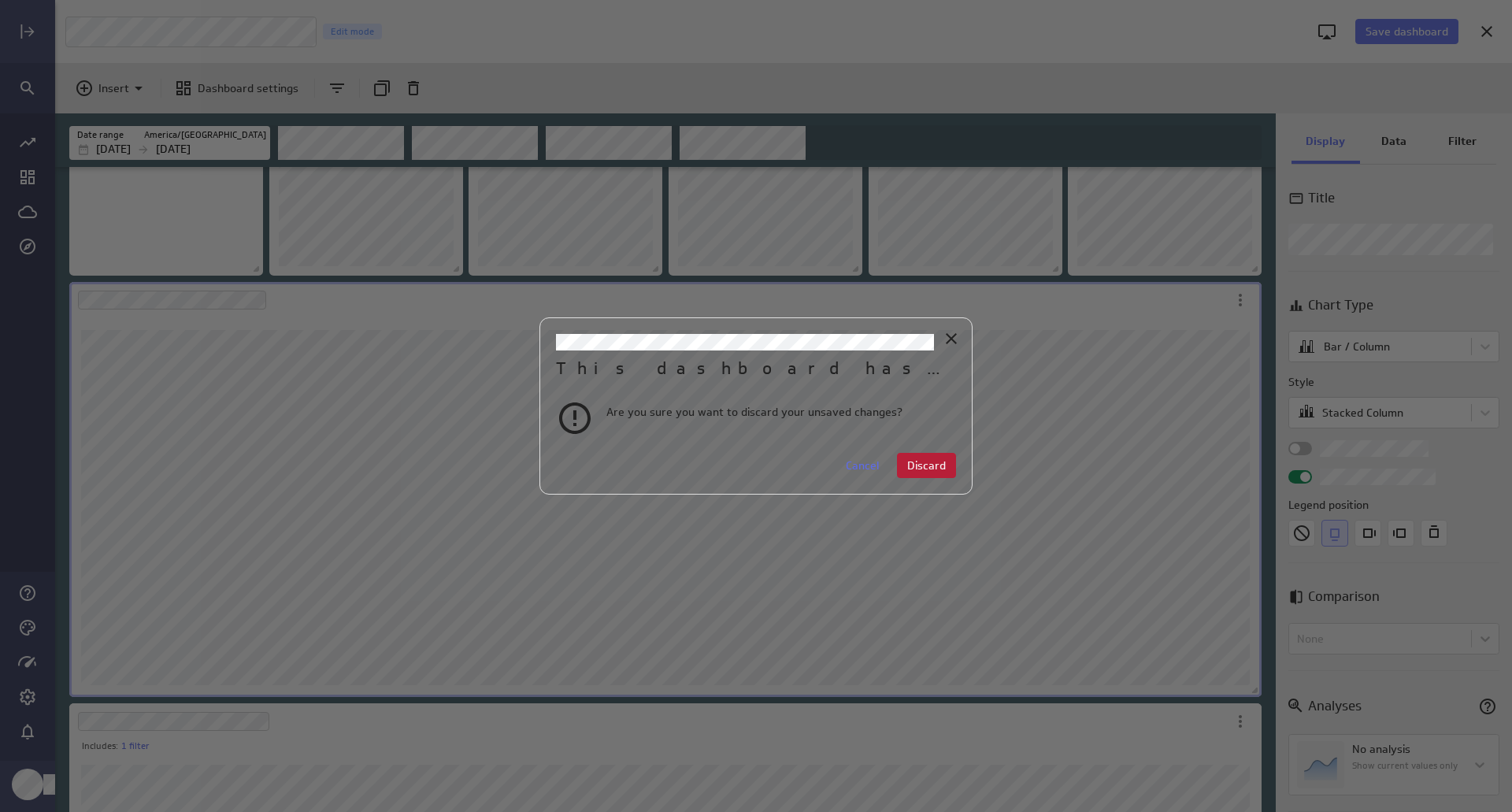
click at [926, 465] on span "Discard" at bounding box center [926, 464] width 39 height 14
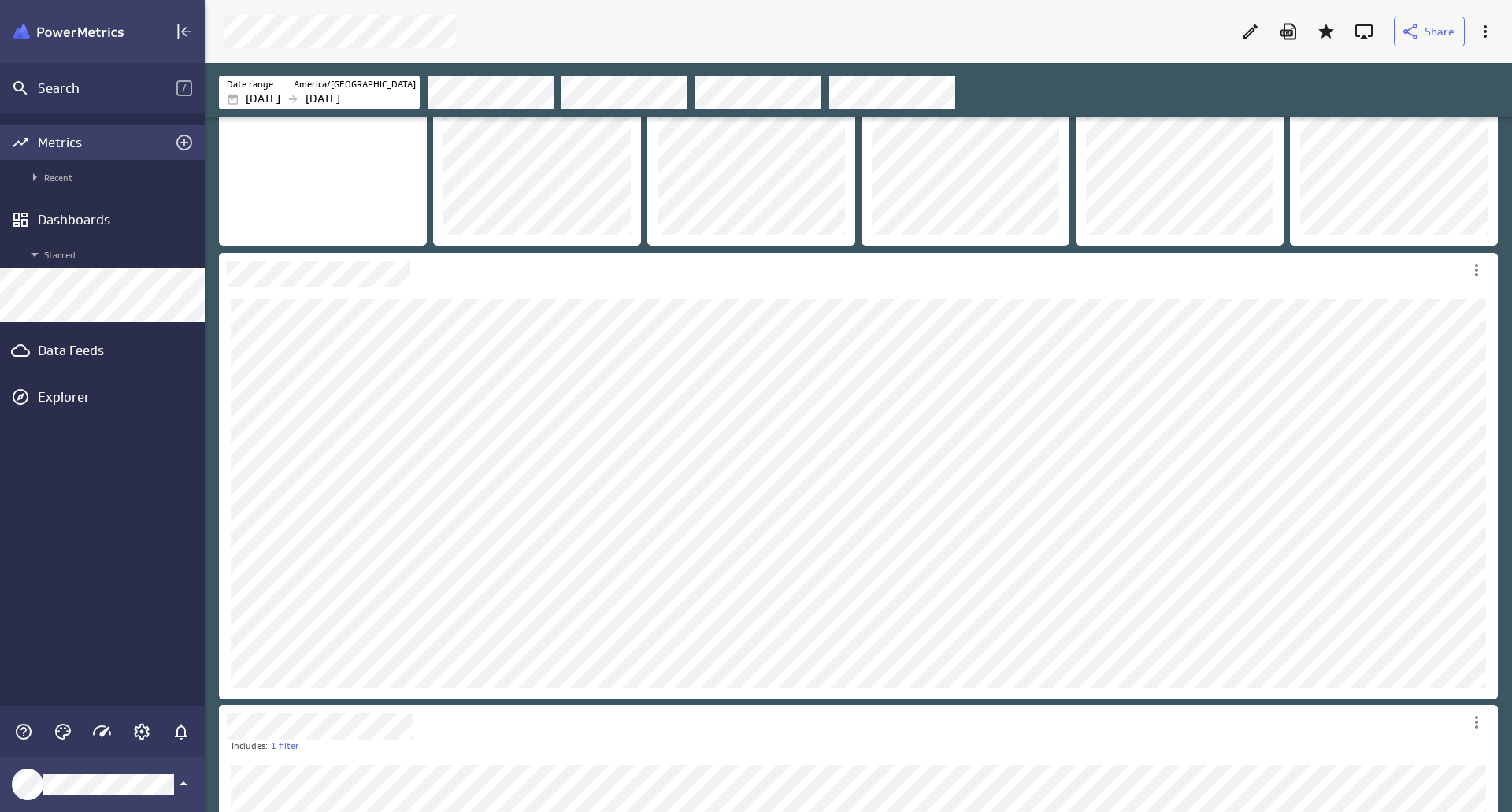
click at [101, 138] on div "Metrics" at bounding box center [102, 142] width 129 height 17
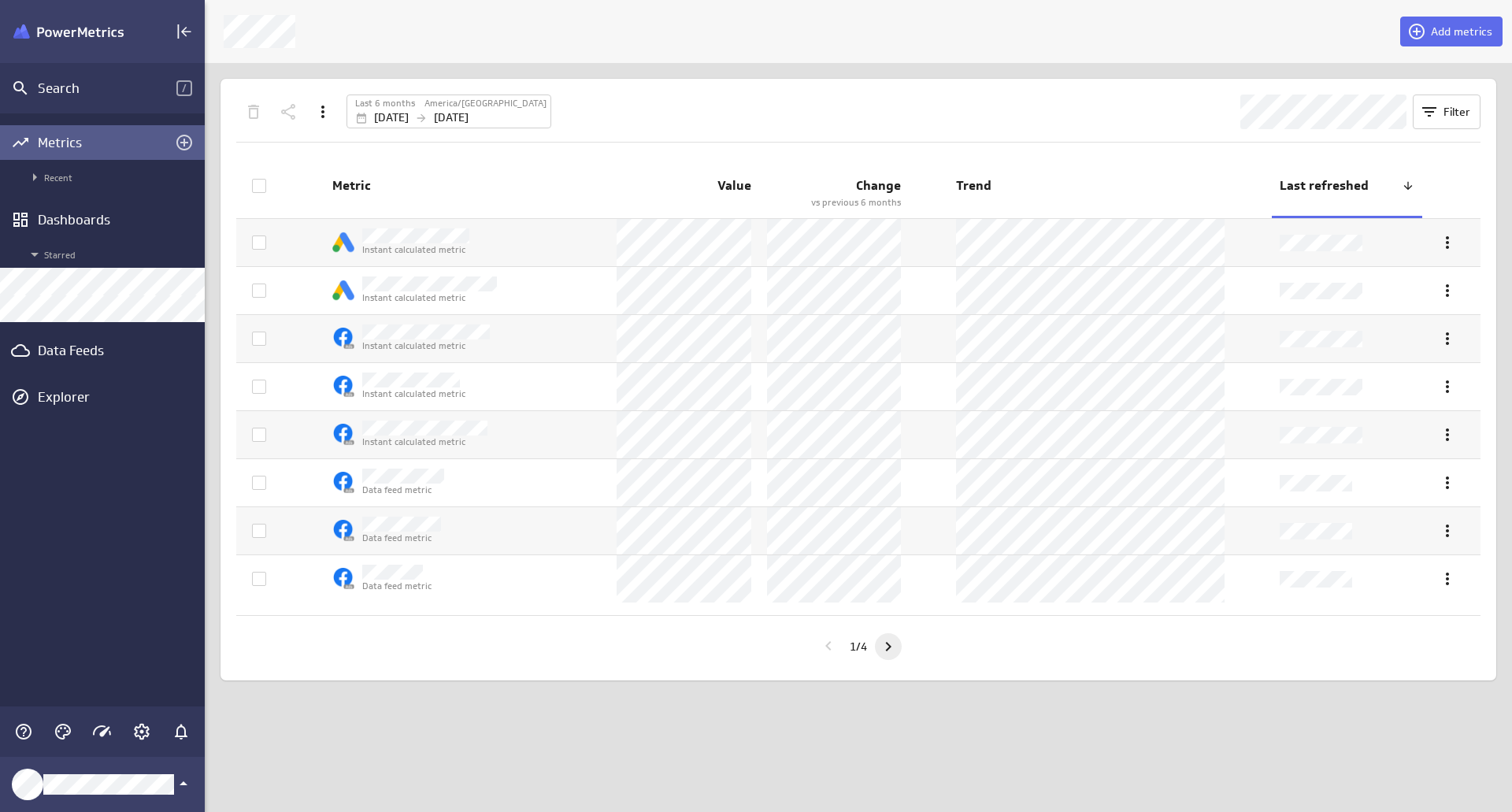
click at [888, 646] on icon "Go to next page" at bounding box center [888, 646] width 19 height 19
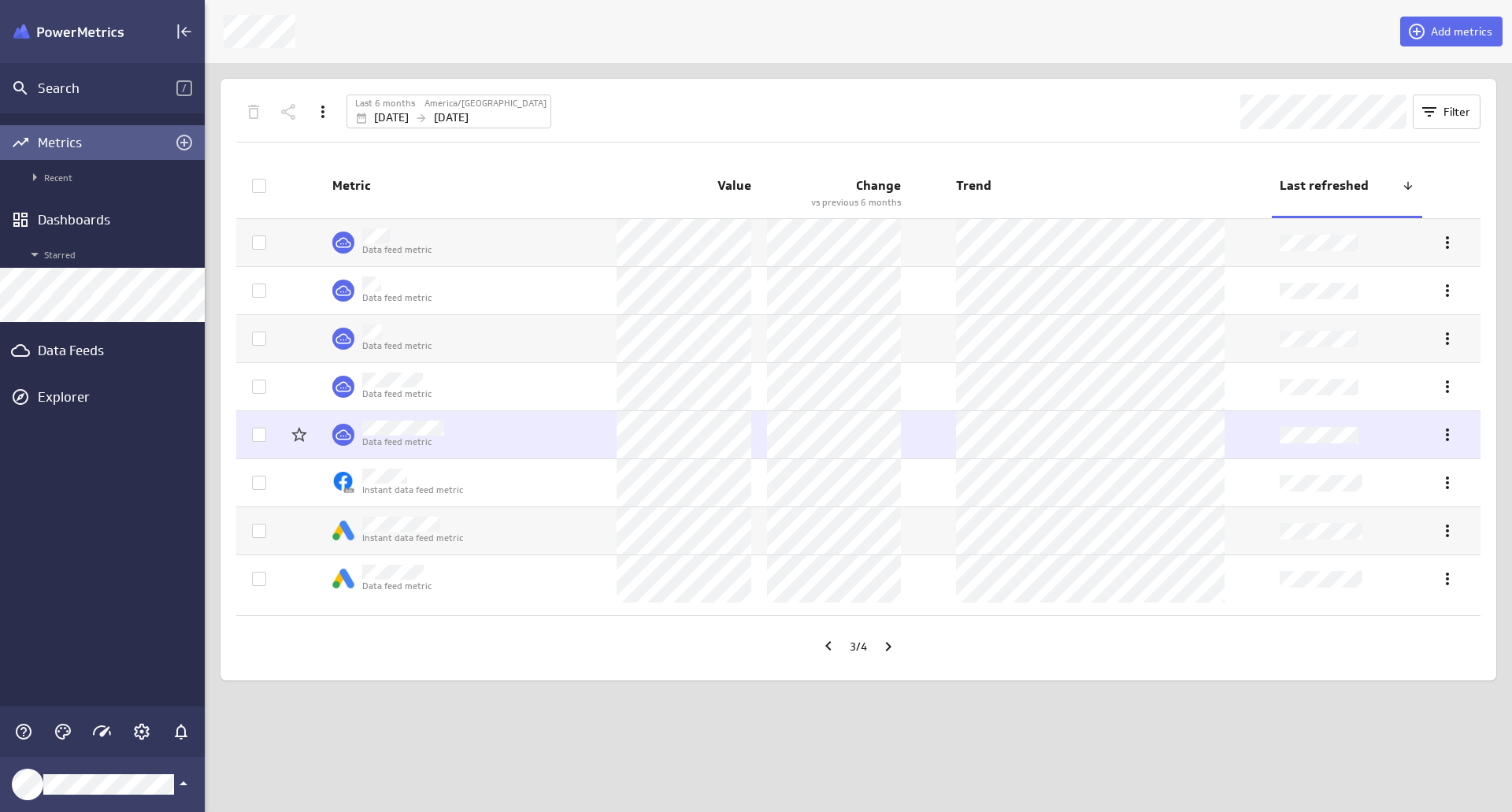
click at [258, 436] on icon at bounding box center [259, 435] width 9 height 8
click at [0, 0] on input "checkbox" at bounding box center [0, 0] width 0 height 0
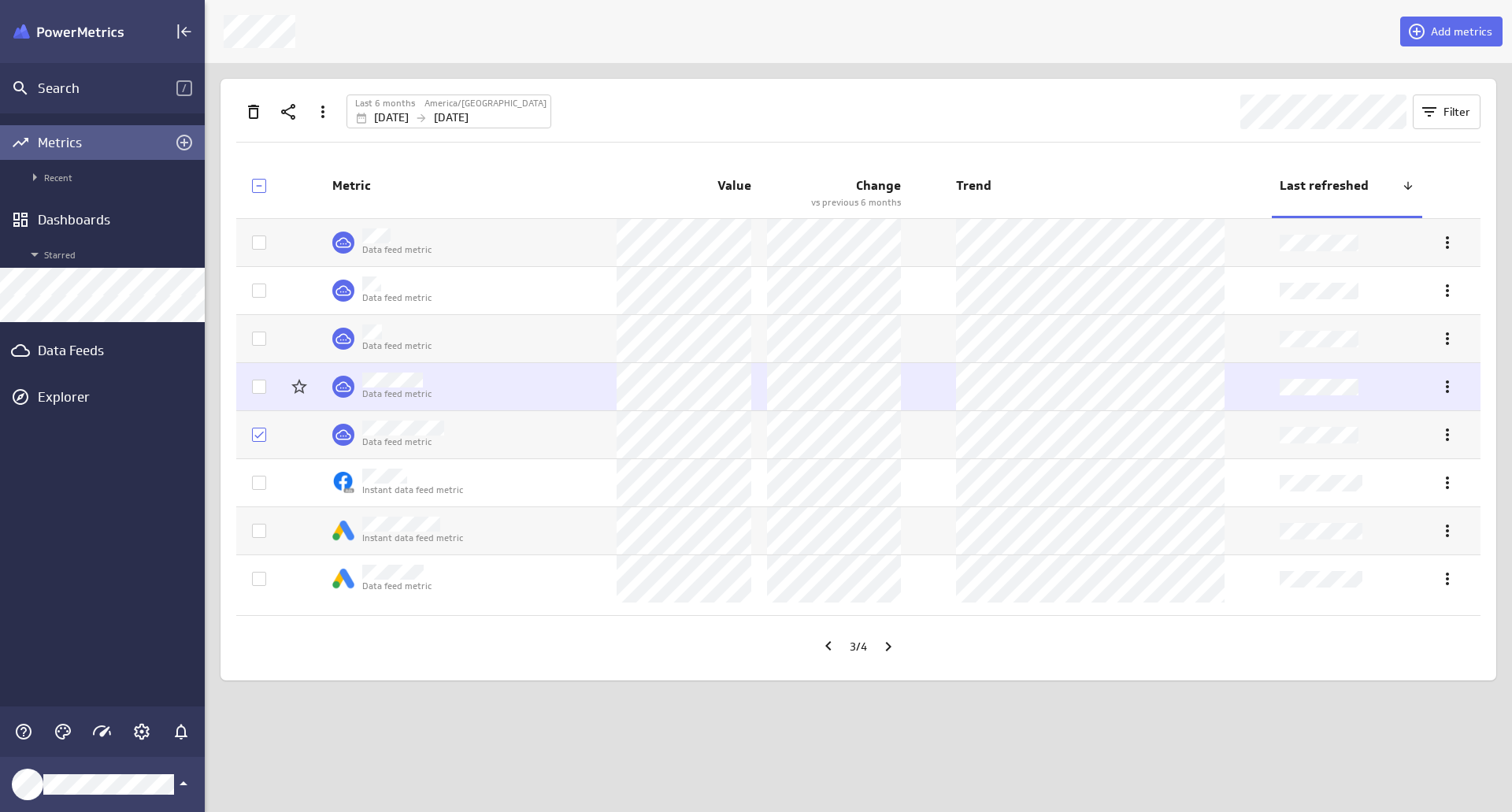
click at [262, 390] on icon at bounding box center [258, 386] width 12 height 12
click at [0, 0] on input "checkbox" at bounding box center [0, 0] width 0 height 0
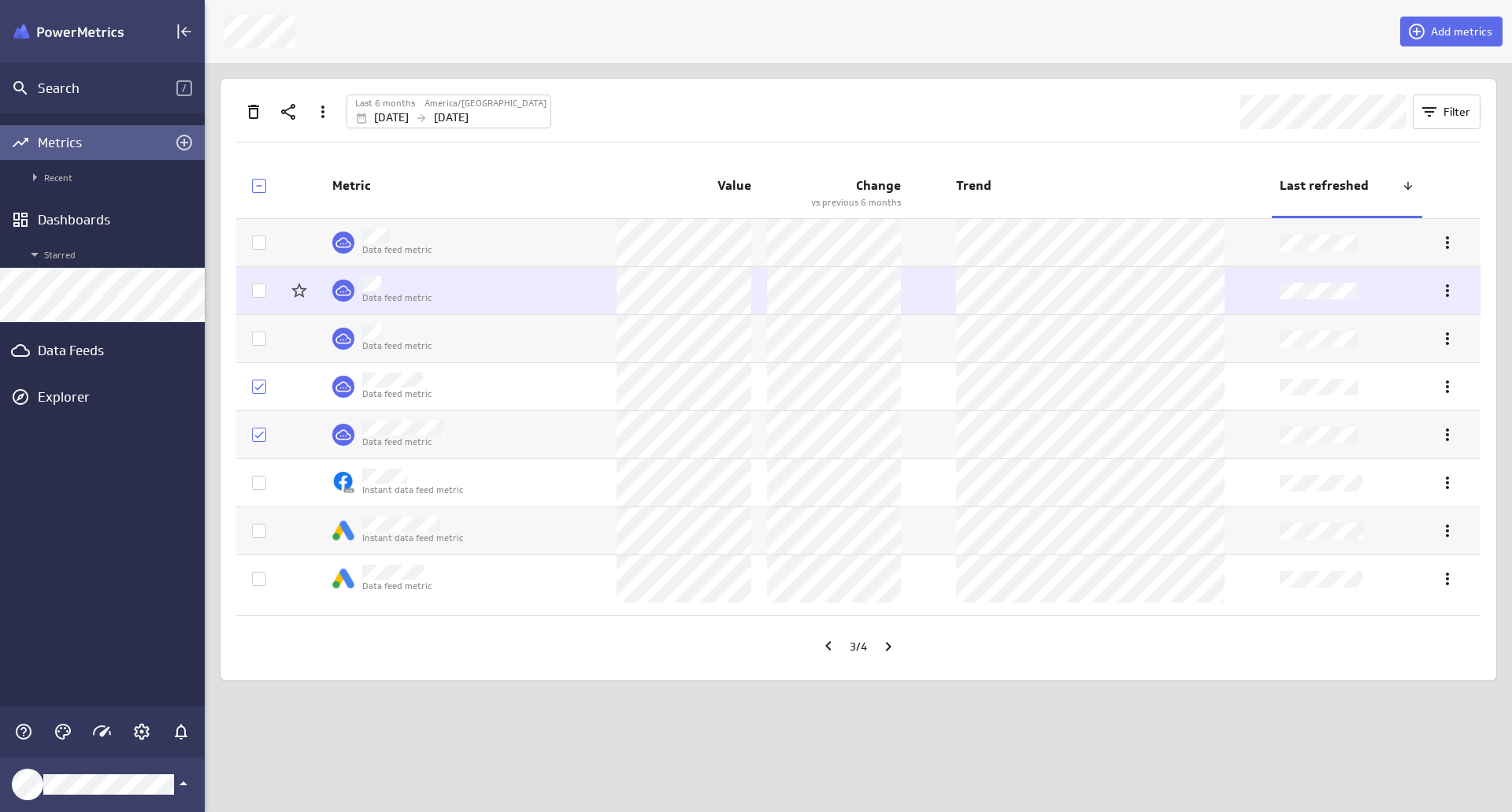
drag, startPoint x: 263, startPoint y: 335, endPoint x: 259, endPoint y: 309, distance: 26.3
click at [262, 333] on icon at bounding box center [258, 338] width 12 height 12
click at [0, 0] on input "checkbox" at bounding box center [0, 0] width 0 height 0
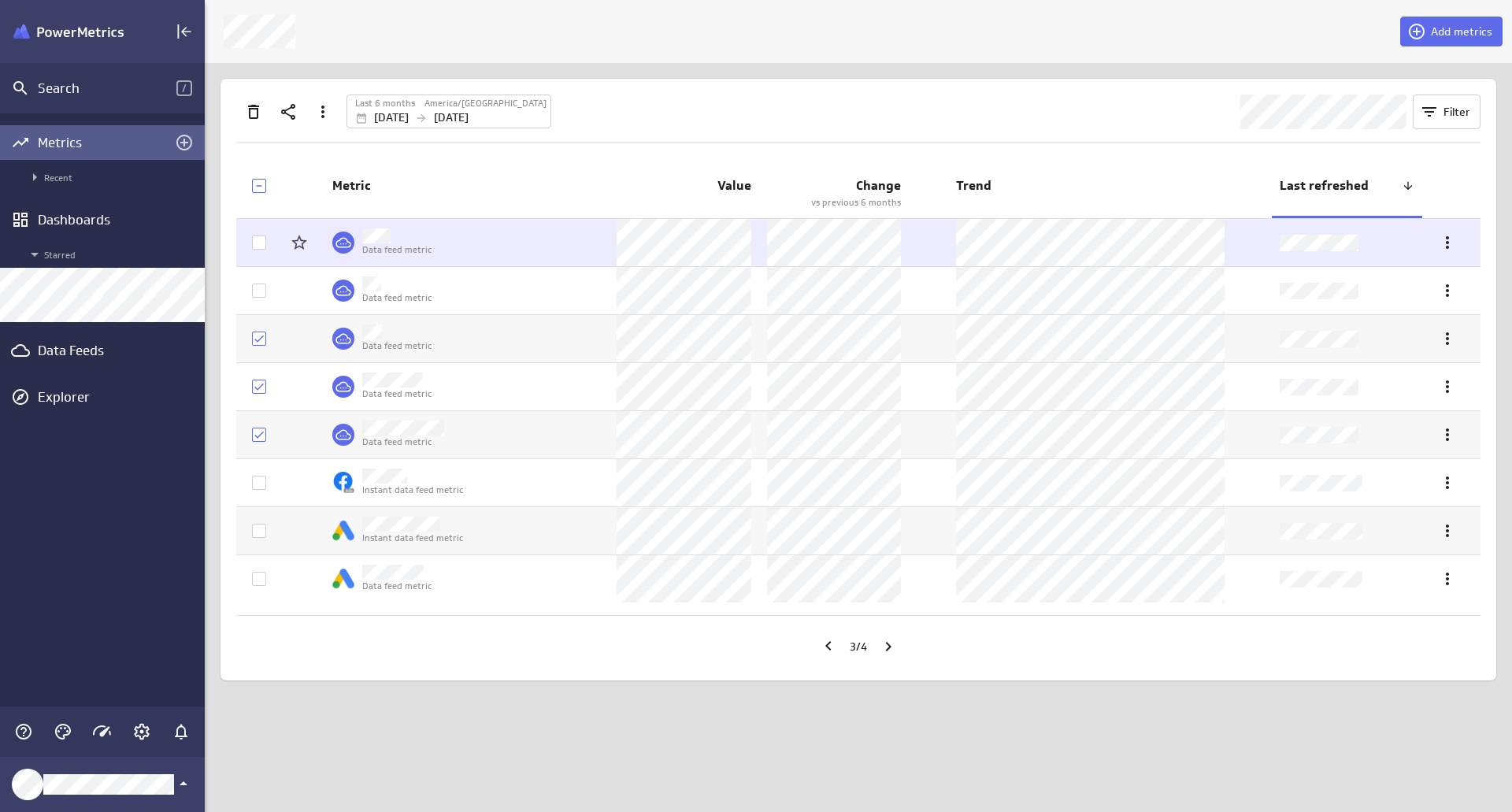
drag, startPoint x: 260, startPoint y: 291, endPoint x: 263, endPoint y: 249, distance: 42.1
click at [261, 285] on icon at bounding box center [258, 290] width 12 height 12
click at [0, 0] on input "checkbox" at bounding box center [0, 0] width 0 height 0
click at [263, 241] on icon at bounding box center [258, 242] width 12 height 12
click at [0, 0] on input "checkbox" at bounding box center [0, 0] width 0 height 0
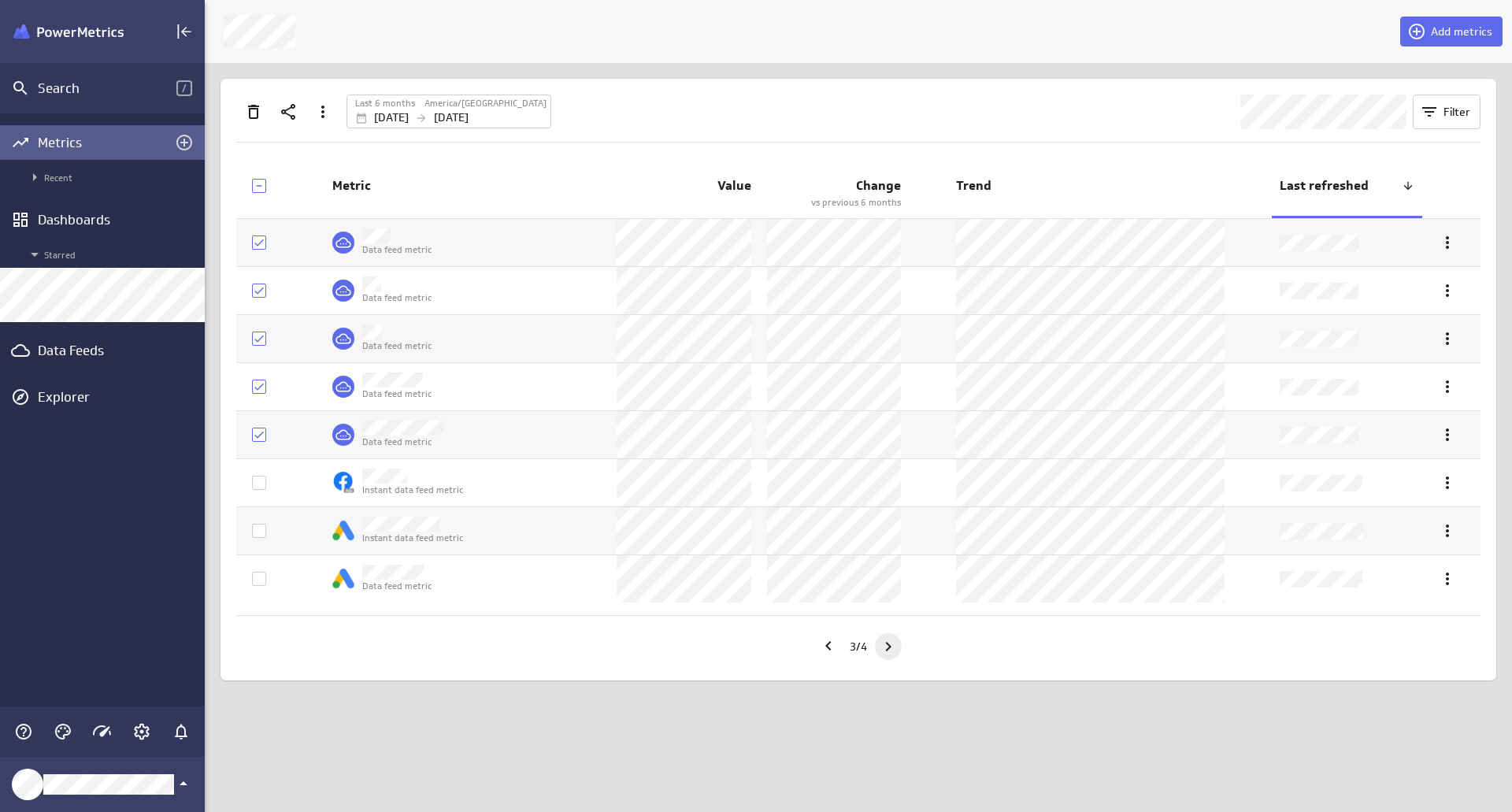
click at [888, 653] on icon "Go to next page" at bounding box center [888, 646] width 19 height 19
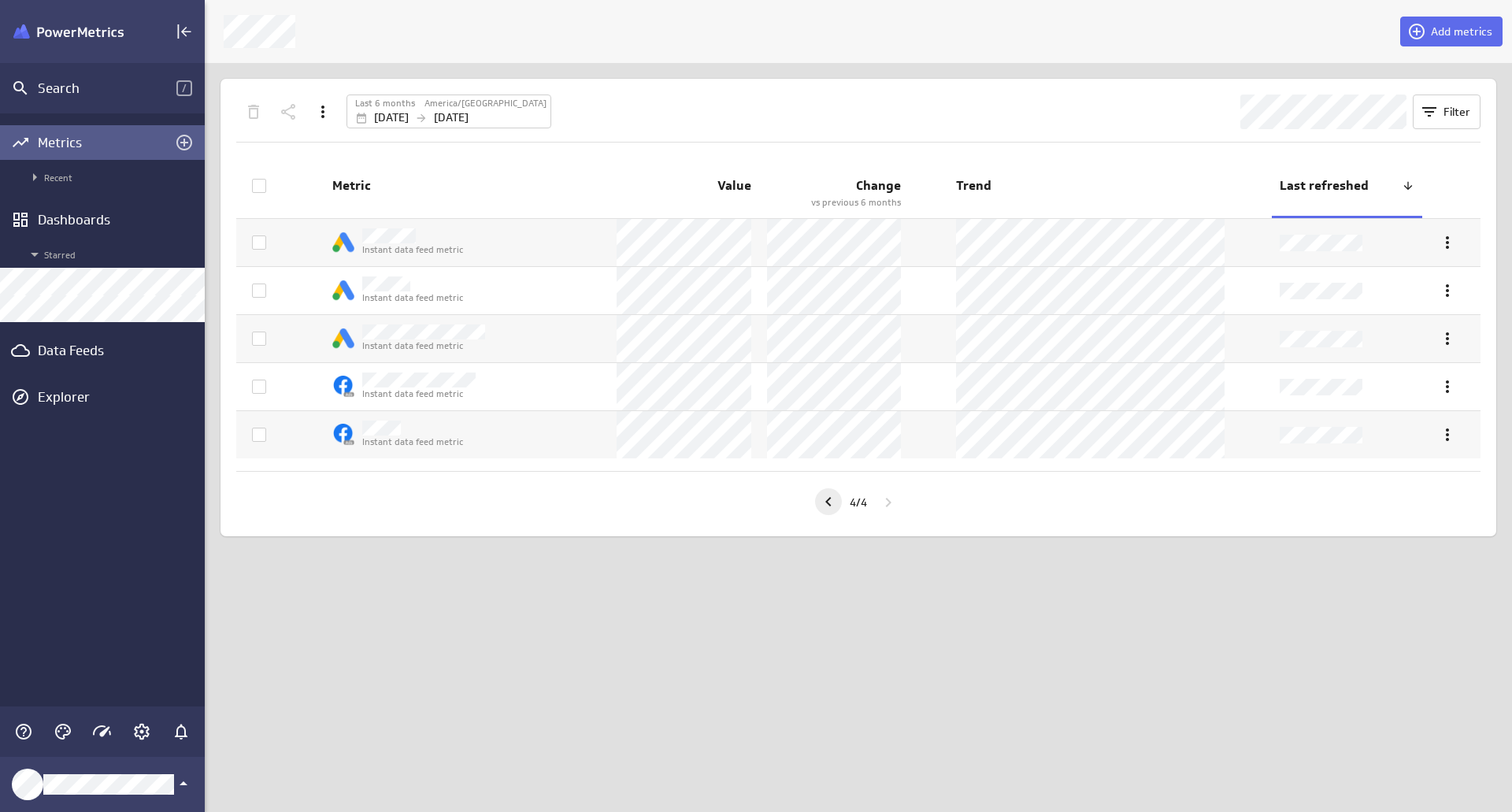
click at [826, 505] on icon "Go to previous page" at bounding box center [828, 501] width 6 height 9
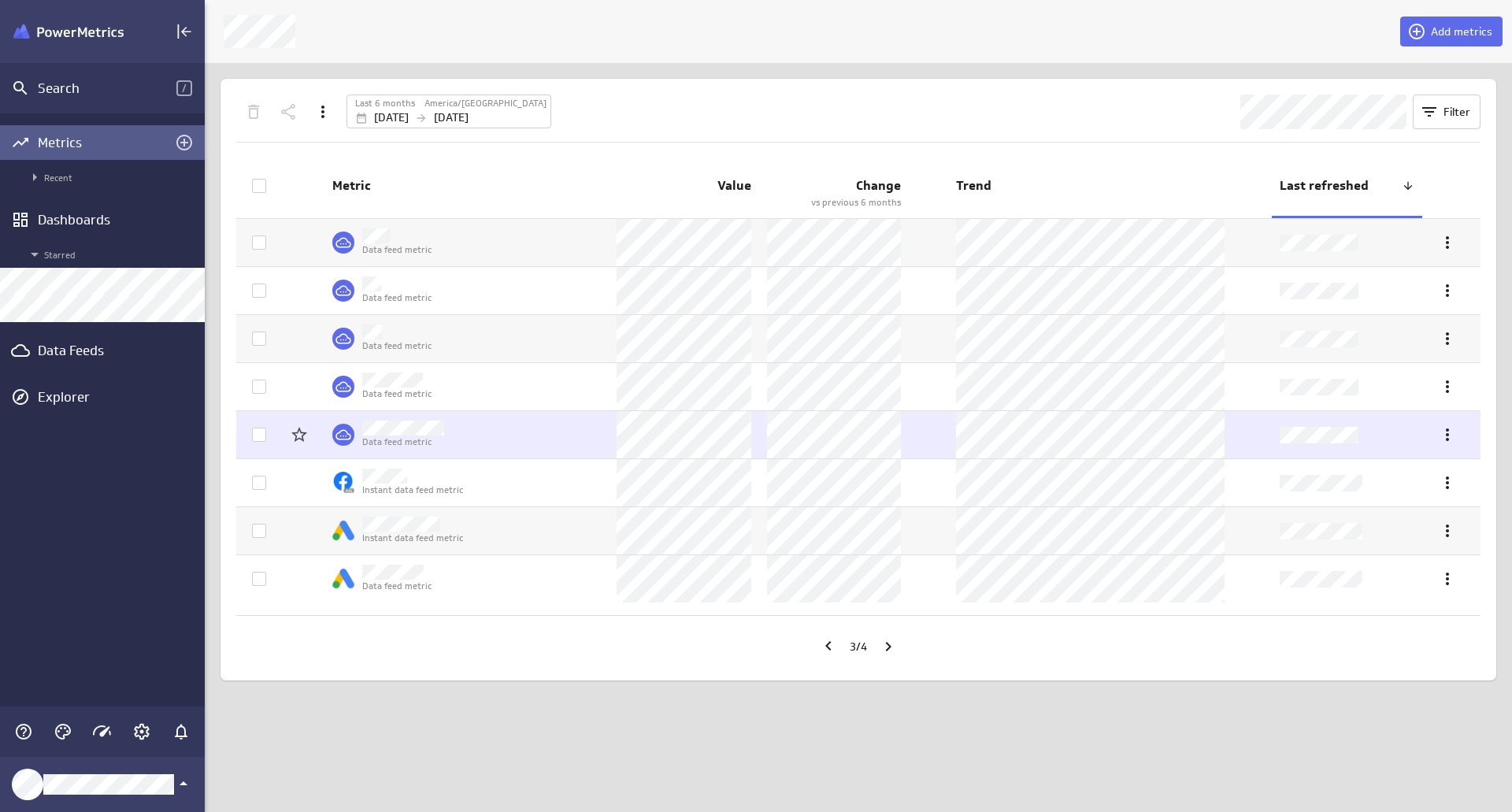
drag, startPoint x: 261, startPoint y: 437, endPoint x: 258, endPoint y: 394, distance: 43.1
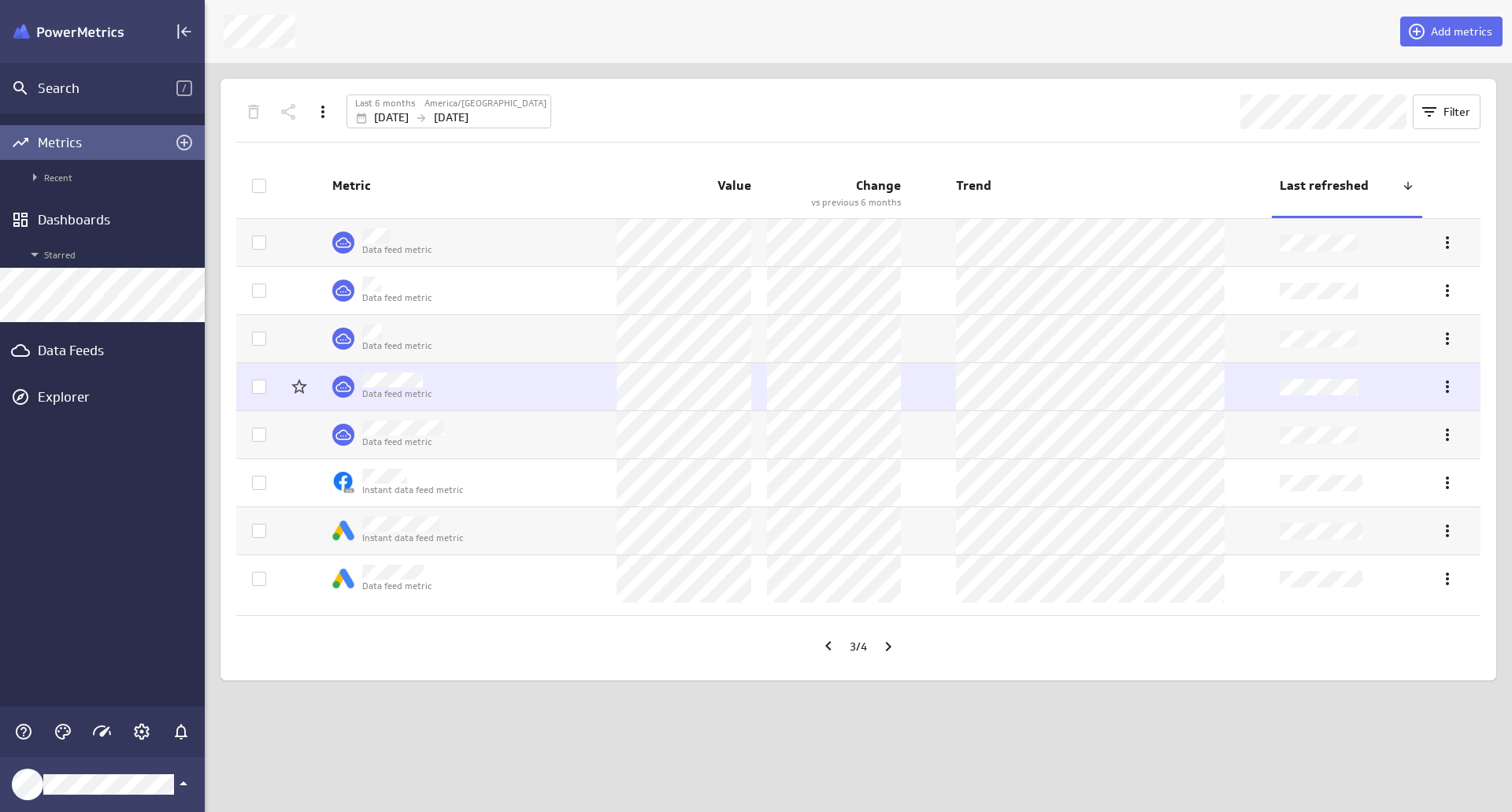
click at [261, 436] on icon at bounding box center [258, 434] width 12 height 12
click at [0, 0] on input "checkbox" at bounding box center [0, 0] width 0 height 0
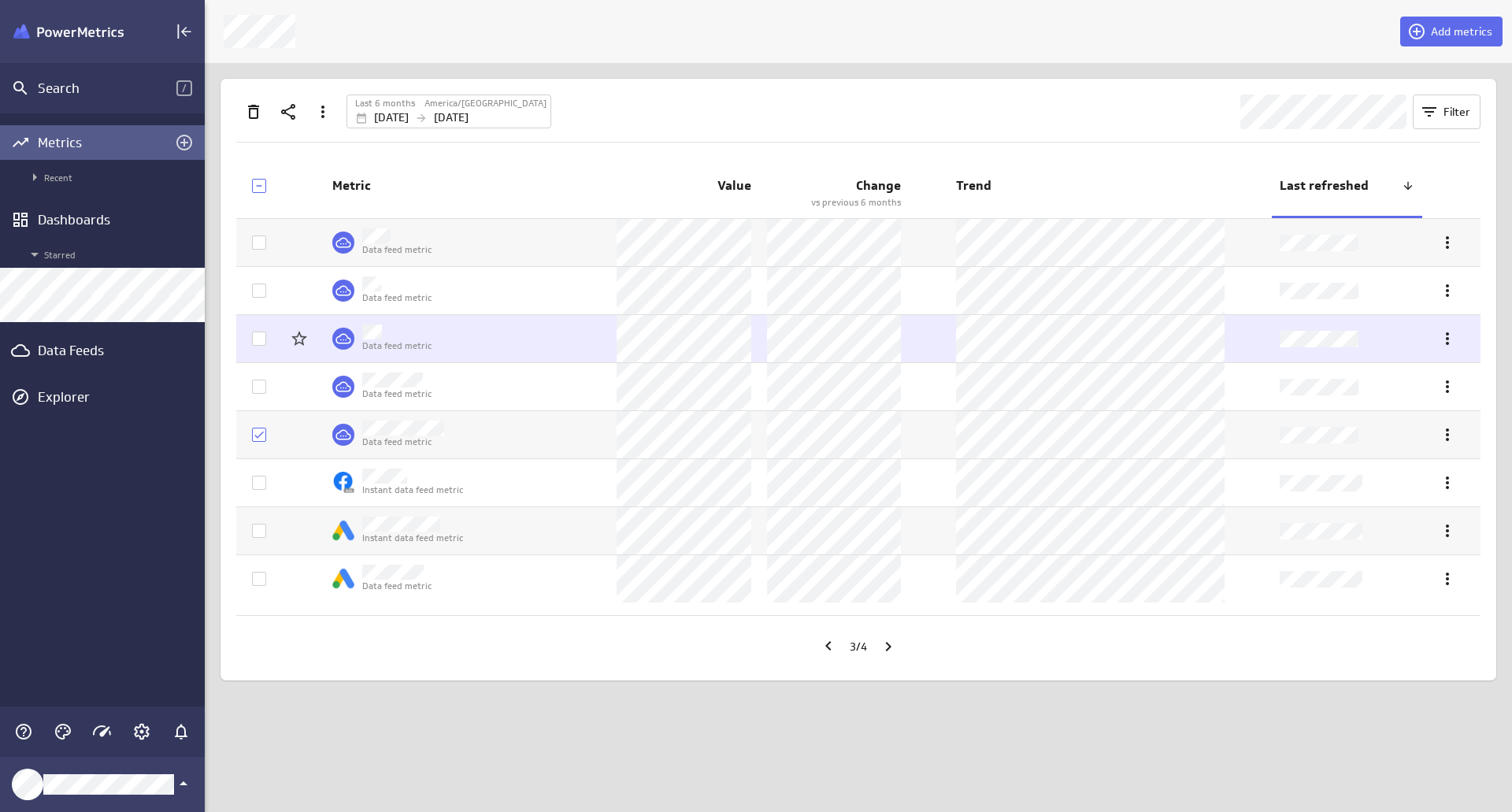
drag, startPoint x: 258, startPoint y: 386, endPoint x: 260, endPoint y: 360, distance: 26.1
click at [259, 382] on icon at bounding box center [258, 386] width 12 height 12
click at [0, 0] on input "checkbox" at bounding box center [0, 0] width 0 height 0
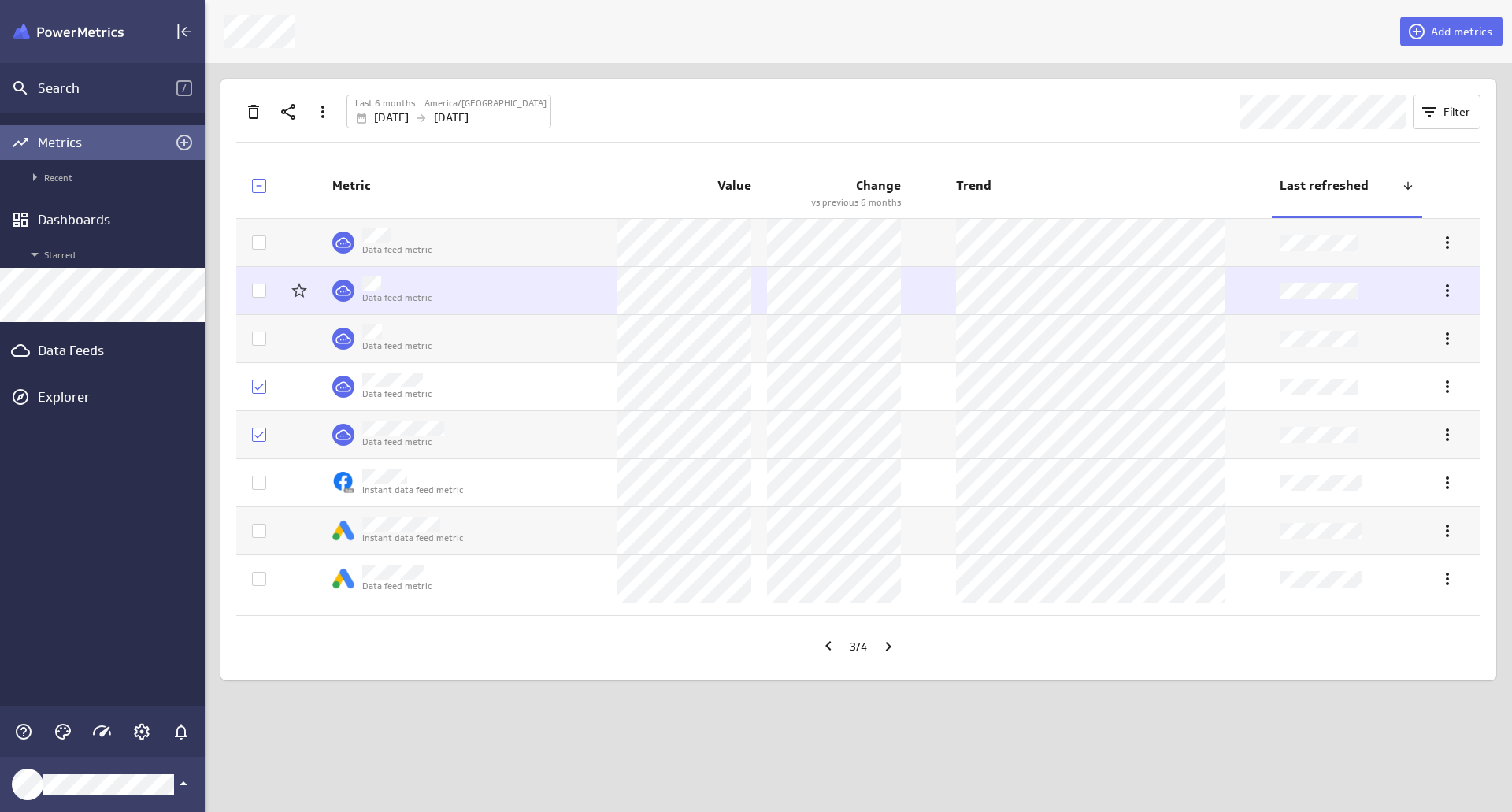
drag, startPoint x: 261, startPoint y: 340, endPoint x: 264, endPoint y: 301, distance: 39.1
click at [261, 336] on icon at bounding box center [258, 338] width 12 height 12
click at [0, 0] on input "checkbox" at bounding box center [0, 0] width 0 height 0
drag, startPoint x: 266, startPoint y: 287, endPoint x: 266, endPoint y: 276, distance: 11.0
click at [266, 283] on td at bounding box center [255, 290] width 38 height 47
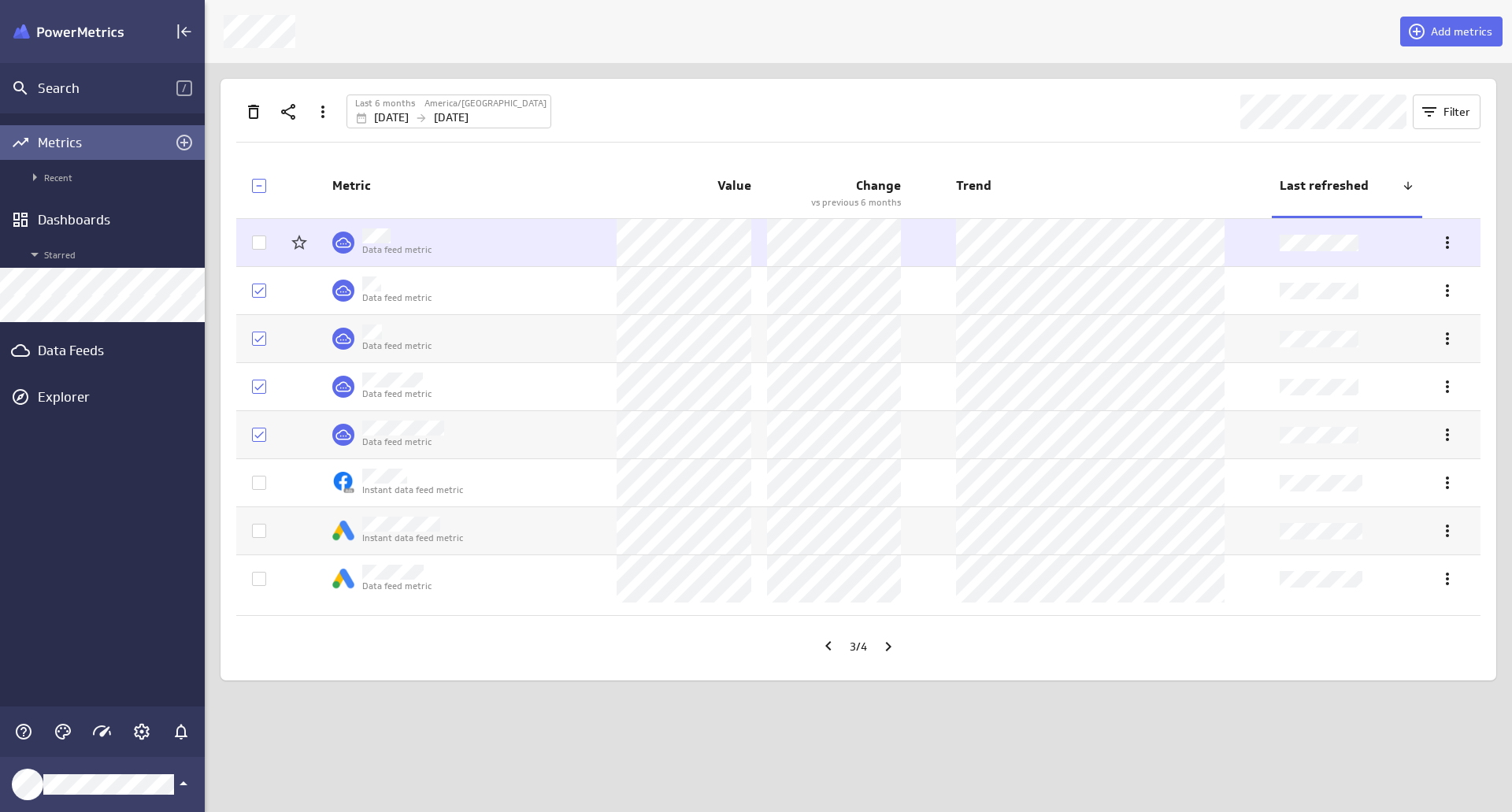
click at [257, 246] on icon at bounding box center [258, 242] width 12 height 12
click at [0, 0] on input "checkbox" at bounding box center [0, 0] width 0 height 0
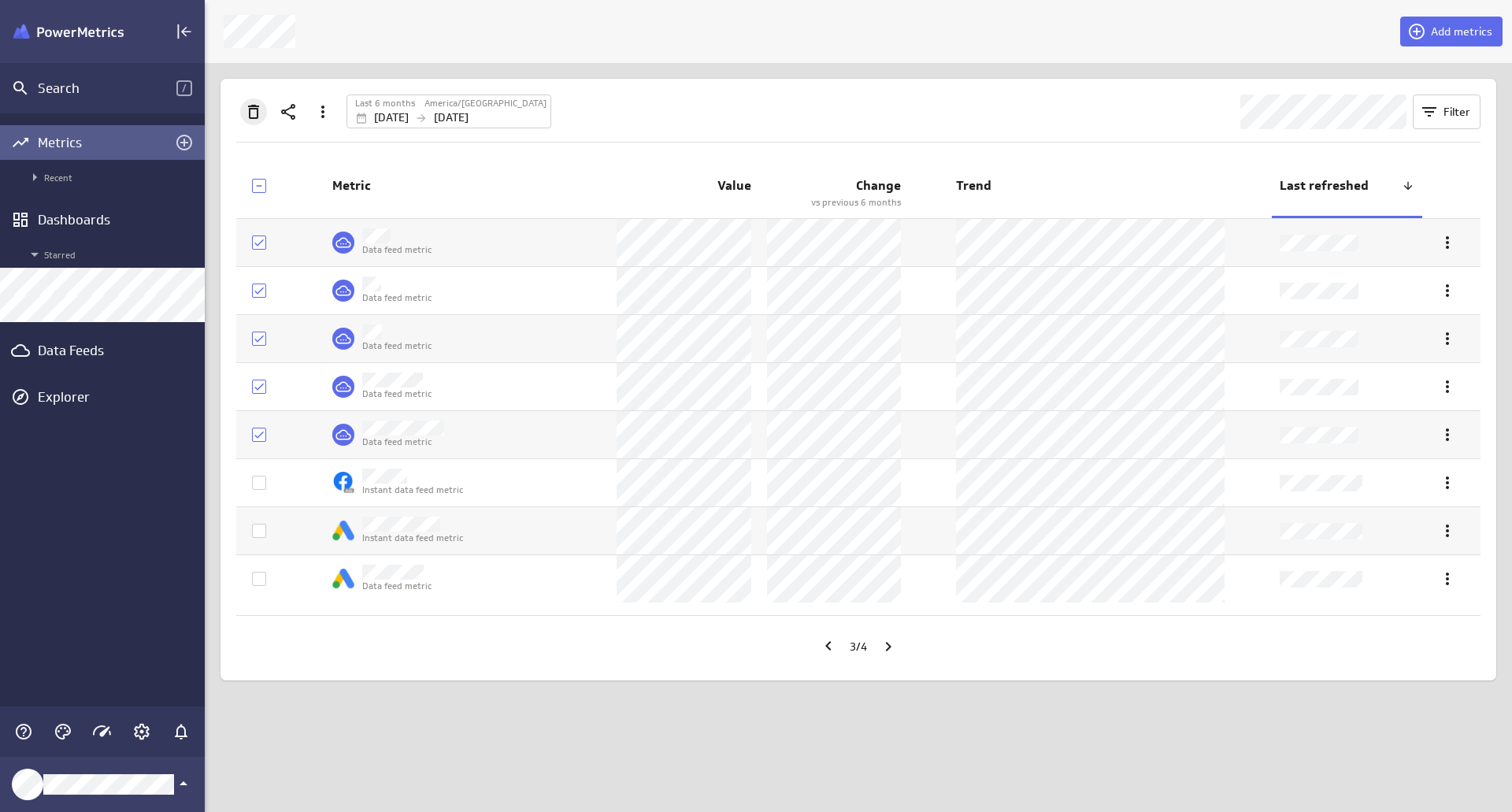
click at [260, 118] on icon "Delete" at bounding box center [253, 112] width 19 height 19
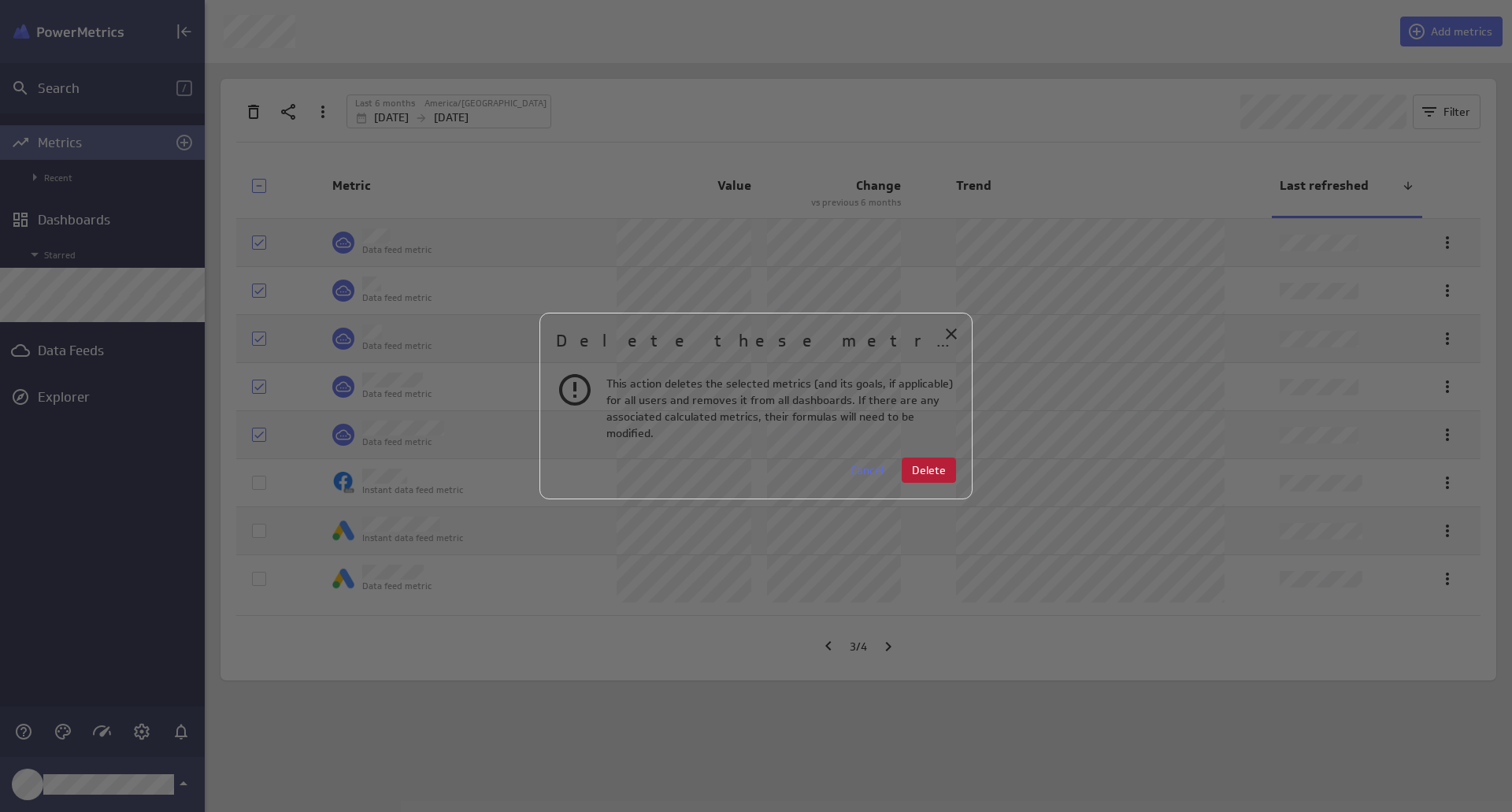
click at [920, 464] on span "Delete" at bounding box center [929, 469] width 34 height 14
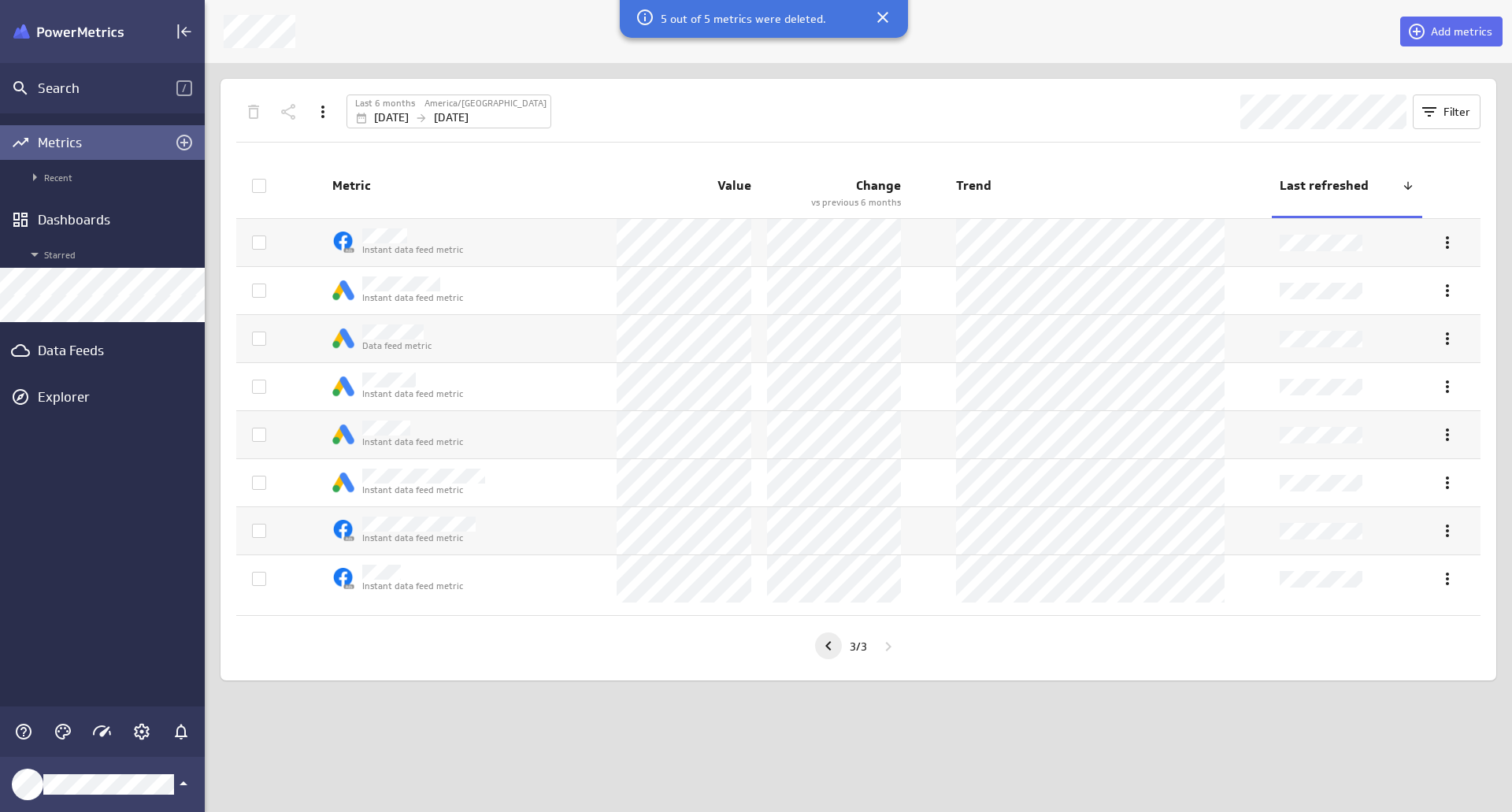
click at [825, 644] on icon "Go to previous page" at bounding box center [828, 645] width 6 height 9
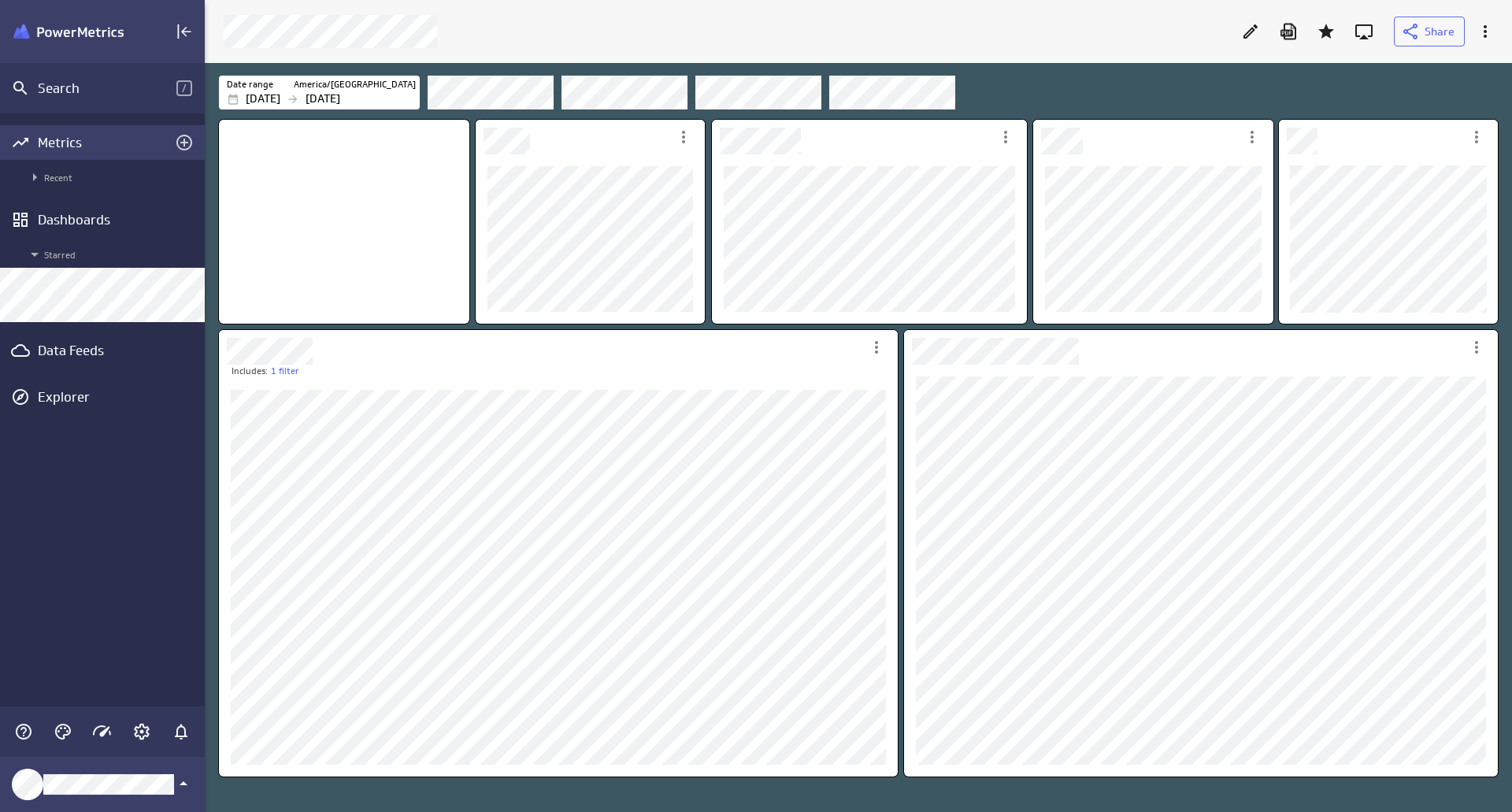
click at [112, 145] on div "Metrics" at bounding box center [102, 142] width 129 height 17
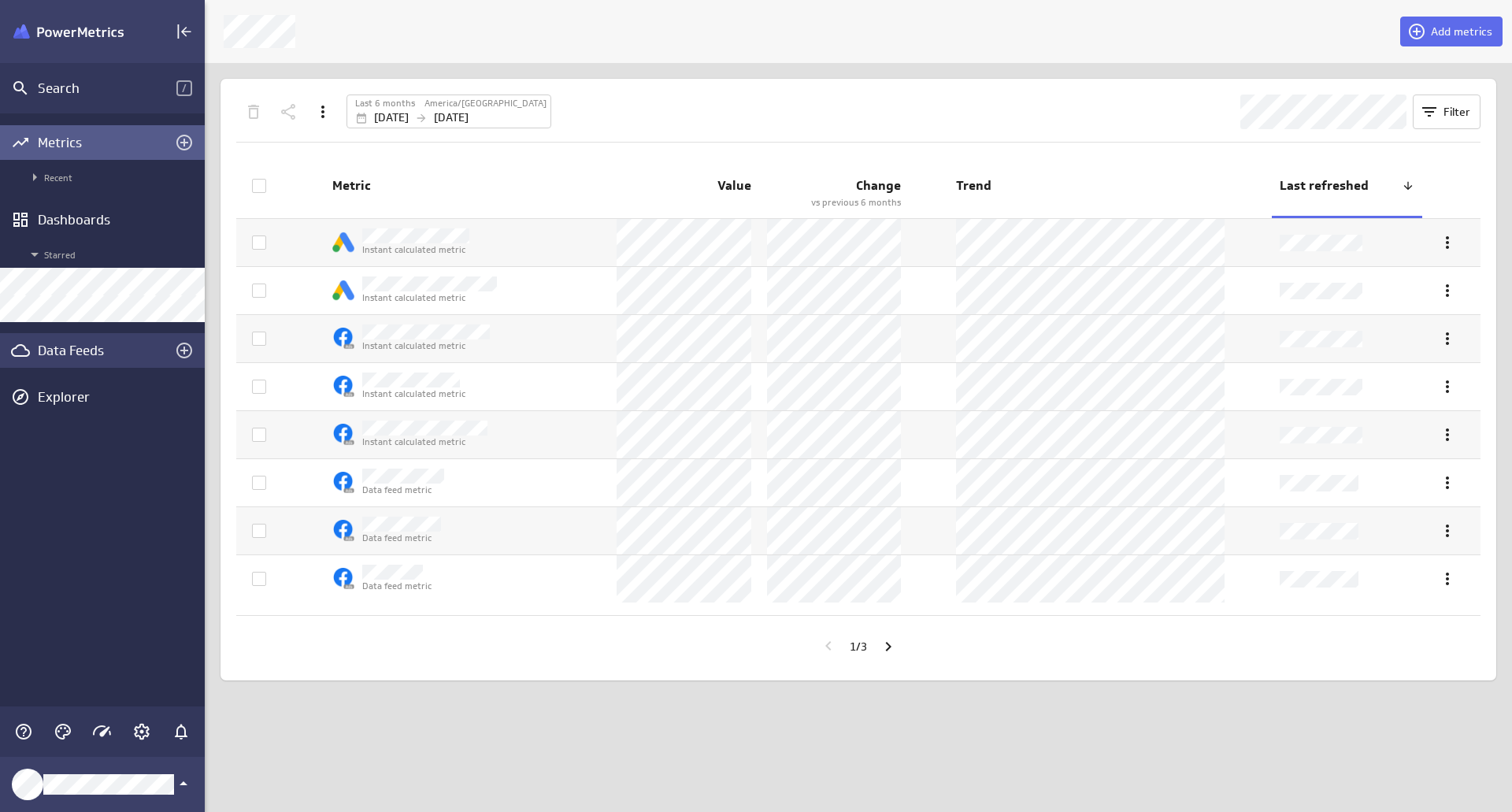
click at [88, 341] on div "Data Feeds" at bounding box center [102, 350] width 204 height 35
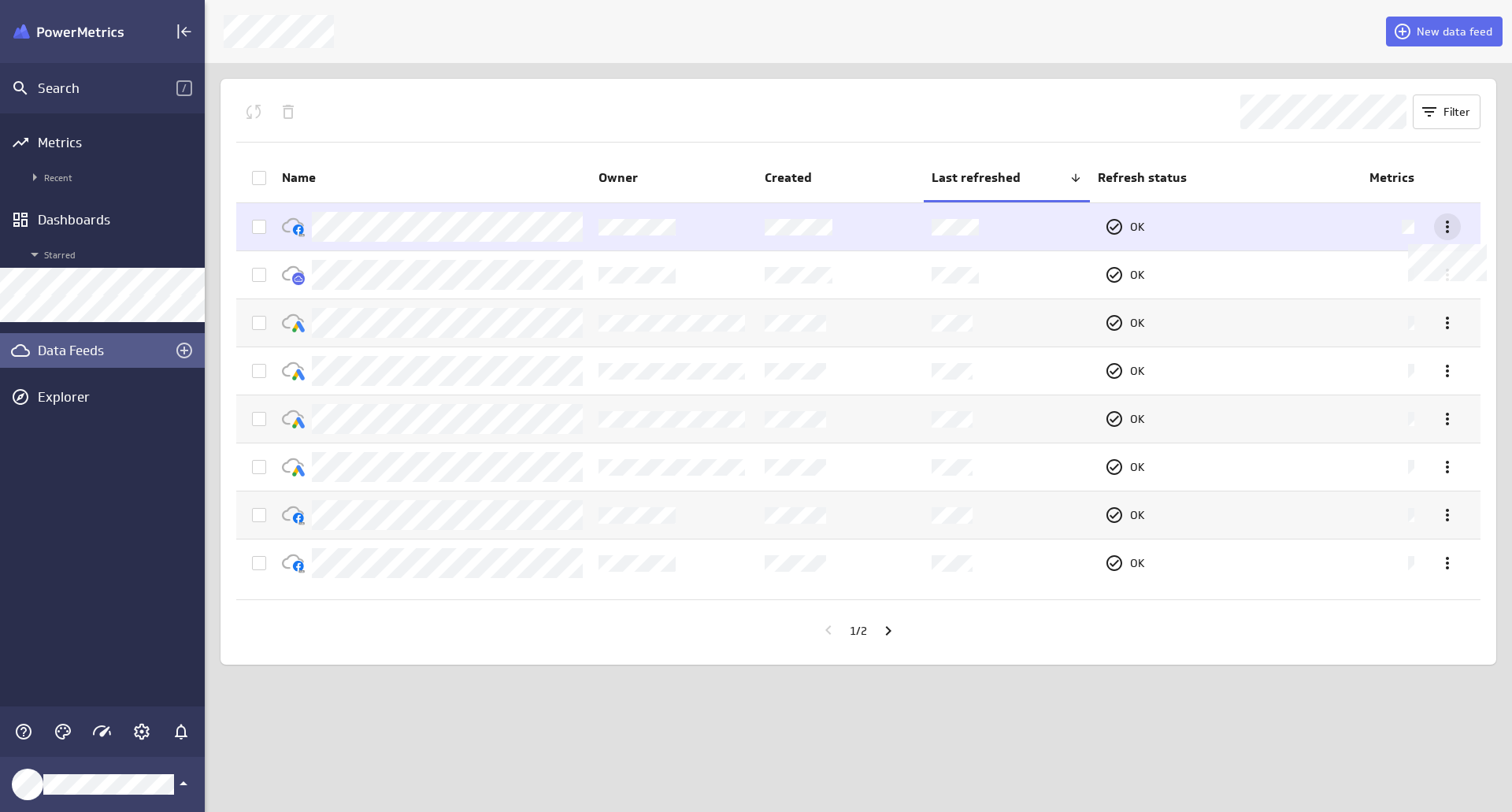
click at [1450, 235] on icon at bounding box center [1447, 227] width 19 height 19
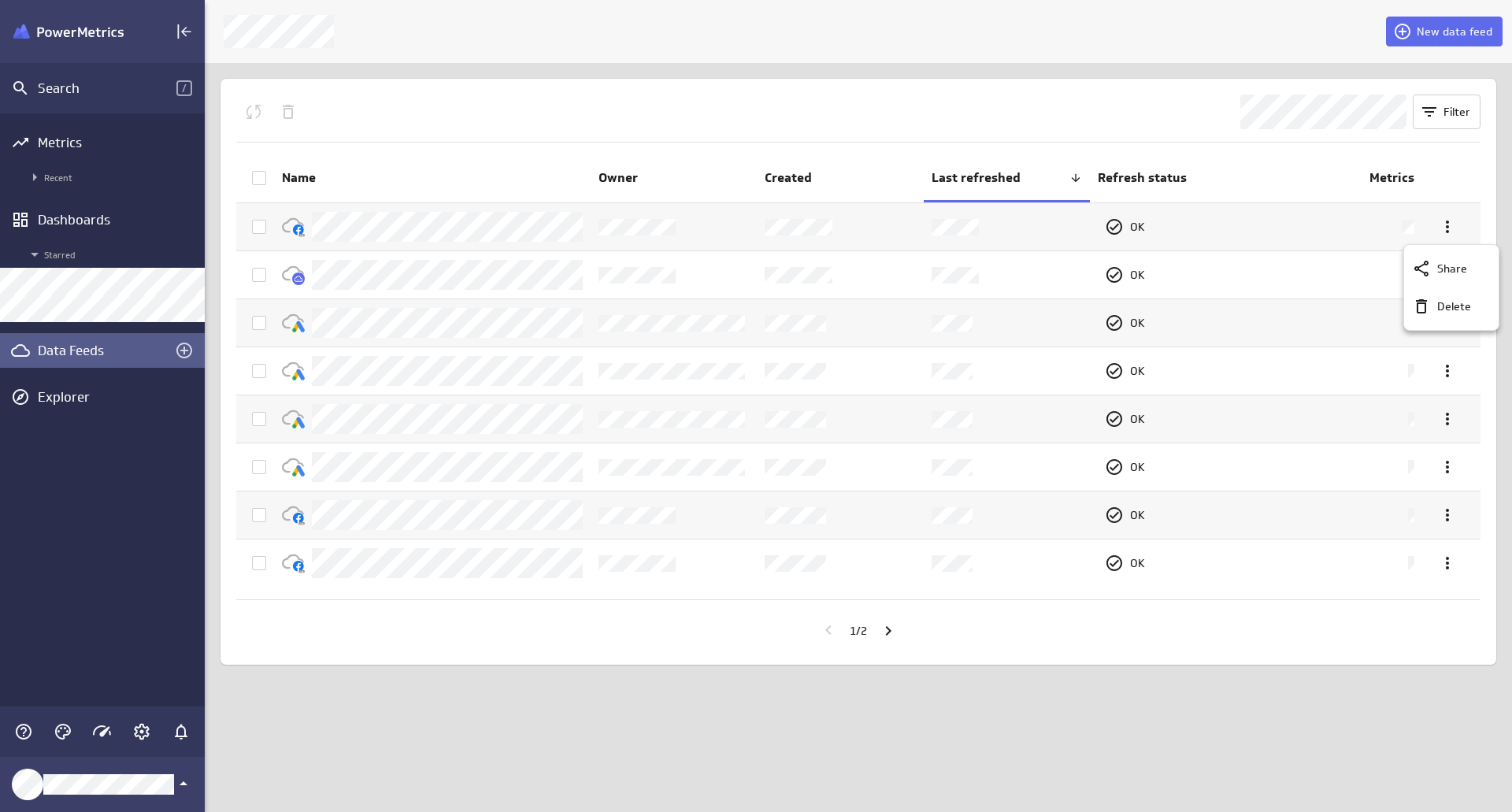
click at [1450, 227] on div at bounding box center [756, 406] width 1512 height 812
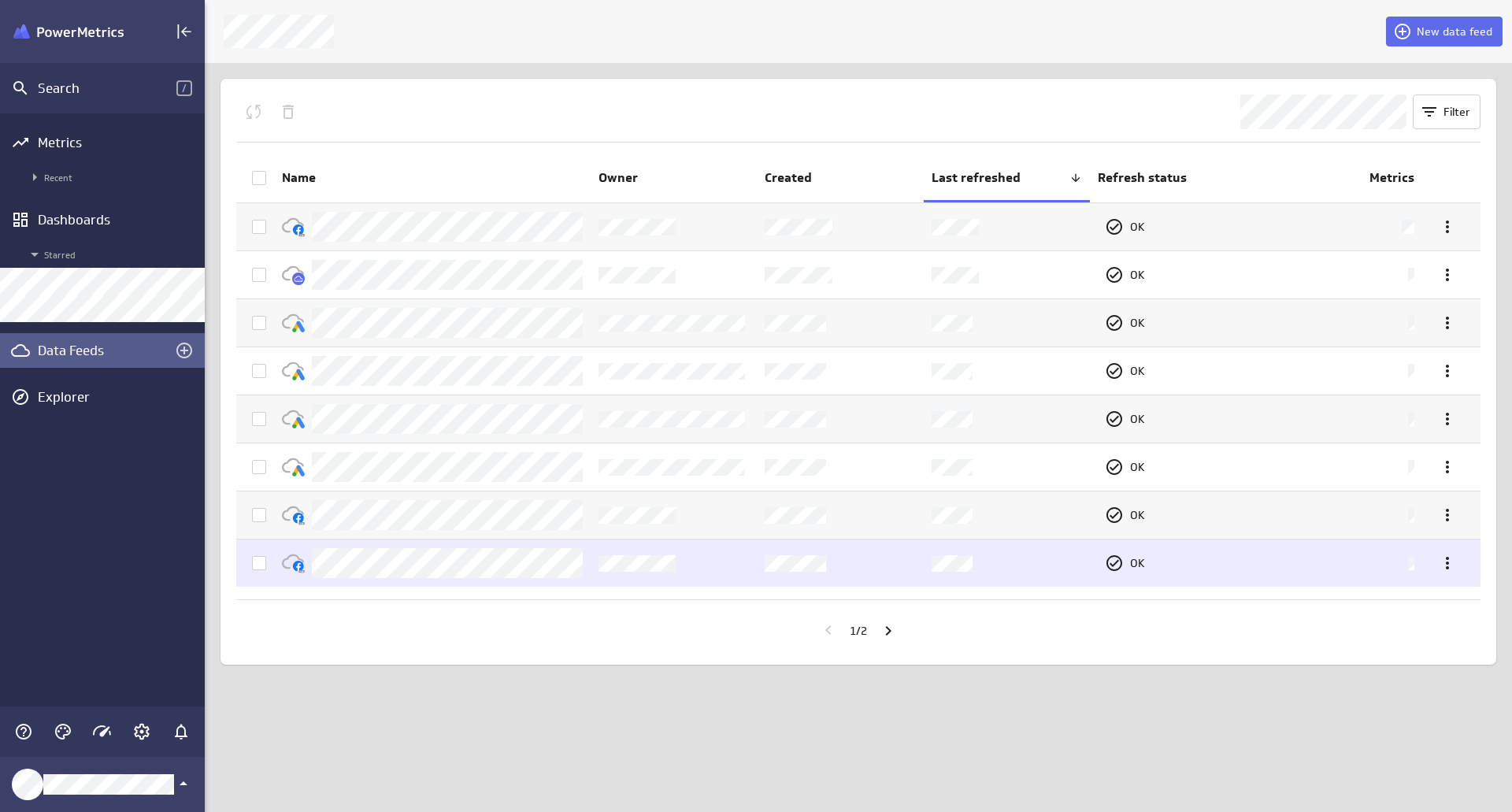
click at [262, 559] on icon at bounding box center [258, 562] width 12 height 12
click at [0, 0] on input "checkbox" at bounding box center [0, 0] width 0 height 0
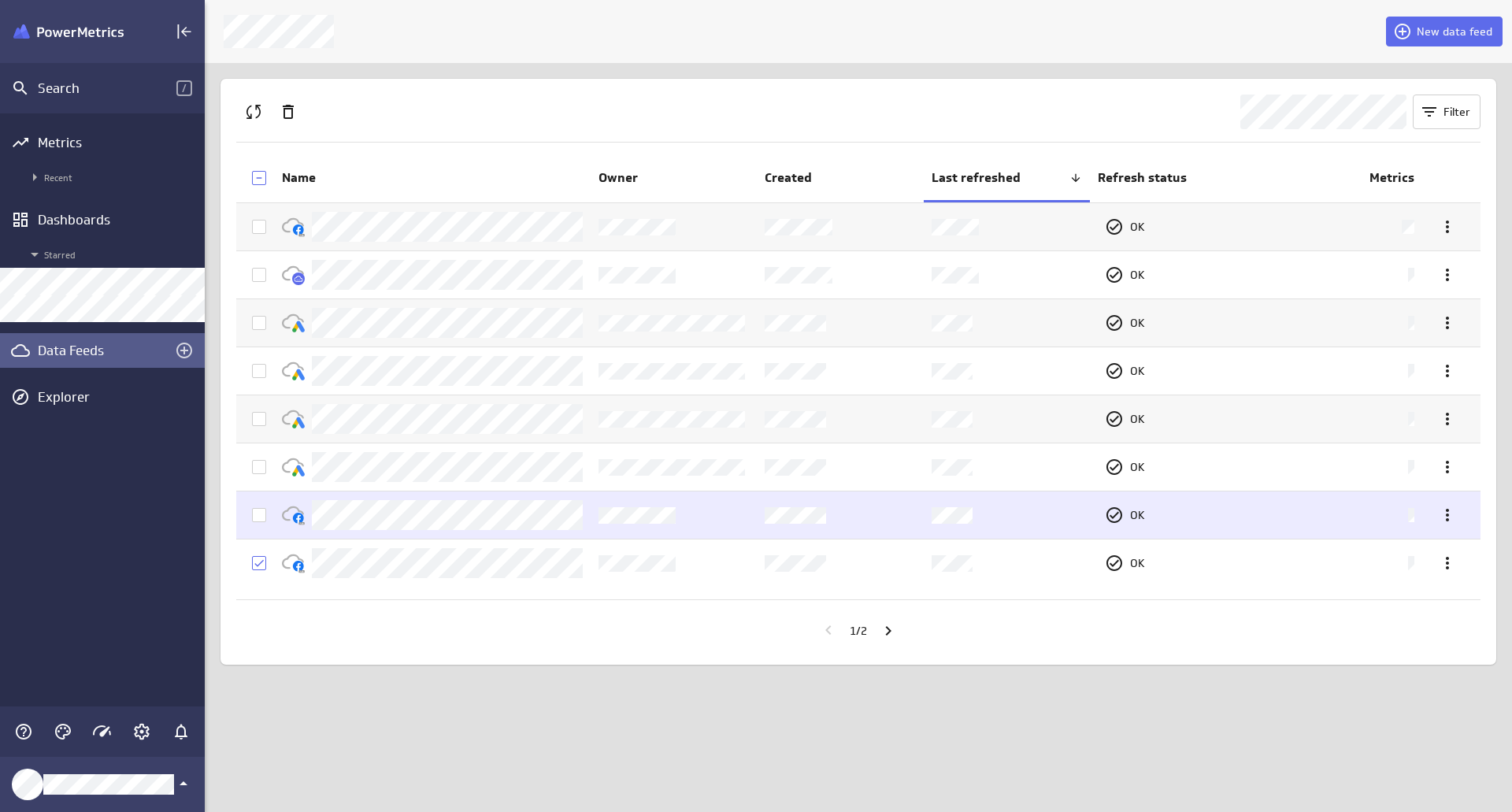
click at [257, 512] on icon at bounding box center [258, 514] width 12 height 12
click at [0, 0] on input "checkbox" at bounding box center [0, 0] width 0 height 0
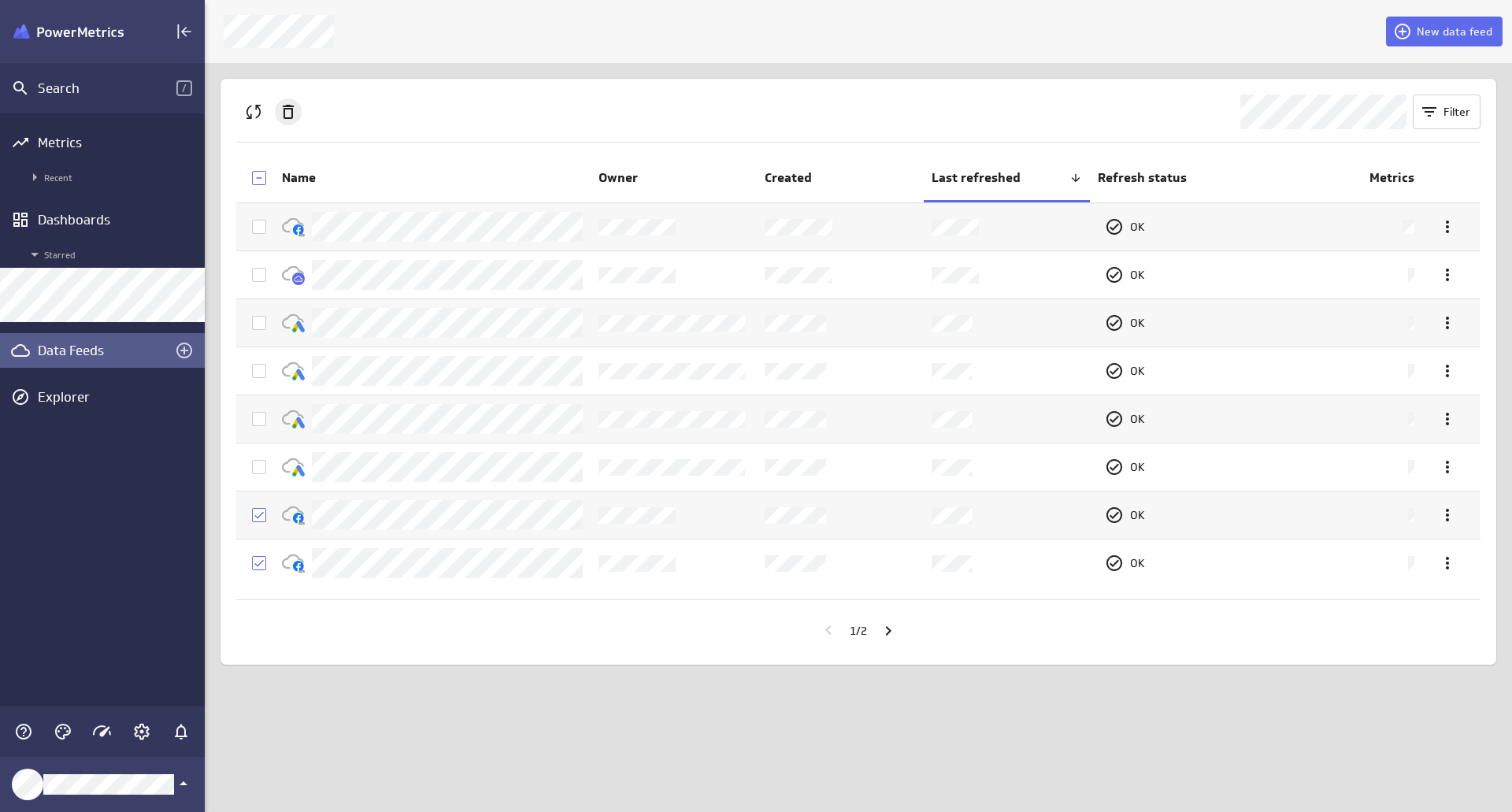
click at [280, 114] on icon "Delete" at bounding box center [288, 112] width 19 height 19
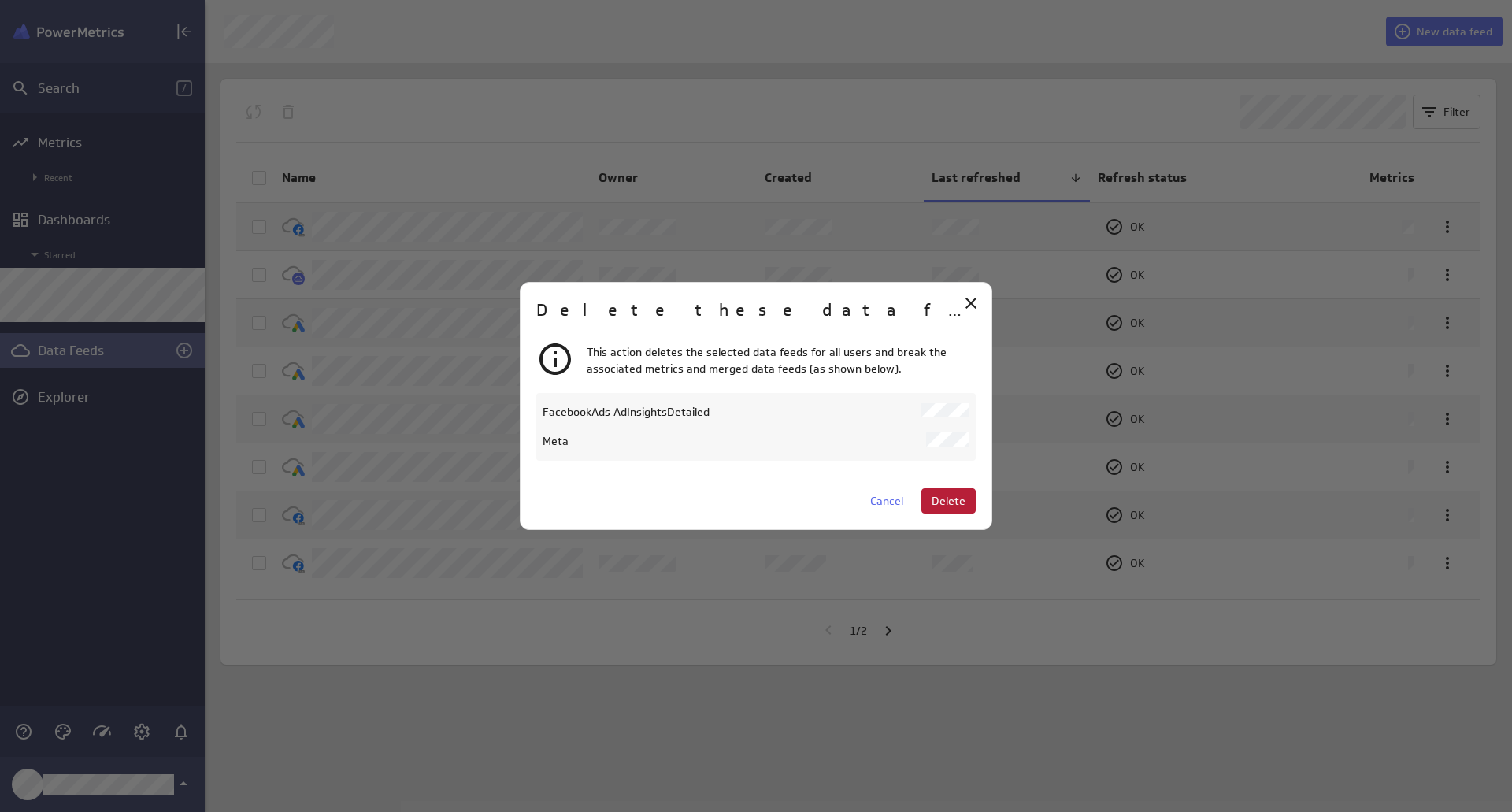
click at [955, 502] on span "Delete" at bounding box center [949, 500] width 34 height 14
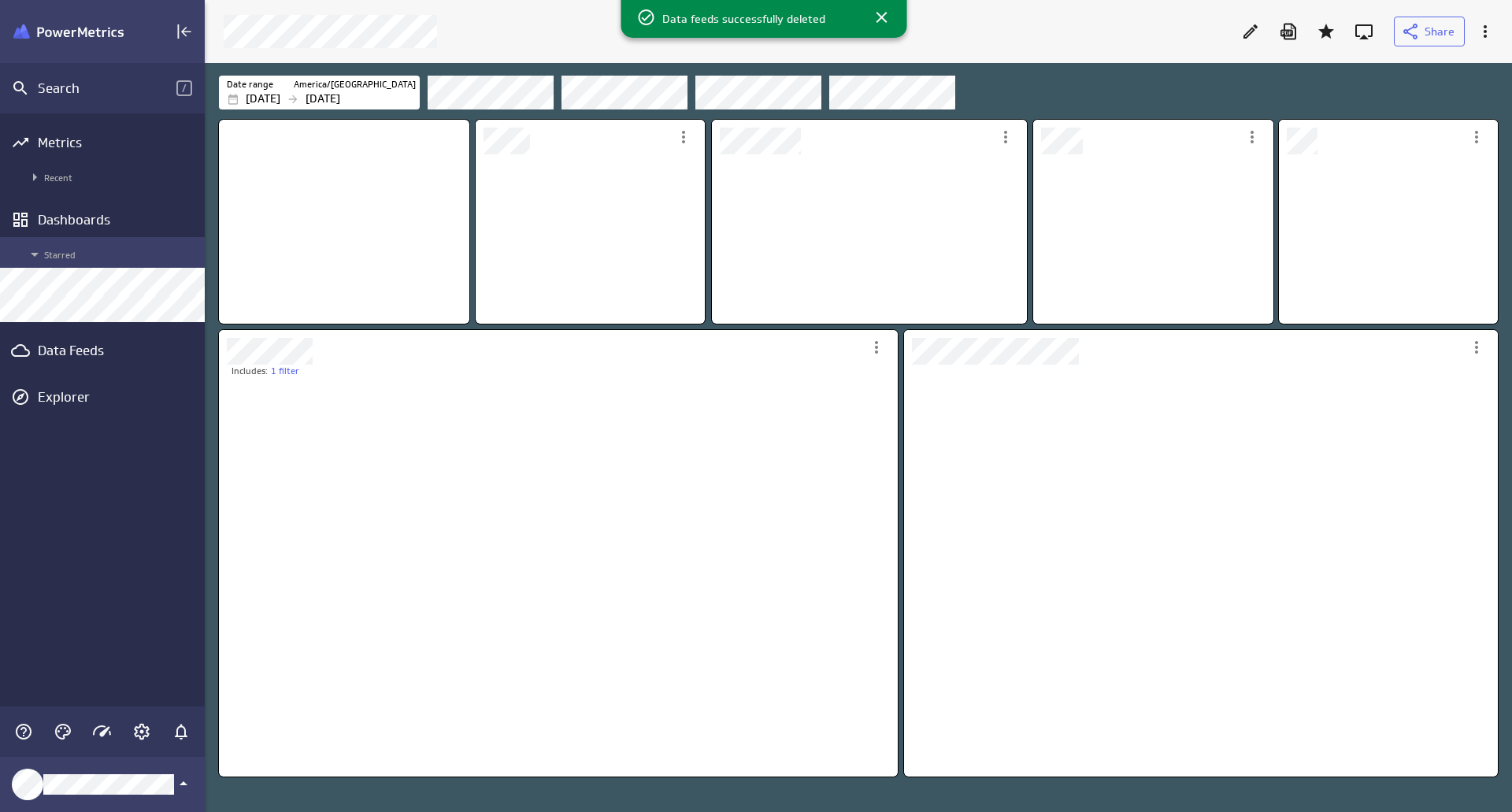
scroll to position [171, 221]
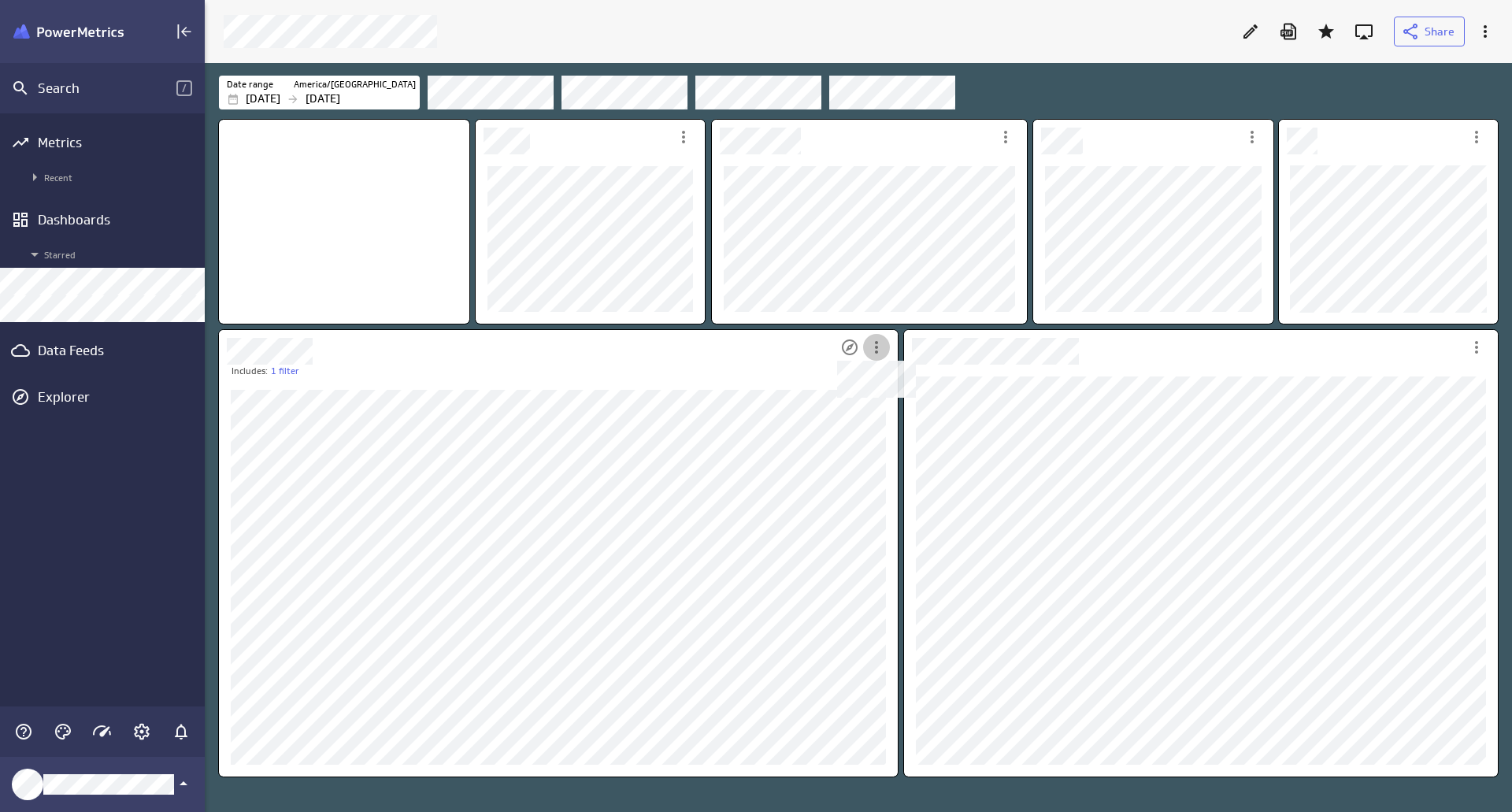
click at [875, 355] on icon "Dashboard Widget" at bounding box center [876, 348] width 19 height 19
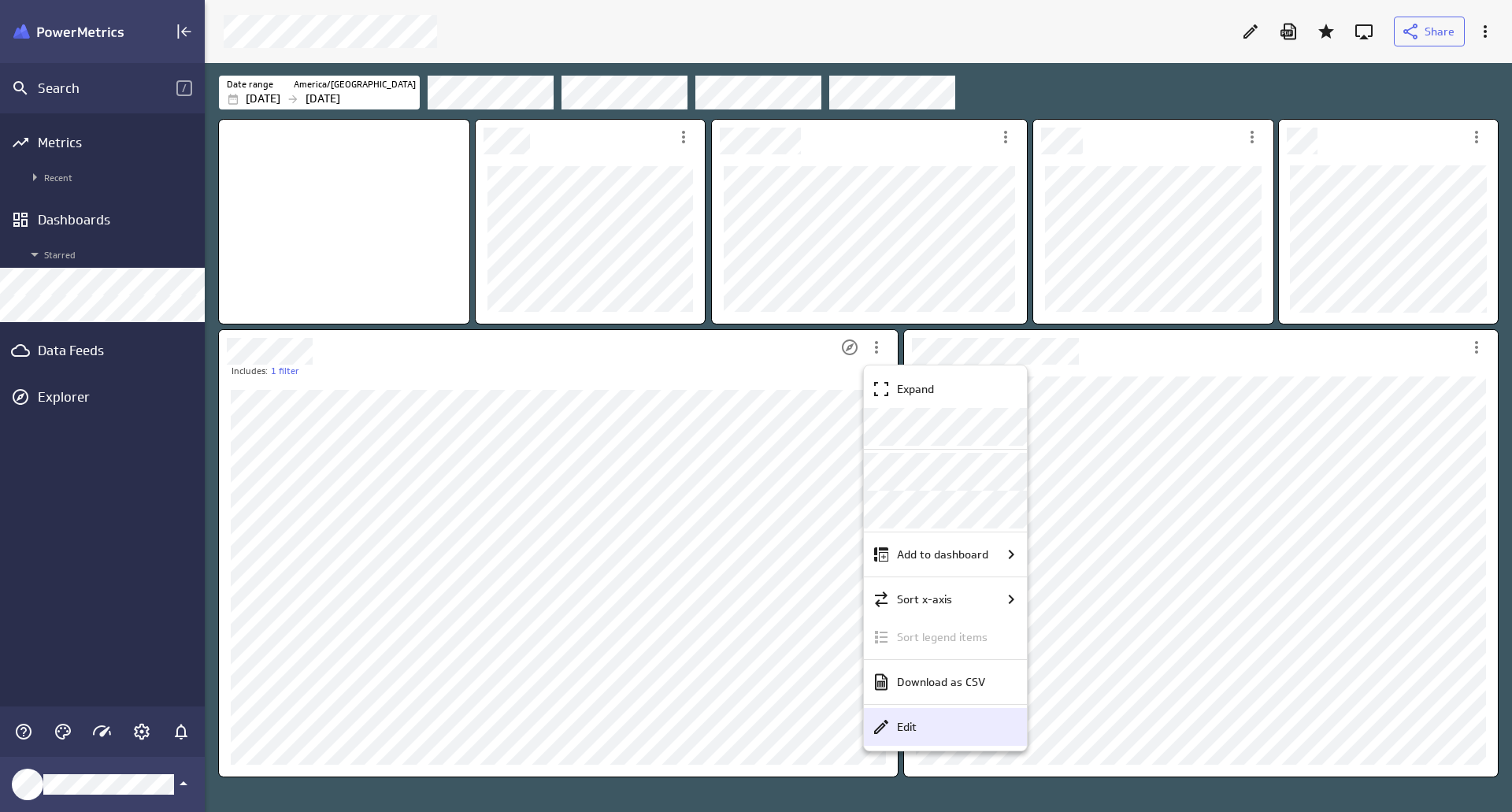
click at [924, 720] on div "Edit" at bounding box center [951, 727] width 123 height 17
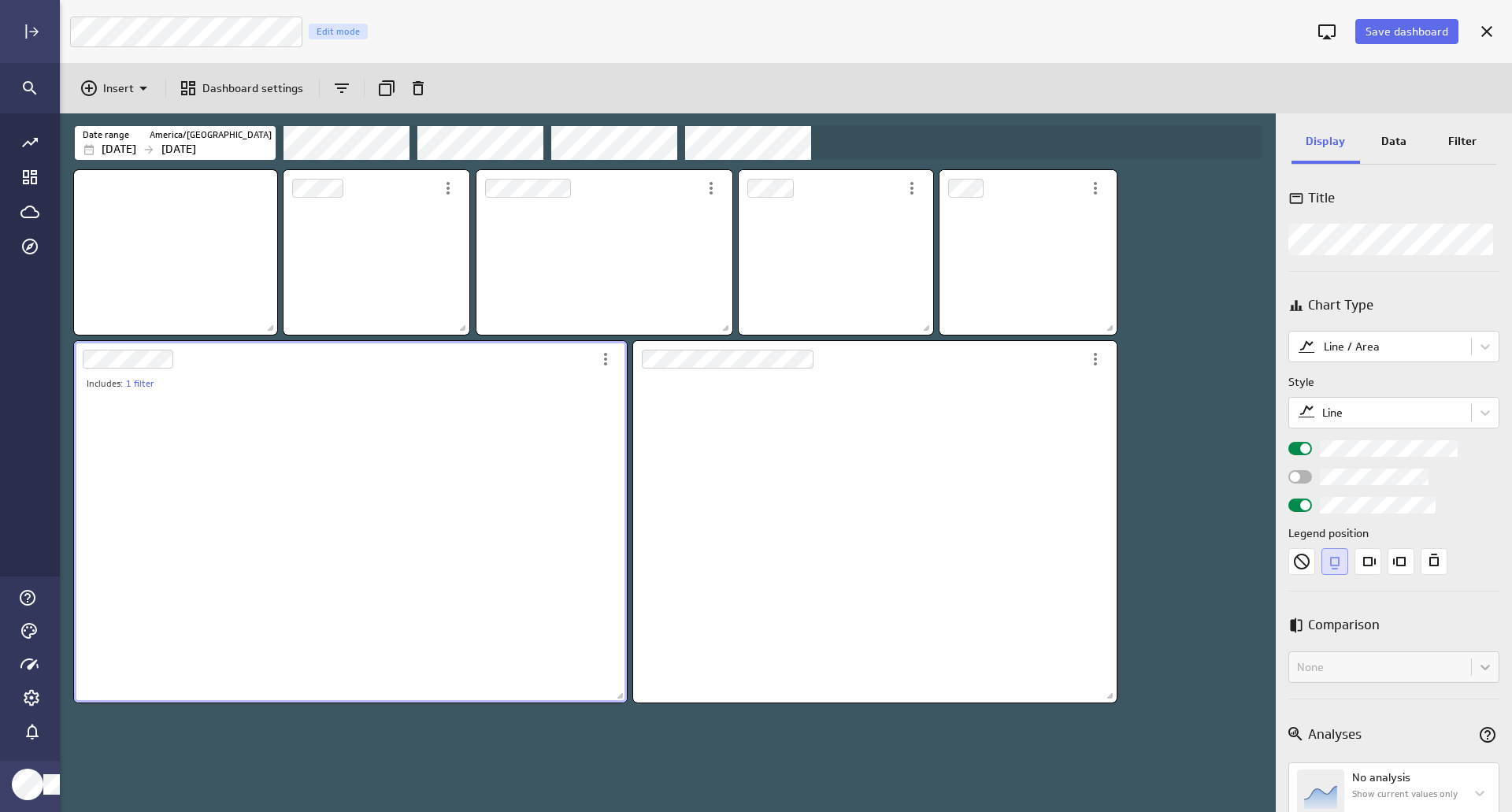
scroll to position [129, 256]
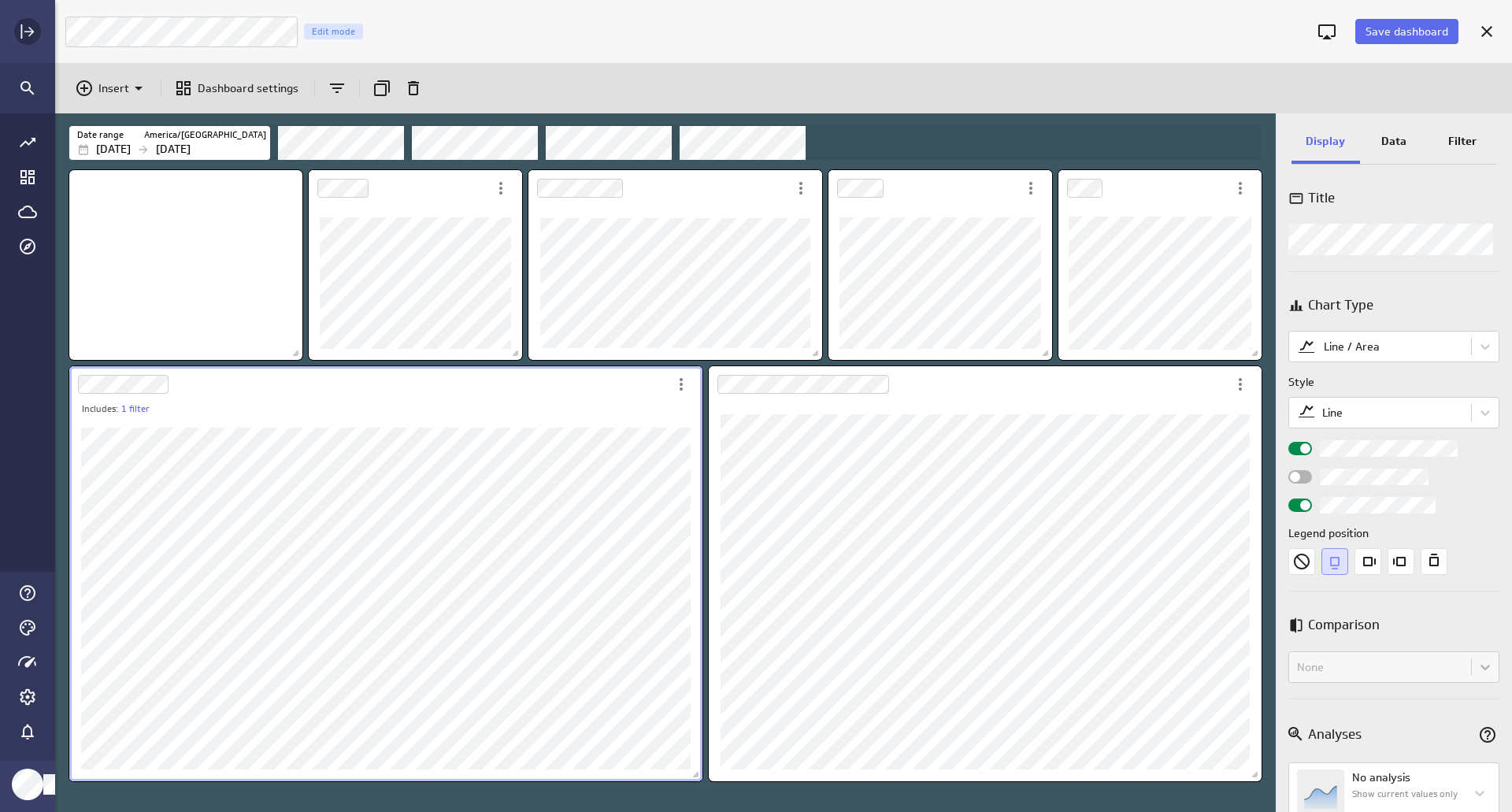
click at [29, 31] on icon "Expand" at bounding box center [29, 31] width 10 height 10
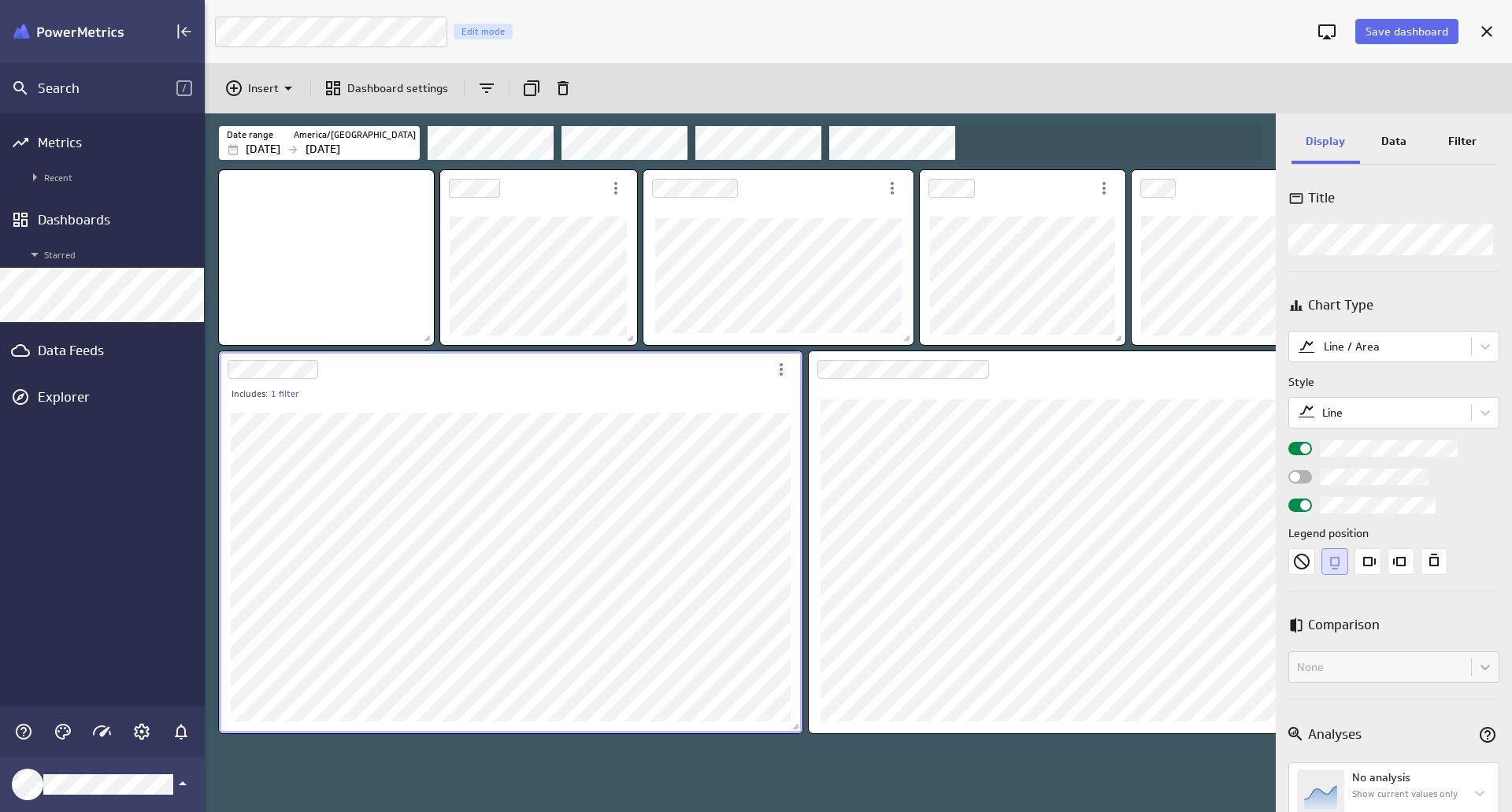
scroll to position [669, 1073]
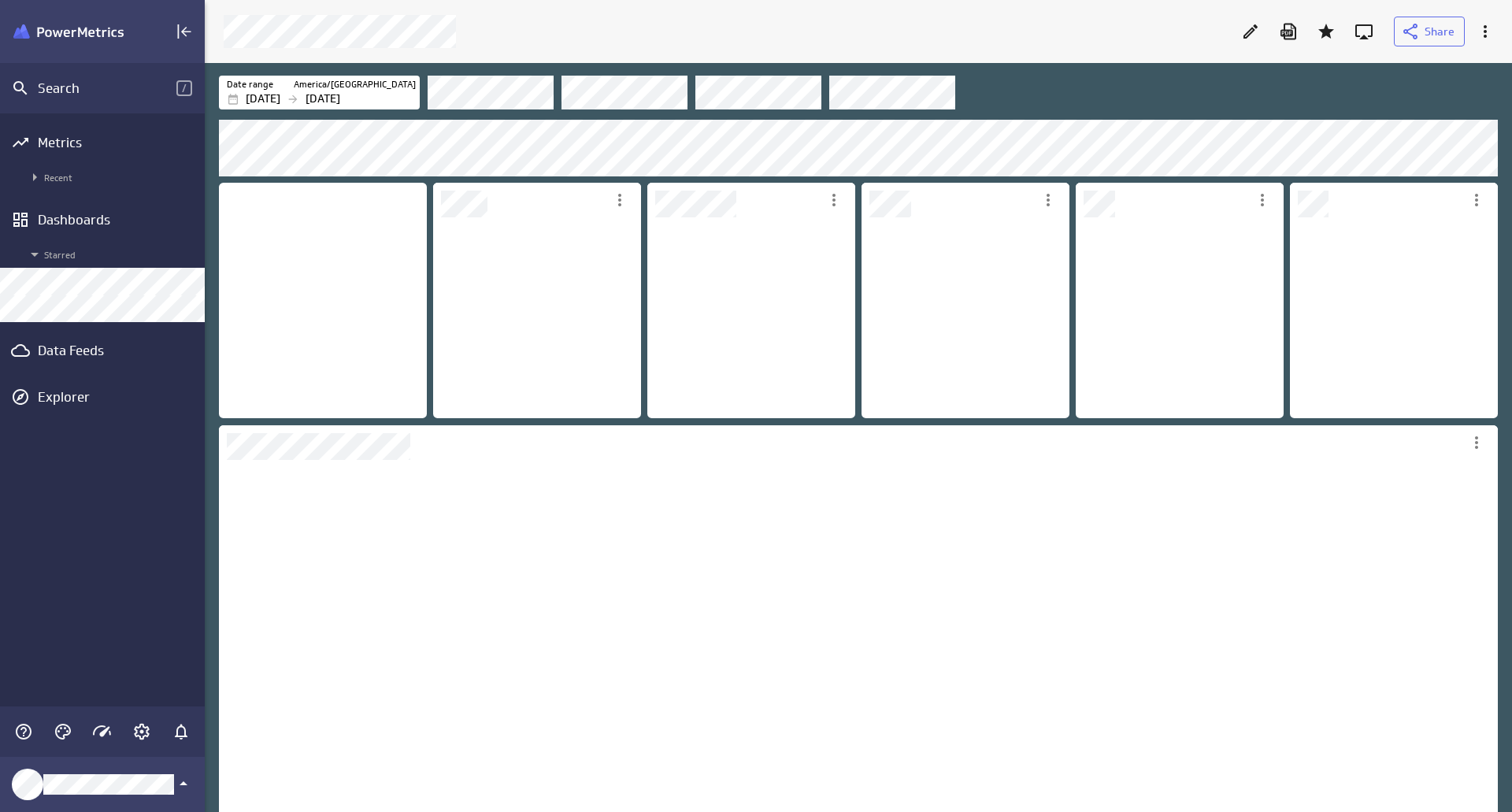
scroll to position [203, 211]
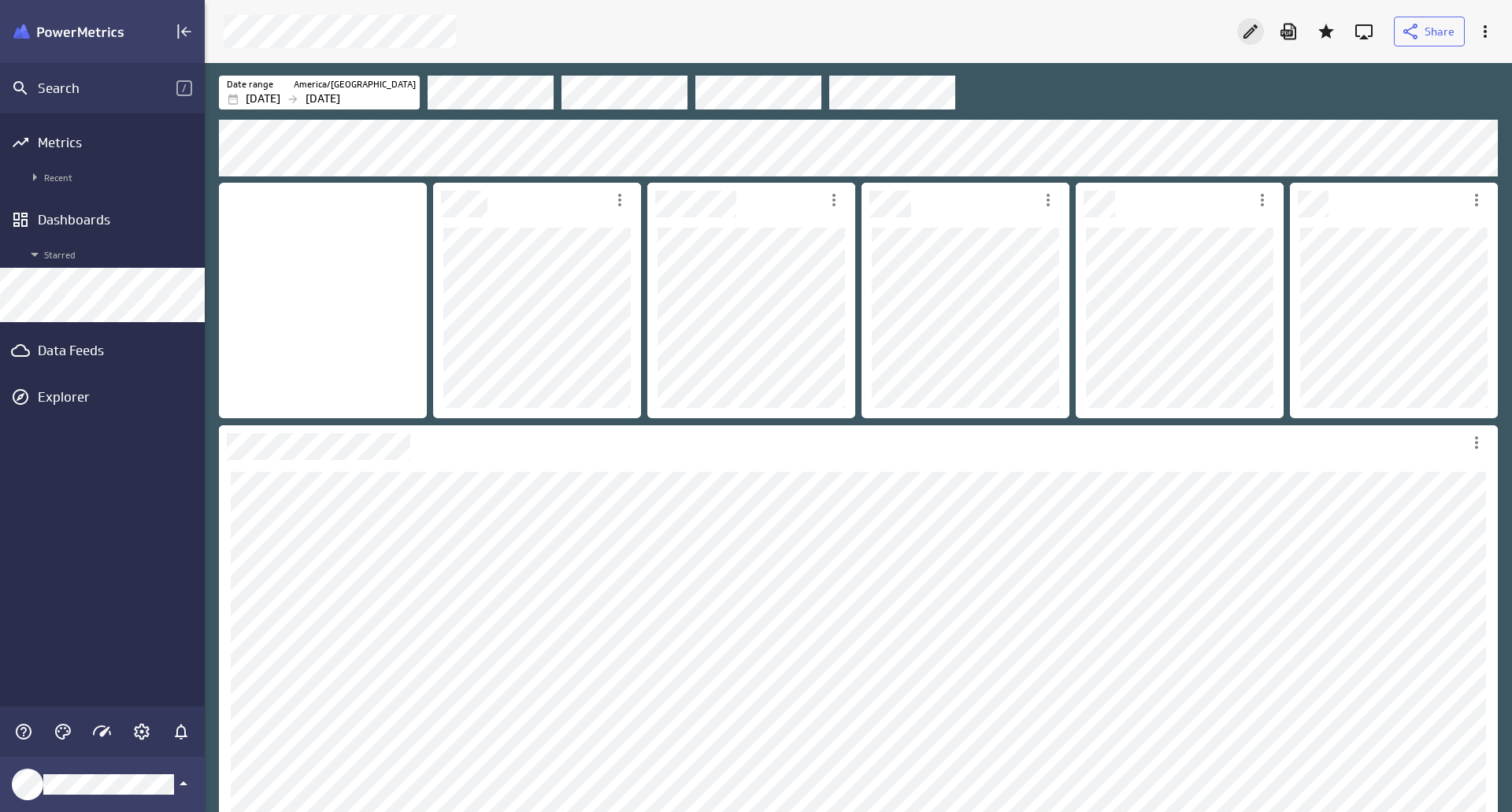
click at [1255, 24] on icon "Edit" at bounding box center [1250, 31] width 19 height 19
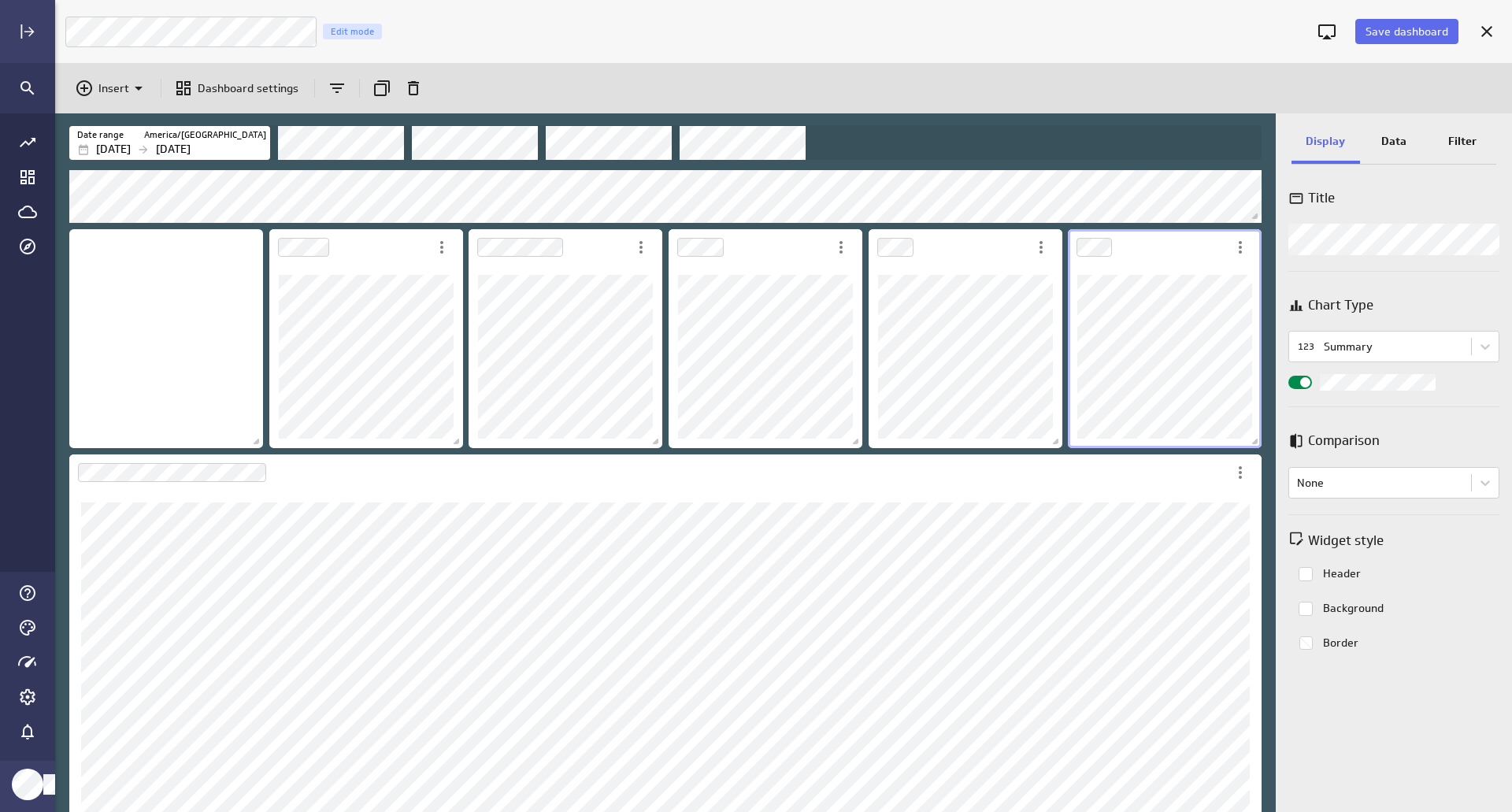
click at [1392, 131] on div "Data" at bounding box center [1393, 142] width 69 height 42
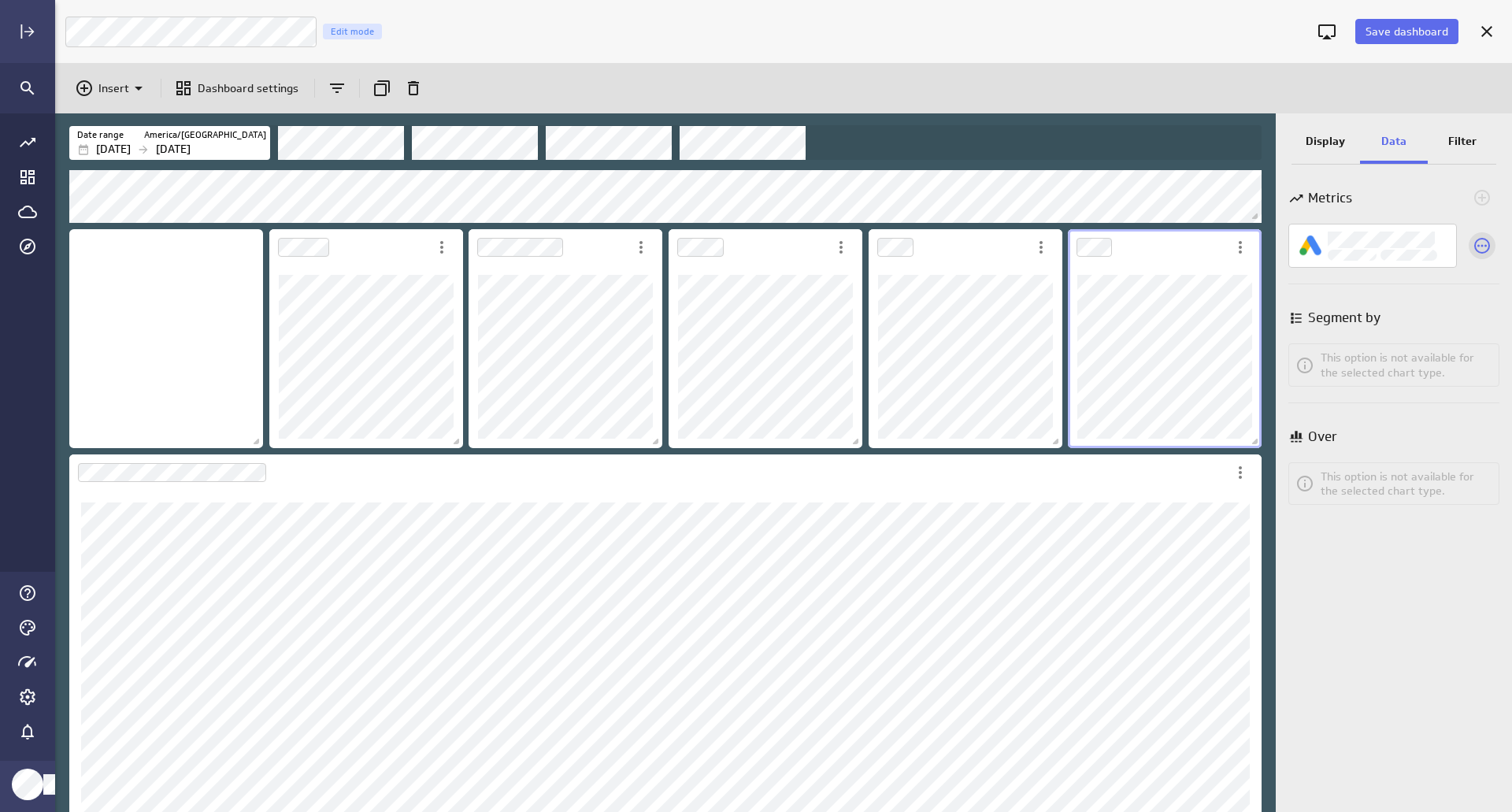
click at [1478, 238] on icon "Select a different metric for this visualization" at bounding box center [1482, 246] width 19 height 19
click at [1493, 242] on div "Select a different metric for this visualization" at bounding box center [1482, 246] width 26 height 26
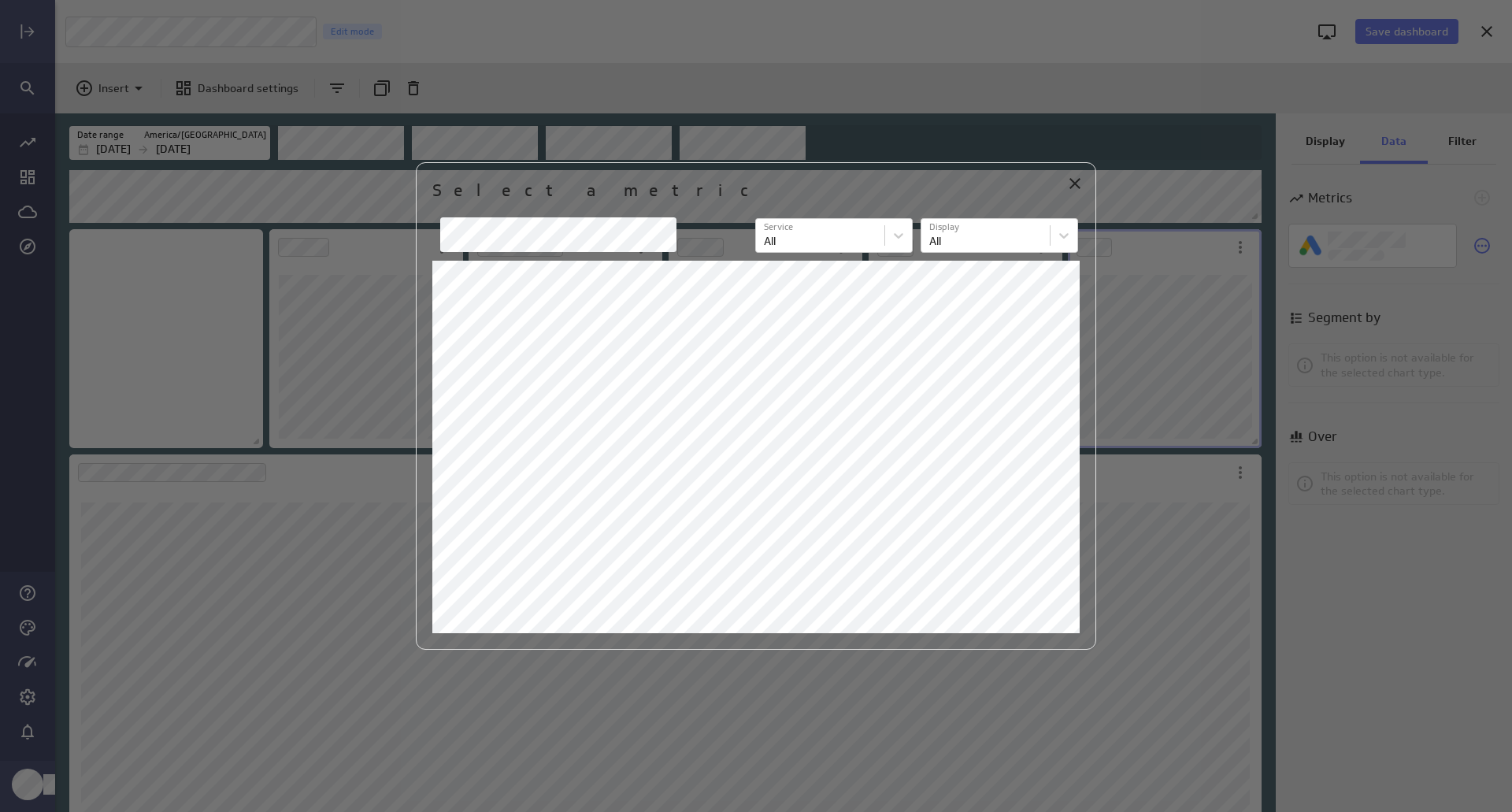
click at [1057, 185] on div "Select a metric" at bounding box center [756, 198] width 647 height 38
click at [1065, 184] on div "Close" at bounding box center [1075, 184] width 26 height 26
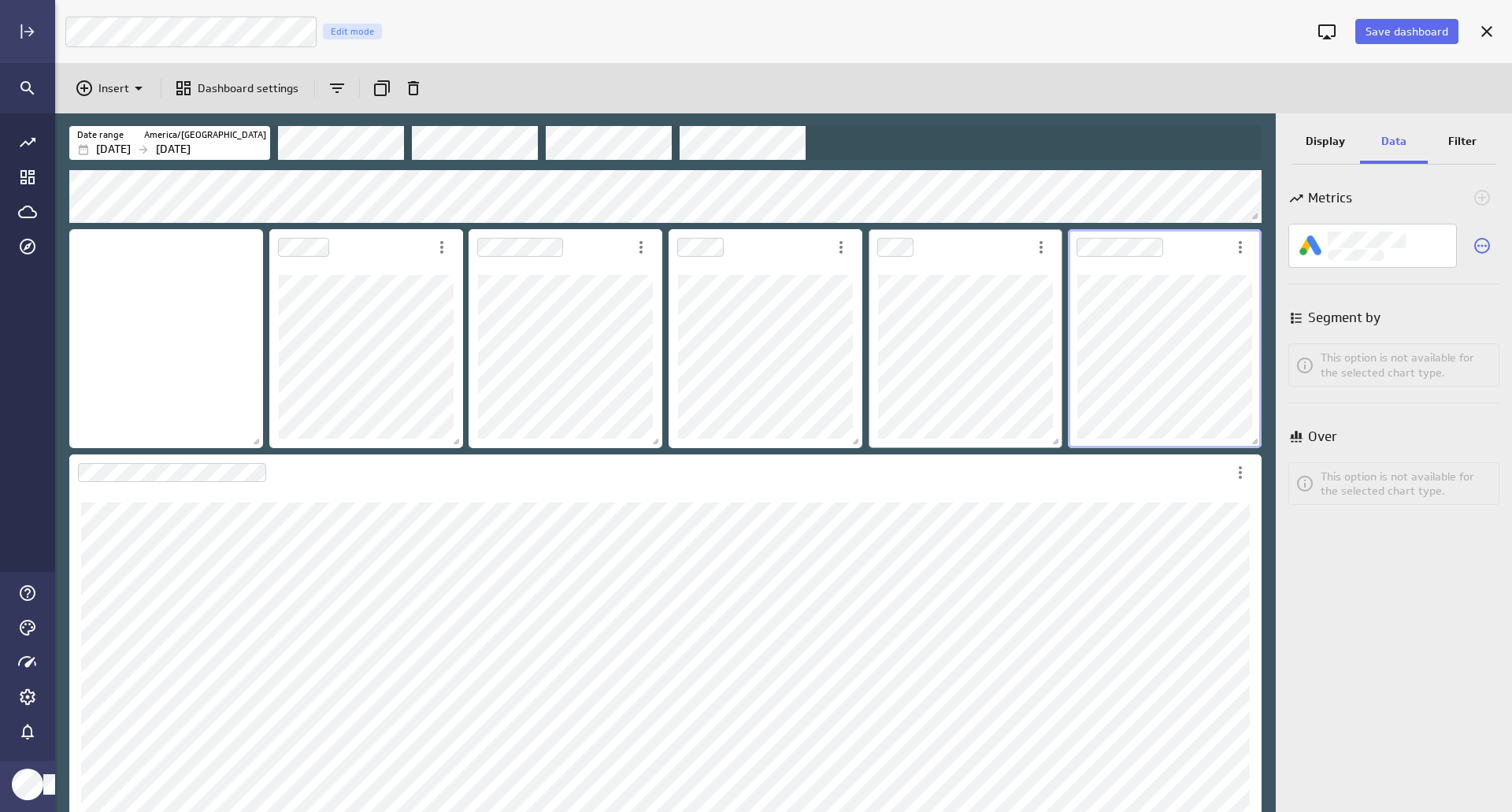
click at [1158, 266] on div "Dashboard Widget" at bounding box center [1164, 357] width 194 height 183
drag, startPoint x: 1326, startPoint y: 134, endPoint x: 1340, endPoint y: 155, distance: 25.2
click at [1326, 134] on p "Display" at bounding box center [1325, 141] width 40 height 17
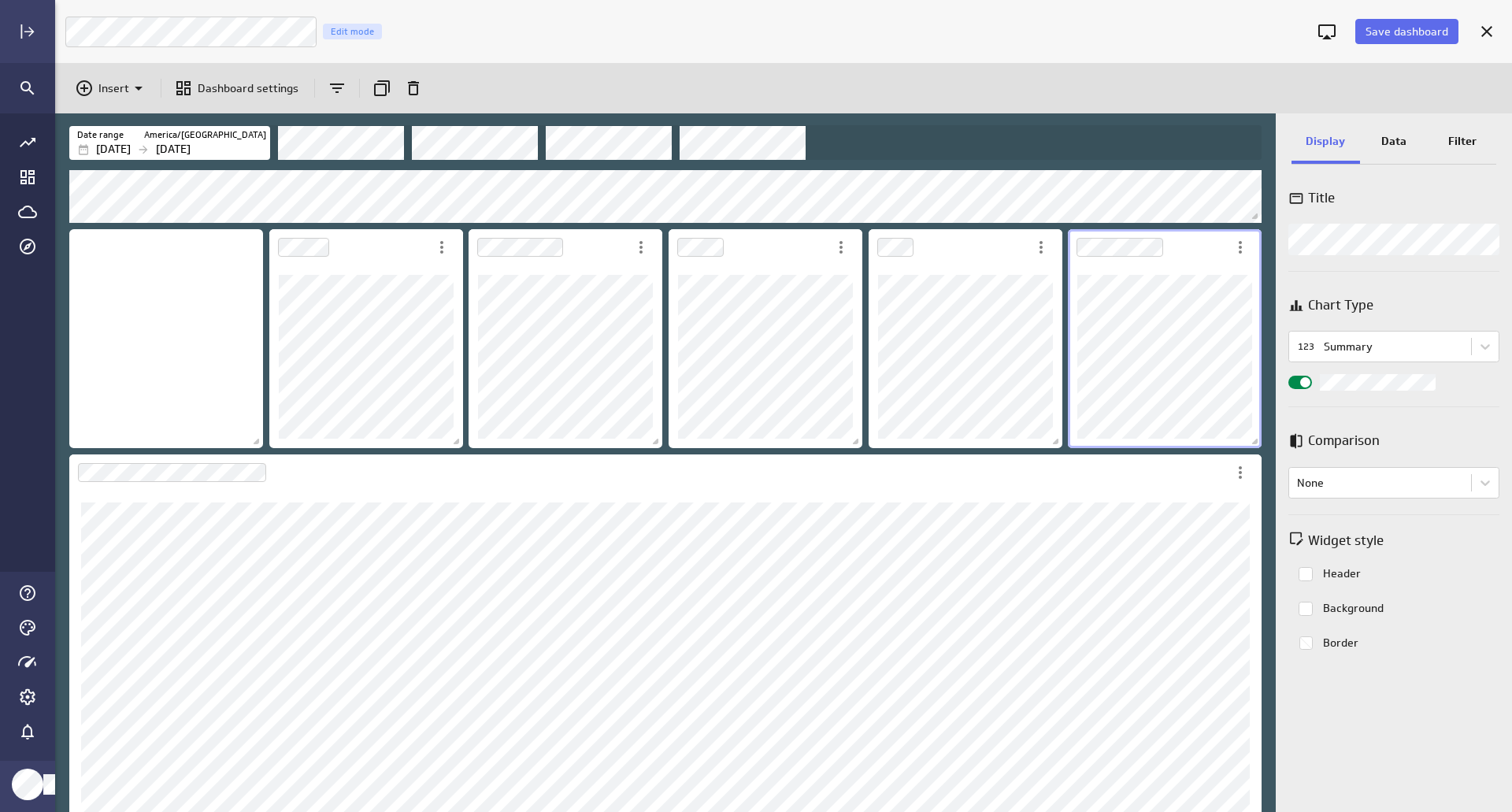
click at [1294, 376] on div "Widget Properties" at bounding box center [1299, 382] width 24 height 13
click at [0, 0] on input "Widget Properties" at bounding box center [0, 0] width 0 height 0
click at [1304, 381] on div "Widget Properties" at bounding box center [1299, 382] width 24 height 13
click at [0, 0] on input "Widget Properties" at bounding box center [0, 0] width 0 height 0
click at [1392, 127] on div "Data" at bounding box center [1393, 142] width 69 height 42
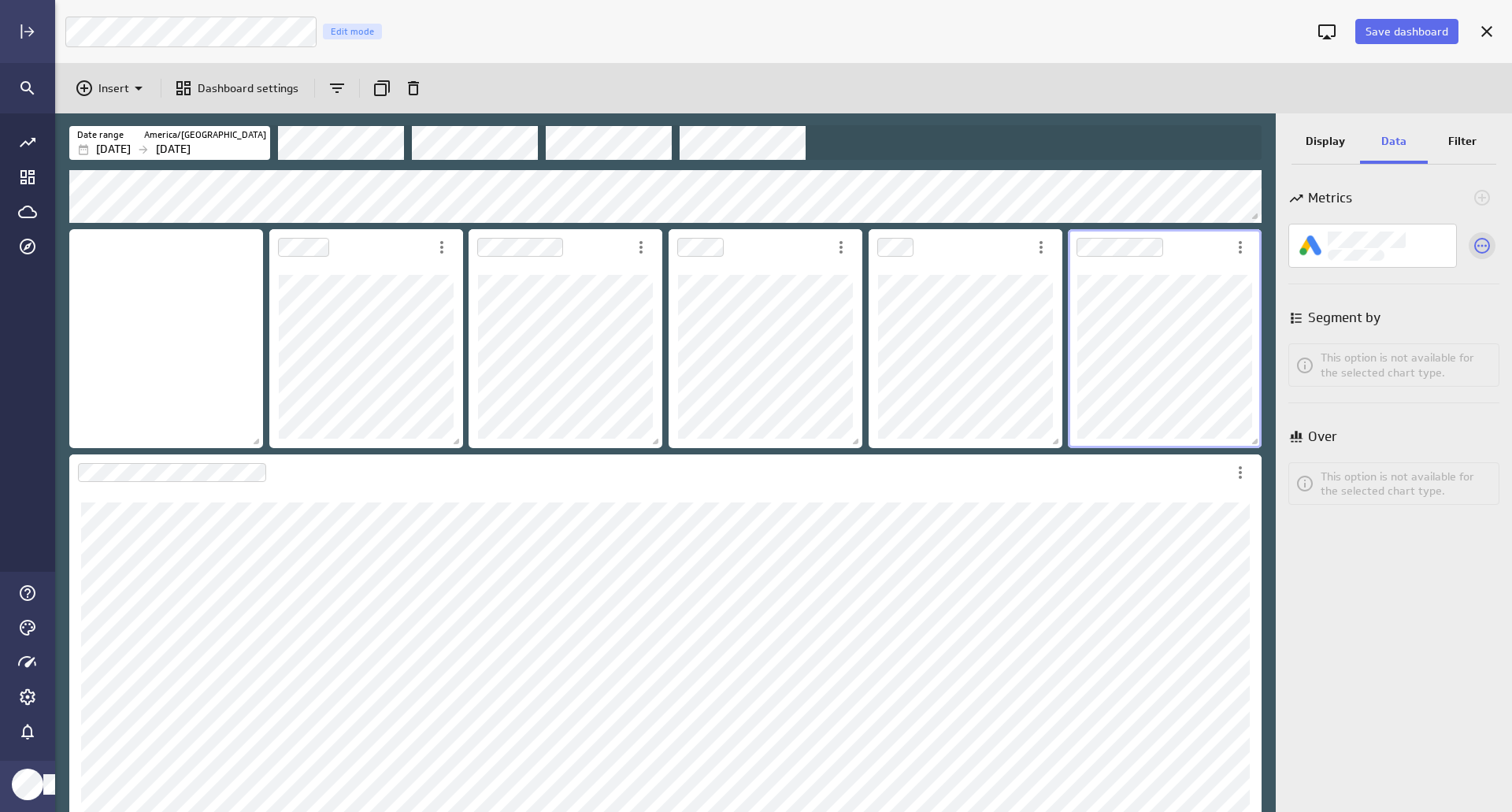
click at [1488, 247] on icon "Select a different metric for this visualization" at bounding box center [1482, 245] width 16 height 16
click at [1423, 250] on div "Conversions" at bounding box center [1387, 246] width 120 height 30
click at [1439, 206] on div at bounding box center [756, 406] width 1512 height 812
click at [1477, 237] on icon "Select a different metric for this visualization" at bounding box center [1482, 246] width 19 height 19
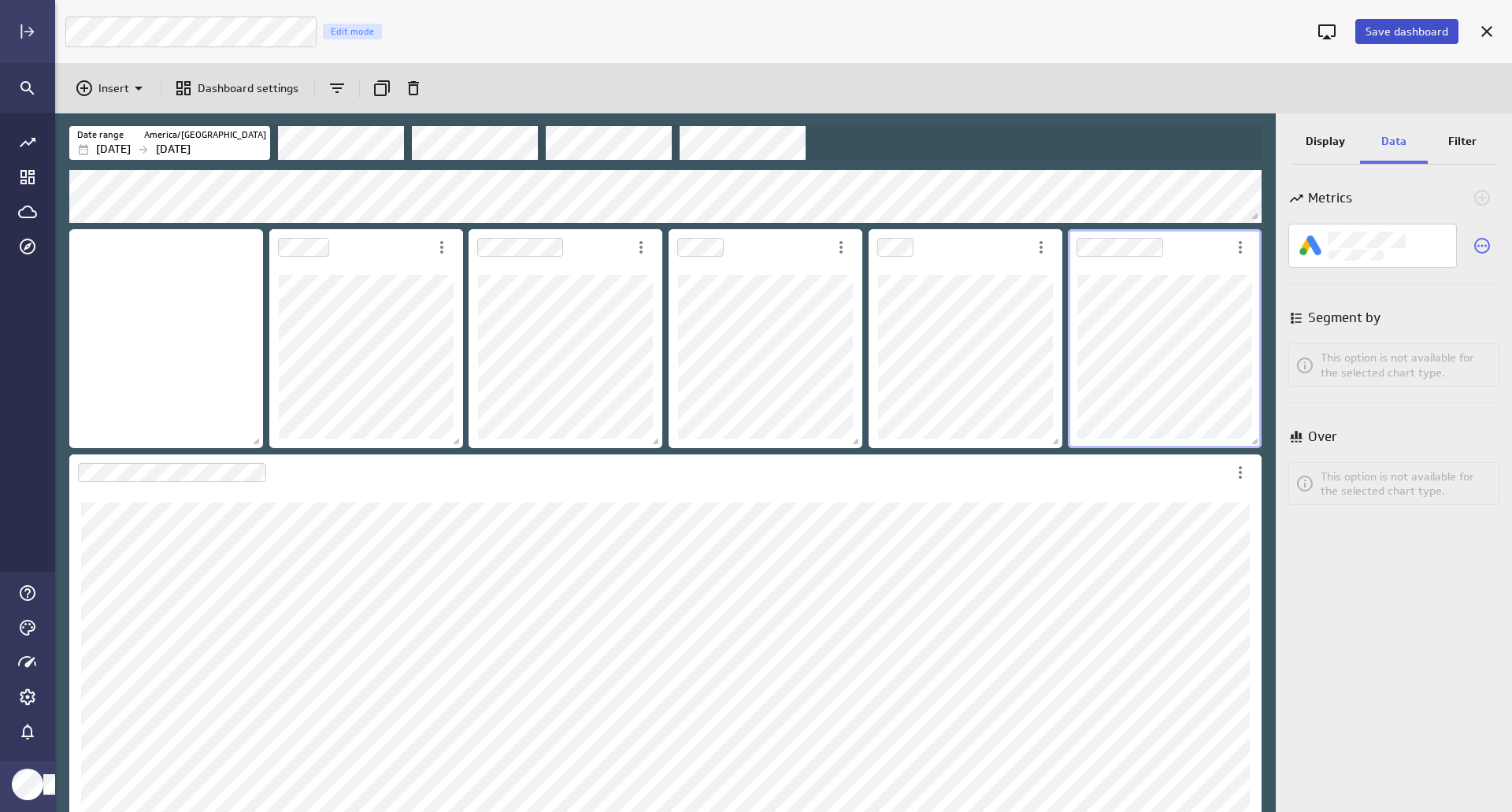
click at [1386, 24] on span "Save dashboard" at bounding box center [1406, 31] width 83 height 14
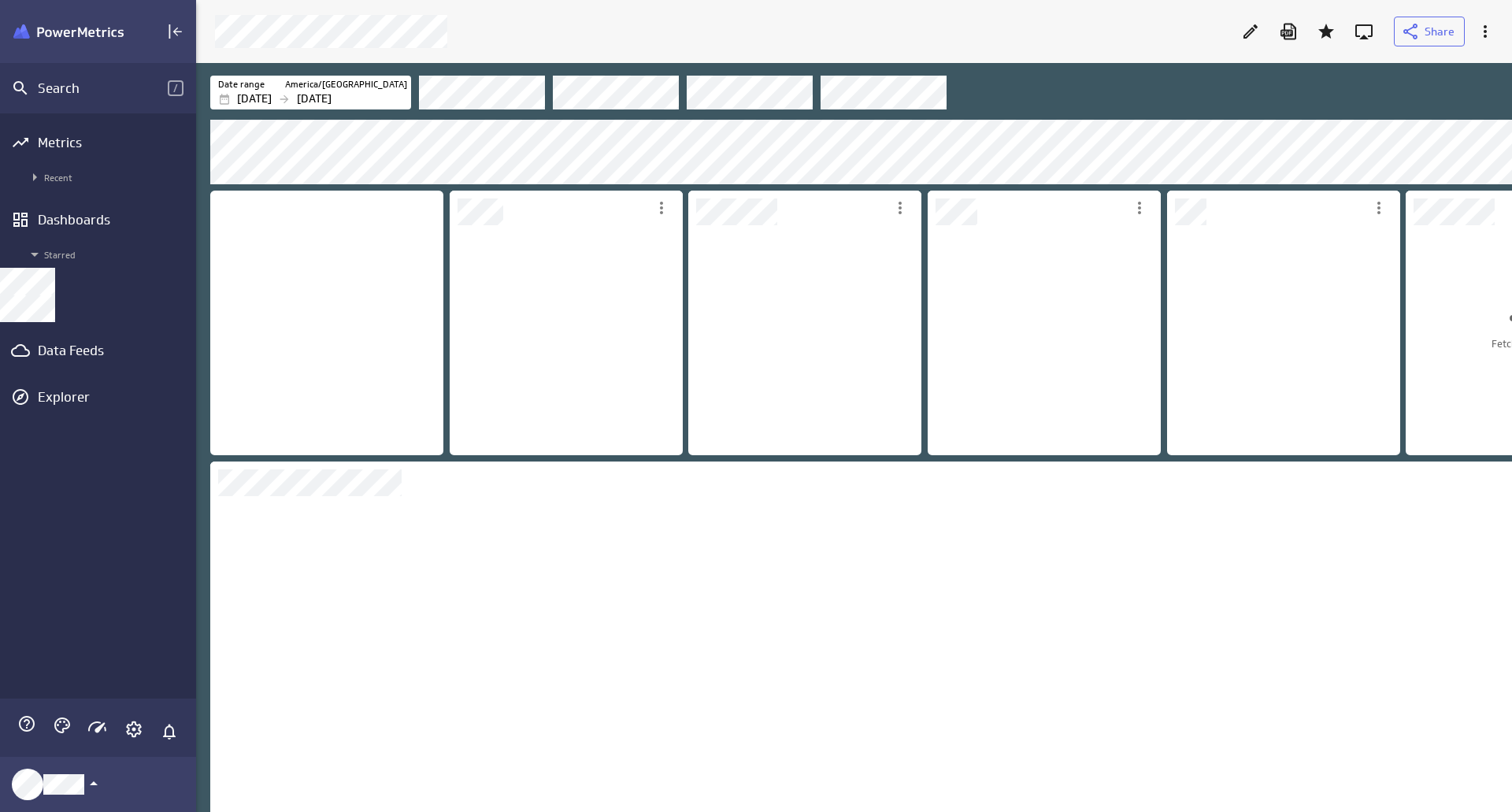
scroll to position [231, 234]
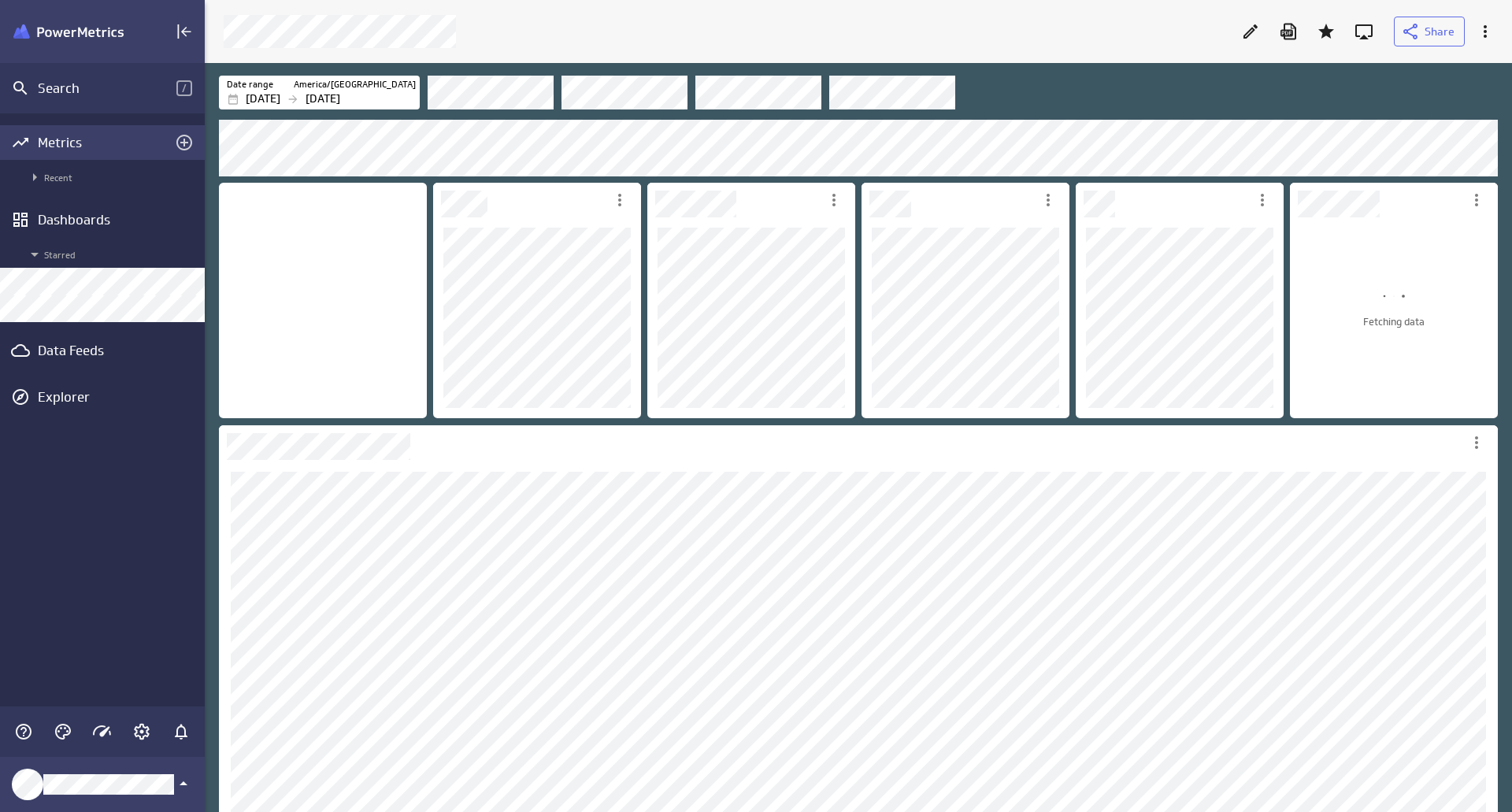
click at [80, 134] on div "Metrics" at bounding box center [102, 142] width 129 height 17
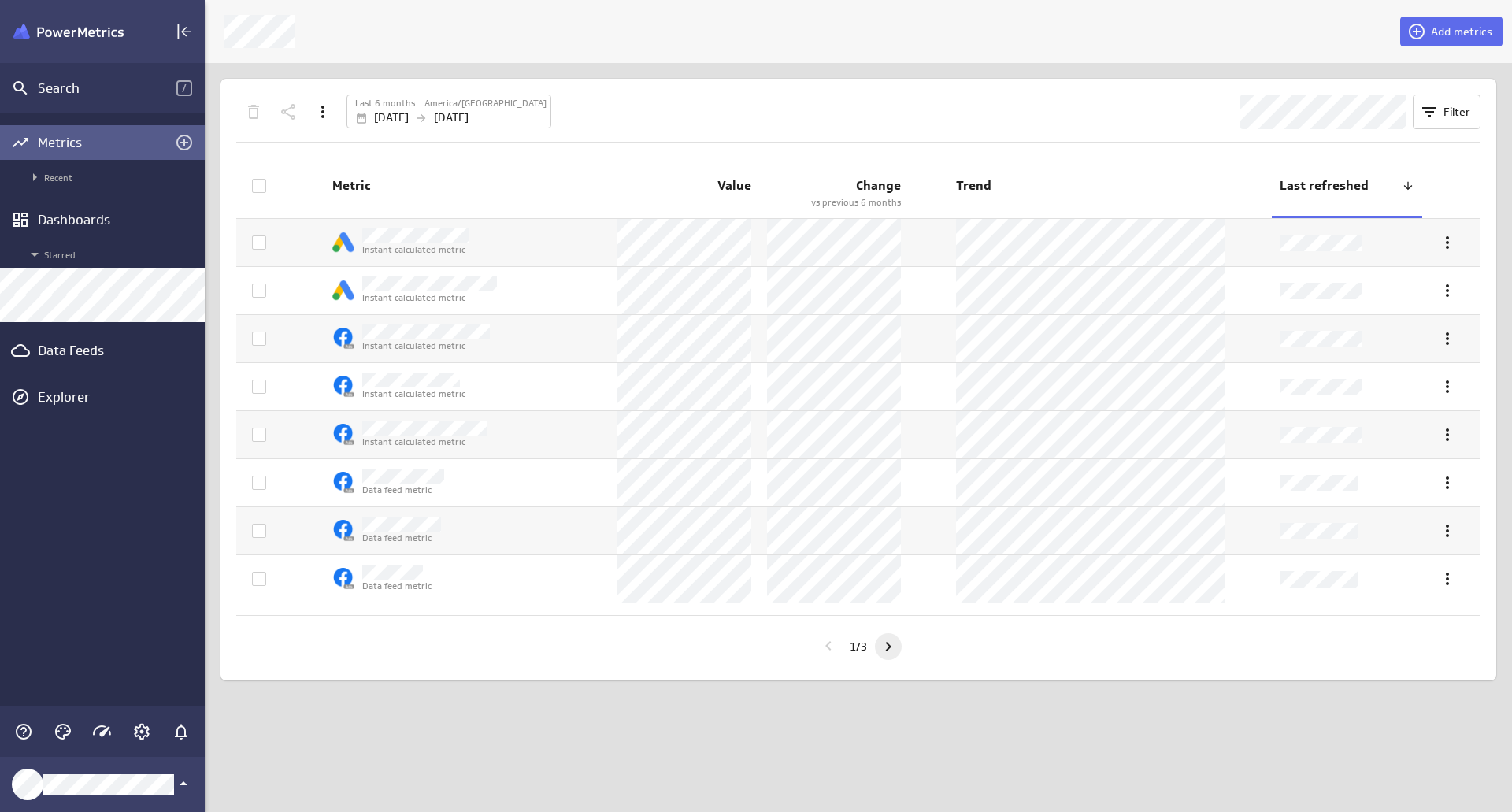
click at [894, 643] on icon "Go to next page" at bounding box center [888, 646] width 19 height 19
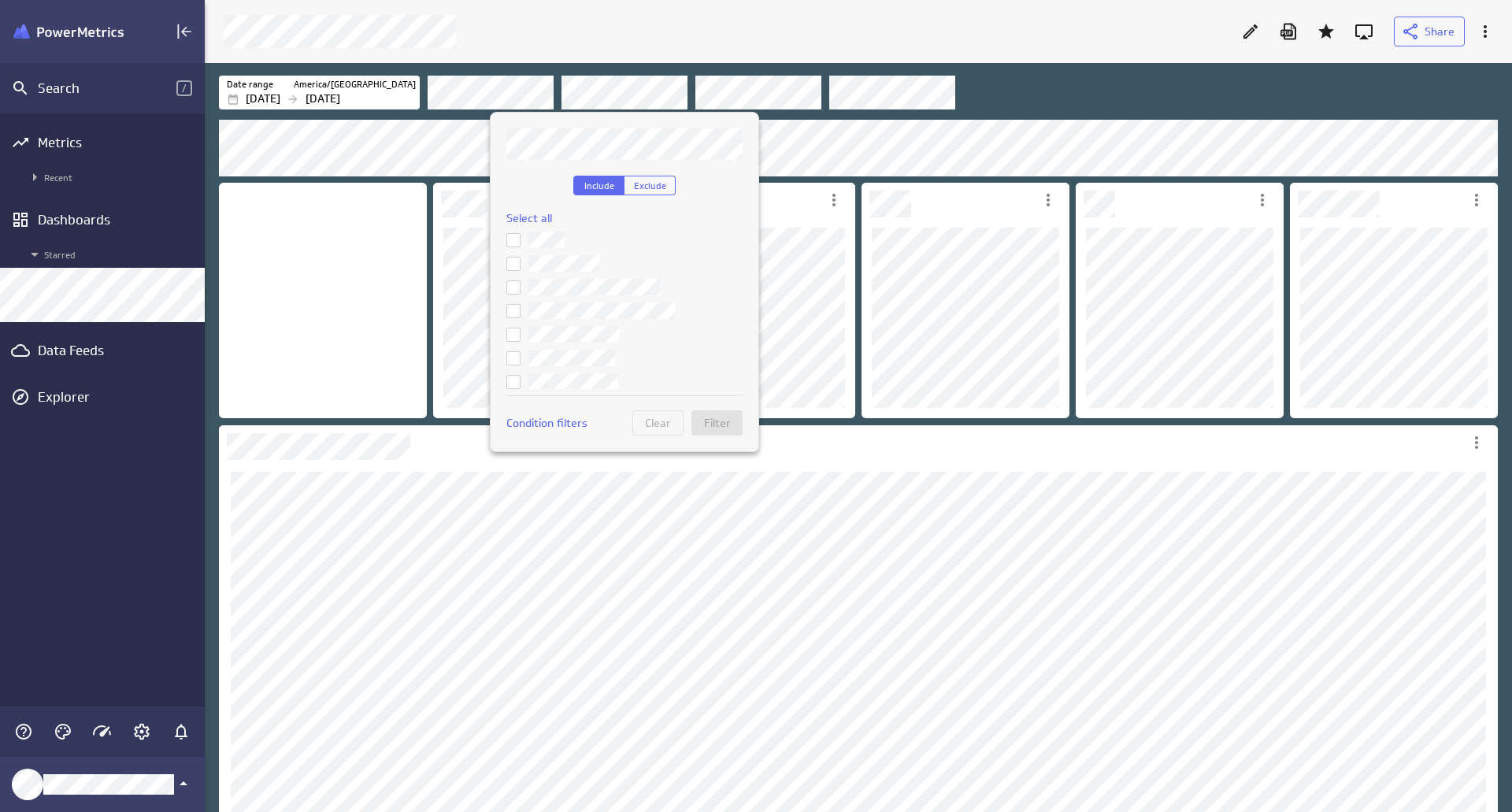
click at [1346, 99] on div at bounding box center [756, 406] width 1512 height 812
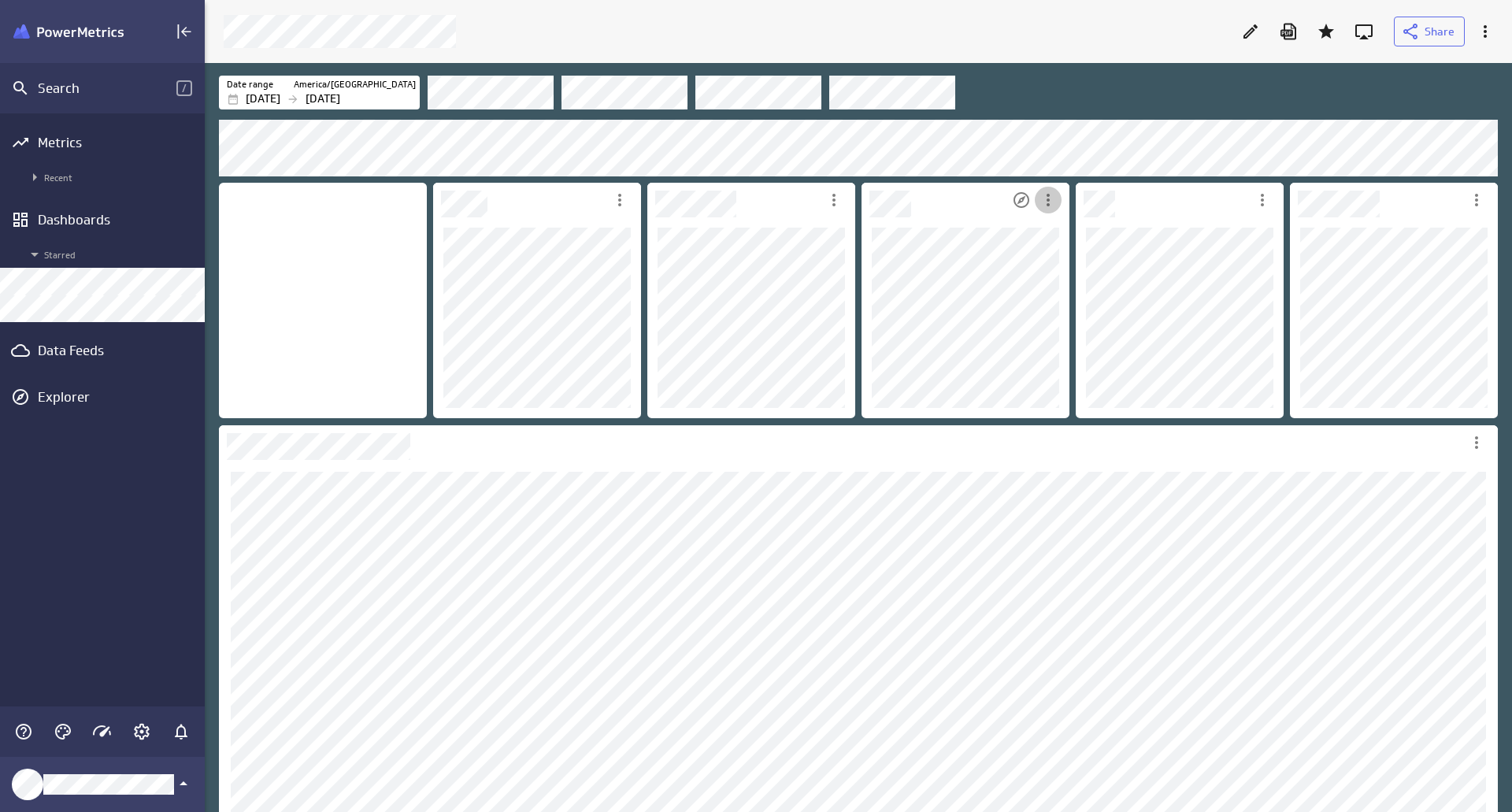
click at [1046, 201] on icon "More actions" at bounding box center [1048, 200] width 19 height 19
click at [987, 423] on div at bounding box center [756, 406] width 1512 height 812
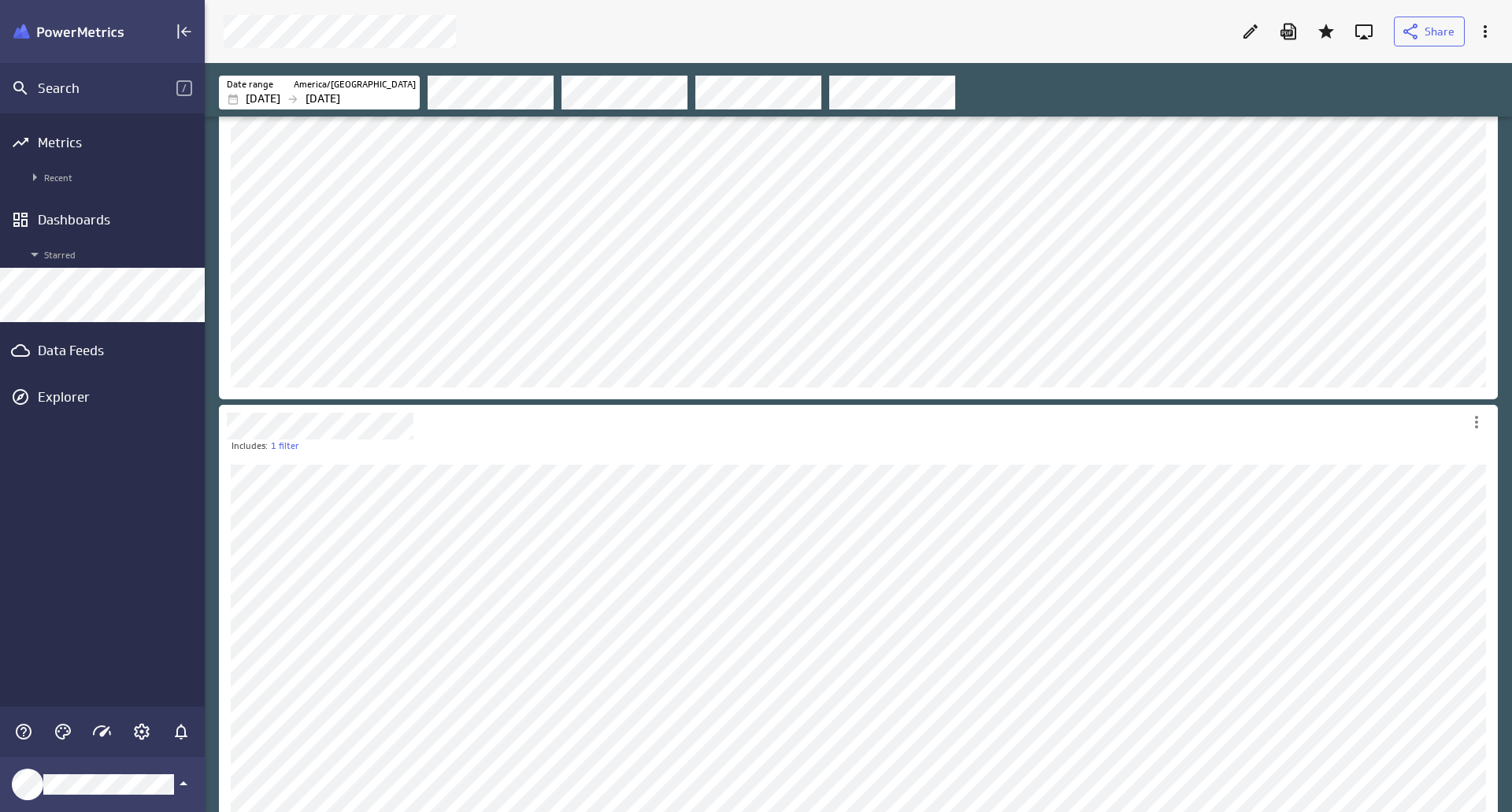
scroll to position [841, 0]
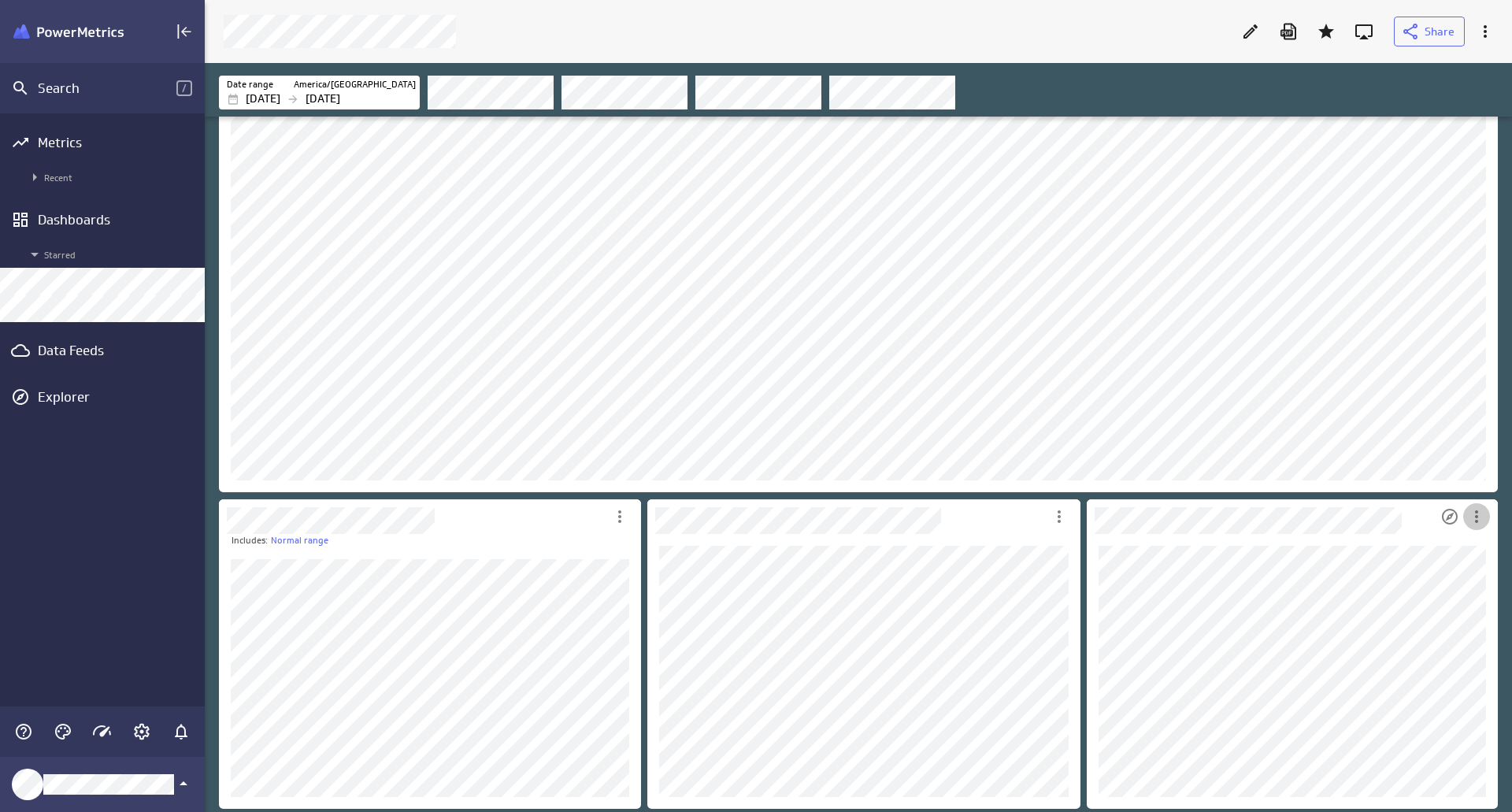
click at [1471, 515] on icon "More actions" at bounding box center [1476, 516] width 19 height 19
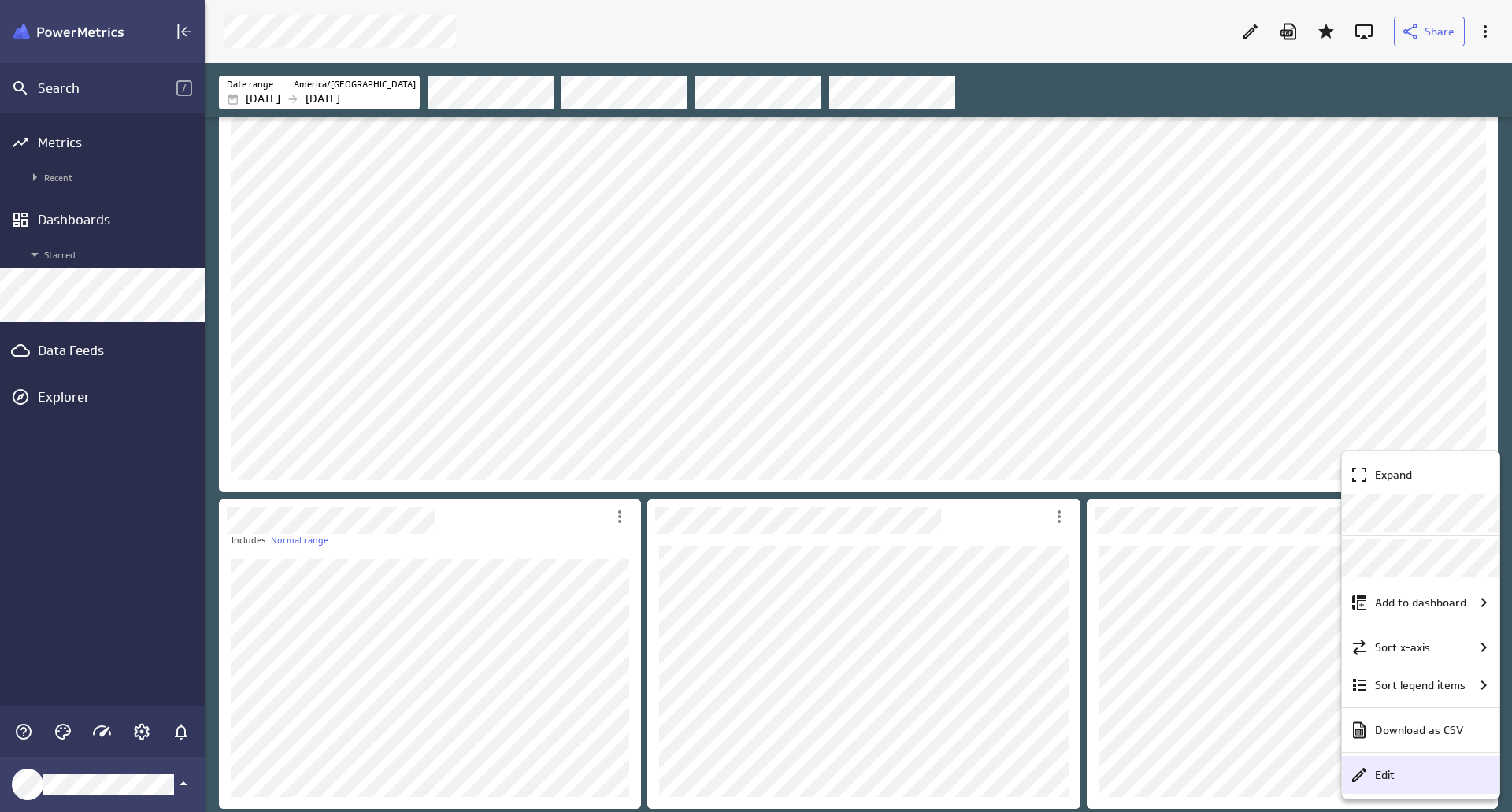
click at [1411, 778] on div "Edit" at bounding box center [1427, 775] width 118 height 17
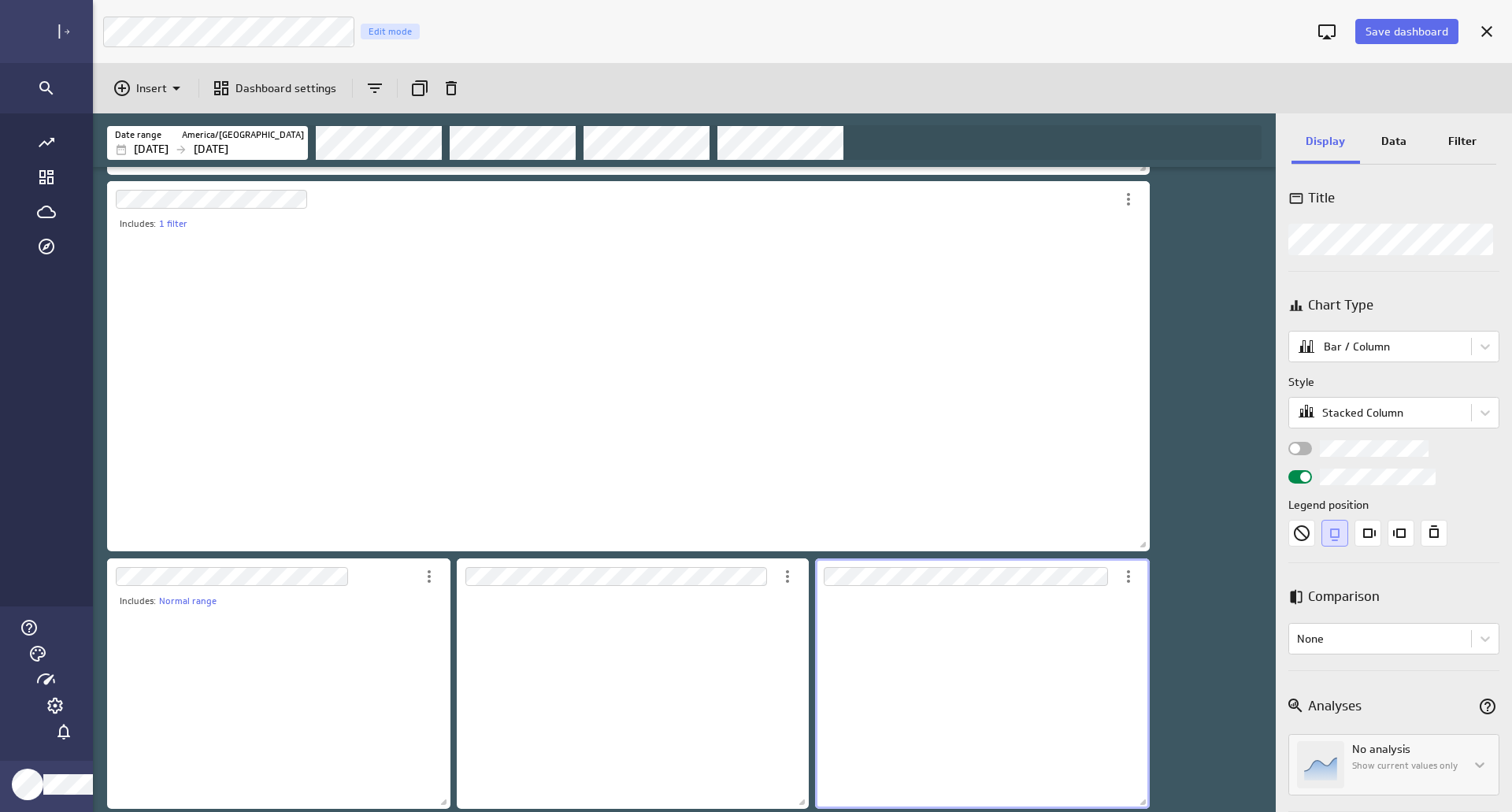
scroll to position [8, 8]
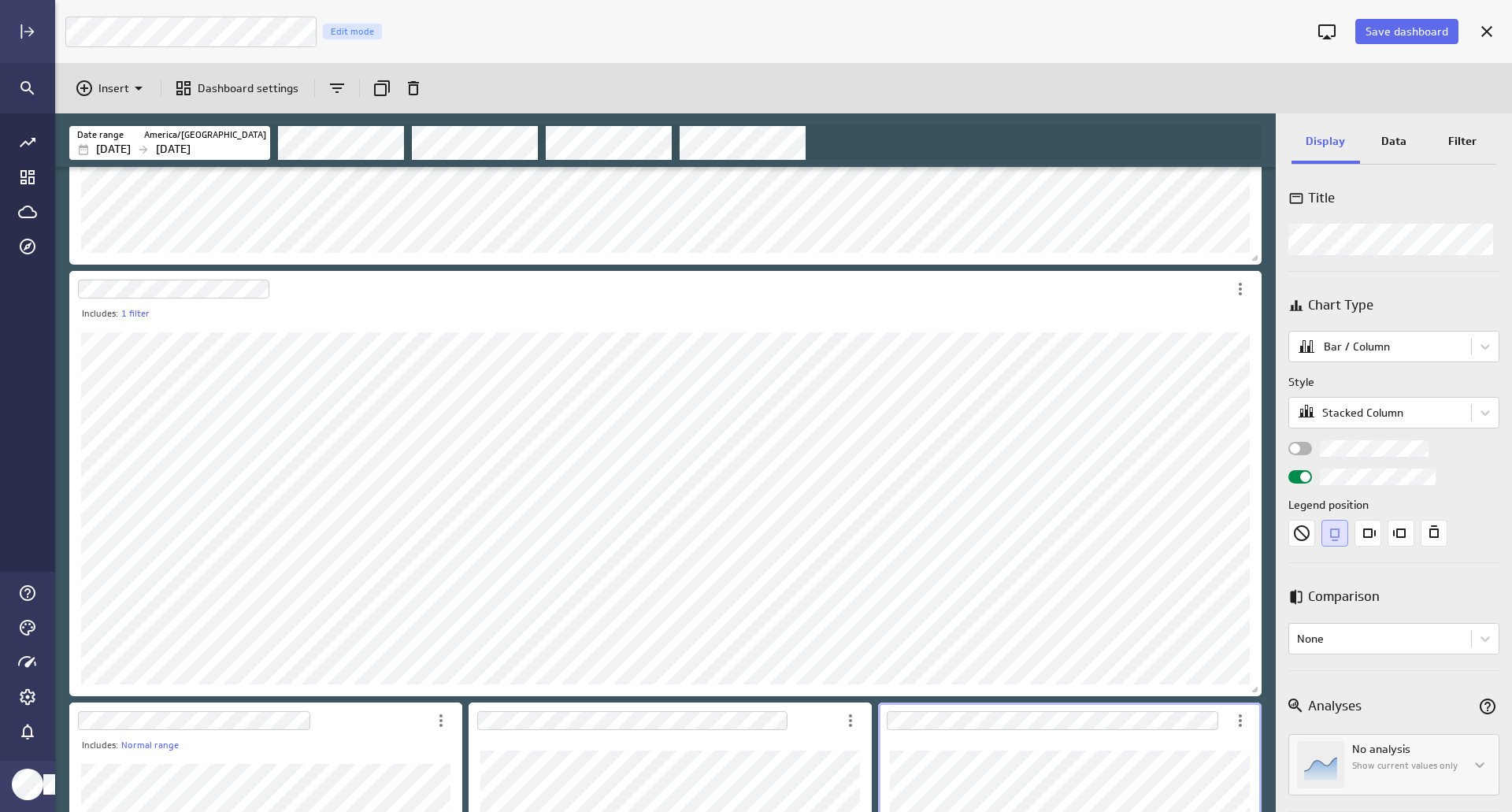
click at [1399, 140] on p "Data" at bounding box center [1393, 141] width 25 height 17
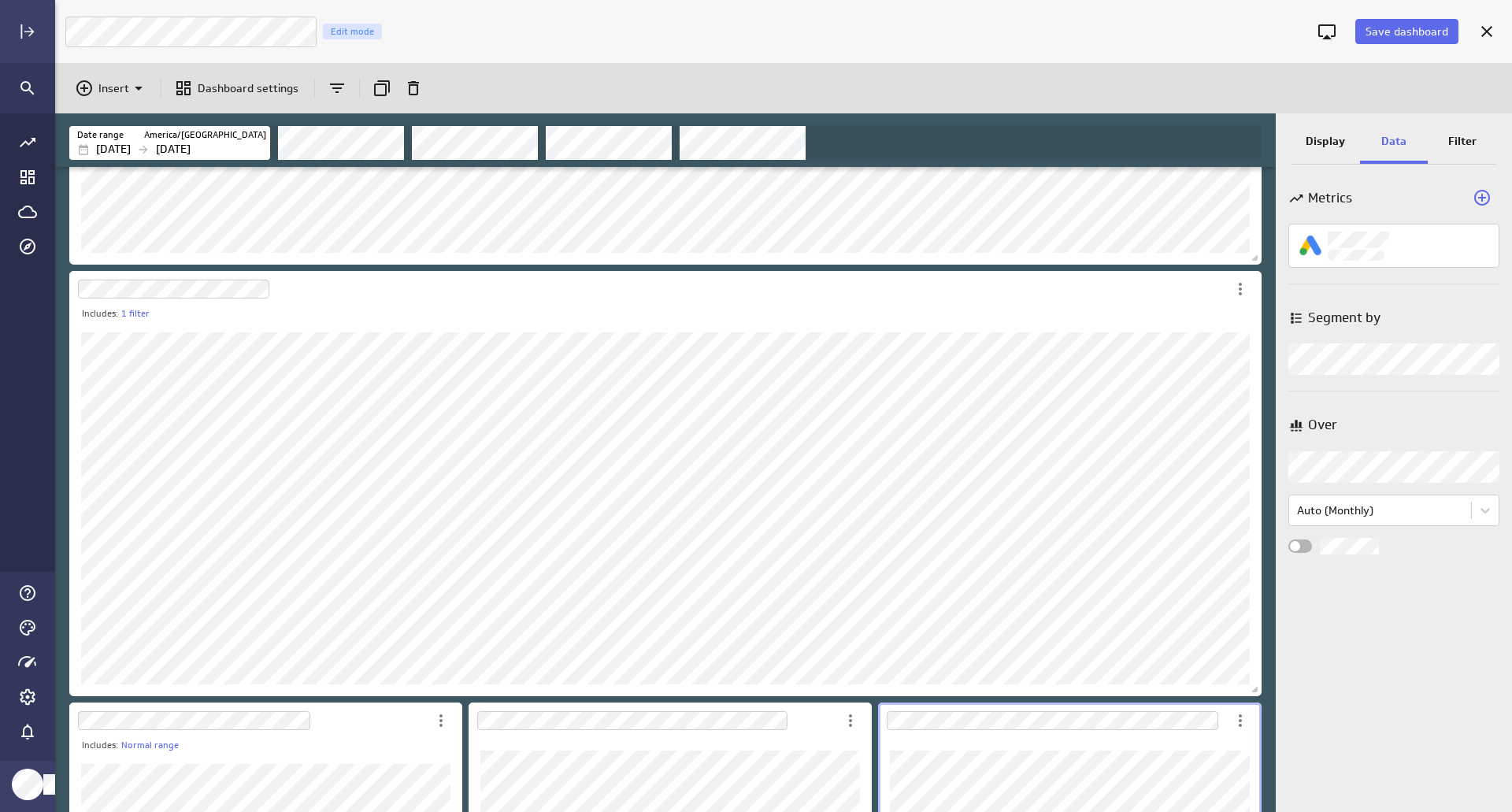
click at [1455, 146] on p "Filter" at bounding box center [1462, 141] width 28 height 17
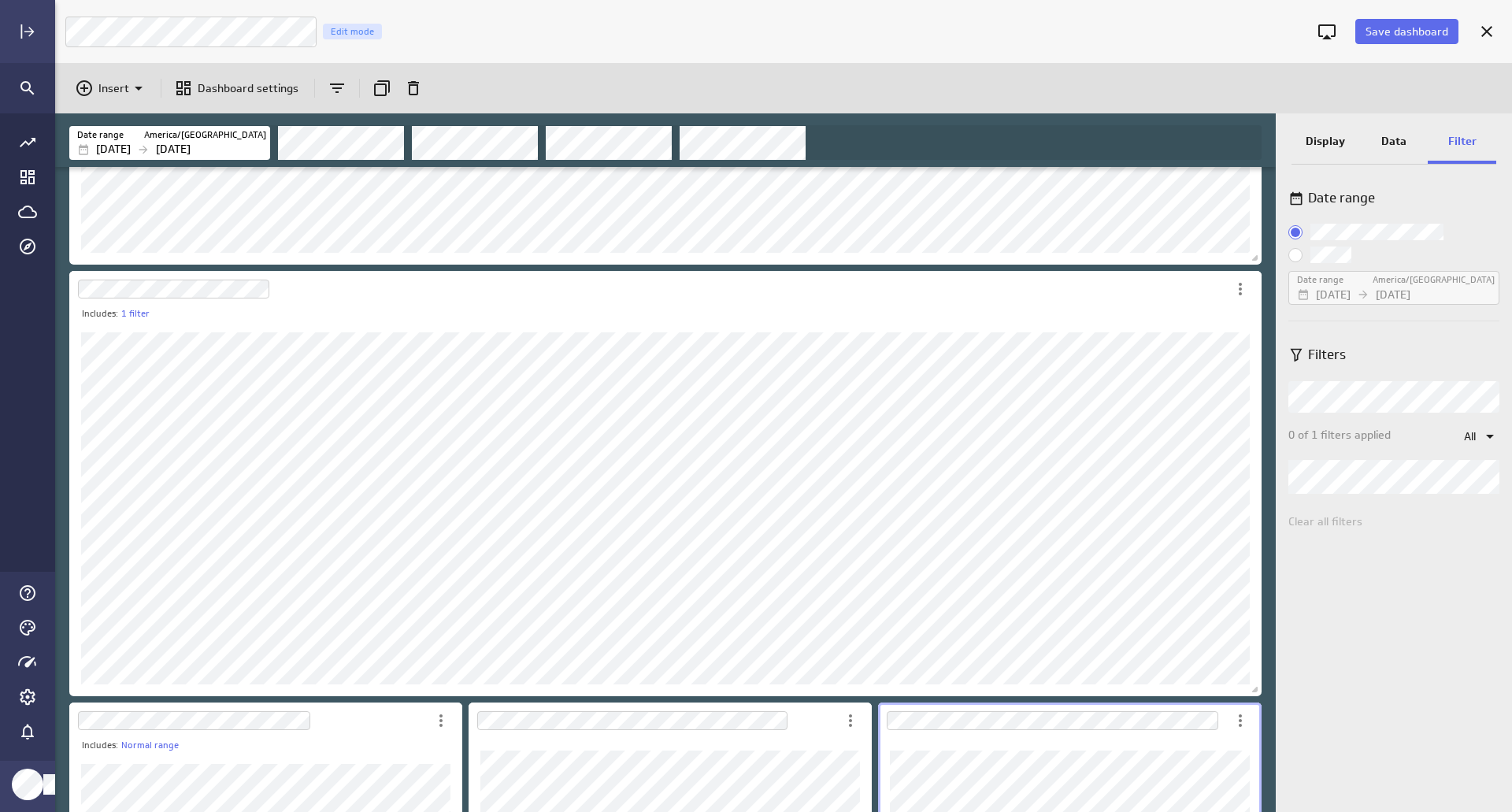
click at [1411, 144] on div "Data" at bounding box center [1393, 142] width 69 height 42
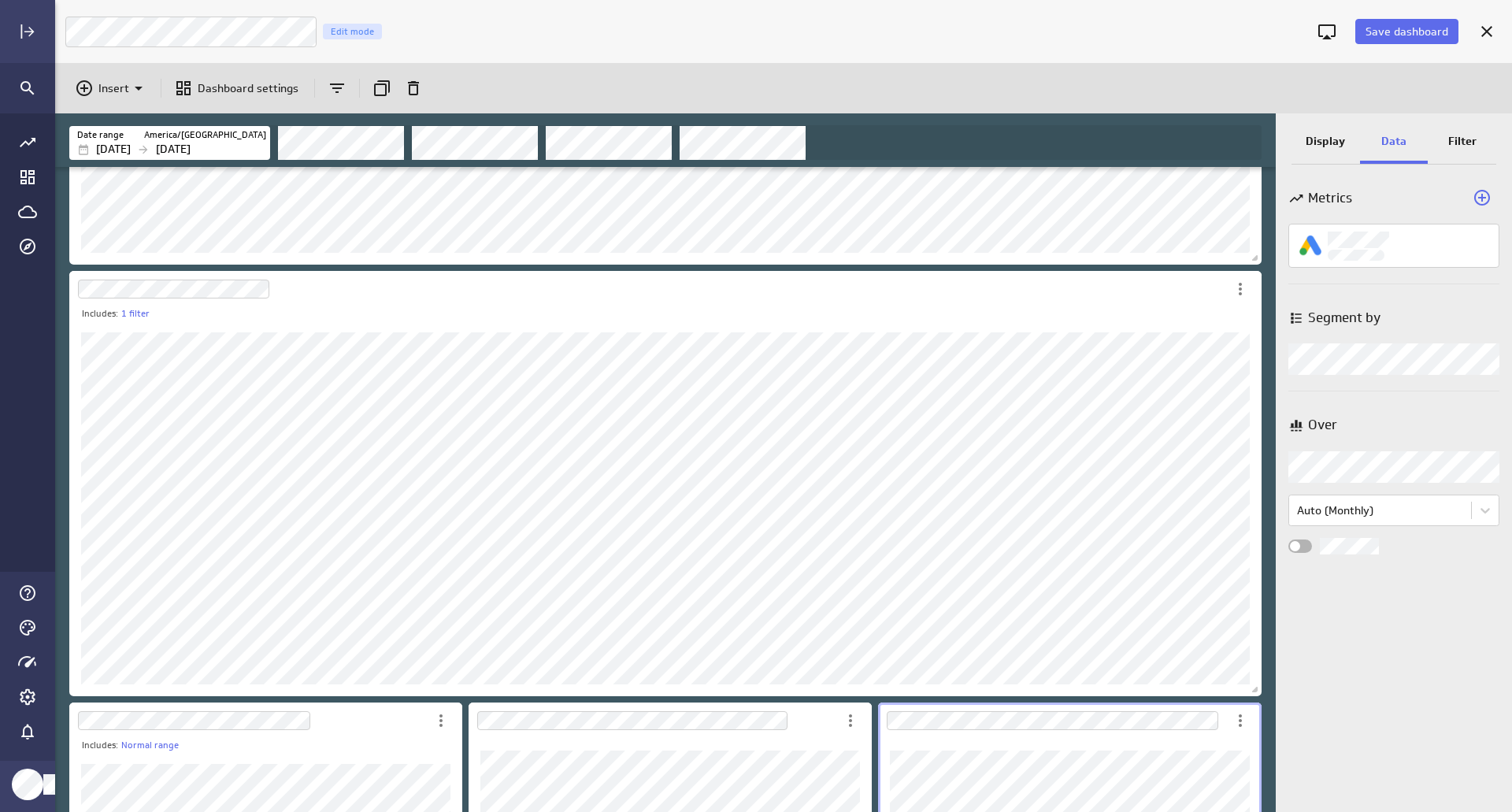
click at [1338, 144] on p "Display" at bounding box center [1325, 141] width 40 height 17
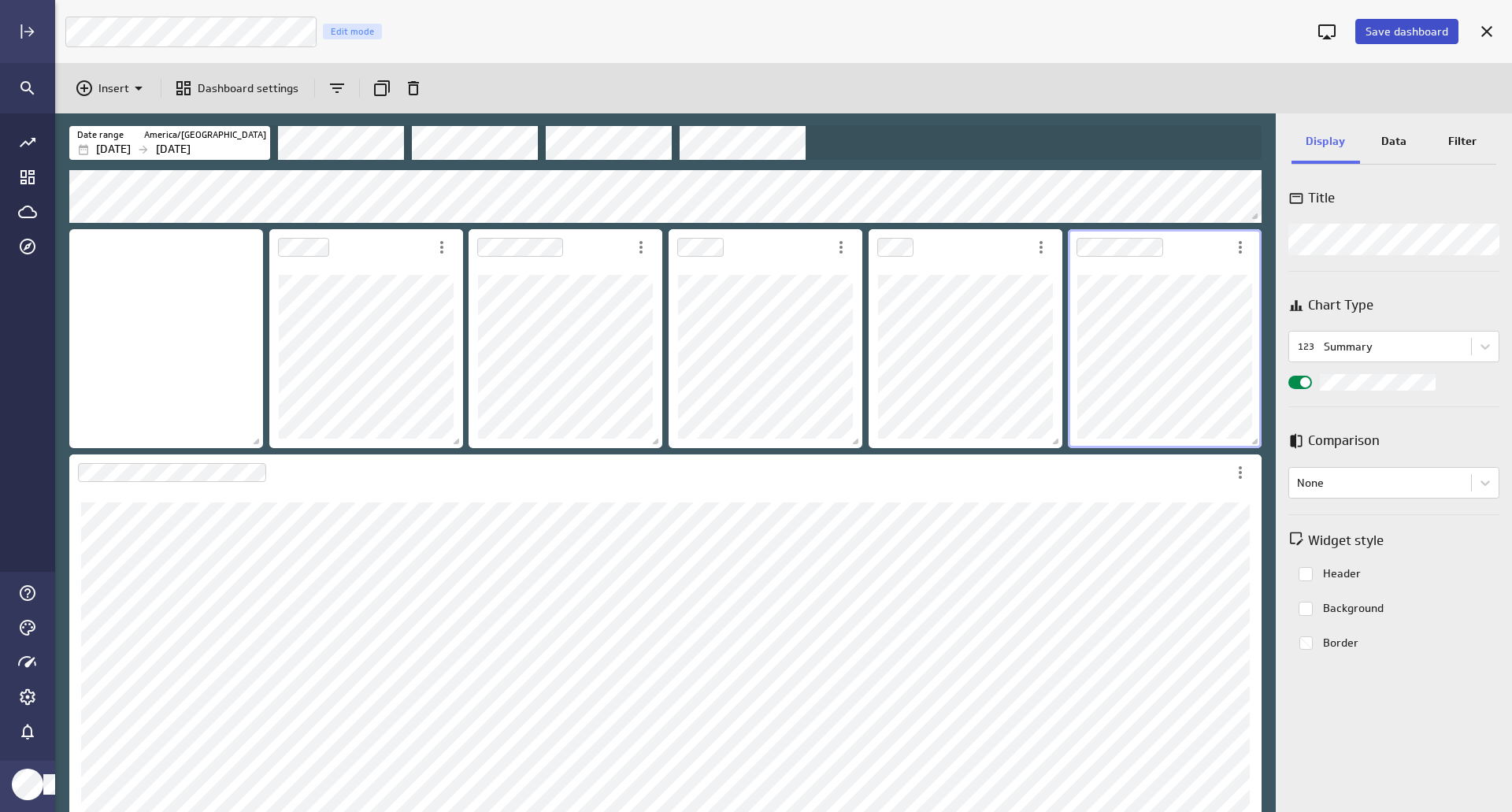
click at [1422, 23] on button "Save dashboard" at bounding box center [1406, 31] width 103 height 25
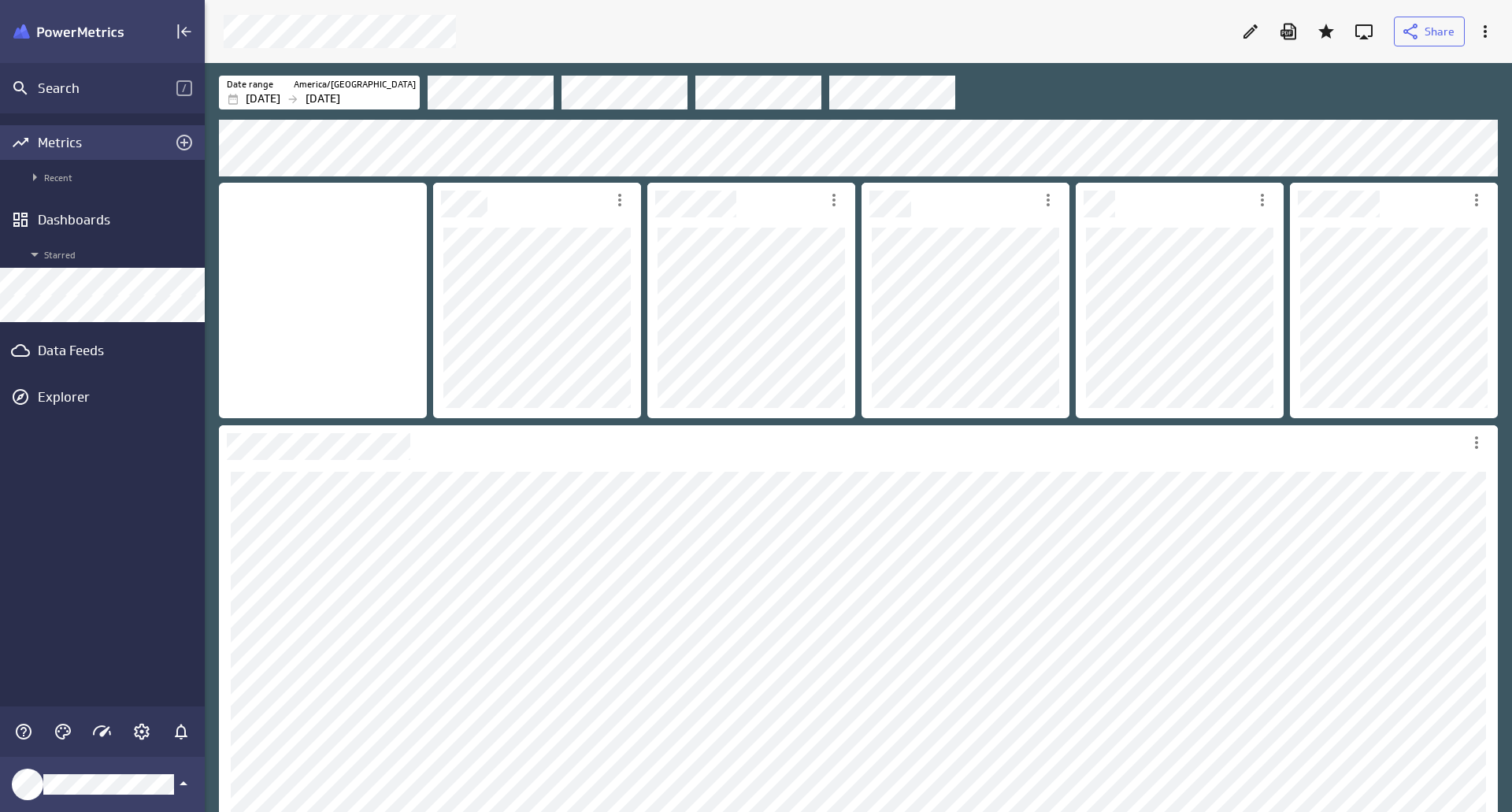
click at [109, 132] on div "Metrics" at bounding box center [102, 142] width 204 height 35
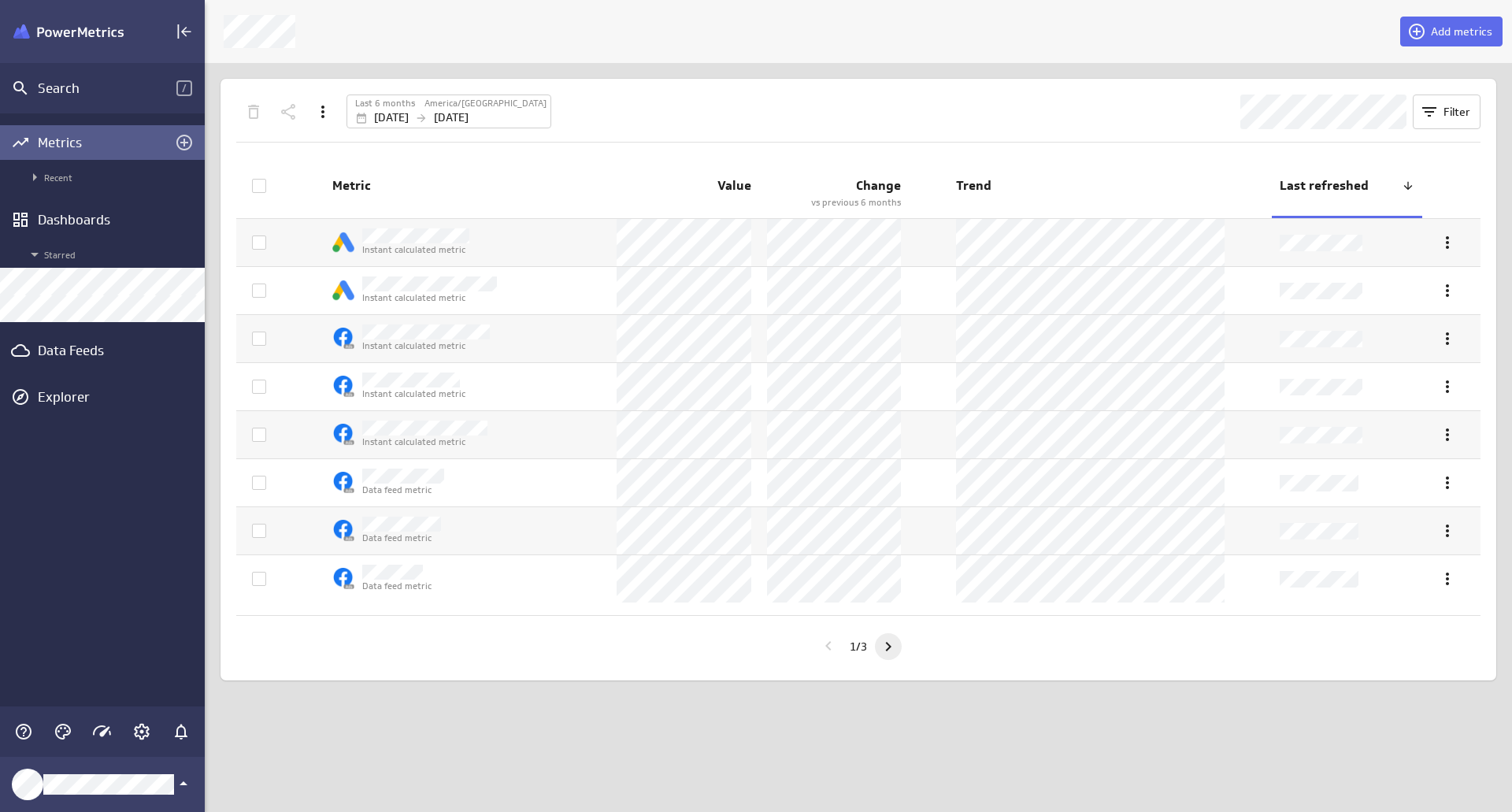
click at [887, 638] on icon "Go to next page" at bounding box center [888, 646] width 19 height 19
click at [409, 112] on p "[DATE]" at bounding box center [391, 118] width 35 height 17
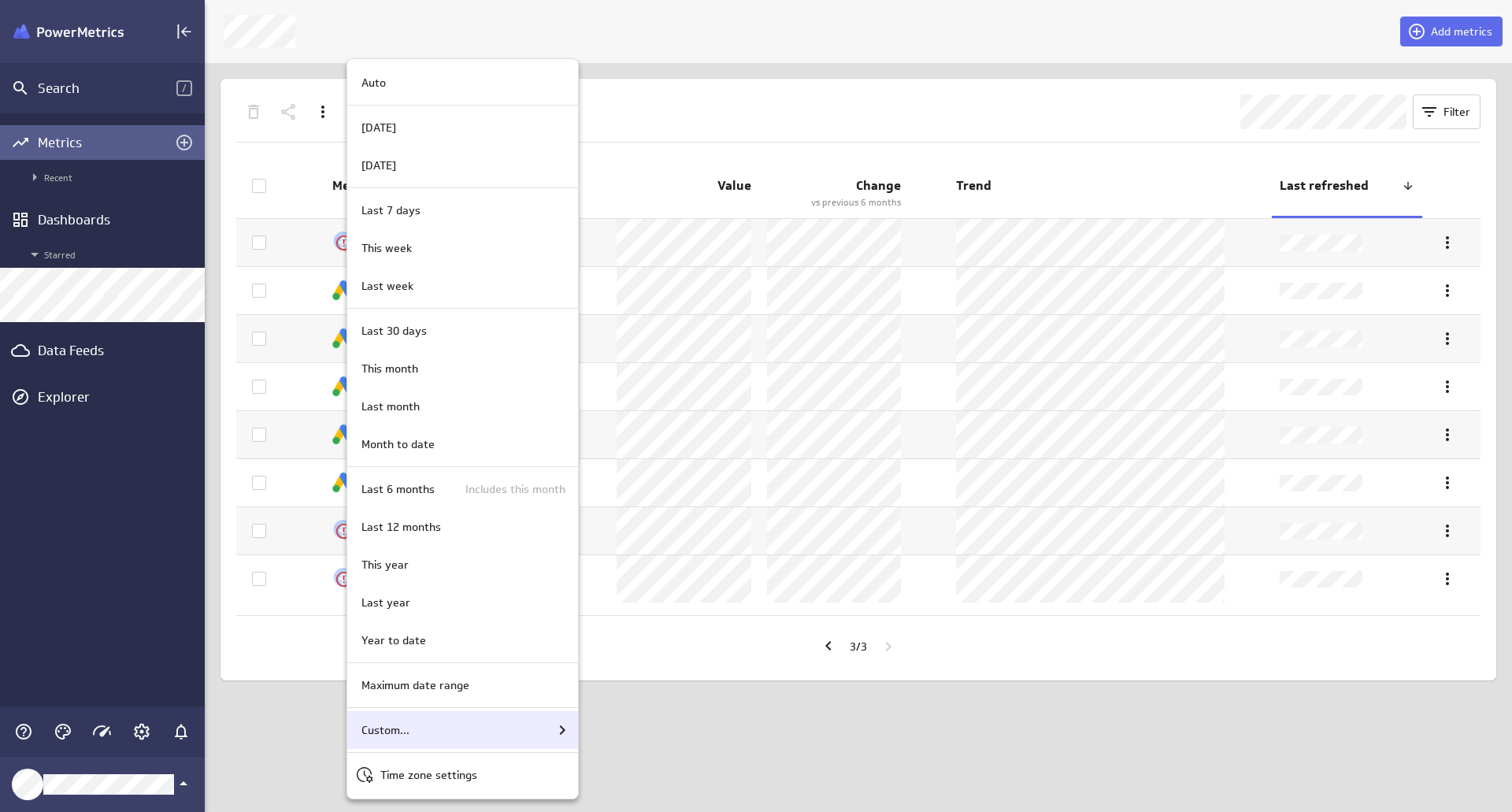
click at [445, 729] on div "Custom..." at bounding box center [463, 730] width 217 height 19
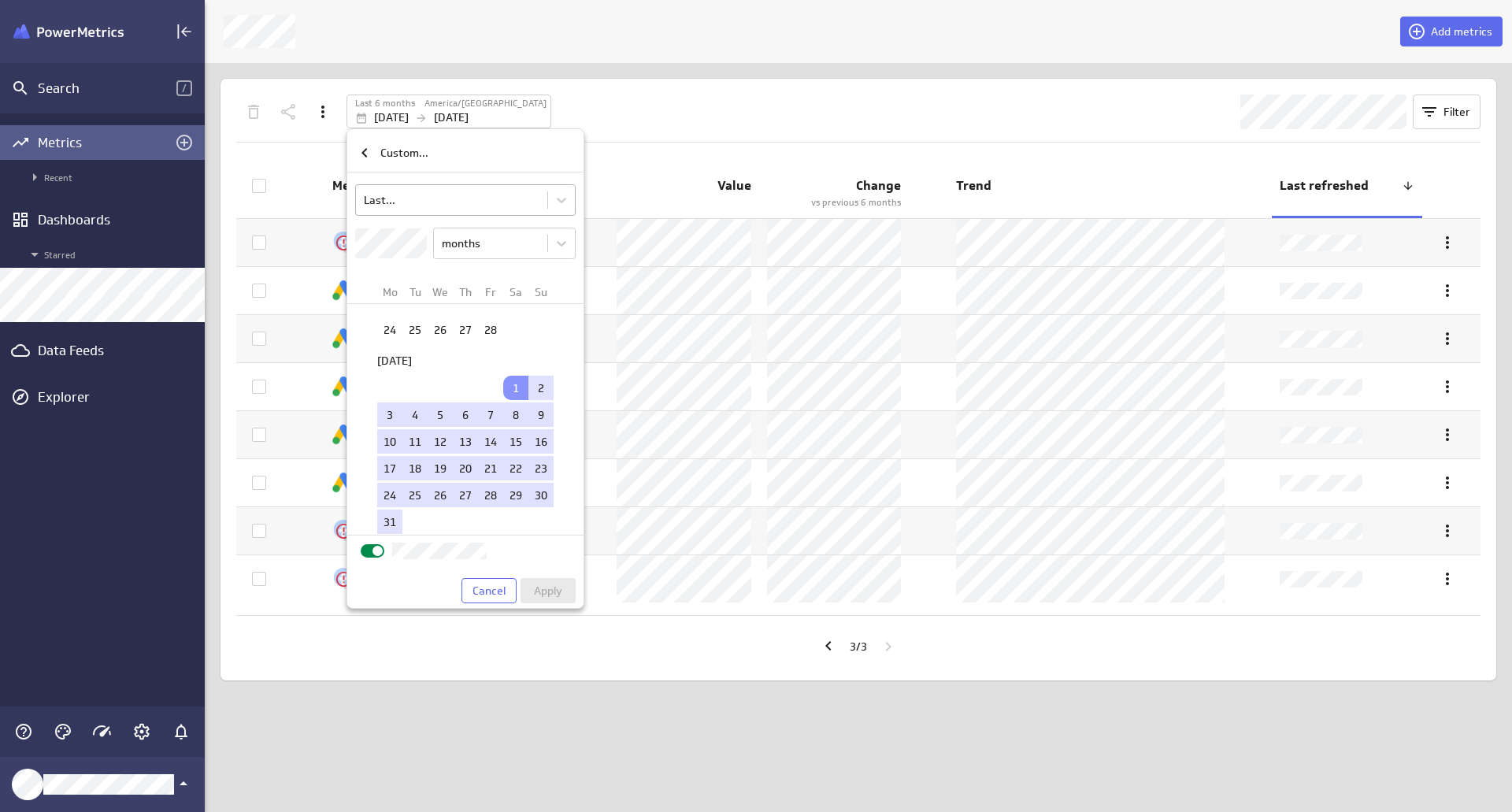
click at [429, 193] on body "Search / Metrics Recent Dashboards Starred Data Feeds Explorer Add metrics Last…" at bounding box center [756, 406] width 1512 height 812
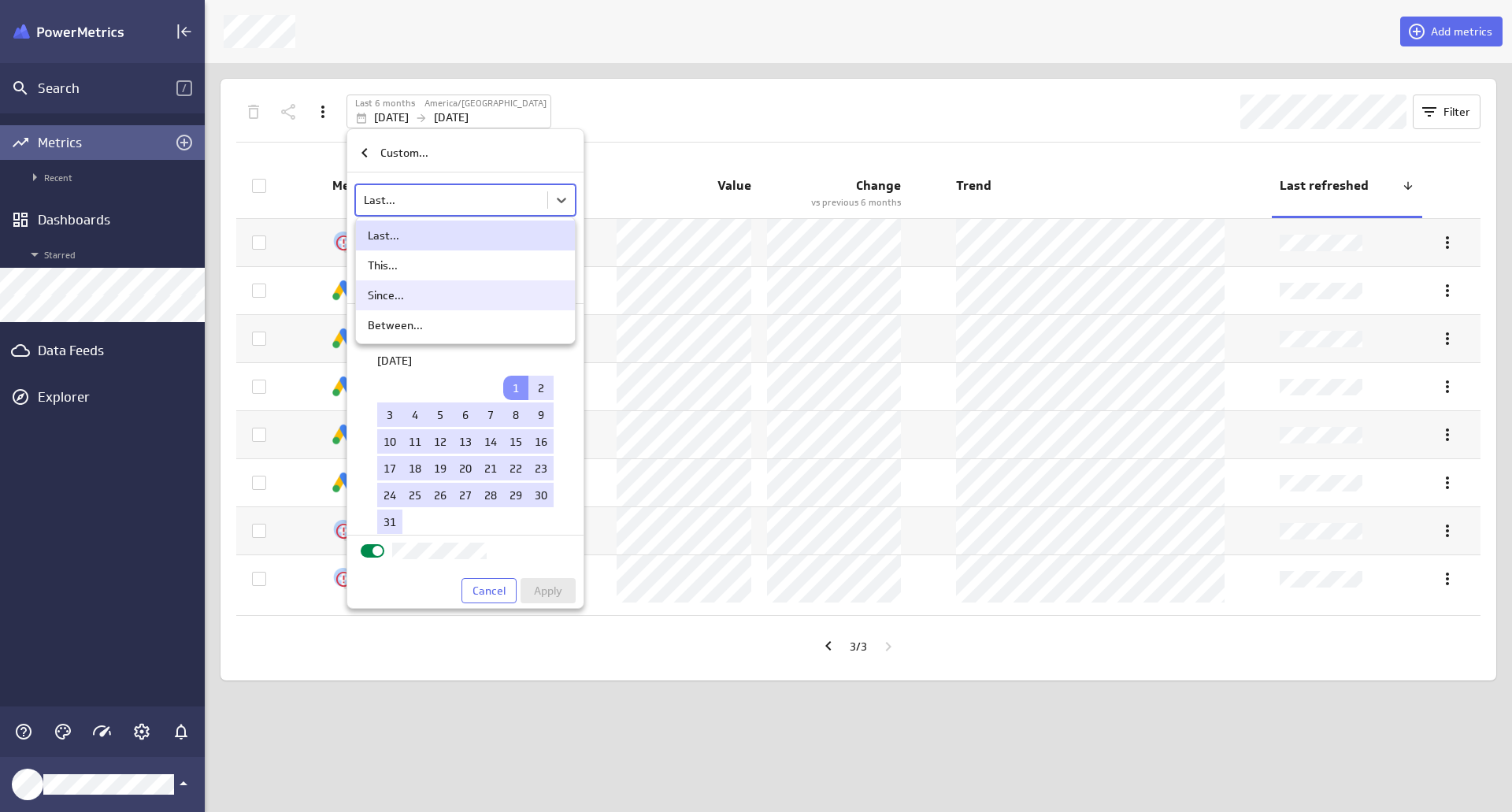
click at [407, 301] on div "Since..." at bounding box center [464, 295] width 195 height 14
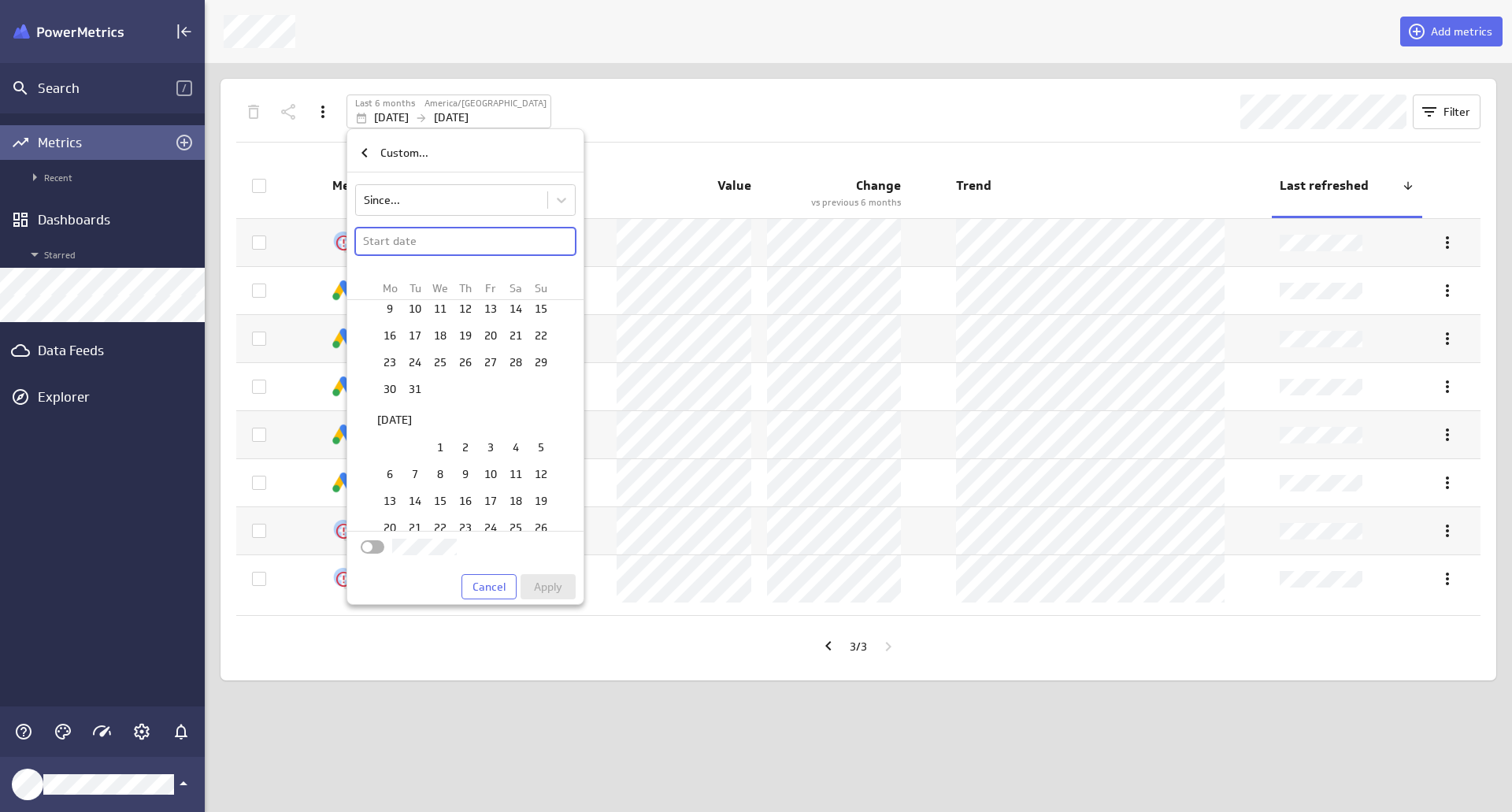
click at [433, 432] on div "[DATE]" at bounding box center [465, 417] width 177 height 29
click at [436, 448] on td "1" at bounding box center [440, 447] width 25 height 24
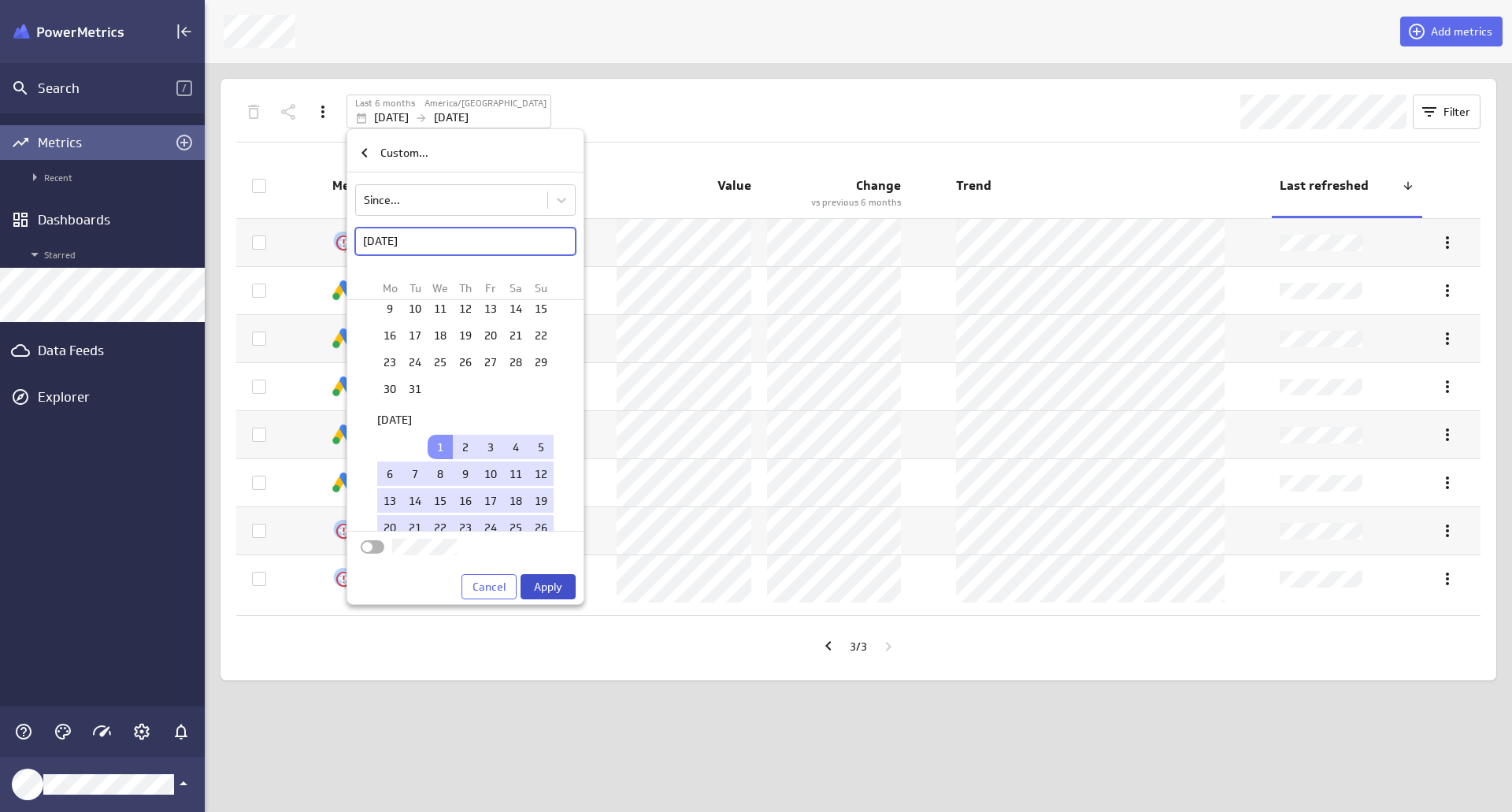
click at [543, 588] on span "Apply" at bounding box center [548, 586] width 28 height 14
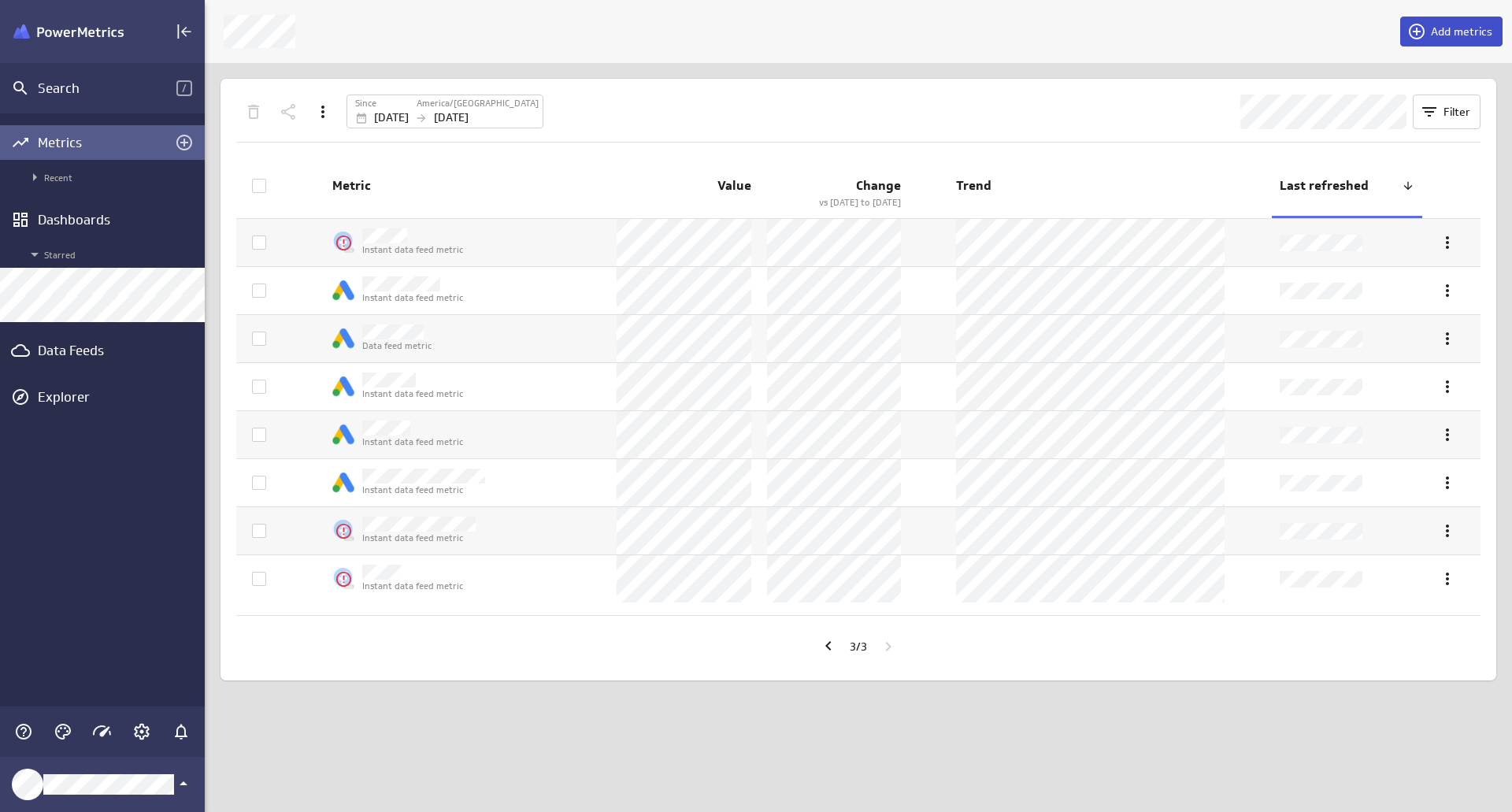
click at [1430, 26] on span at bounding box center [1418, 31] width 24 height 19
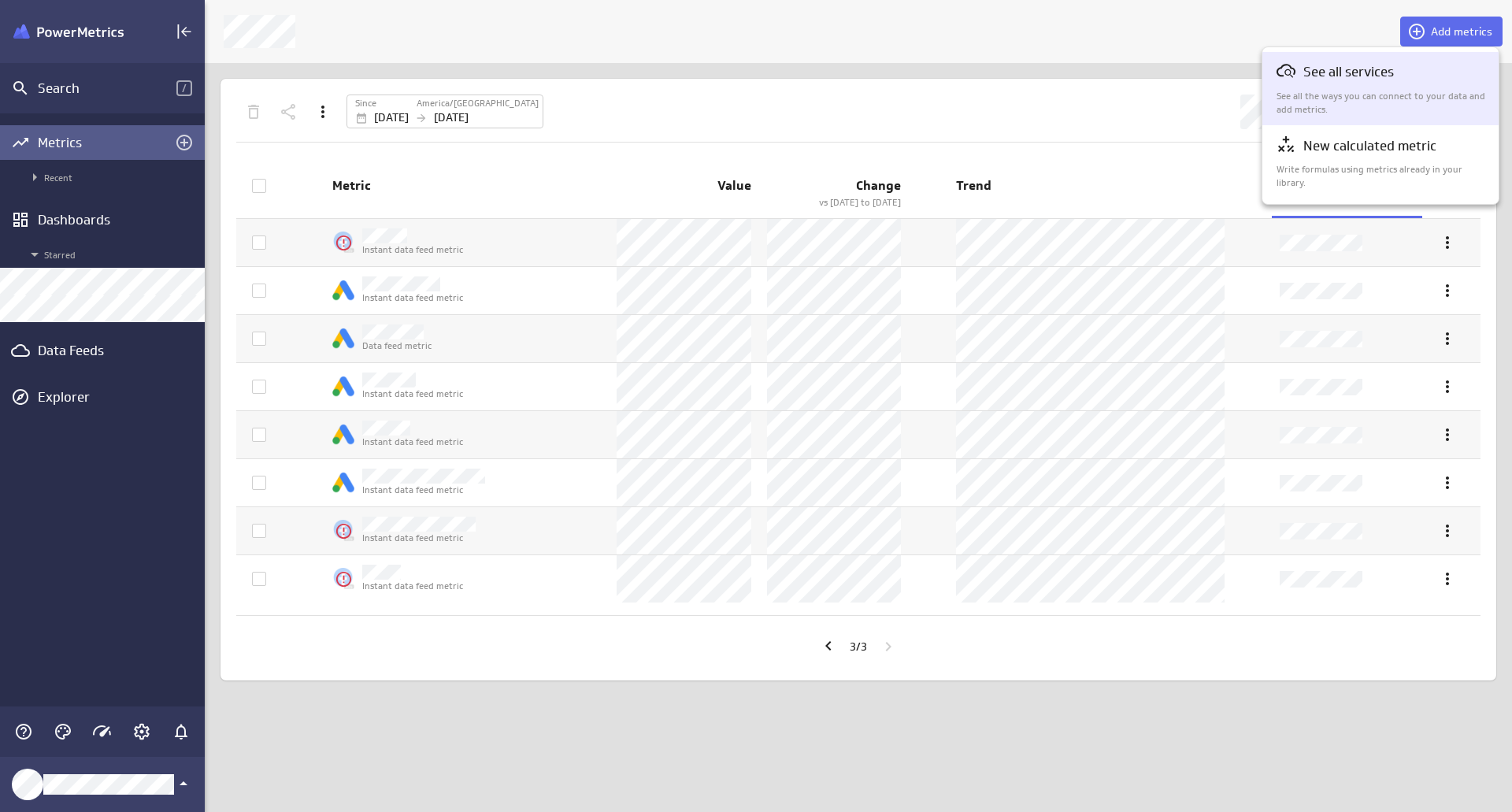
click at [1343, 86] on div "See all services See all the ways you can connect to your data and add metrics." at bounding box center [1381, 89] width 209 height 55
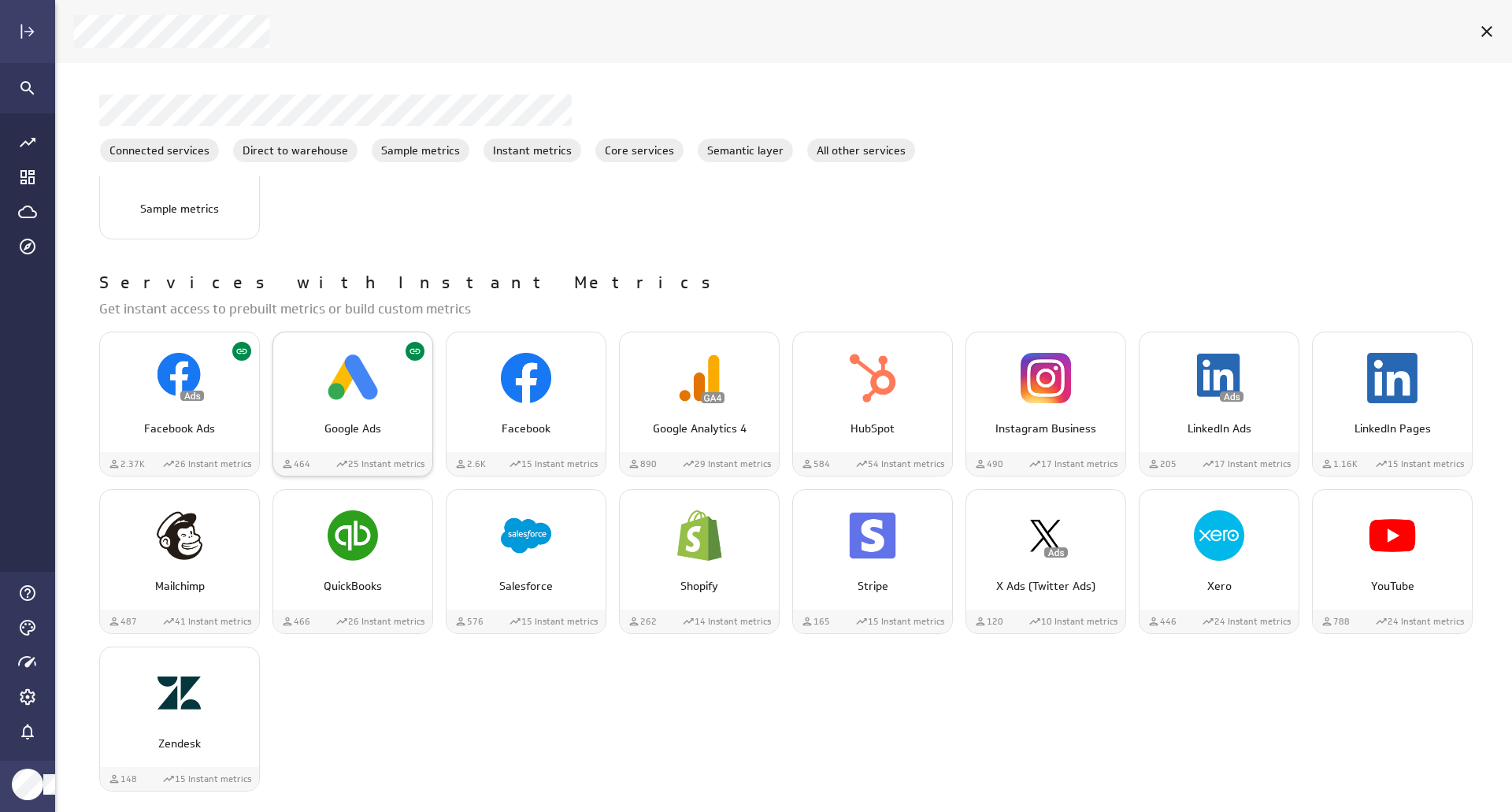
click at [314, 427] on p "Google Ads" at bounding box center [353, 429] width 126 height 17
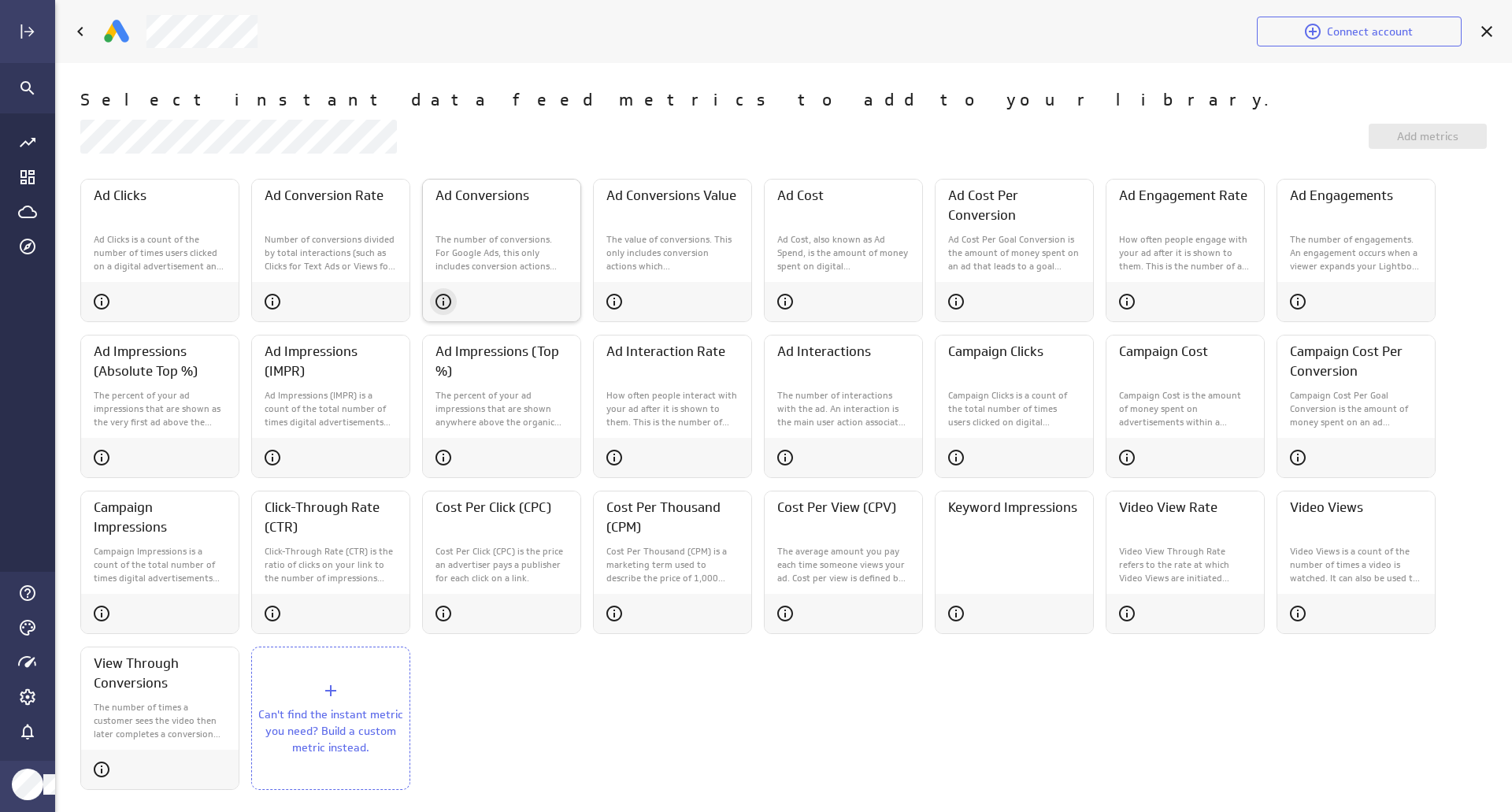
click at [446, 301] on icon "Ad Conversions" at bounding box center [443, 301] width 19 height 19
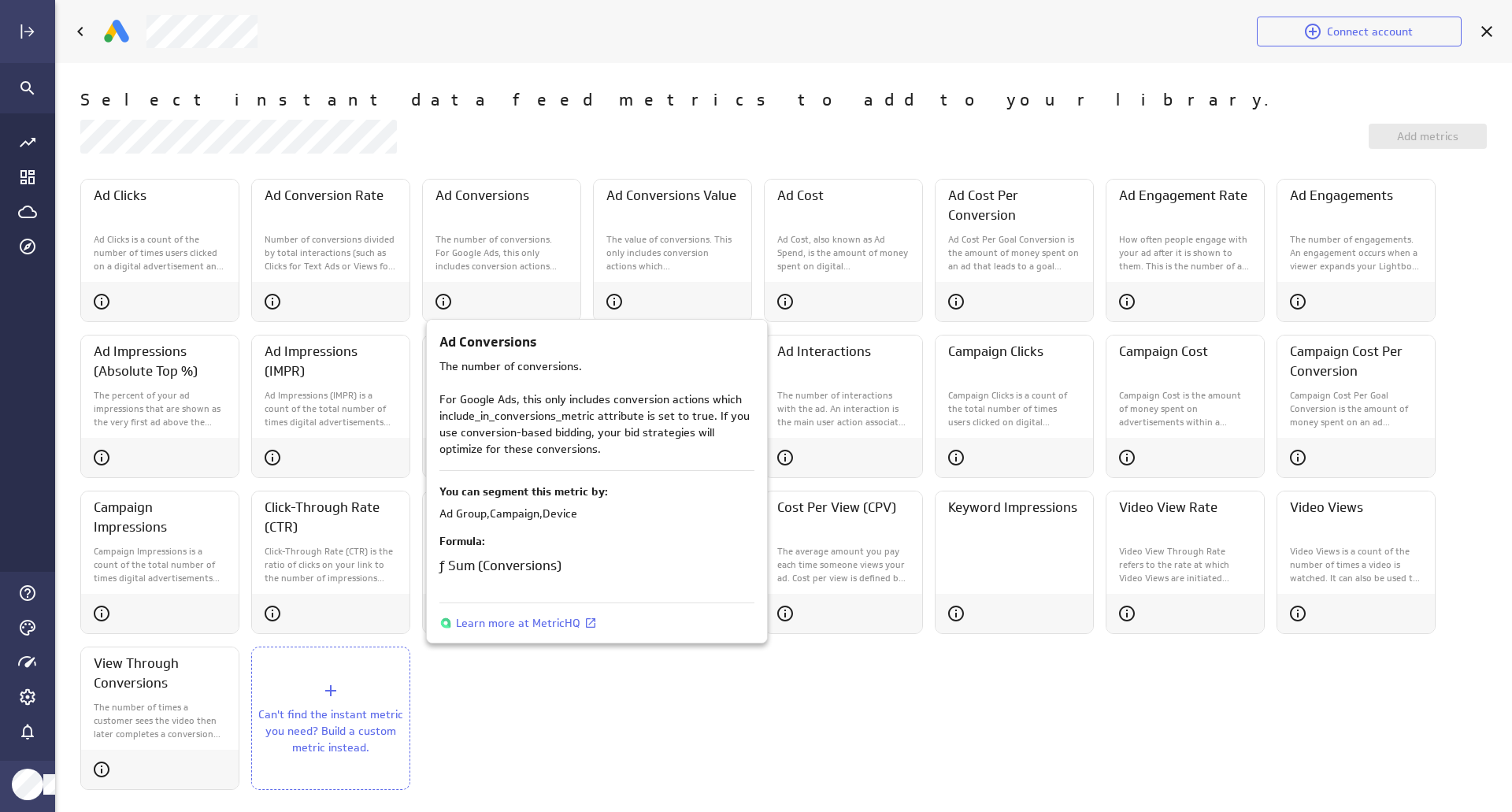
click at [854, 697] on div at bounding box center [756, 406] width 1512 height 812
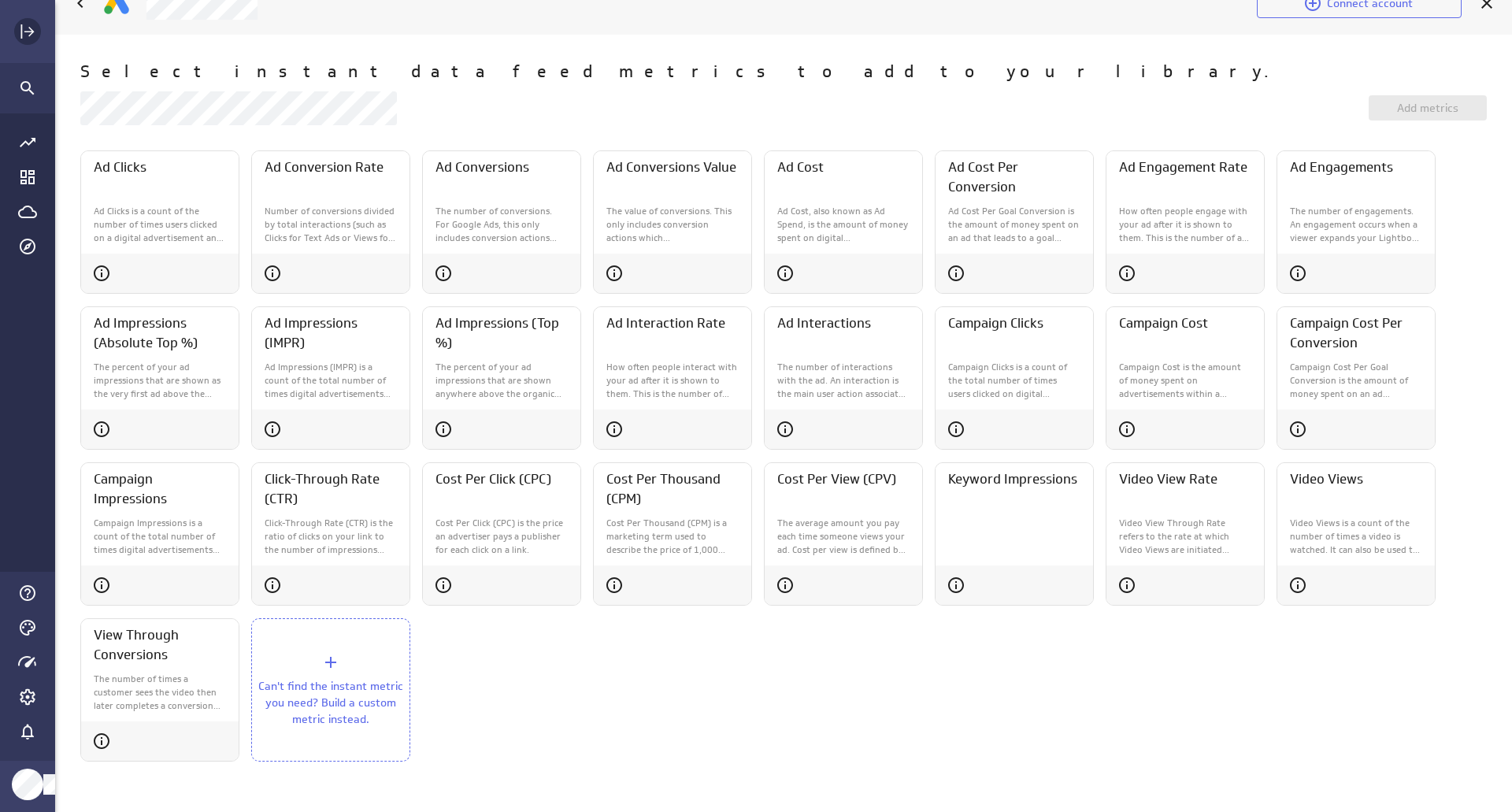
click at [24, 35] on icon "Expand" at bounding box center [27, 31] width 19 height 19
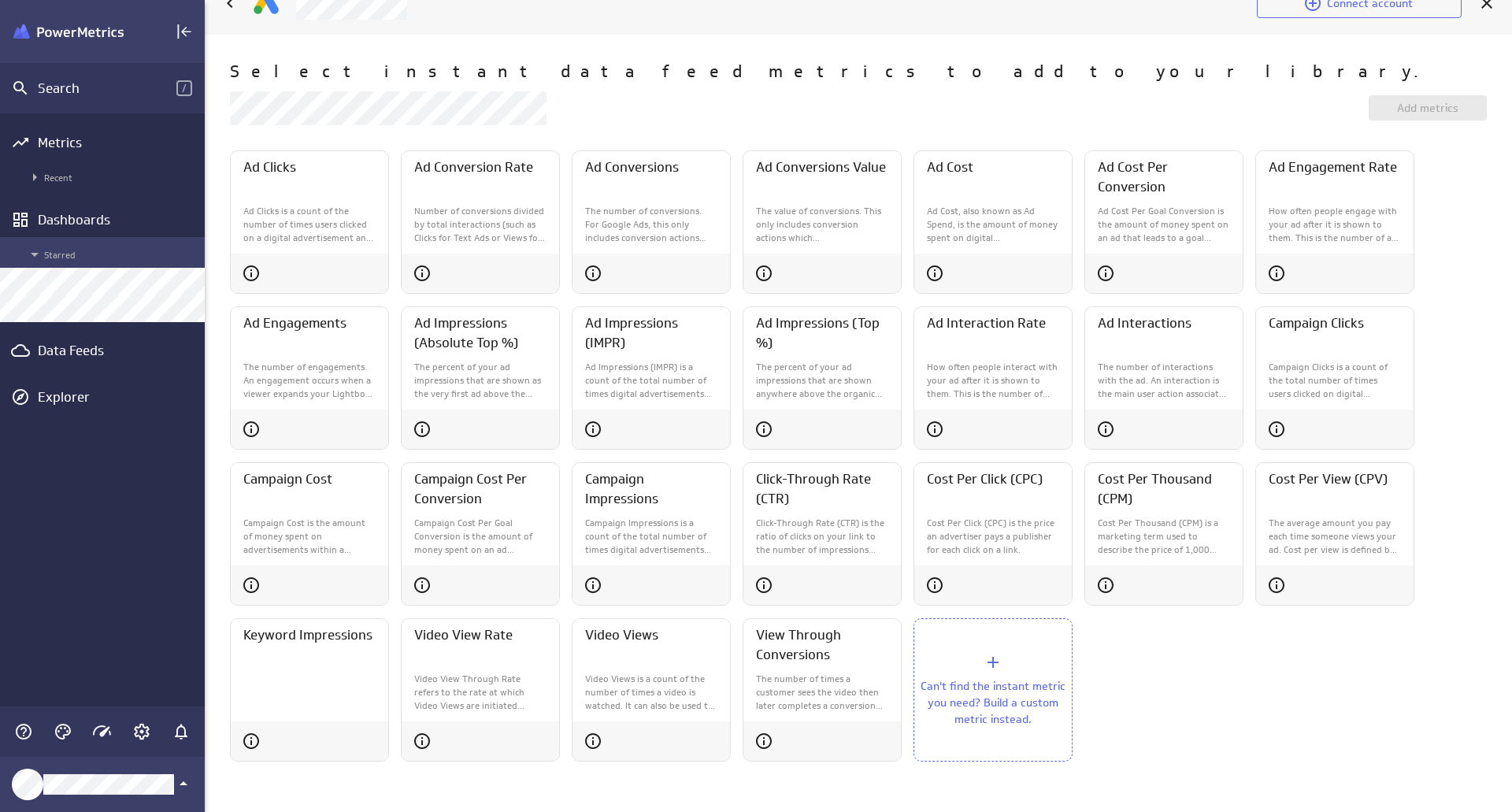
scroll to position [8, 8]
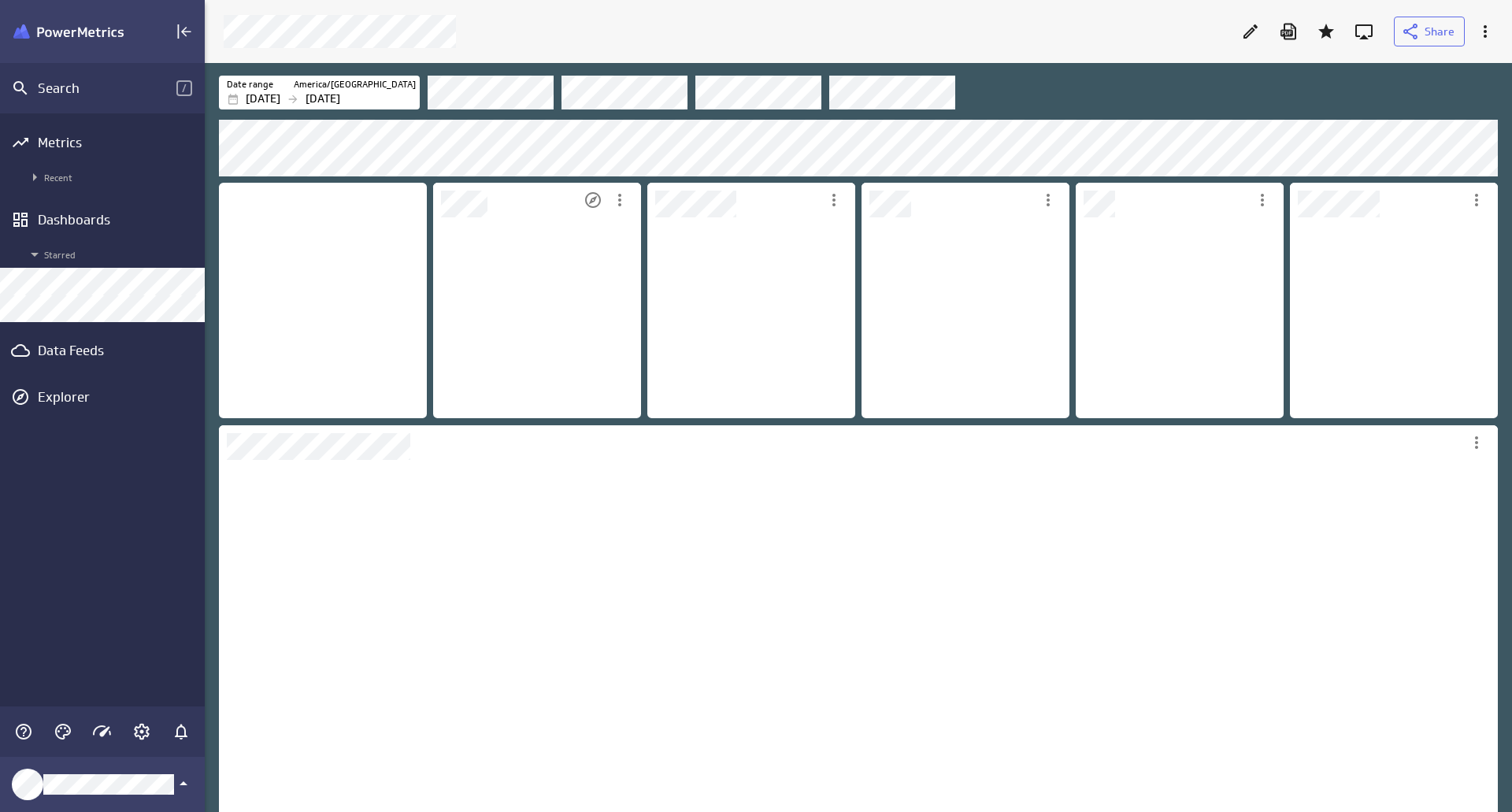
scroll to position [8, 8]
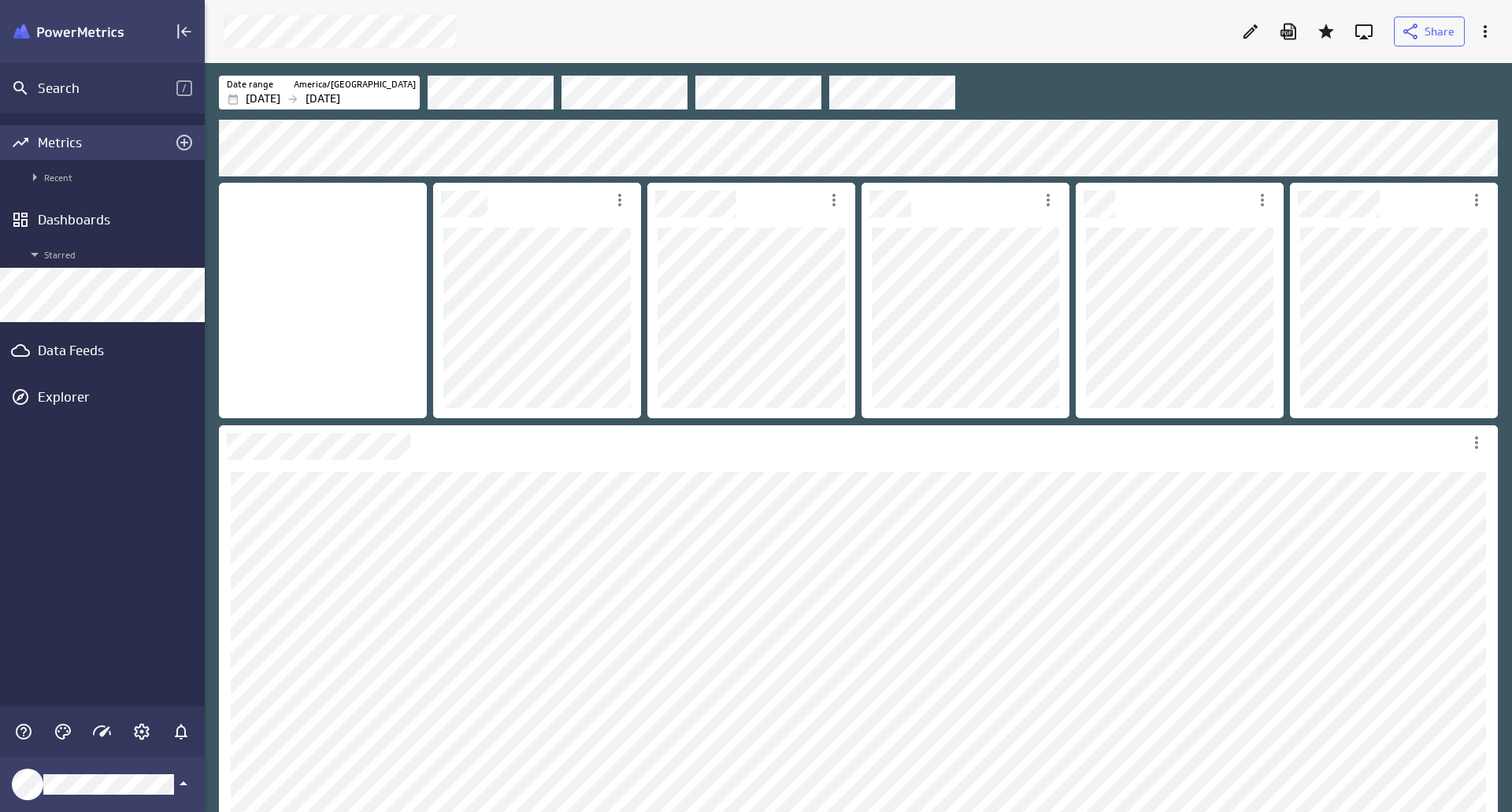
click at [89, 140] on div "Metrics" at bounding box center [102, 142] width 129 height 17
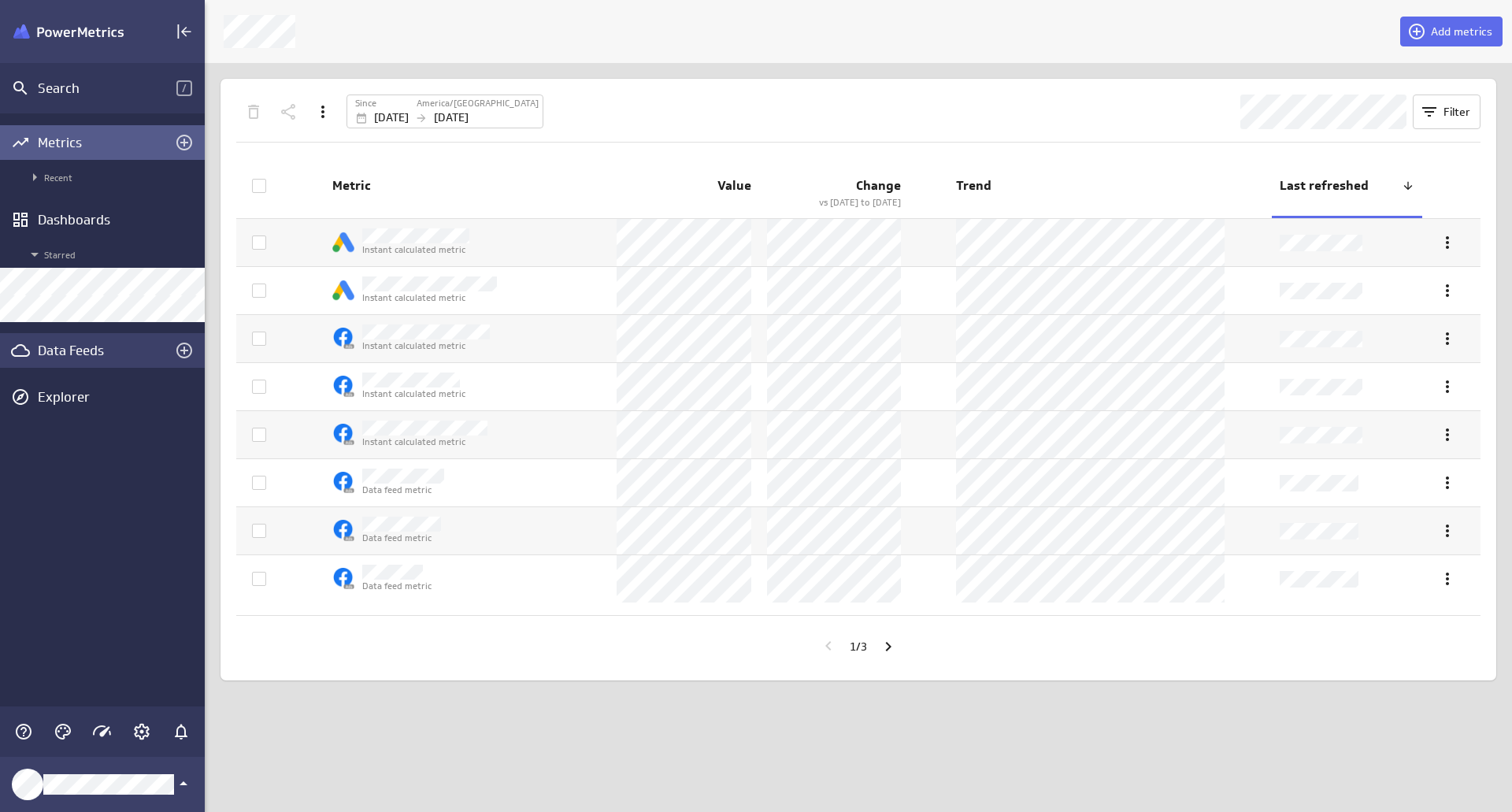
click at [98, 360] on div "Data Feeds" at bounding box center [102, 350] width 204 height 35
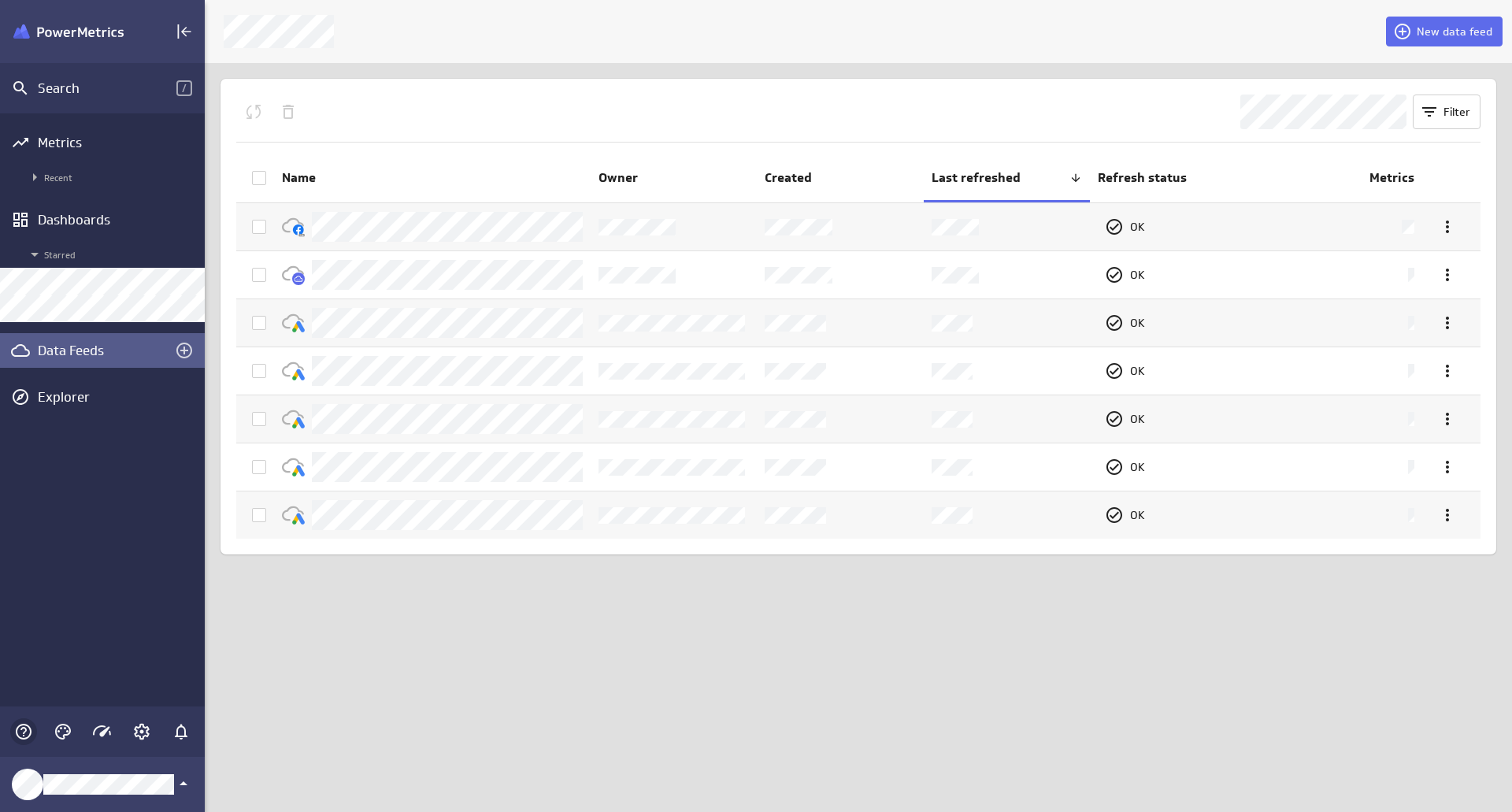
click at [23, 736] on icon "Help & PowerMetrics Assistant" at bounding box center [24, 731] width 16 height 16
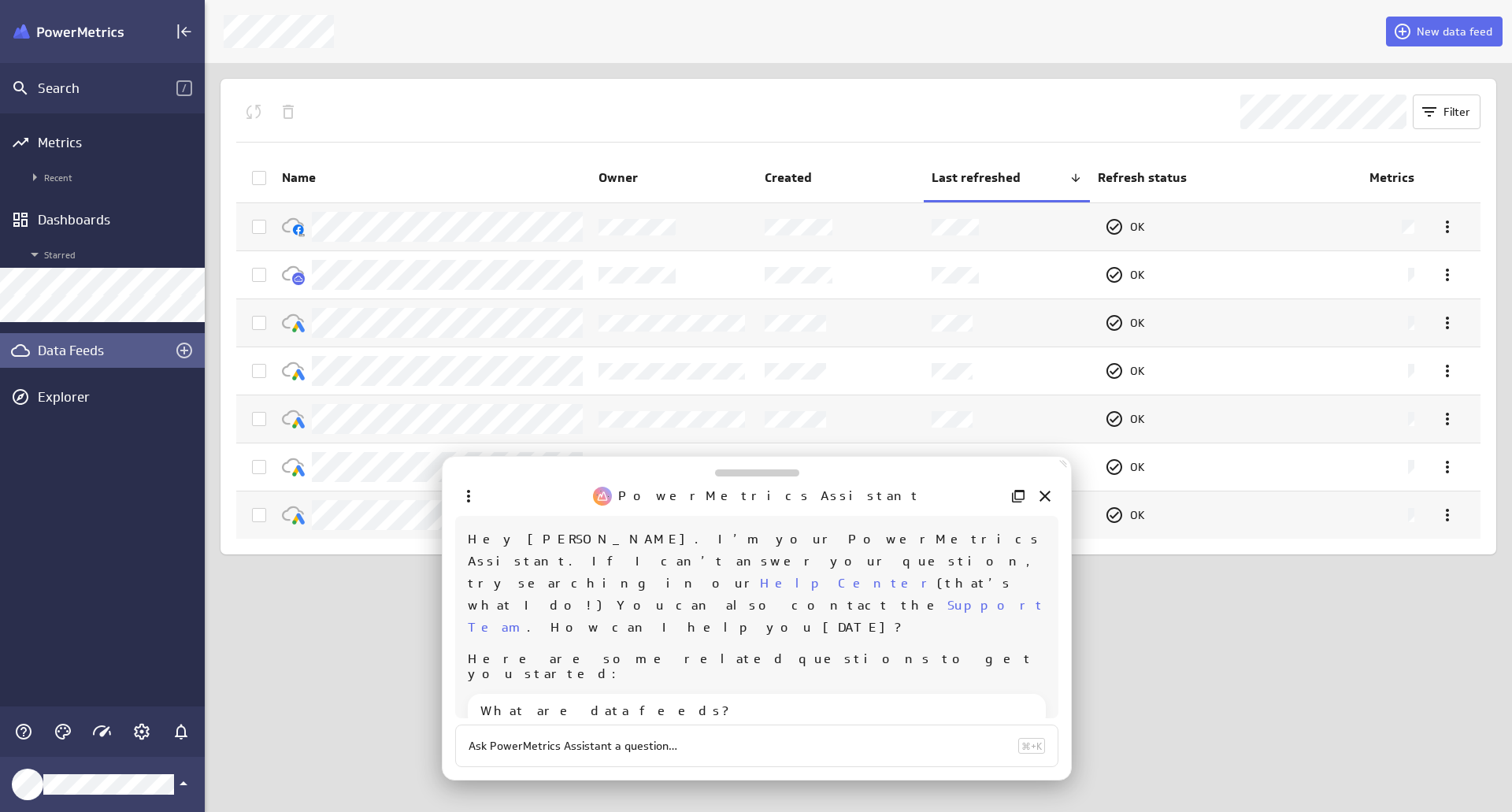
click at [840, 597] on link "Support Team" at bounding box center [756, 615] width 577 height 37
click at [1047, 493] on icon "Close" at bounding box center [1045, 496] width 11 height 11
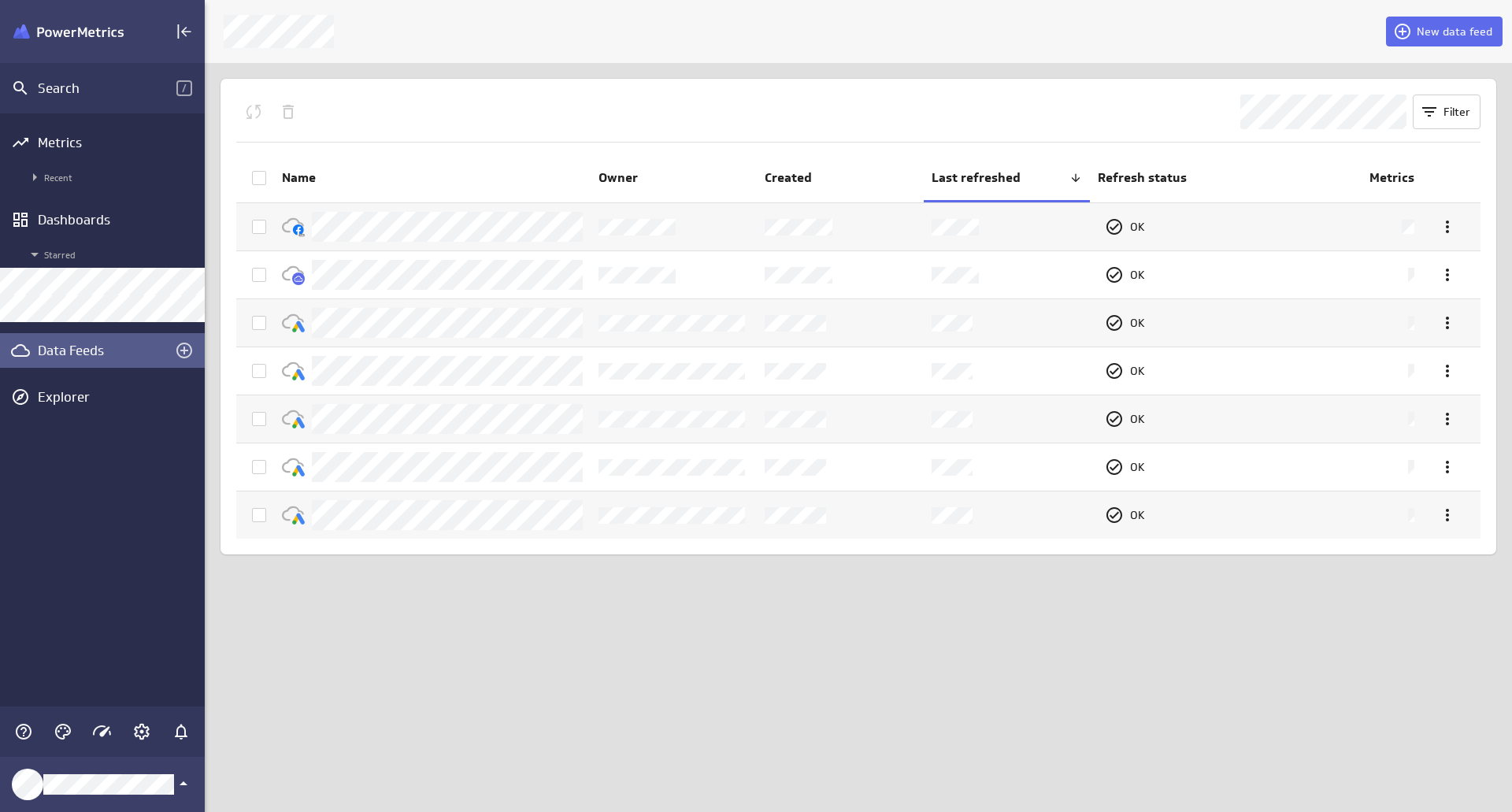
click at [545, 643] on div "New data feed Filter Name Owner Created Last refreshed Refresh status Metrics O…" at bounding box center [857, 406] width 1307 height 812
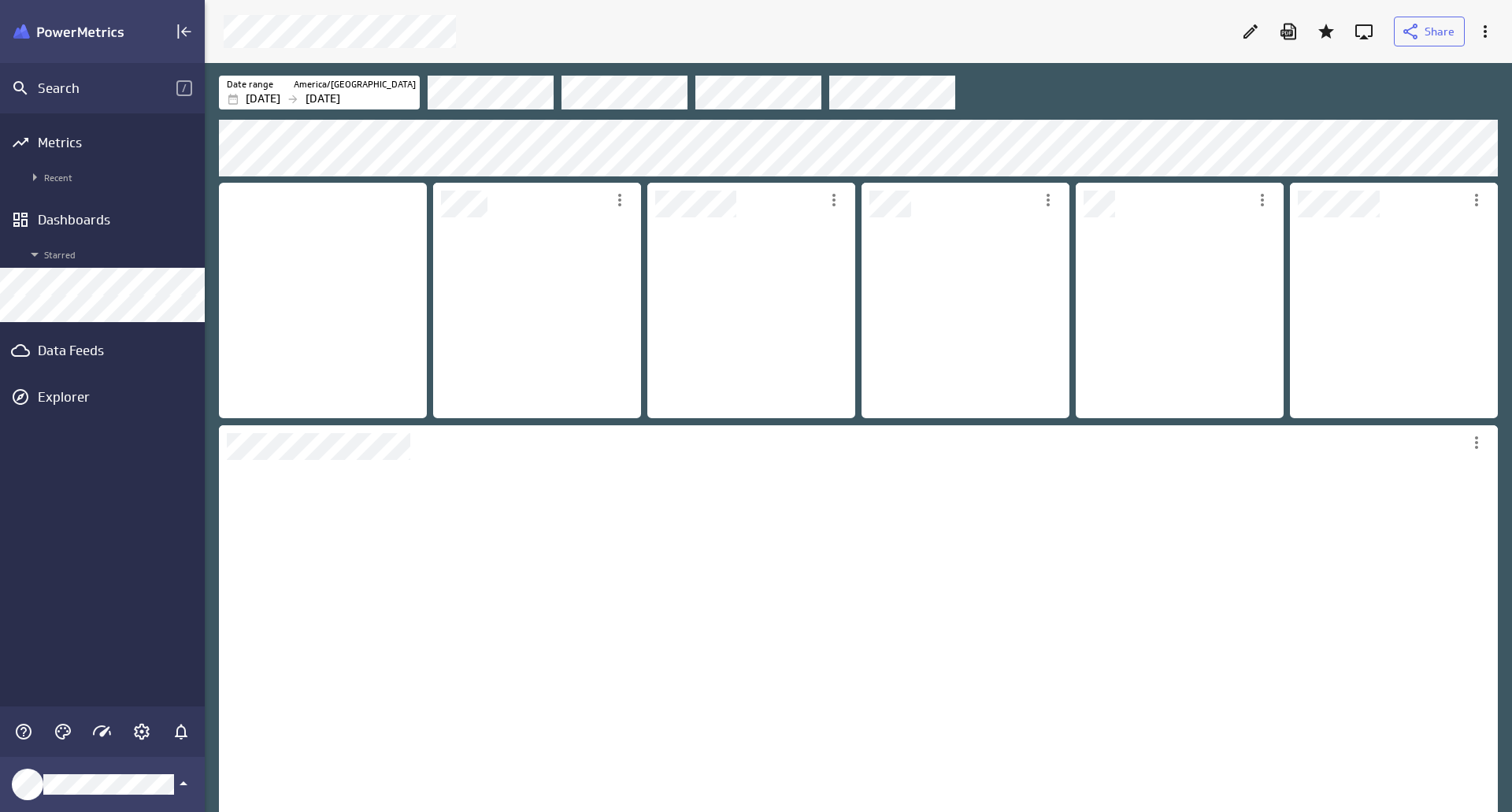
scroll to position [203, 211]
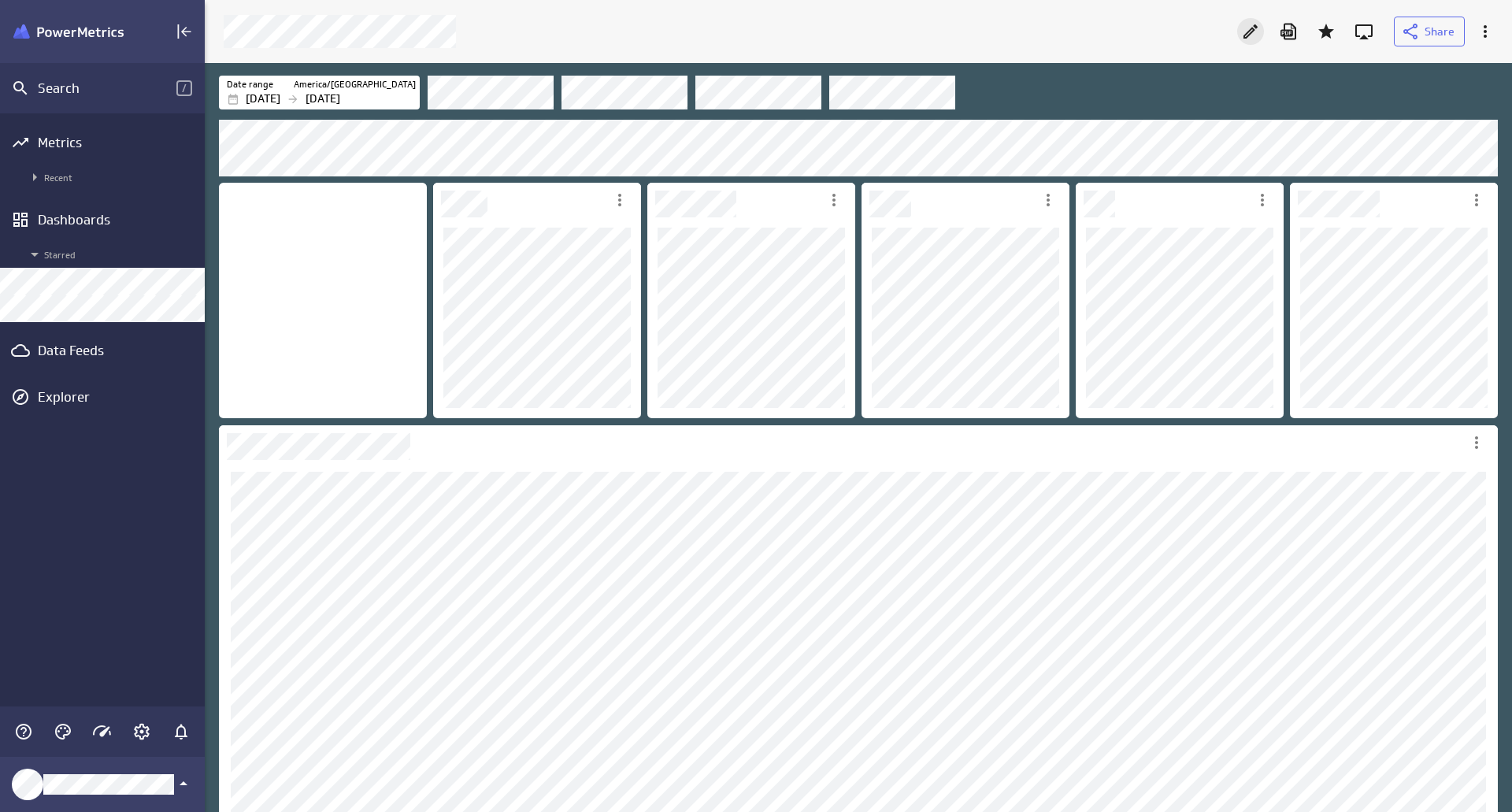
click at [1253, 34] on icon "Edit" at bounding box center [1250, 31] width 19 height 19
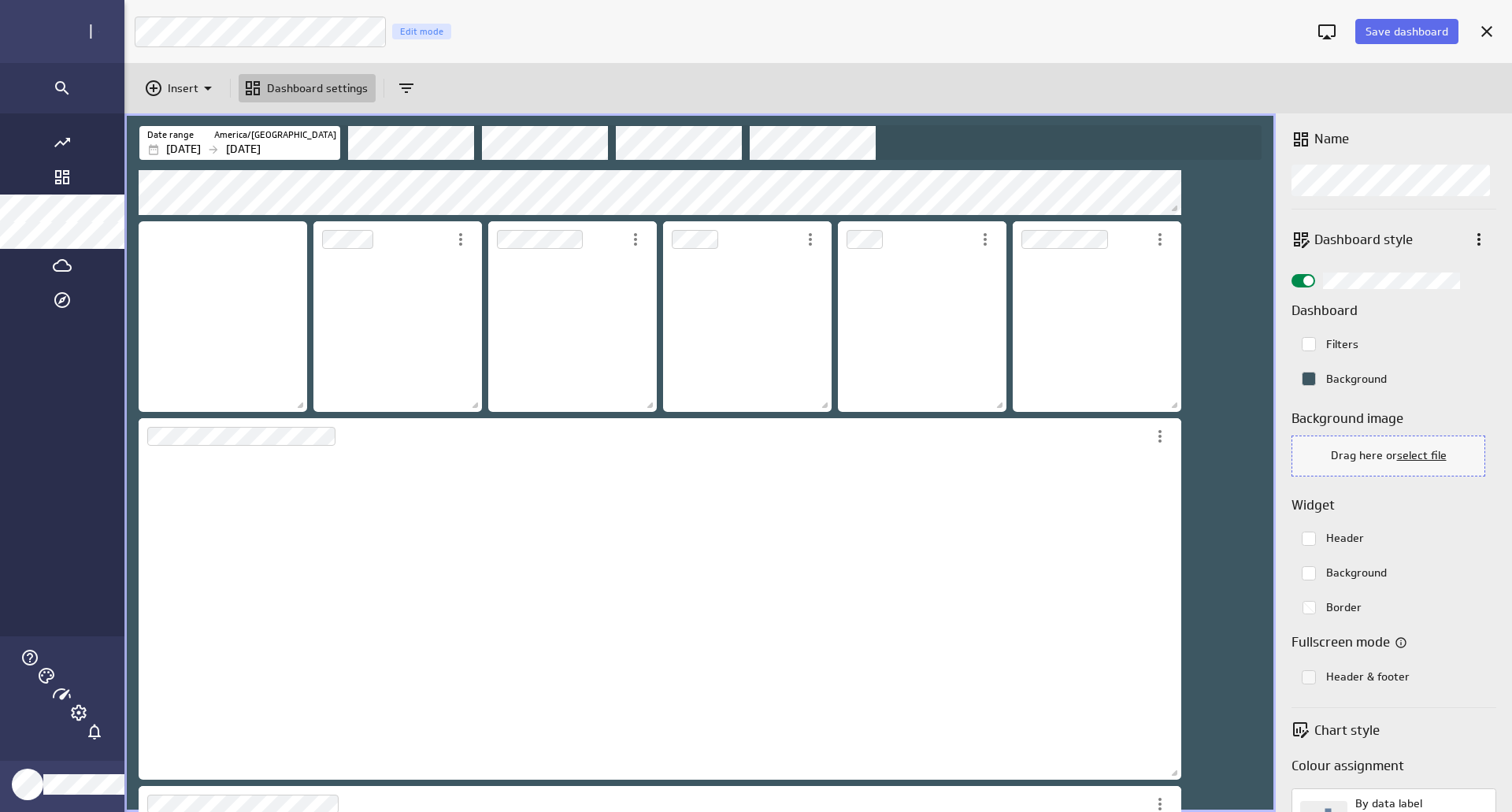
scroll to position [8, 8]
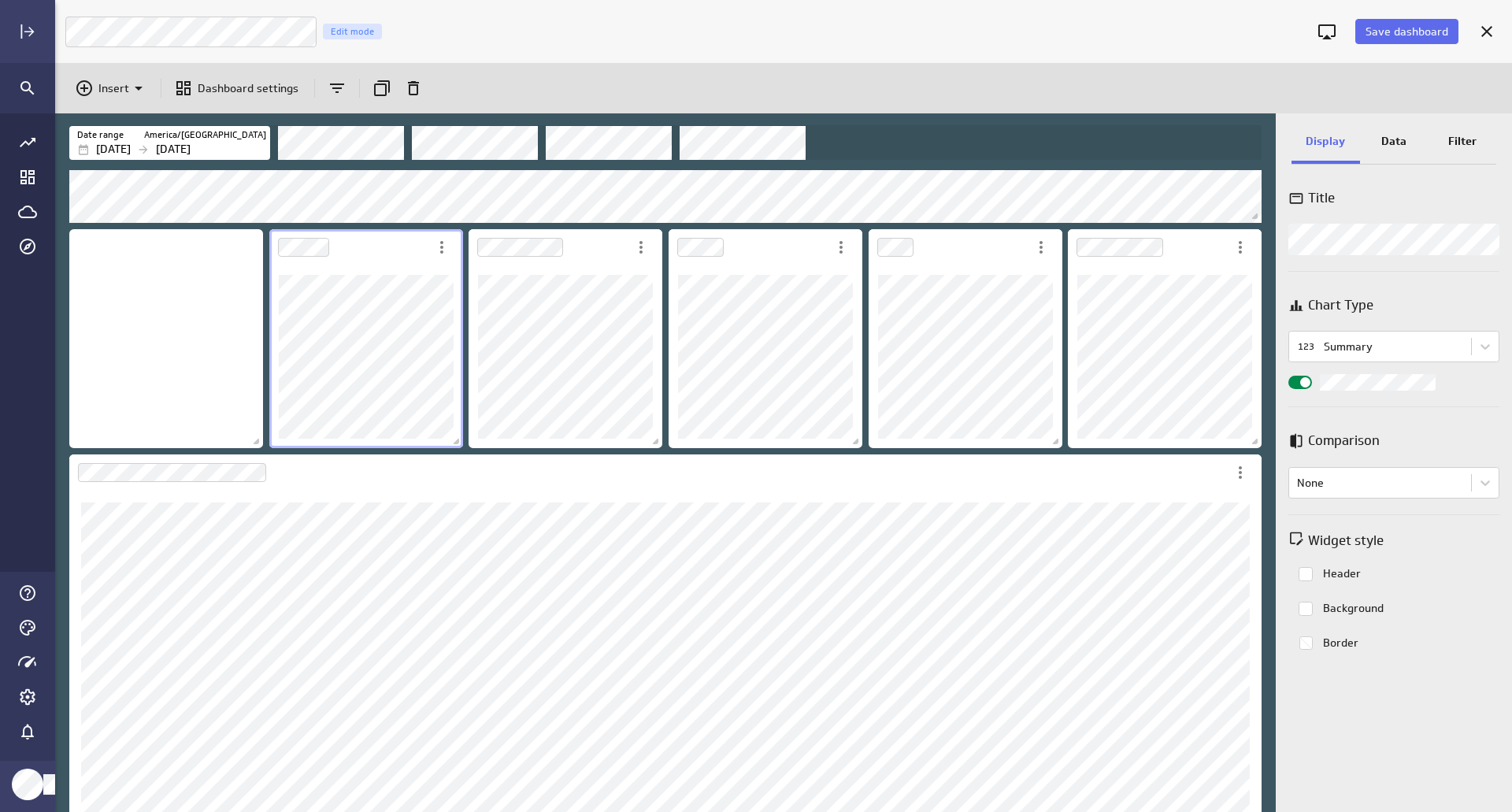
click at [1399, 131] on div "Data" at bounding box center [1393, 142] width 69 height 42
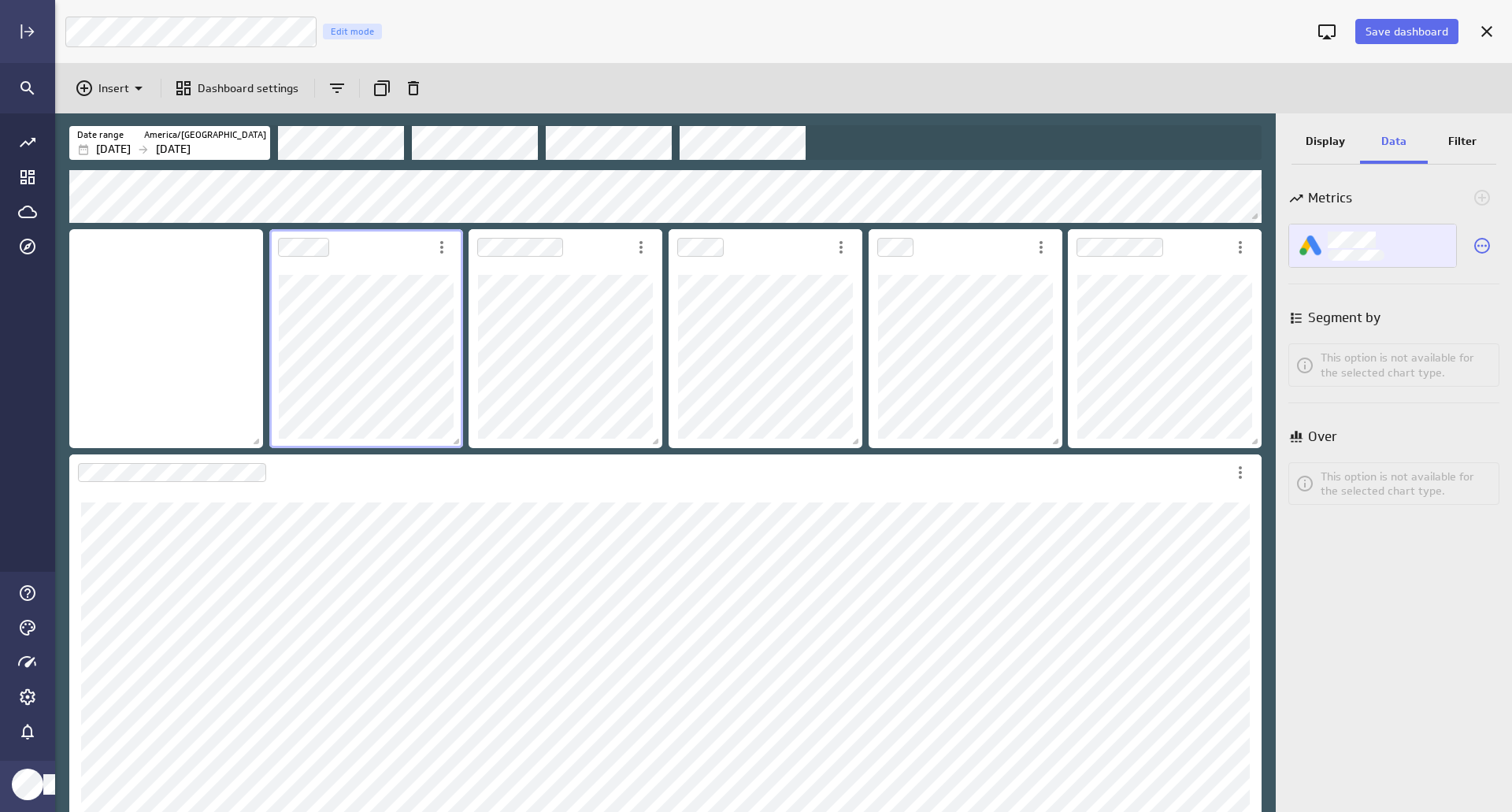
click at [1315, 250] on img "Ad Cost 1" at bounding box center [1309, 245] width 22 height 22
click at [1408, 208] on div at bounding box center [756, 406] width 1512 height 812
click at [1454, 144] on p "Filter" at bounding box center [1462, 141] width 28 height 17
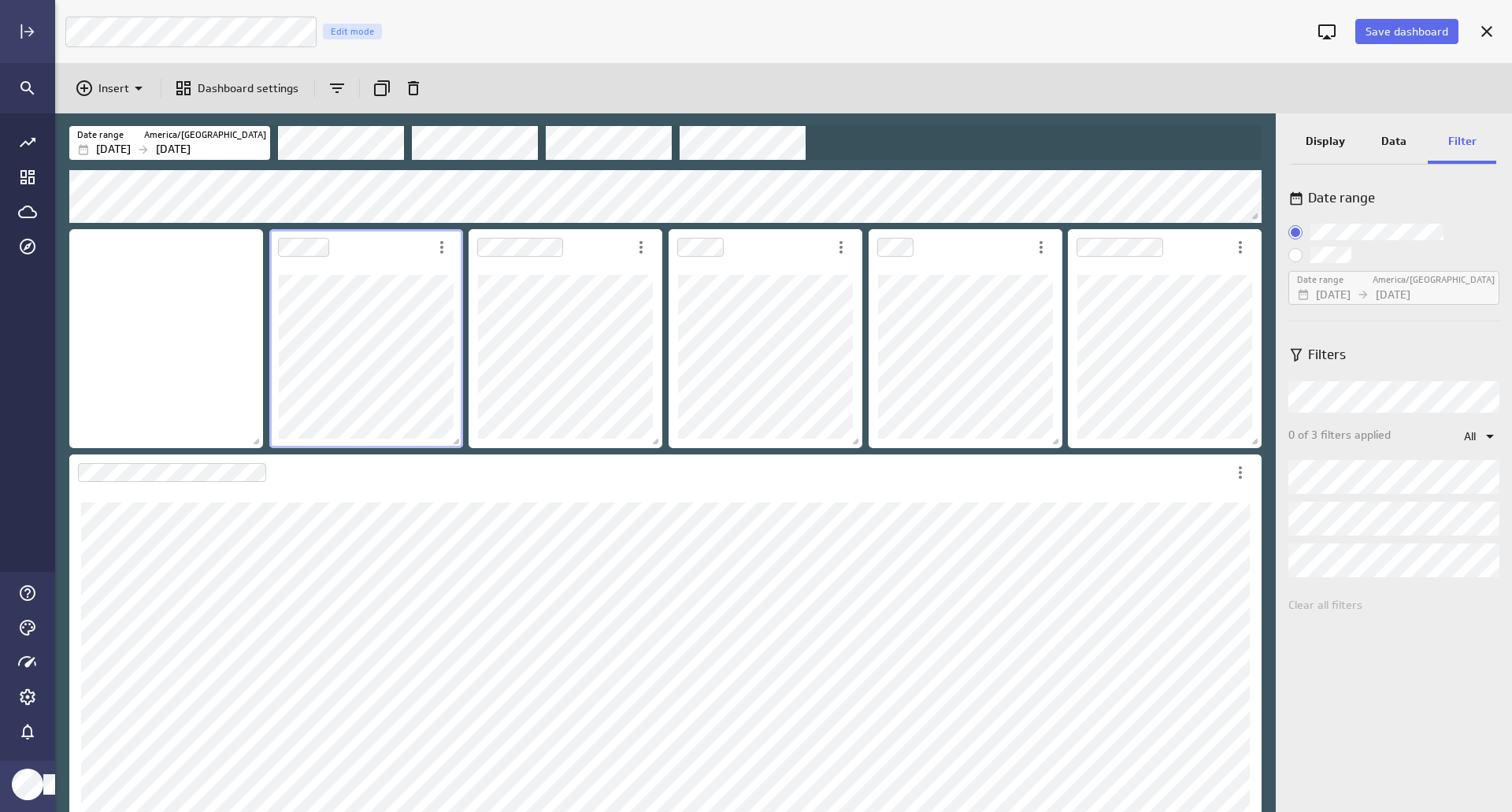
click at [1402, 140] on p "Data" at bounding box center [1393, 141] width 25 height 17
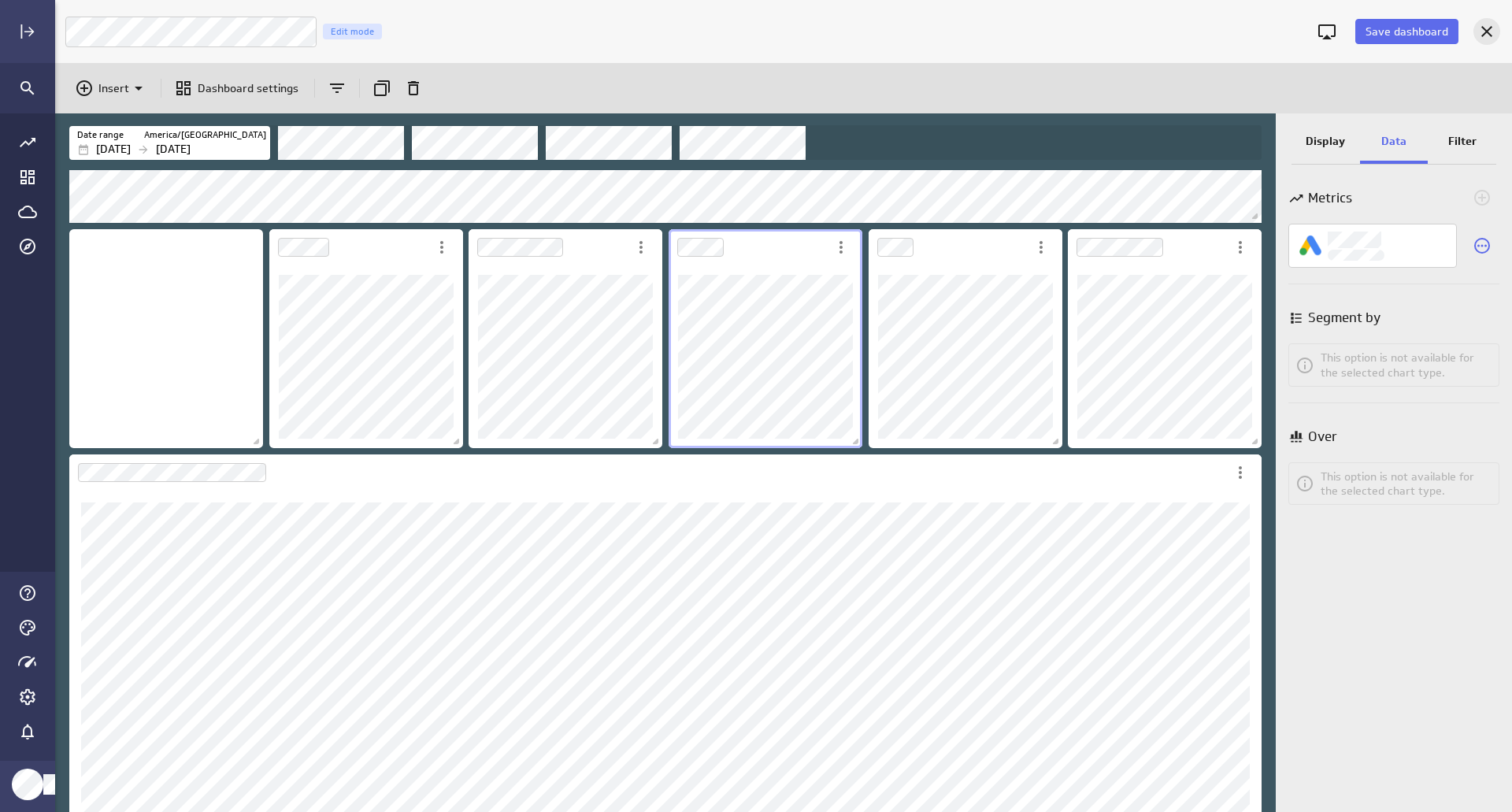
click at [1488, 31] on icon "Cancel" at bounding box center [1487, 32] width 11 height 11
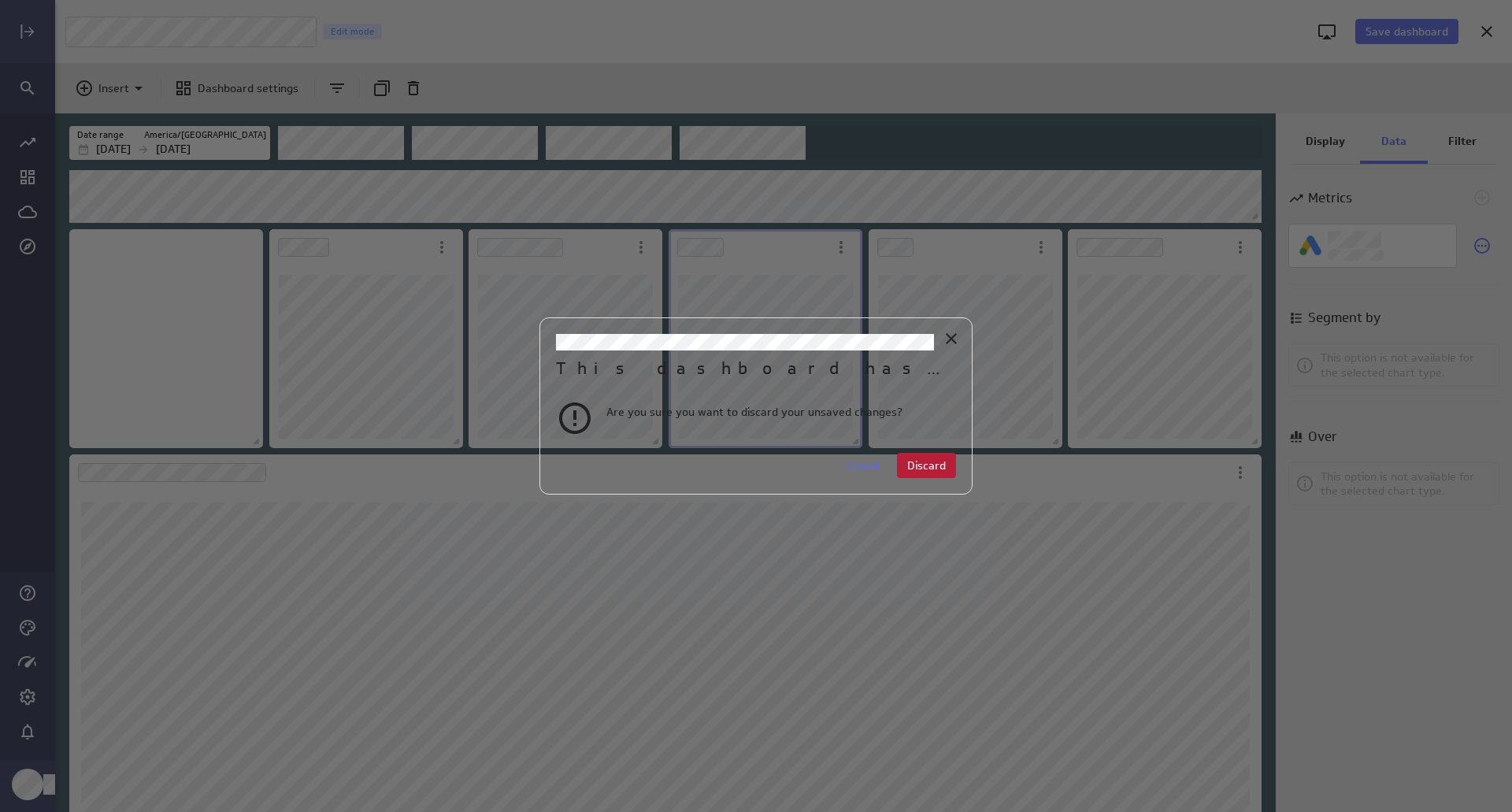
click at [927, 466] on span "Discard" at bounding box center [926, 464] width 39 height 14
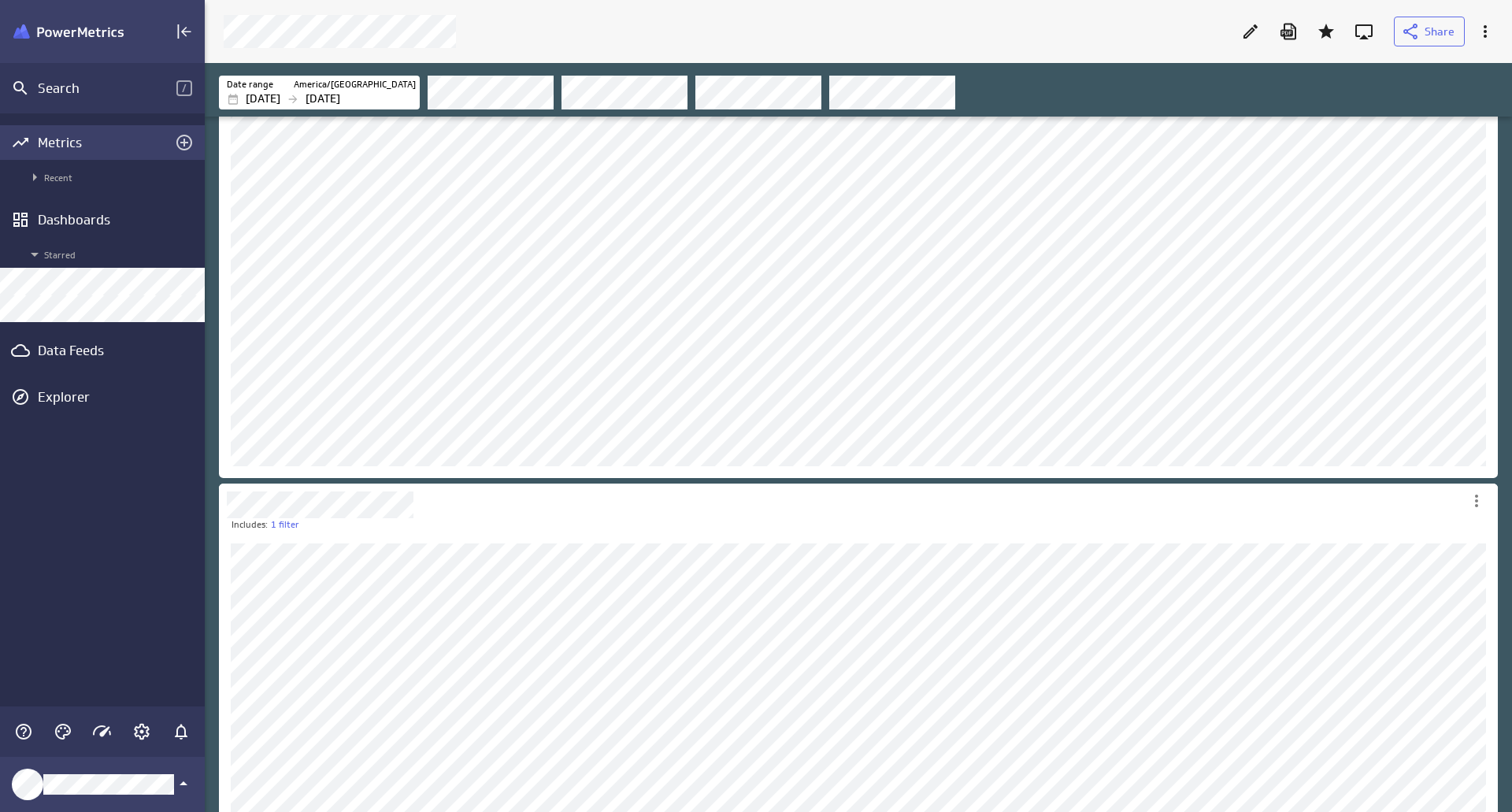
click at [106, 138] on div "Metrics" at bounding box center [102, 142] width 129 height 17
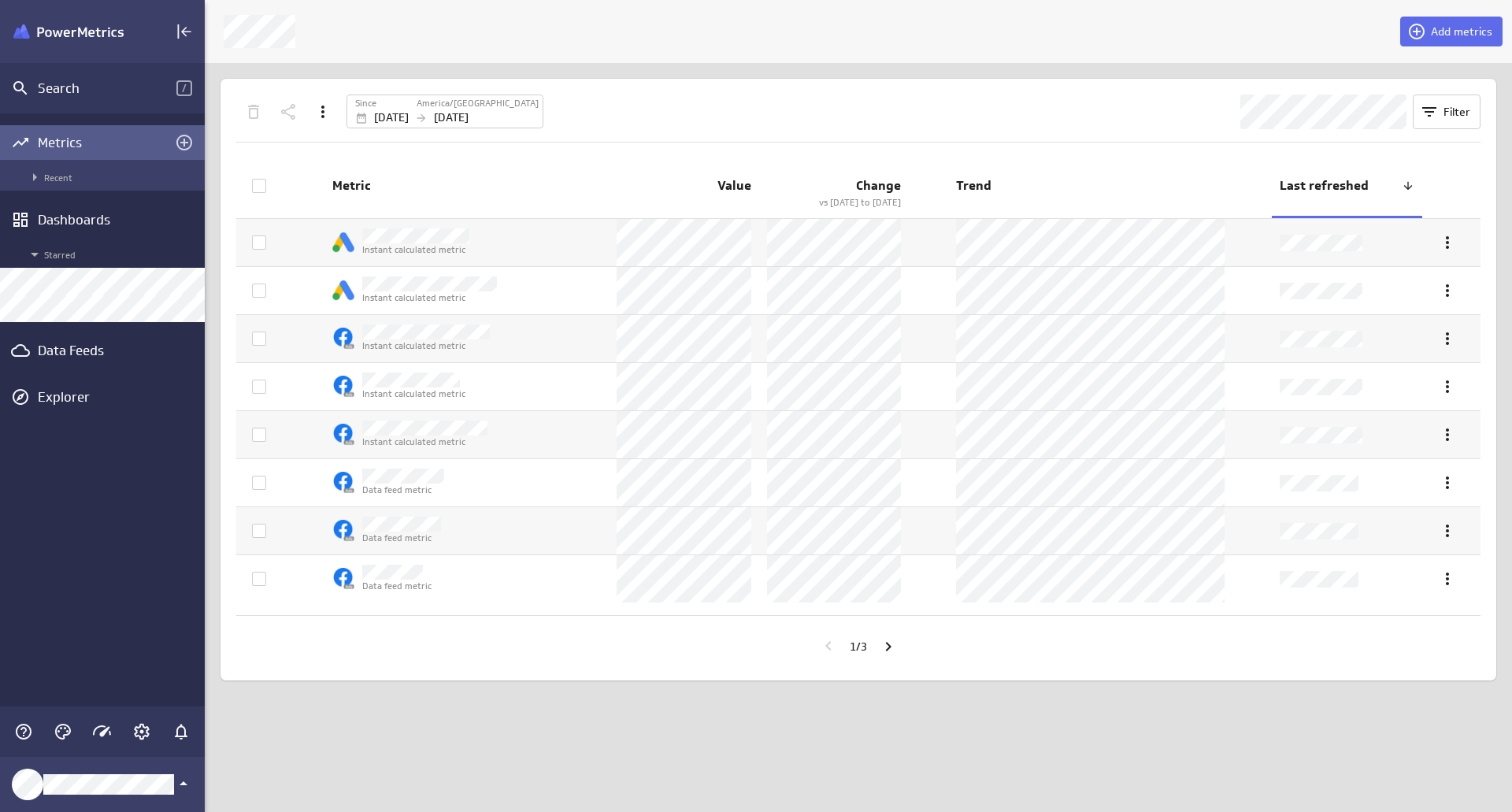
click at [86, 169] on span "Recent" at bounding box center [111, 177] width 171 height 19
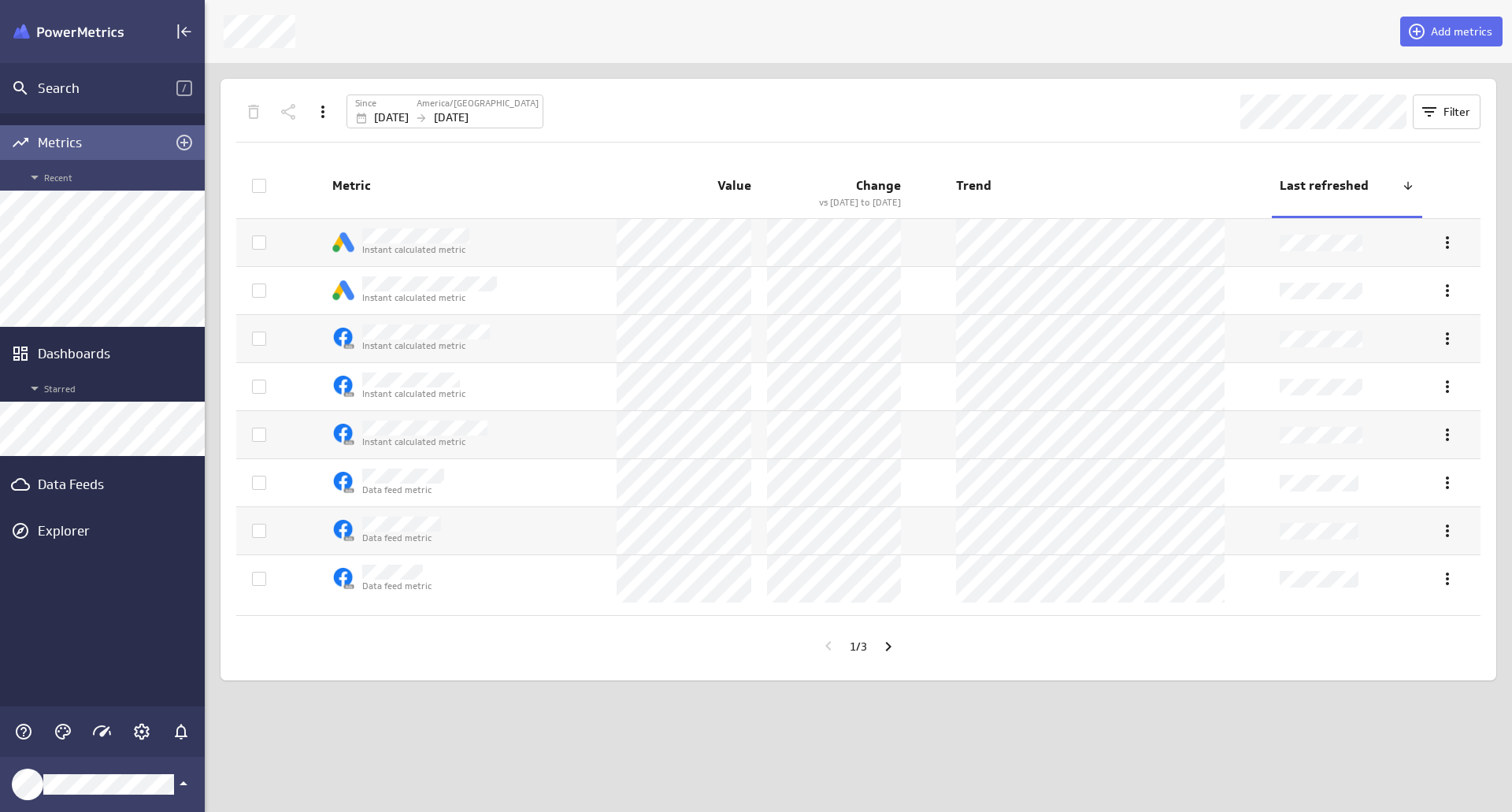
click at [86, 169] on span "Recent" at bounding box center [111, 177] width 171 height 19
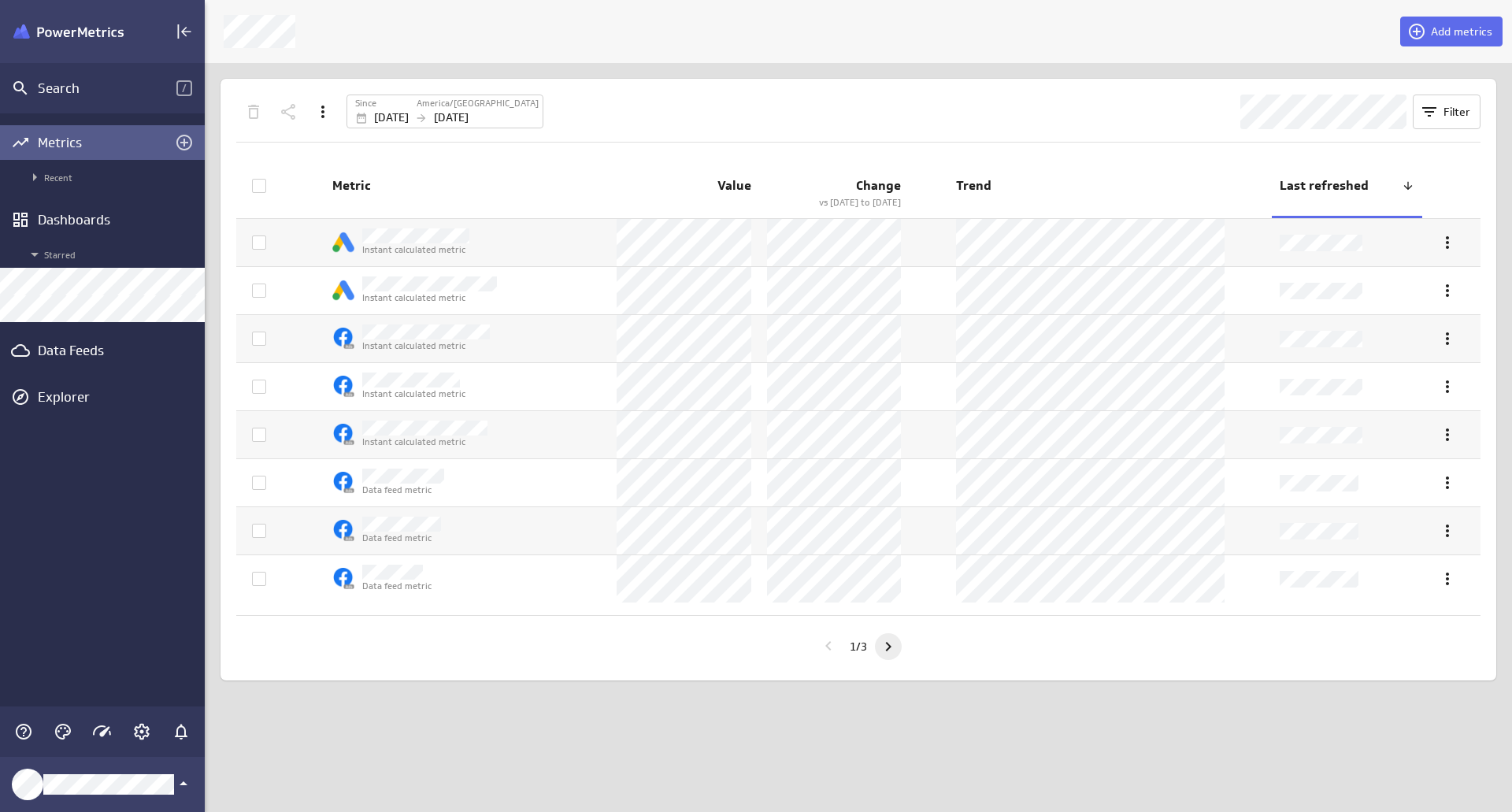
click at [894, 645] on icon "Go to next page" at bounding box center [888, 646] width 19 height 19
click at [896, 645] on icon "Go to next page" at bounding box center [888, 646] width 19 height 19
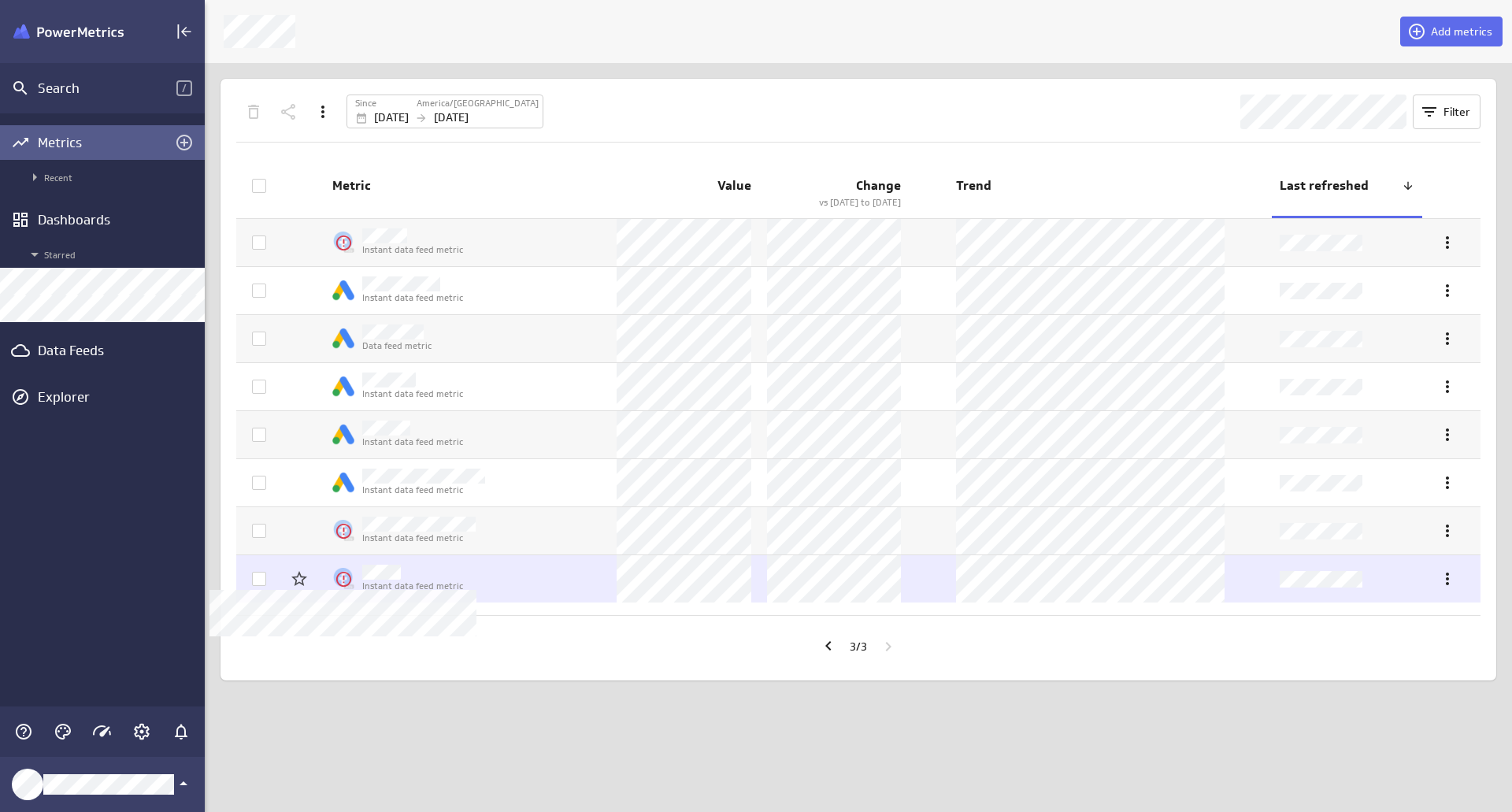
click at [350, 577] on icon at bounding box center [343, 578] width 15 height 15
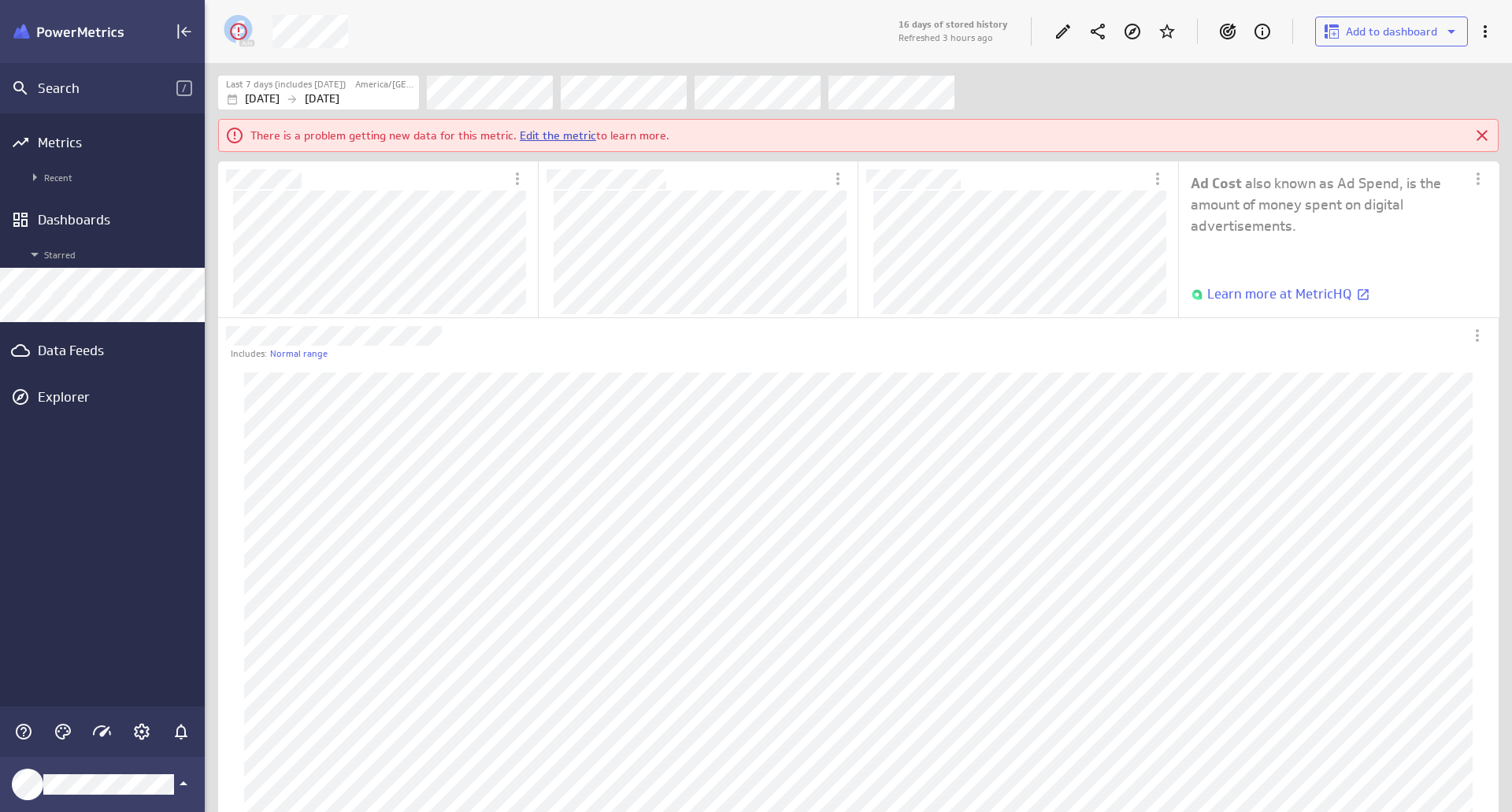
click at [572, 137] on link "Edit the metric" at bounding box center [558, 135] width 76 height 14
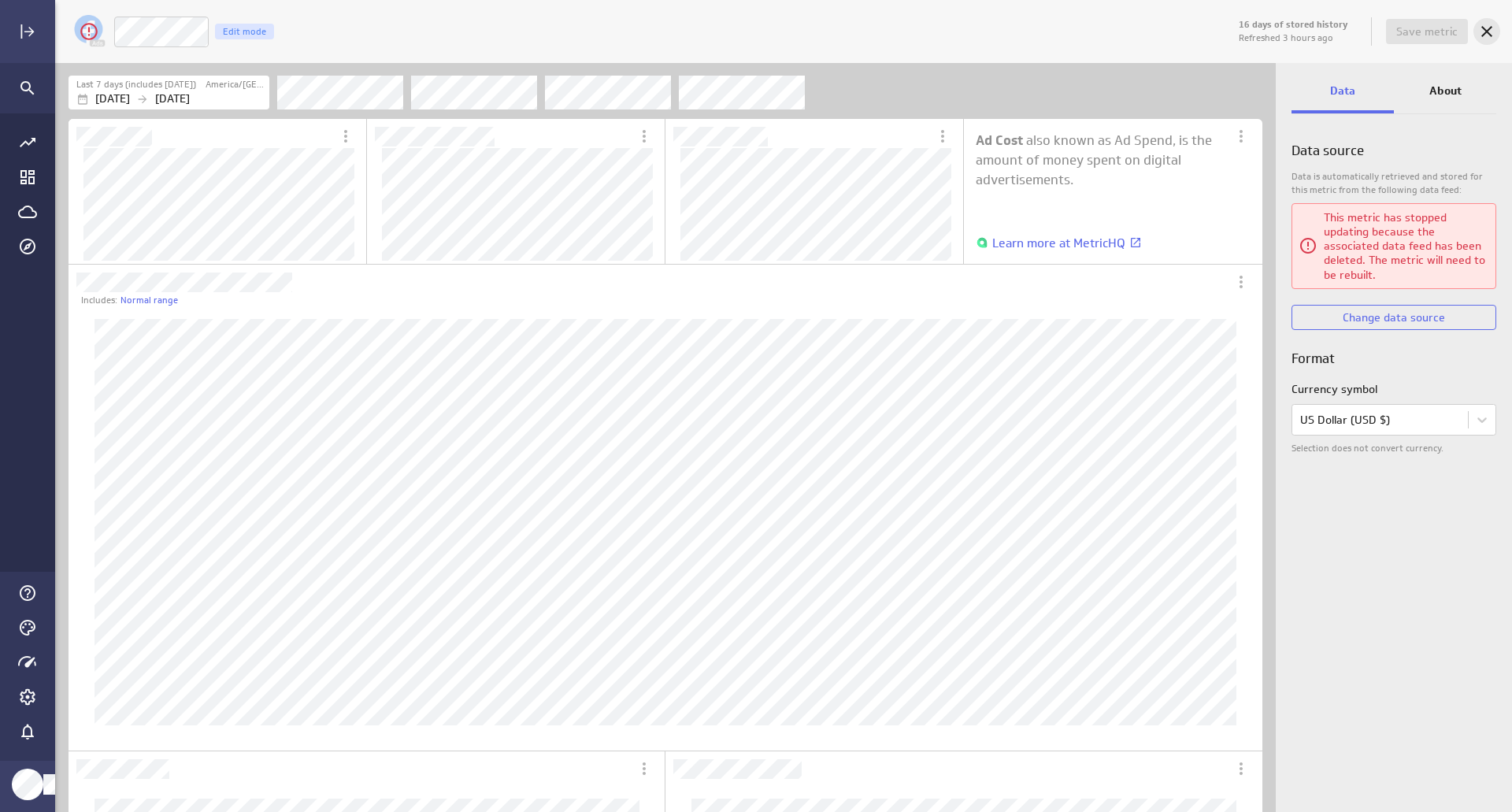
click at [1482, 31] on icon "Cancel" at bounding box center [1487, 31] width 19 height 19
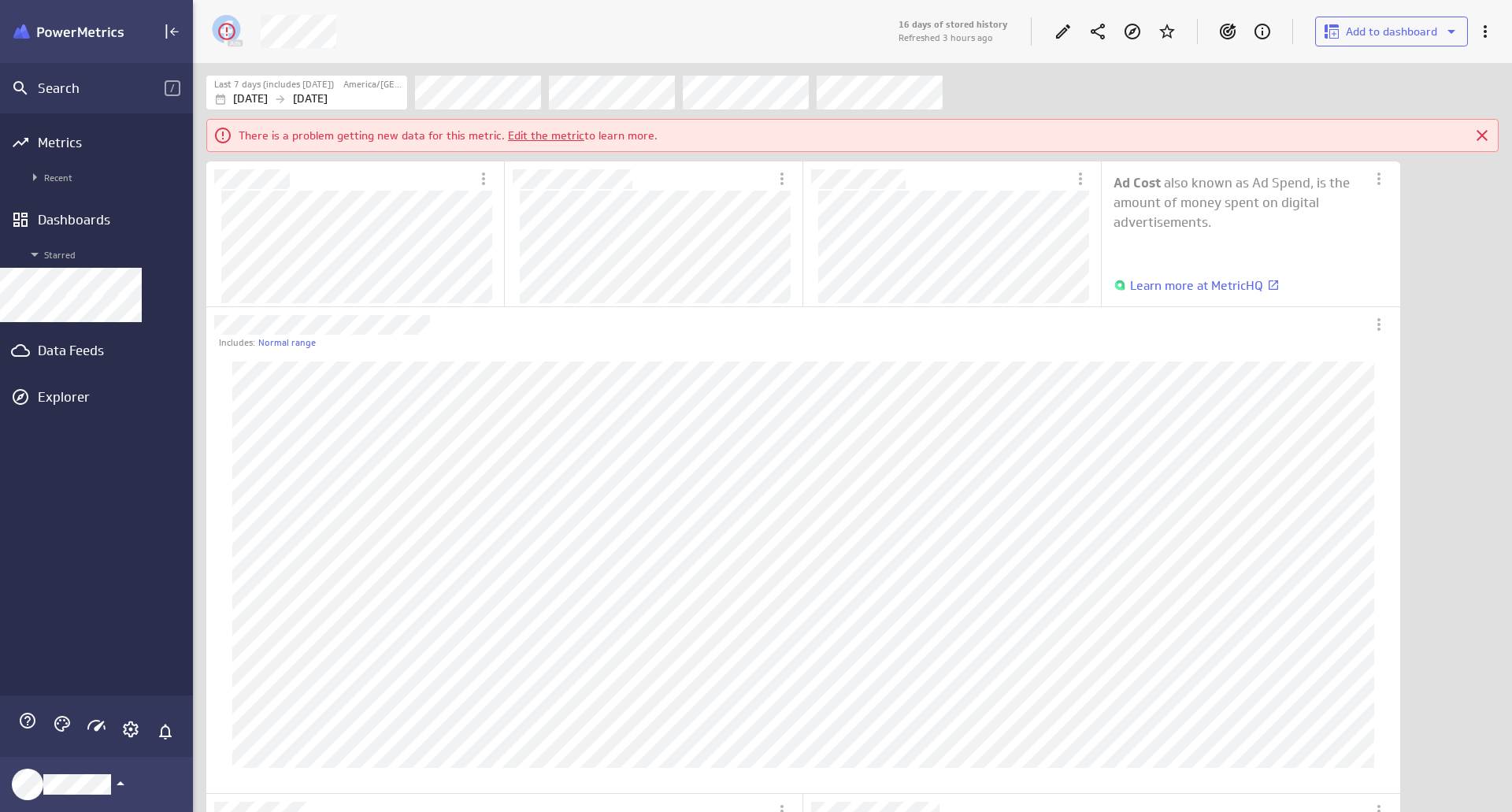
scroll to position [8, 8]
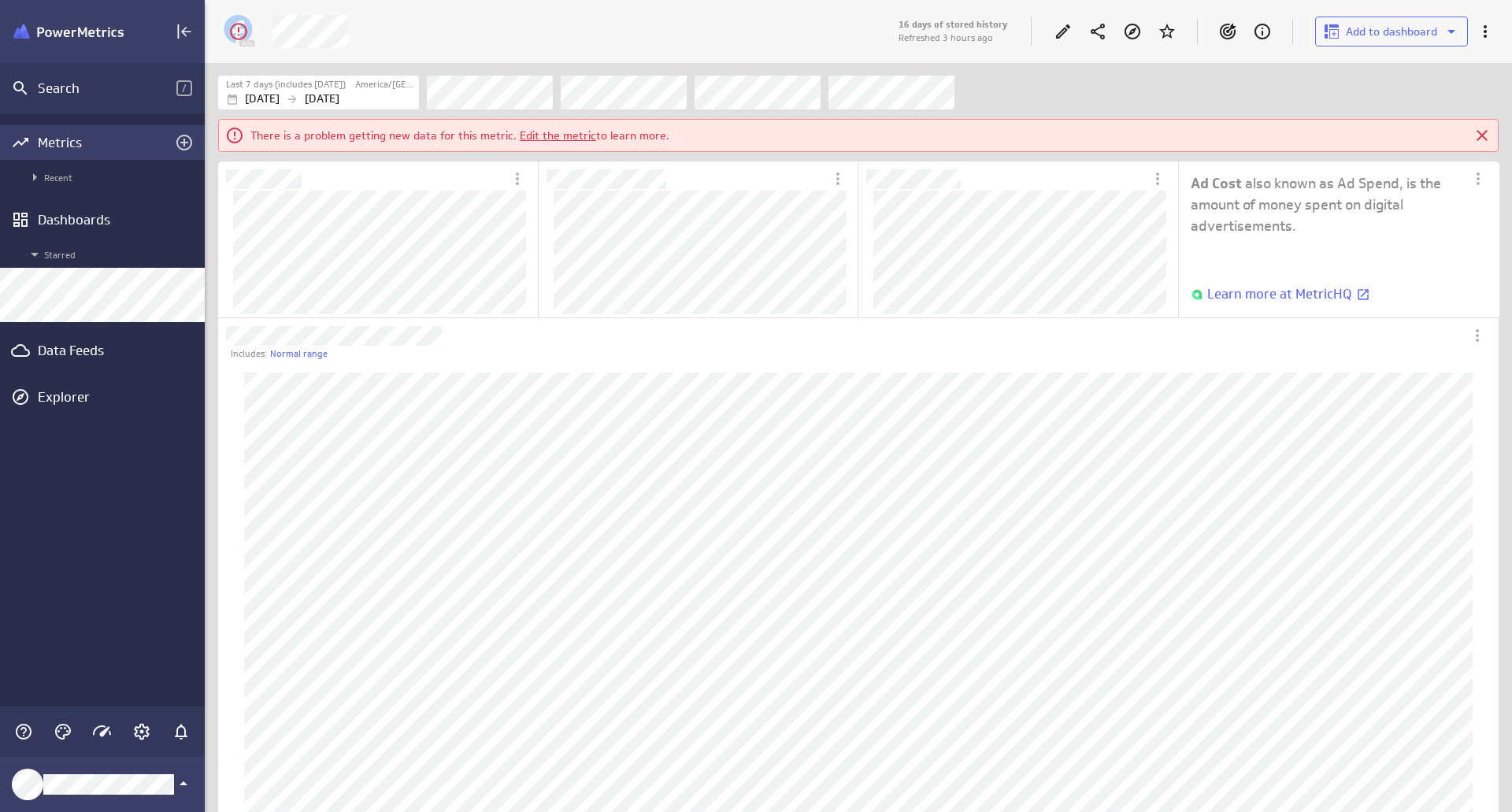
click at [103, 138] on div "Metrics" at bounding box center [102, 142] width 129 height 17
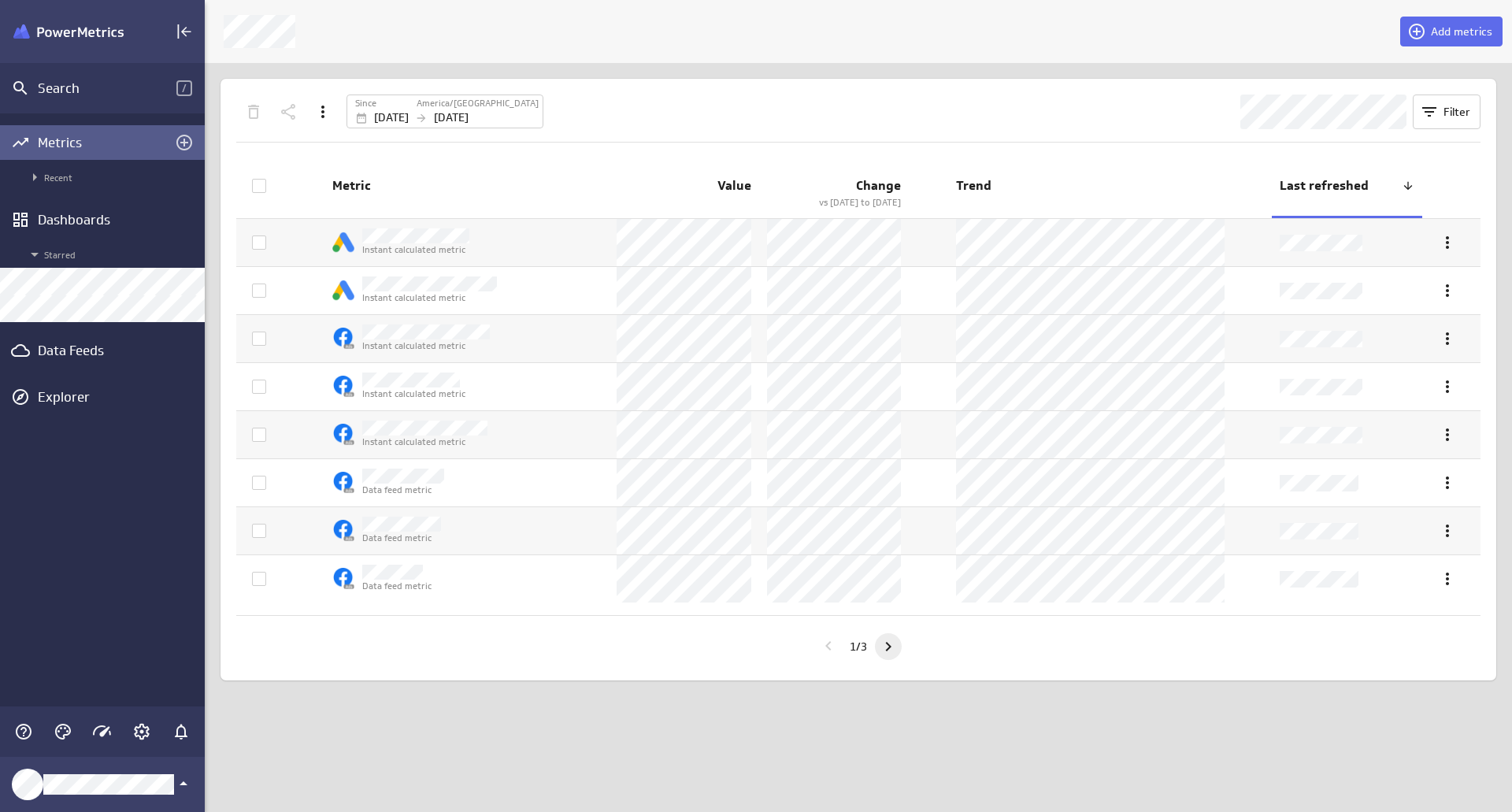
click at [885, 640] on icon "Go to next page" at bounding box center [888, 646] width 19 height 19
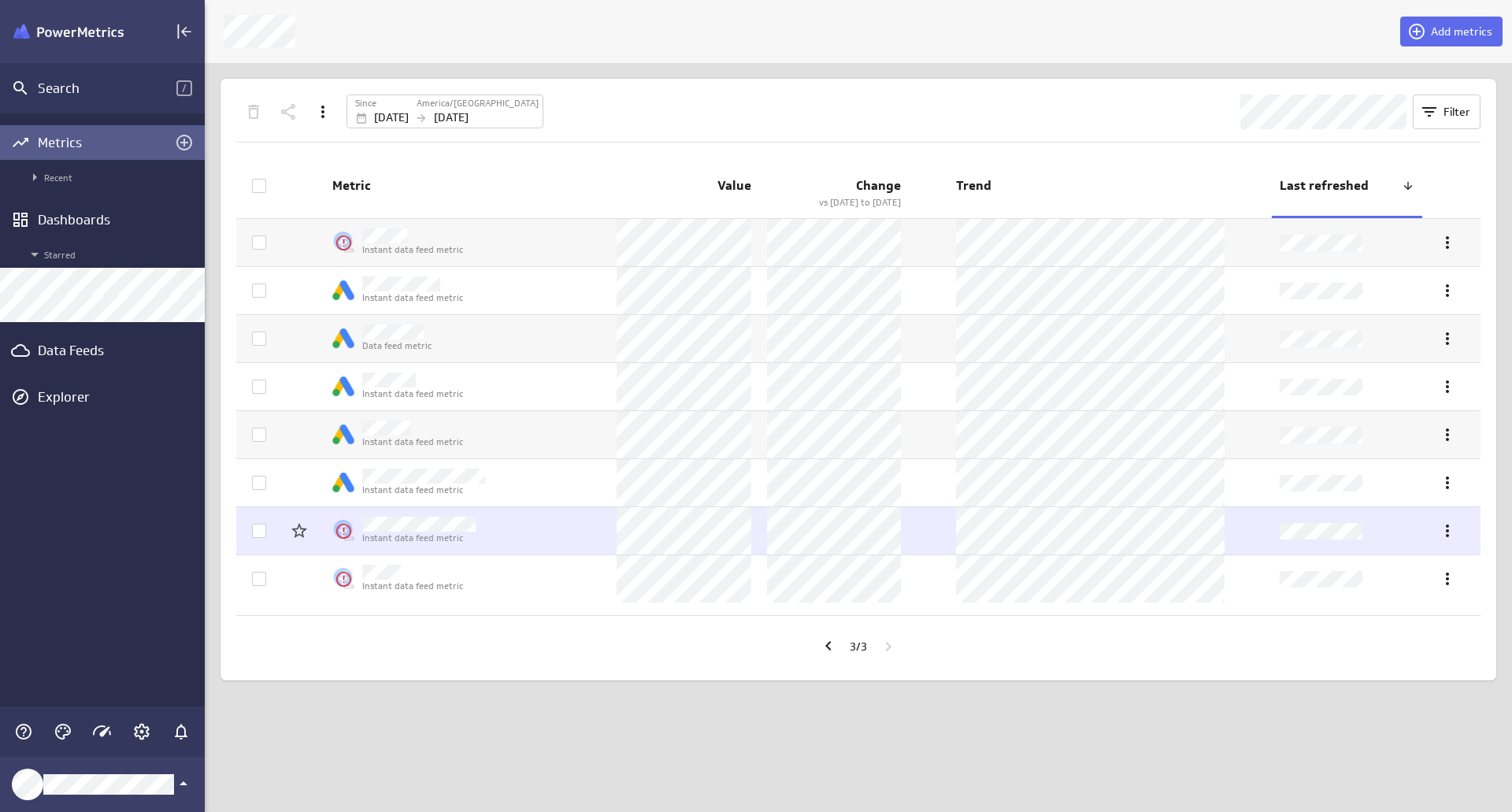
drag, startPoint x: 260, startPoint y: 575, endPoint x: 258, endPoint y: 554, distance: 21.1
click at [260, 575] on icon at bounding box center [258, 578] width 12 height 12
click at [0, 0] on input "checkbox" at bounding box center [0, 0] width 0 height 0
click at [255, 529] on icon at bounding box center [258, 530] width 12 height 12
click at [0, 0] on input "checkbox" at bounding box center [0, 0] width 0 height 0
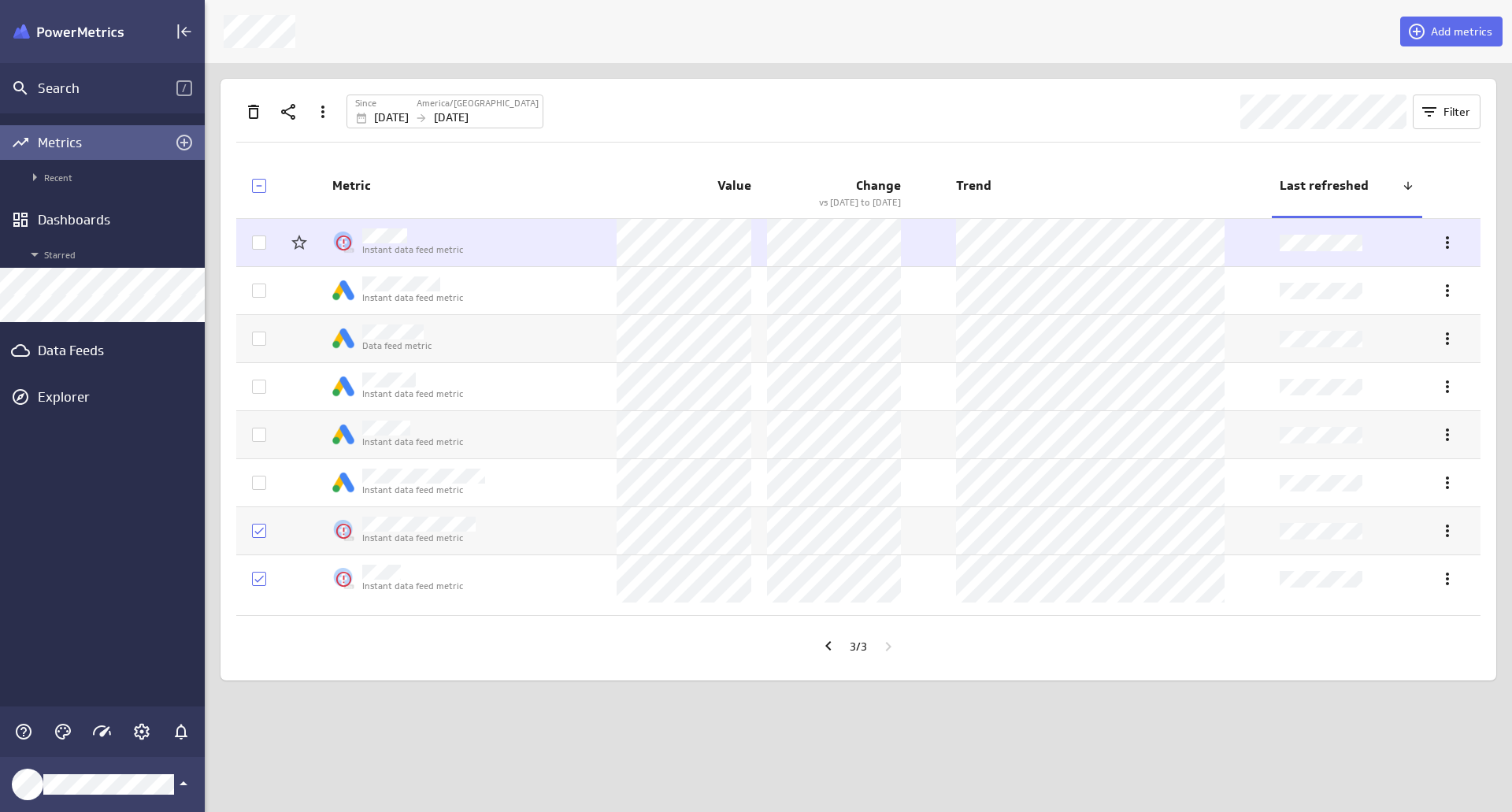
click at [256, 239] on icon at bounding box center [258, 242] width 12 height 12
click at [0, 0] on input "checkbox" at bounding box center [0, 0] width 0 height 0
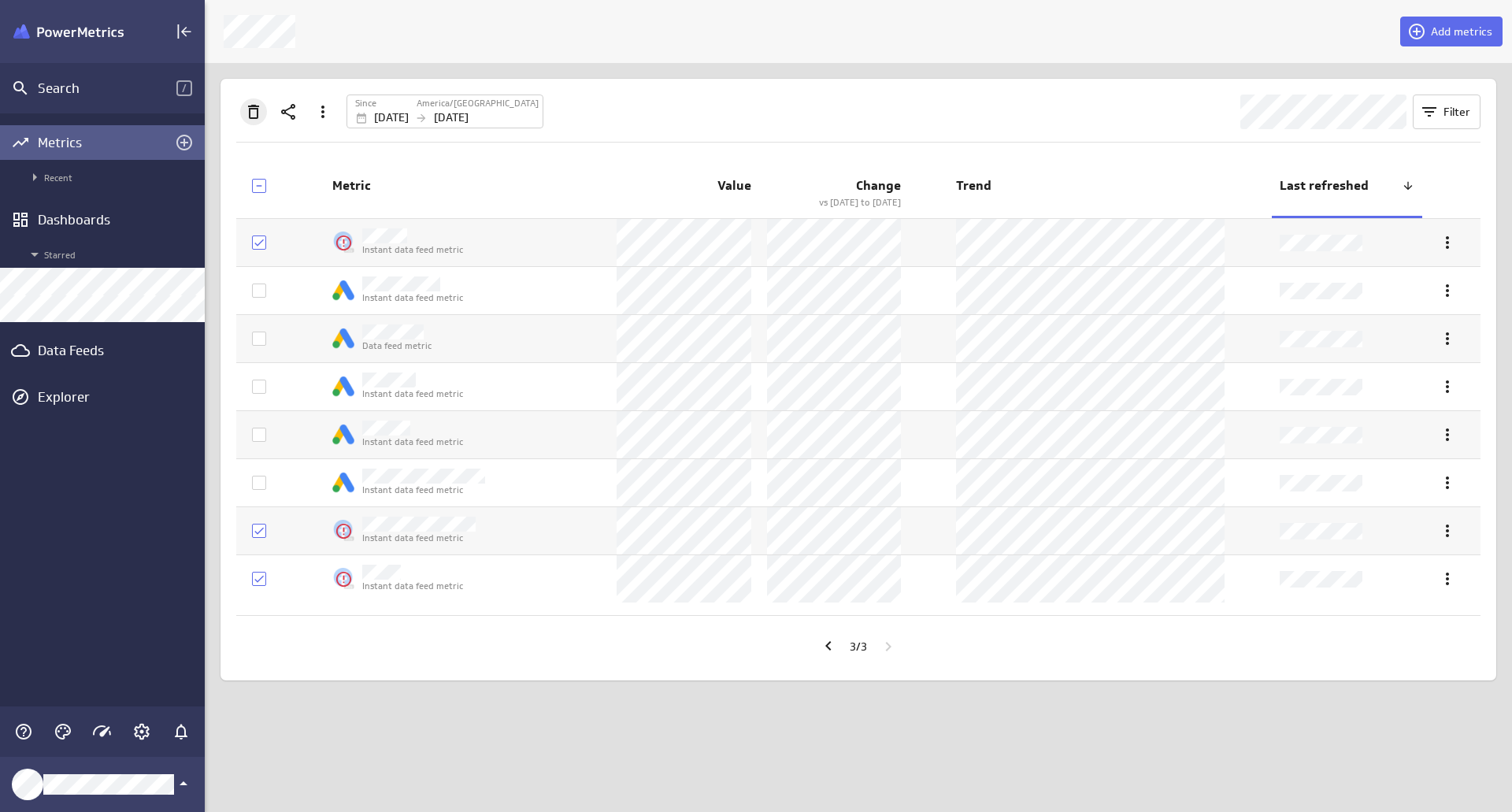
click at [256, 112] on icon "Delete" at bounding box center [253, 111] width 11 height 14
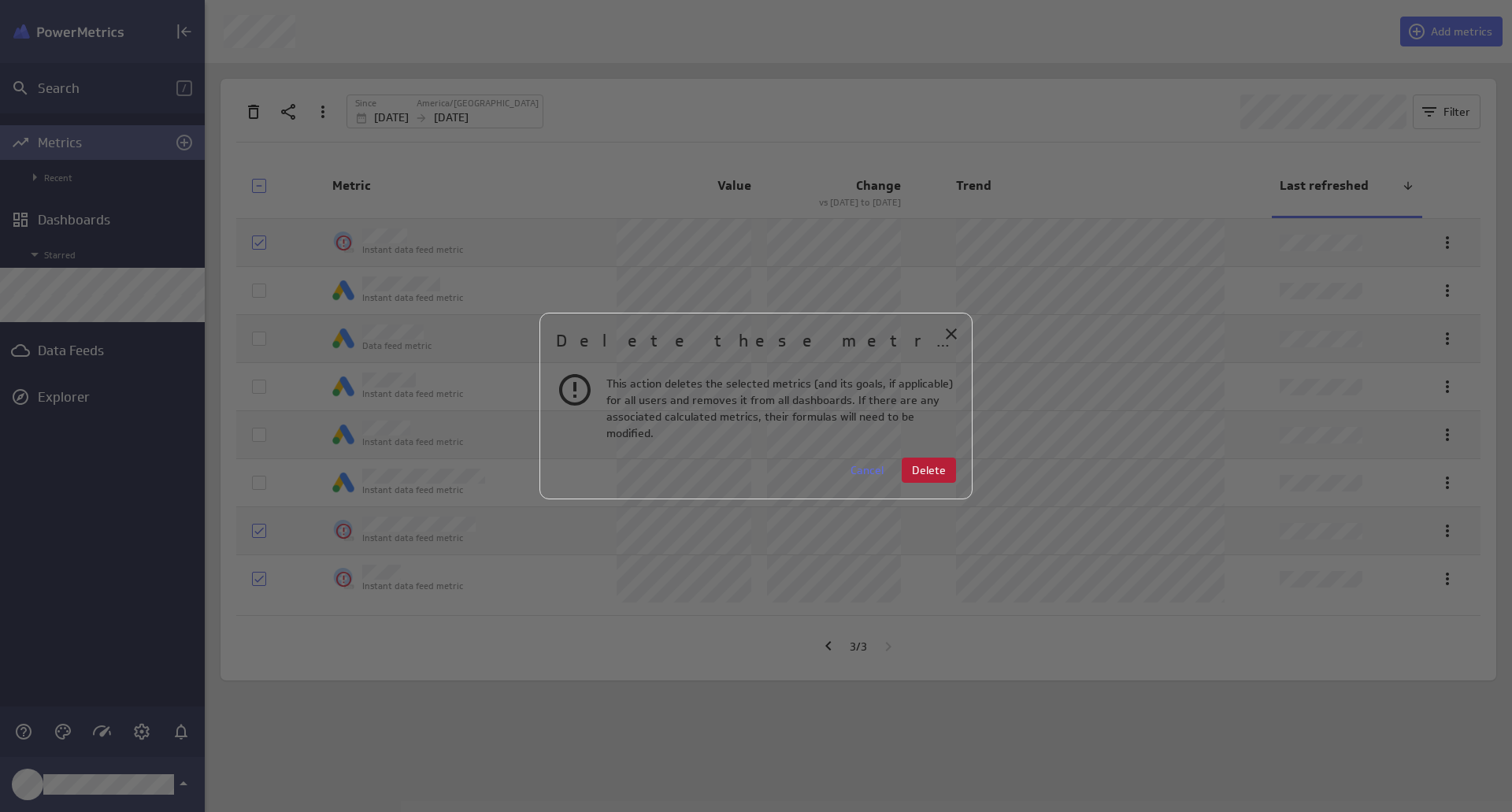
click at [917, 465] on span "Delete" at bounding box center [929, 469] width 34 height 14
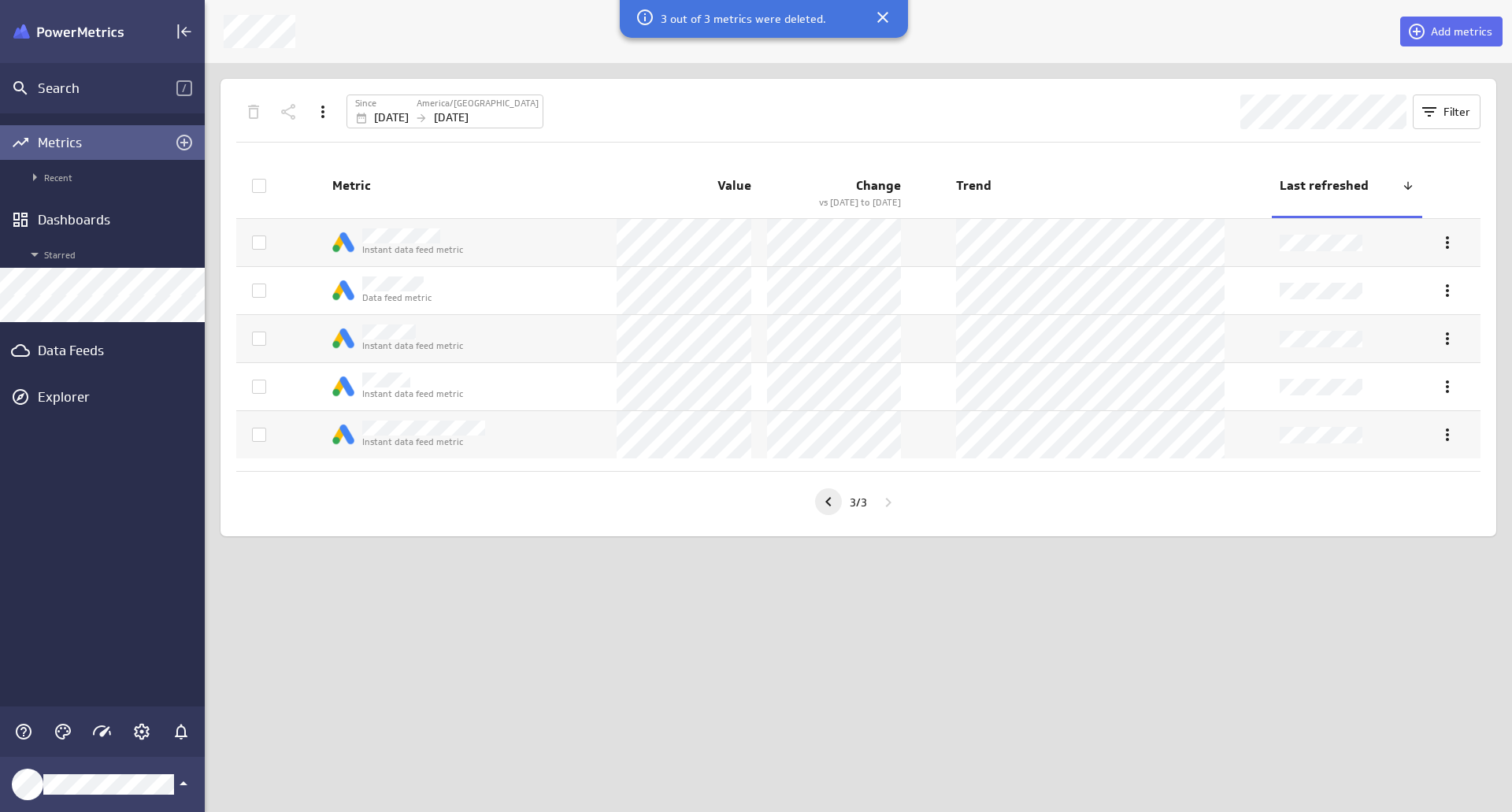
click at [827, 504] on icon "Go to previous page" at bounding box center [828, 501] width 19 height 19
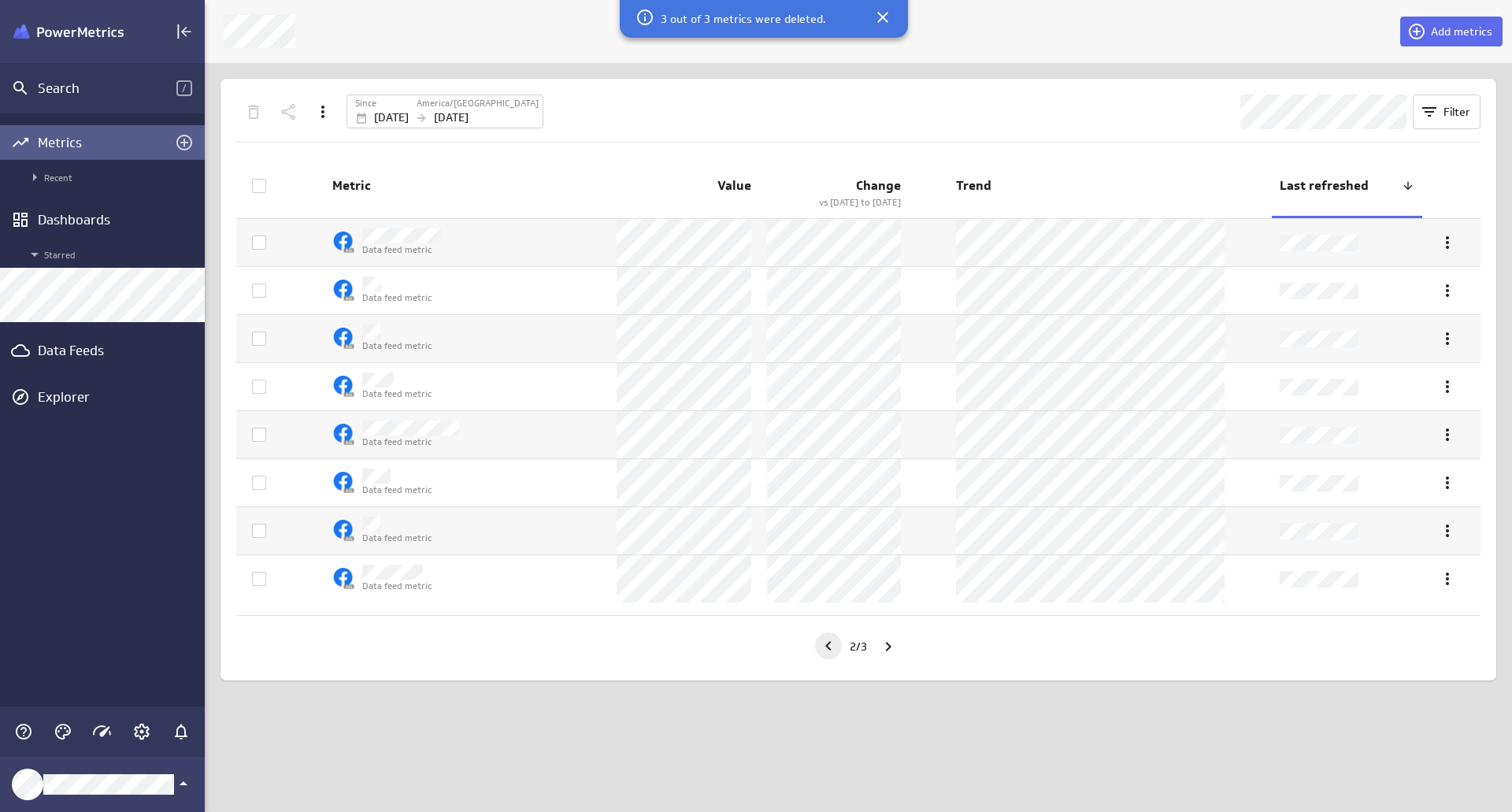
click at [825, 647] on icon "Go to previous page" at bounding box center [828, 645] width 6 height 9
